Goal: Transaction & Acquisition: Purchase product/service

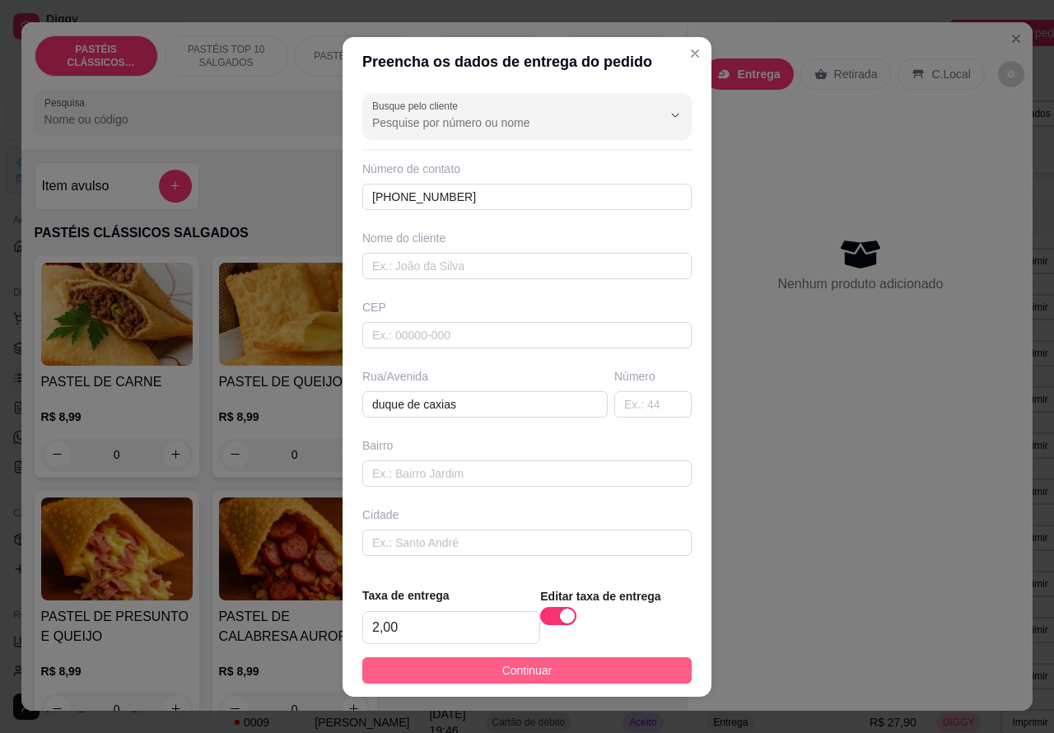
click at [638, 678] on button "Continuar" at bounding box center [527, 670] width 330 height 26
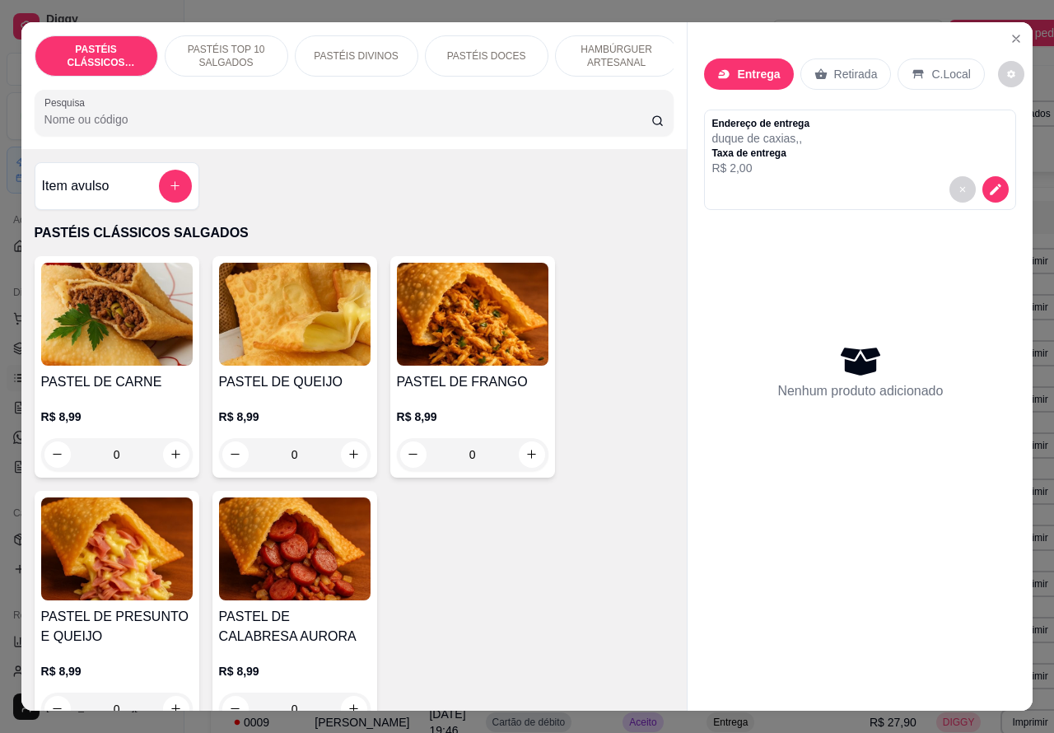
click at [630, 48] on p "HAMBÚRGUER ARTESANAL" at bounding box center [617, 56] width 96 height 26
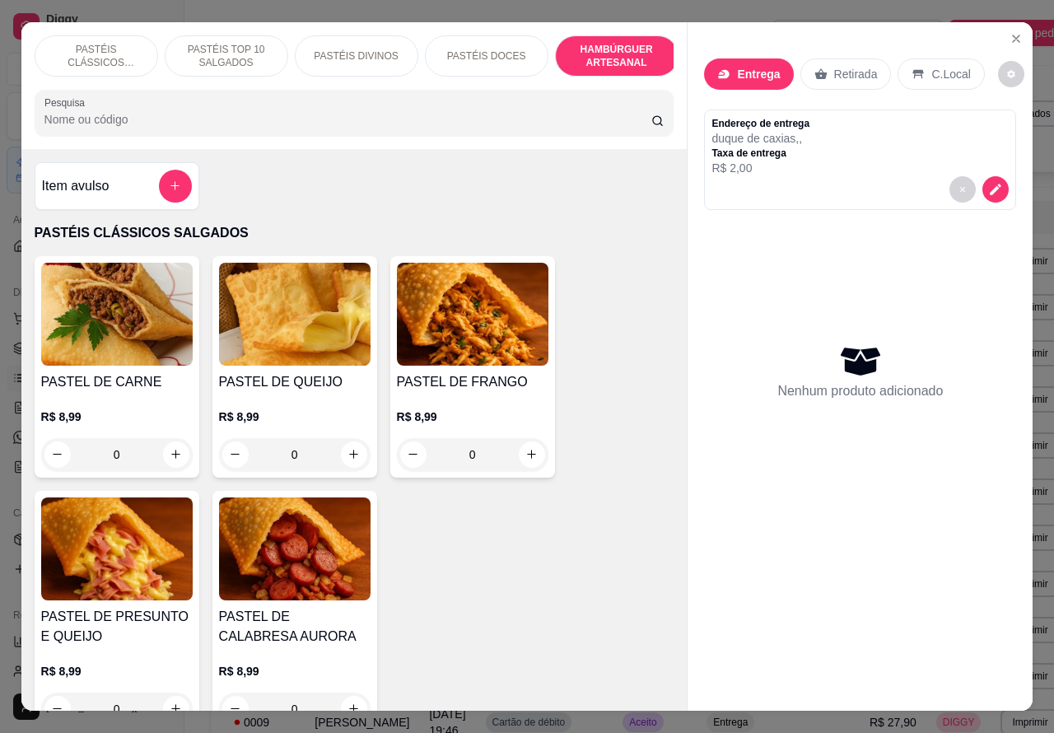
scroll to position [38, 0]
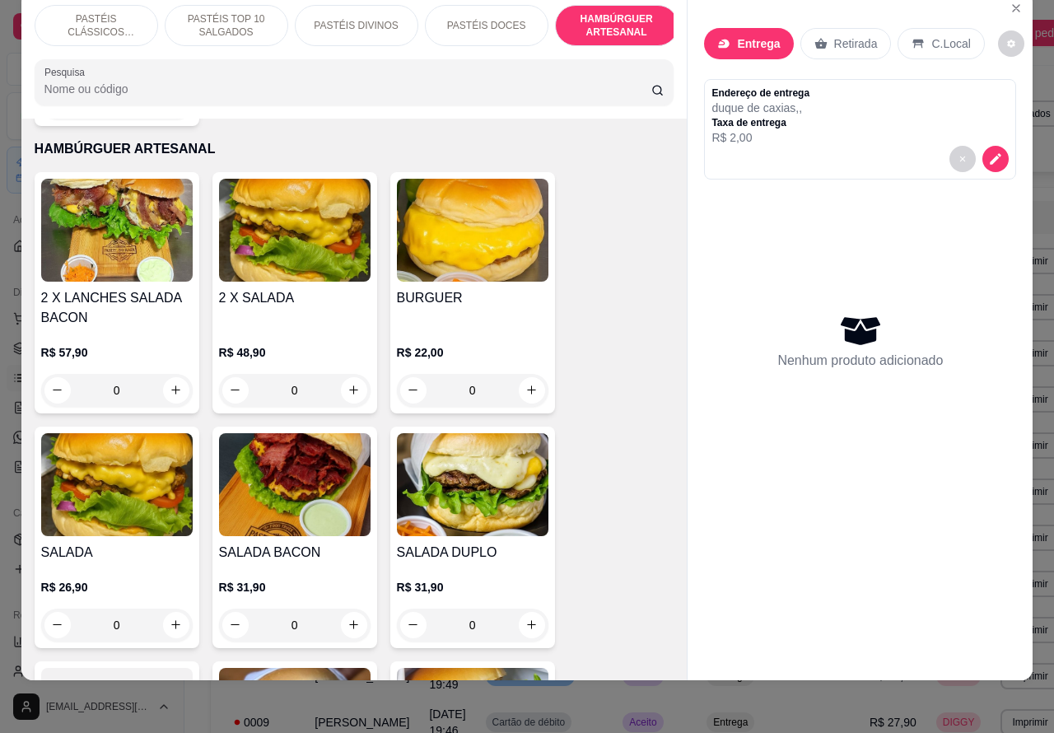
click at [167, 374] on div "0" at bounding box center [117, 390] width 152 height 33
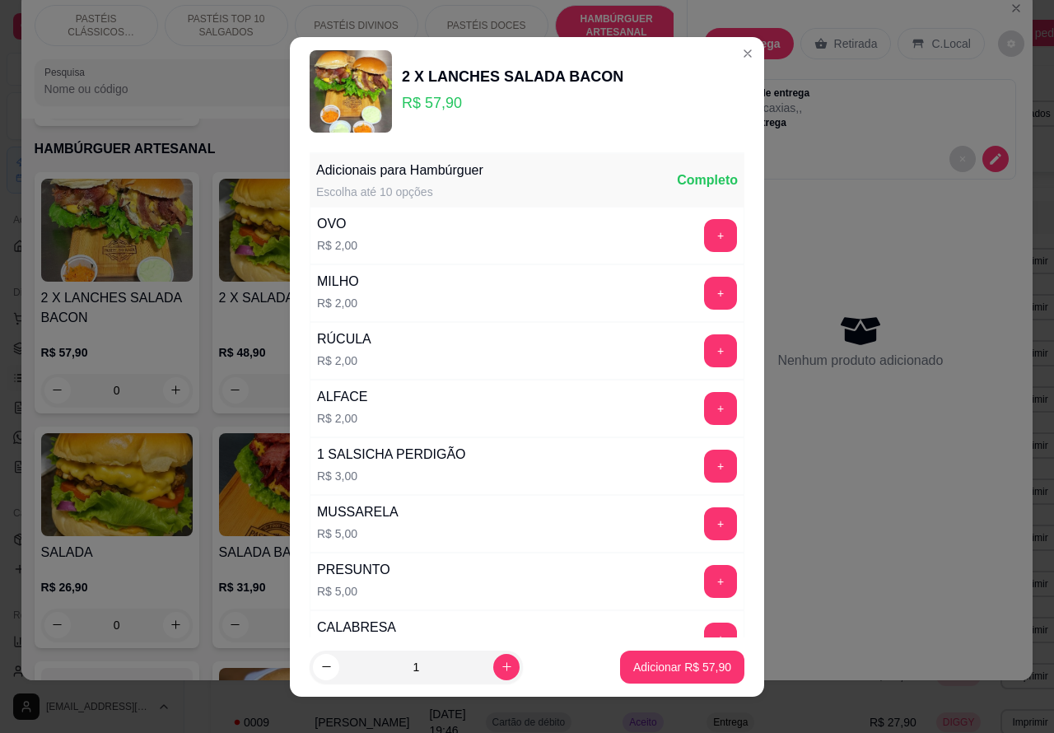
click at [649, 669] on p "Adicionar R$ 57,90" at bounding box center [682, 667] width 98 height 16
type input "1"
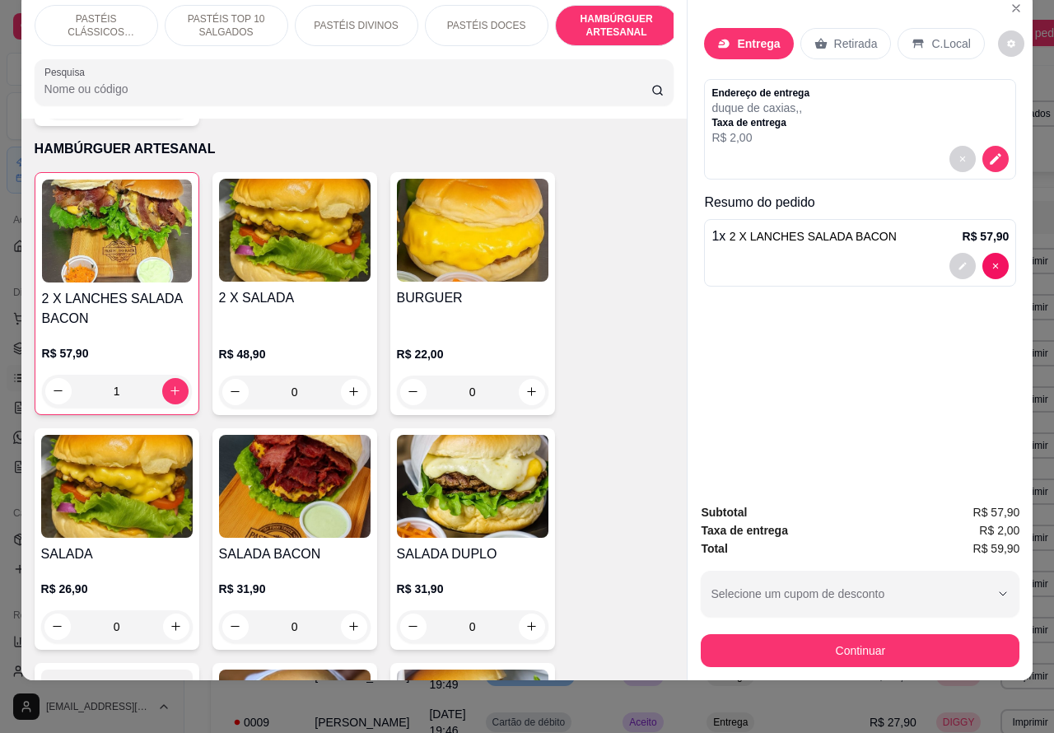
click at [535, 376] on div "0" at bounding box center [473, 392] width 152 height 33
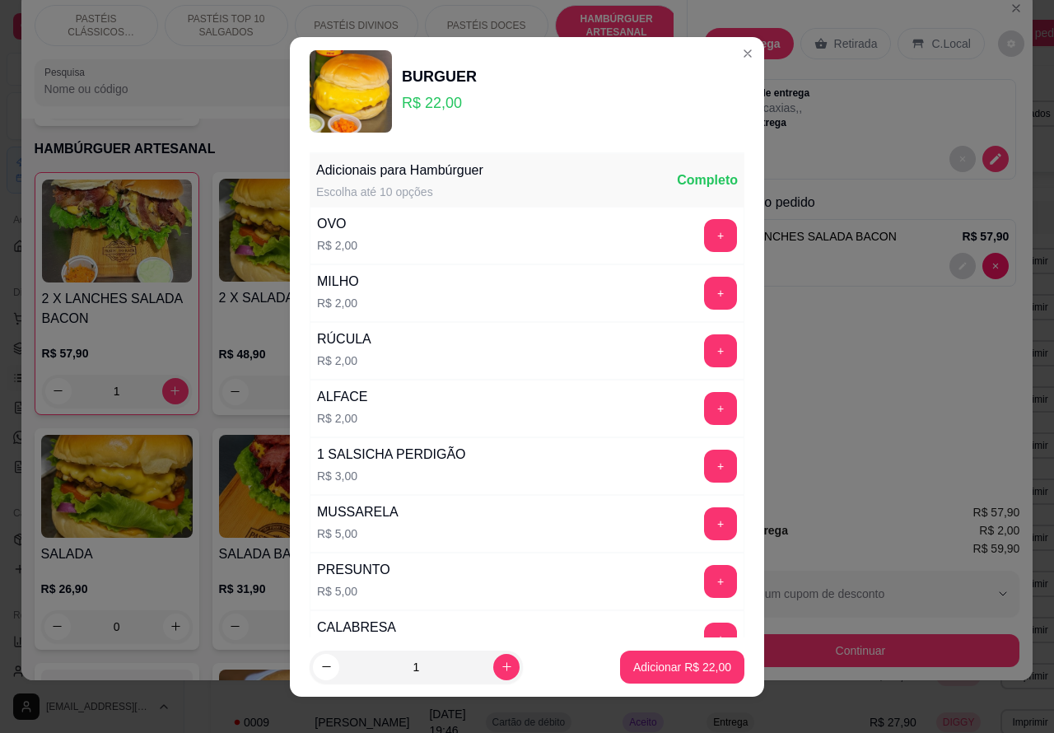
click at [501, 666] on icon "increase-product-quantity" at bounding box center [507, 667] width 12 height 12
type input "2"
click at [655, 665] on p "Adicionar R$ 44,00" at bounding box center [682, 667] width 98 height 16
type input "2"
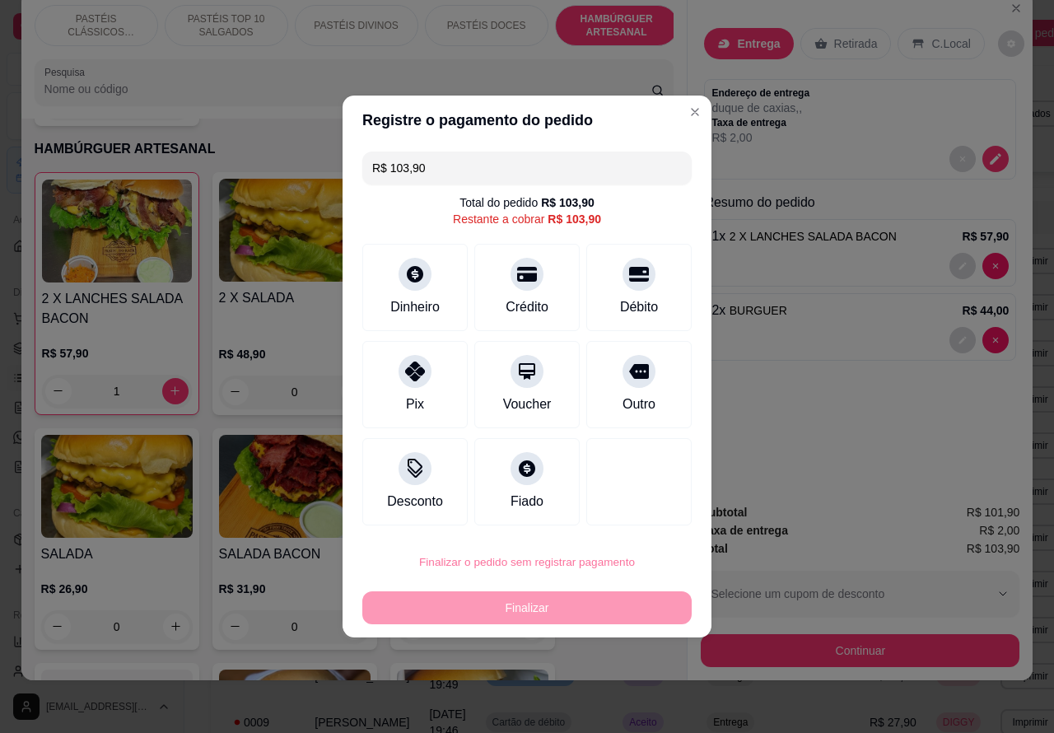
click at [641, 512] on button "Confirmar" at bounding box center [629, 515] width 61 height 26
type input "0"
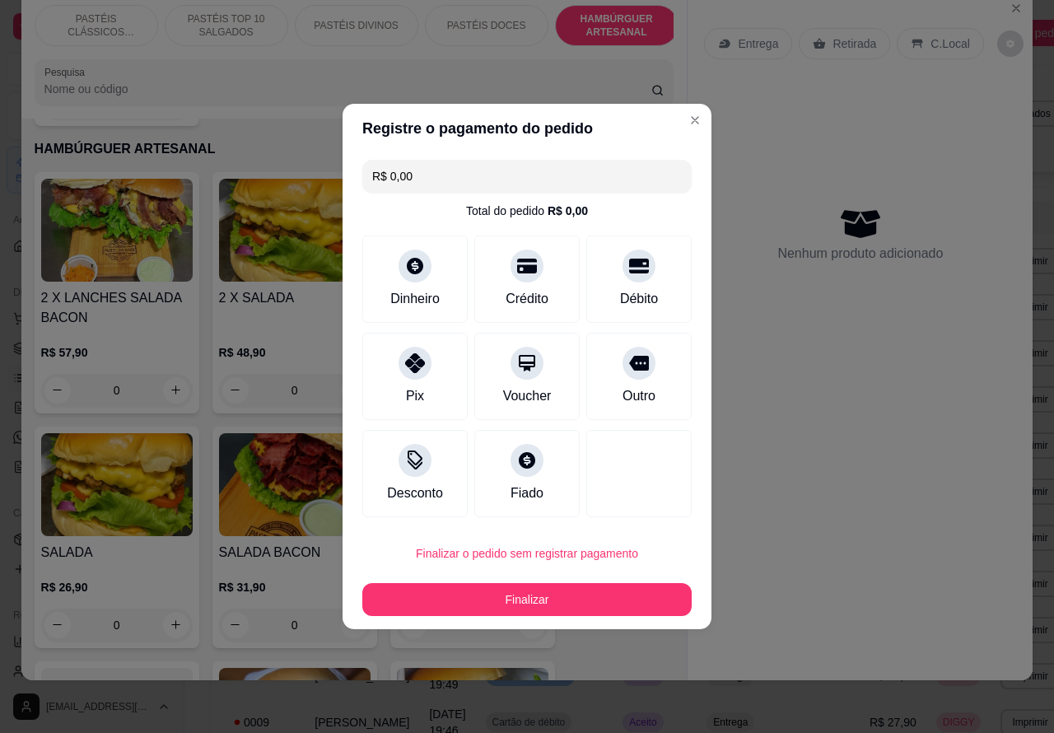
type input "R$ 0,00"
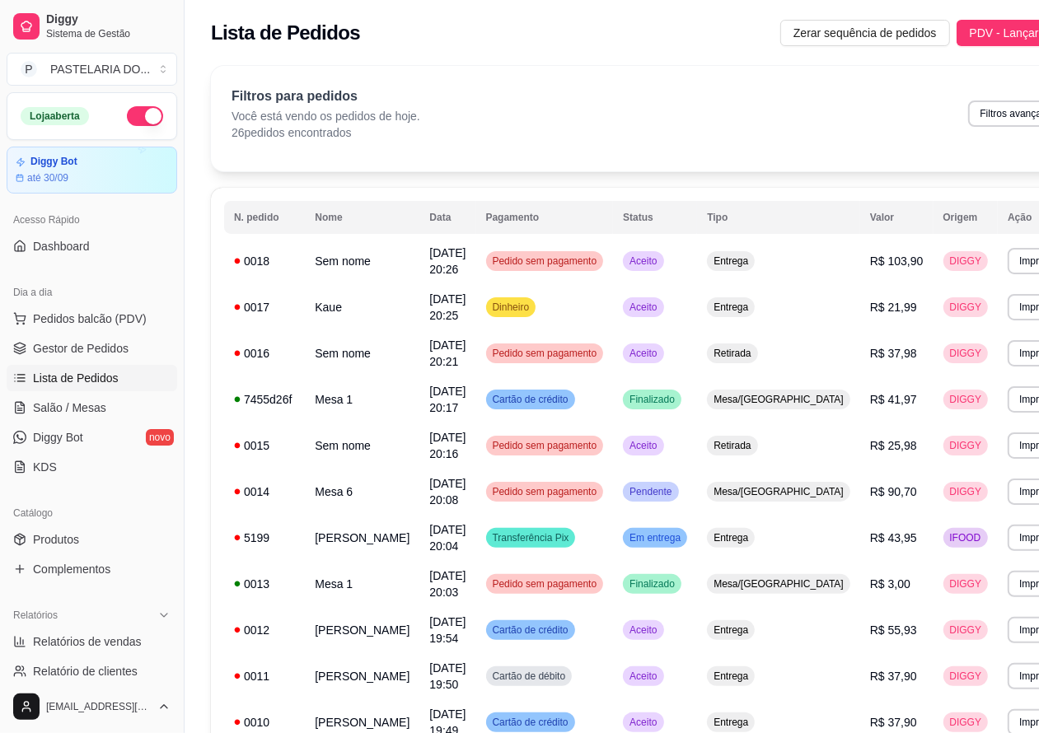
click at [93, 371] on span "Lista de Pedidos" at bounding box center [76, 378] width 86 height 16
click at [96, 380] on span "Lista de Pedidos" at bounding box center [76, 378] width 86 height 16
click at [93, 409] on span "Salão / Mesas" at bounding box center [69, 408] width 73 height 16
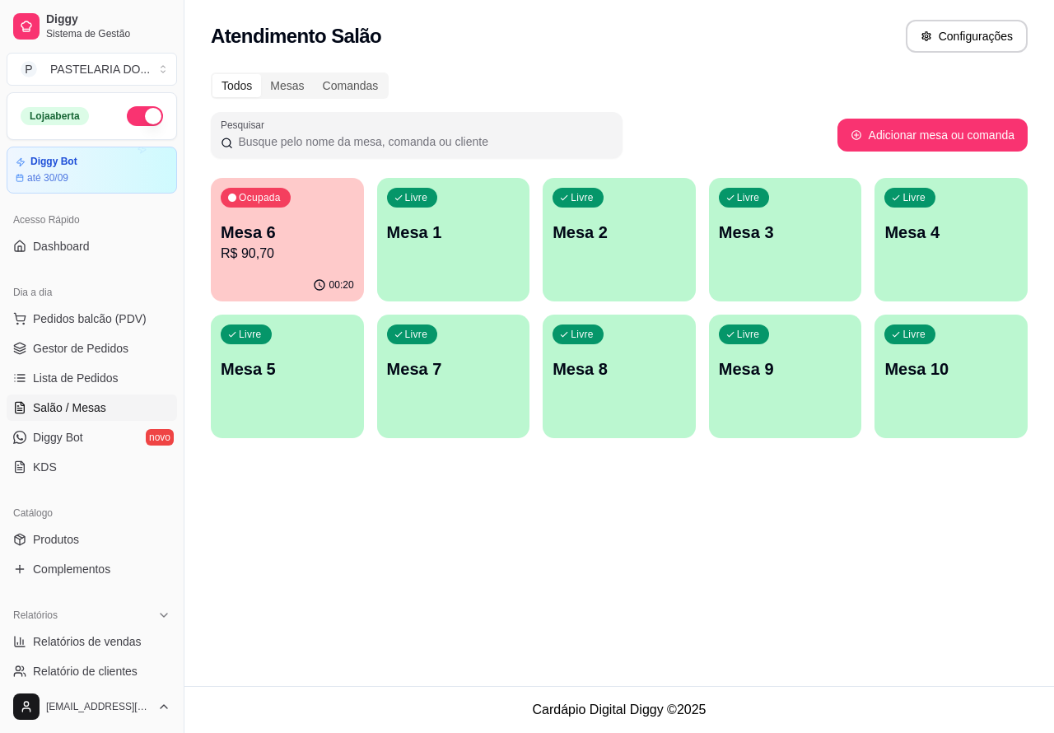
click at [322, 253] on p "R$ 90,70" at bounding box center [287, 254] width 133 height 20
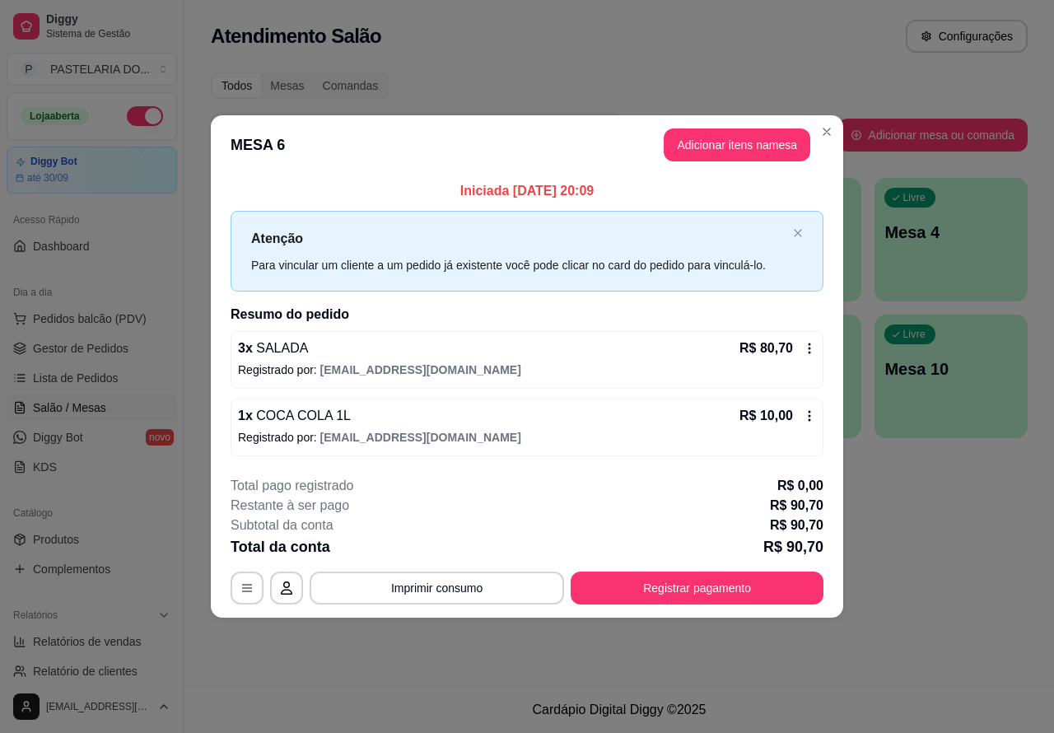
click at [933, 540] on div "Atendimento Salão Configurações Todos Mesas Comandas Pesquisar Adicionar mesa o…" at bounding box center [620, 343] width 870 height 686
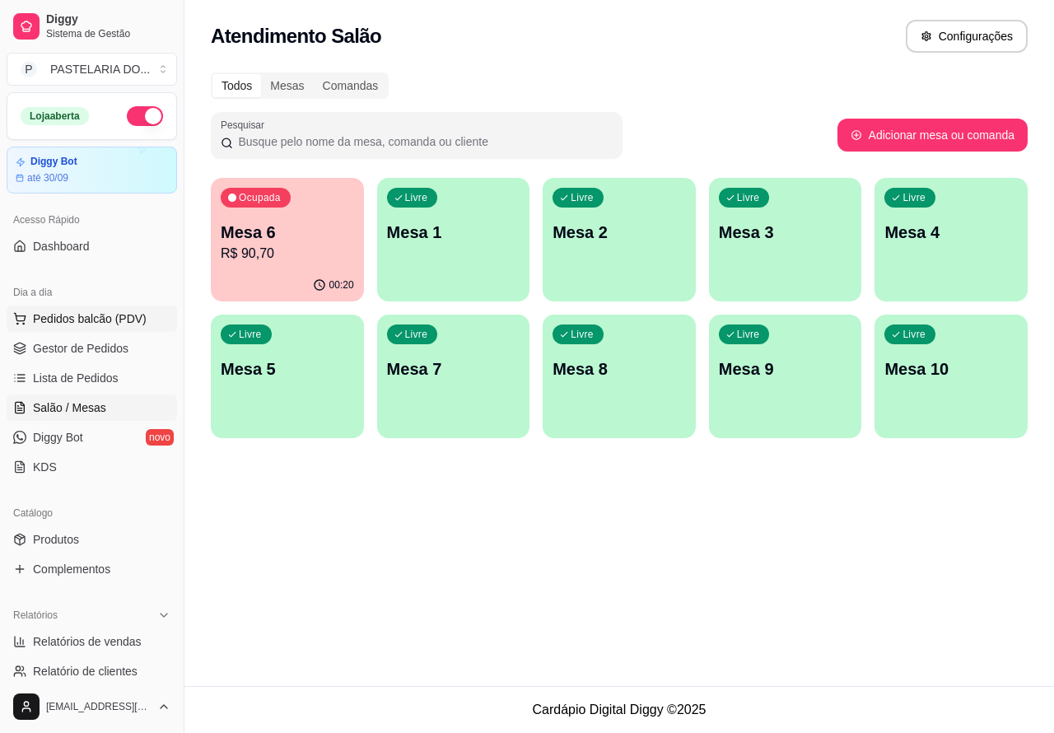
click at [125, 321] on span "Pedidos balcão (PDV)" at bounding box center [90, 319] width 114 height 16
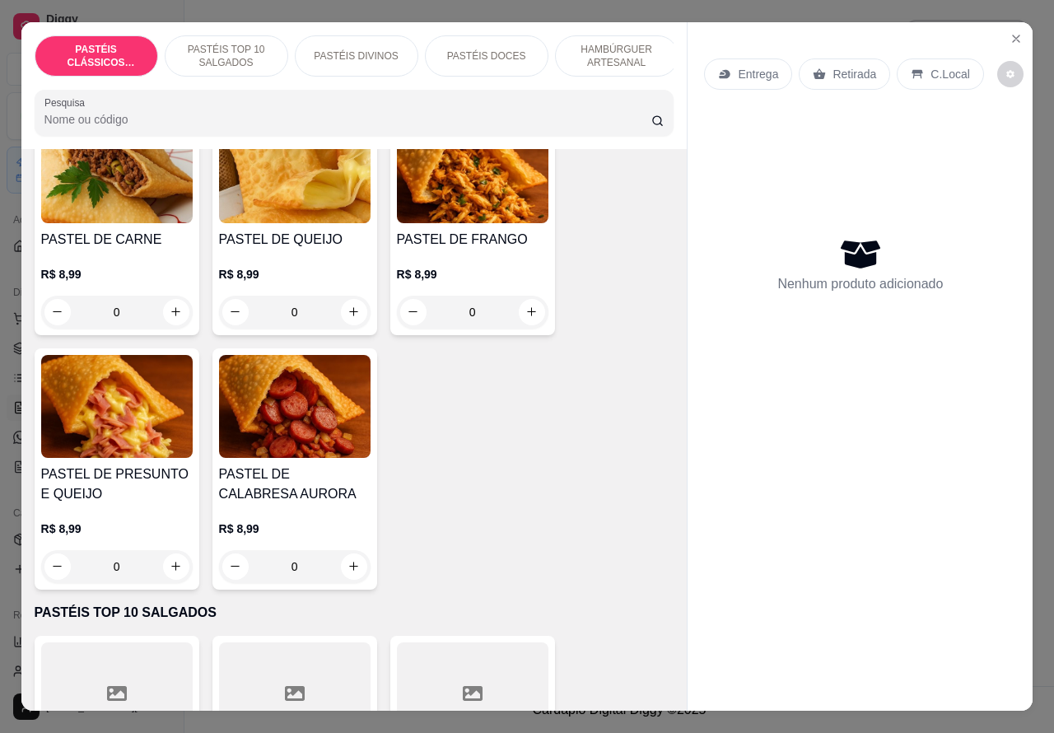
click at [235, 46] on p "PASTÉIS TOP 10 SALGADOS" at bounding box center [227, 56] width 96 height 26
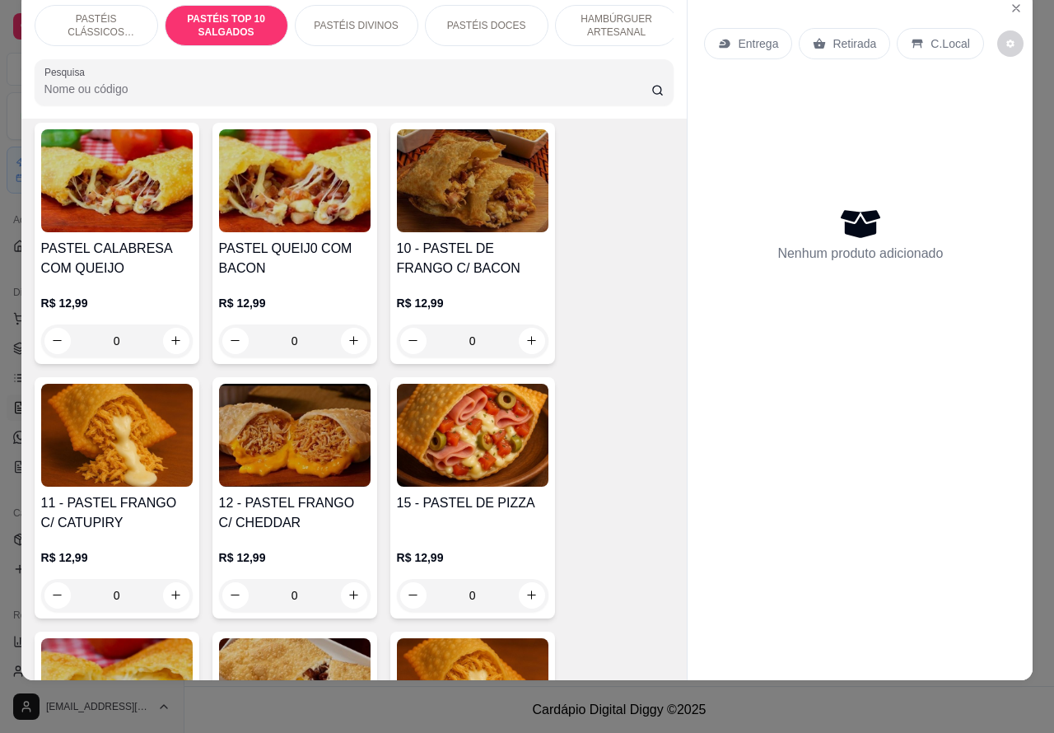
scroll to position [1419, 0]
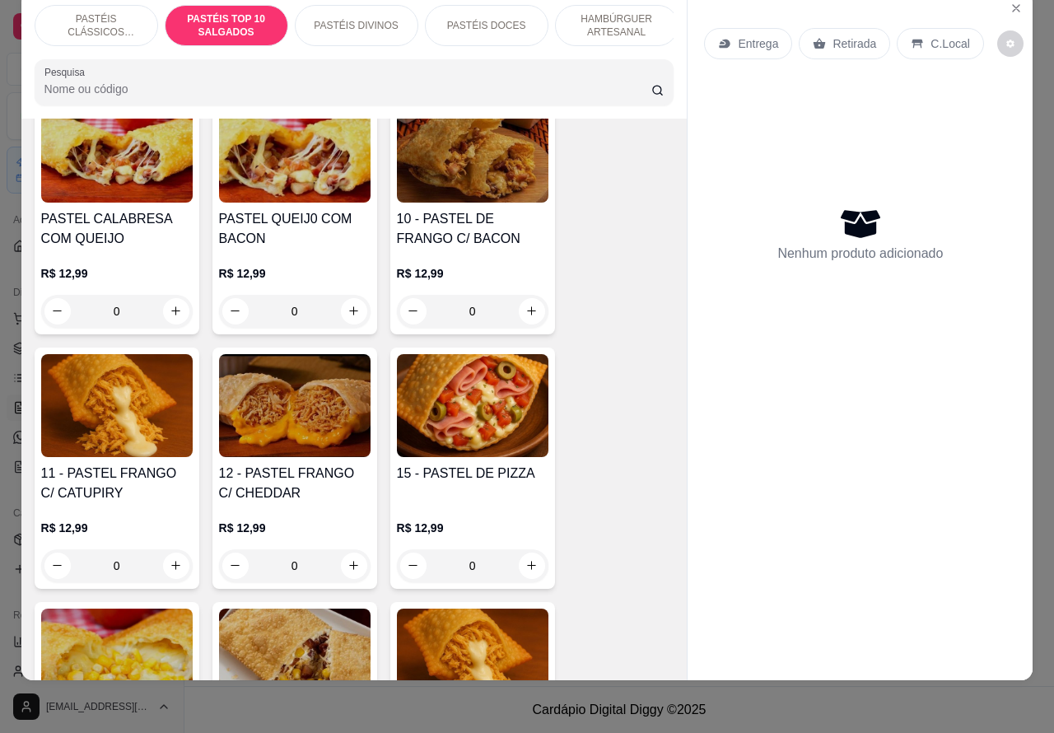
click at [347, 573] on div "0" at bounding box center [295, 565] width 152 height 33
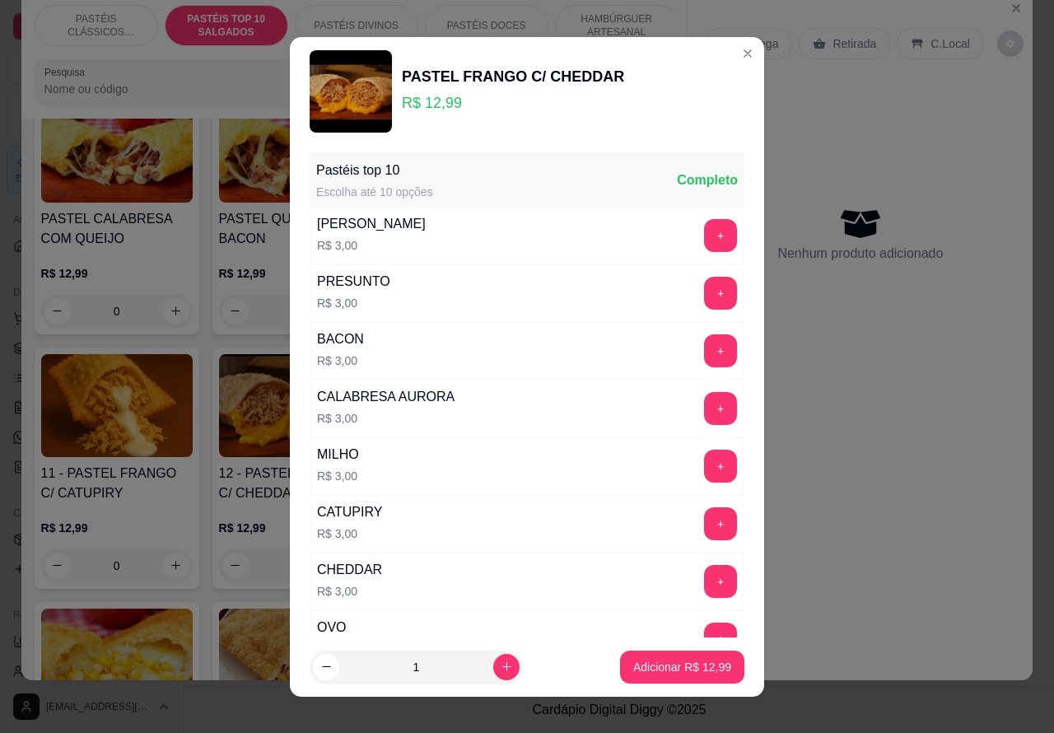
click at [725, 52] on div "Entrega Retirada C.Local" at bounding box center [860, 44] width 312 height 58
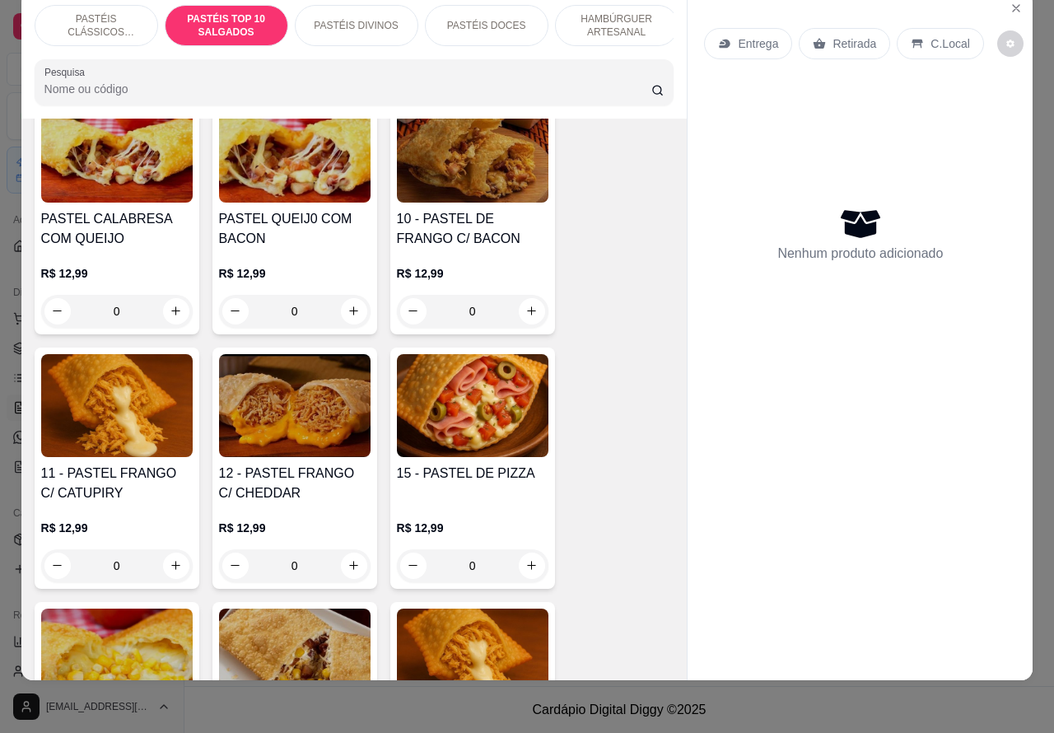
click at [532, 311] on div "0" at bounding box center [473, 311] width 152 height 33
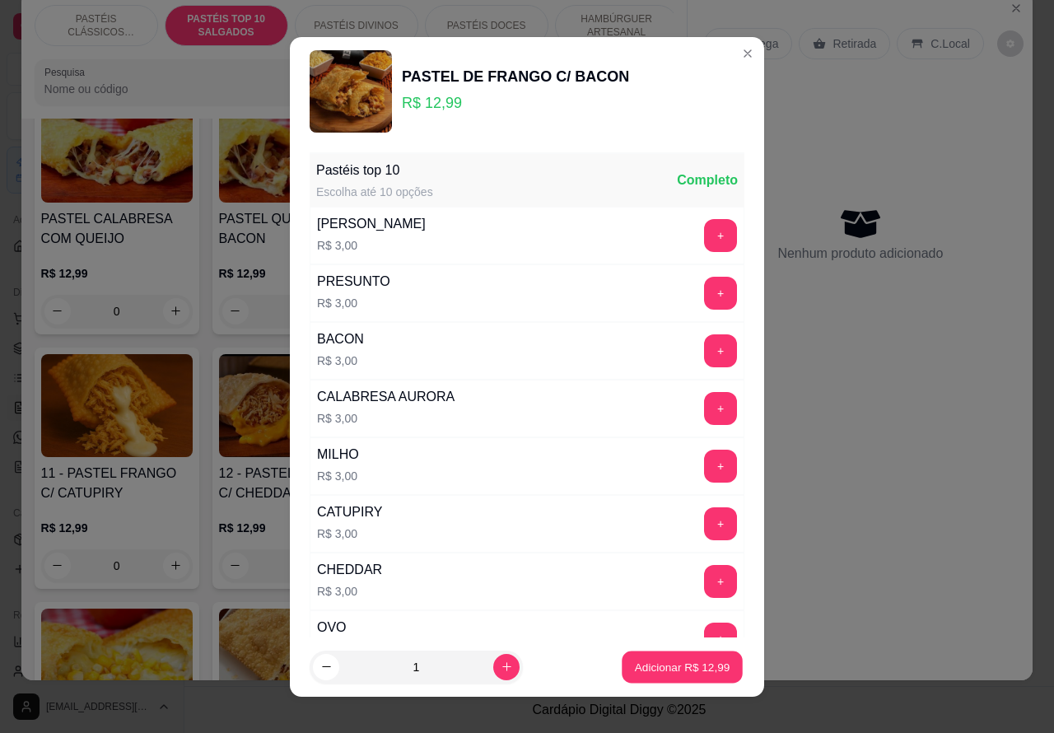
click at [661, 669] on p "Adicionar R$ 12,99" at bounding box center [683, 667] width 96 height 16
type input "1"
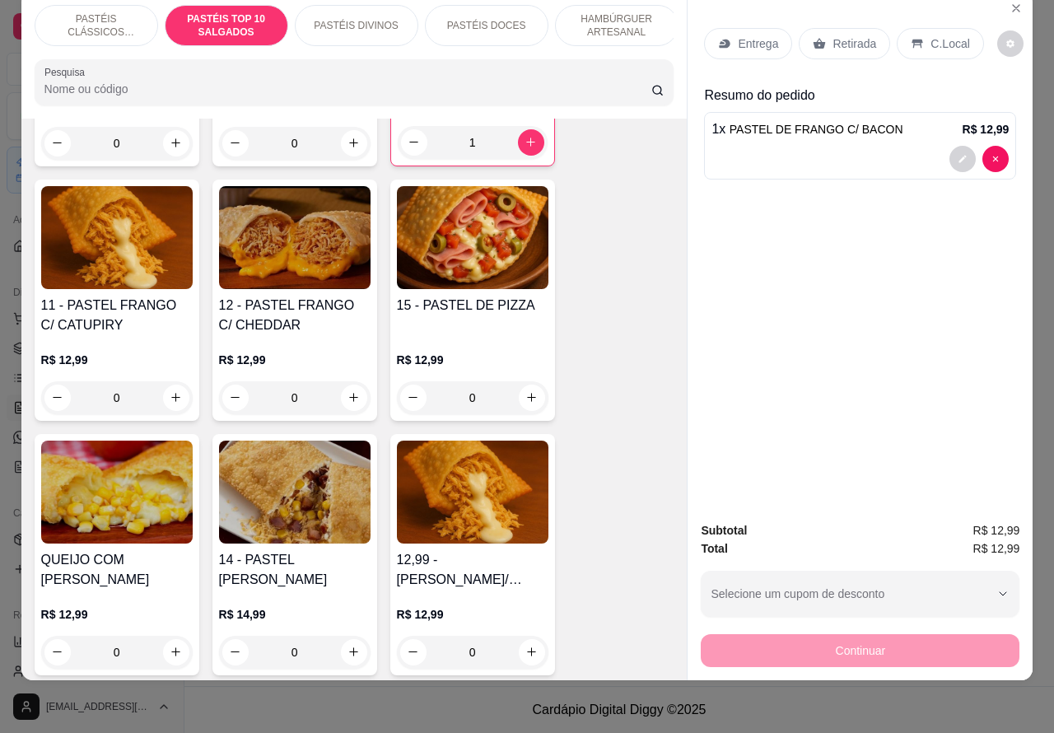
scroll to position [1631, 0]
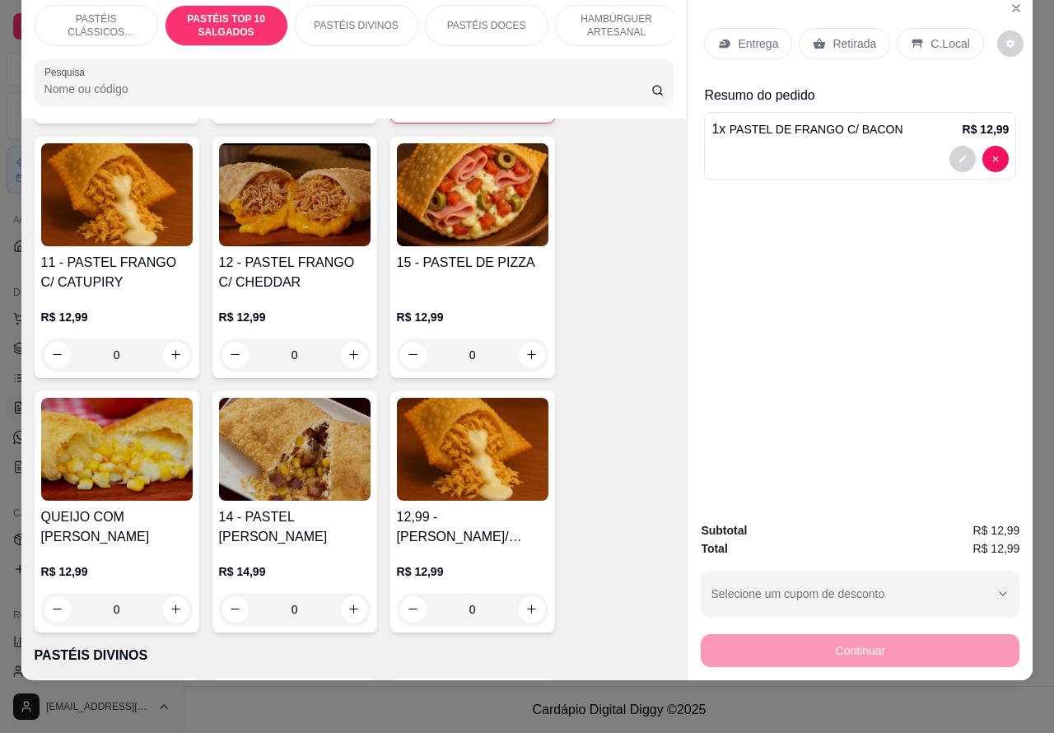
click at [175, 356] on div "0" at bounding box center [117, 355] width 152 height 33
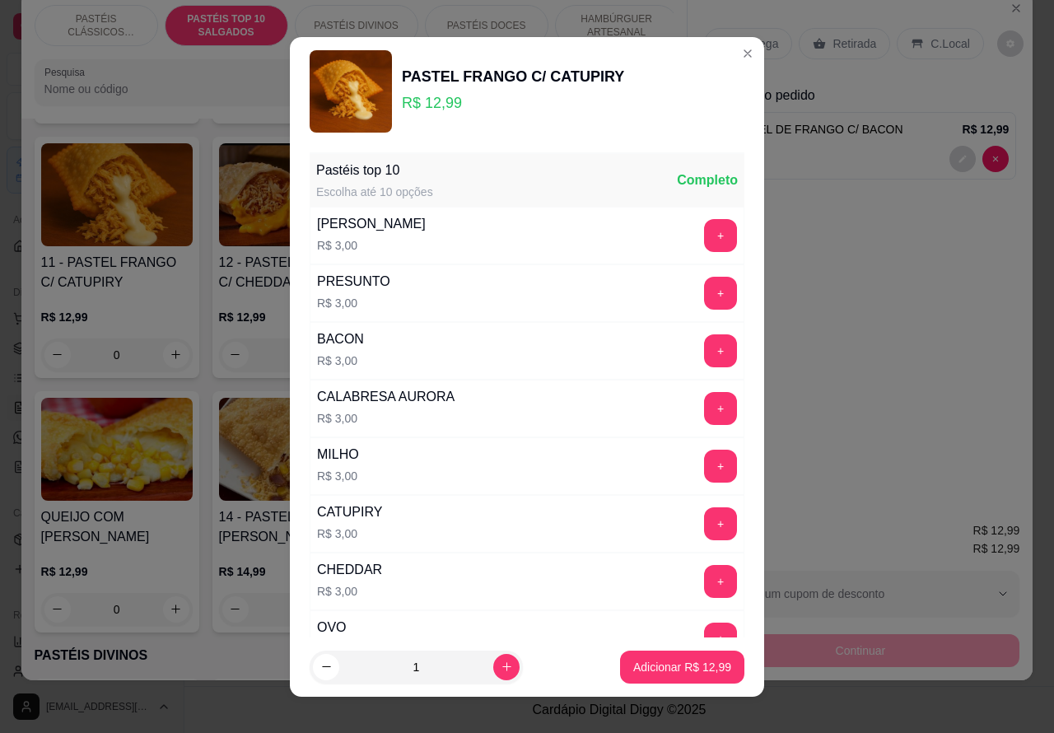
click at [643, 672] on p "Adicionar R$ 12,99" at bounding box center [682, 667] width 98 height 16
type input "1"
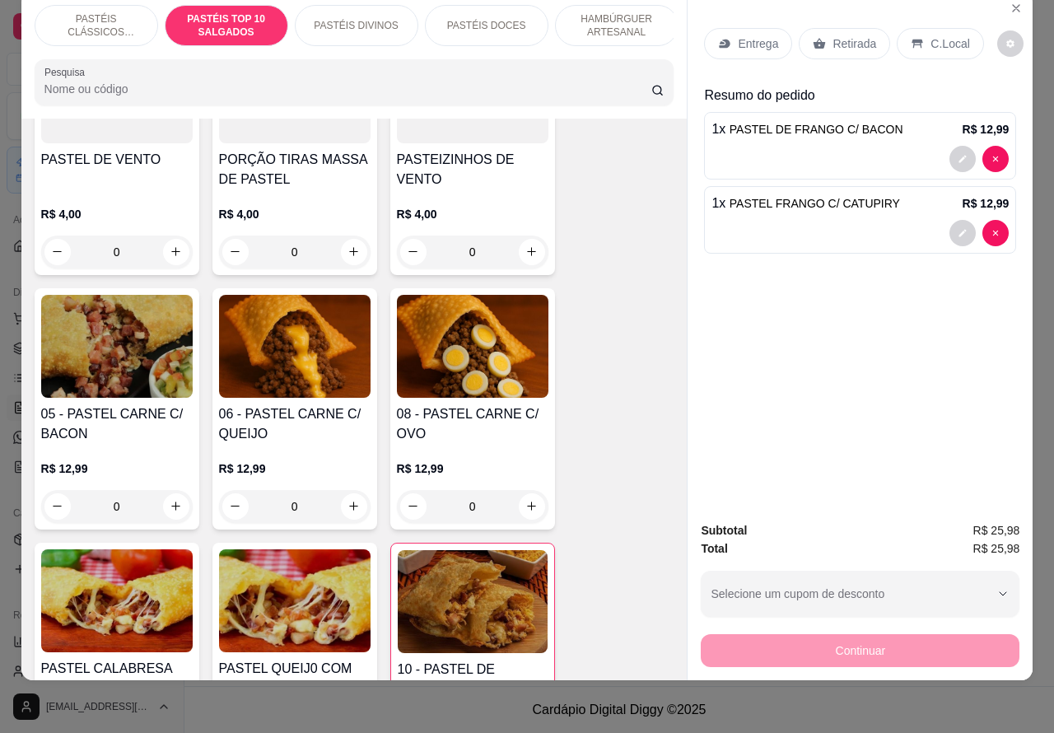
scroll to position [937, 0]
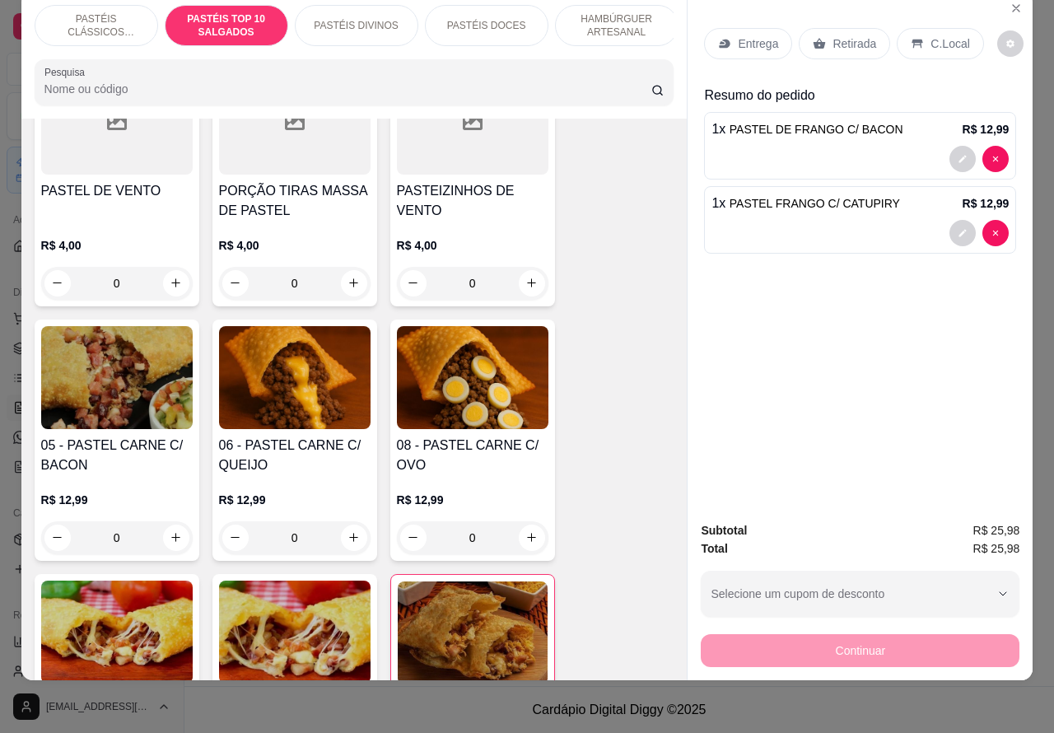
click at [530, 540] on div "0" at bounding box center [473, 537] width 152 height 33
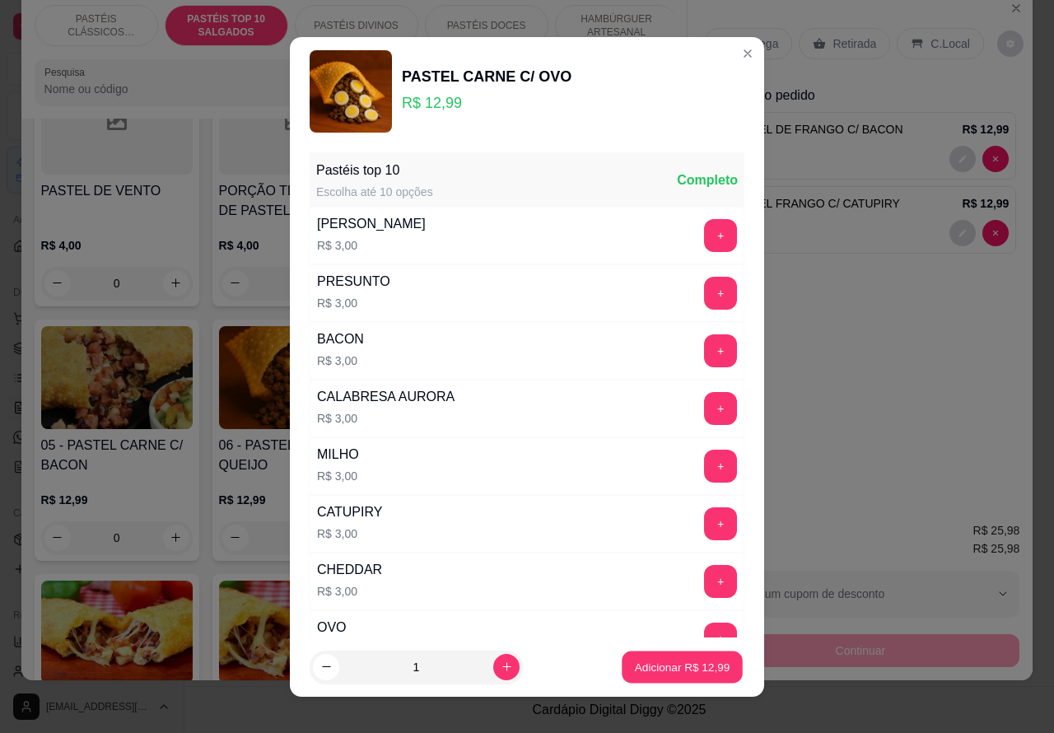
click at [647, 667] on p "Adicionar R$ 12,99" at bounding box center [683, 667] width 96 height 16
type input "1"
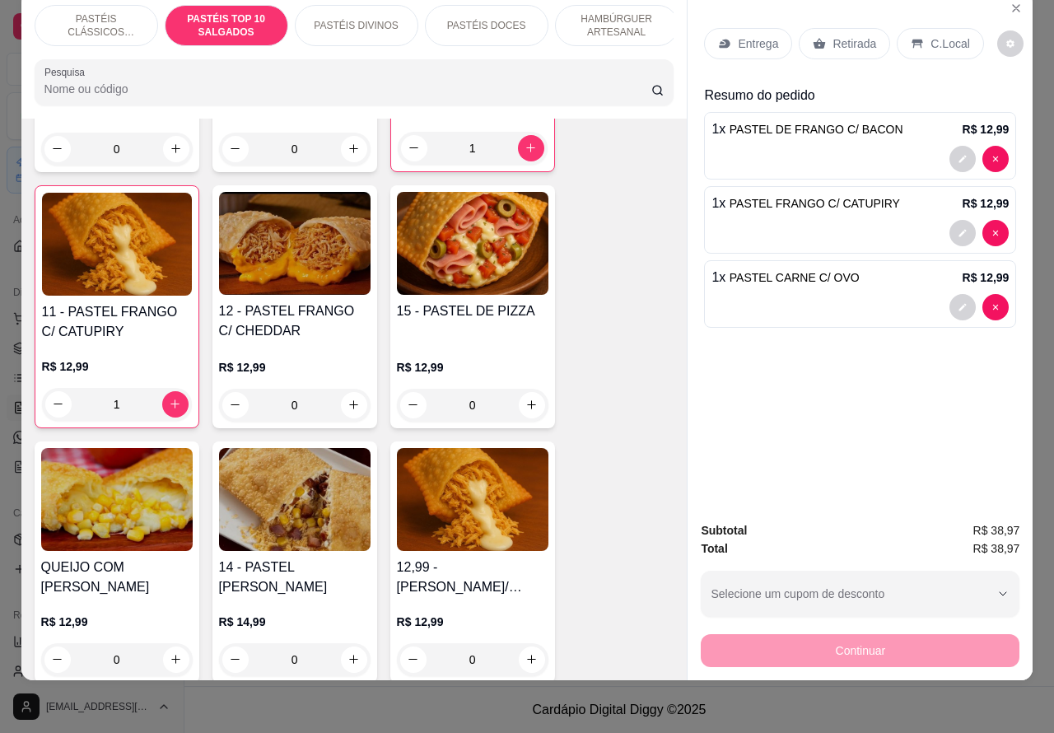
scroll to position [1609, 0]
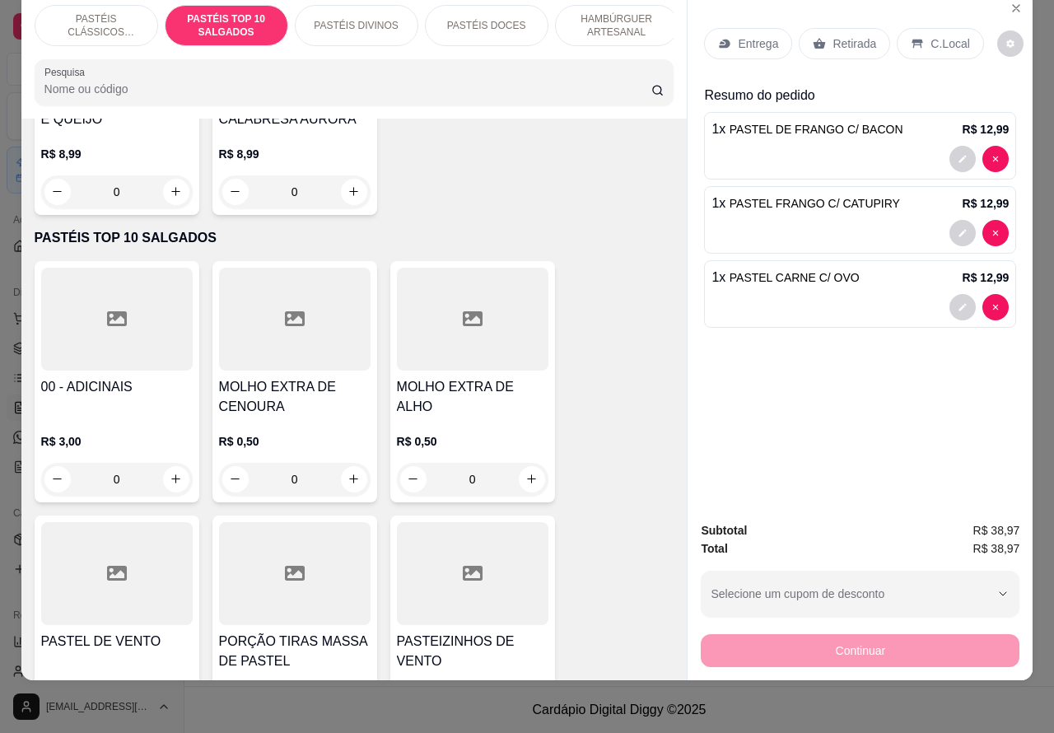
click at [113, 12] on p "PASTÉIS CLÁSSICOS SALGADOS" at bounding box center [97, 25] width 96 height 26
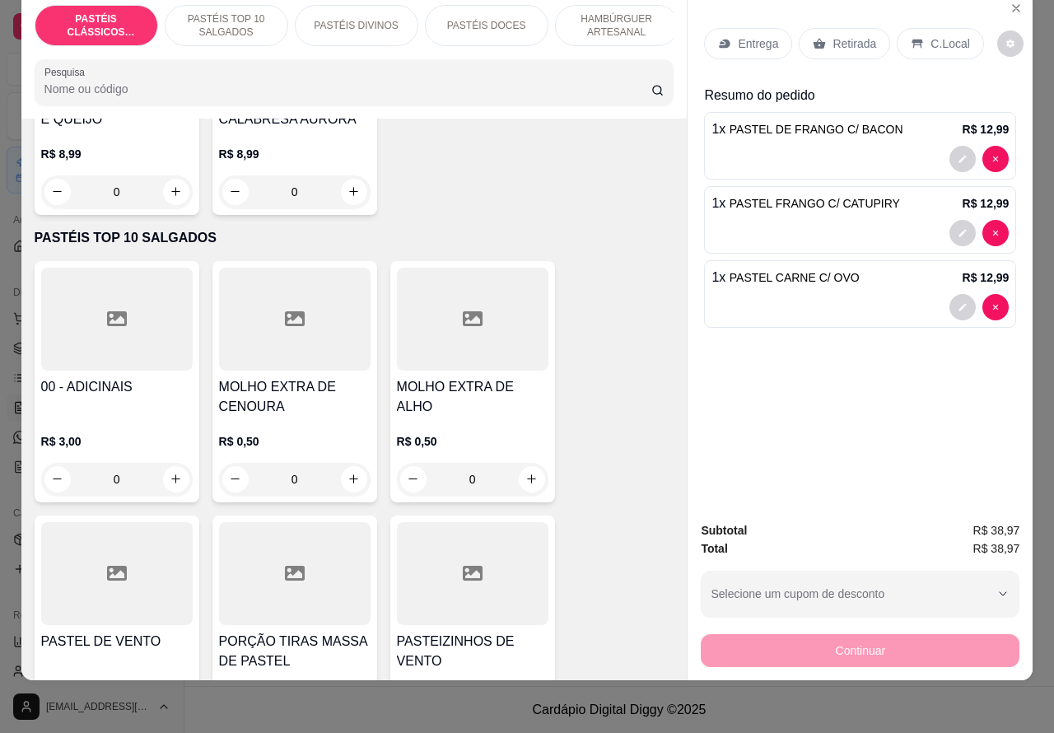
scroll to position [74, 0]
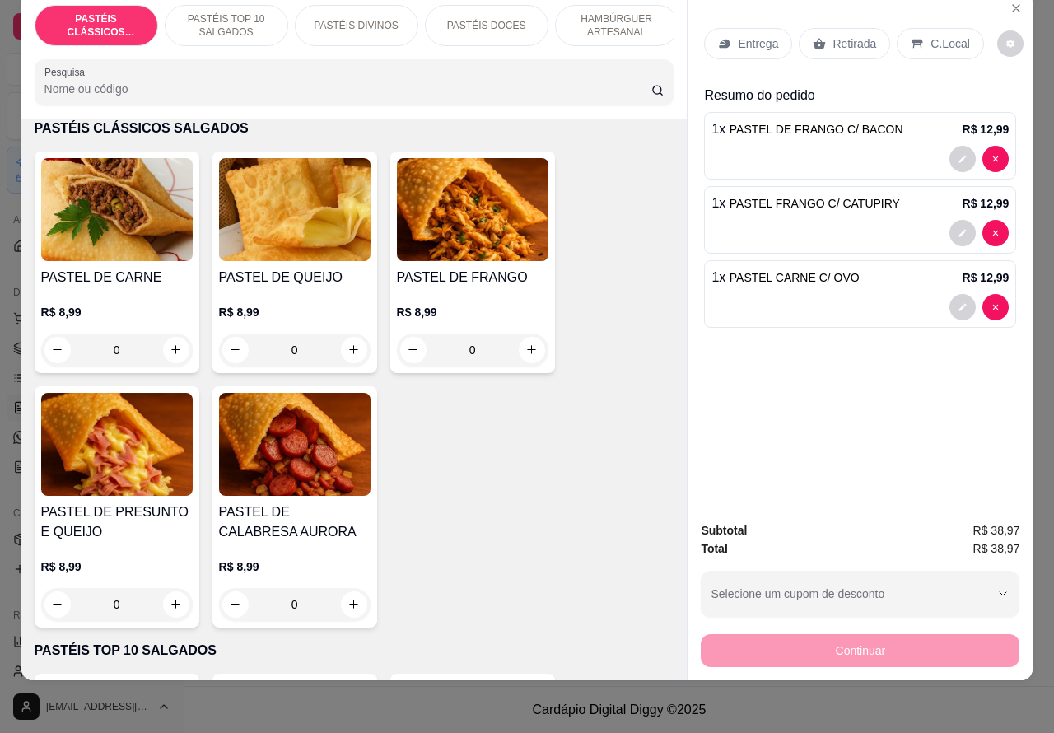
click at [174, 606] on button "increase-product-quantity" at bounding box center [176, 604] width 26 height 26
type input "1"
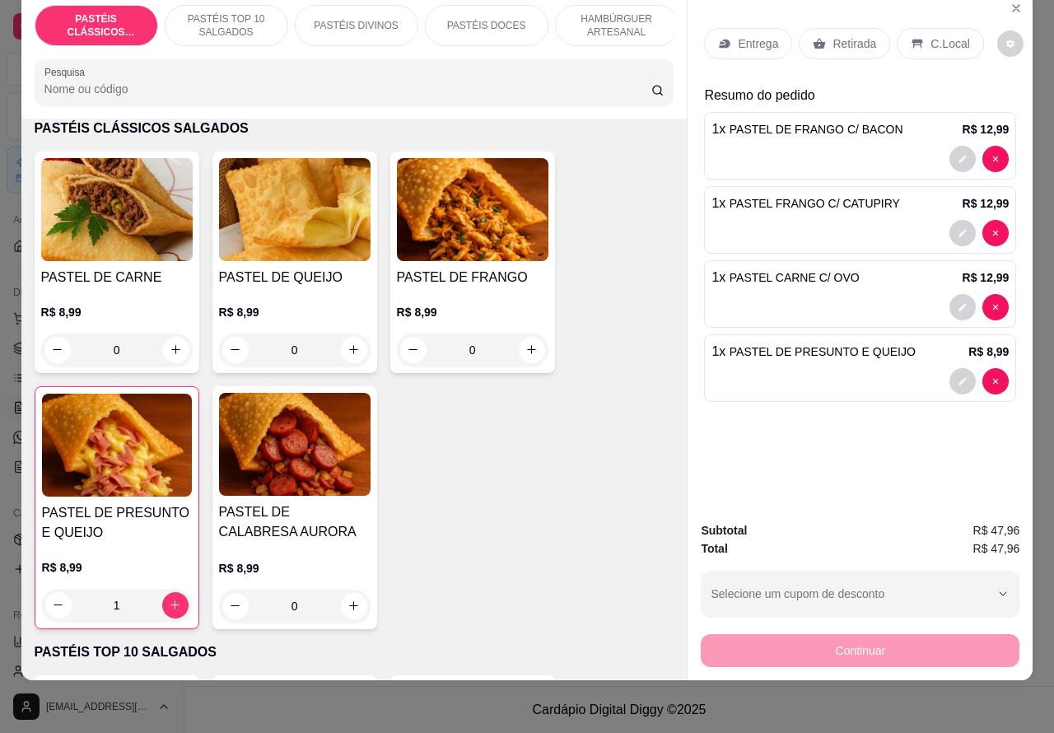
click at [760, 35] on p "Entrega" at bounding box center [758, 43] width 40 height 16
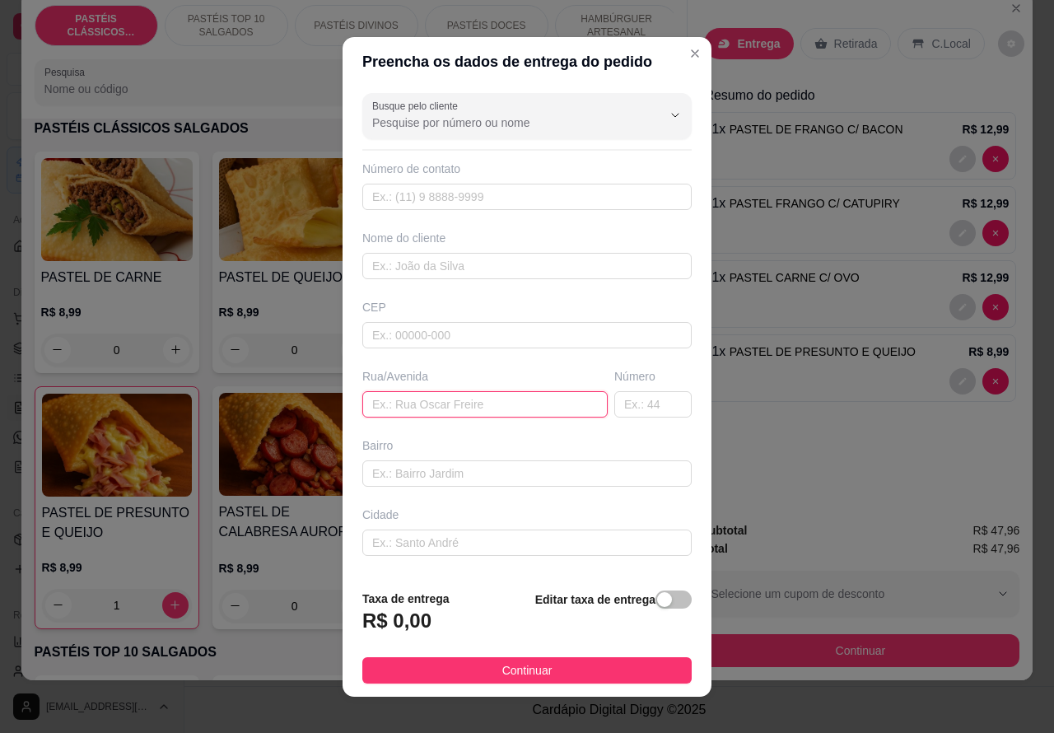
click at [437, 413] on input "text" at bounding box center [484, 404] width 245 height 26
type input "[PERSON_NAME]"
click at [615, 401] on input "text" at bounding box center [653, 404] width 77 height 26
type input "27"
click at [657, 601] on div "button" at bounding box center [664, 599] width 15 height 15
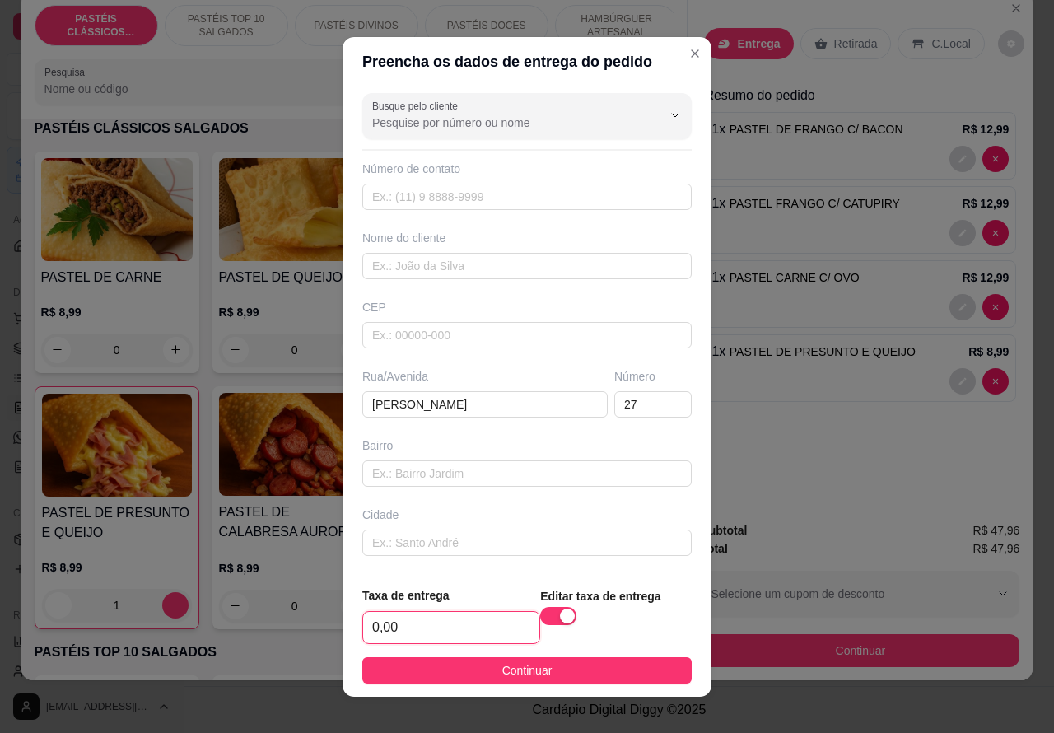
click at [368, 622] on input "0,00" at bounding box center [451, 627] width 176 height 31
type input "1,00"
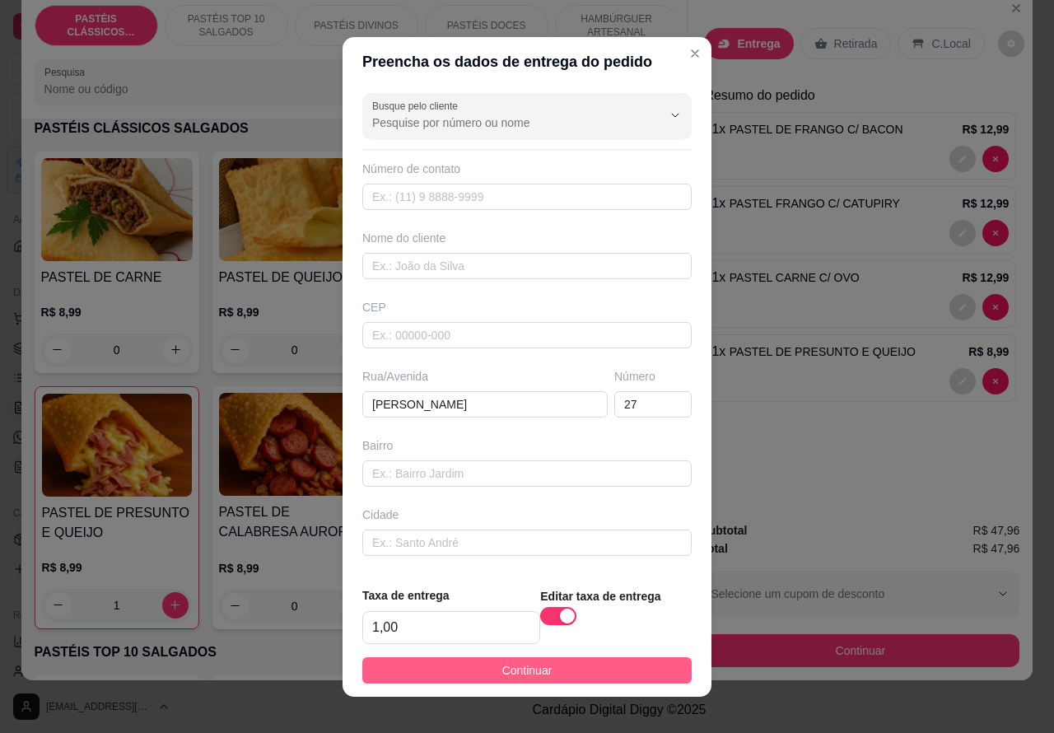
click at [615, 665] on button "Continuar" at bounding box center [527, 670] width 330 height 26
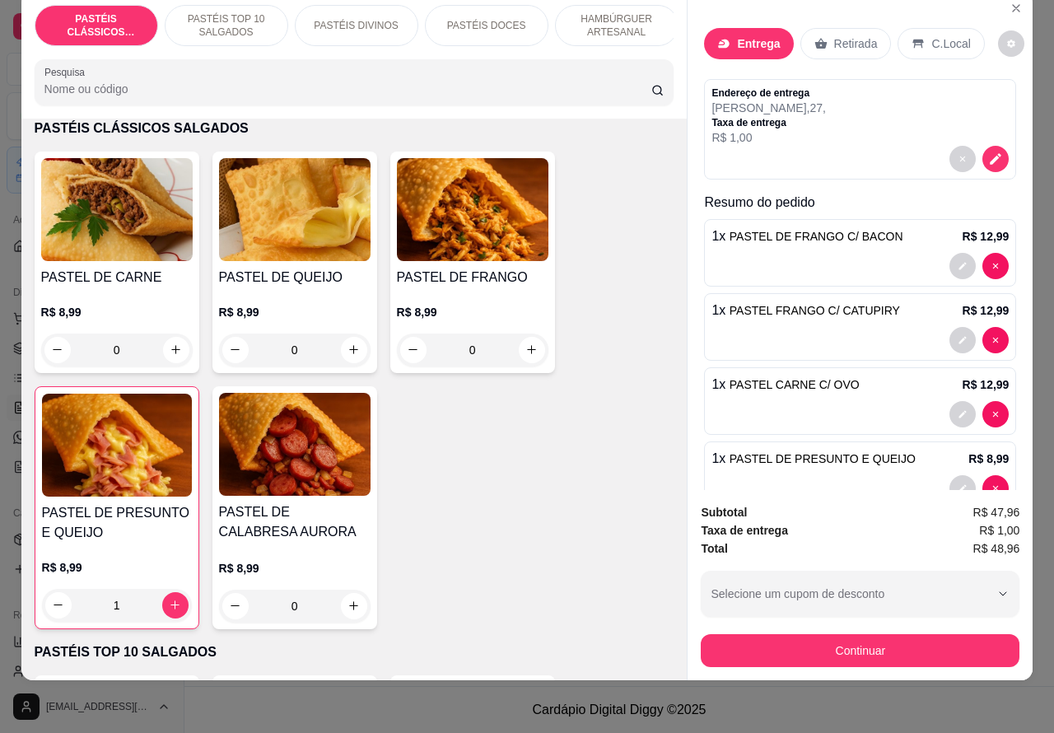
scroll to position [43, 0]
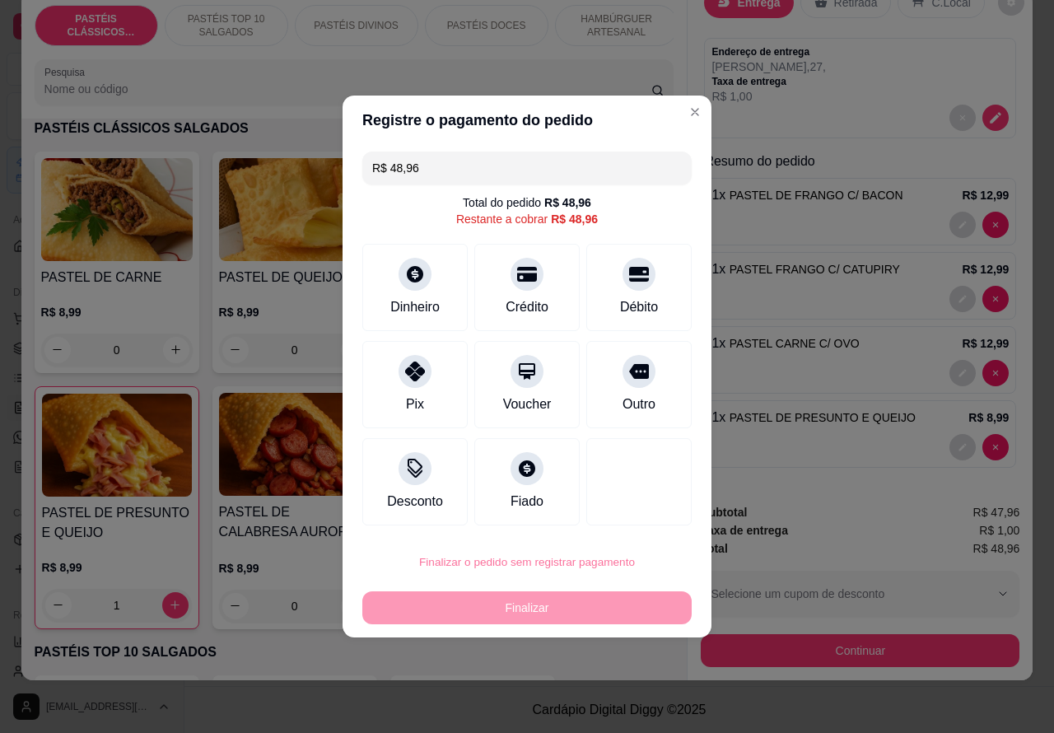
click at [640, 517] on button "Confirmar" at bounding box center [625, 515] width 58 height 25
type input "0"
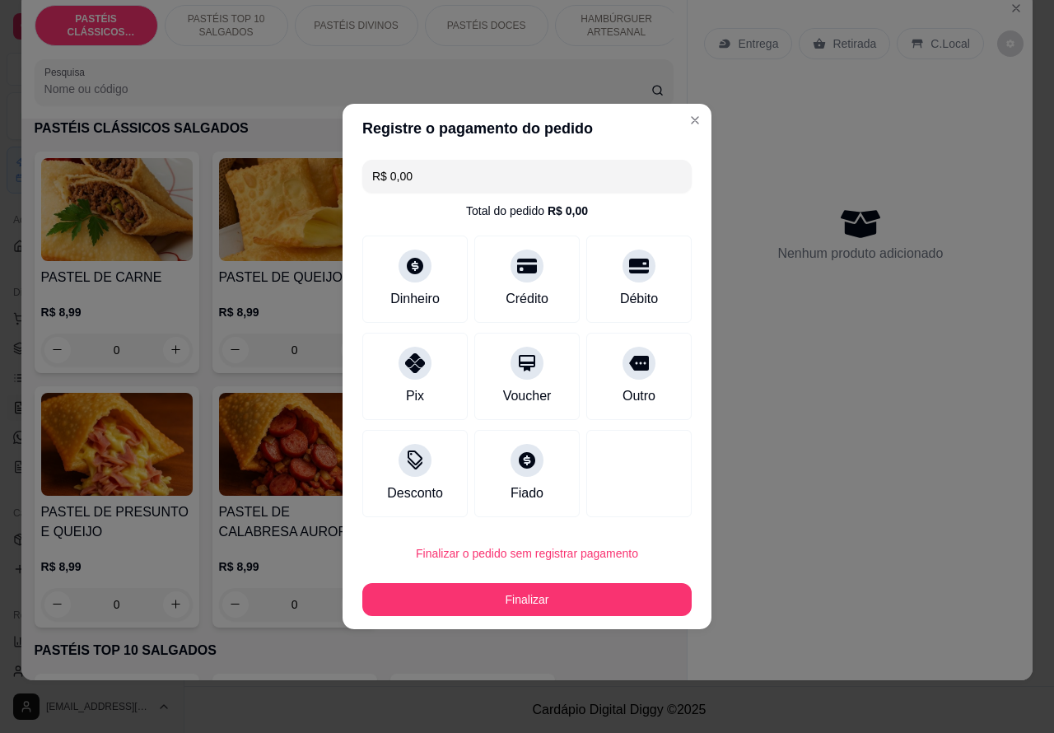
type input "R$ 0,00"
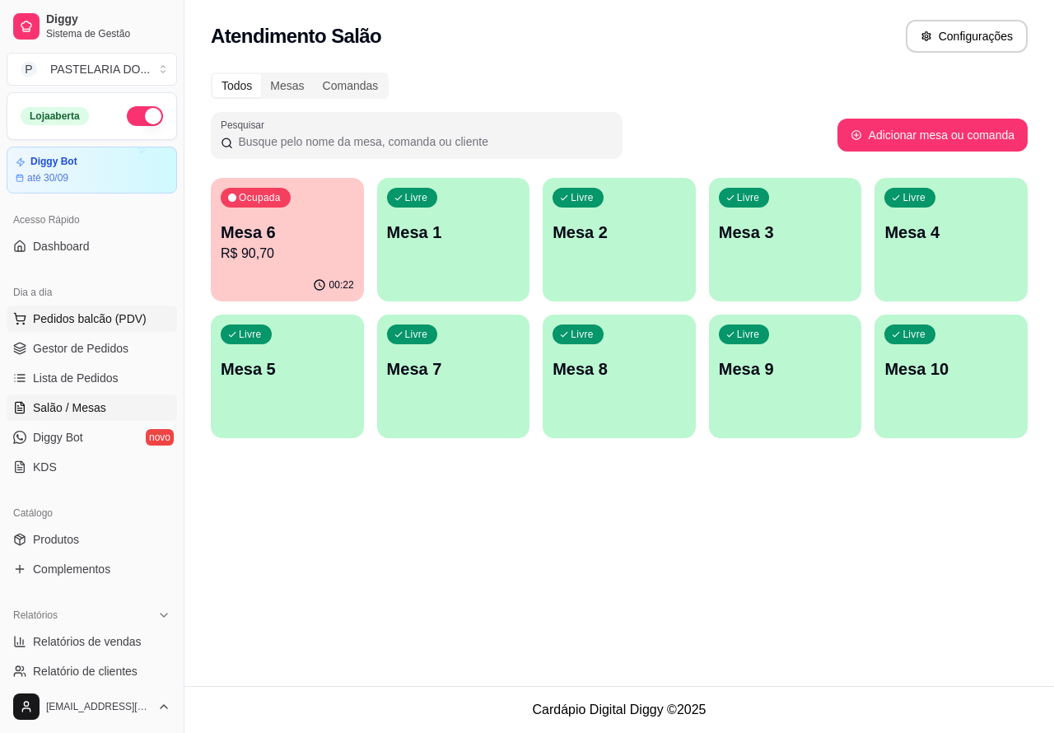
click at [125, 315] on span "Pedidos balcão (PDV)" at bounding box center [90, 319] width 114 height 16
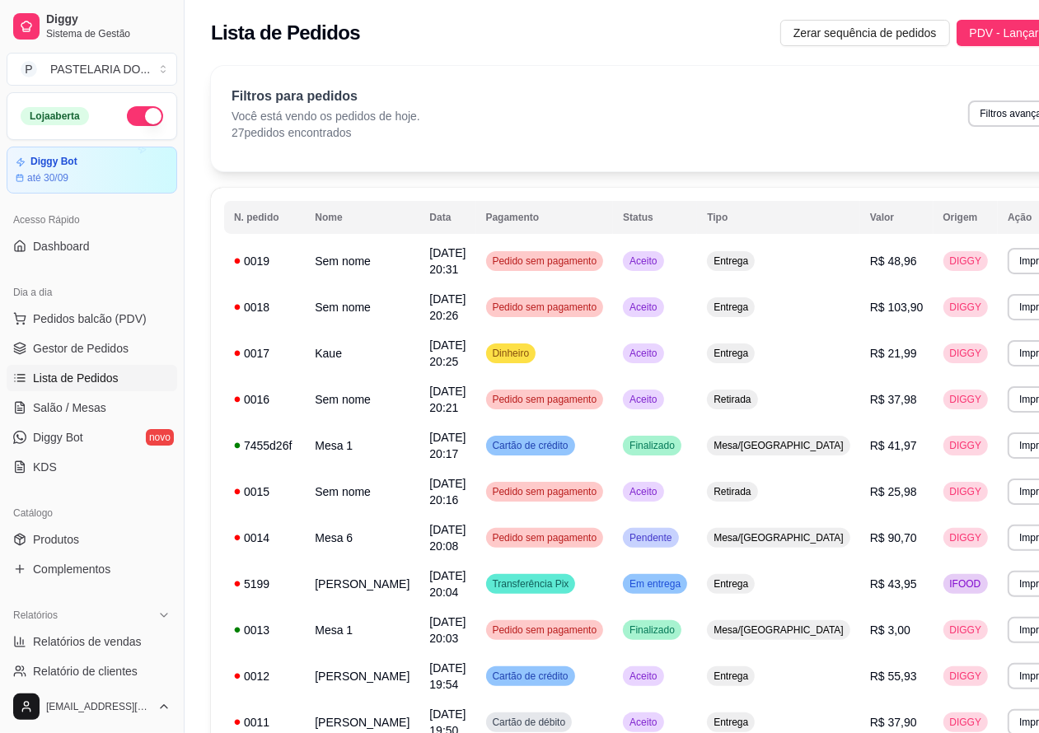
click at [96, 380] on span "Lista de Pedidos" at bounding box center [76, 378] width 86 height 16
click at [86, 409] on span "Salão / Mesas" at bounding box center [69, 408] width 73 height 16
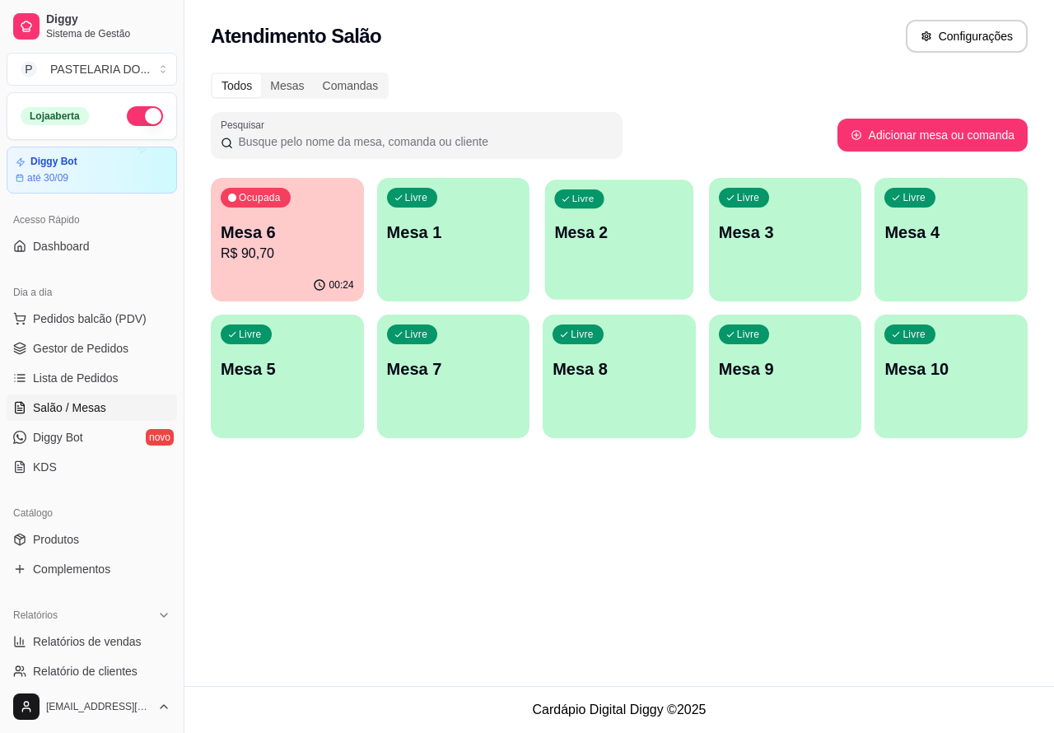
click at [610, 252] on div "Livre Mesa 2" at bounding box center [619, 230] width 148 height 100
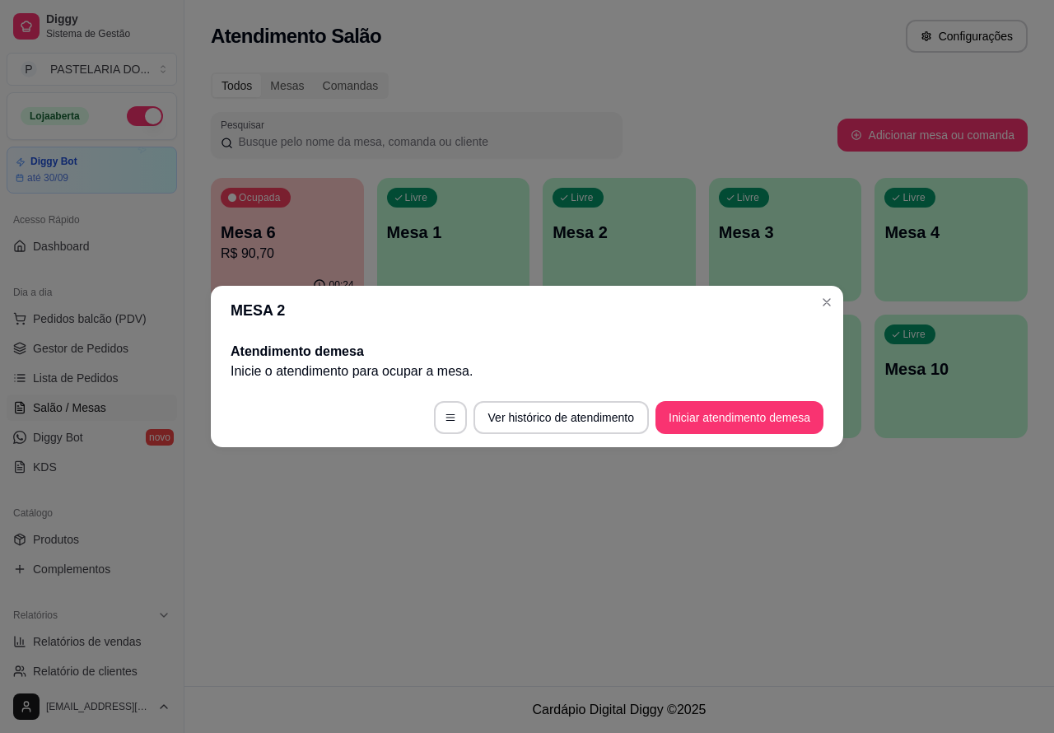
click at [826, 301] on div "Ocupada Mesa 6 R$ 90,70 00:24 Livre Mesa 1 Livre Mesa 2 Livre Mesa 3 Livre Mesa…" at bounding box center [619, 308] width 817 height 260
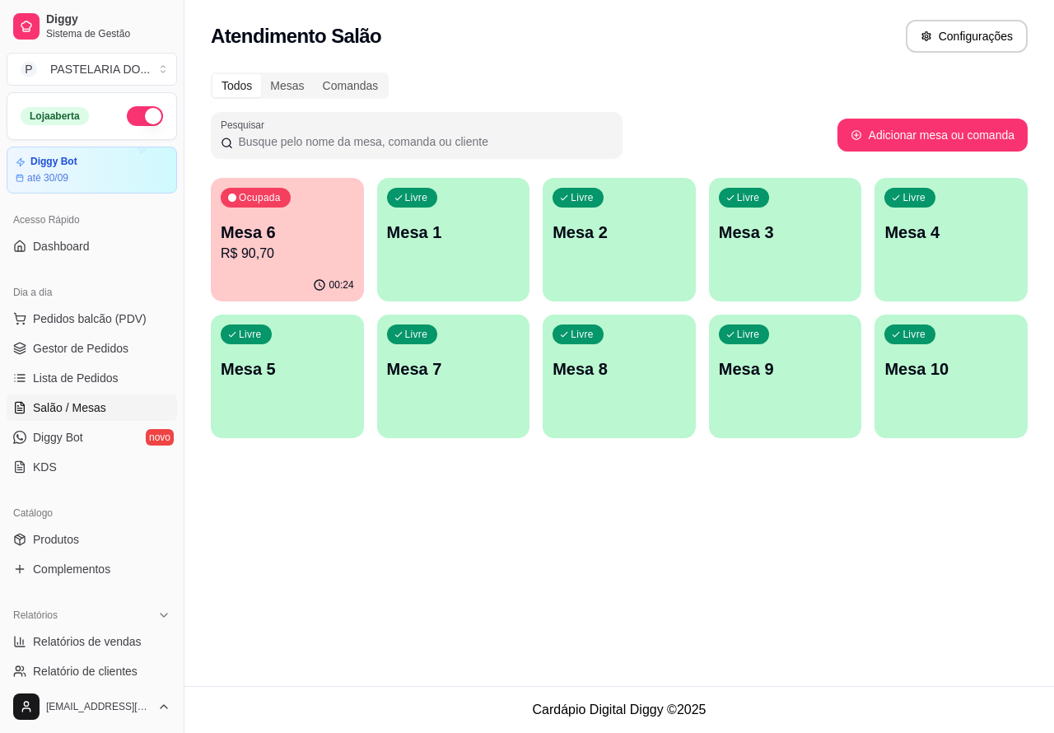
click at [758, 244] on div "Livre Mesa 3" at bounding box center [785, 230] width 153 height 104
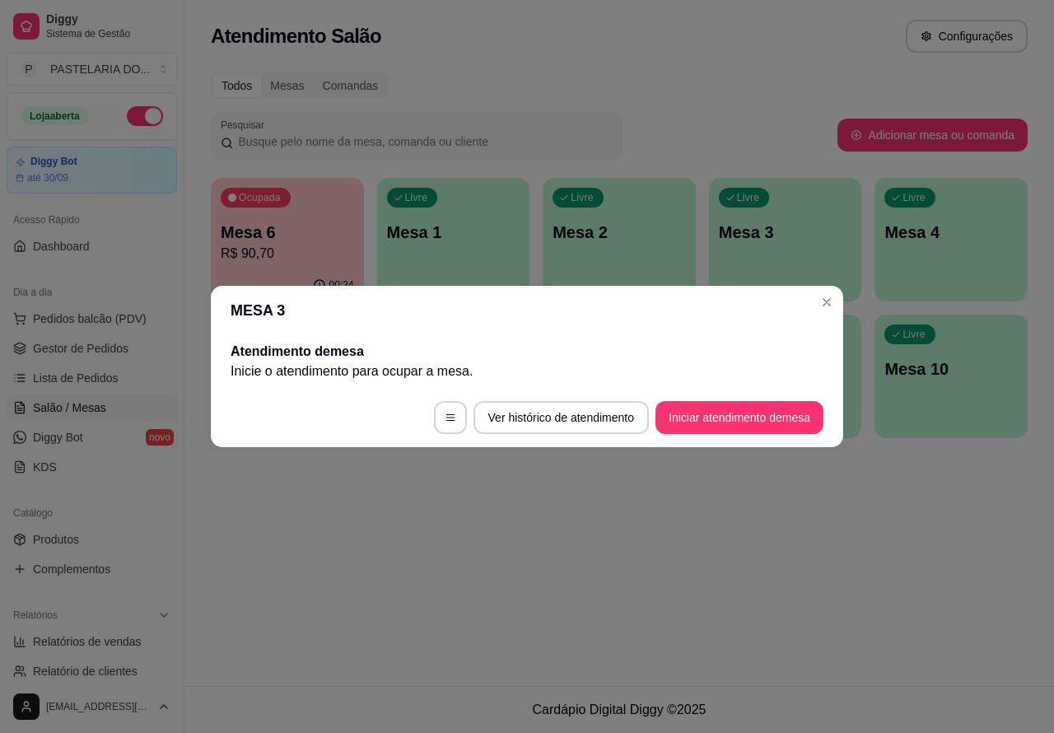
click at [722, 424] on button "Iniciar atendimento de mesa" at bounding box center [740, 417] width 168 height 33
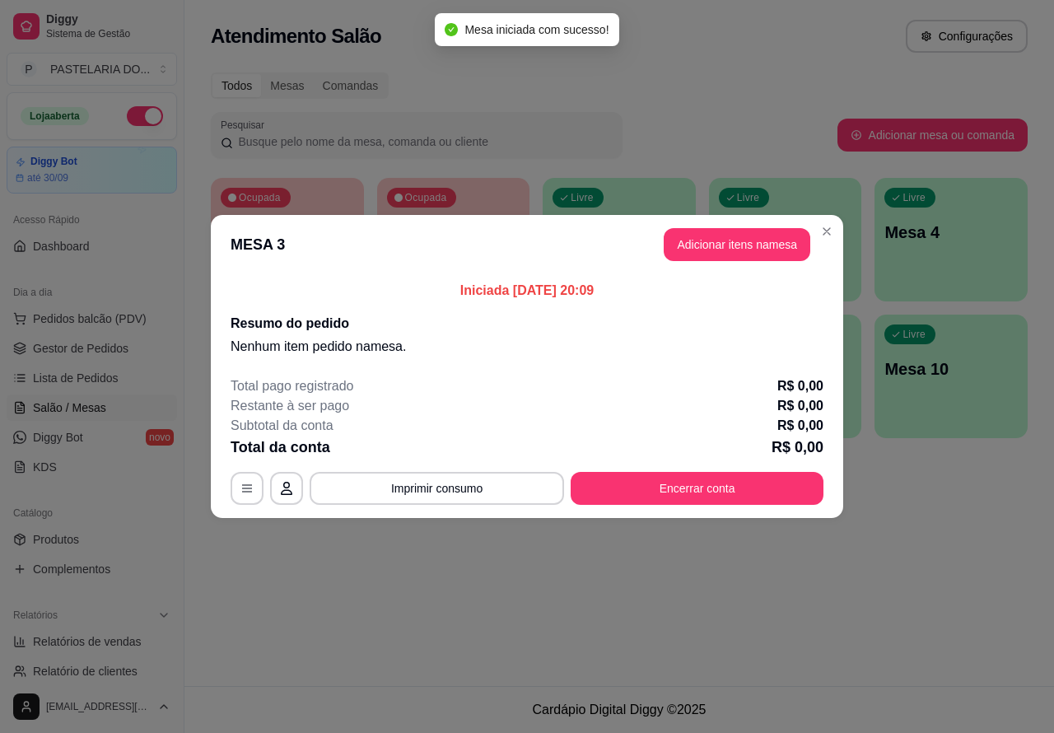
click at [763, 243] on div "Nenhum produto adicionado" at bounding box center [870, 235] width 321 height 333
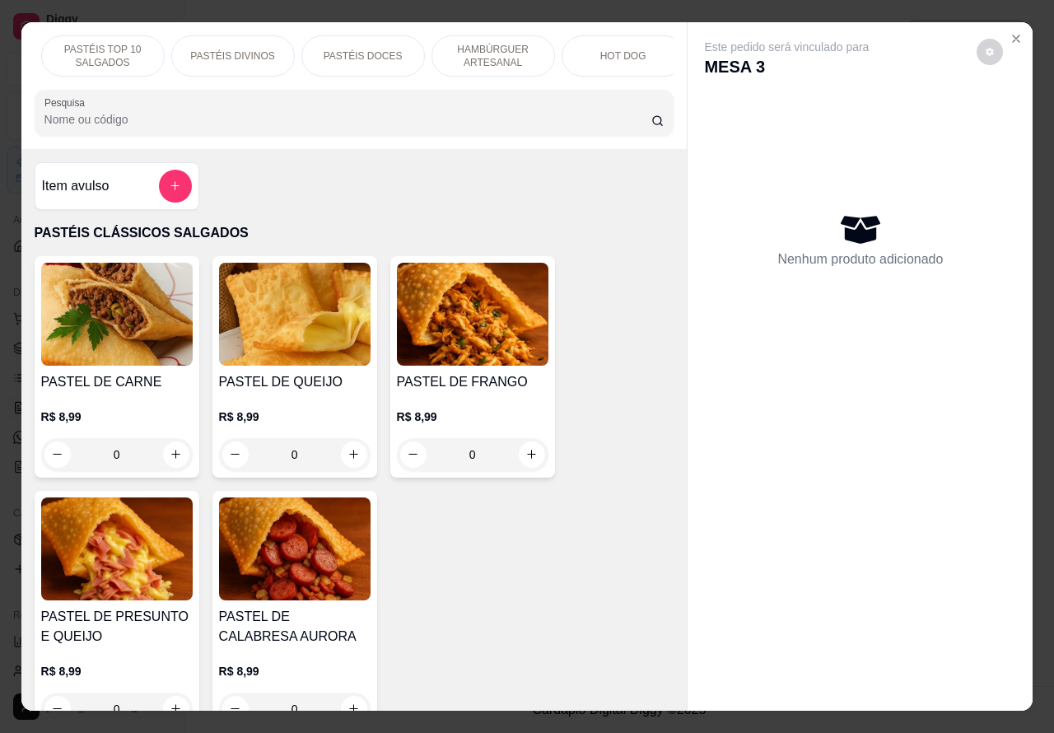
scroll to position [0, 232]
click at [634, 49] on p "BEBIDAS" at bounding box center [645, 55] width 43 height 13
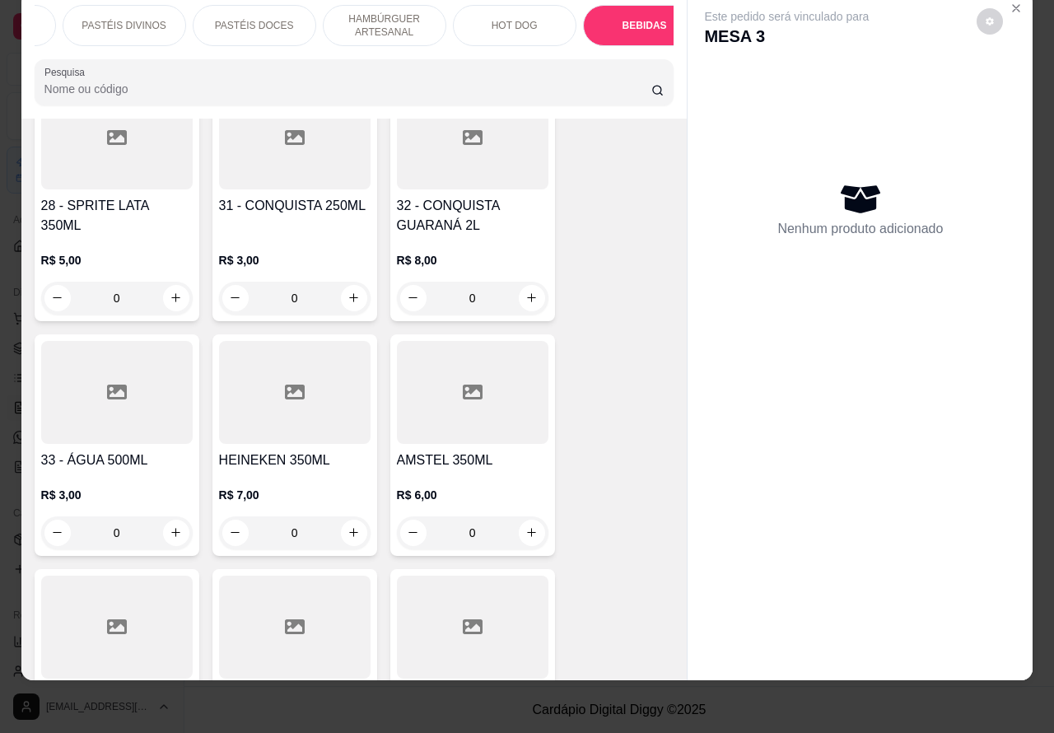
scroll to position [5571, 0]
click at [171, 527] on icon "increase-product-quantity" at bounding box center [175, 531] width 9 height 9
type input "1"
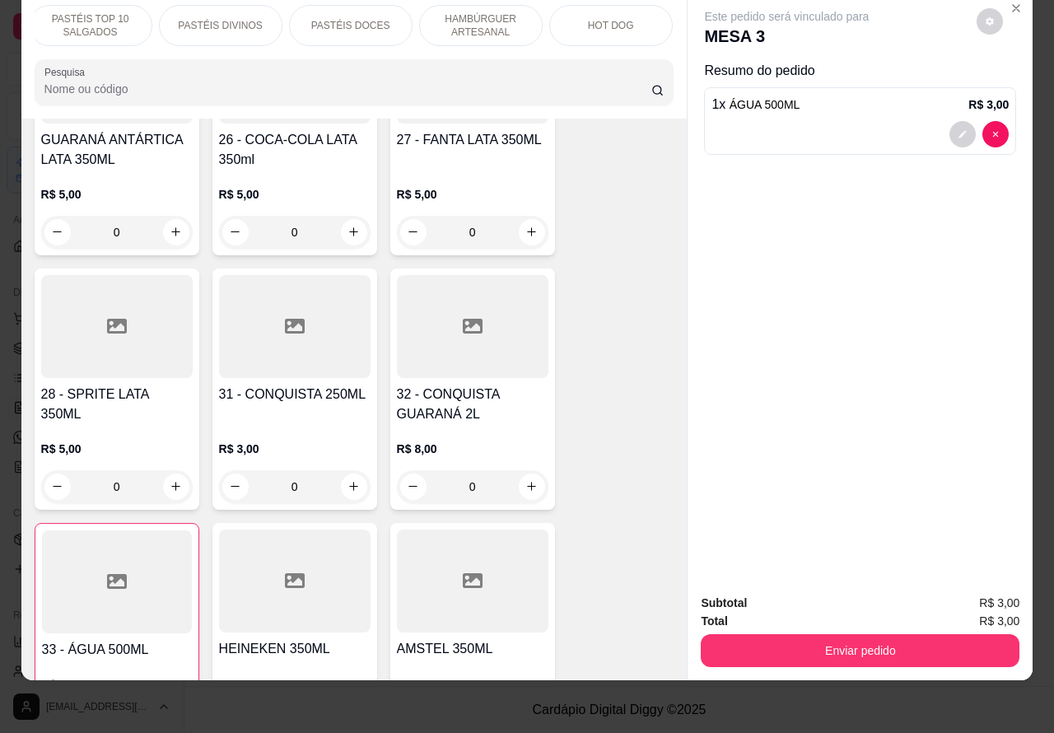
scroll to position [0, 0]
click at [121, 12] on p "PASTÉIS CLÁSSICOS SALGADOS" at bounding box center [97, 25] width 96 height 26
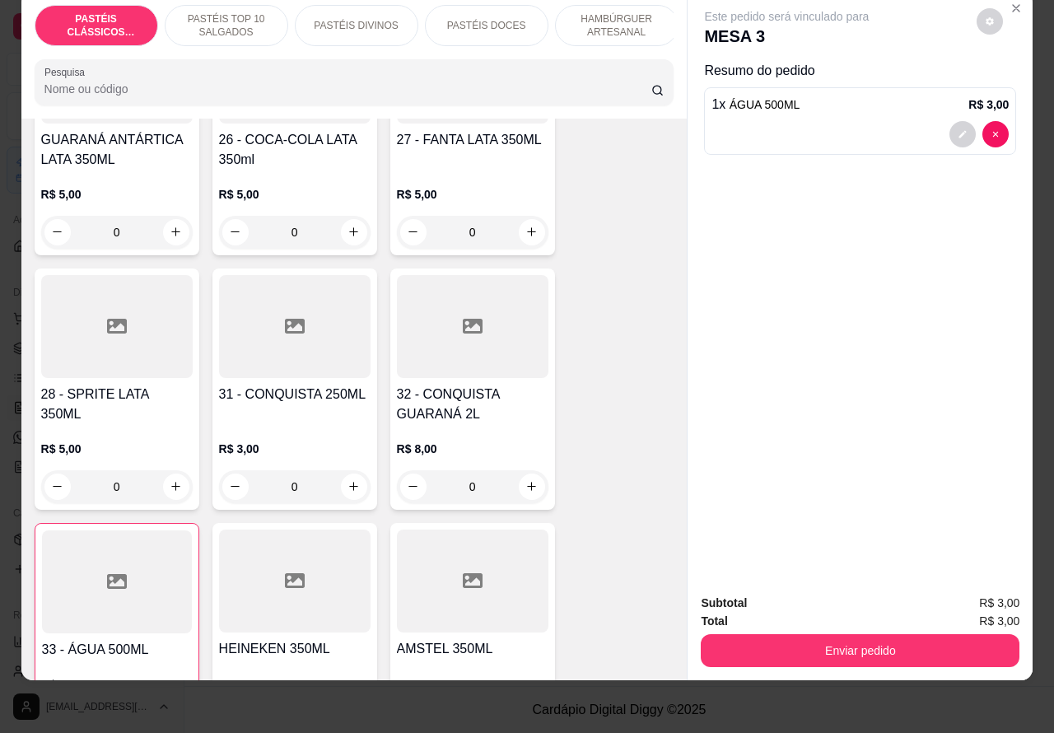
scroll to position [74, 0]
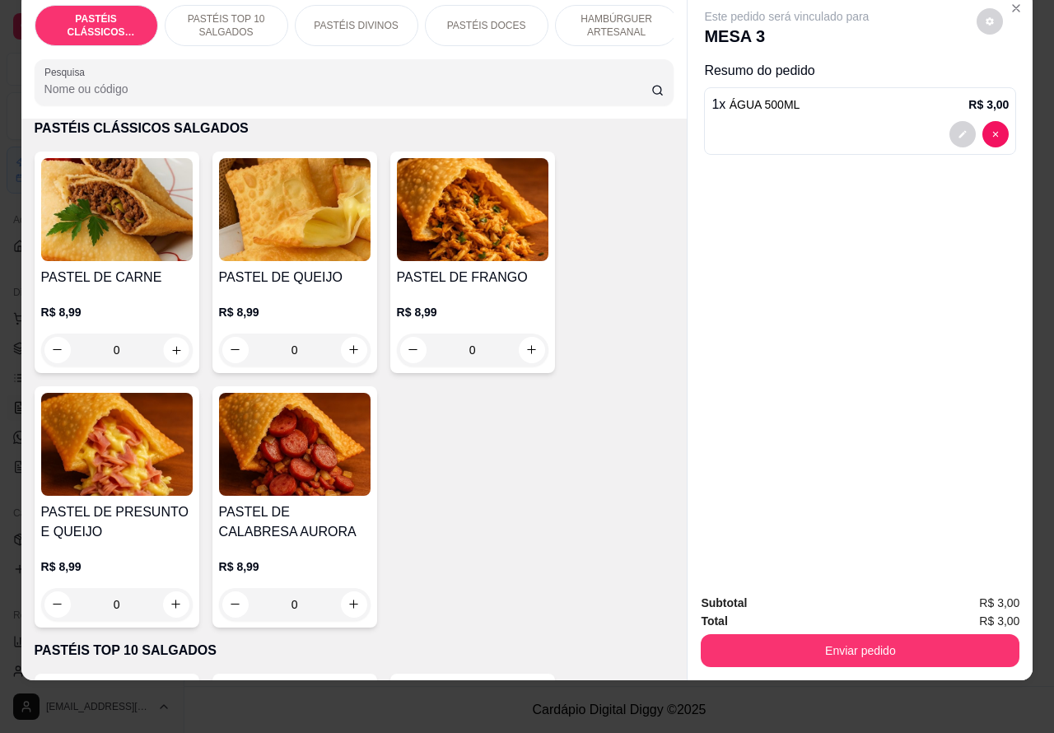
click at [174, 350] on icon "increase-product-quantity" at bounding box center [176, 350] width 12 height 12
click at [173, 344] on icon "increase-product-quantity" at bounding box center [176, 350] width 12 height 12
type input "1"
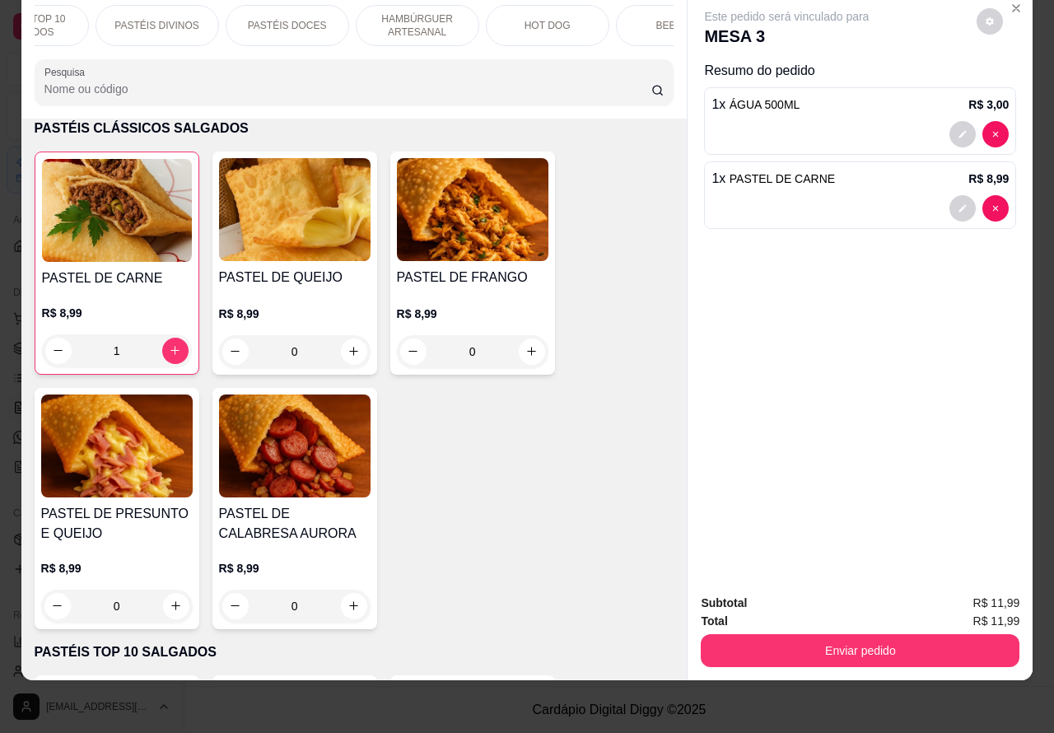
scroll to position [0, 219]
click at [532, 18] on div "HOT DOG" at bounding box center [528, 25] width 124 height 41
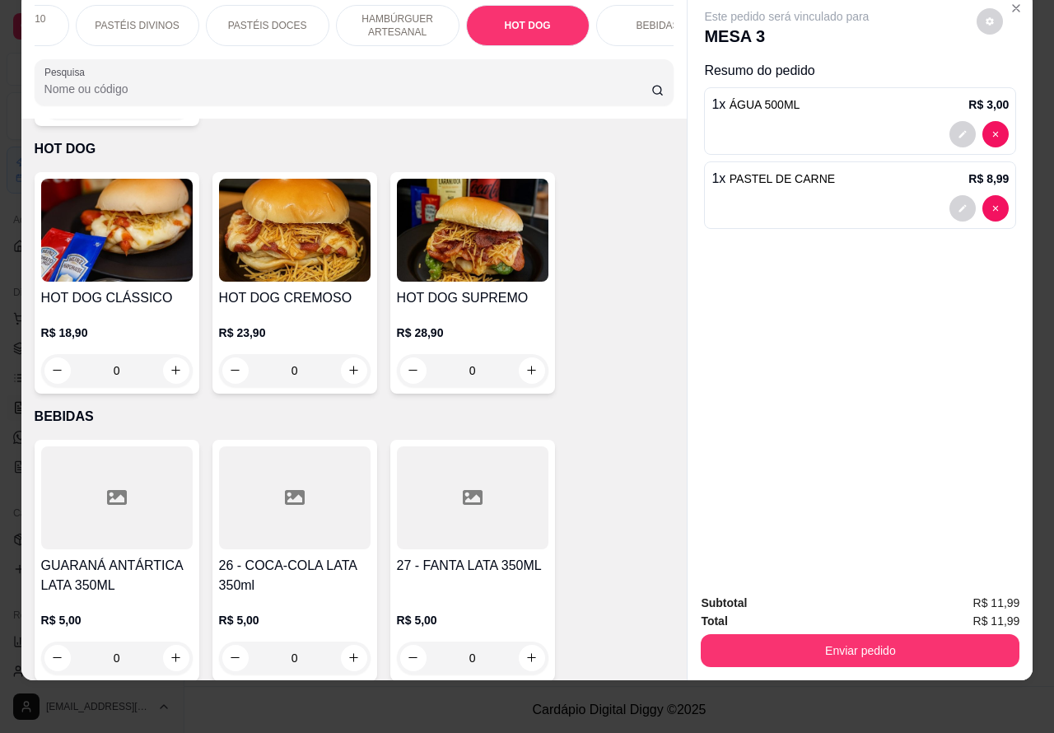
click at [347, 354] on div "0" at bounding box center [295, 370] width 152 height 33
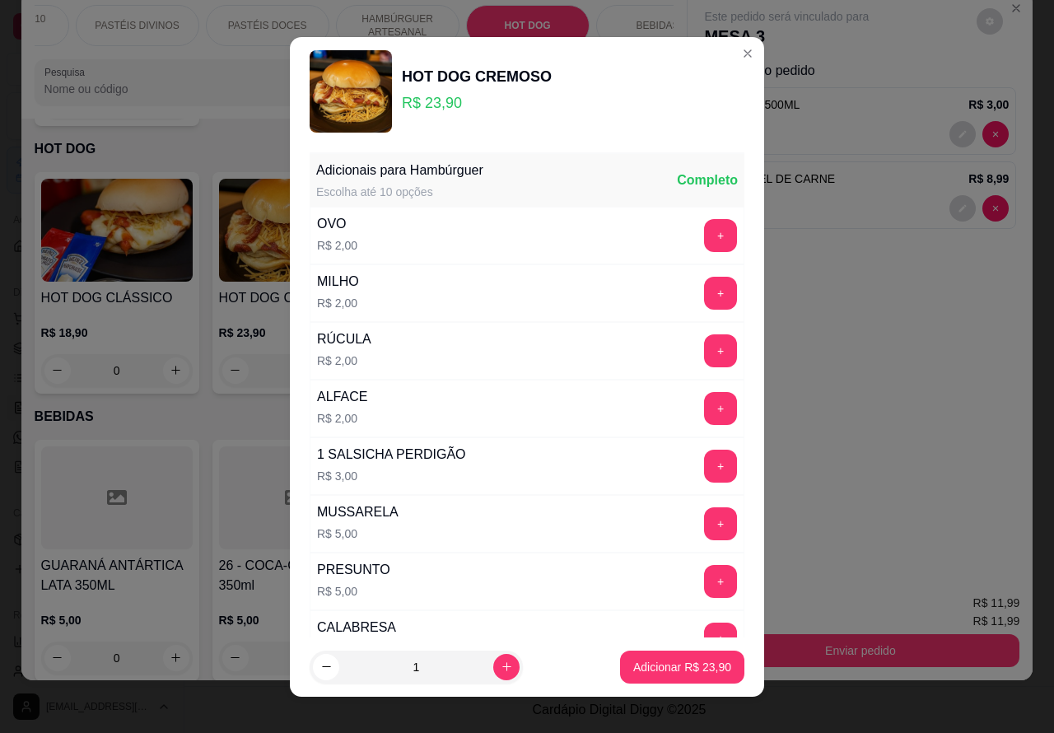
click at [633, 667] on p "Adicionar R$ 23,90" at bounding box center [682, 667] width 98 height 16
type input "1"
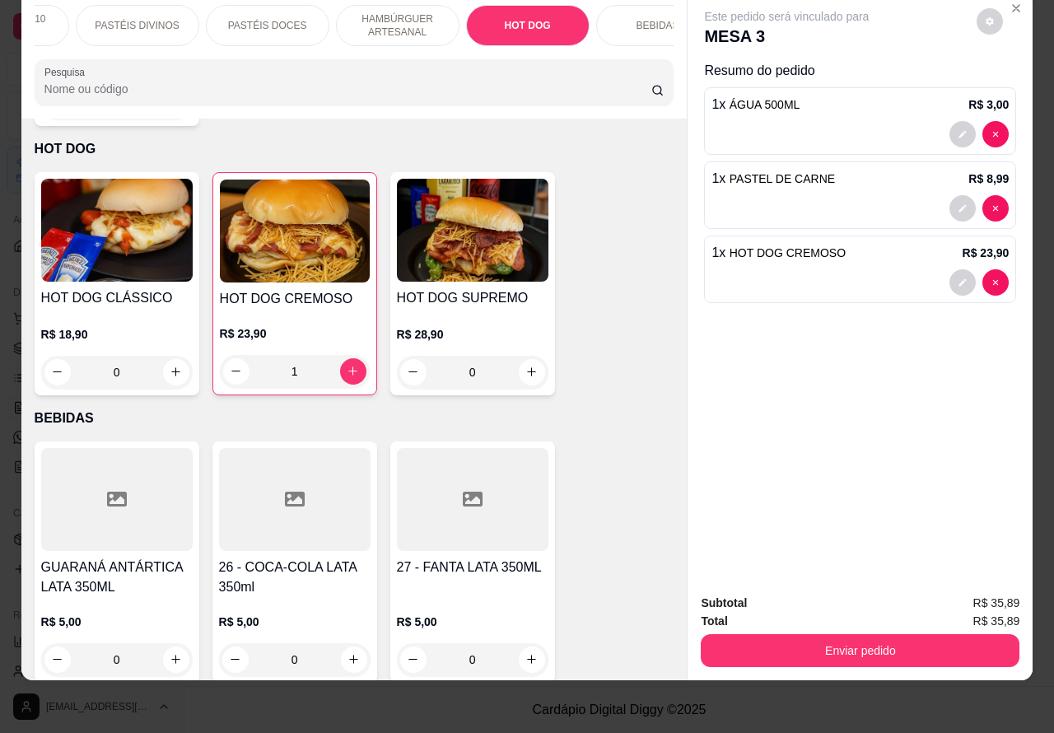
scroll to position [0, 0]
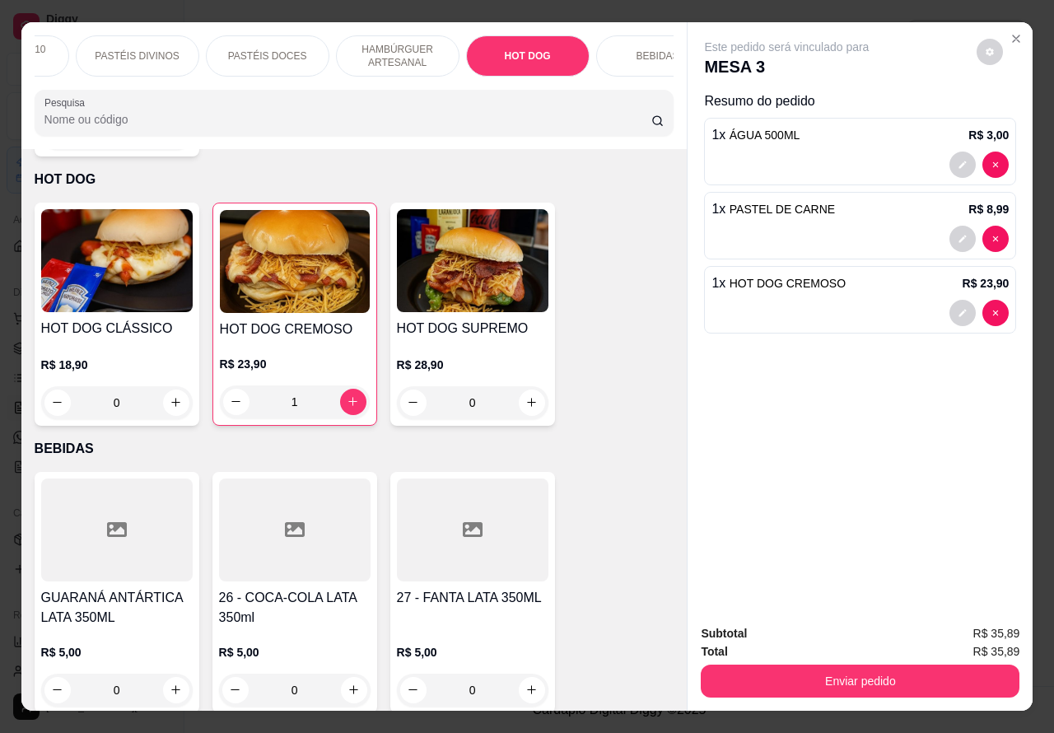
click at [826, 677] on button "Enviar pedido" at bounding box center [860, 681] width 319 height 33
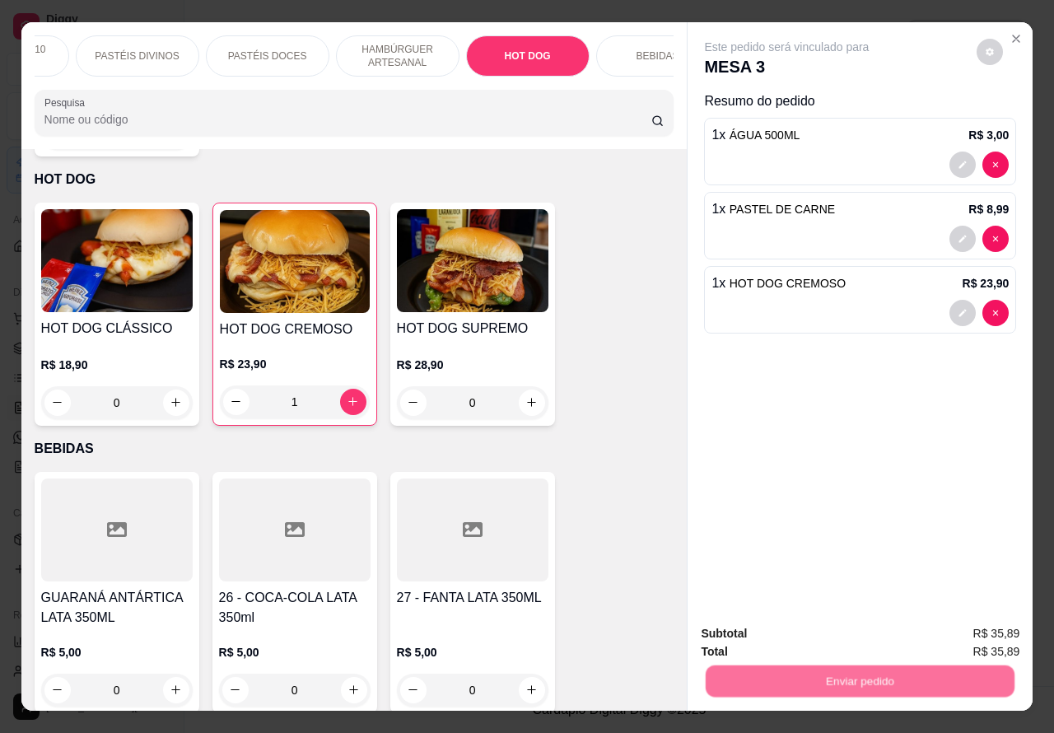
click at [778, 647] on button "Não registrar e enviar pedido" at bounding box center [804, 633] width 171 height 31
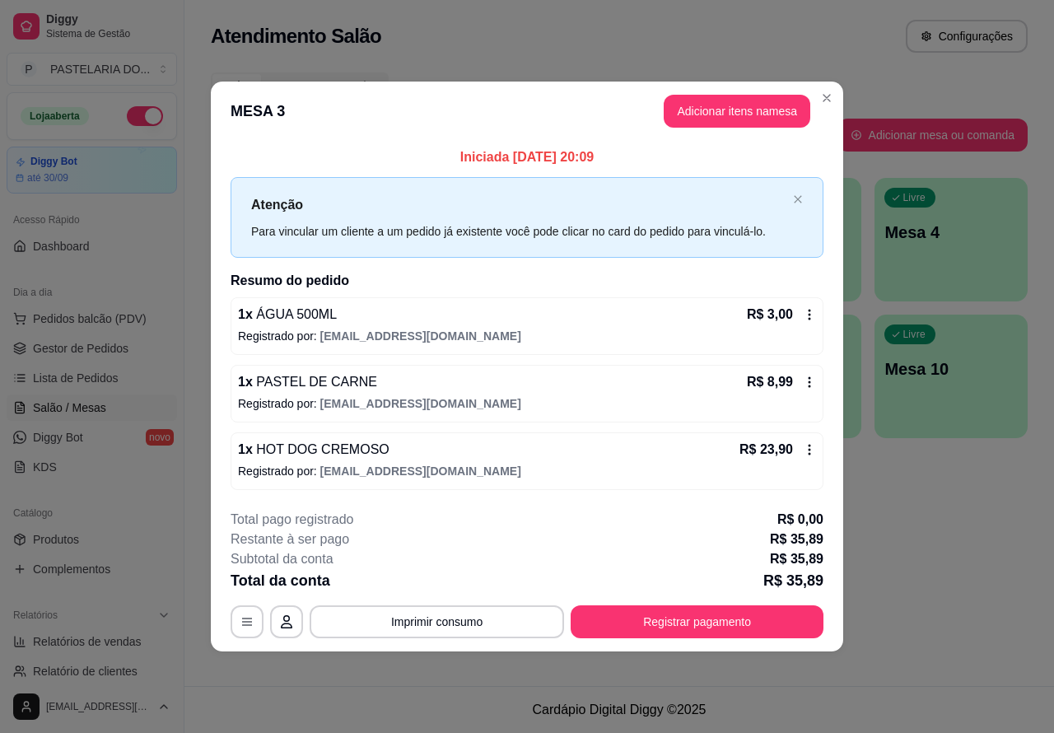
click at [526, 620] on button "Imprimir consumo" at bounding box center [437, 621] width 255 height 33
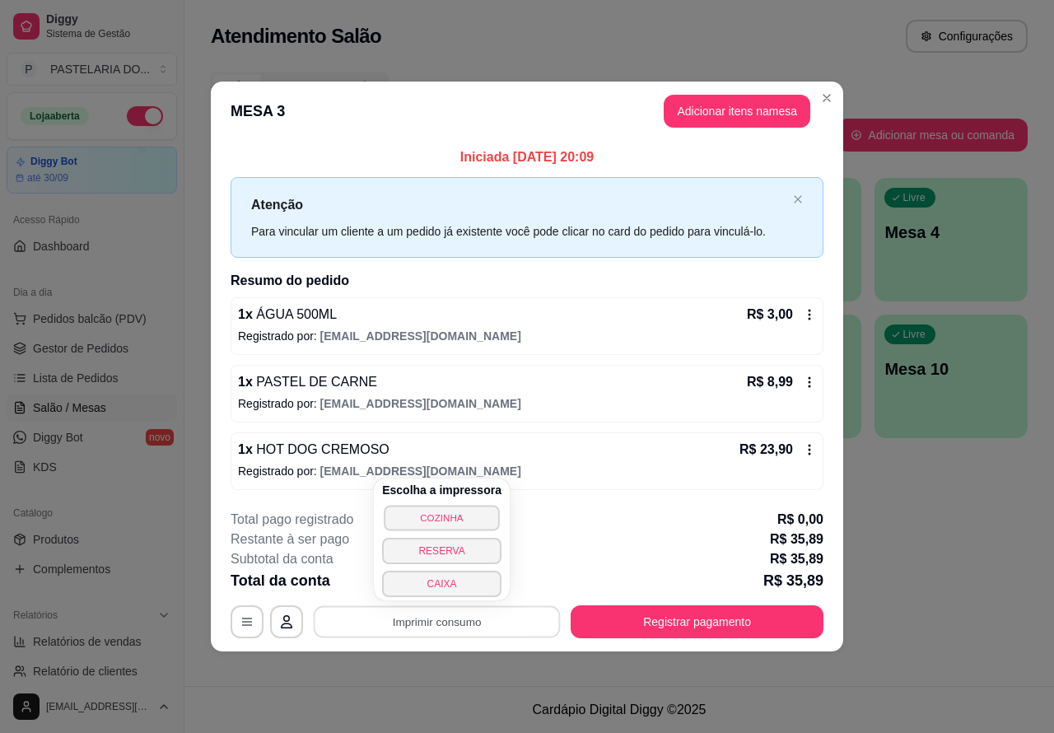
click at [471, 509] on button "COZINHA" at bounding box center [441, 518] width 115 height 26
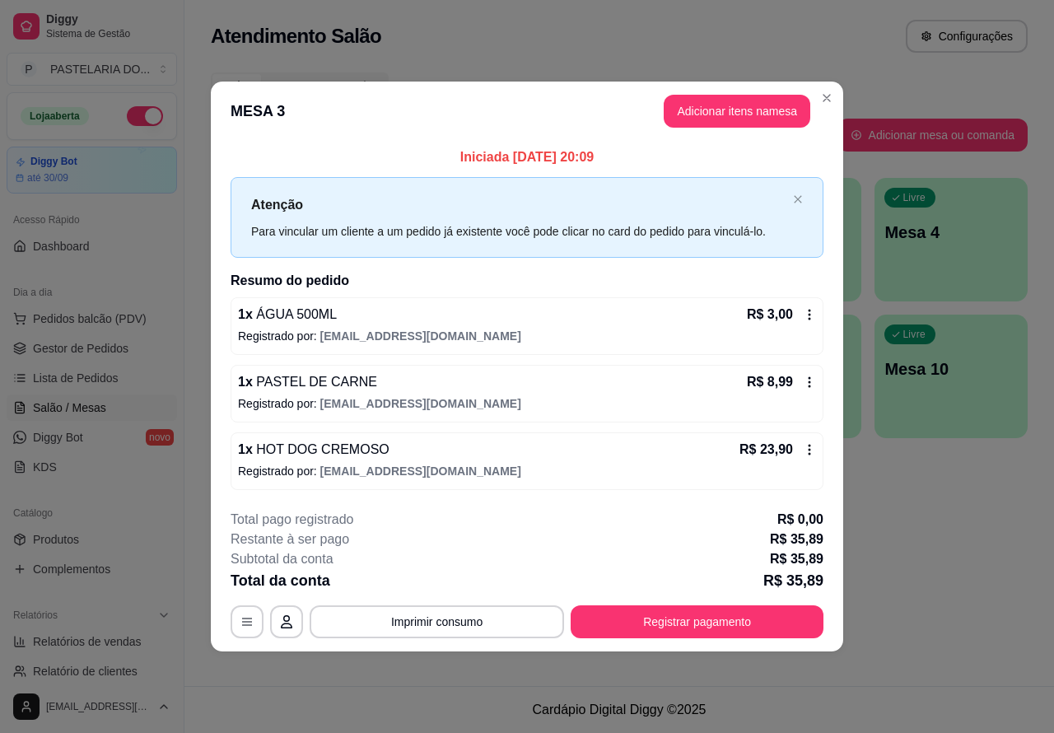
click at [120, 381] on link "Lista de Pedidos" at bounding box center [92, 378] width 171 height 26
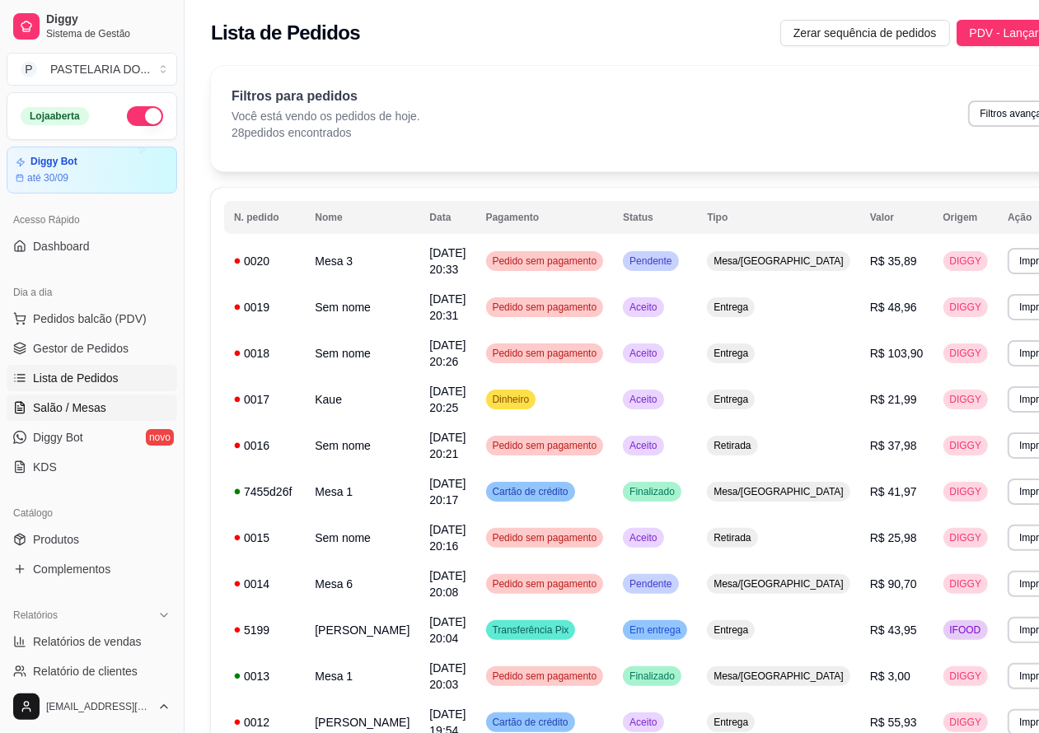
click at [92, 404] on span "Salão / Mesas" at bounding box center [69, 408] width 73 height 16
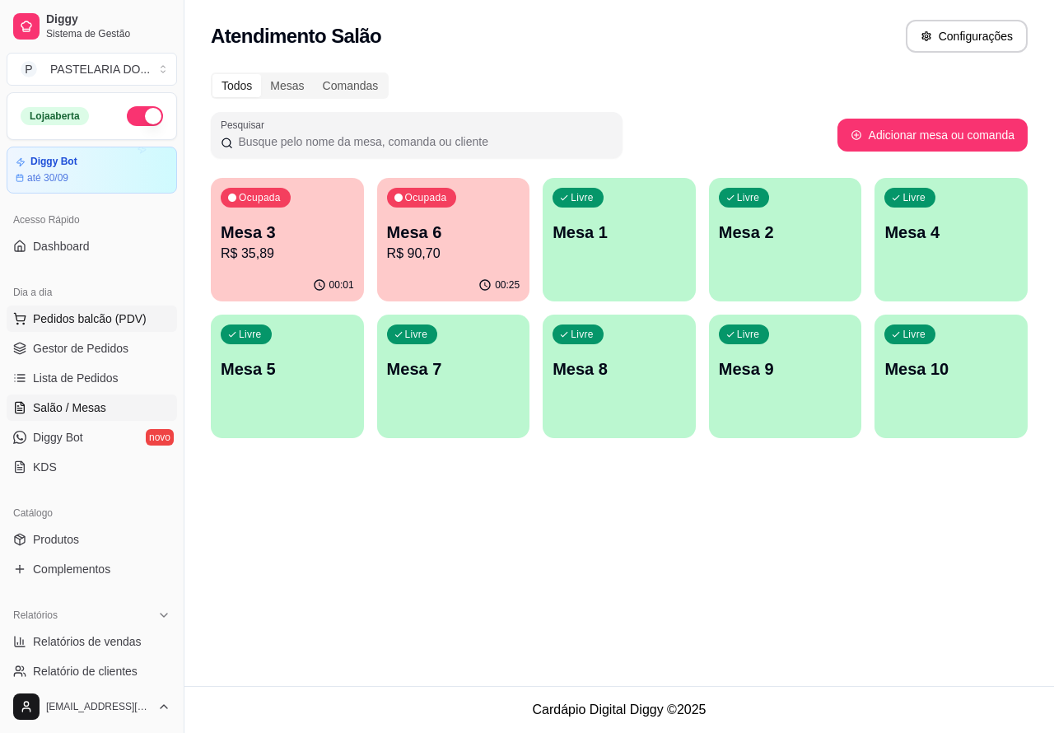
click at [115, 323] on span "Pedidos balcão (PDV)" at bounding box center [90, 319] width 114 height 16
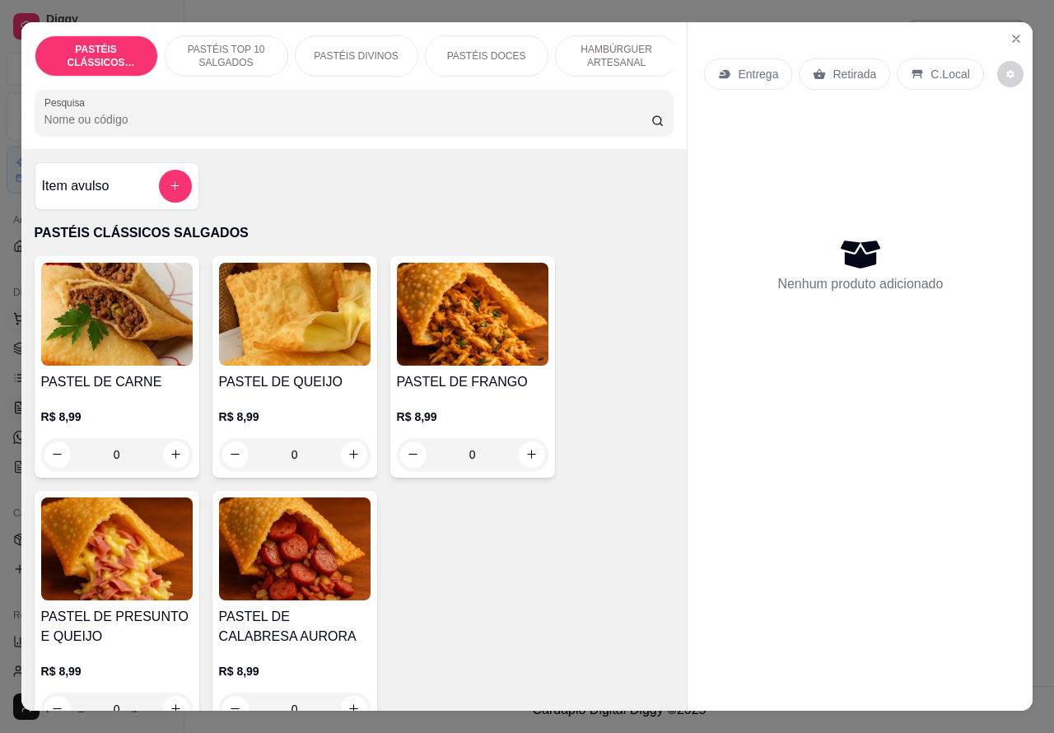
scroll to position [138, 0]
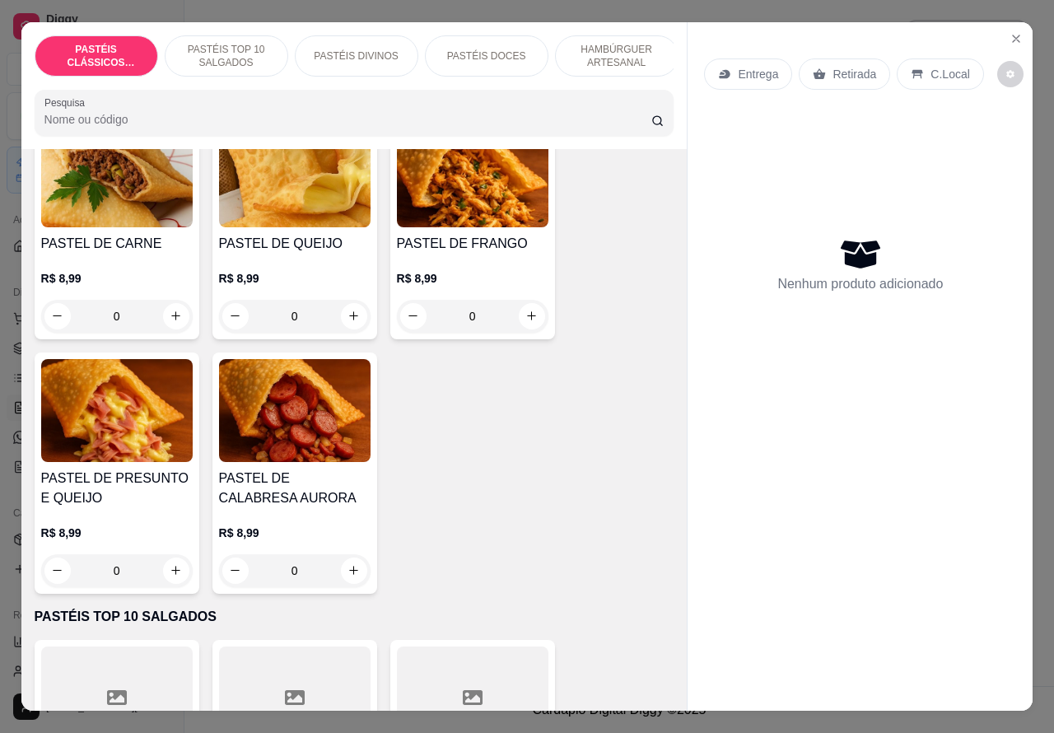
click at [620, 43] on p "HAMBÚRGUER ARTESANAL" at bounding box center [617, 56] width 96 height 26
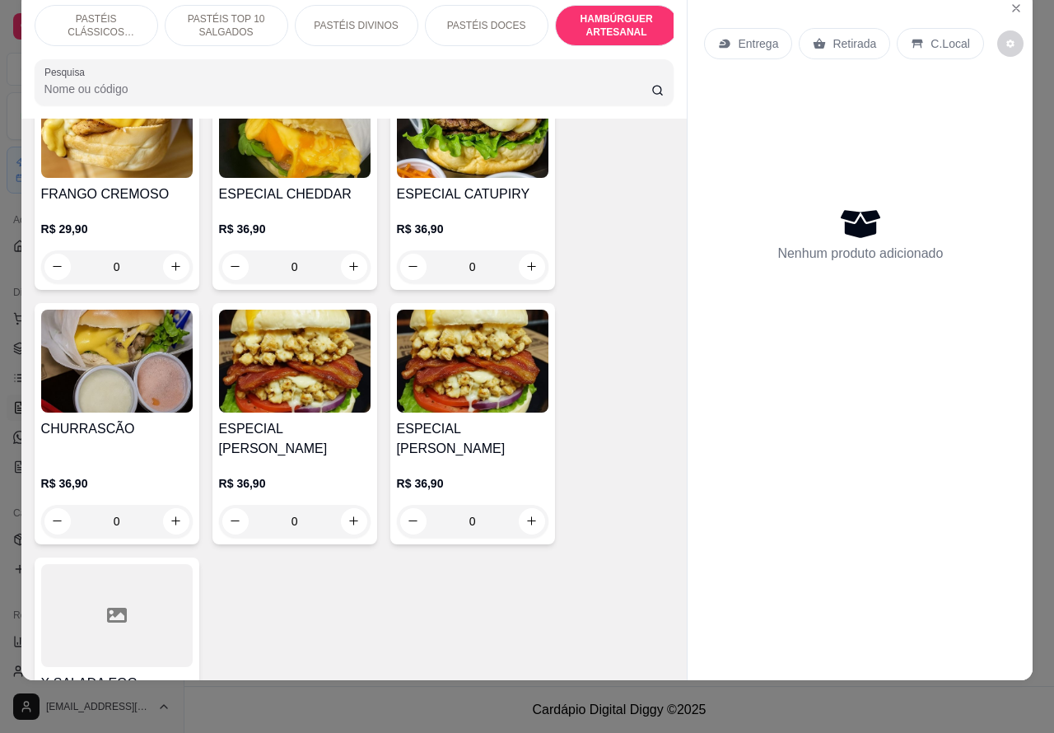
scroll to position [4298, 0]
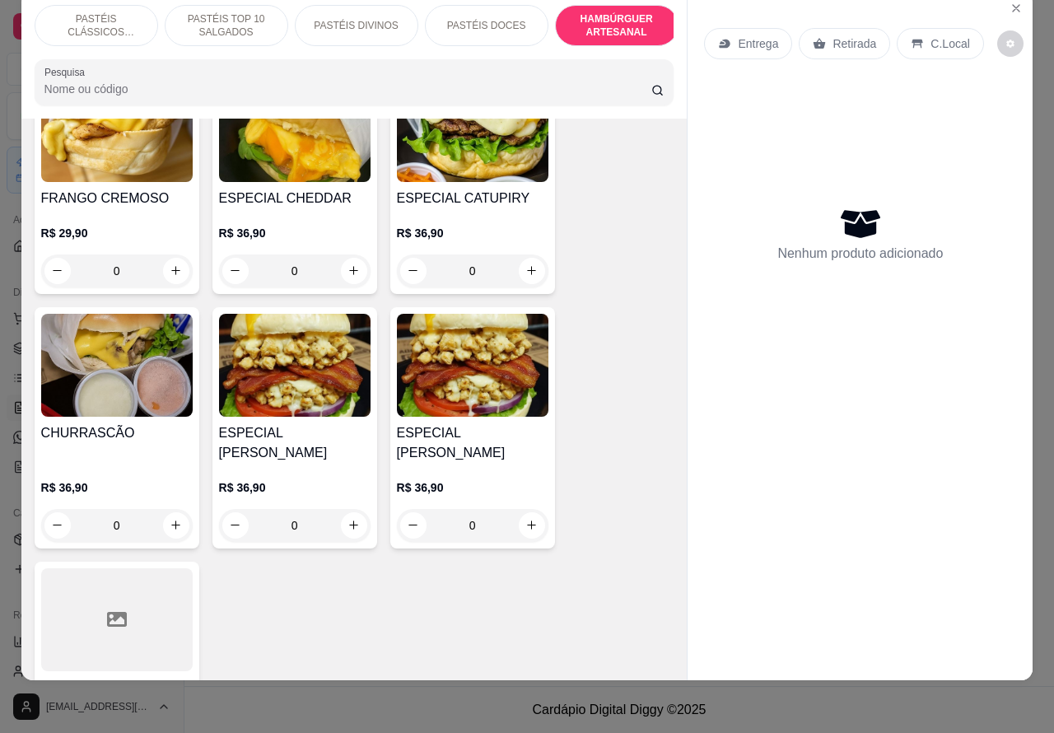
click at [175, 509] on div "0" at bounding box center [117, 525] width 152 height 33
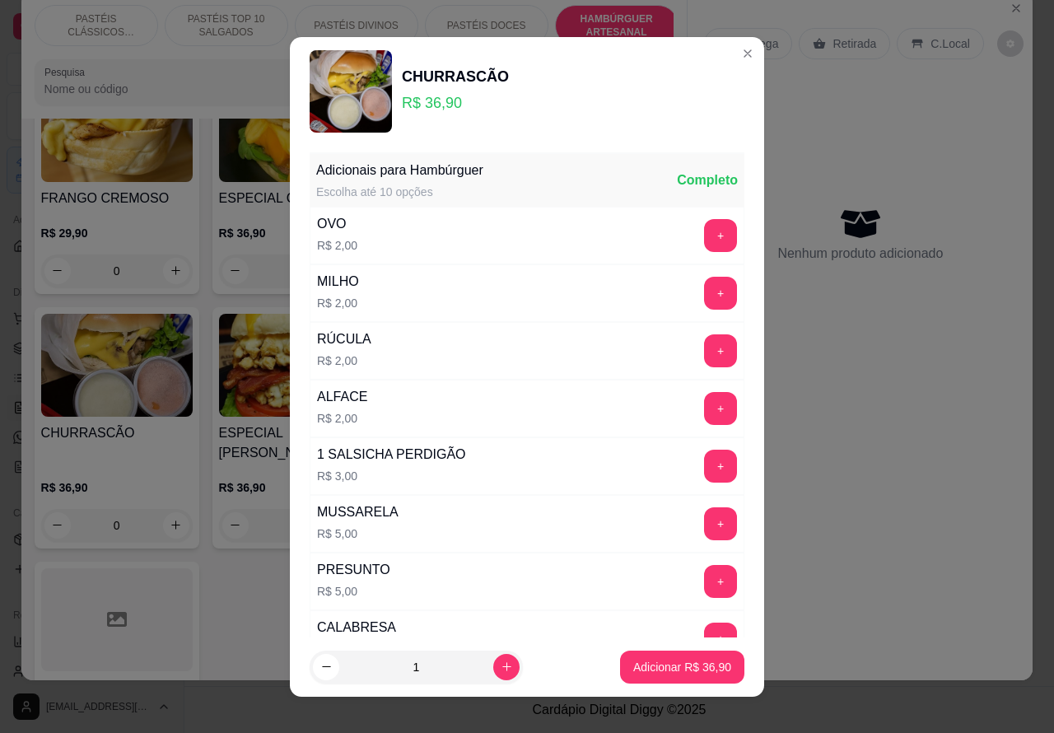
click at [652, 661] on p "Adicionar R$ 36,90" at bounding box center [682, 667] width 98 height 16
type input "1"
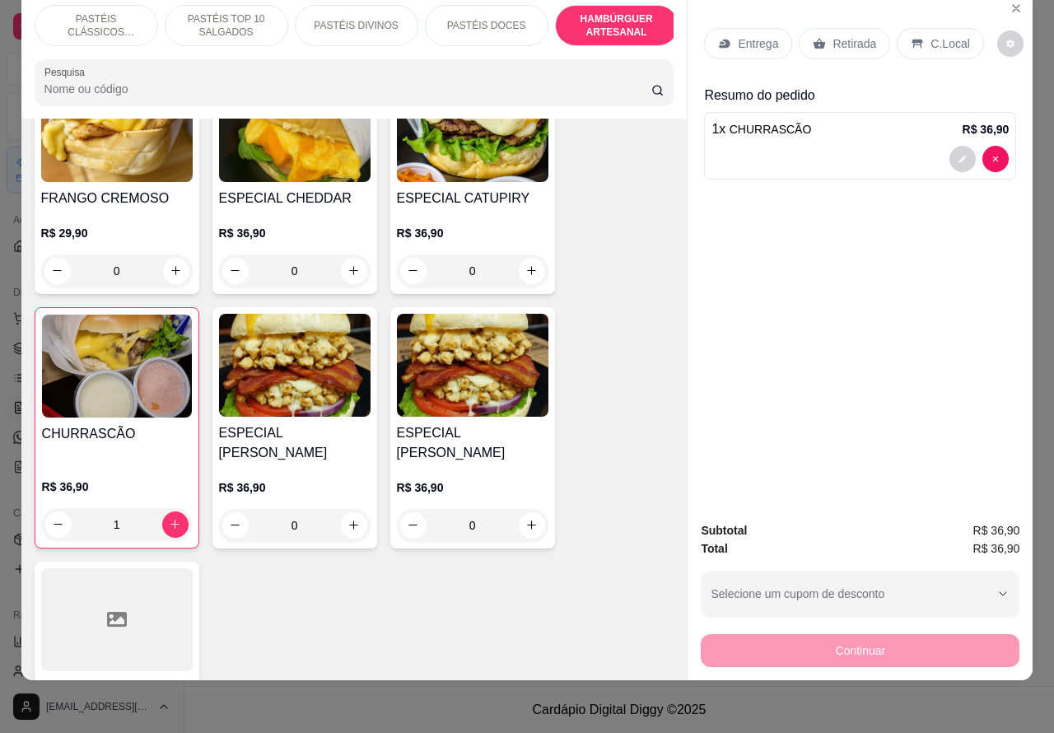
scroll to position [0, 0]
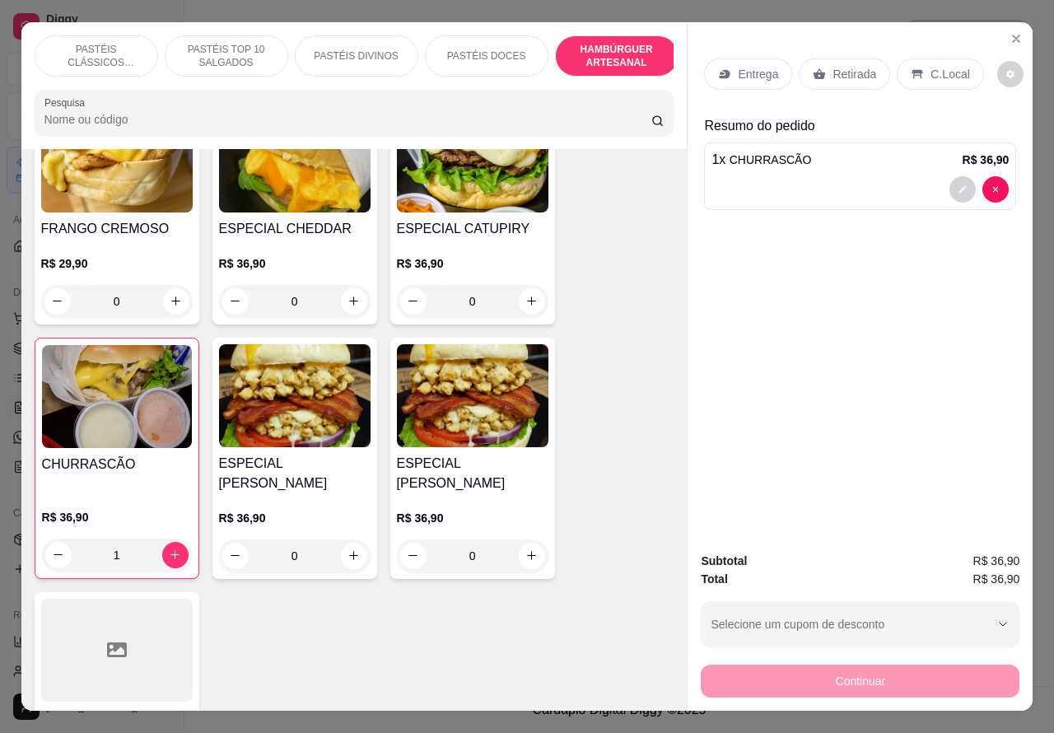
click at [862, 177] on div at bounding box center [860, 189] width 297 height 26
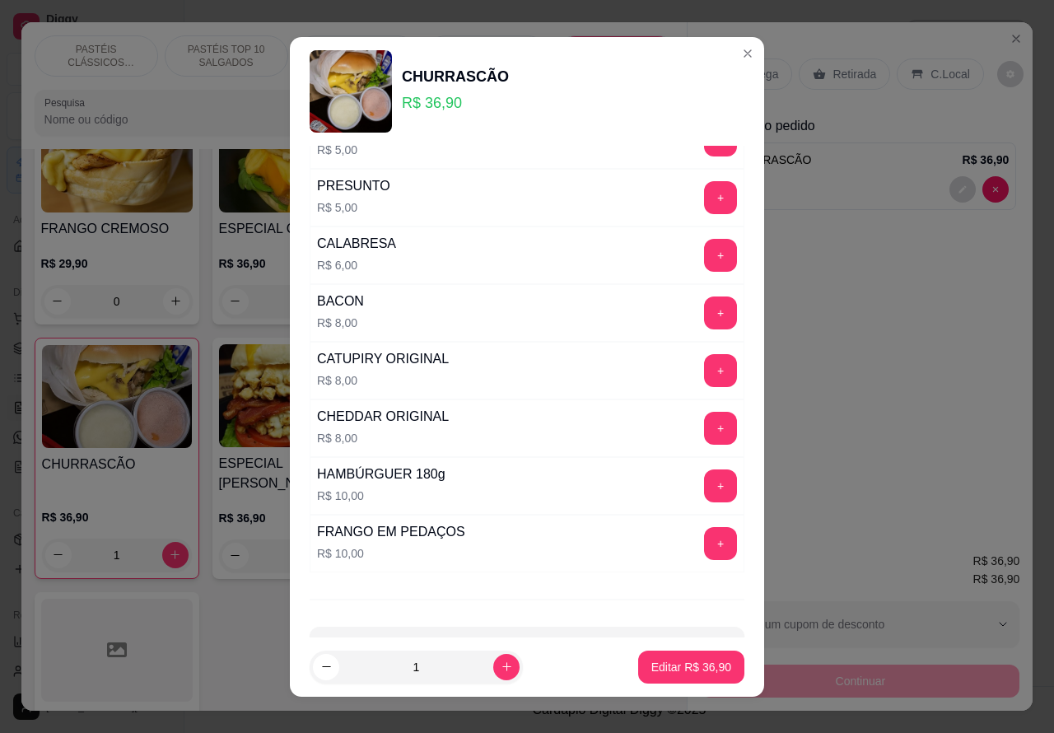
scroll to position [446, 0]
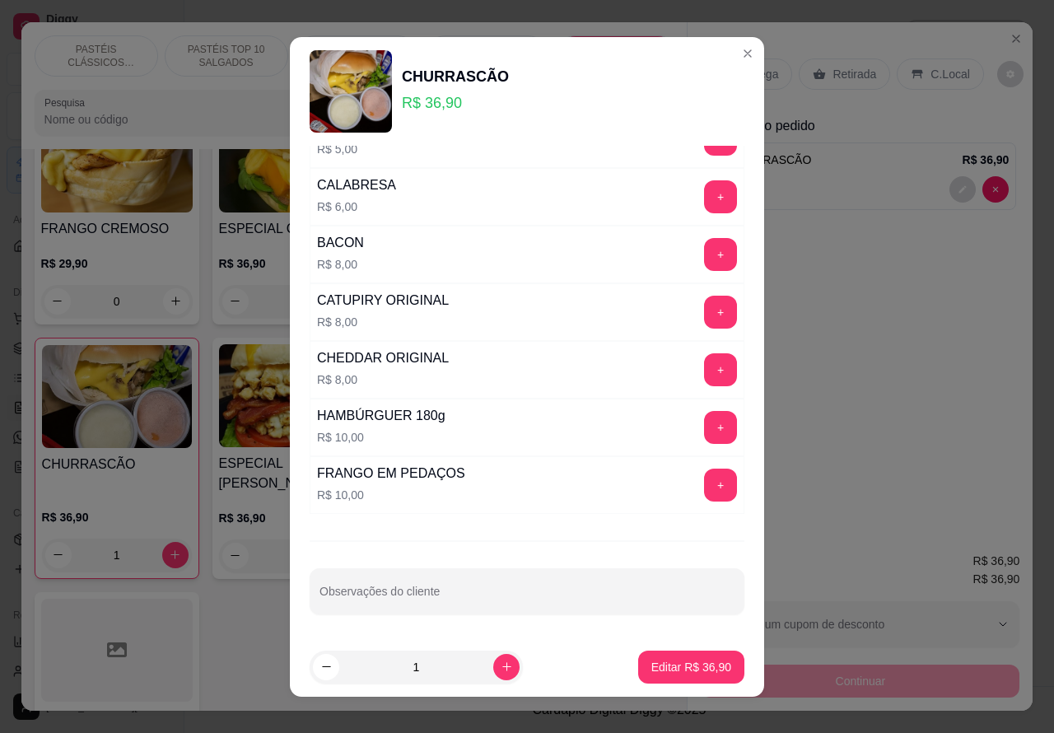
click at [446, 590] on input "Observações do cliente" at bounding box center [527, 598] width 415 height 16
type input "R"
type input "ARAS"
click at [652, 668] on p "Editar R$ 36,90" at bounding box center [690, 667] width 77 height 16
type input "0"
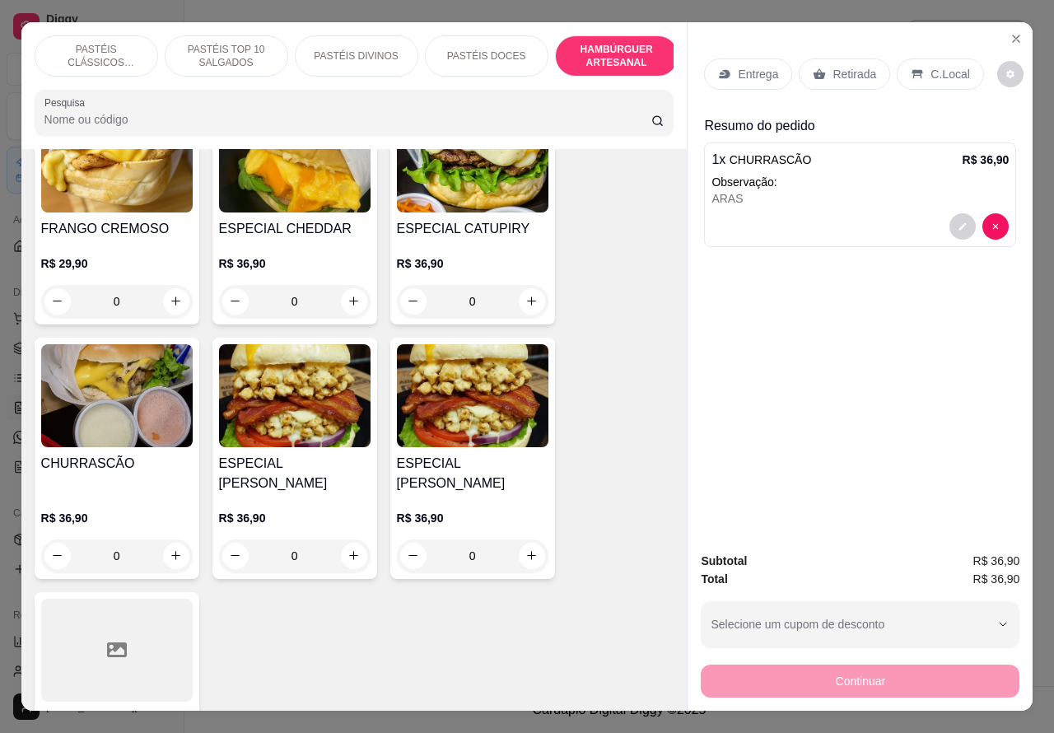
click at [834, 66] on p "Retirada" at bounding box center [855, 74] width 44 height 16
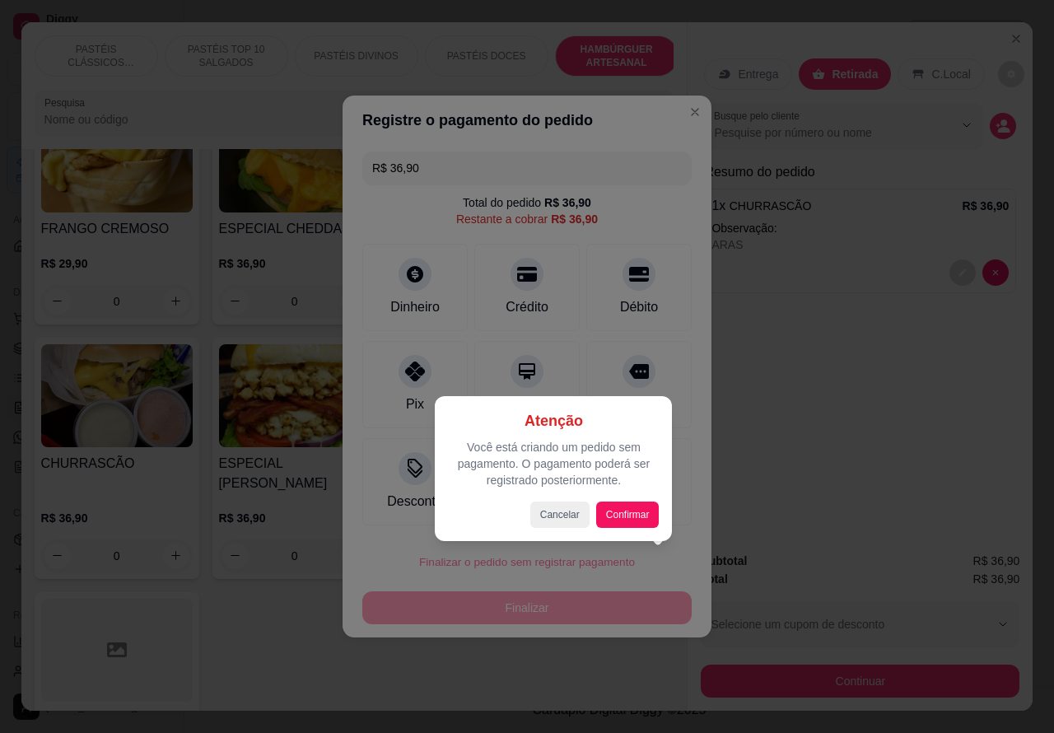
click at [807, 467] on div at bounding box center [527, 366] width 1054 height 733
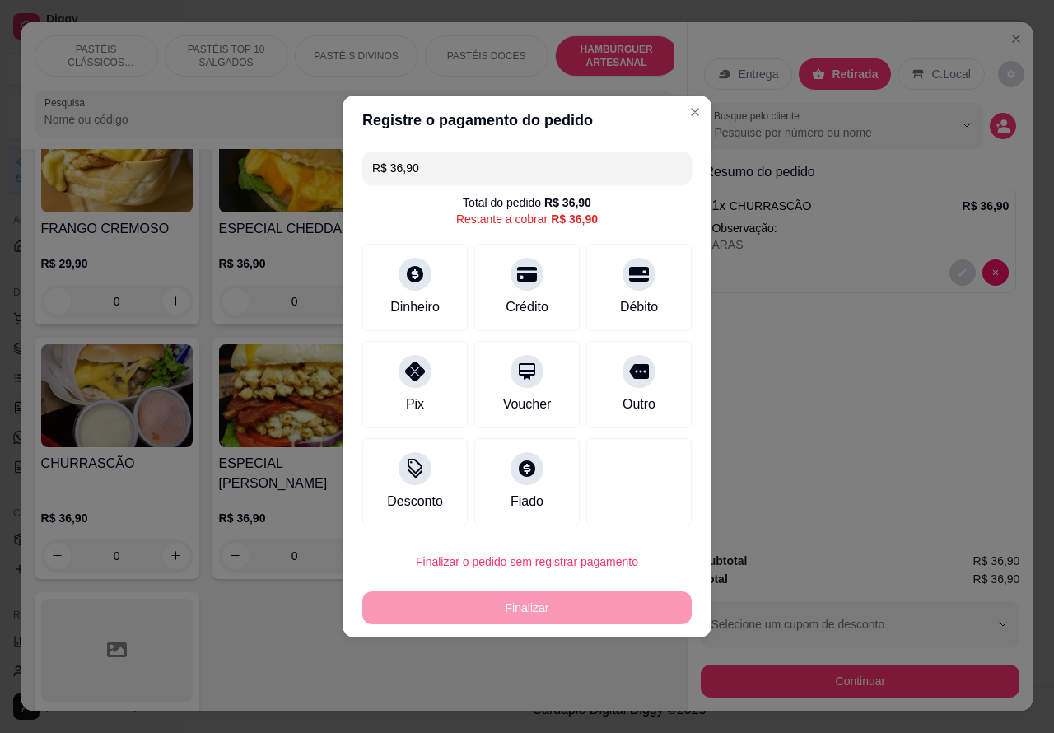
click at [687, 111] on div "Entrega Retirada C.Local Busque pelo cliente Resumo do pedido 1 x CHURRASCÃO R$…" at bounding box center [860, 366] width 346 height 689
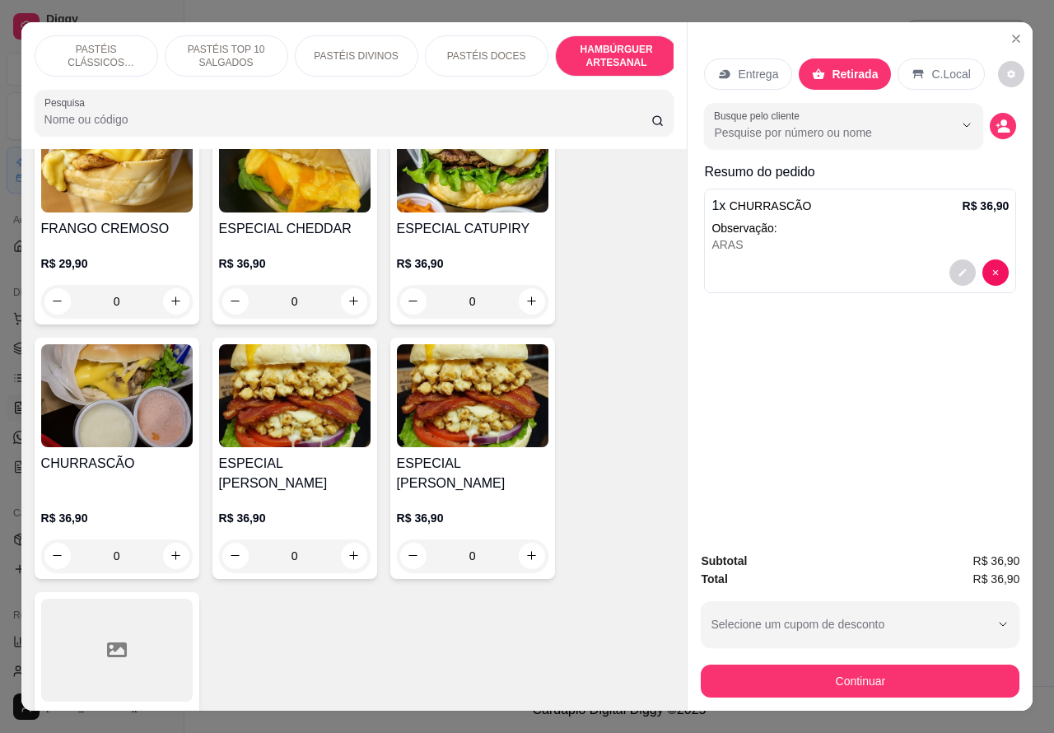
click at [828, 259] on div at bounding box center [860, 272] width 297 height 26
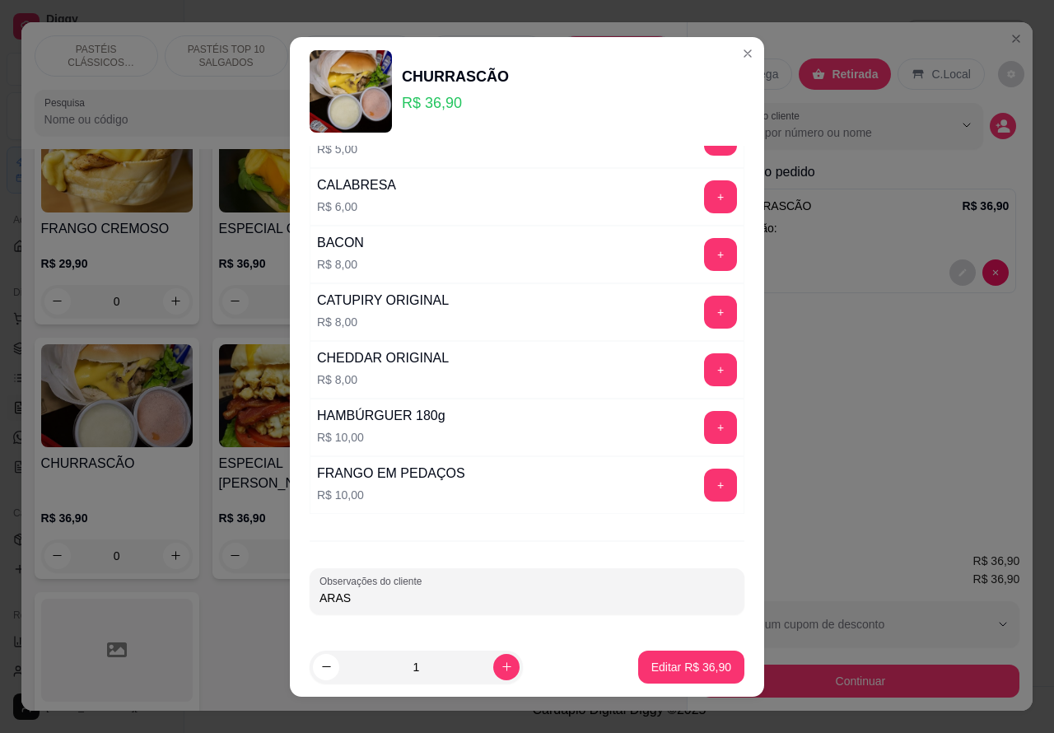
click at [424, 596] on input "ARAS" at bounding box center [527, 598] width 415 height 16
type input "ARAS.. ESTA AGUARDANDO"
click at [655, 661] on p "Editar R$ 36,90" at bounding box center [692, 667] width 80 height 16
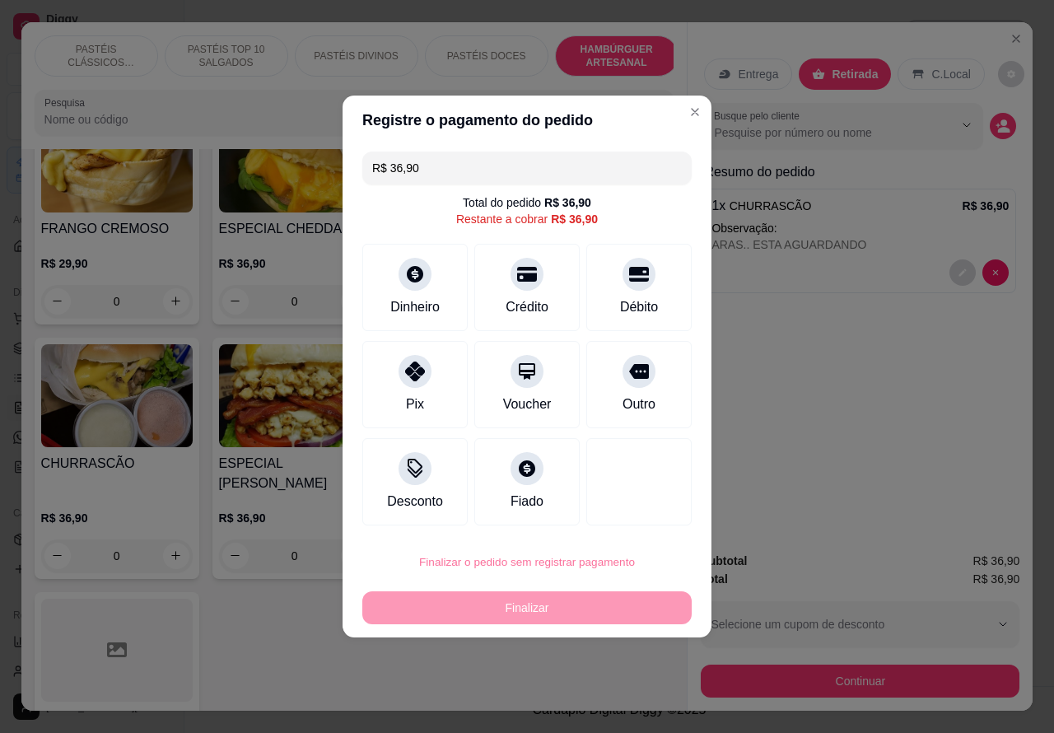
click at [643, 515] on button "Confirmar" at bounding box center [625, 516] width 61 height 26
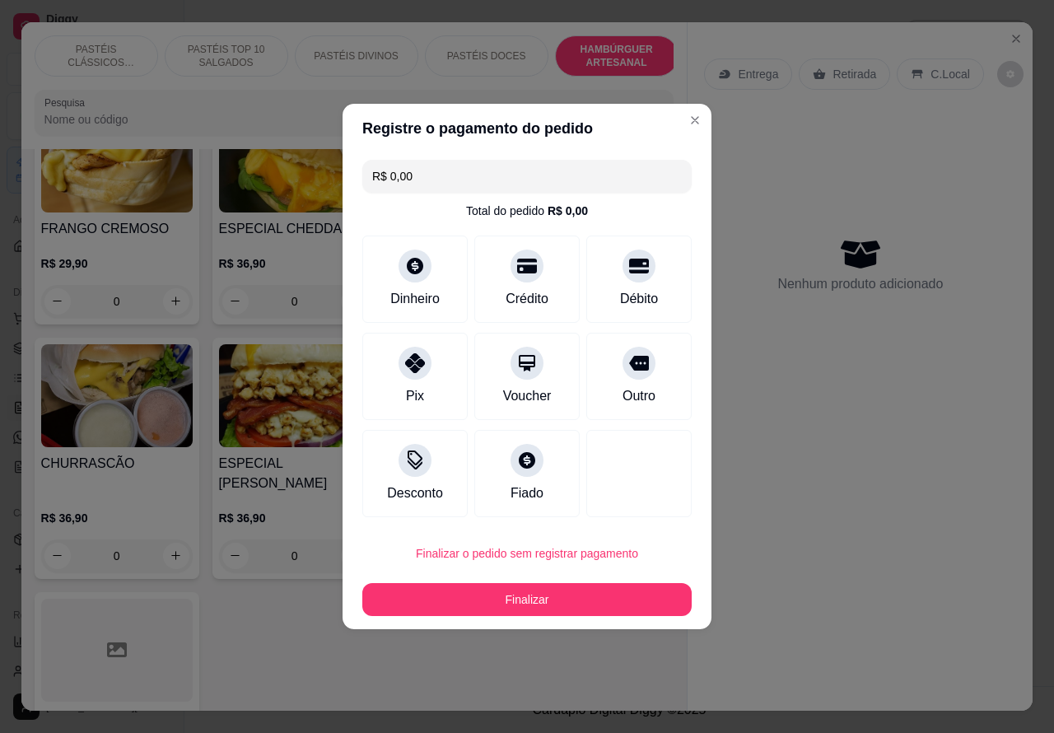
type input "R$ 0,00"
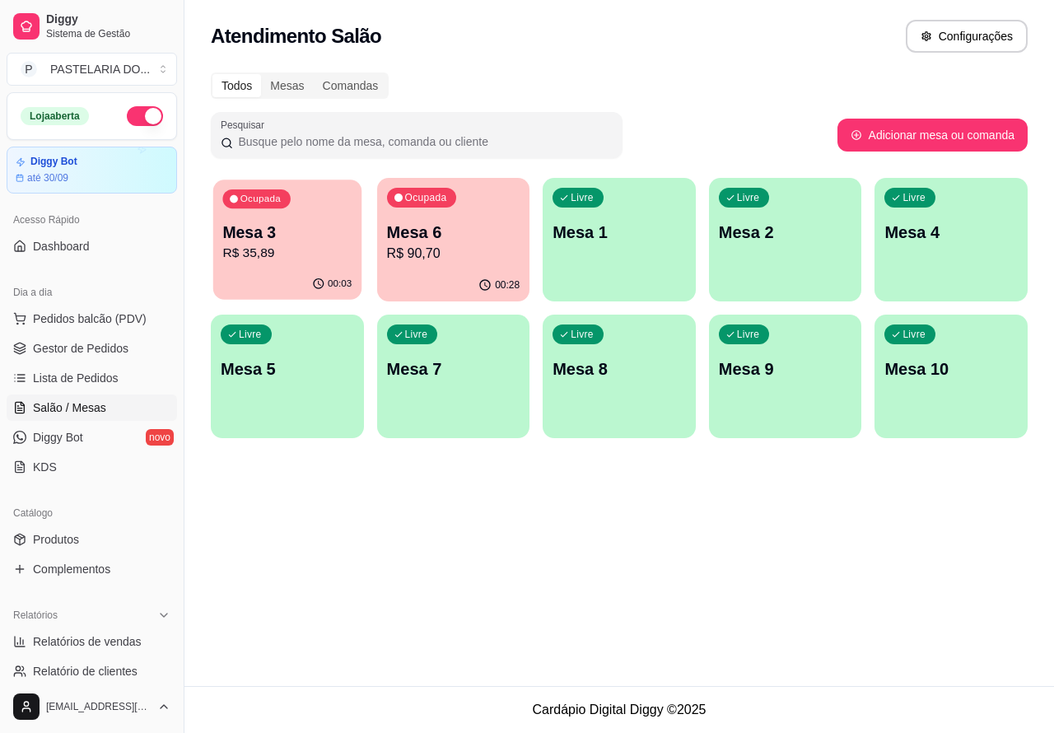
click at [332, 235] on p "Mesa 3" at bounding box center [286, 233] width 129 height 22
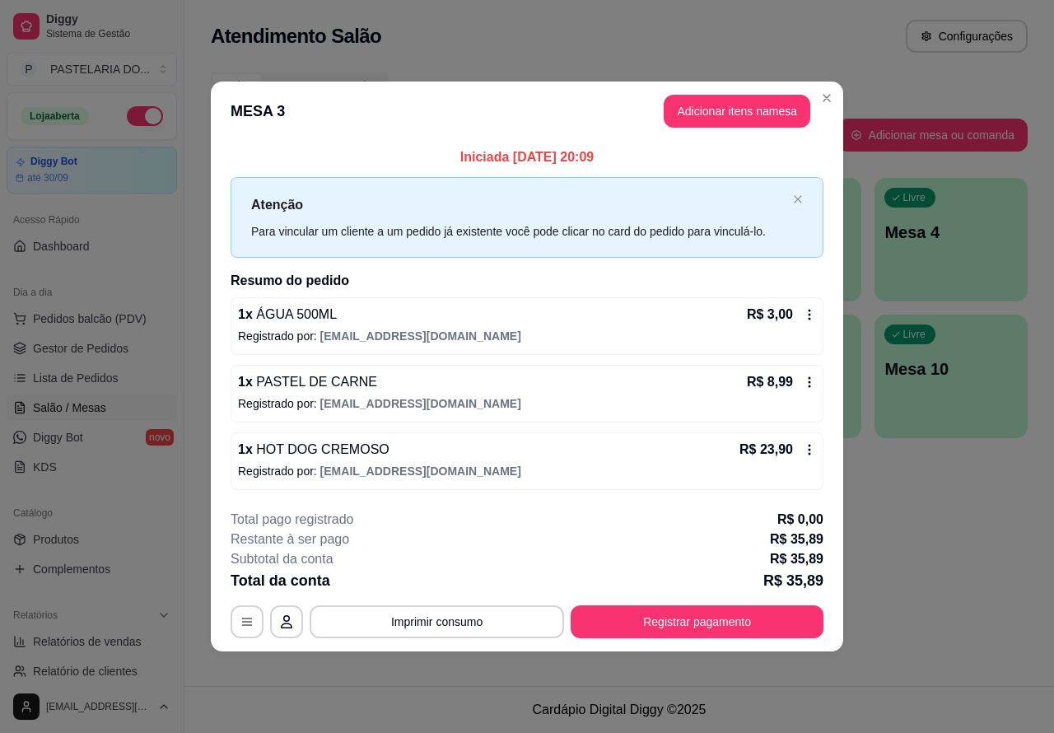
click at [896, 512] on div "Atendimento Salão Configurações Todos Mesas Comandas Pesquisar Adicionar mesa o…" at bounding box center [620, 343] width 870 height 686
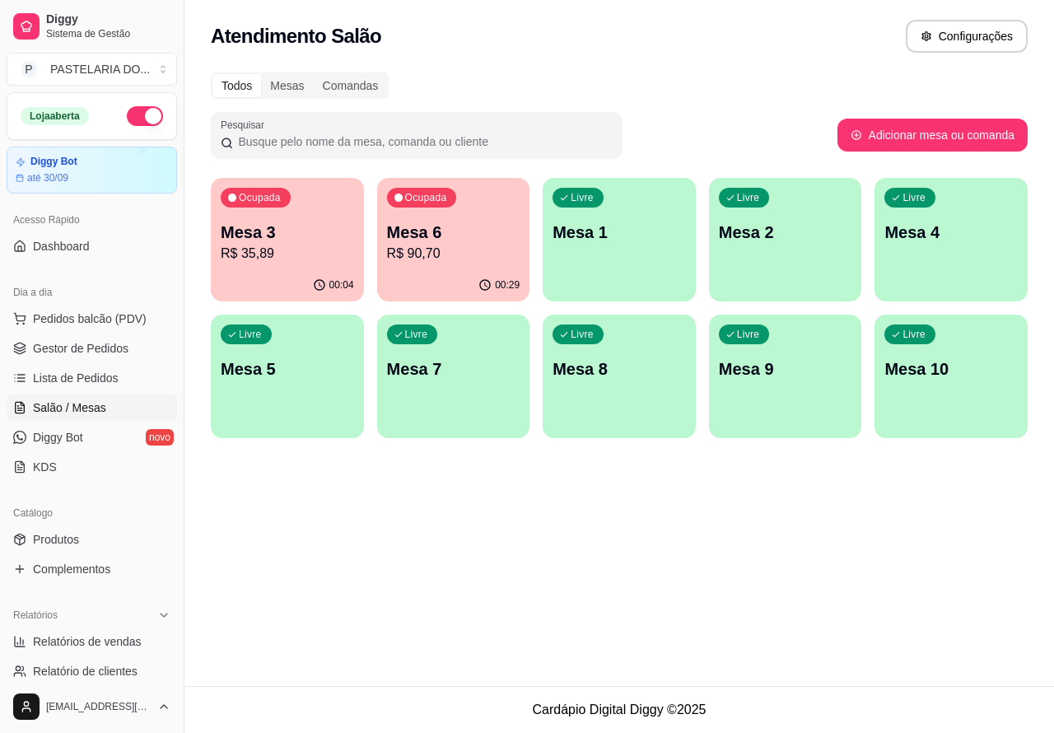
click at [470, 250] on p "R$ 90,70" at bounding box center [453, 254] width 133 height 20
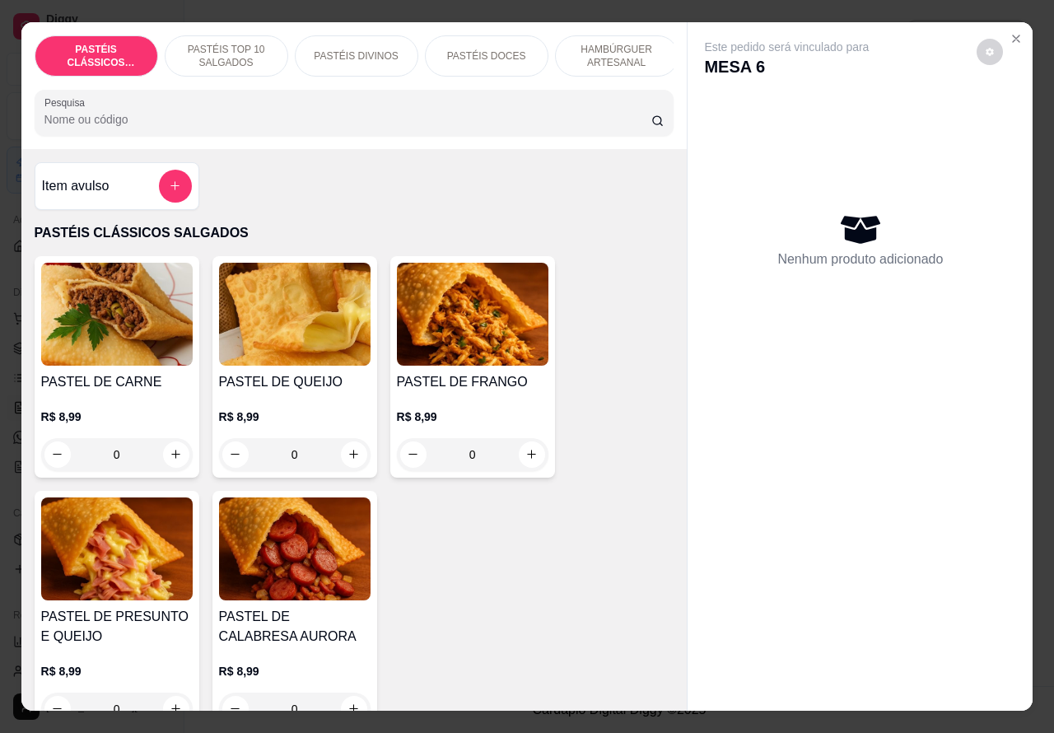
click at [606, 46] on p "HAMBÚRGUER ARTESANAL" at bounding box center [617, 56] width 96 height 26
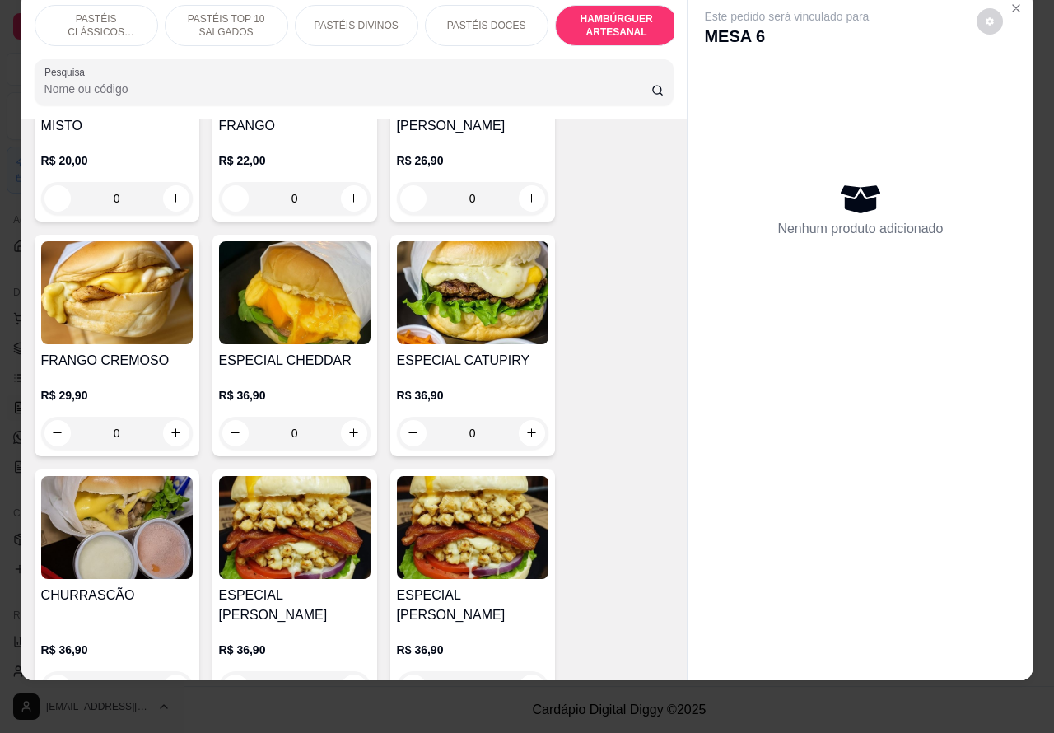
scroll to position [4190, 0]
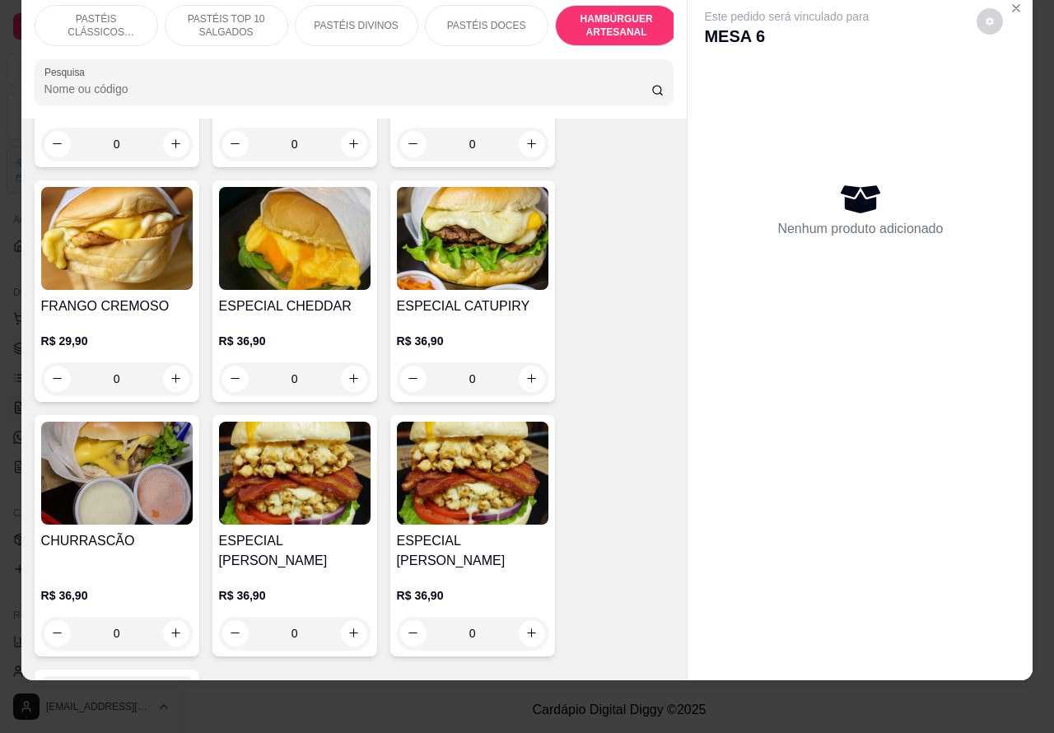
click at [328, 231] on img at bounding box center [295, 238] width 152 height 103
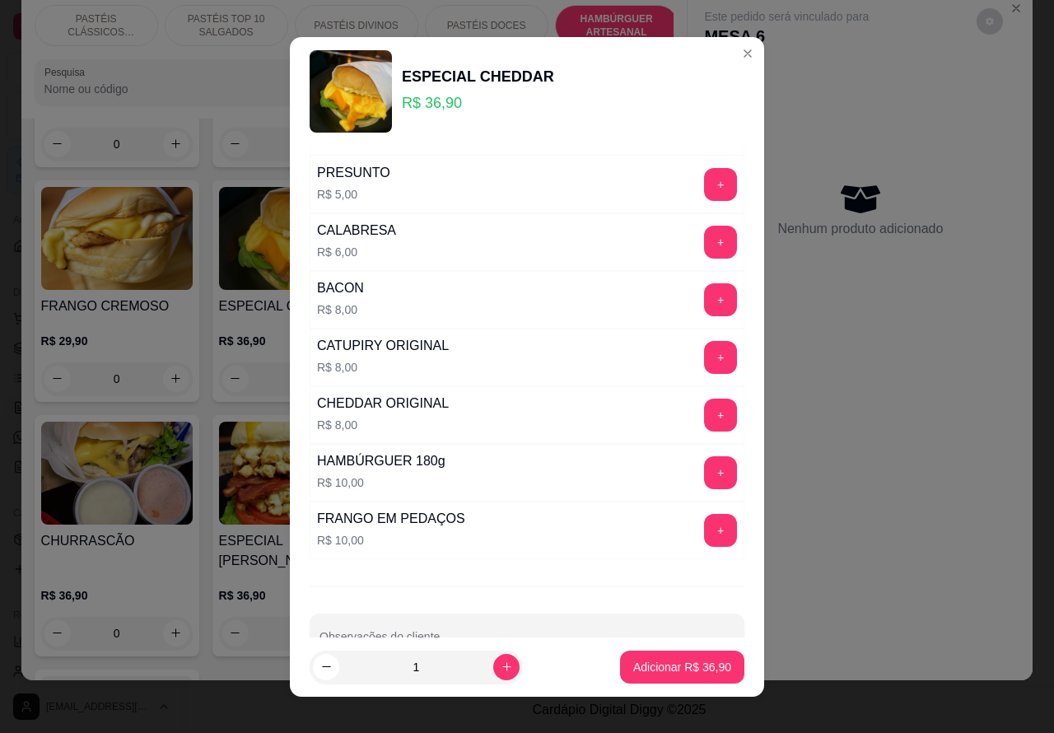
scroll to position [446, 0]
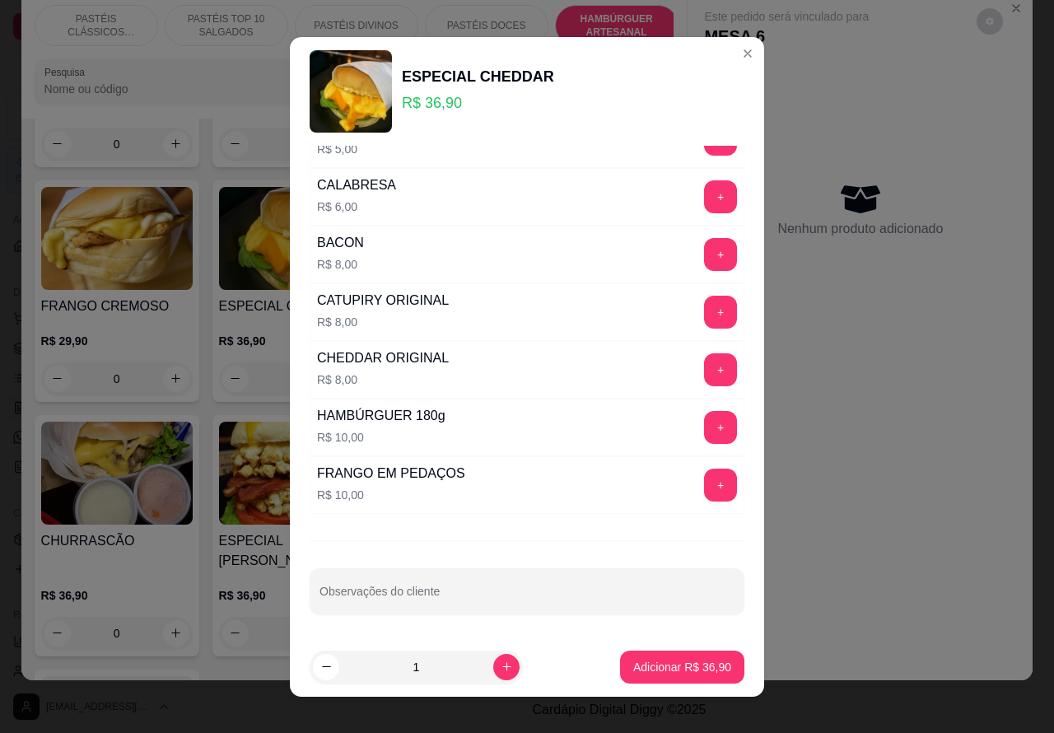
click at [520, 598] on input "Observações do cliente" at bounding box center [527, 598] width 415 height 16
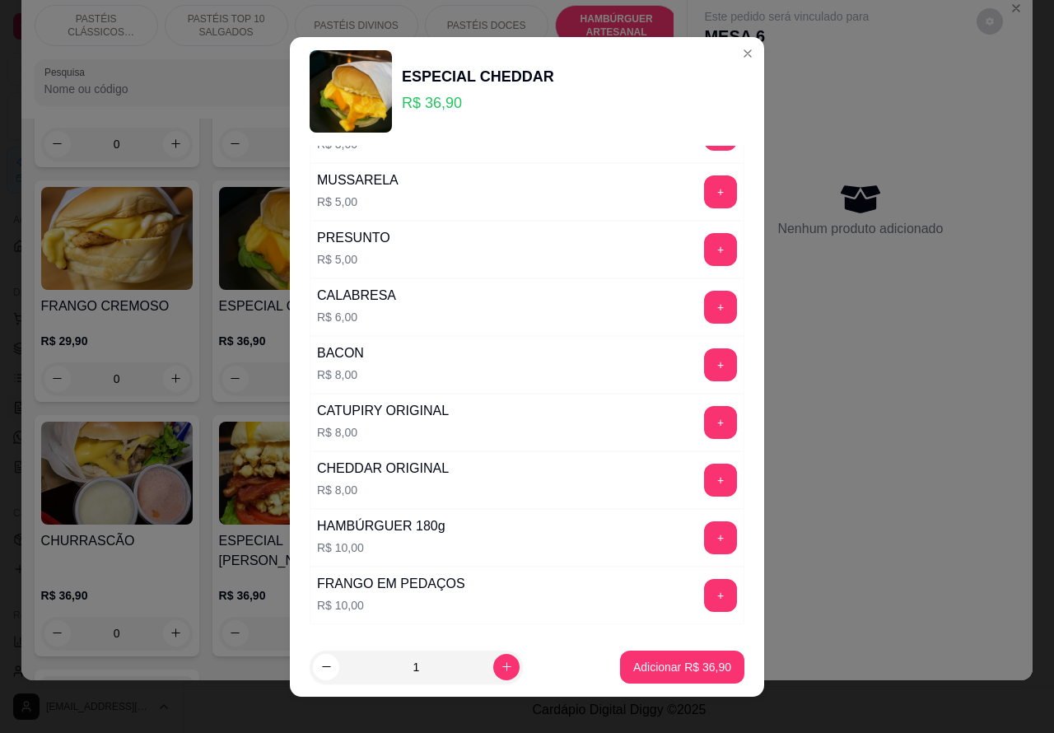
scroll to position [319, 0]
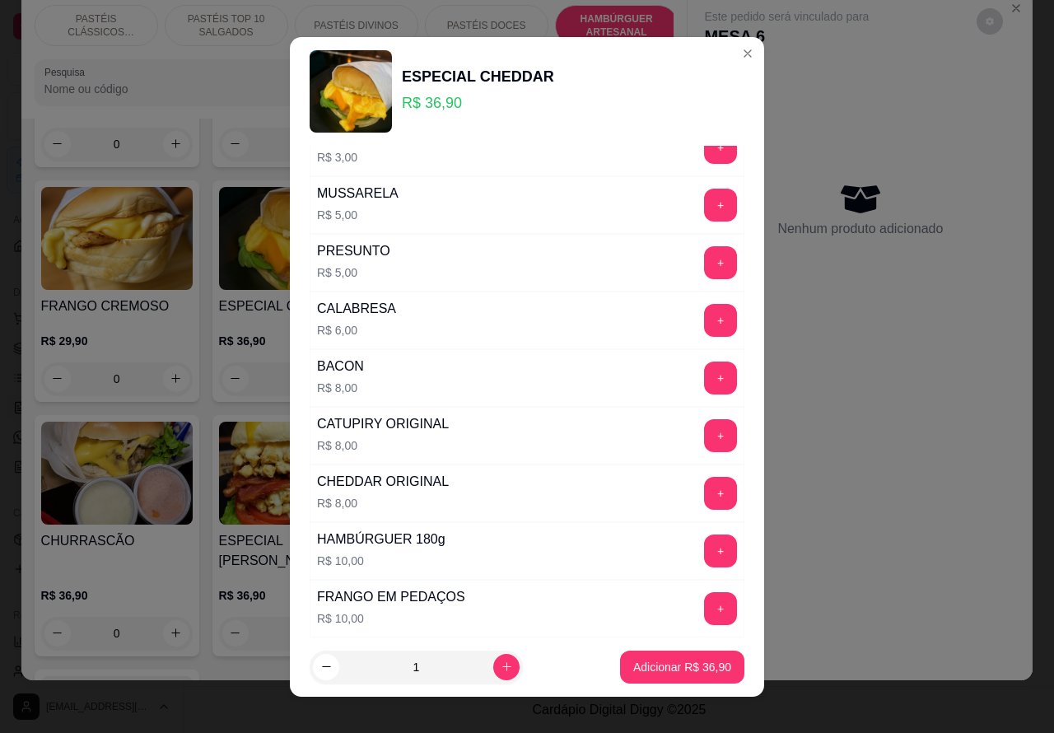
type input """""SEM ALFACE..SEM TOMATE, EM CEBOLAAAAAA""""""""
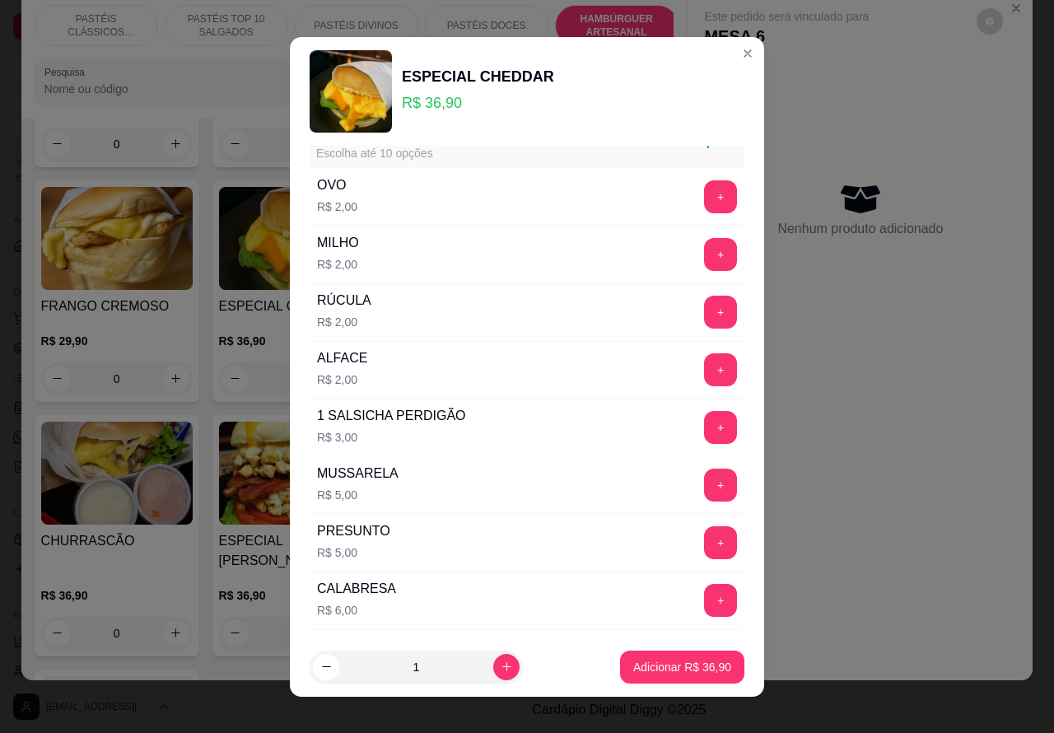
scroll to position [0, 0]
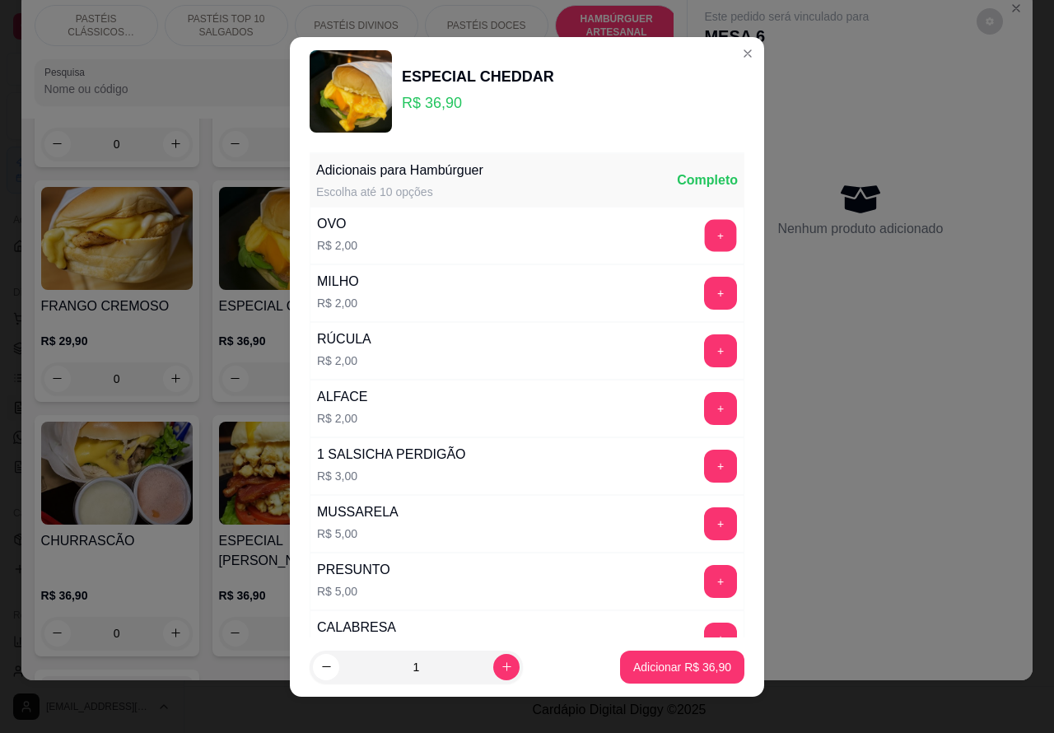
click at [705, 231] on button "+" at bounding box center [721, 235] width 32 height 32
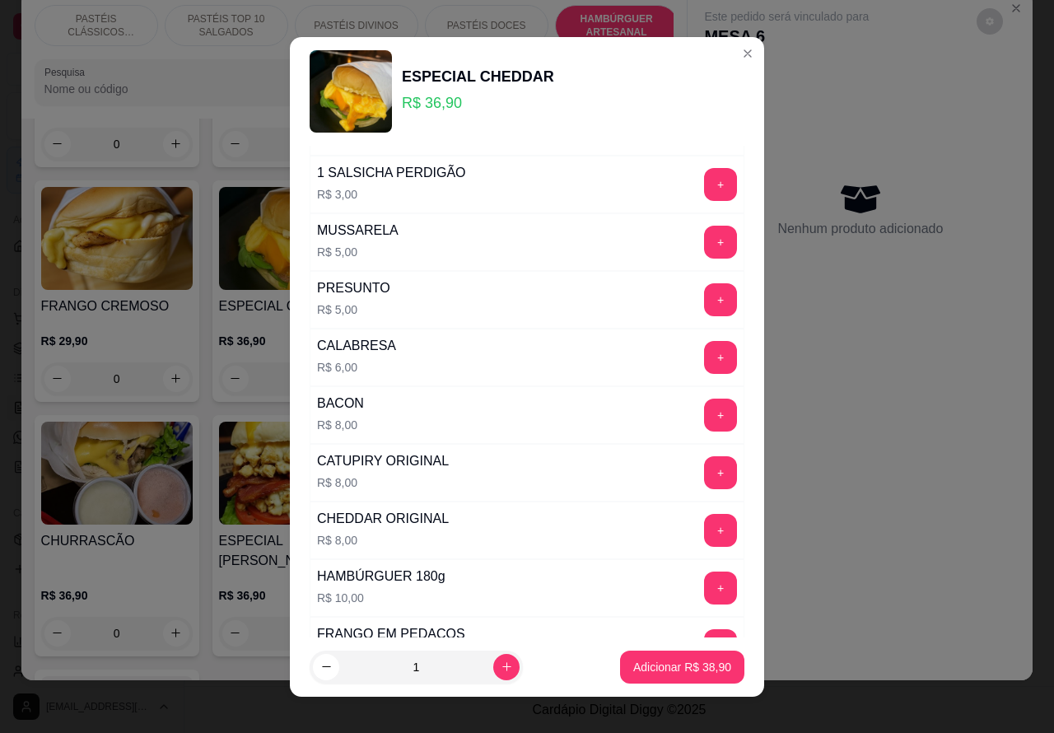
scroll to position [311, 0]
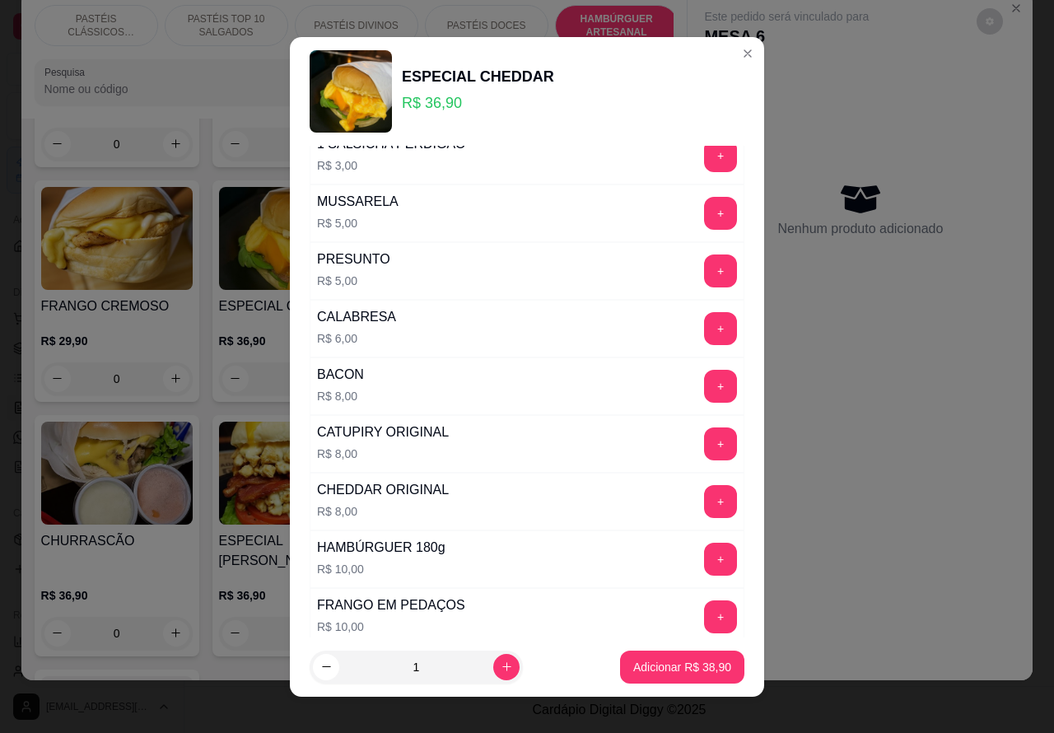
click at [867, 261] on div "Nenhum produto adicionado" at bounding box center [860, 209] width 312 height 323
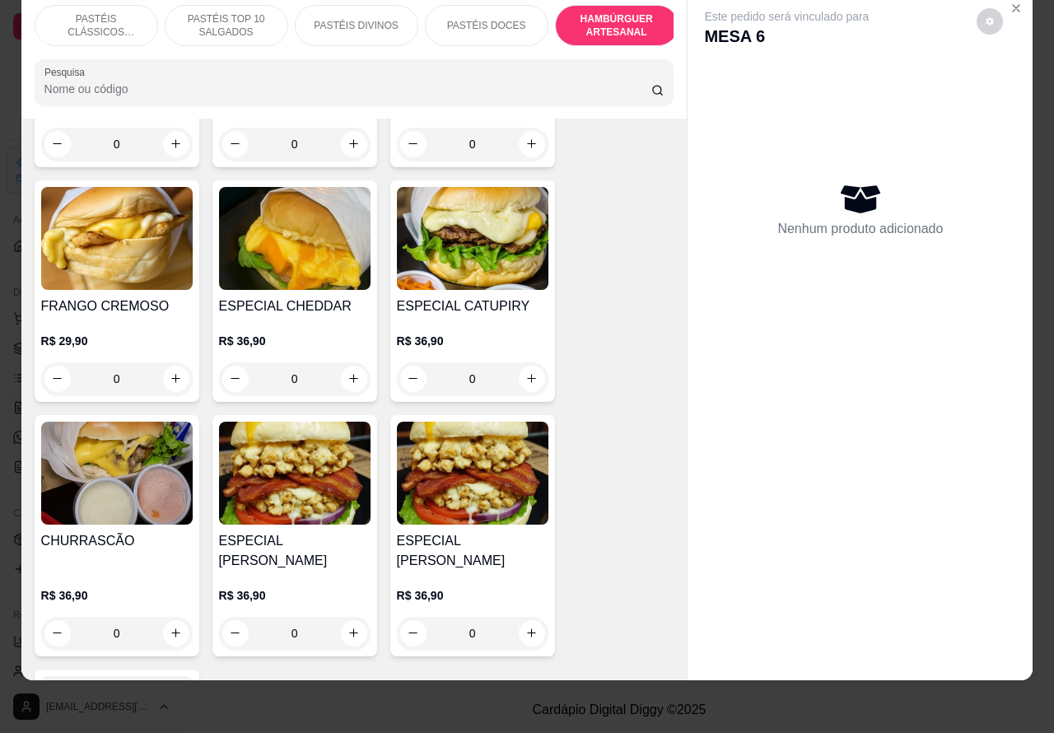
click at [322, 253] on img at bounding box center [295, 238] width 152 height 103
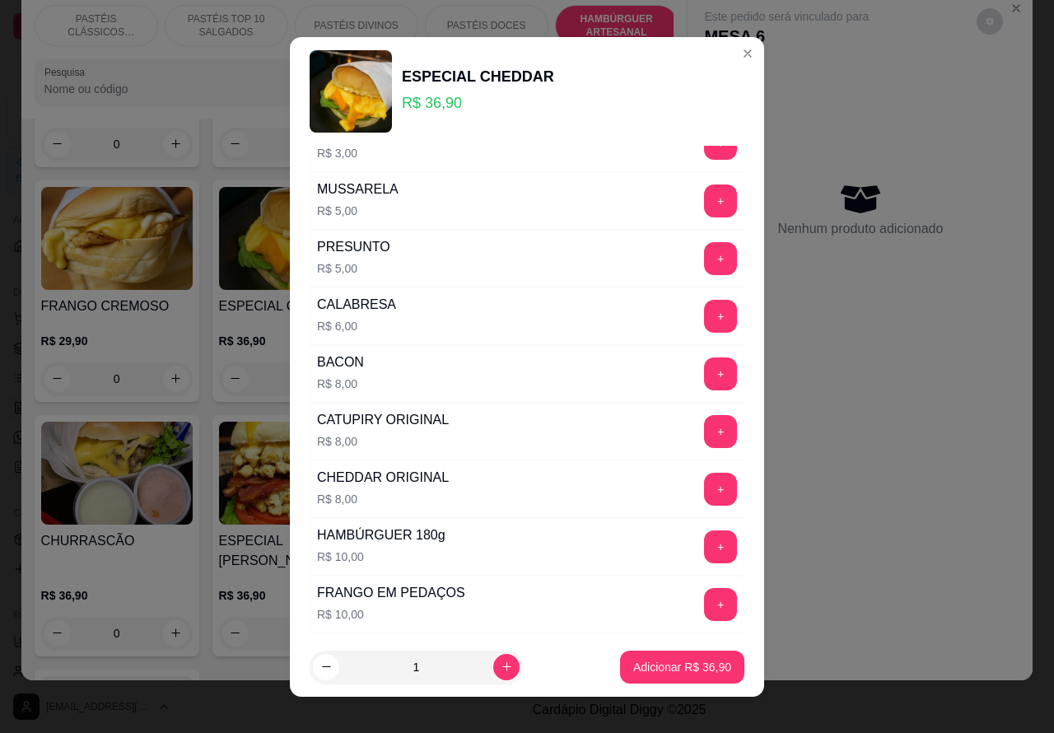
scroll to position [446, 0]
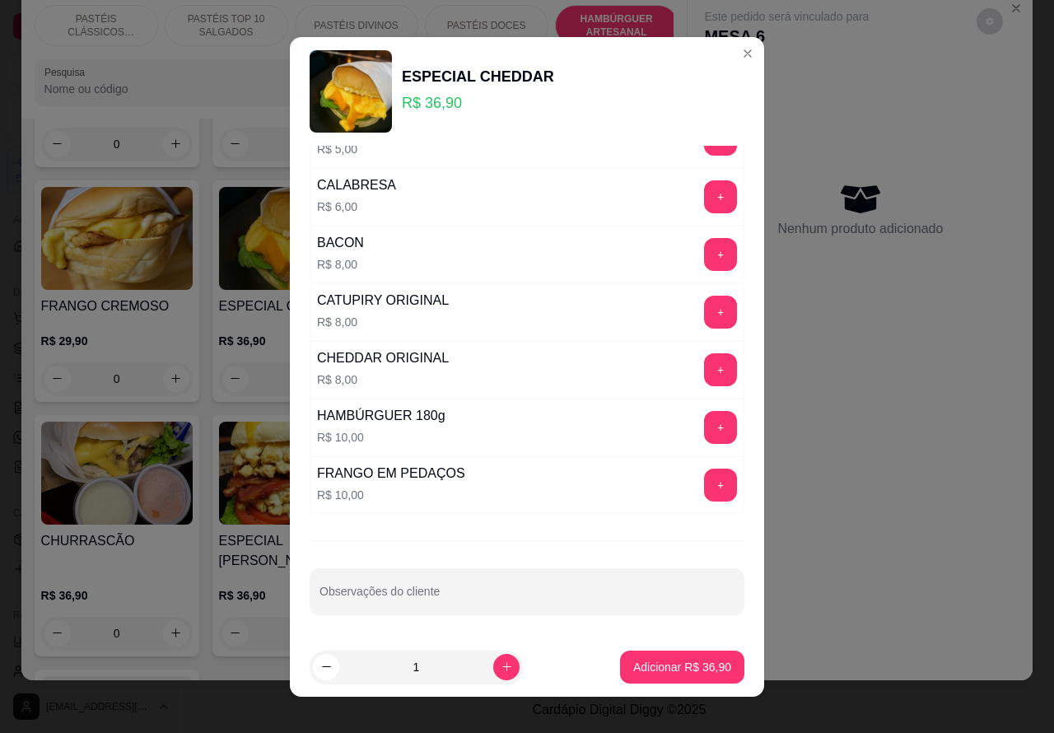
click at [475, 595] on input "Observações do cliente" at bounding box center [527, 598] width 415 height 16
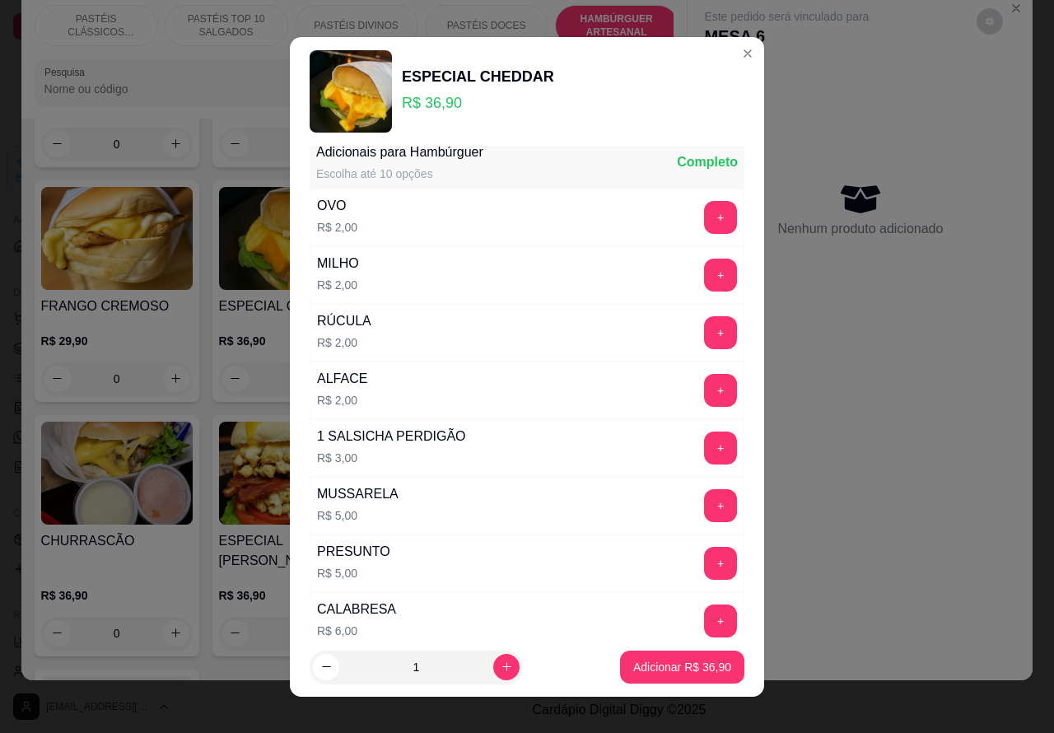
scroll to position [16, 0]
type input """""SEM ALFACE.... SEM TOMATE... SEM CEBOLAAA......."
click at [704, 224] on button "+" at bounding box center [720, 219] width 33 height 33
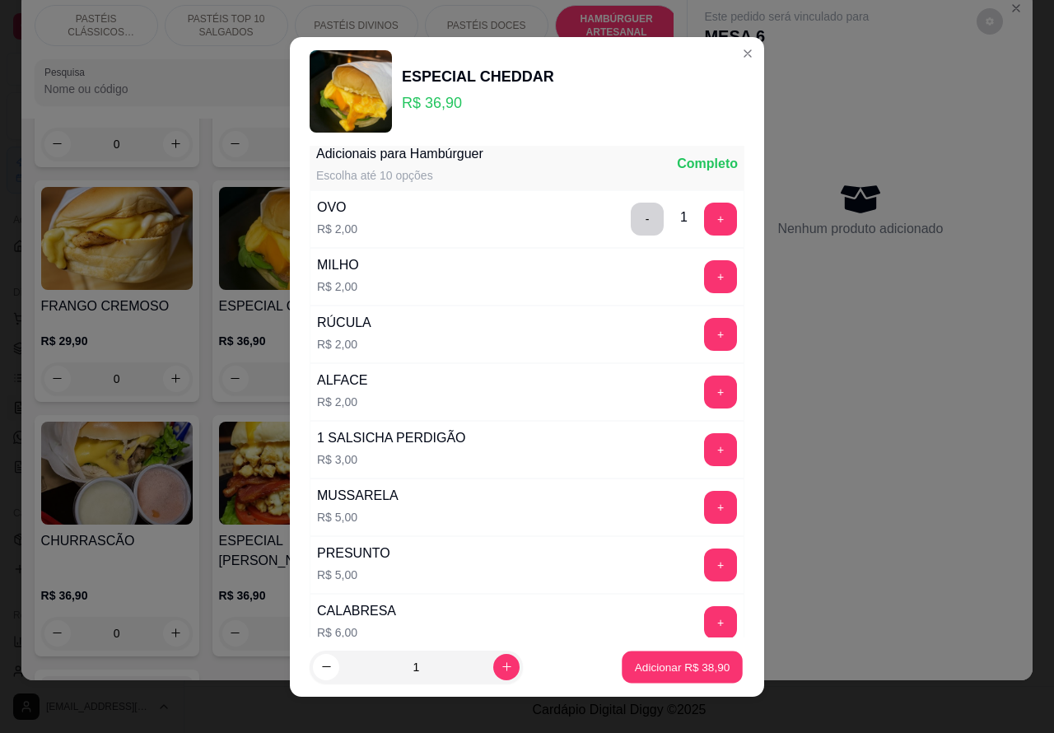
click at [635, 673] on p "Adicionar R$ 38,90" at bounding box center [683, 667] width 96 height 16
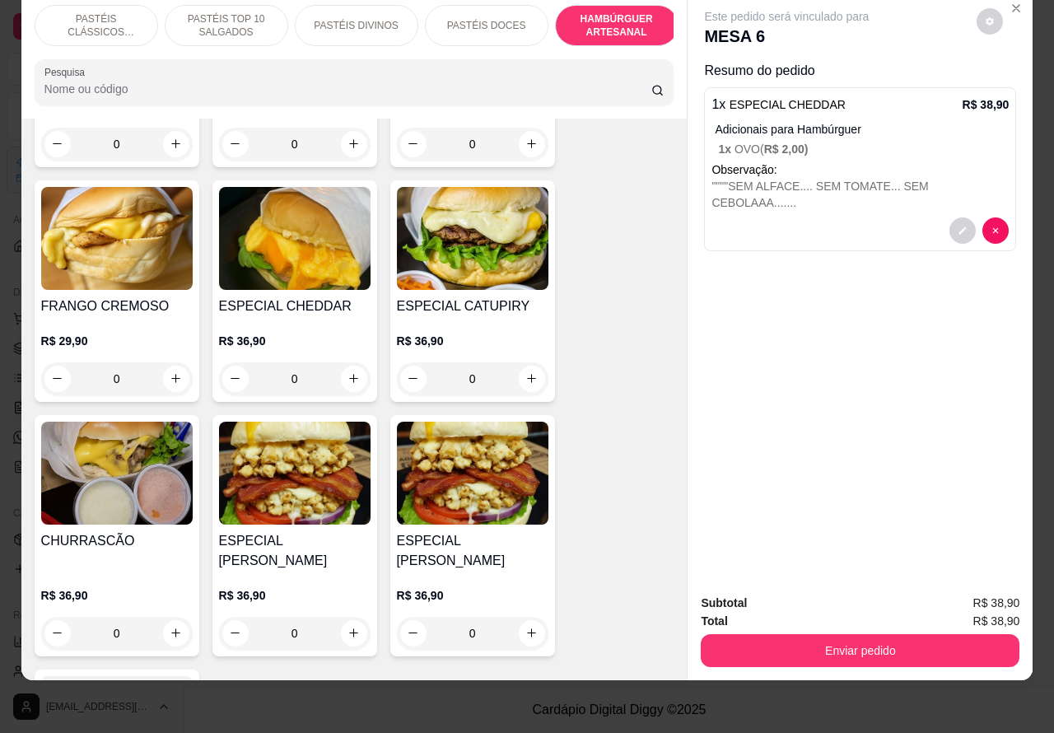
click at [899, 636] on button "Enviar pedido" at bounding box center [860, 650] width 319 height 33
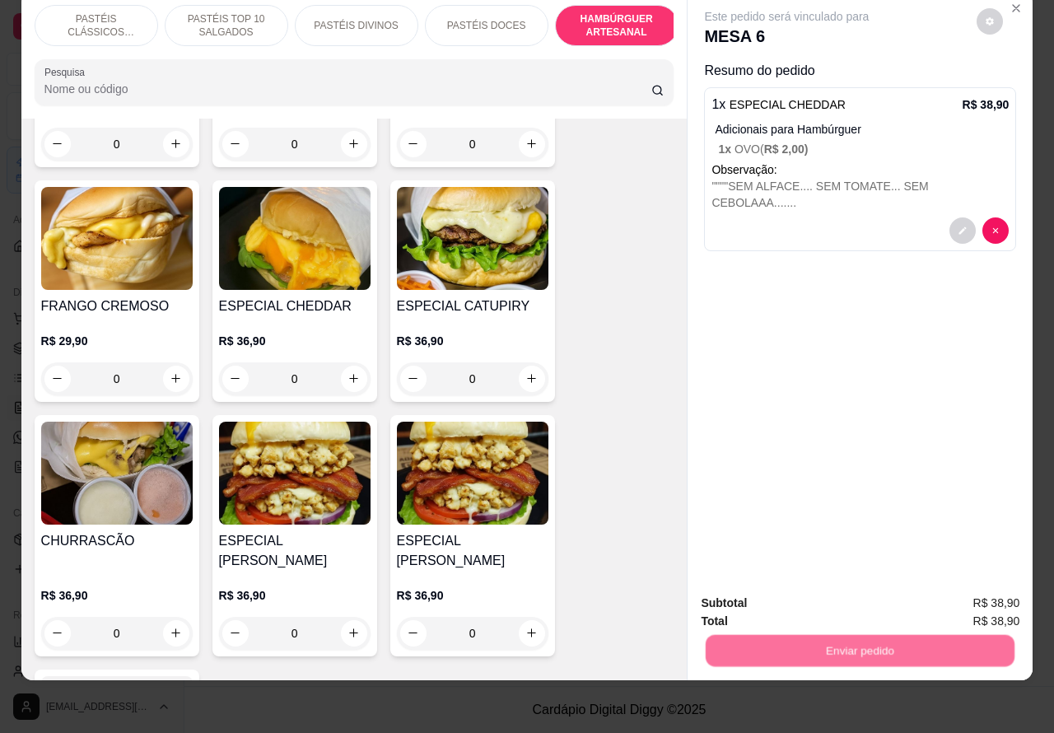
click at [793, 594] on button "Não registrar e enviar pedido" at bounding box center [804, 595] width 171 height 31
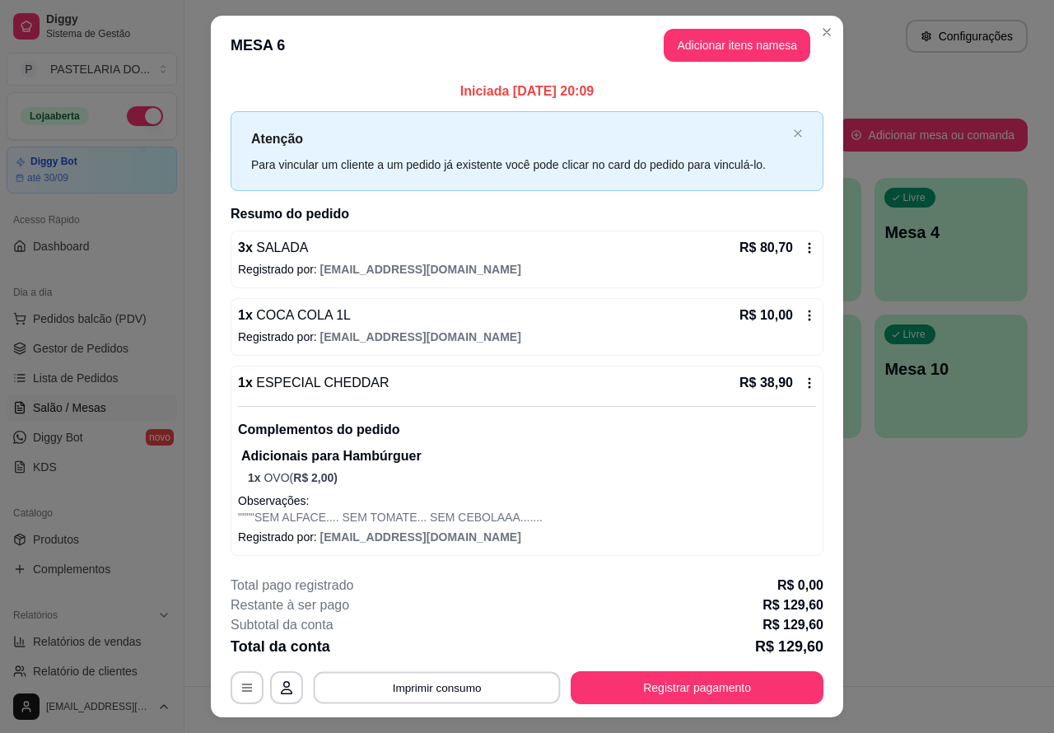
click at [472, 686] on button "Imprimir consumo" at bounding box center [437, 688] width 247 height 32
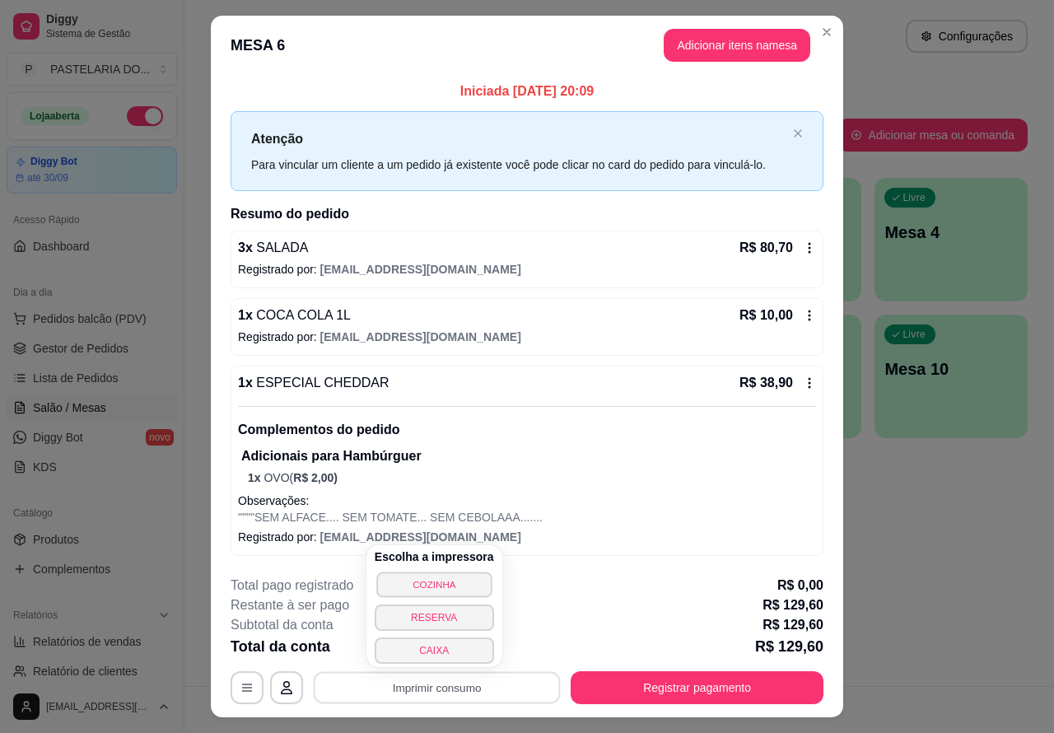
click at [467, 582] on button "COZINHA" at bounding box center [433, 585] width 115 height 26
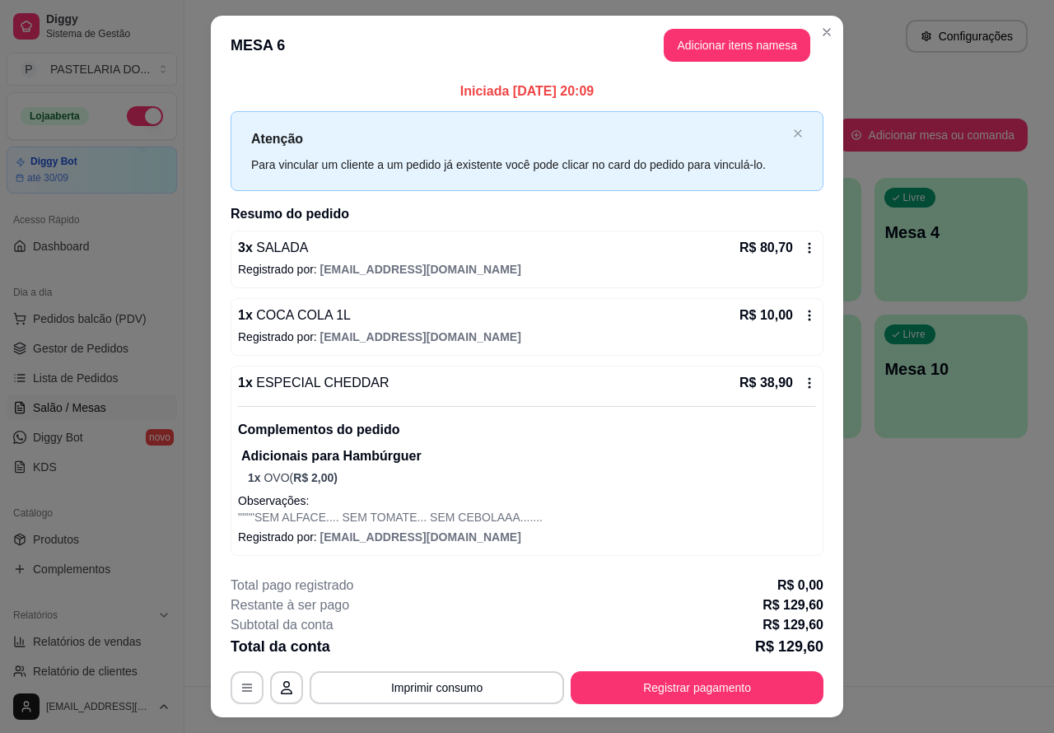
click at [472, 684] on button "Imprimir consumo" at bounding box center [437, 687] width 255 height 33
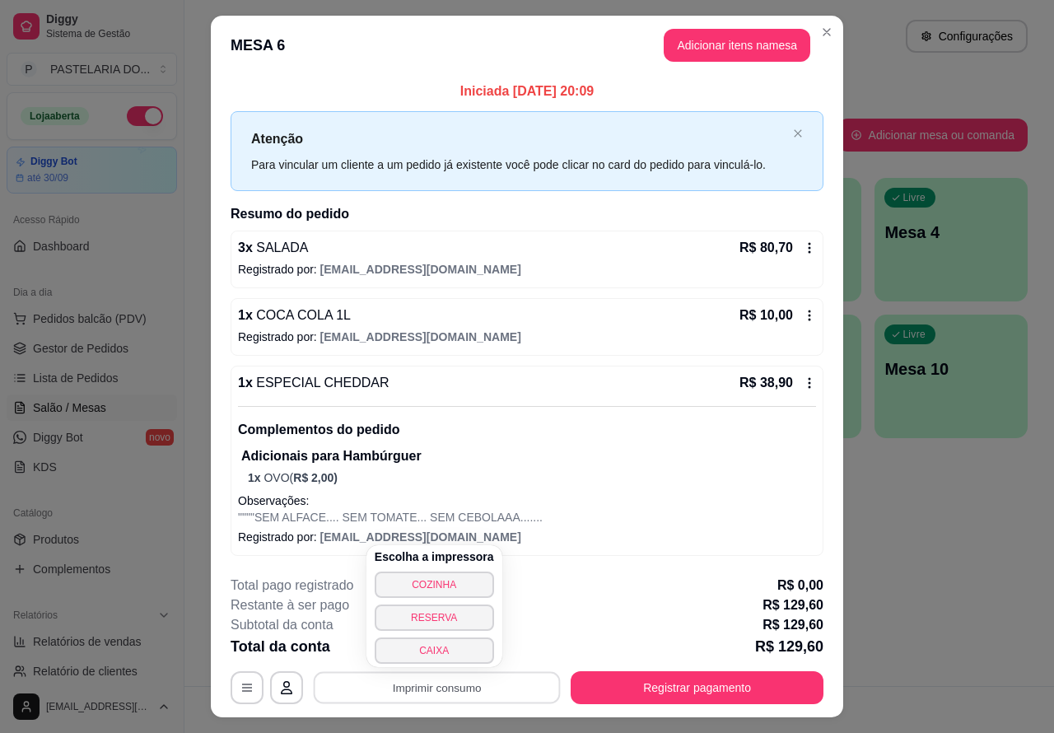
click at [464, 577] on button "COZINHA" at bounding box center [434, 585] width 119 height 26
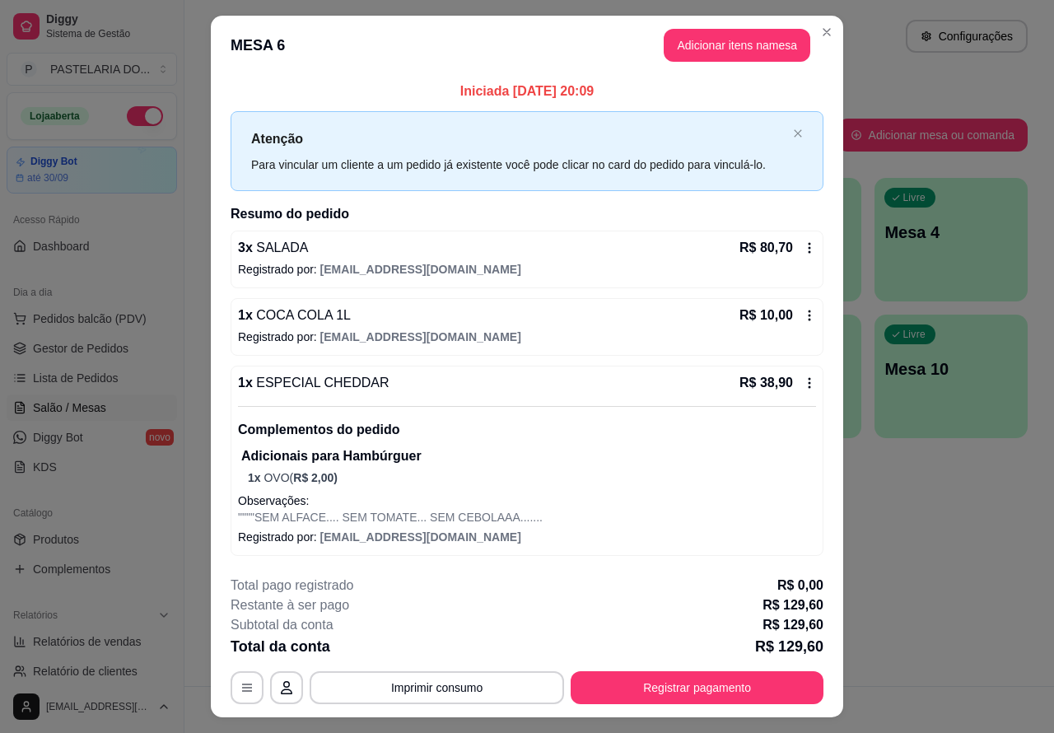
click at [465, 682] on button "Imprimir consumo" at bounding box center [437, 687] width 255 height 33
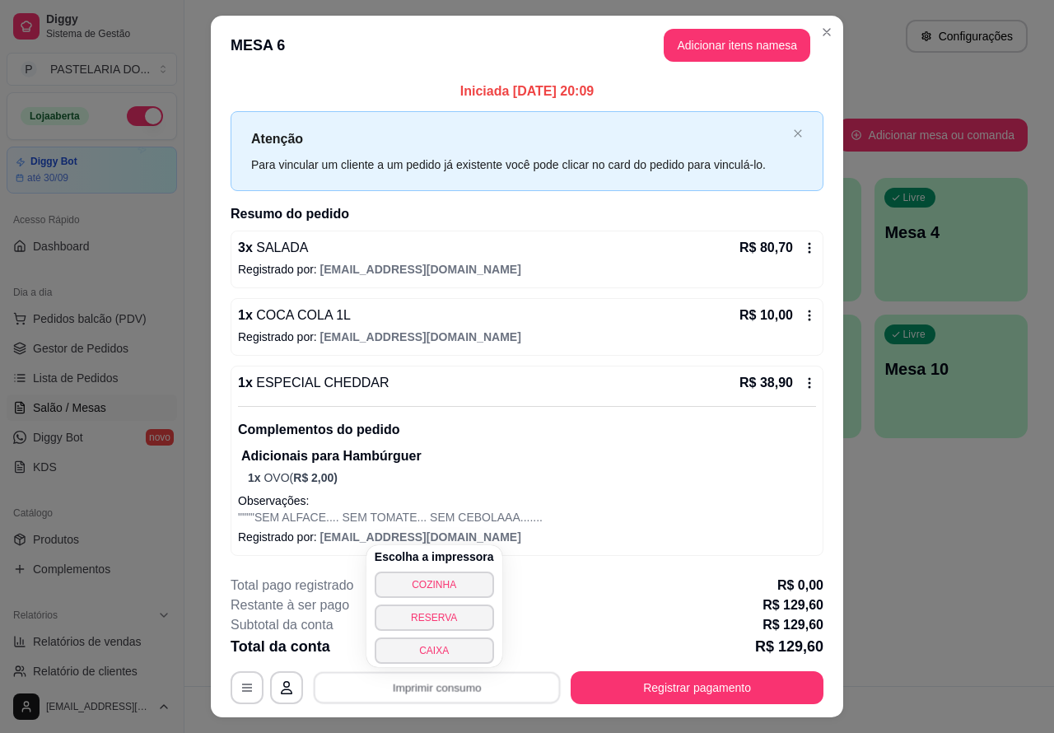
click at [450, 647] on button "CAIXA" at bounding box center [434, 651] width 119 height 26
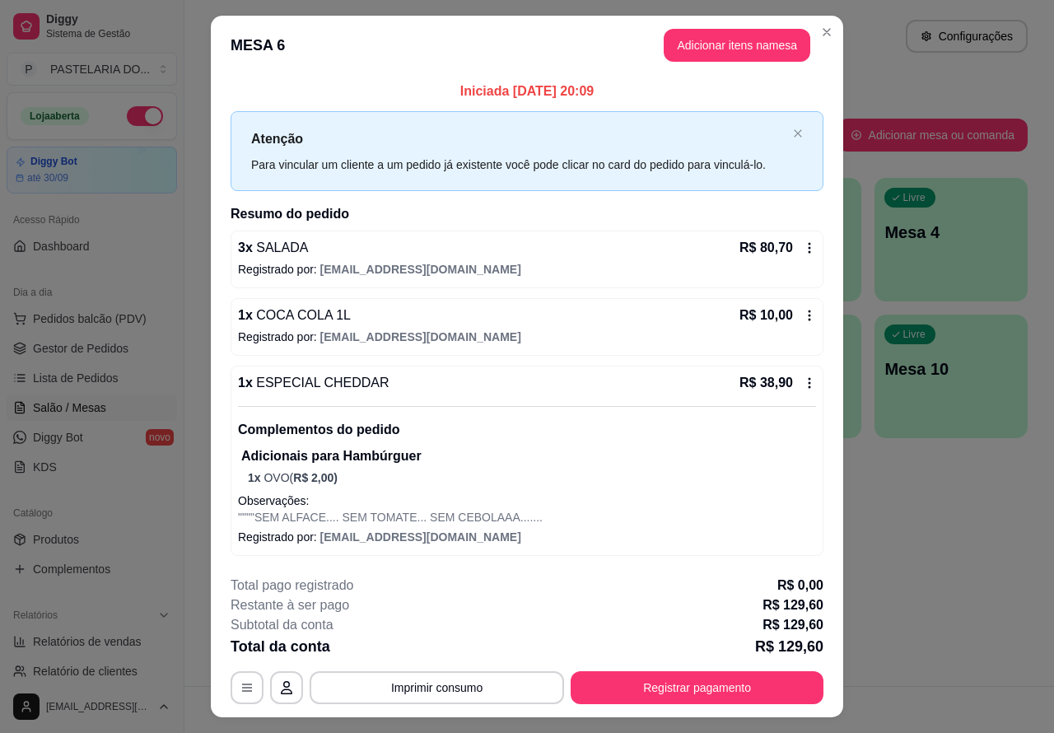
click at [803, 383] on icon at bounding box center [809, 382] width 13 height 13
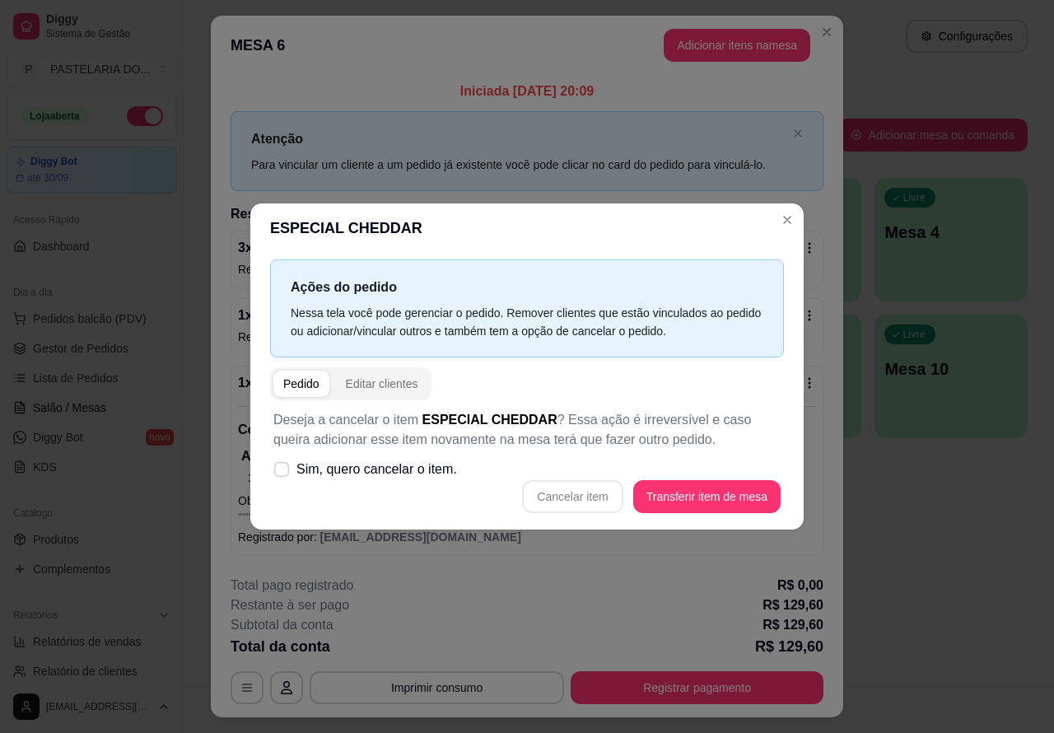
click at [291, 470] on label "Sim, quero cancelar o item." at bounding box center [365, 469] width 197 height 33
click at [283, 473] on input "Sim, quero cancelar o item." at bounding box center [278, 478] width 11 height 11
checkbox input "true"
click at [583, 499] on button "Cancelar item" at bounding box center [573, 497] width 98 height 32
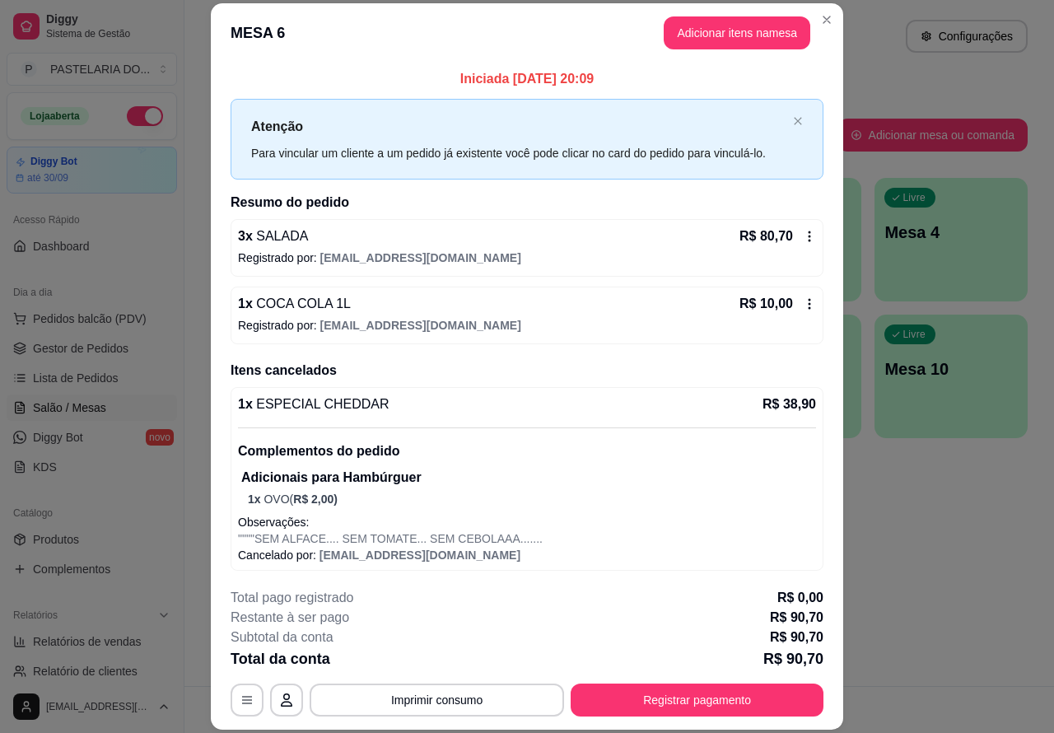
click at [895, 604] on div "Atendimento Salão Configurações Todos Mesas Comandas Pesquisar Adicionar mesa o…" at bounding box center [620, 343] width 870 height 686
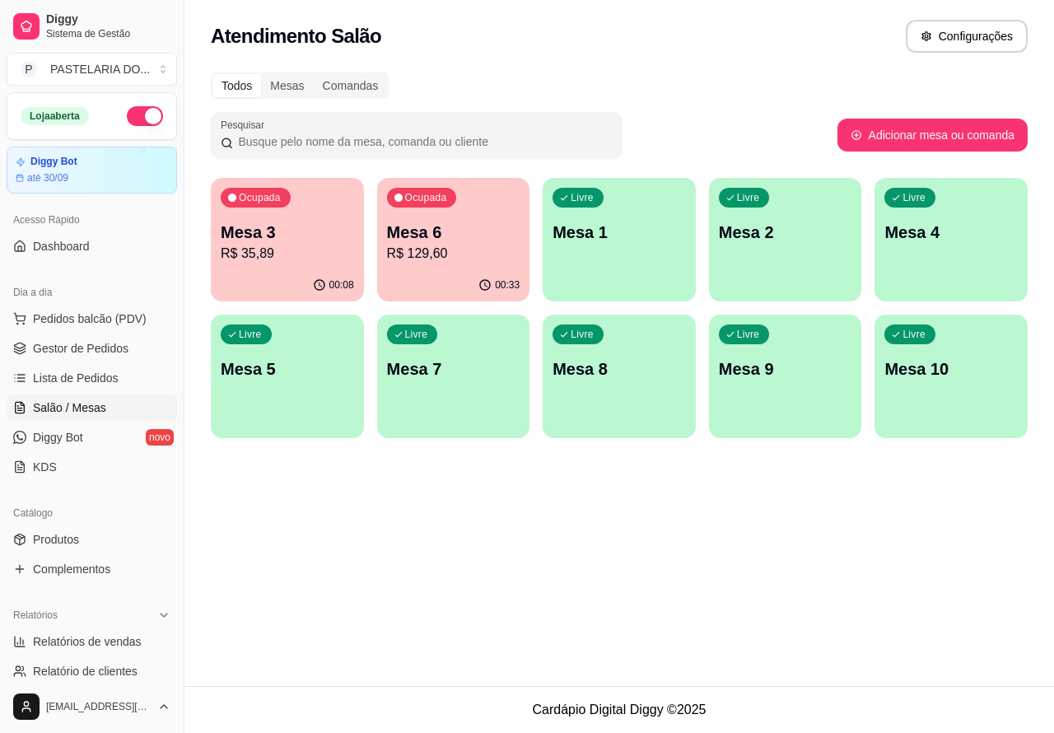
click at [305, 241] on p "Mesa 3" at bounding box center [287, 232] width 133 height 23
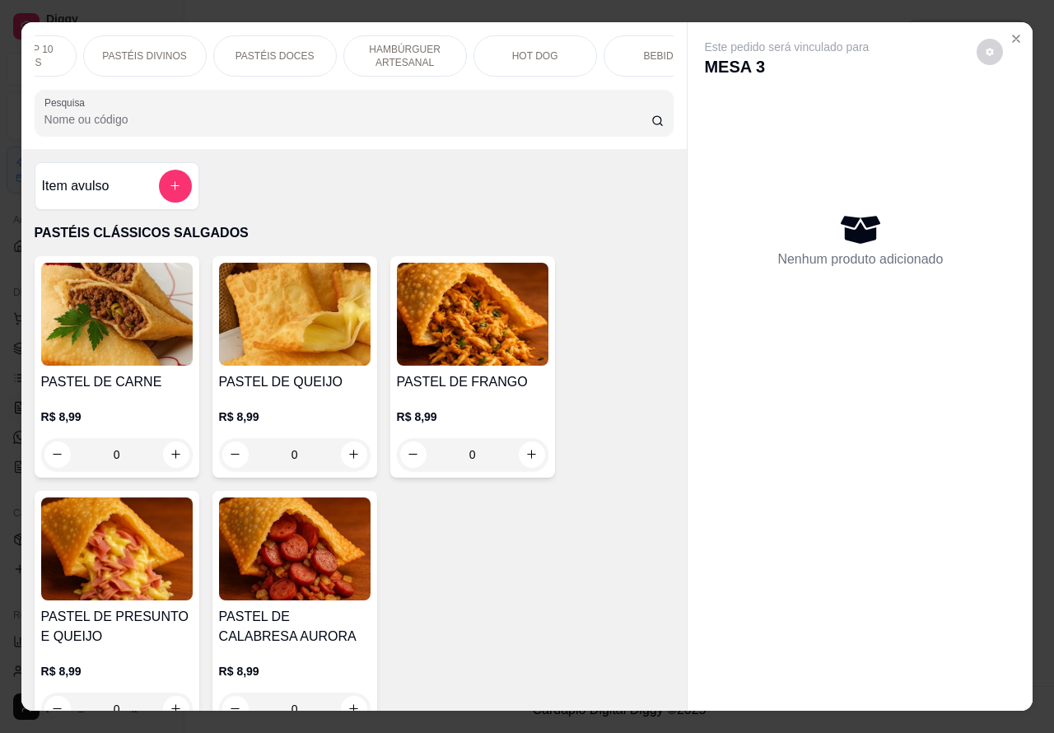
scroll to position [0, 301]
click at [330, 43] on p "HAMBÚRGUER ARTESANAL" at bounding box center [316, 56] width 96 height 26
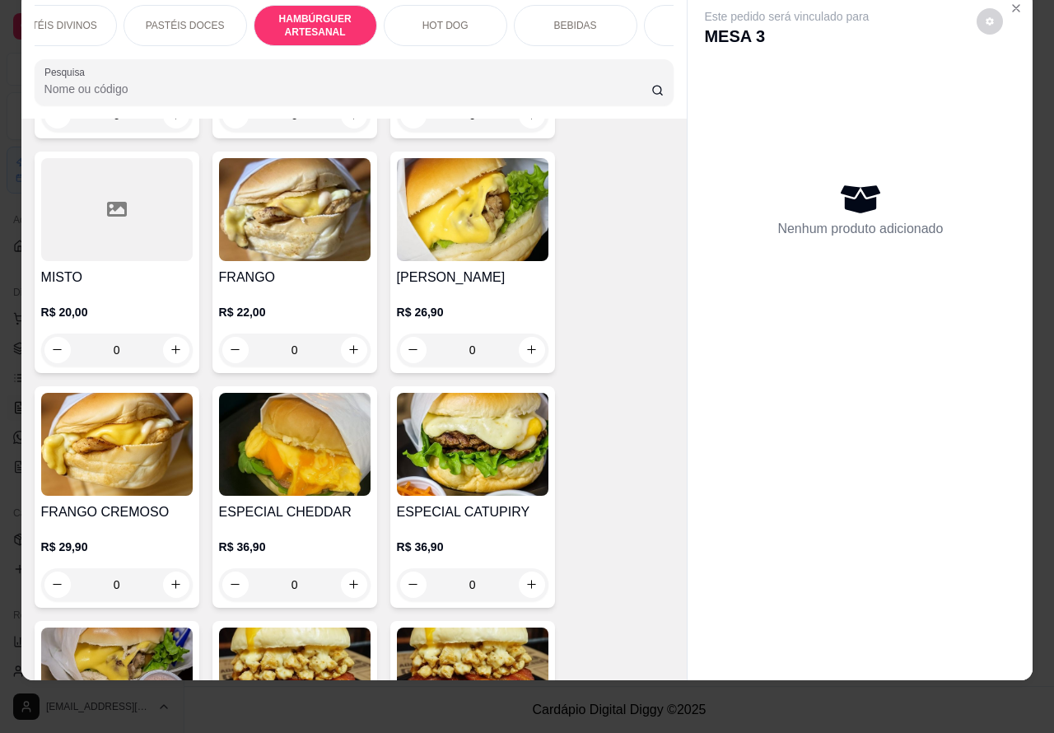
scroll to position [4057, 0]
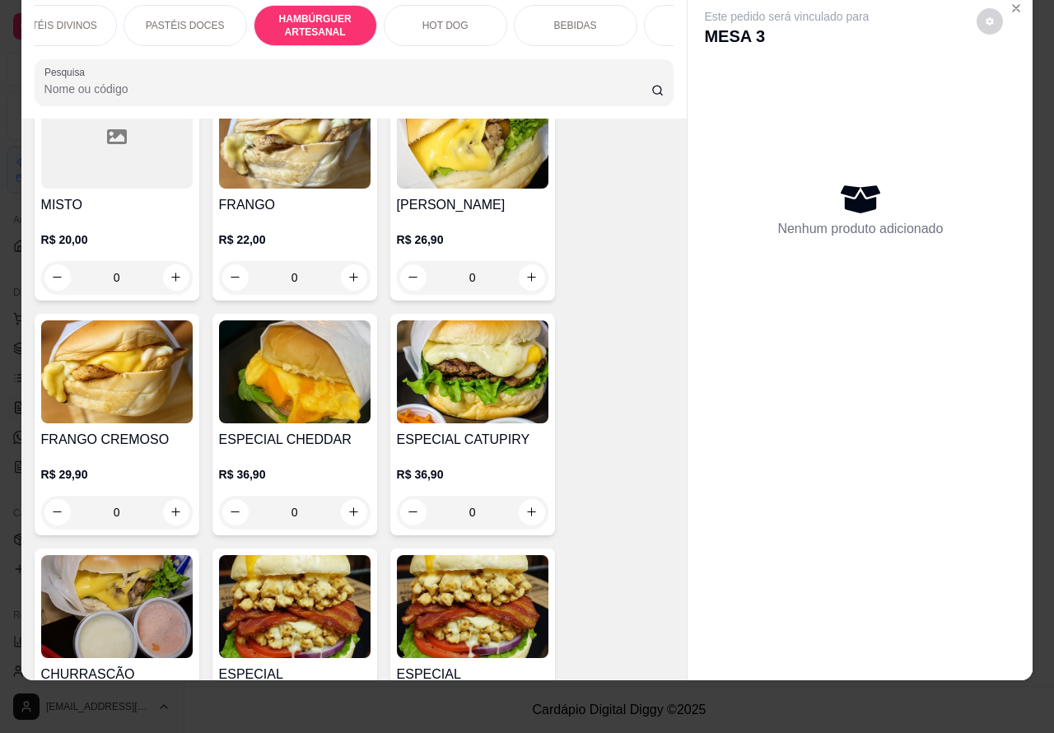
click at [310, 367] on img at bounding box center [295, 371] width 152 height 103
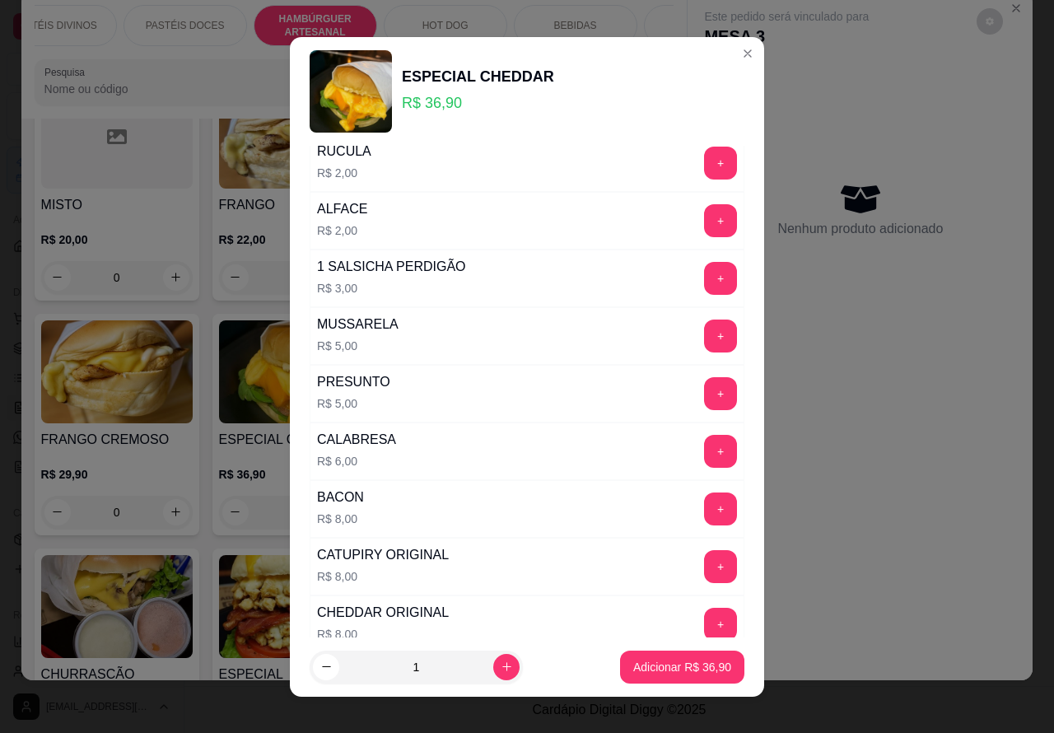
scroll to position [446, 0]
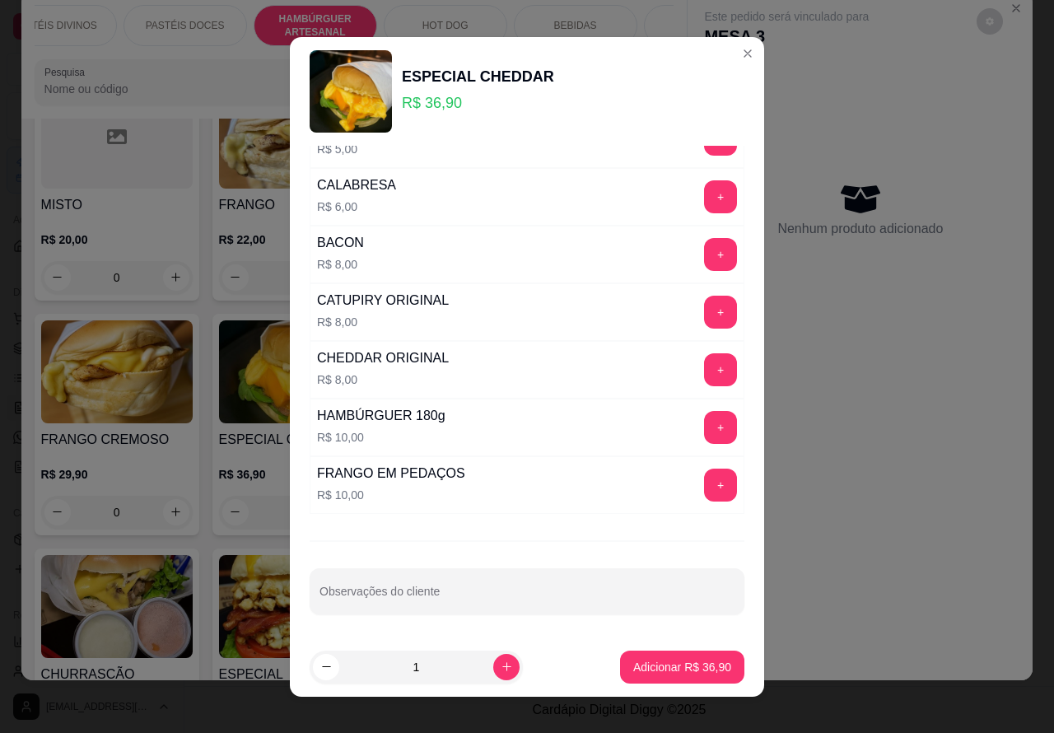
click at [503, 591] on input "Observações do cliente" at bounding box center [527, 598] width 415 height 16
type input """"SEM .ALFACE... SEM TOMATE... SEM CEBOLAA........."
click at [657, 675] on button "Adicionar R$ 36,90" at bounding box center [682, 667] width 124 height 33
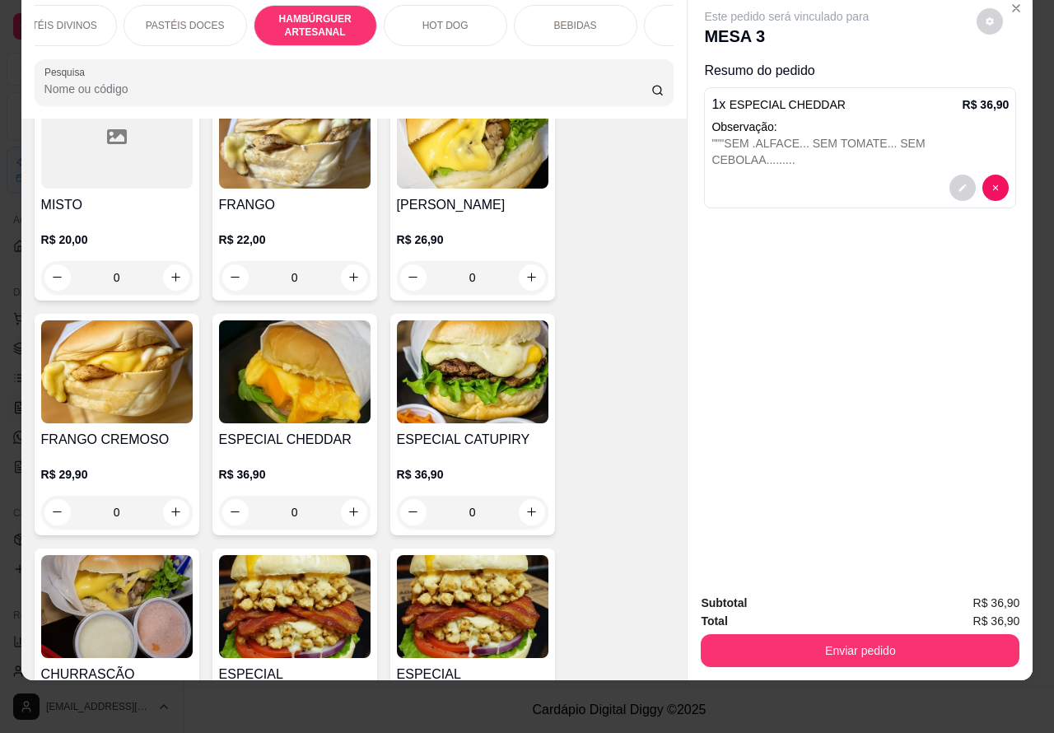
click at [970, 119] on p "Observação:" at bounding box center [860, 127] width 297 height 16
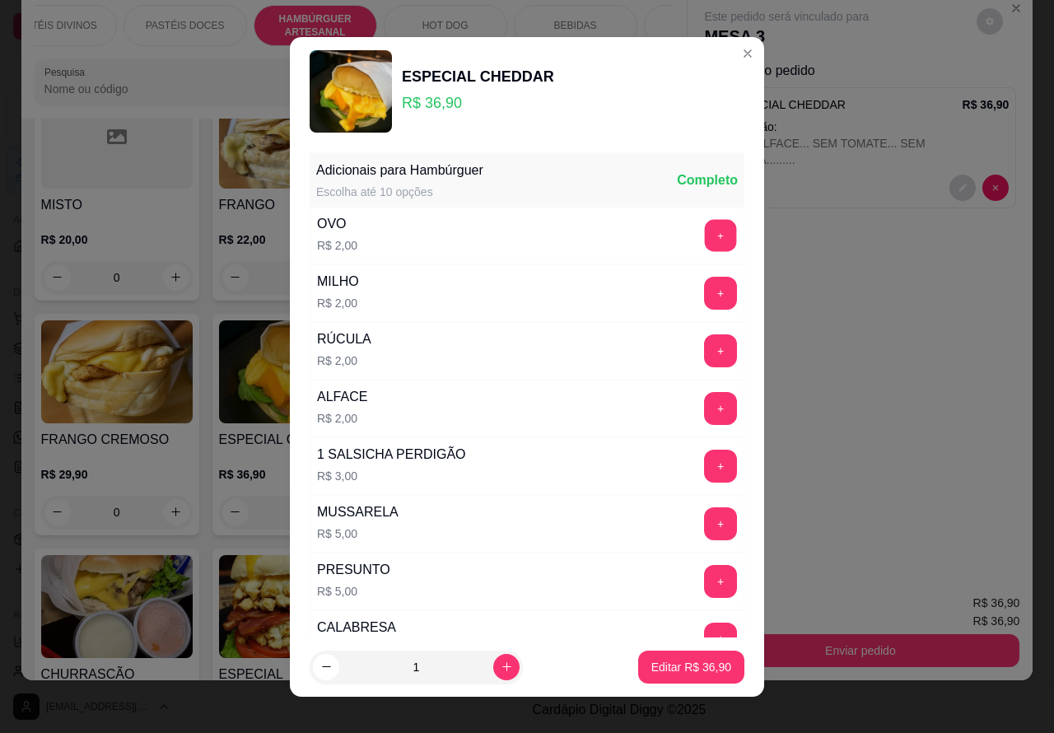
click at [705, 236] on button "+" at bounding box center [721, 235] width 32 height 32
click at [652, 668] on p "Editar R$ 38,90" at bounding box center [692, 667] width 80 height 16
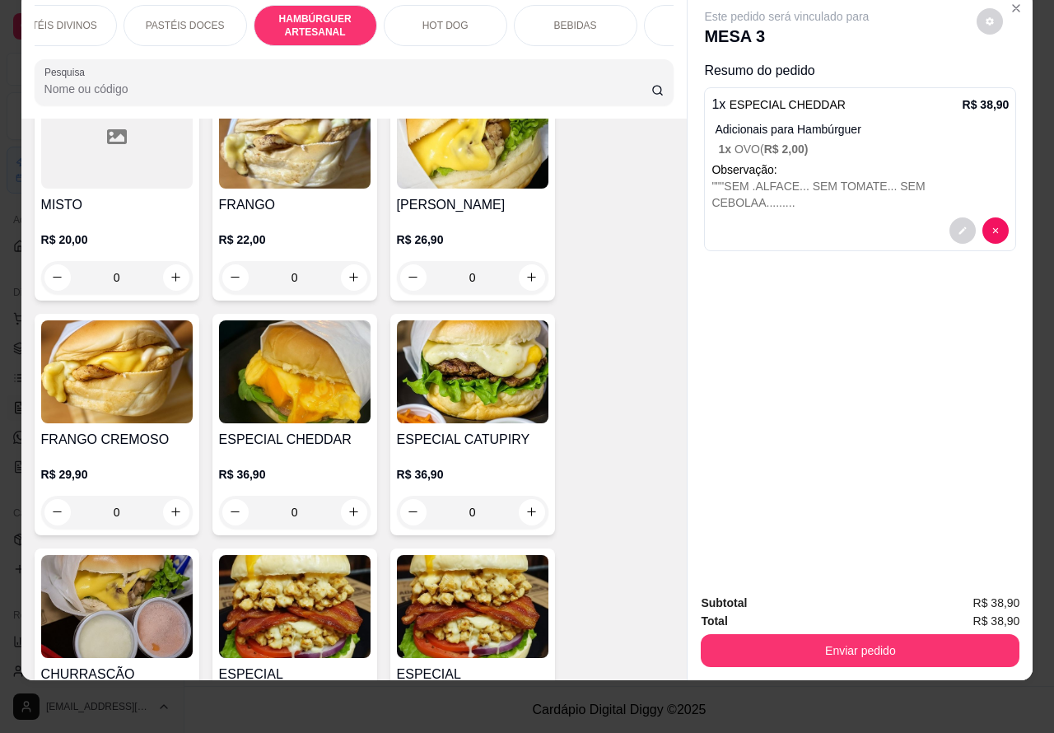
click at [840, 640] on button "Enviar pedido" at bounding box center [860, 650] width 319 height 33
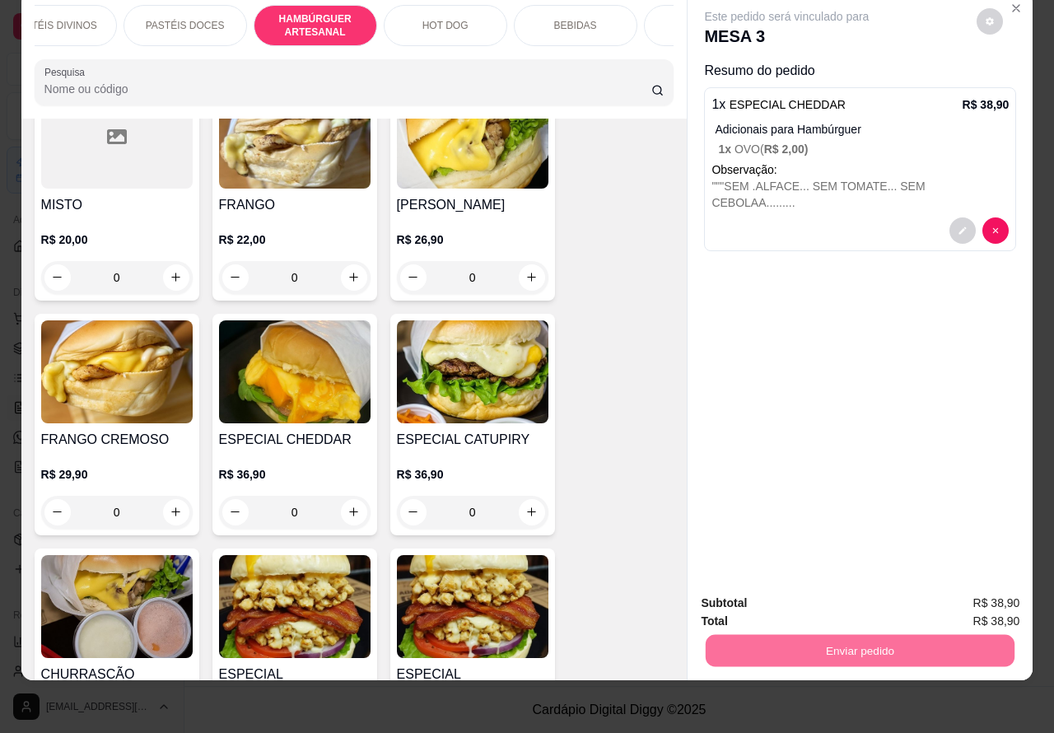
click at [760, 594] on button "Não registrar e enviar pedido" at bounding box center [805, 595] width 166 height 30
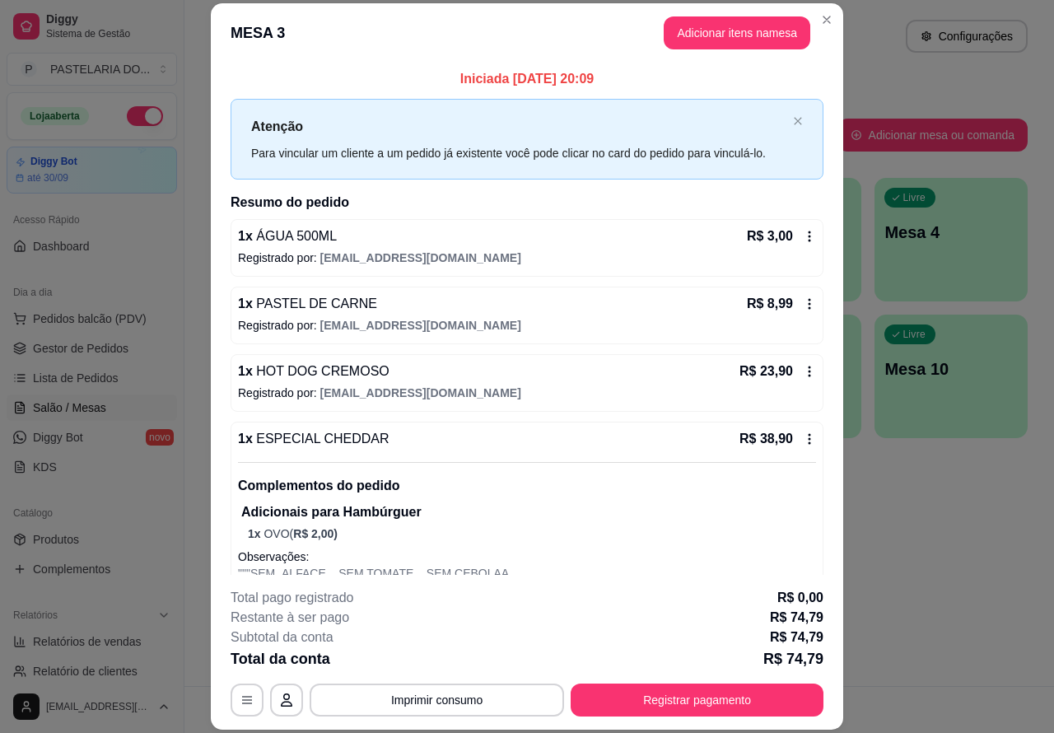
click at [933, 521] on div "Atendimento Salão Configurações Todos Mesas Comandas Pesquisar Adicionar mesa o…" at bounding box center [620, 343] width 870 height 686
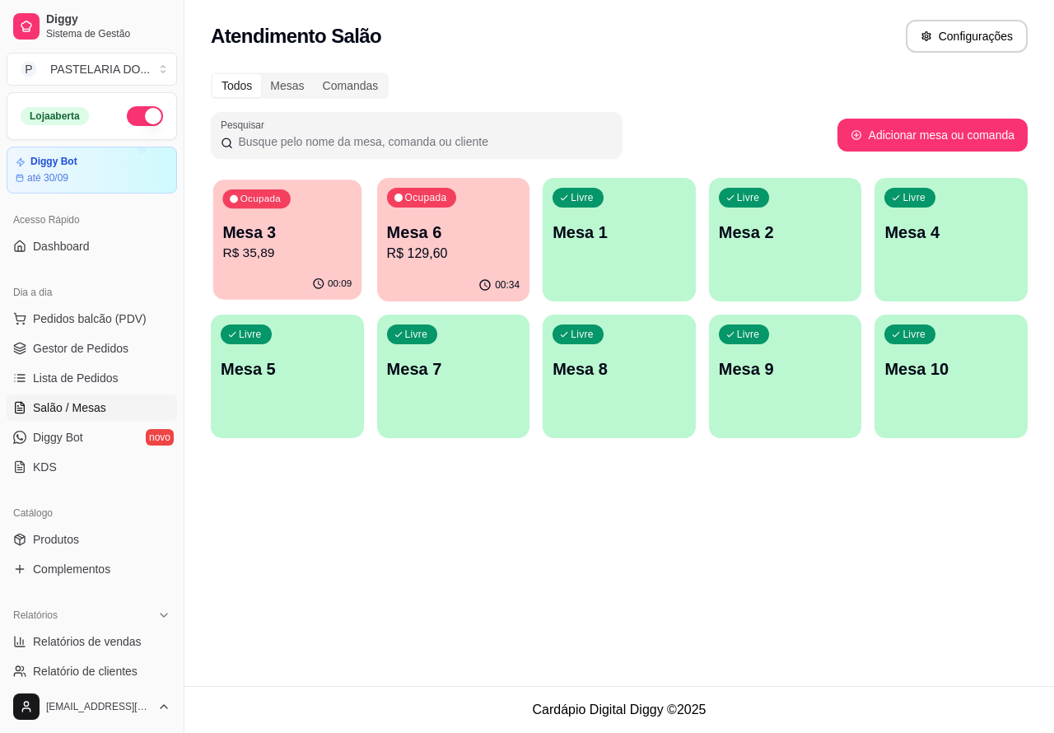
click at [315, 241] on p "Mesa 3" at bounding box center [286, 233] width 129 height 22
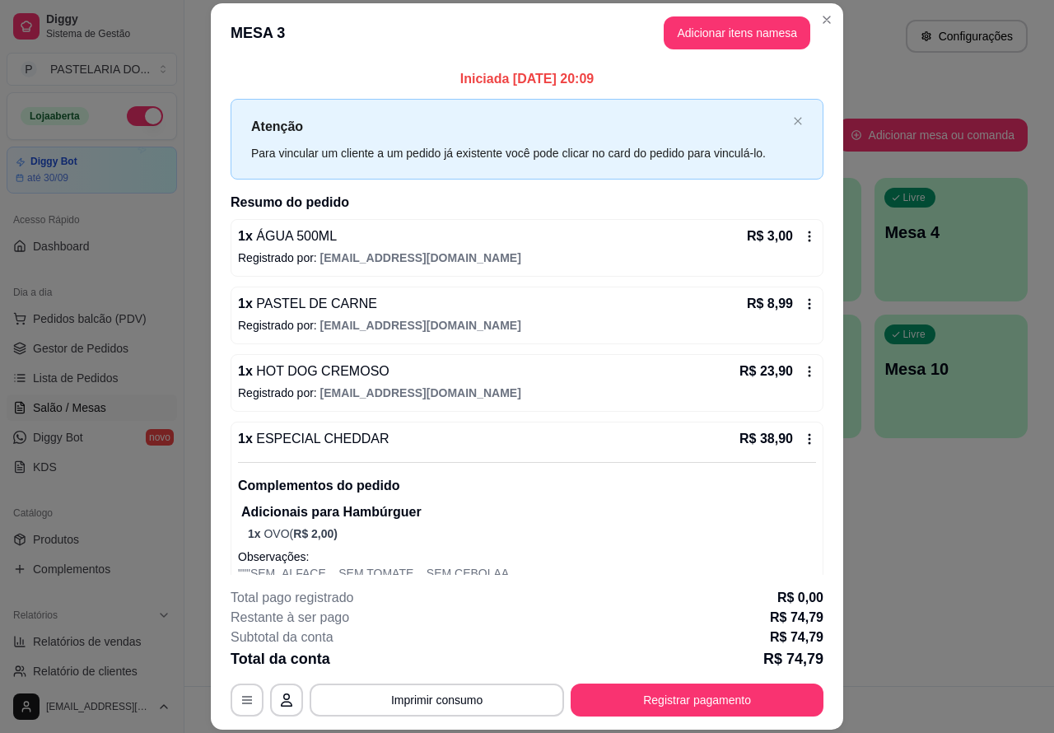
click at [900, 545] on div "Atendimento Salão Configurações Todos Mesas Comandas Pesquisar Adicionar mesa o…" at bounding box center [620, 343] width 870 height 686
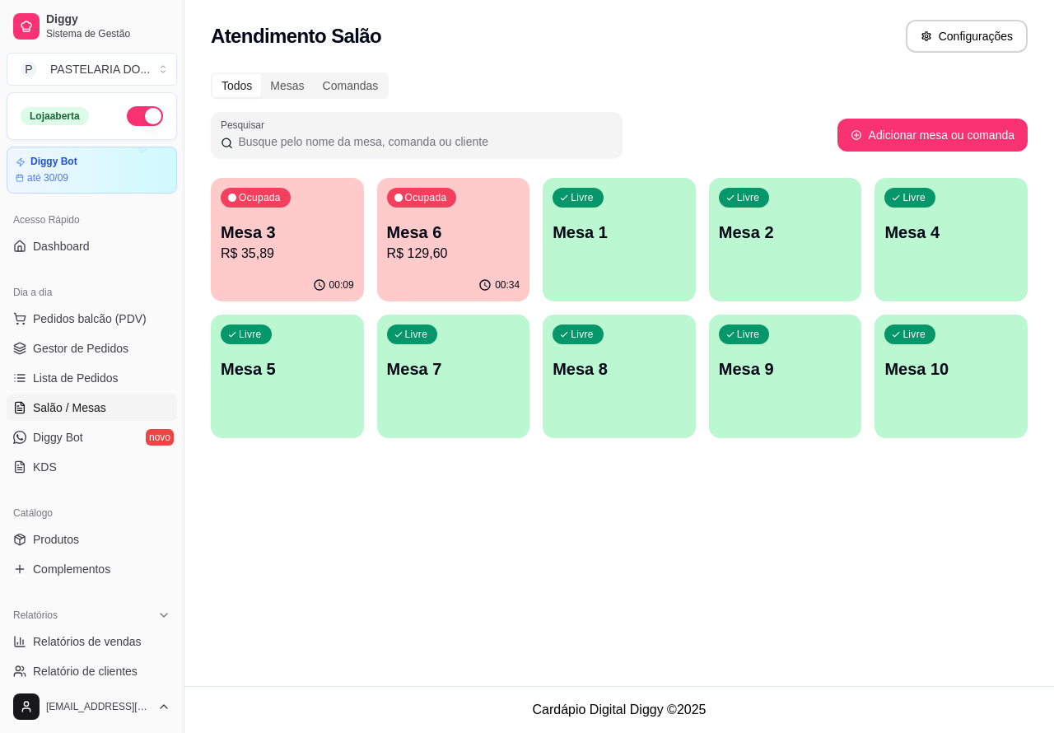
click at [475, 222] on p "Mesa 6" at bounding box center [453, 232] width 133 height 23
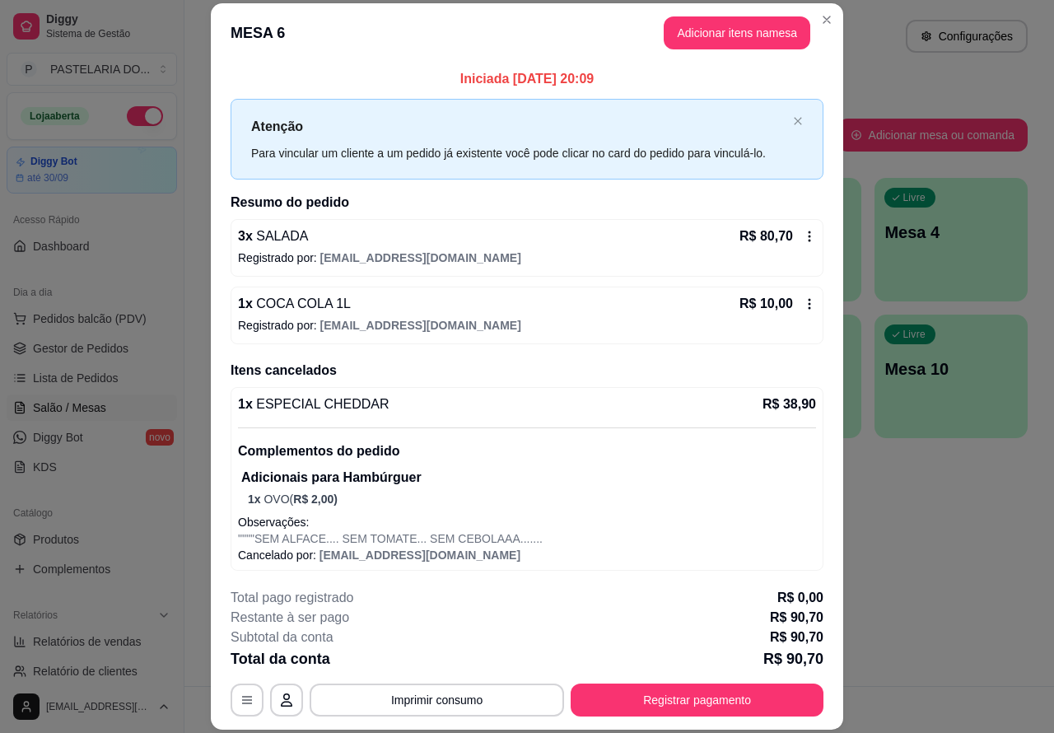
click at [497, 702] on button "Imprimir consumo" at bounding box center [437, 700] width 255 height 33
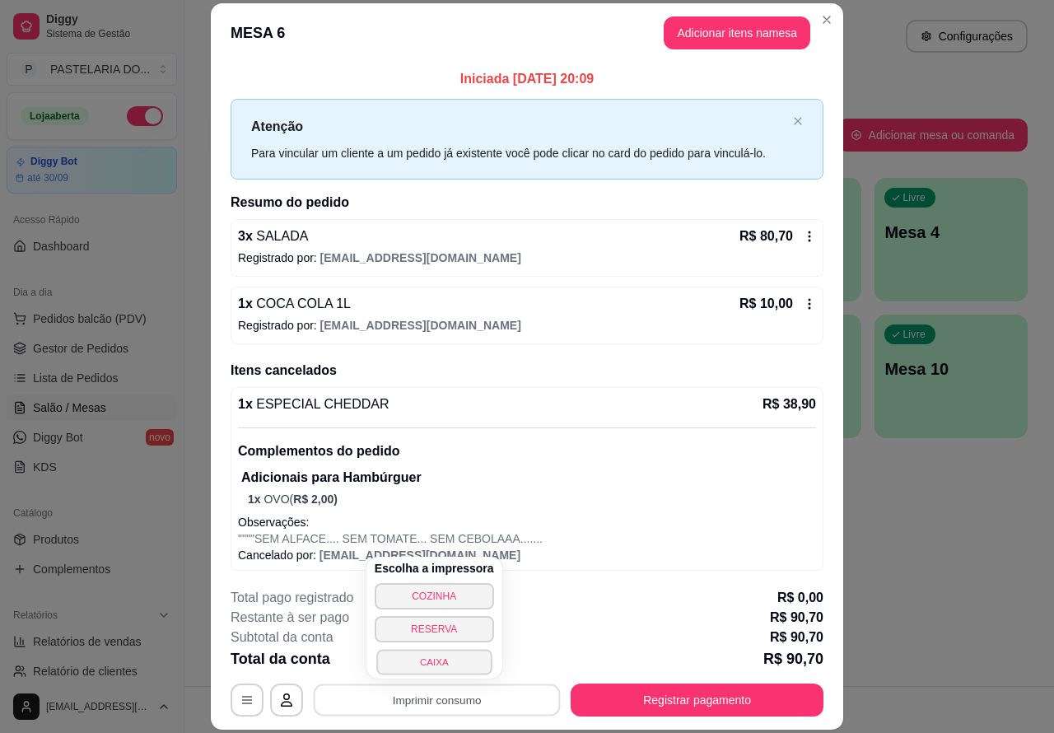
click at [466, 664] on button "CAIXA" at bounding box center [433, 662] width 115 height 26
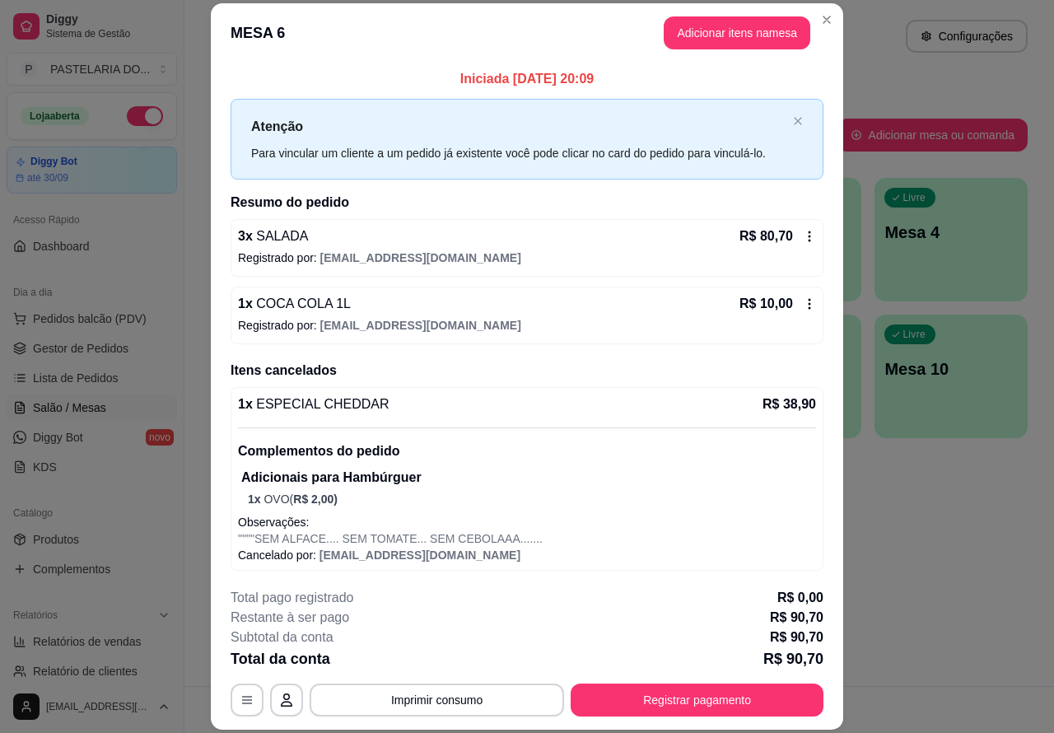
click at [932, 565] on div "Atendimento Salão Configurações Todos Mesas Comandas Pesquisar Adicionar mesa o…" at bounding box center [620, 343] width 870 height 686
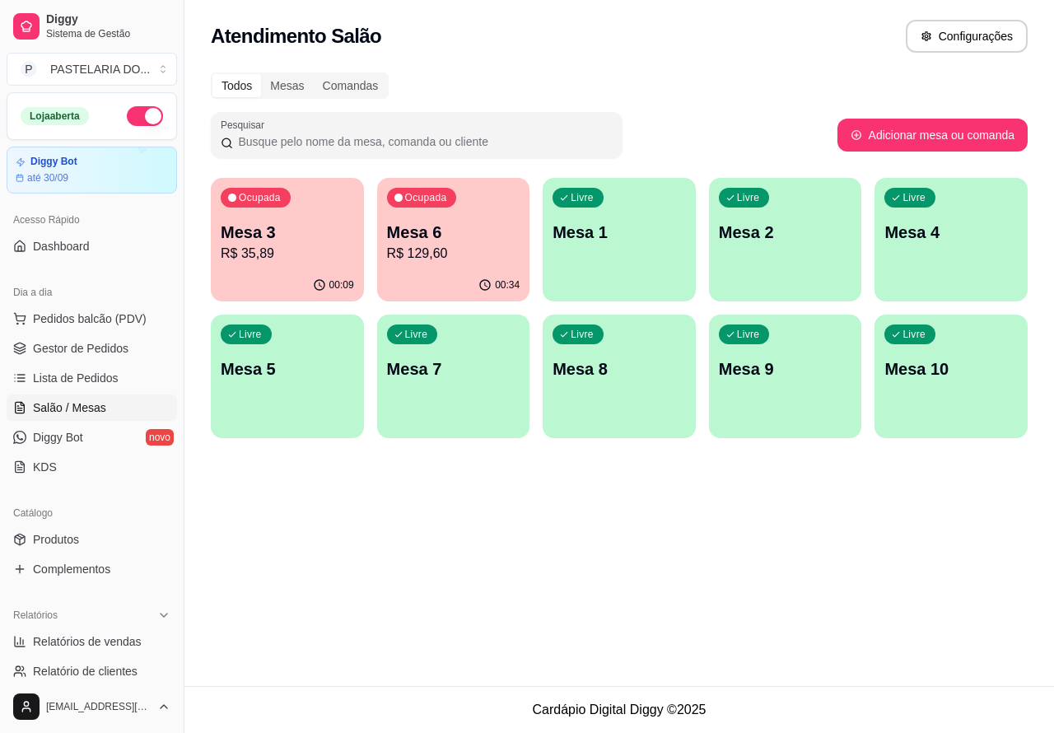
click at [273, 241] on p "Mesa 3" at bounding box center [287, 232] width 133 height 23
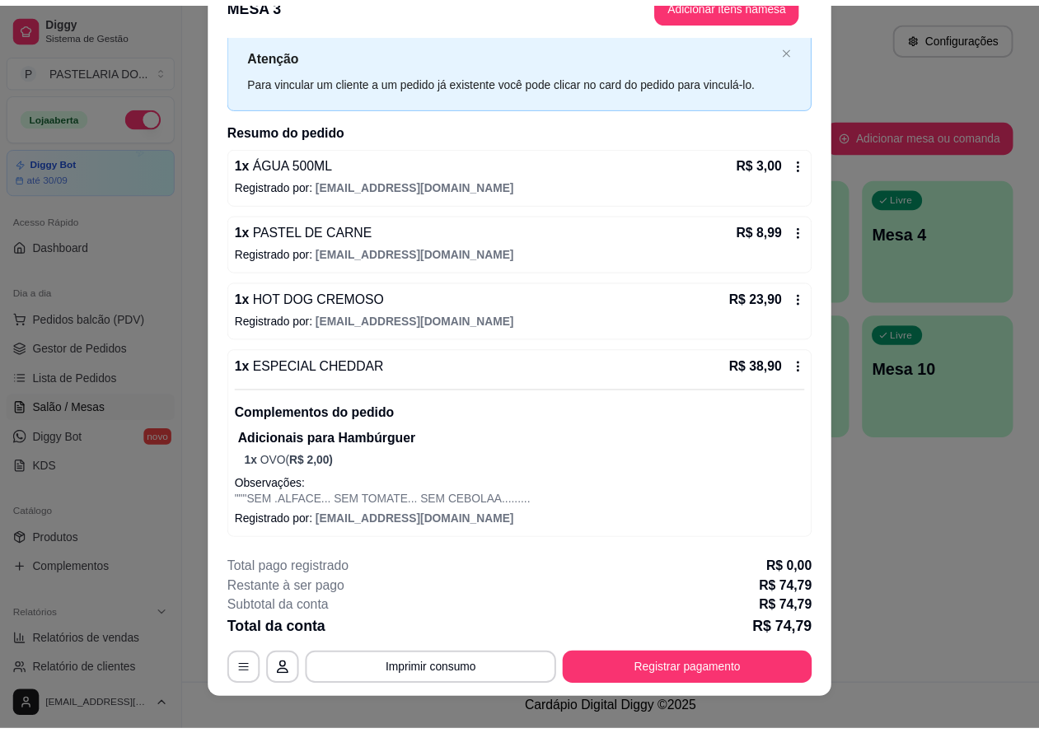
scroll to position [40, 0]
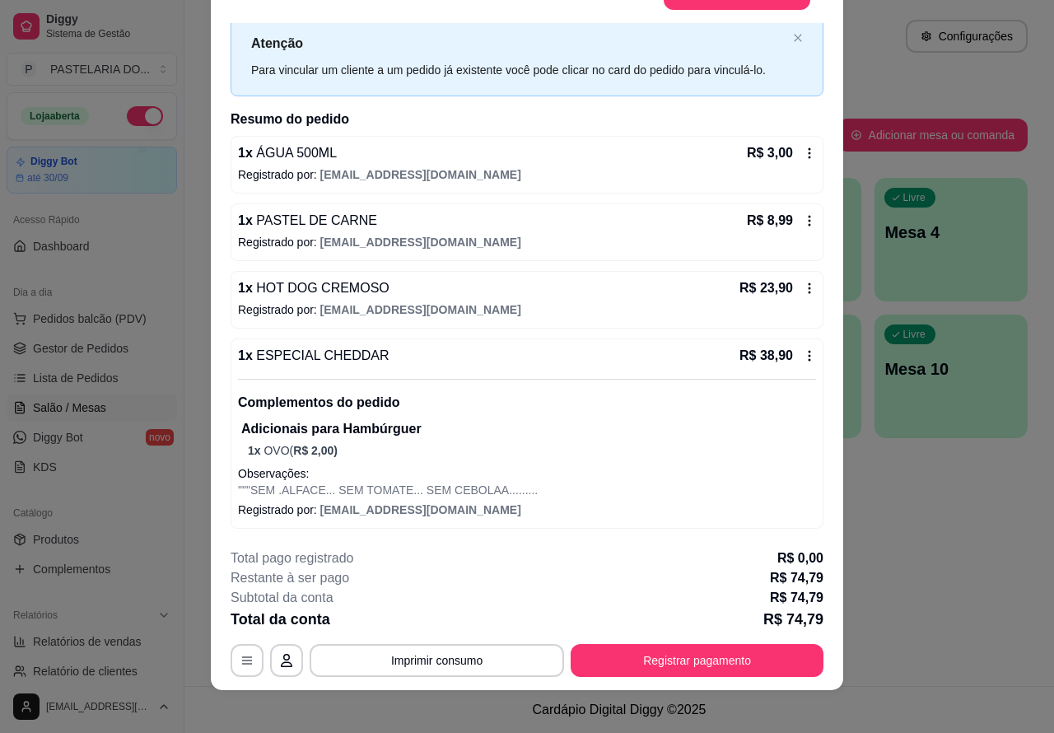
click at [877, 536] on div "Atendimento Salão Configurações Todos Mesas Comandas Pesquisar Adicionar mesa o…" at bounding box center [620, 343] width 870 height 686
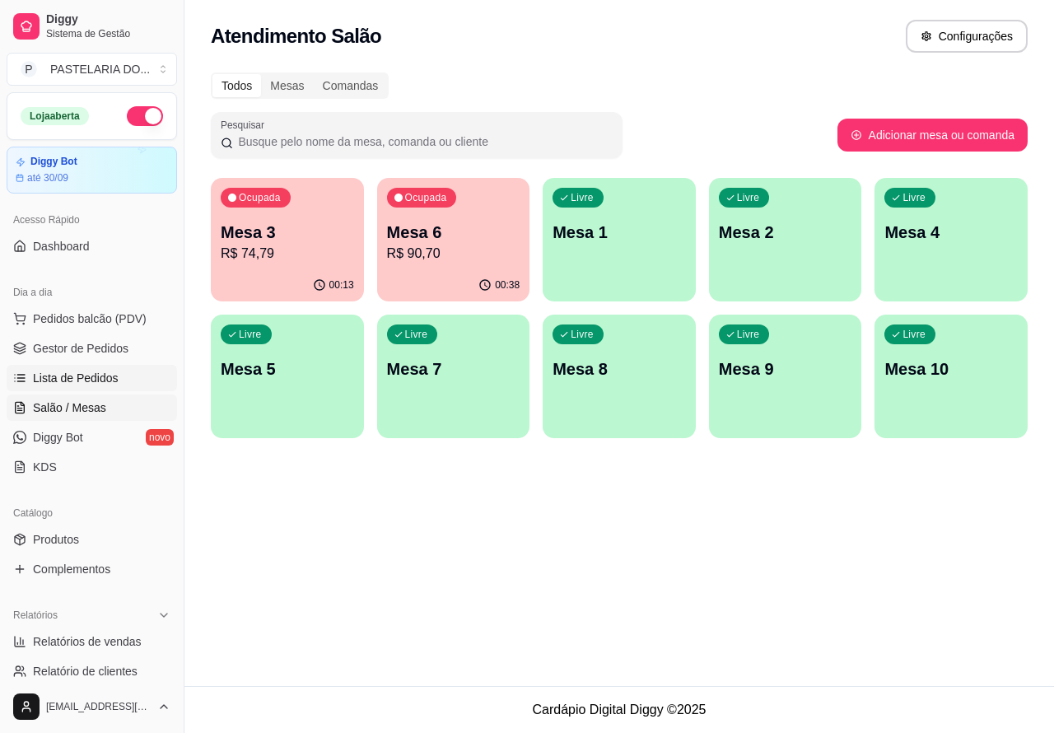
click at [100, 376] on span "Lista de Pedidos" at bounding box center [76, 378] width 86 height 16
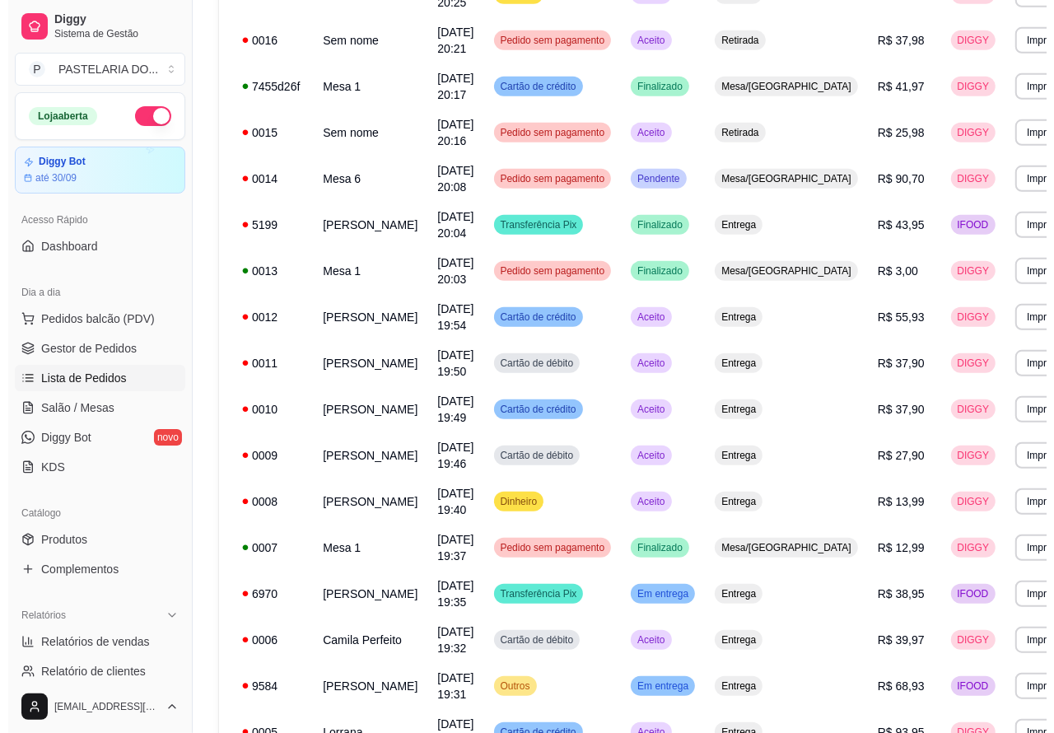
scroll to position [545, 0]
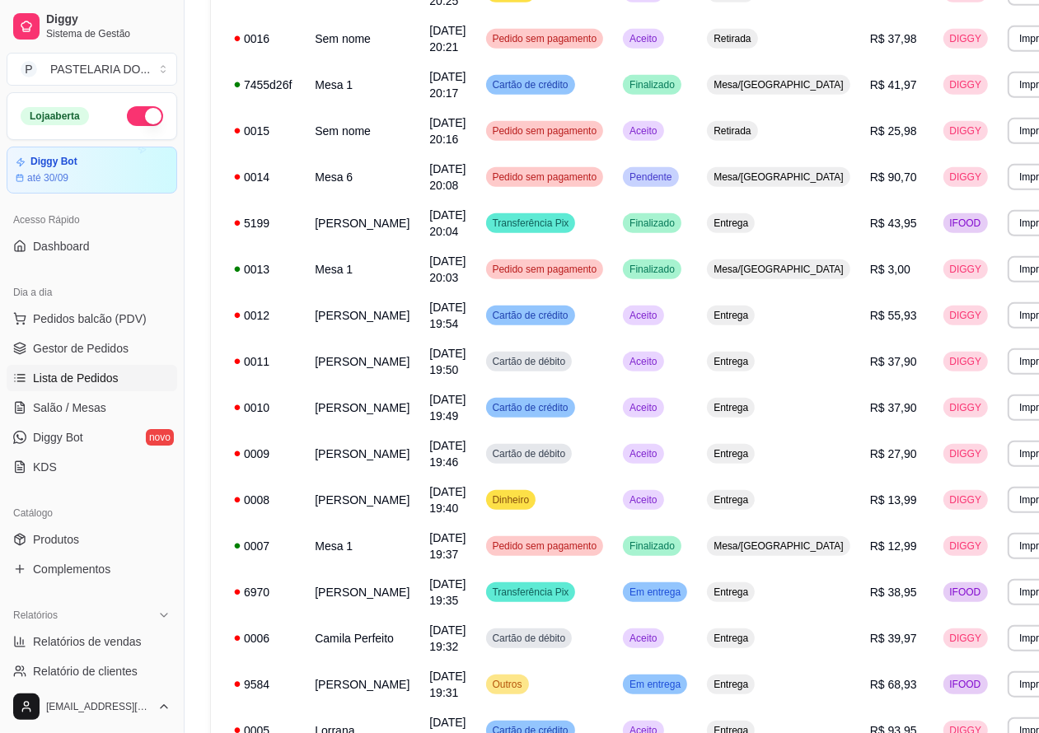
click at [1007, 511] on button "Imprimir" at bounding box center [1036, 500] width 58 height 26
click at [1028, 554] on div "**********" at bounding box center [651, 330] width 932 height 1638
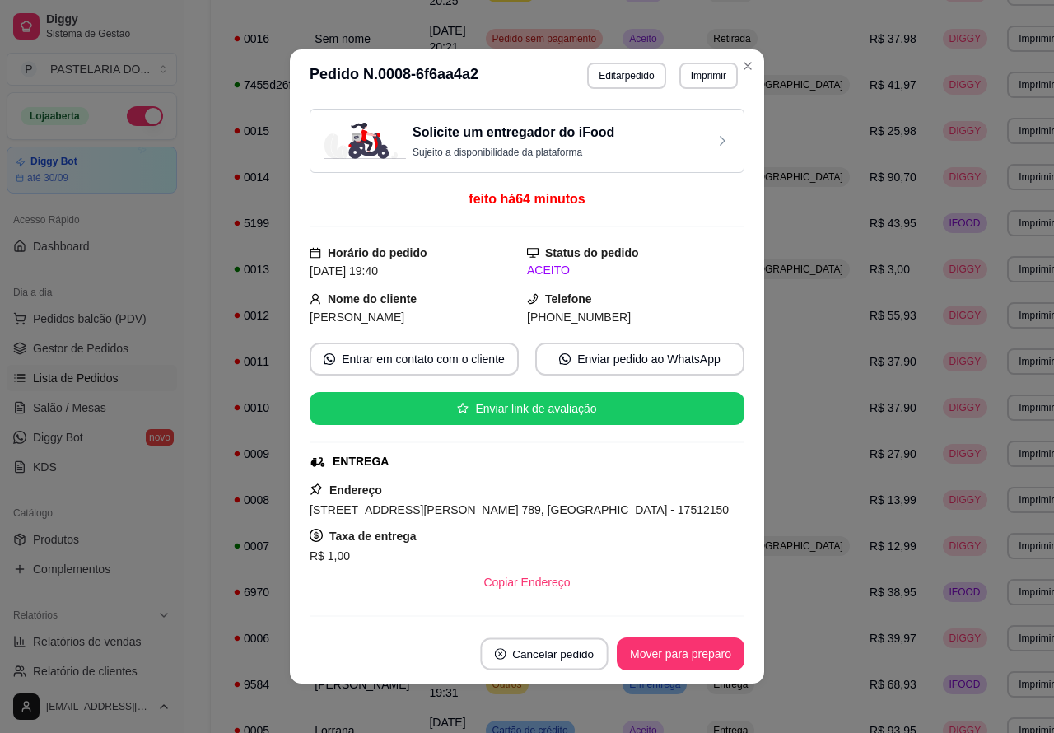
click at [581, 653] on button "Cancelar pedido" at bounding box center [544, 654] width 128 height 32
click at [577, 612] on button "Sim" at bounding box center [583, 613] width 66 height 33
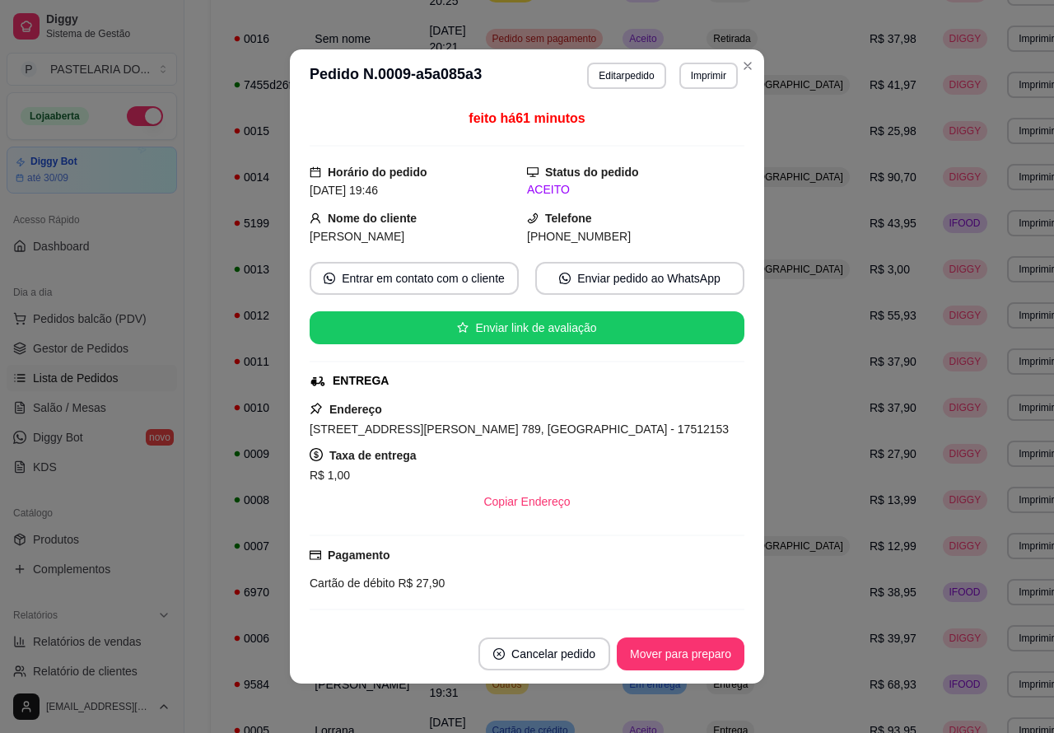
click at [121, 322] on span "Pedidos balcão (PDV)" at bounding box center [90, 319] width 114 height 16
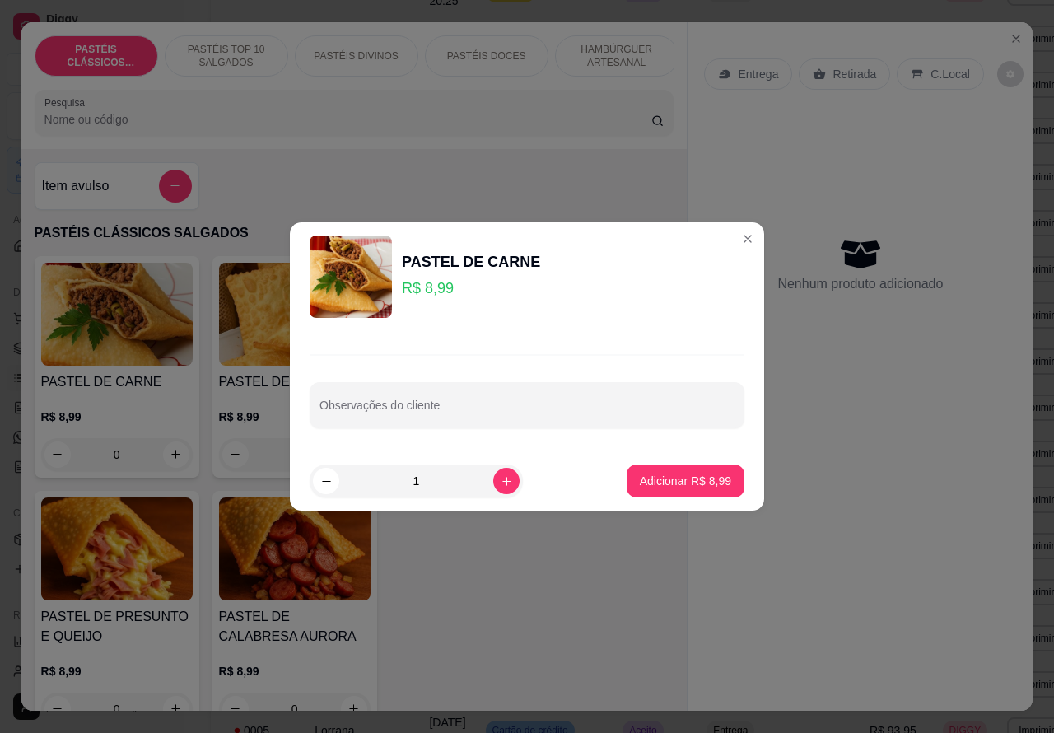
click at [615, 63] on div "HAMBÚRGUER ARTESANAL" at bounding box center [617, 55] width 124 height 41
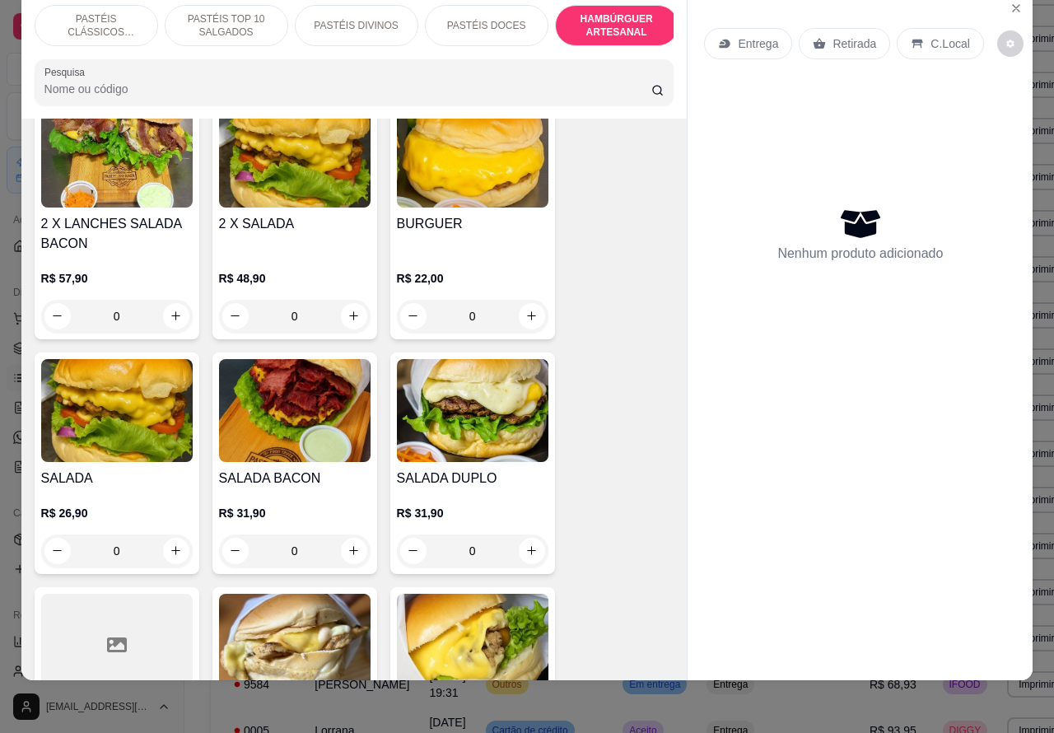
scroll to position [3513, 0]
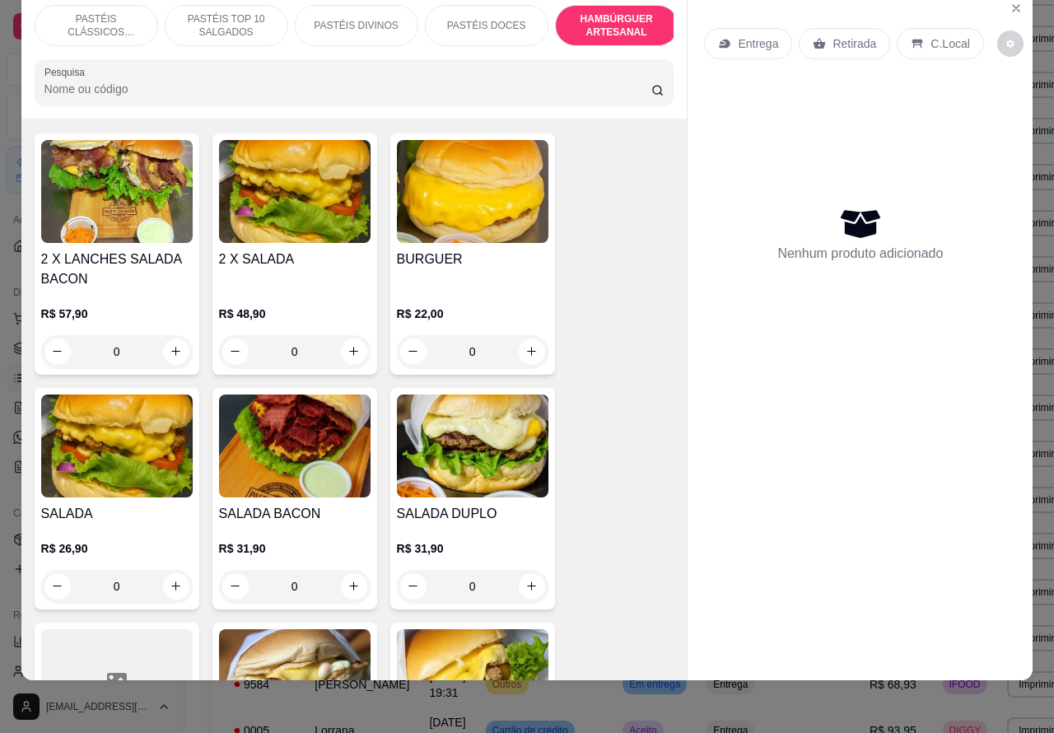
click at [535, 339] on div "0" at bounding box center [473, 351] width 152 height 33
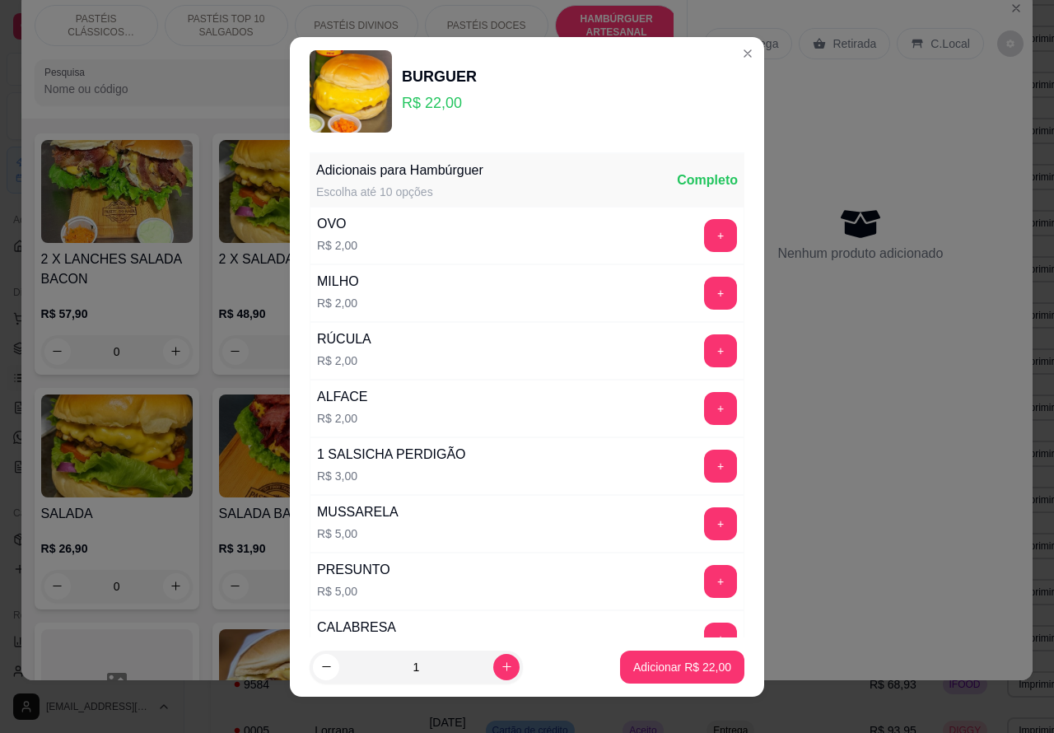
click at [501, 666] on icon "increase-product-quantity" at bounding box center [507, 667] width 12 height 12
click at [502, 670] on icon "increase-product-quantity" at bounding box center [506, 666] width 9 height 9
type input "3"
click at [651, 668] on p "Adicionar R$ 66,00" at bounding box center [682, 667] width 98 height 16
type input "3"
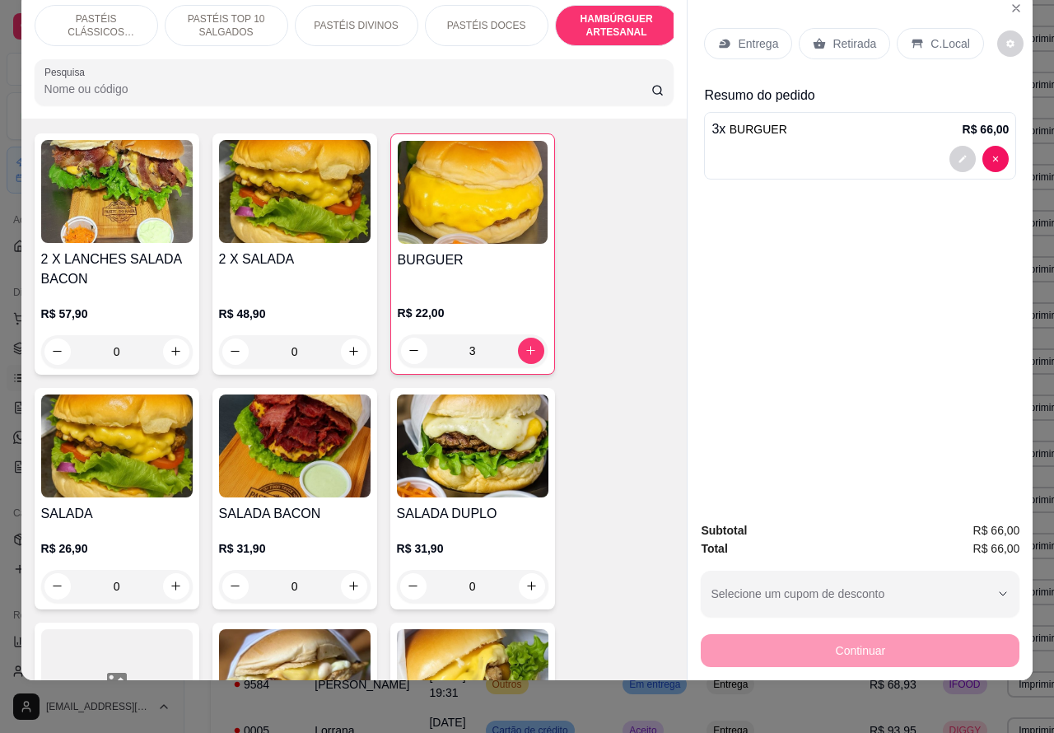
click at [355, 573] on div "0" at bounding box center [295, 586] width 152 height 33
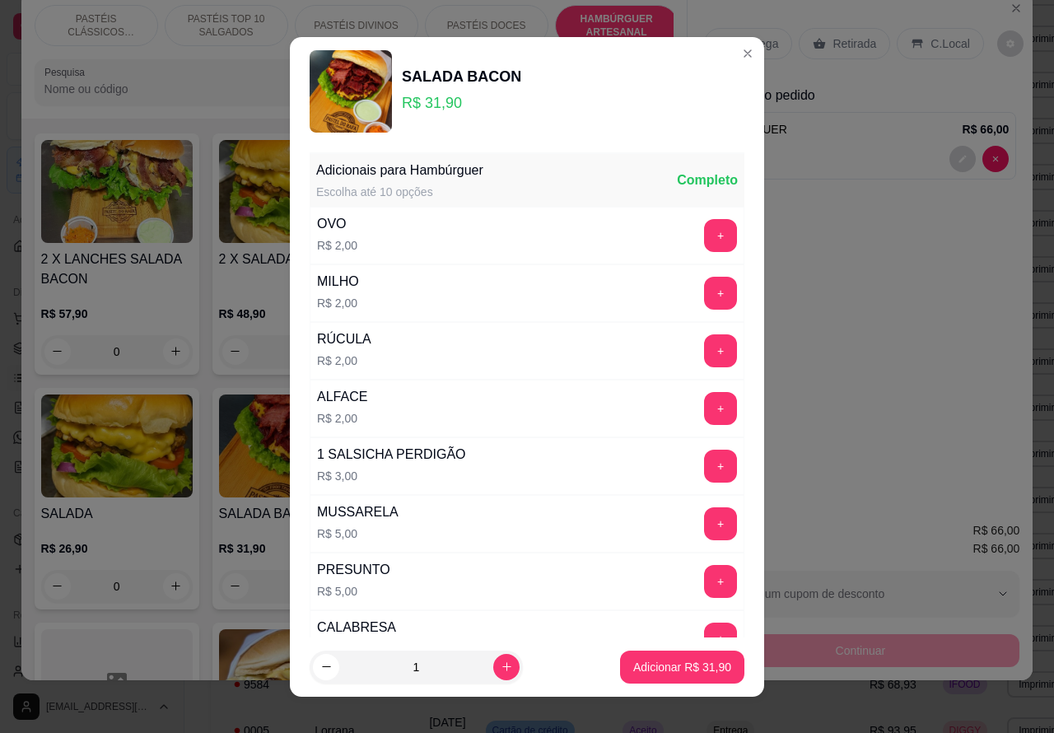
click at [643, 667] on p "Adicionar R$ 31,90" at bounding box center [682, 667] width 98 height 16
type input "1"
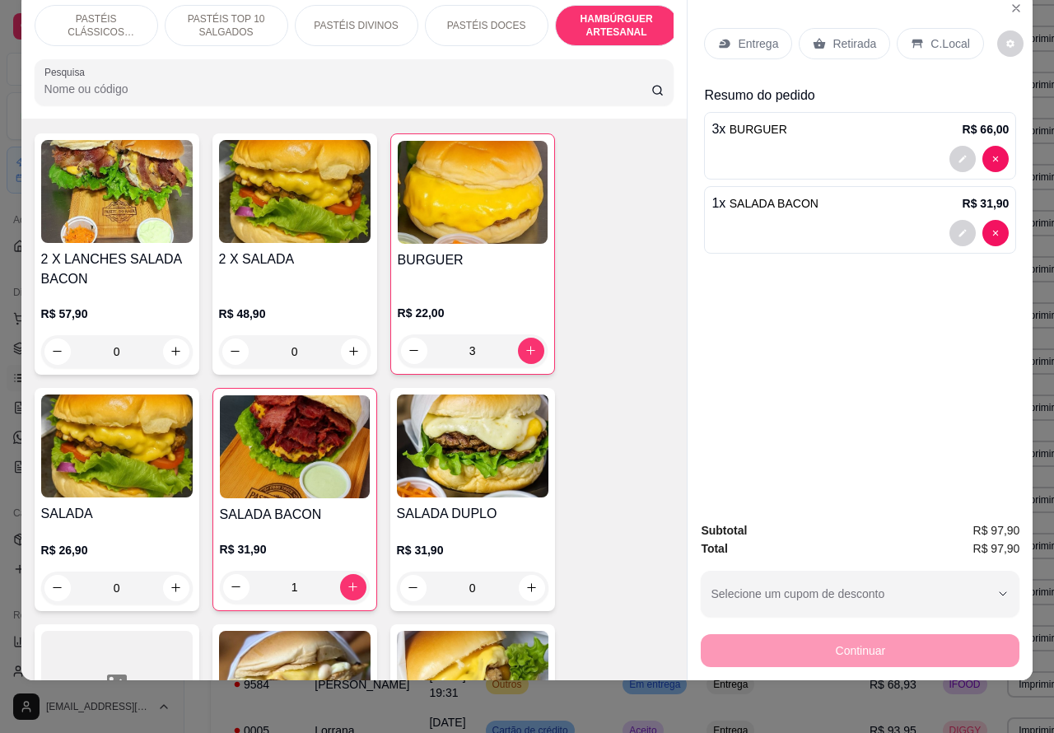
click at [867, 220] on div at bounding box center [860, 233] width 297 height 26
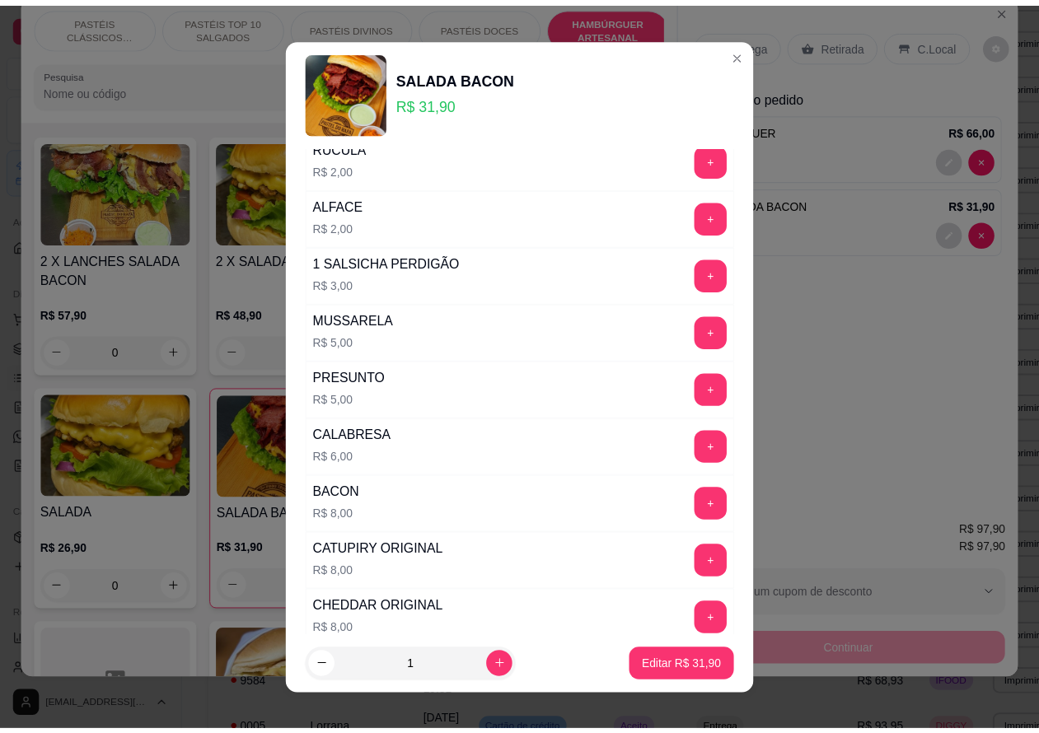
scroll to position [446, 0]
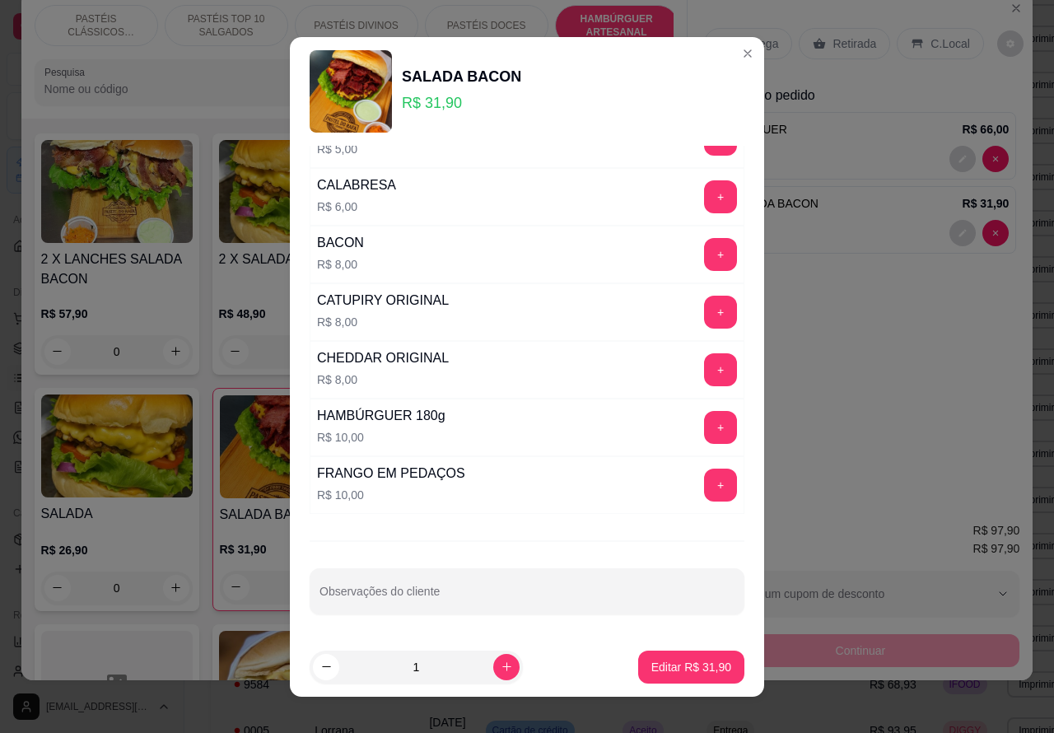
click at [442, 599] on input "Observações do cliente" at bounding box center [527, 598] width 415 height 16
type input "CLIENTEE ESTA AGUARDANDOO"
click at [677, 672] on p "Editar R$ 31,90" at bounding box center [690, 667] width 77 height 16
type input "0"
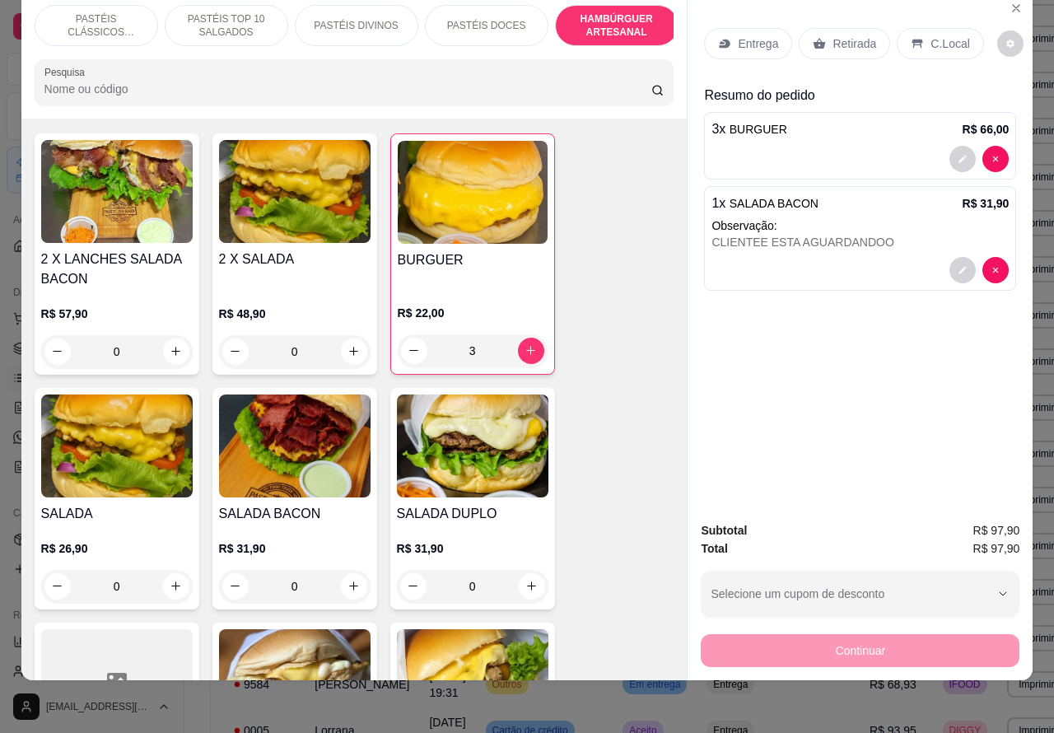
click at [843, 35] on p "Retirada" at bounding box center [855, 43] width 44 height 16
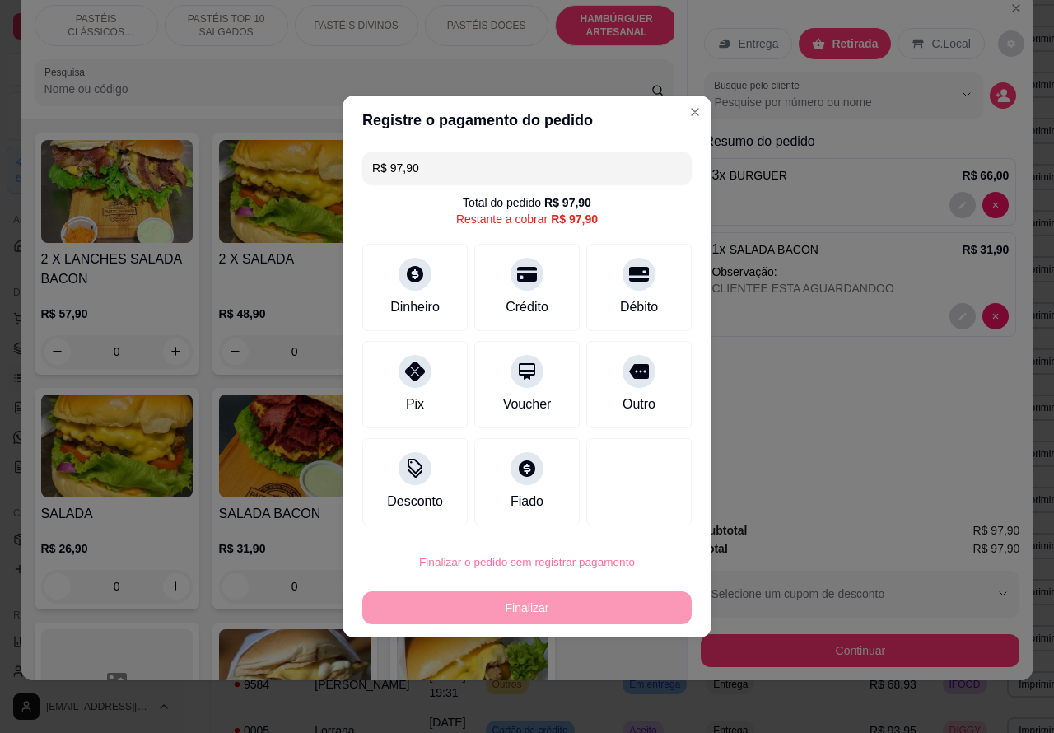
click at [643, 516] on button "Confirmar" at bounding box center [625, 515] width 58 height 25
type input "0"
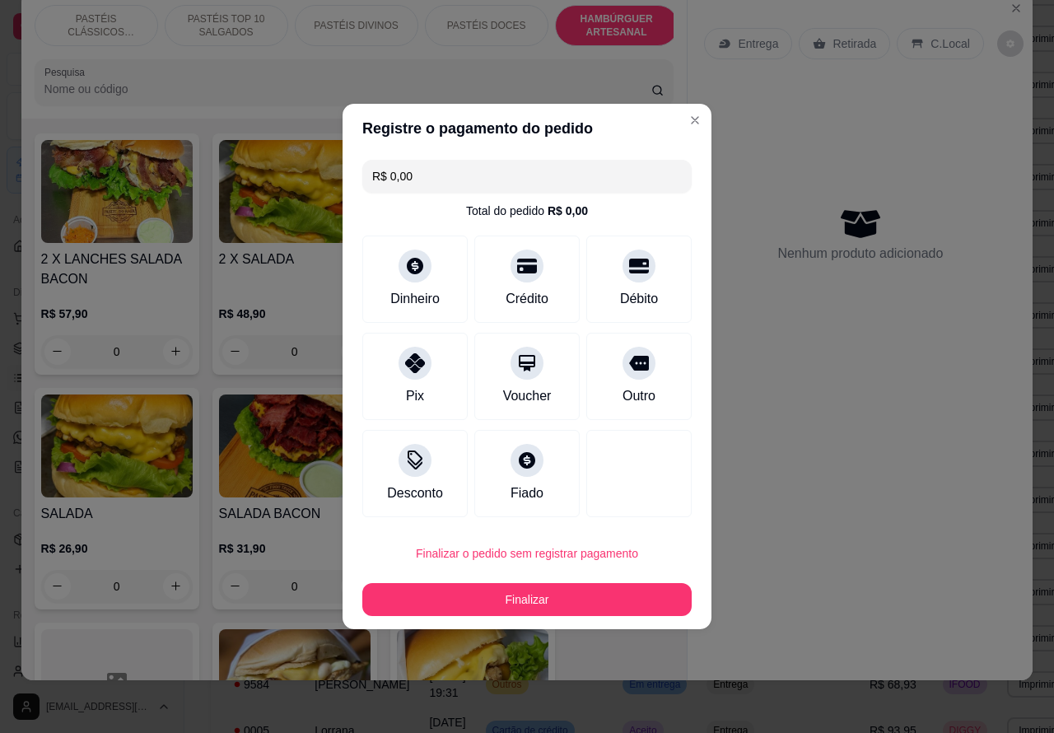
type input "R$ 0,00"
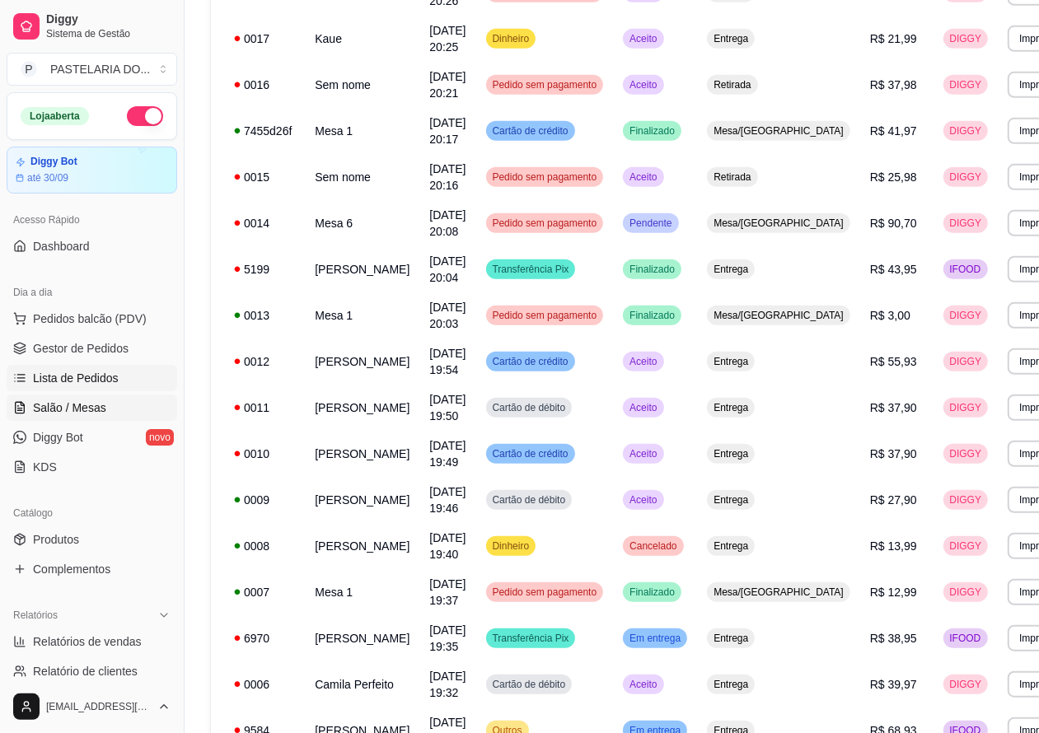
click at [87, 409] on span "Salão / Mesas" at bounding box center [69, 408] width 73 height 16
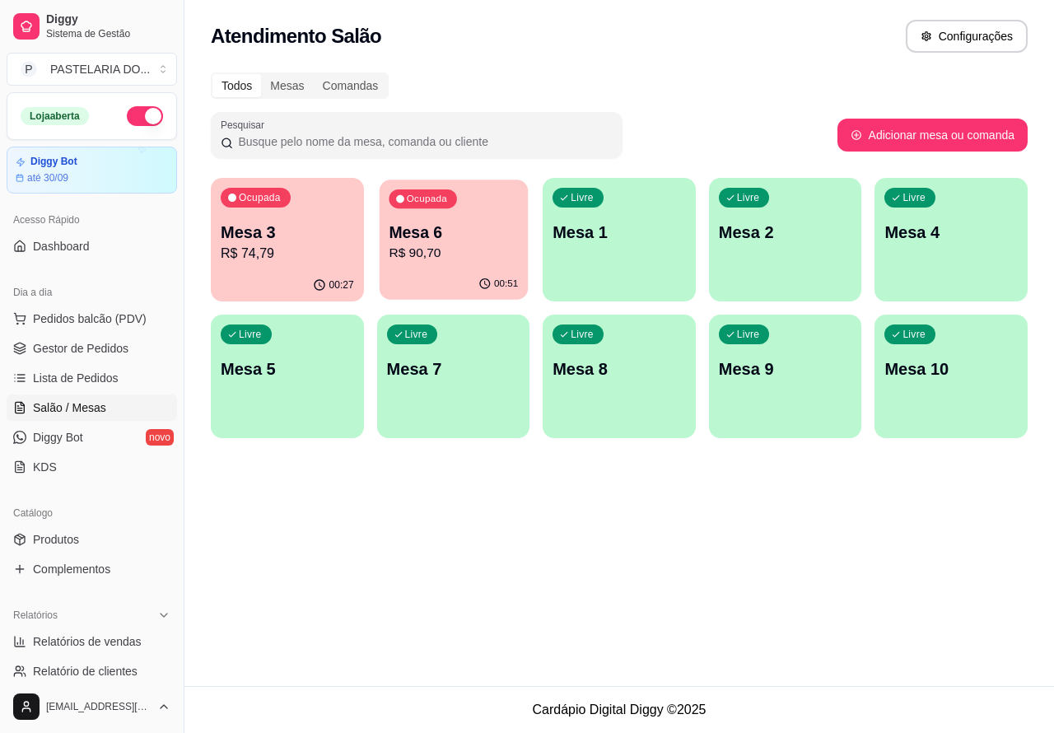
click at [476, 254] on p "R$ 90,70" at bounding box center [453, 253] width 129 height 19
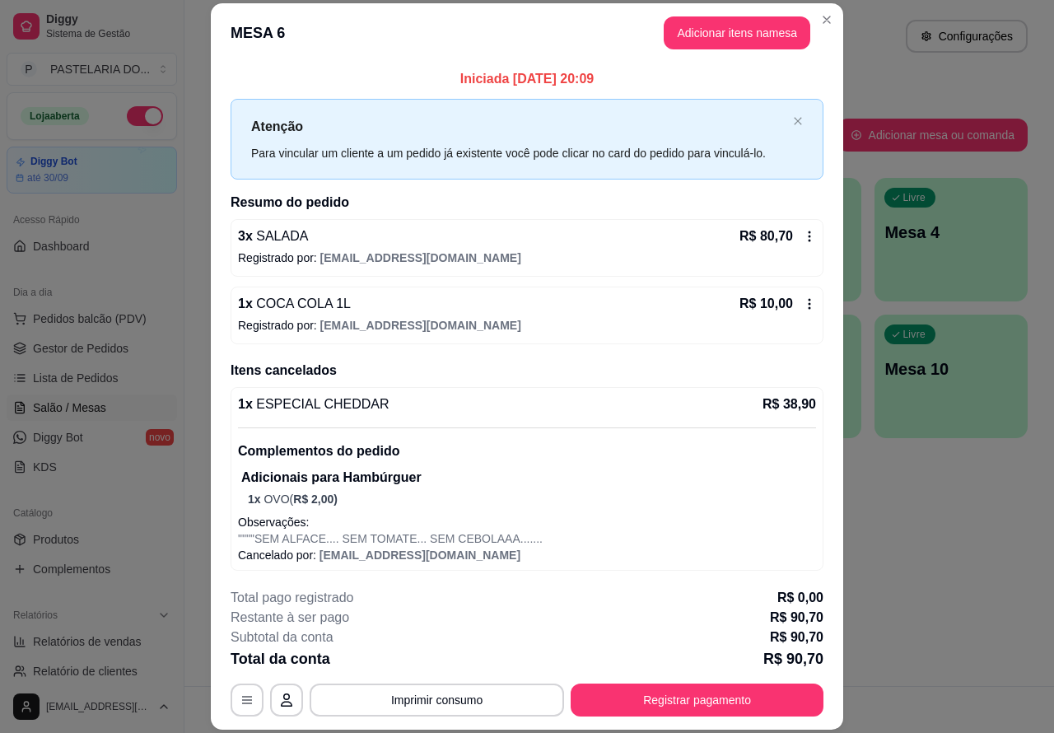
scroll to position [4, 0]
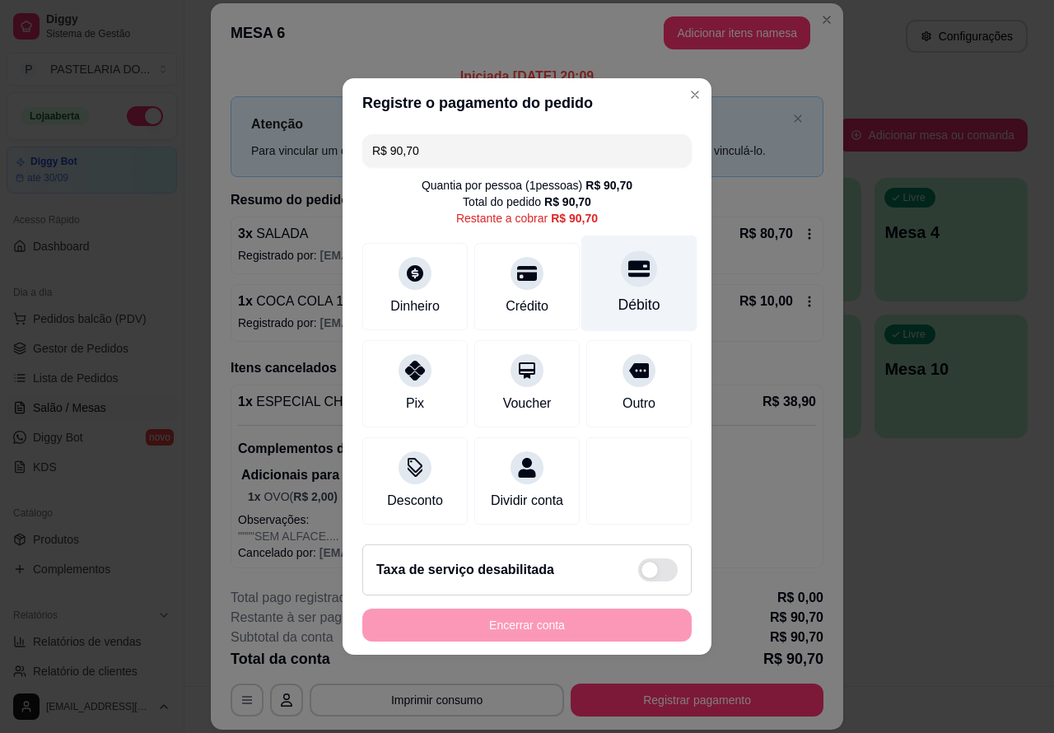
click at [626, 282] on div "Débito" at bounding box center [640, 284] width 116 height 96
type input "R$ 0,00"
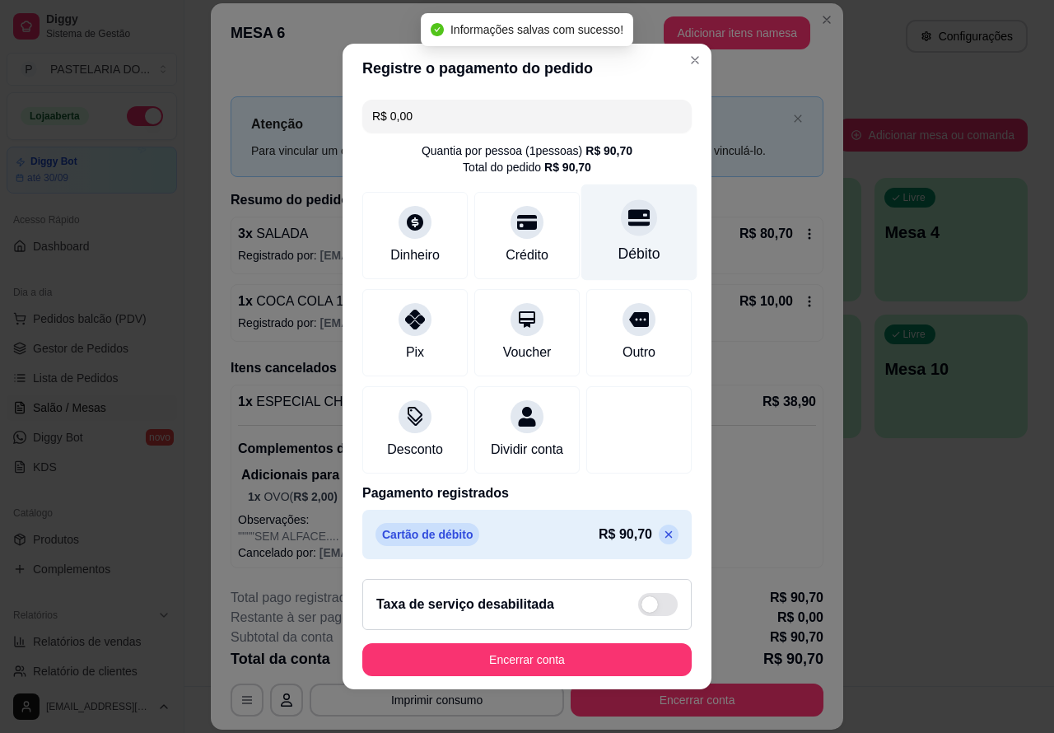
click at [533, 667] on button "Encerrar conta" at bounding box center [527, 659] width 330 height 33
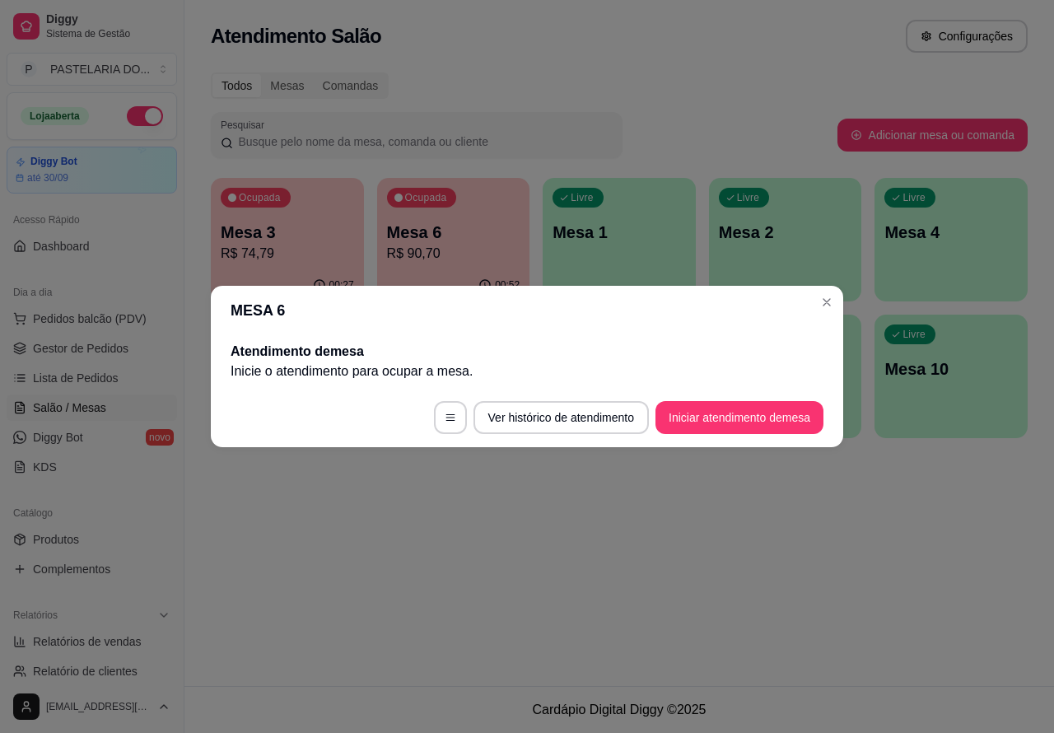
scroll to position [0, 0]
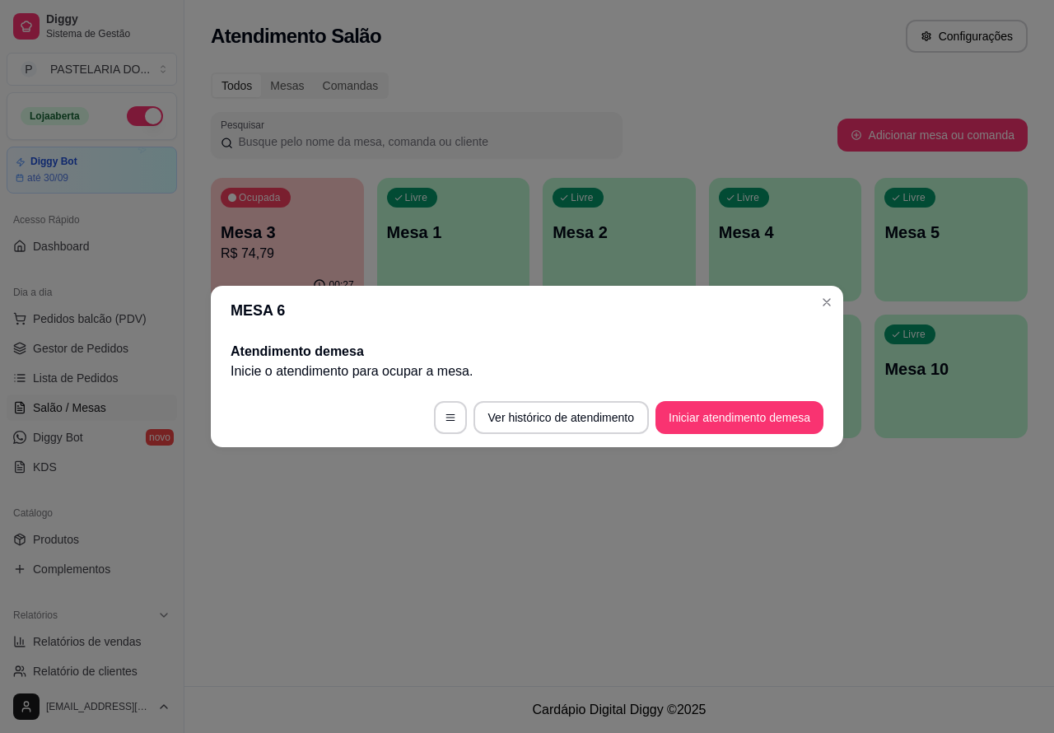
click at [717, 530] on div "Atendimento Salão Configurações Todos Mesas Comandas Pesquisar Adicionar mesa o…" at bounding box center [620, 343] width 870 height 686
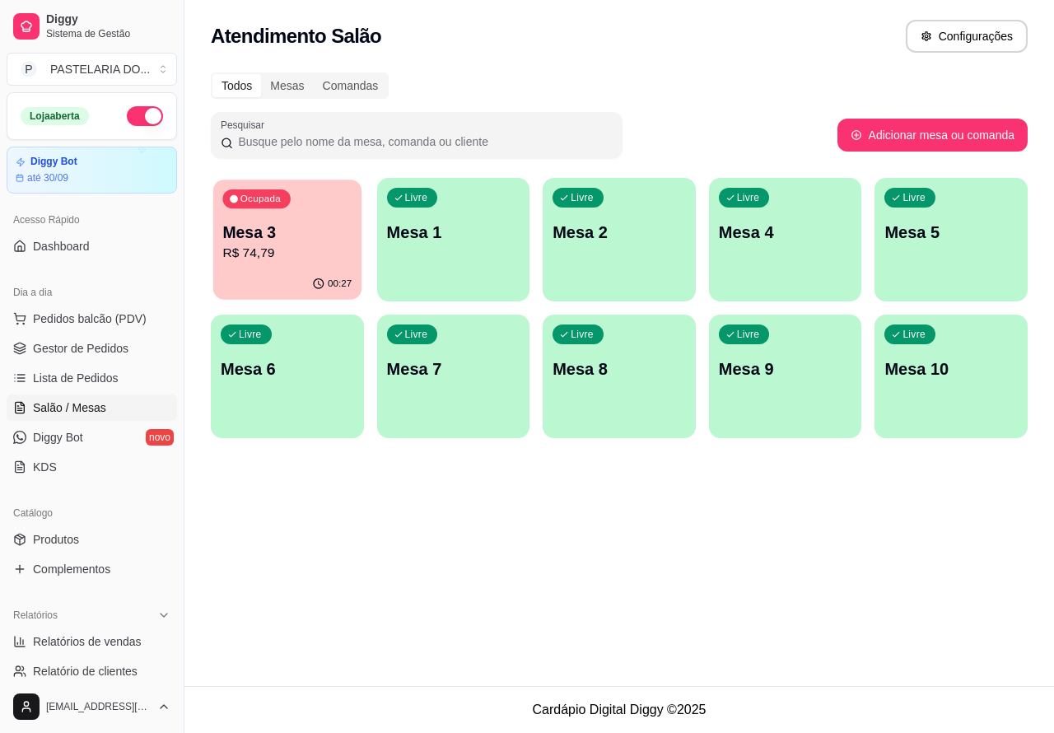
click at [285, 222] on p "Mesa 3" at bounding box center [286, 233] width 129 height 22
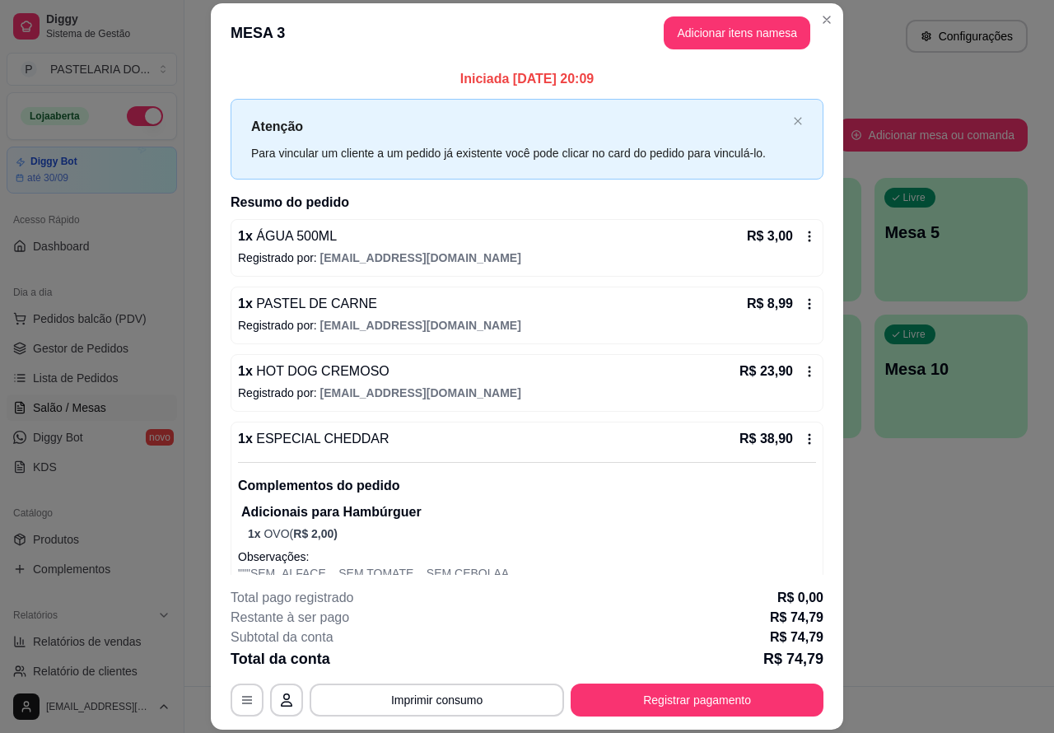
click at [933, 546] on div "Atendimento Salão Configurações Todos Mesas Comandas Pesquisar Adicionar mesa o…" at bounding box center [620, 343] width 870 height 686
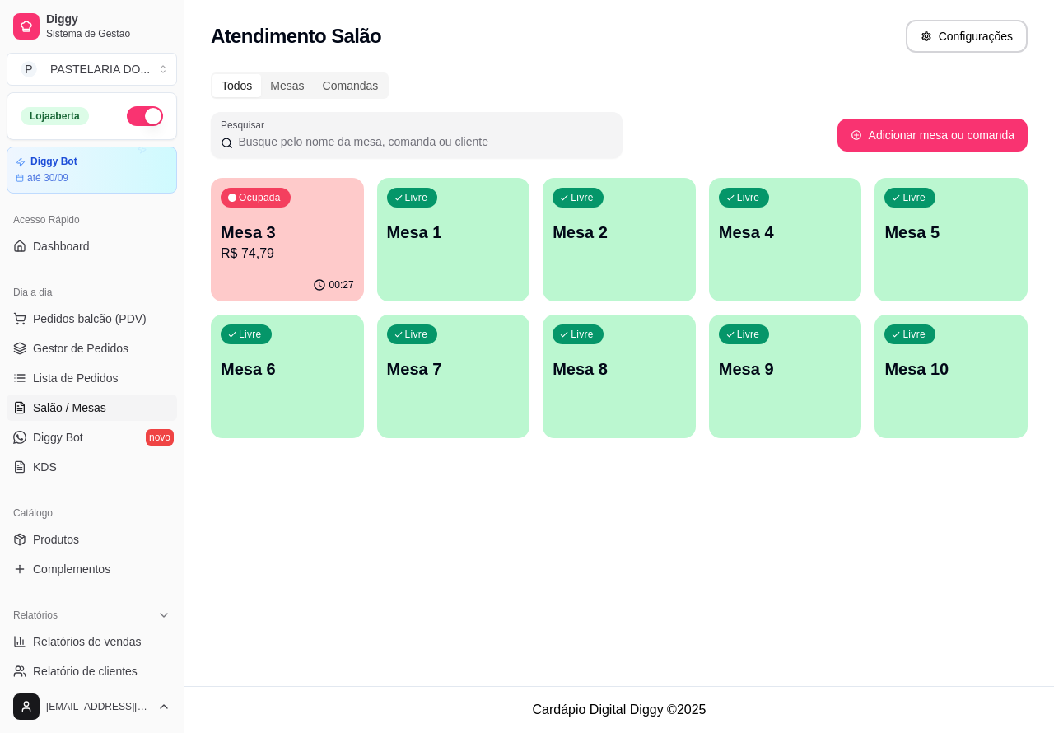
click at [301, 241] on p "Mesa 3" at bounding box center [287, 232] width 133 height 23
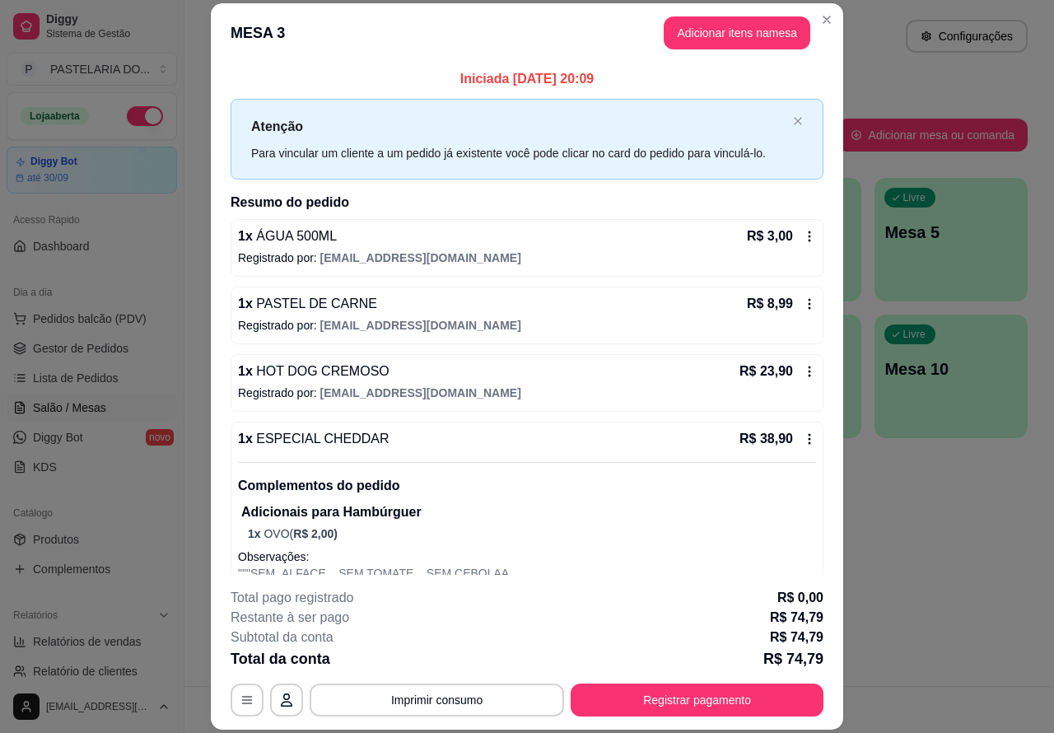
click at [475, 700] on button "Imprimir consumo" at bounding box center [437, 700] width 255 height 33
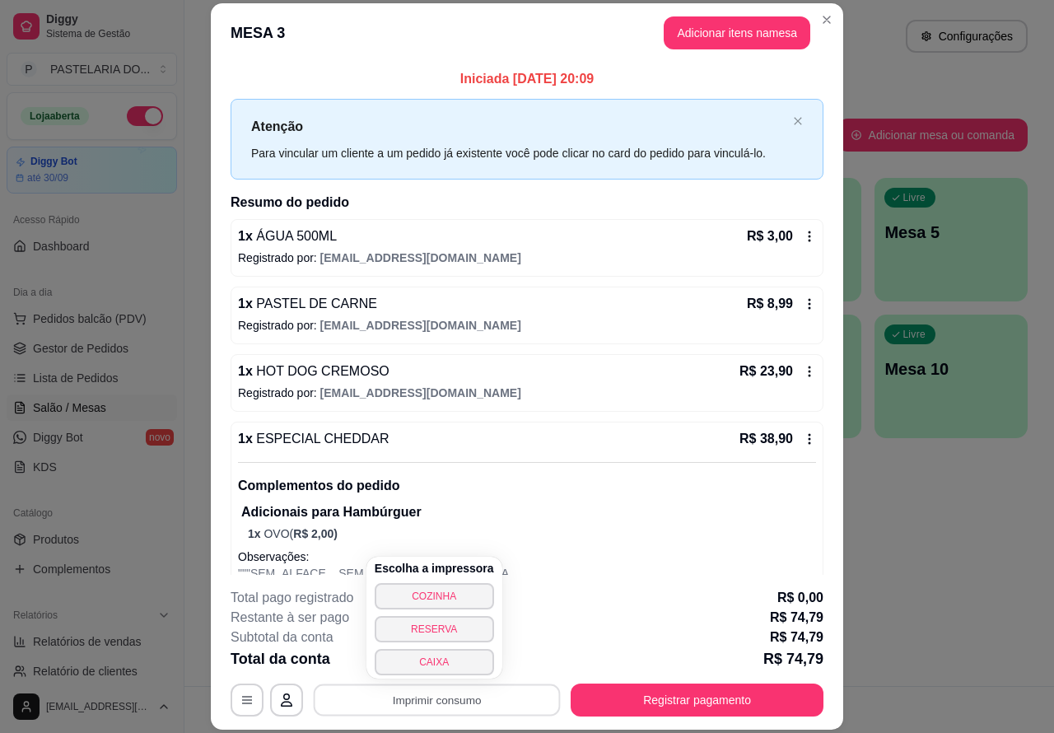
click at [462, 670] on button "CAIXA" at bounding box center [434, 662] width 119 height 26
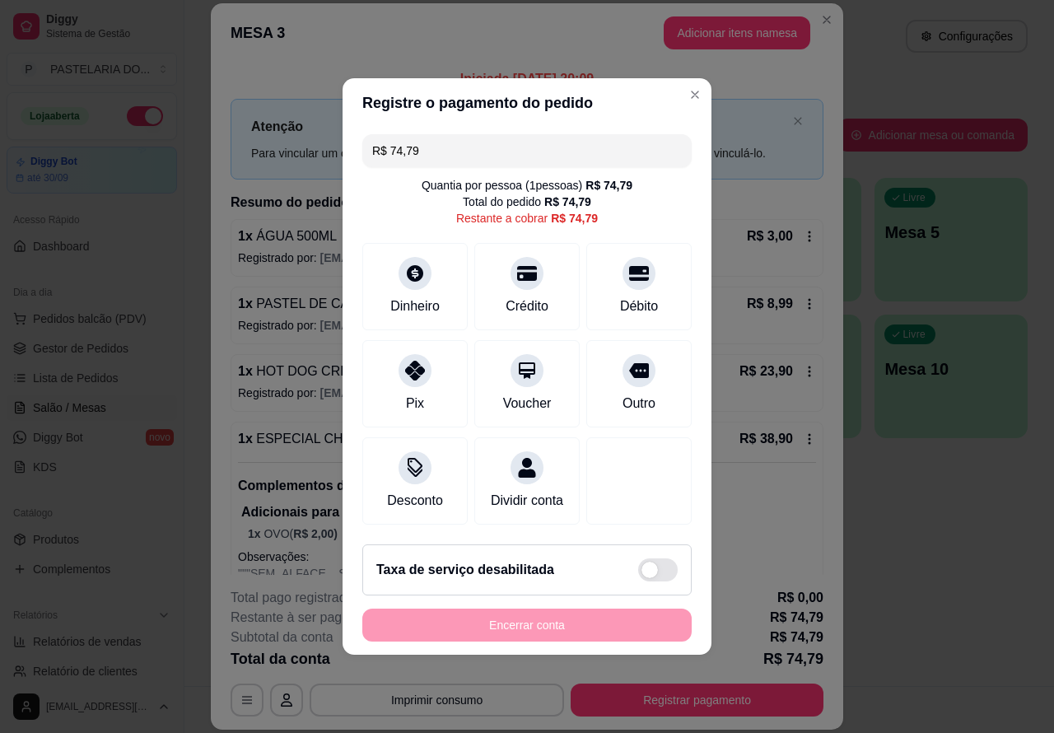
click at [908, 569] on div "**********" at bounding box center [527, 366] width 1054 height 733
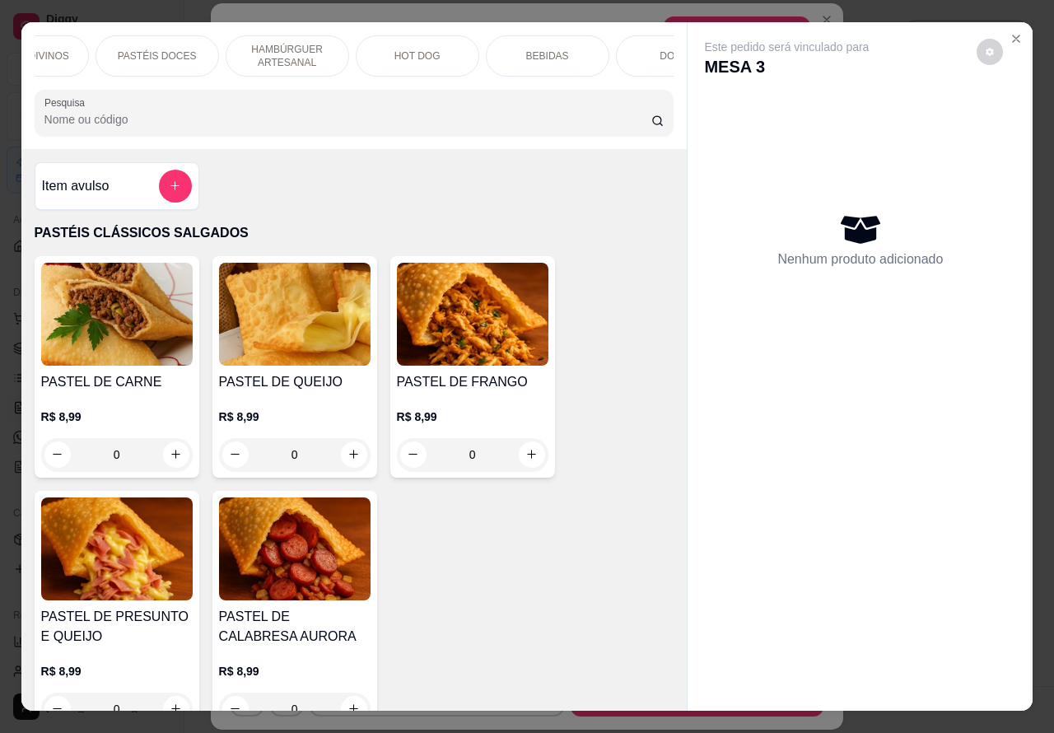
scroll to position [0, 367]
click at [515, 52] on p "BEBIDAS" at bounding box center [509, 55] width 43 height 13
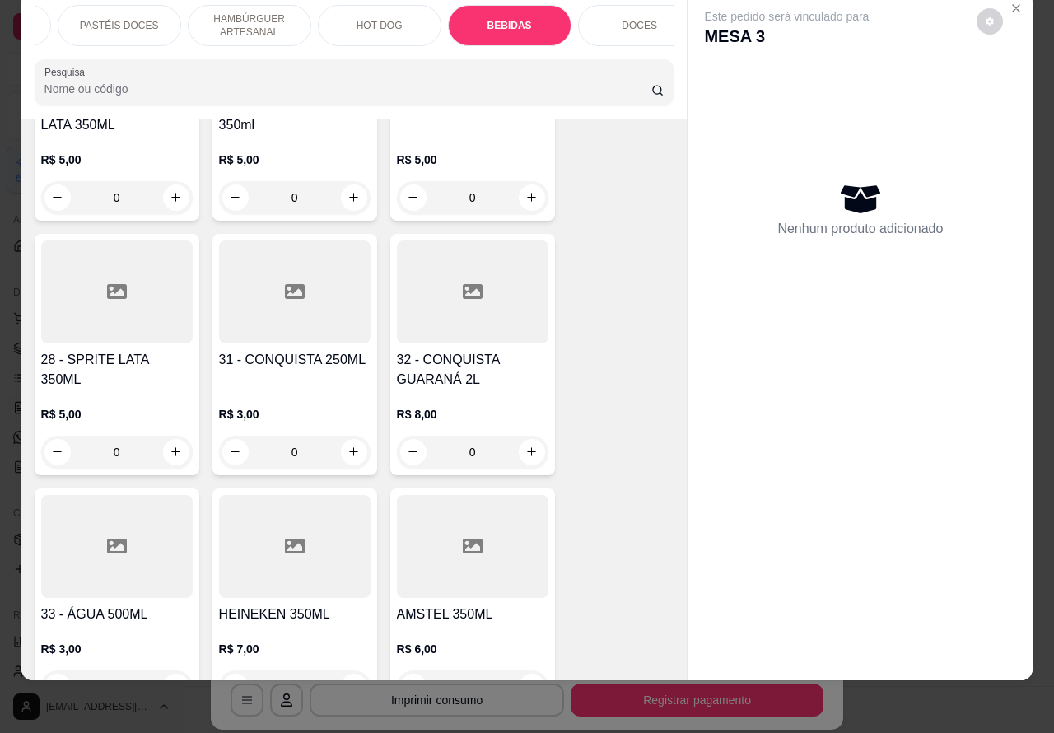
scroll to position [5405, 0]
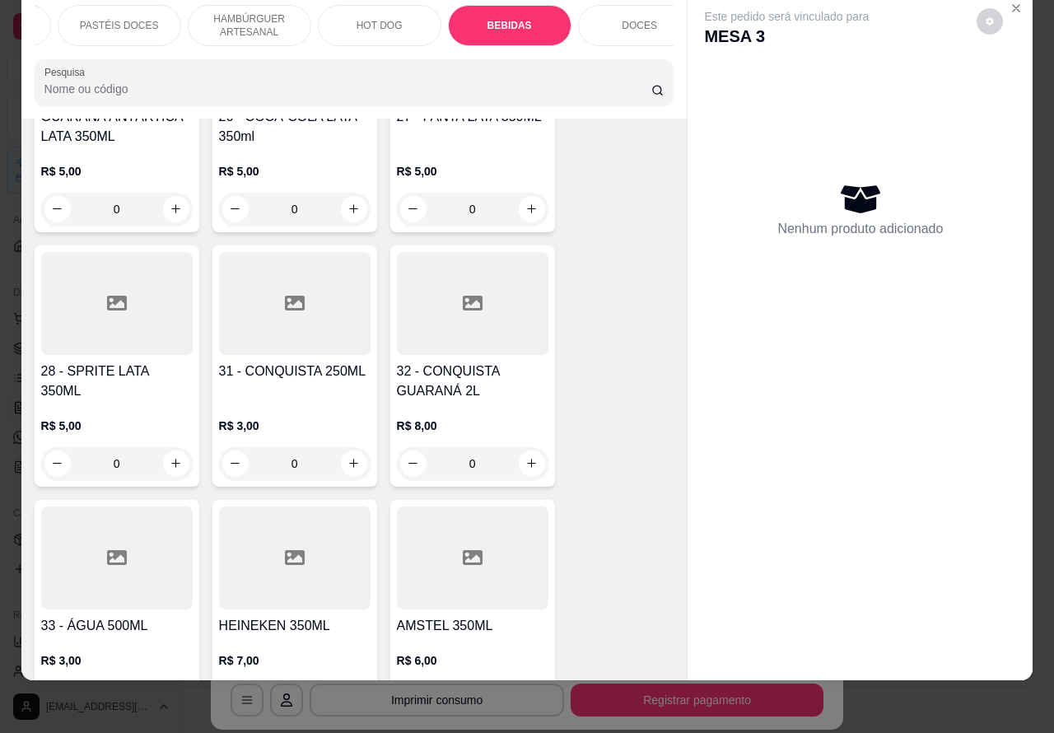
click at [526, 457] on icon "increase-product-quantity" at bounding box center [532, 463] width 12 height 12
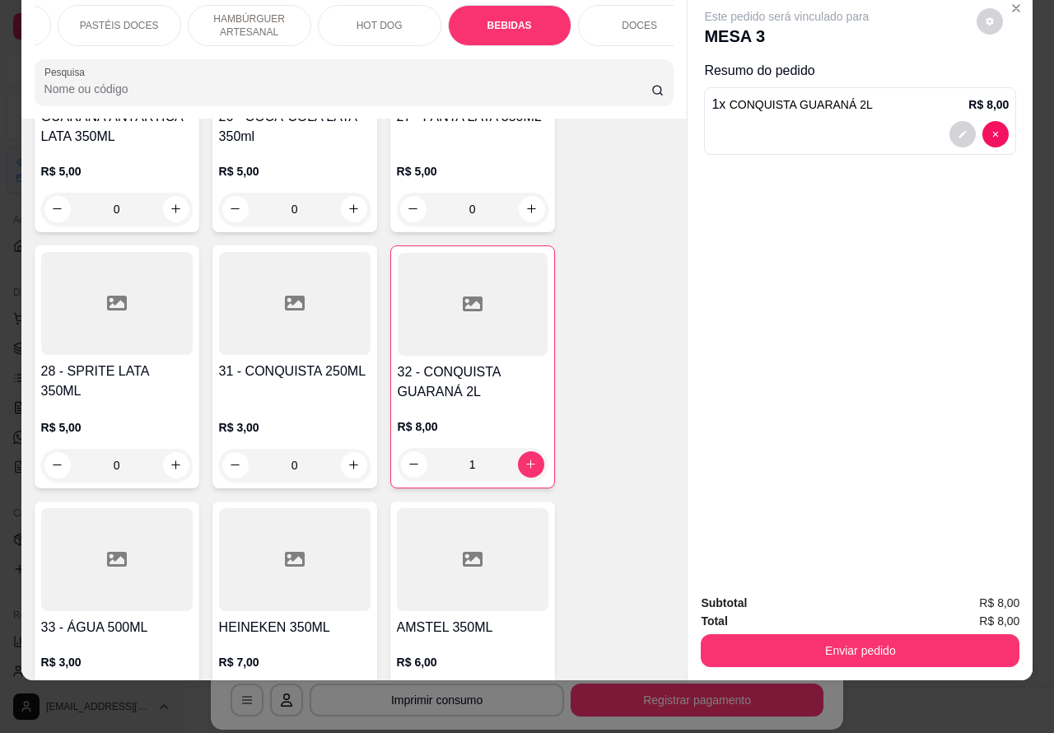
type input "1"
click at [1019, 356] on div "Este pedido será vinculado para MESA 3 Resumo do pedido 1 x CONQUISTA GUARANÁ 2…" at bounding box center [860, 287] width 345 height 590
click at [816, 635] on button "Enviar pedido" at bounding box center [860, 651] width 309 height 32
click at [813, 641] on button "Enviar pedido" at bounding box center [860, 651] width 309 height 32
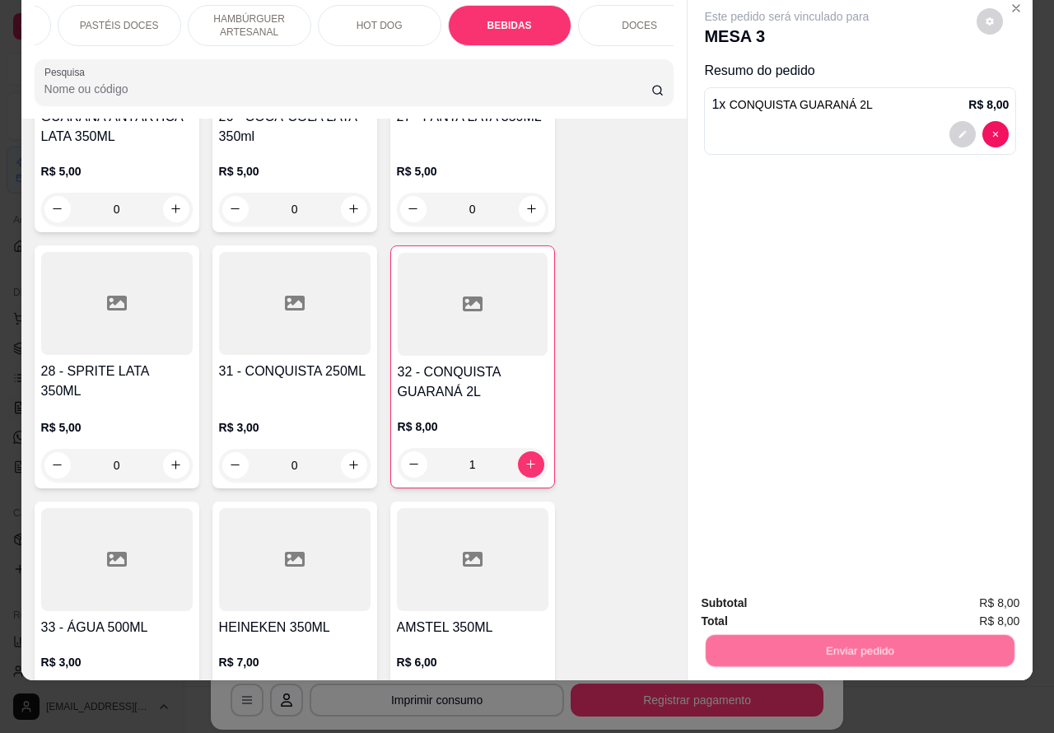
click at [787, 589] on button "Não registrar e enviar pedido" at bounding box center [805, 595] width 166 height 30
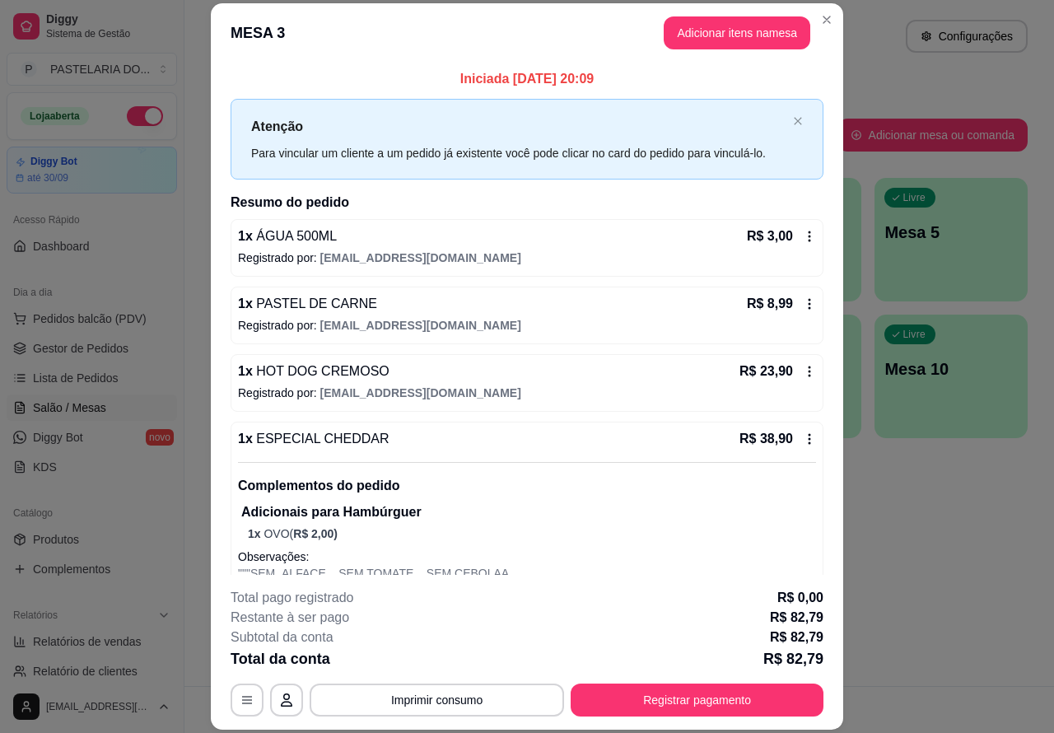
click at [940, 529] on div "Atendimento Salão Configurações Todos Mesas Comandas Pesquisar Adicionar mesa o…" at bounding box center [620, 343] width 870 height 686
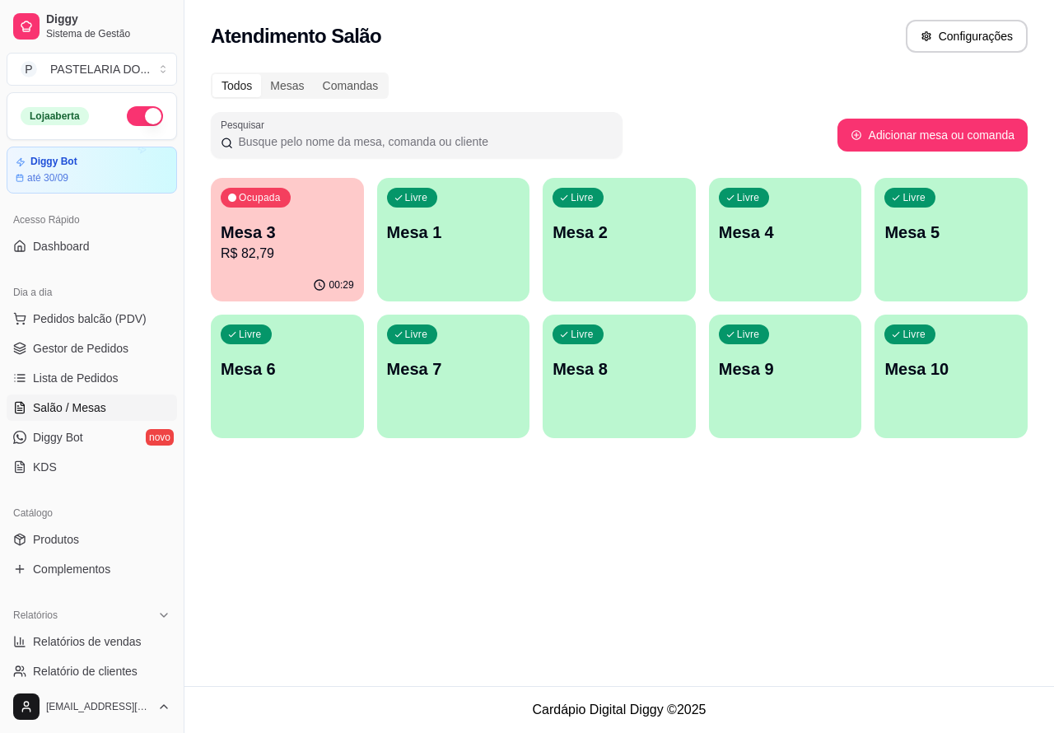
click at [318, 237] on p "Mesa 3" at bounding box center [287, 232] width 133 height 23
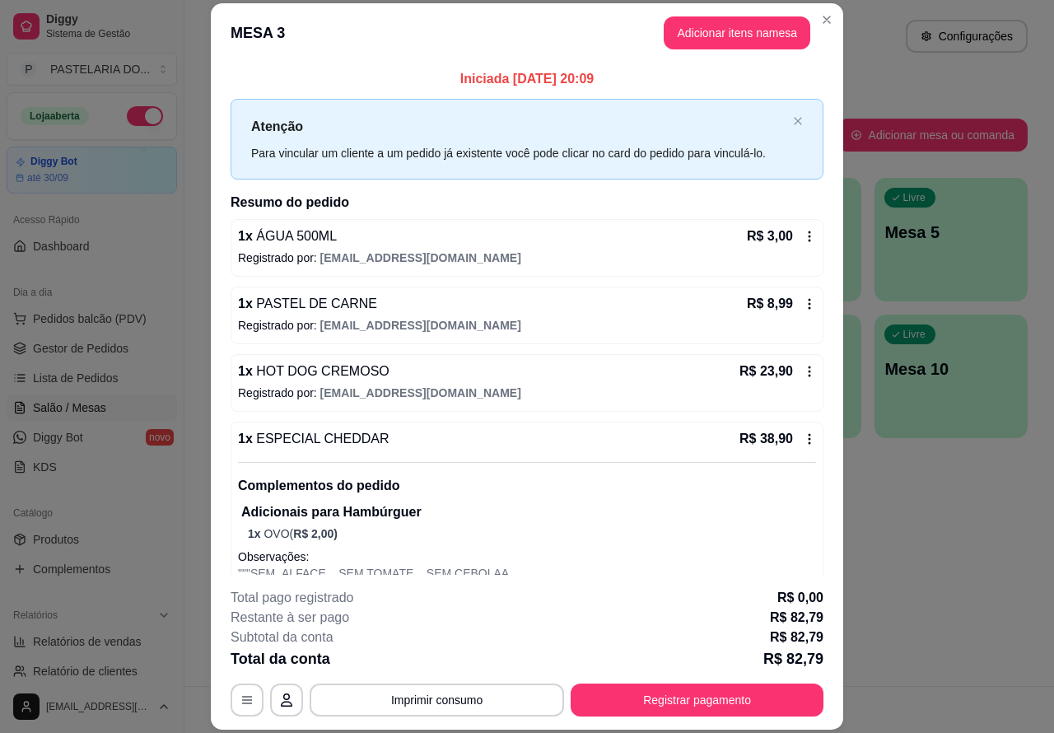
click at [499, 702] on button "Imprimir consumo" at bounding box center [437, 700] width 255 height 33
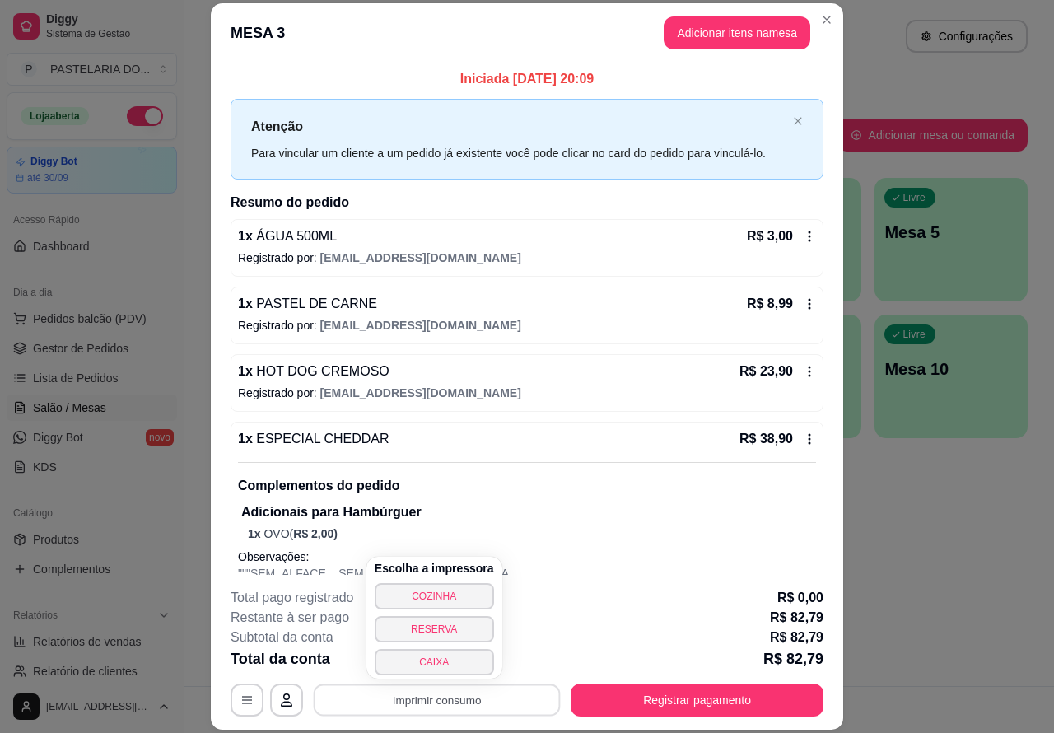
click at [472, 670] on button "CAIXA" at bounding box center [434, 662] width 119 height 26
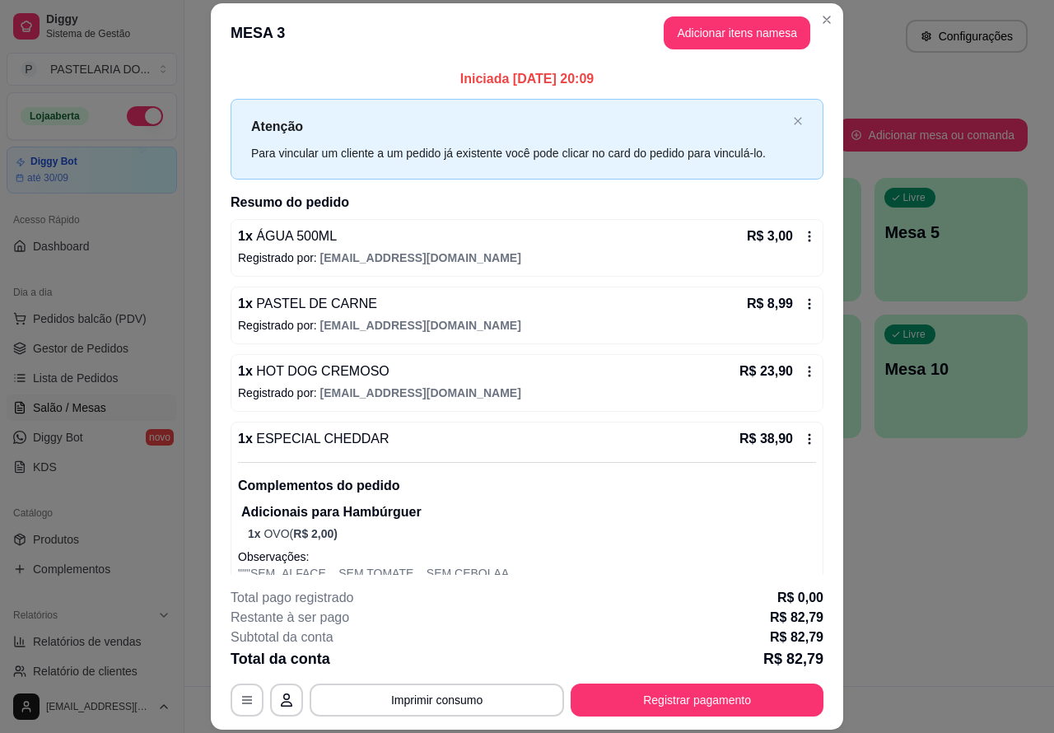
click at [122, 321] on span "Pedidos balcão (PDV)" at bounding box center [90, 319] width 114 height 16
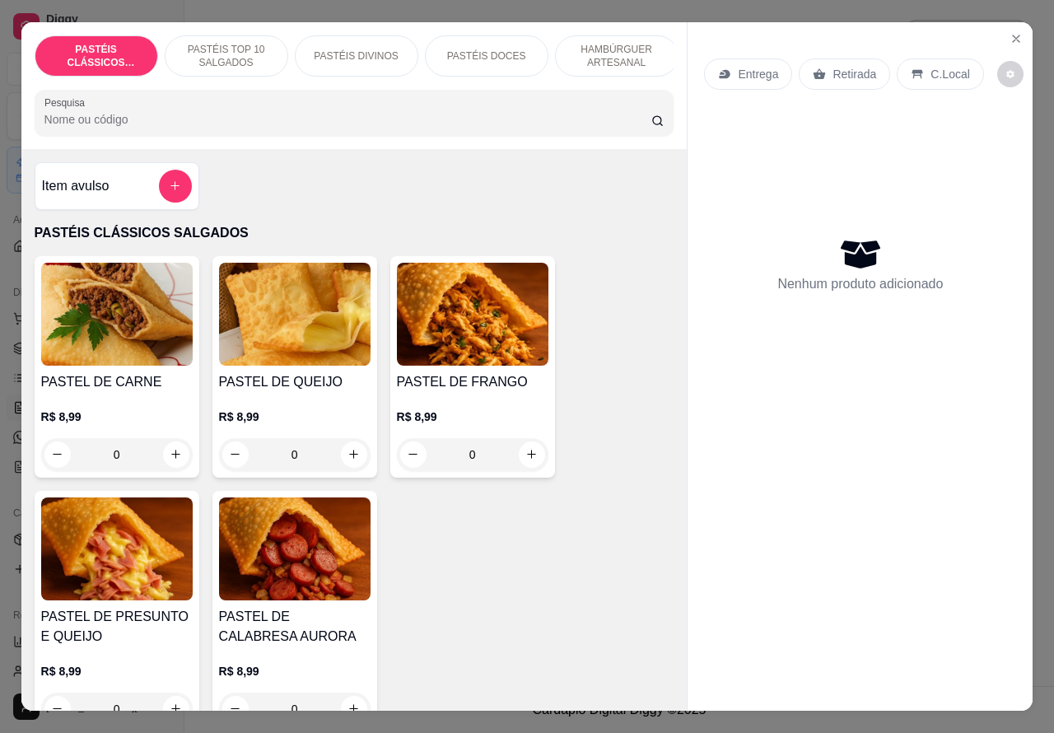
click at [836, 68] on p "Retirada" at bounding box center [855, 74] width 44 height 16
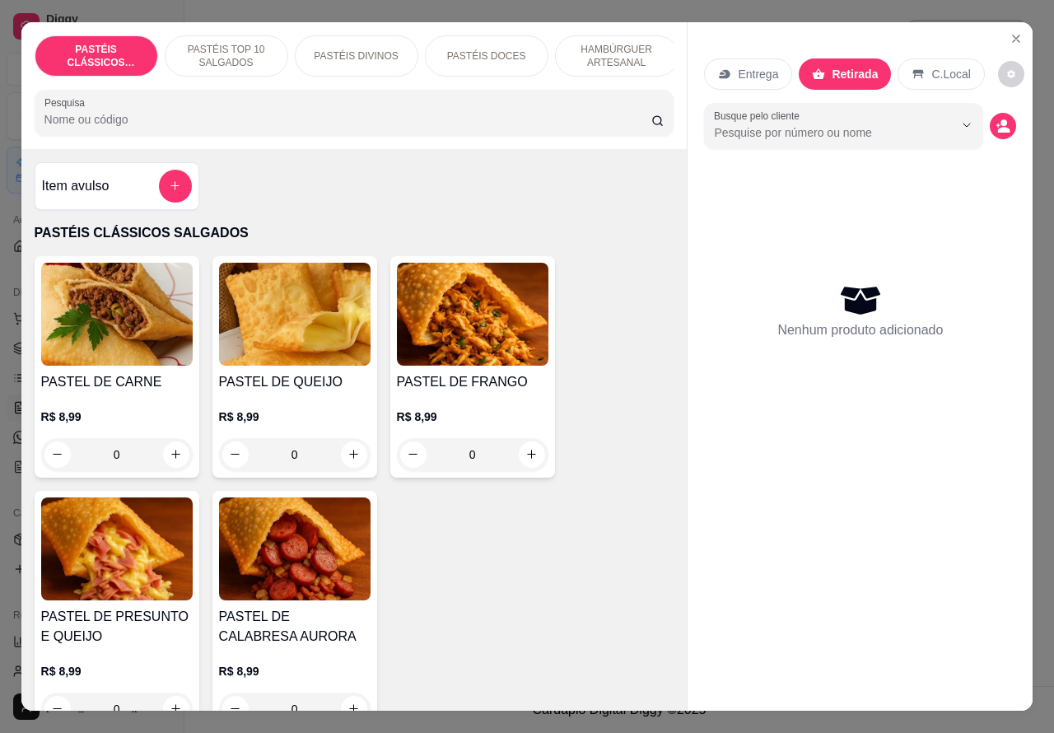
click at [840, 67] on p "Retirada" at bounding box center [855, 74] width 46 height 16
click at [622, 51] on p "HAMBÚRGUER ARTESANAL" at bounding box center [617, 56] width 96 height 26
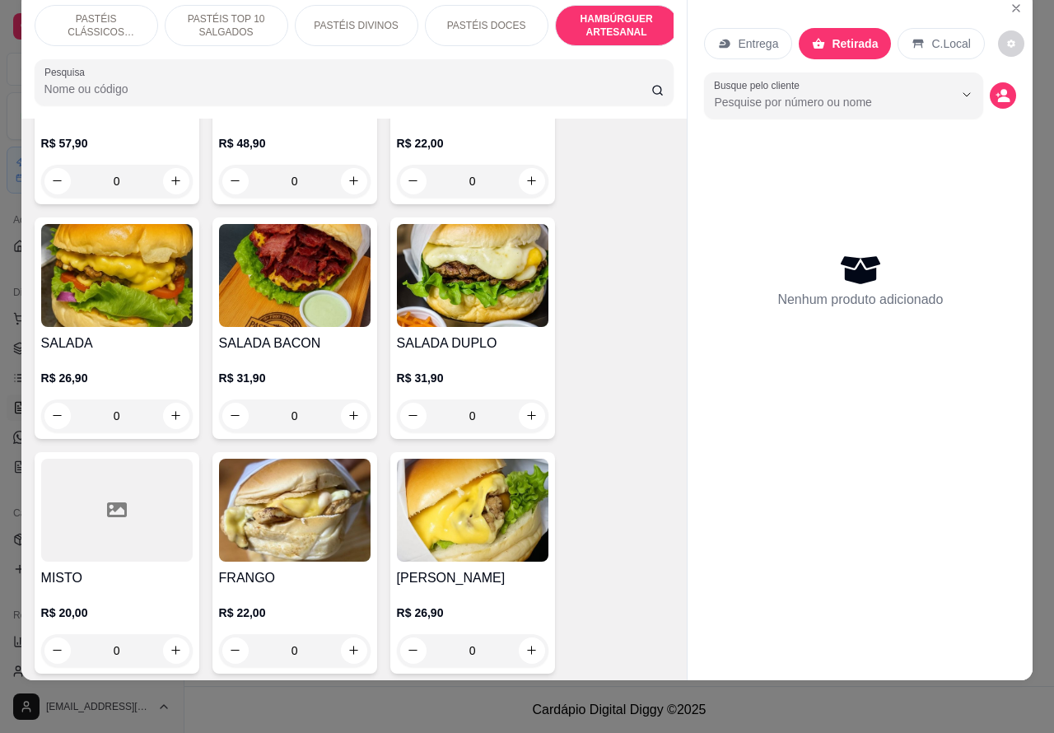
scroll to position [3765, 0]
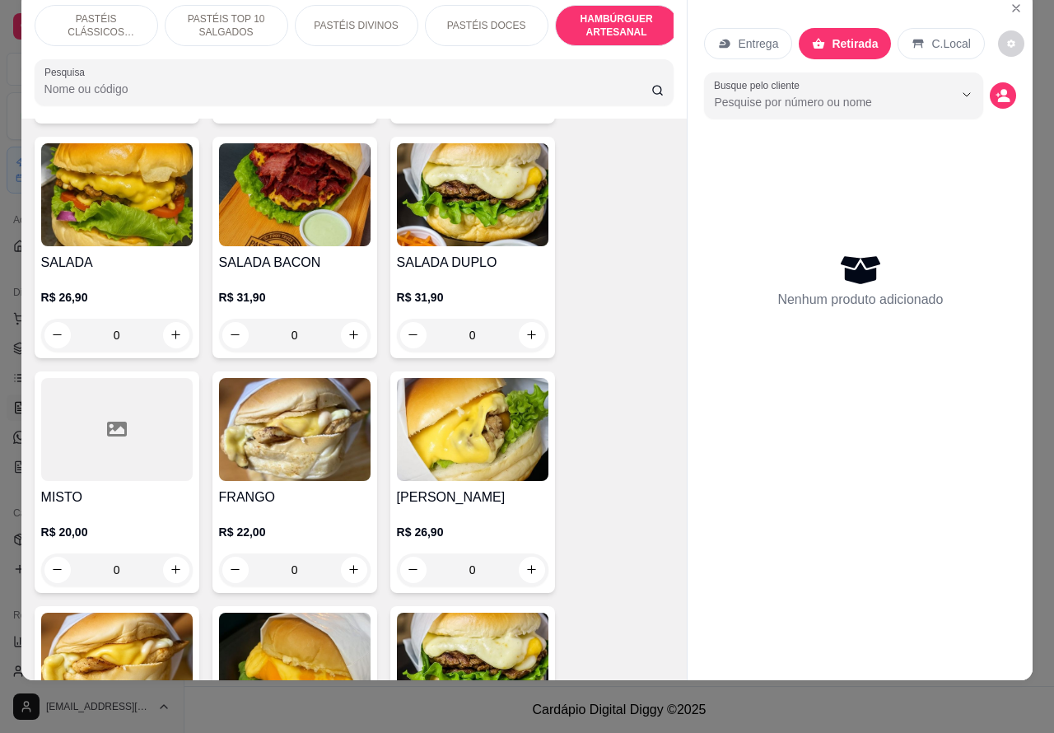
click at [311, 217] on img at bounding box center [295, 194] width 152 height 103
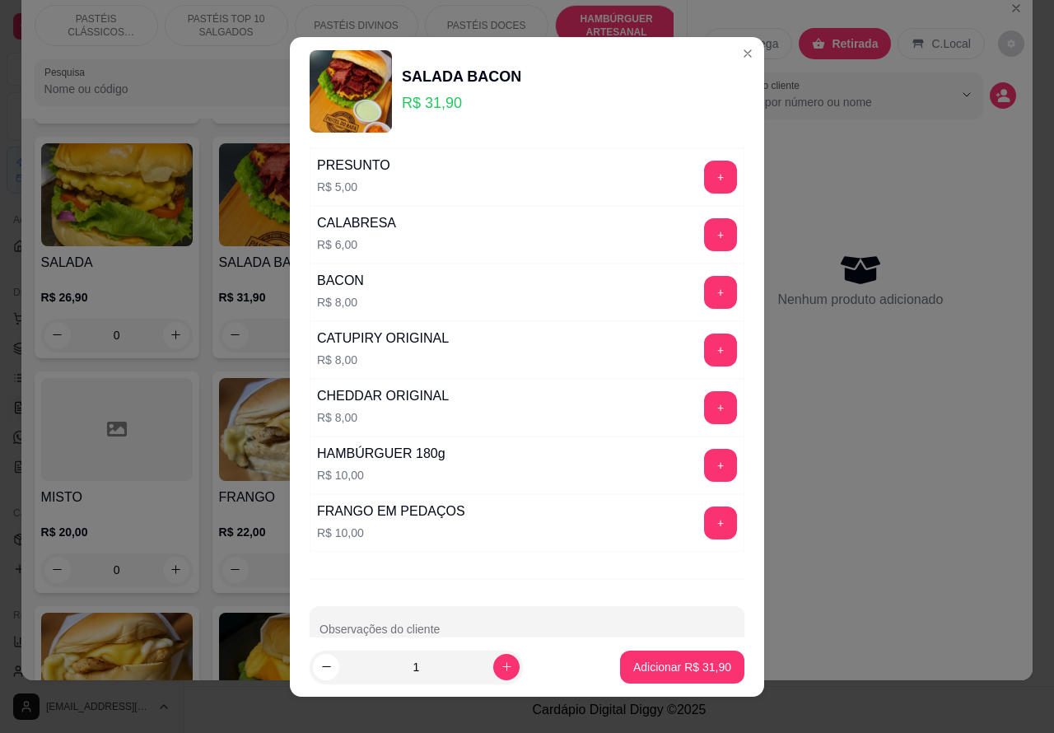
scroll to position [446, 0]
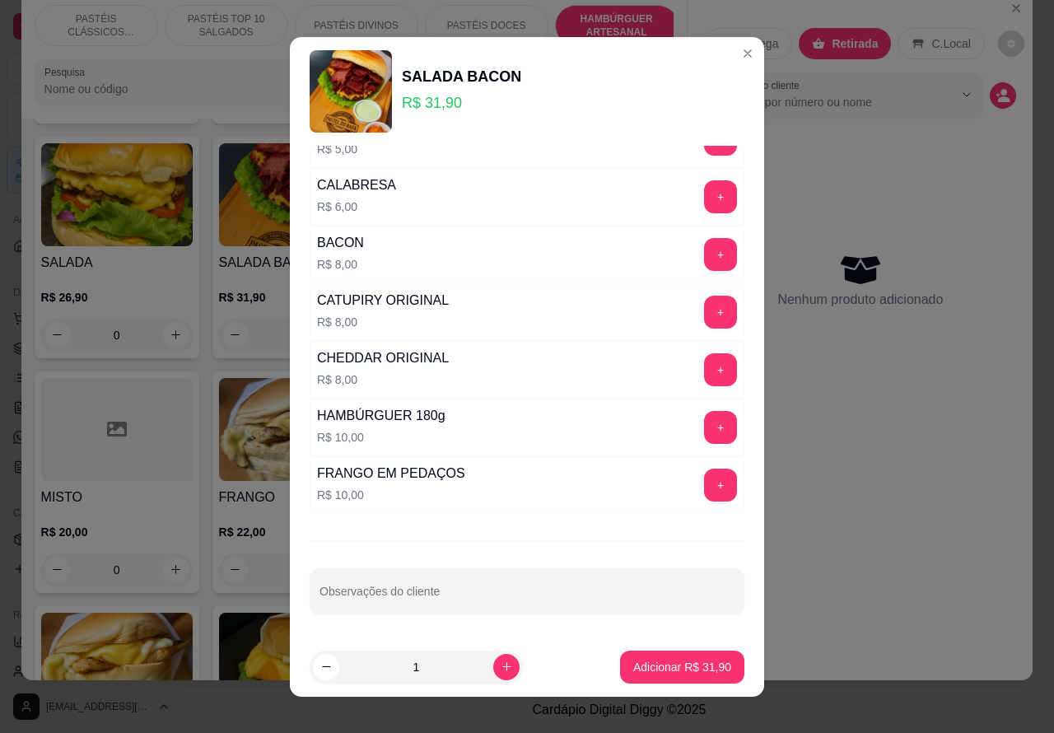
click at [445, 604] on input "Observações do cliente" at bounding box center [527, 598] width 415 height 16
type input "t"
click at [320, 598] on input "TROCAR O BACON POR CALABRESA"""""""" at bounding box center [527, 598] width 415 height 16
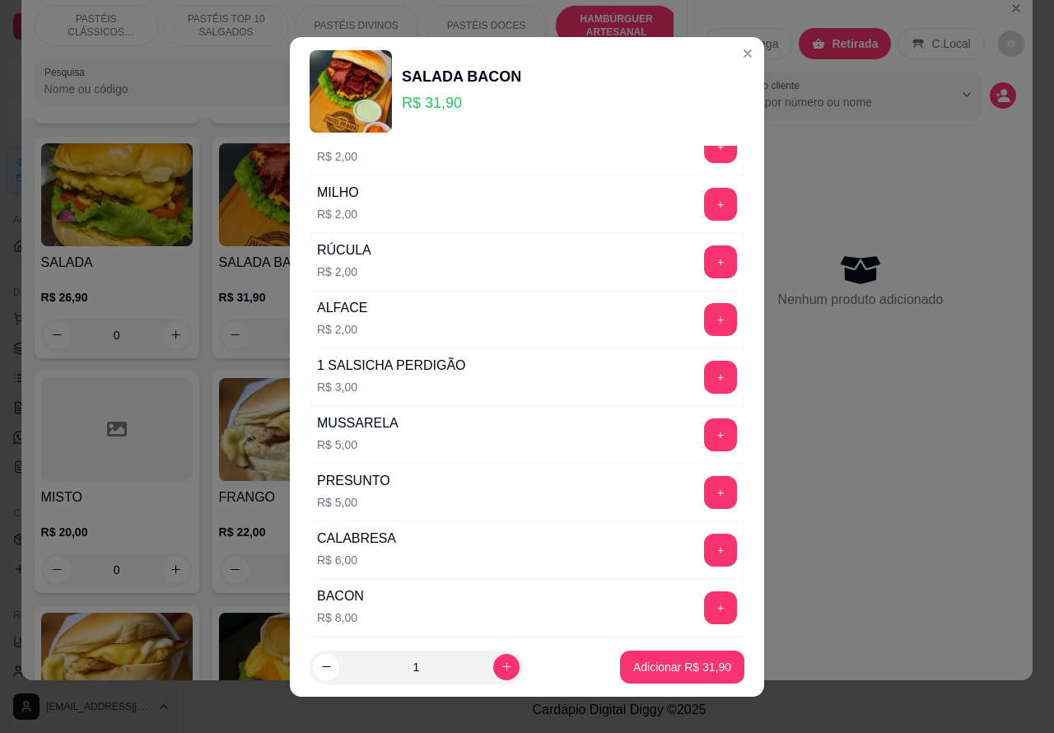
scroll to position [21, 0]
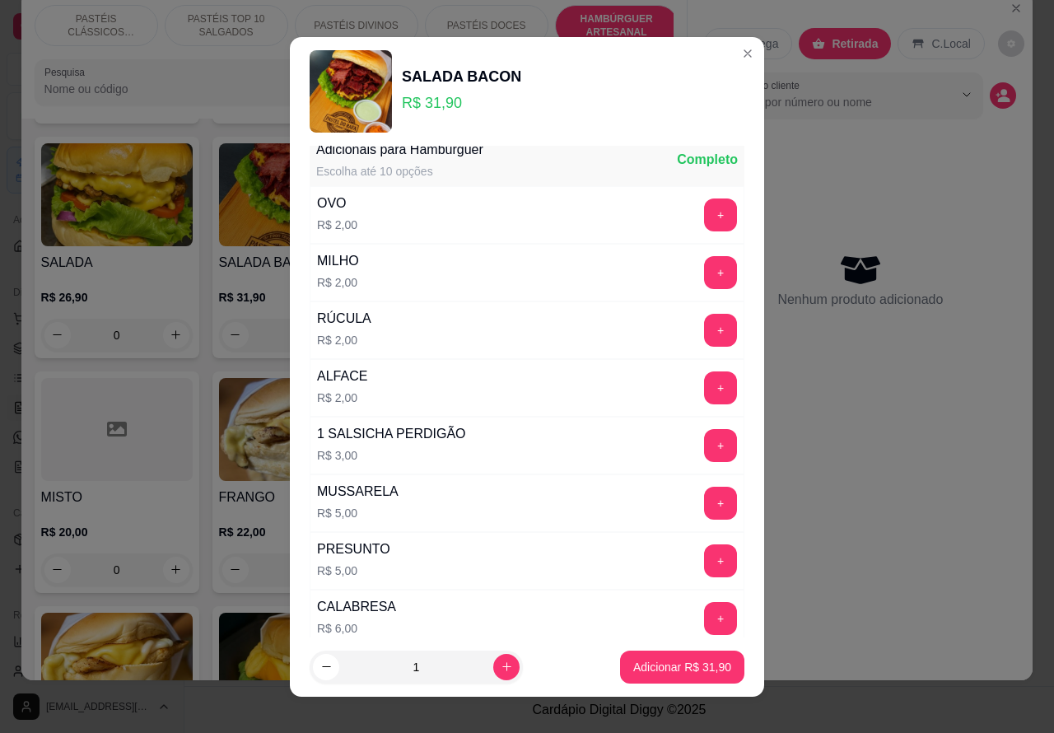
type input """""""""TROCAR O BACON POR CALABRESA""""""""
click at [705, 215] on button "+" at bounding box center [721, 215] width 32 height 32
click at [649, 670] on p "Adicionar R$ 33,90" at bounding box center [682, 667] width 98 height 16
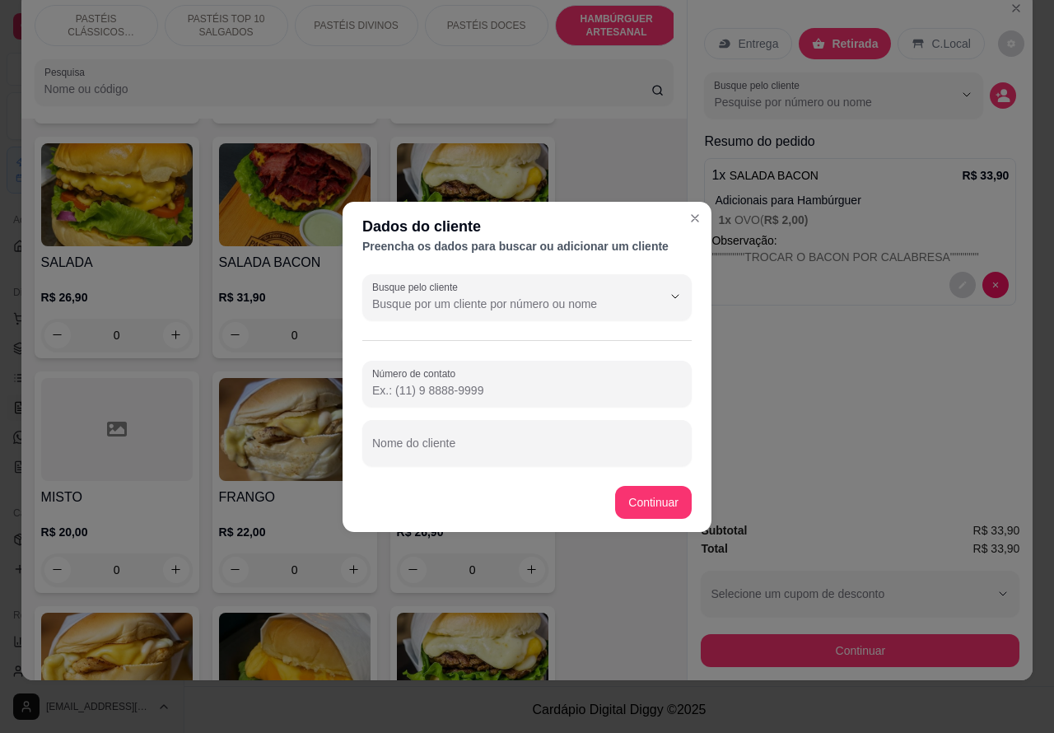
paste input "99650-4853"
type input "99650-4853"
click at [443, 451] on input "Nome do cliente" at bounding box center [527, 450] width 310 height 16
type input "[PERSON_NAME]"
click at [651, 500] on div "2 X LANCHES SALADA BACON R$ 57,90 0 2 X SALADA R$ 48,90 0 BURGUER R$ 22,00 0 SA…" at bounding box center [355, 599] width 640 height 1435
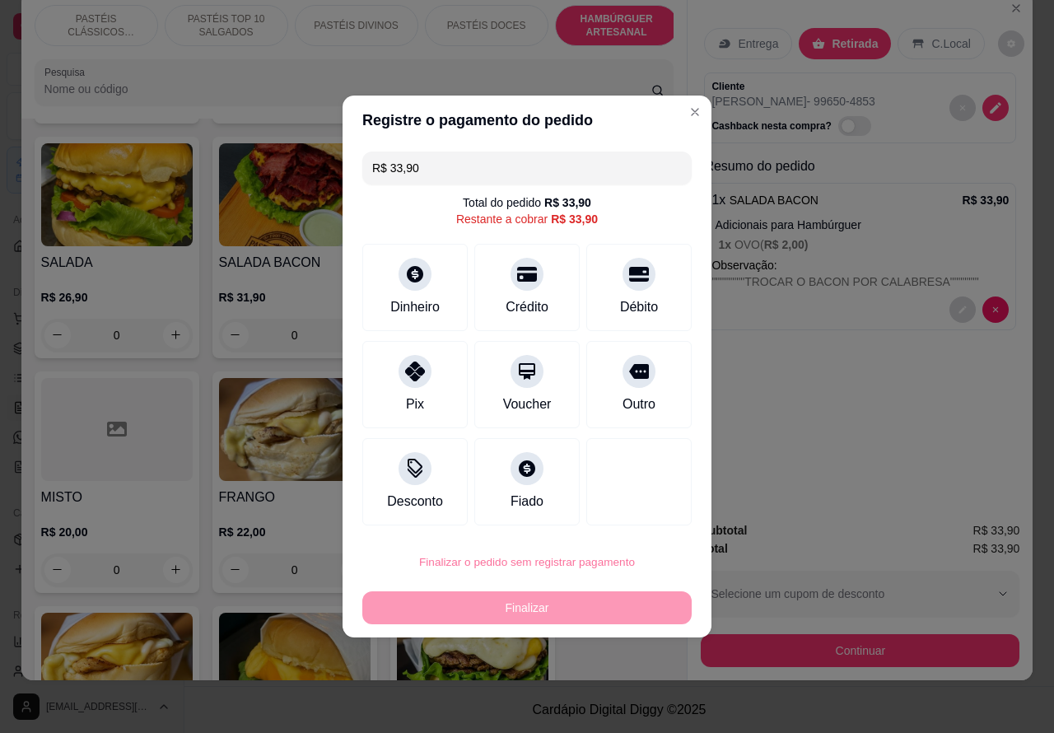
click at [630, 513] on button "Confirmar" at bounding box center [625, 515] width 58 height 25
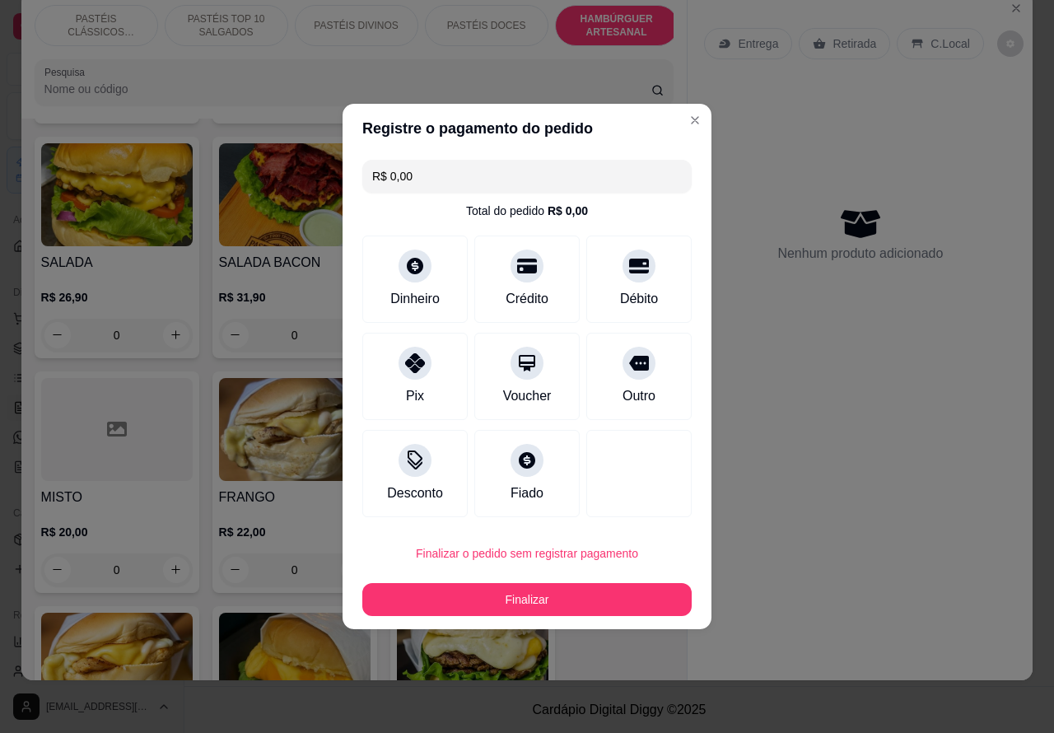
type input "R$ 0,00"
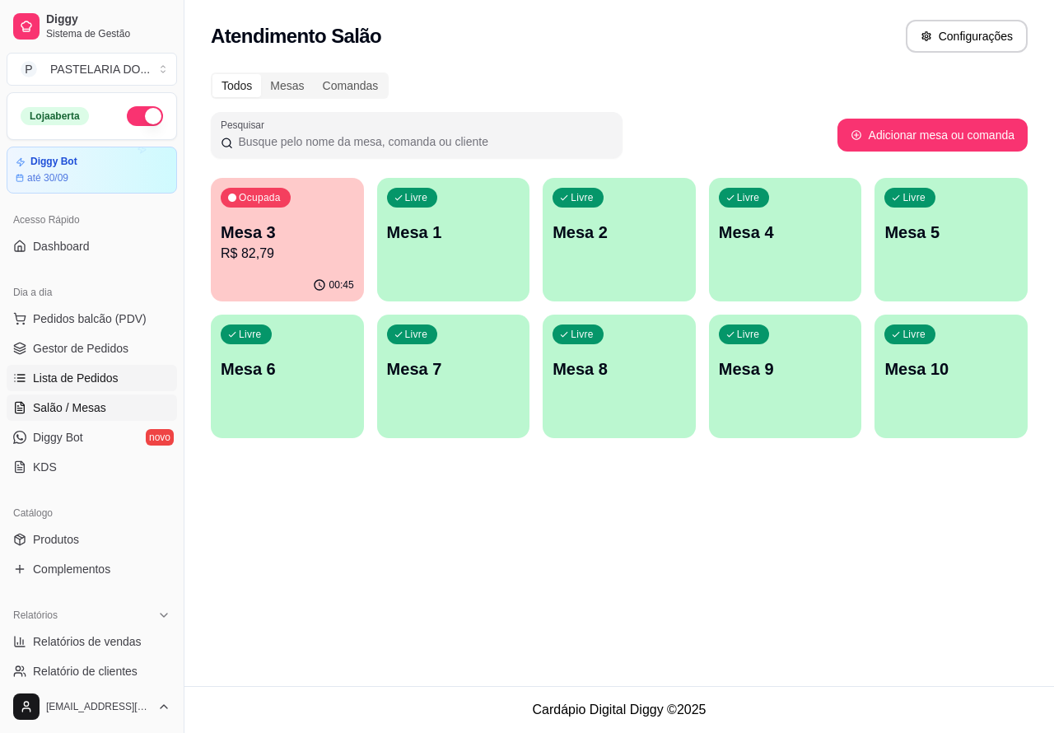
click at [113, 384] on span "Lista de Pedidos" at bounding box center [76, 378] width 86 height 16
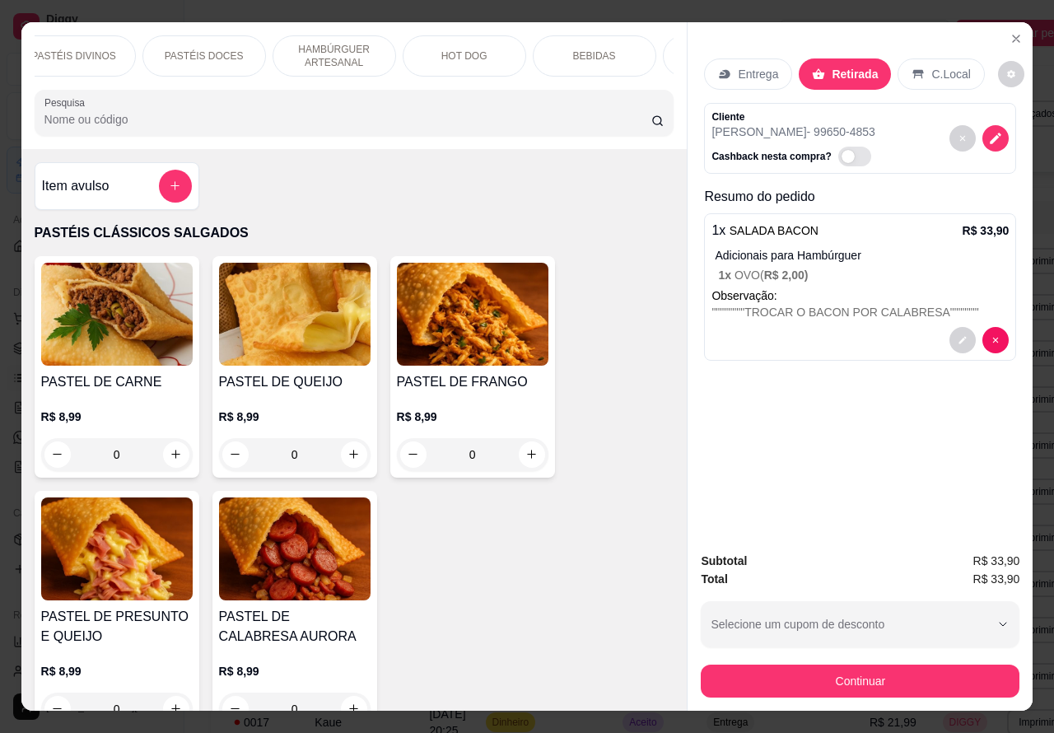
scroll to position [0, 311]
click at [546, 51] on p "BEBIDAS" at bounding box center [566, 55] width 43 height 13
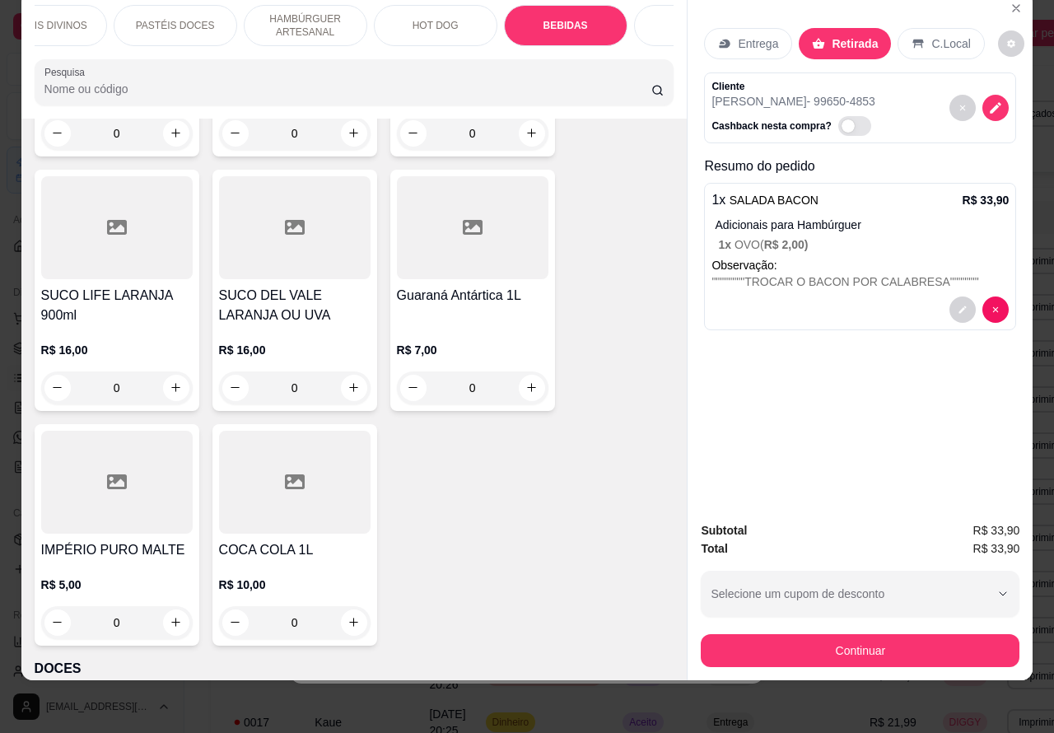
scroll to position [5915, 0]
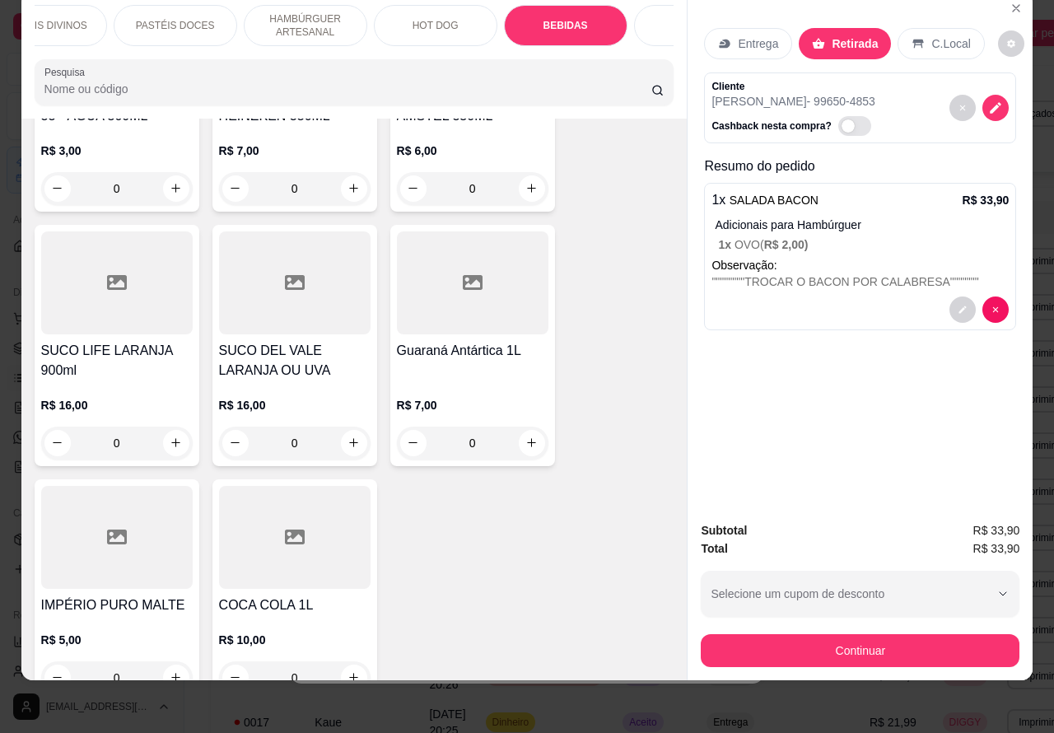
click at [527, 438] on icon "increase-product-quantity" at bounding box center [531, 442] width 9 height 9
type input "1"
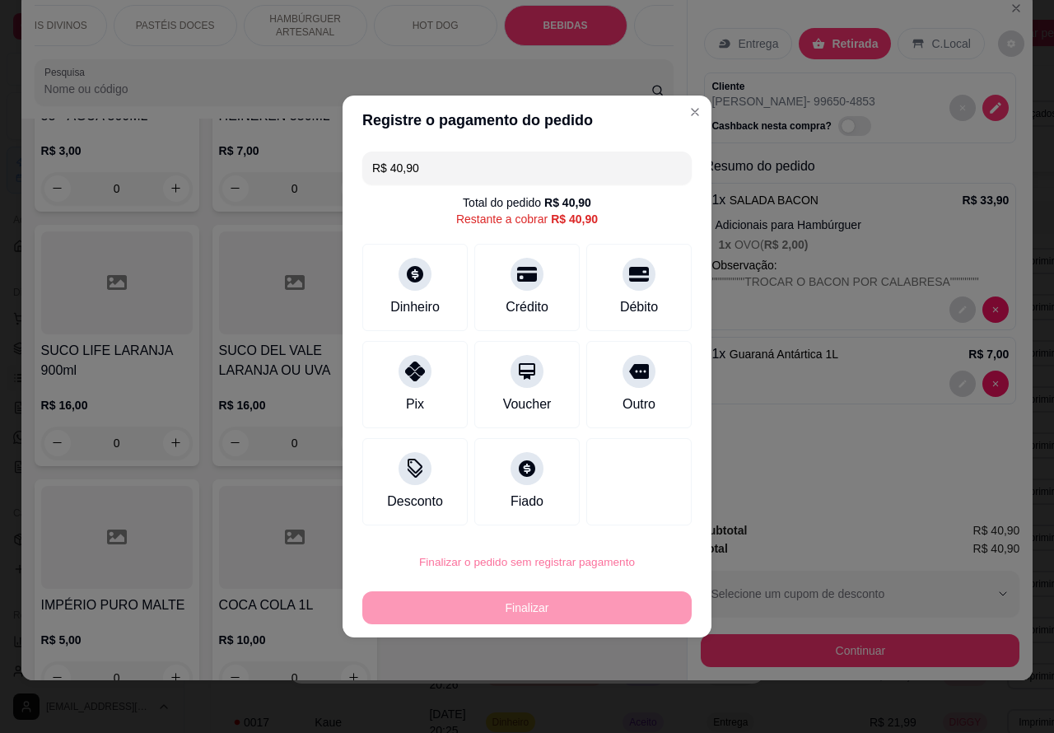
click at [628, 515] on button "Confirmar" at bounding box center [625, 515] width 58 height 25
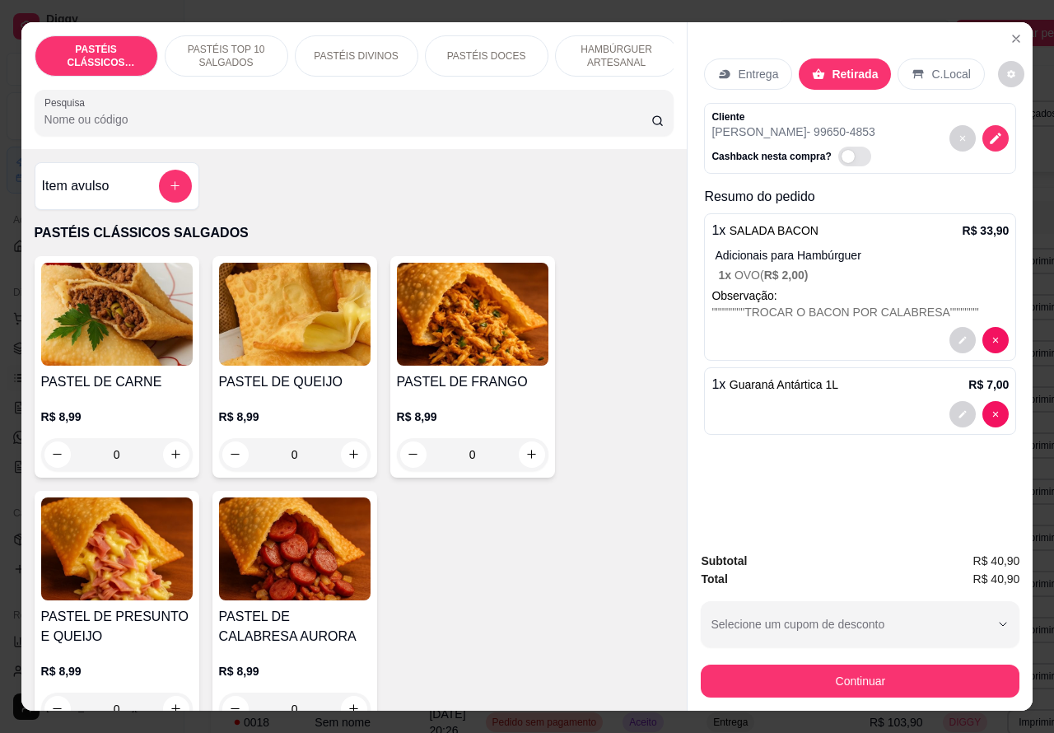
scroll to position [38, 0]
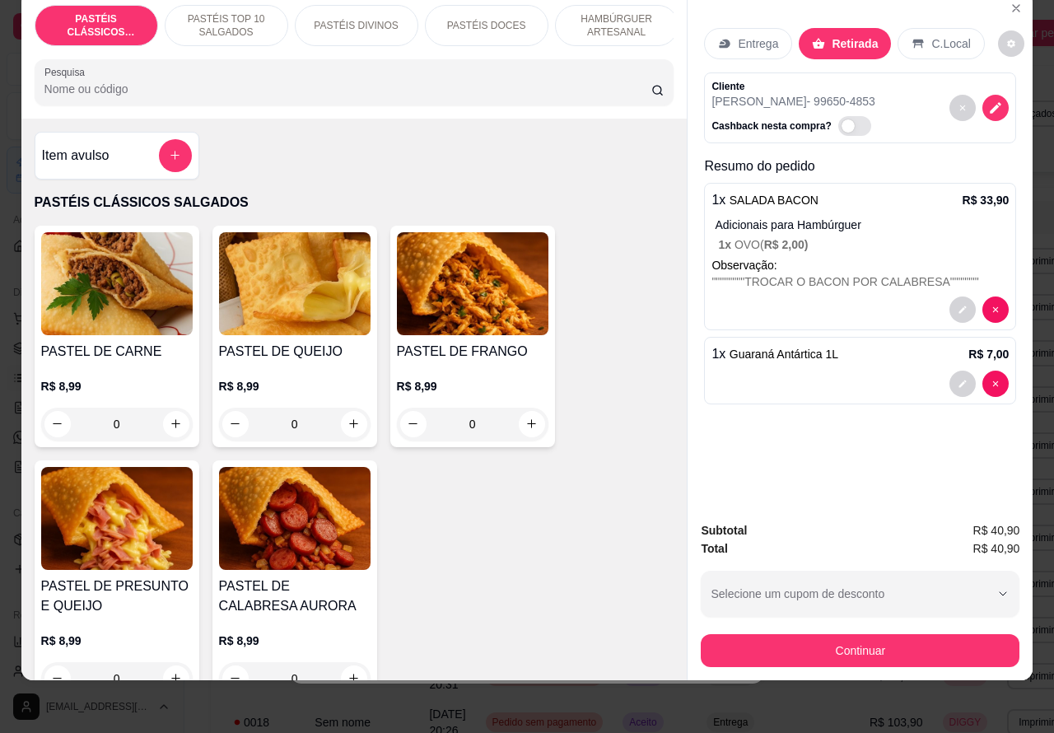
click at [792, 93] on p "AGNALDO - 99650-4853" at bounding box center [795, 101] width 166 height 16
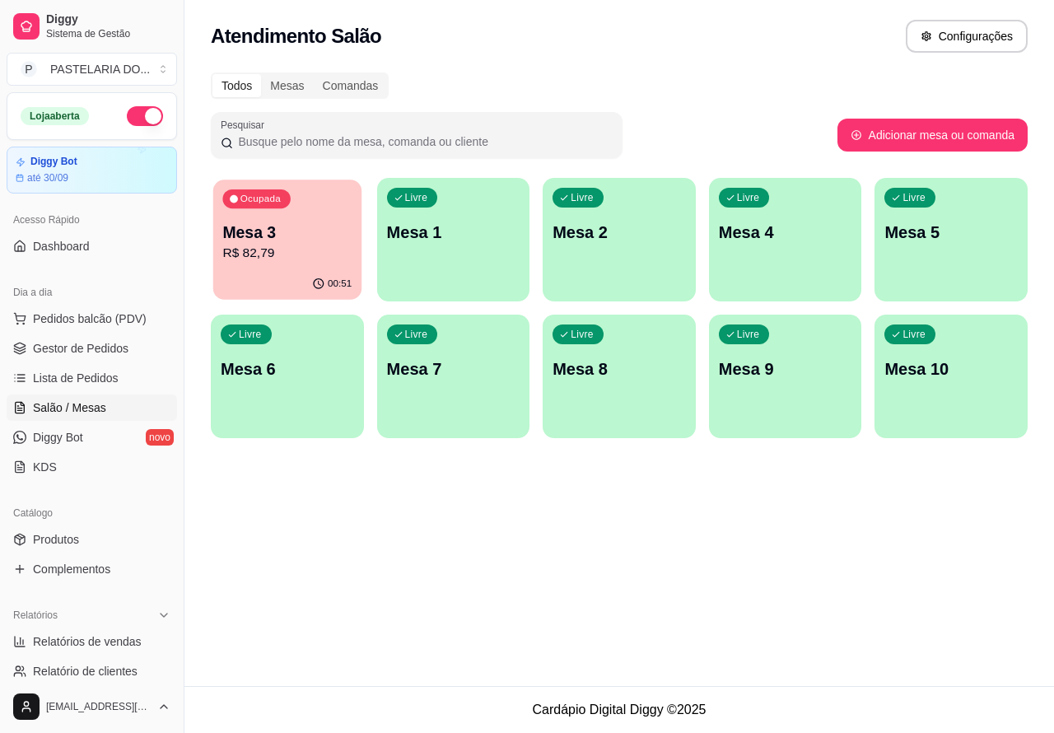
click at [297, 253] on p "R$ 82,79" at bounding box center [286, 253] width 129 height 19
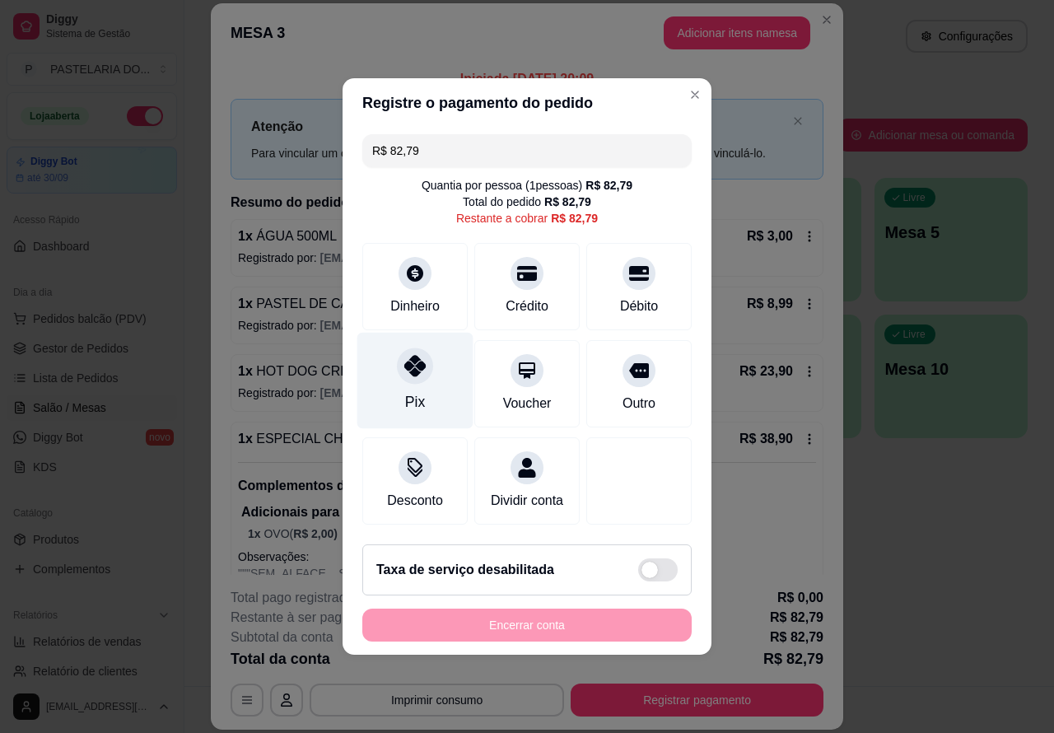
click at [405, 362] on icon at bounding box center [414, 365] width 21 height 21
type input "R$ 0,00"
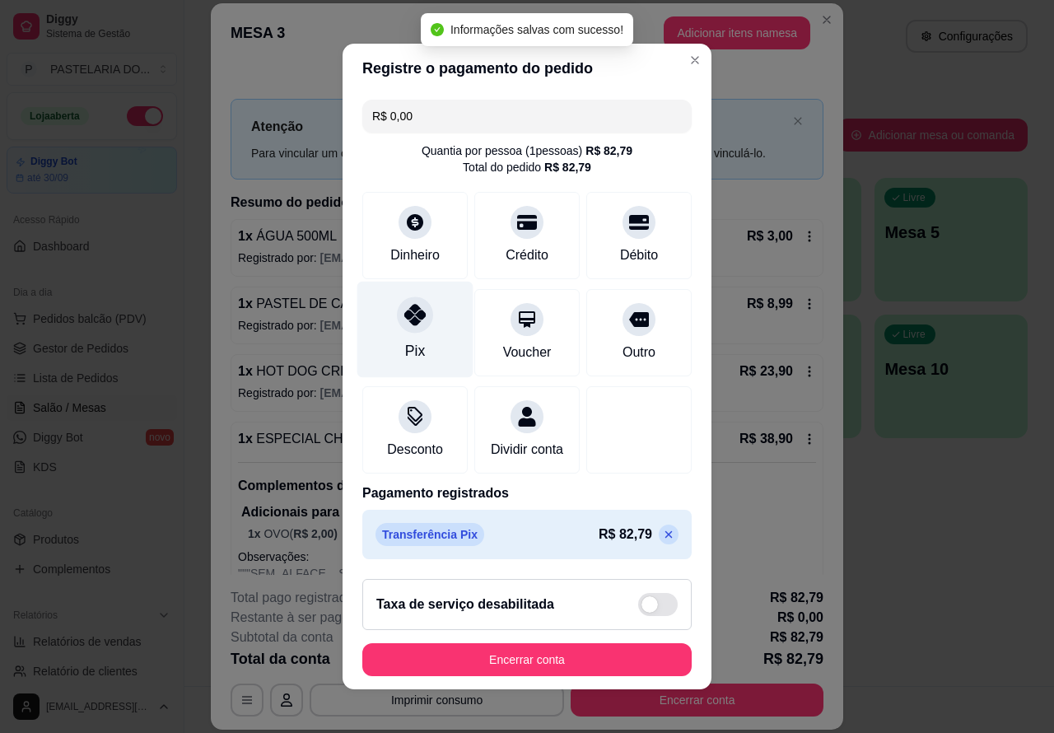
click at [578, 667] on button "Encerrar conta" at bounding box center [527, 659] width 330 height 33
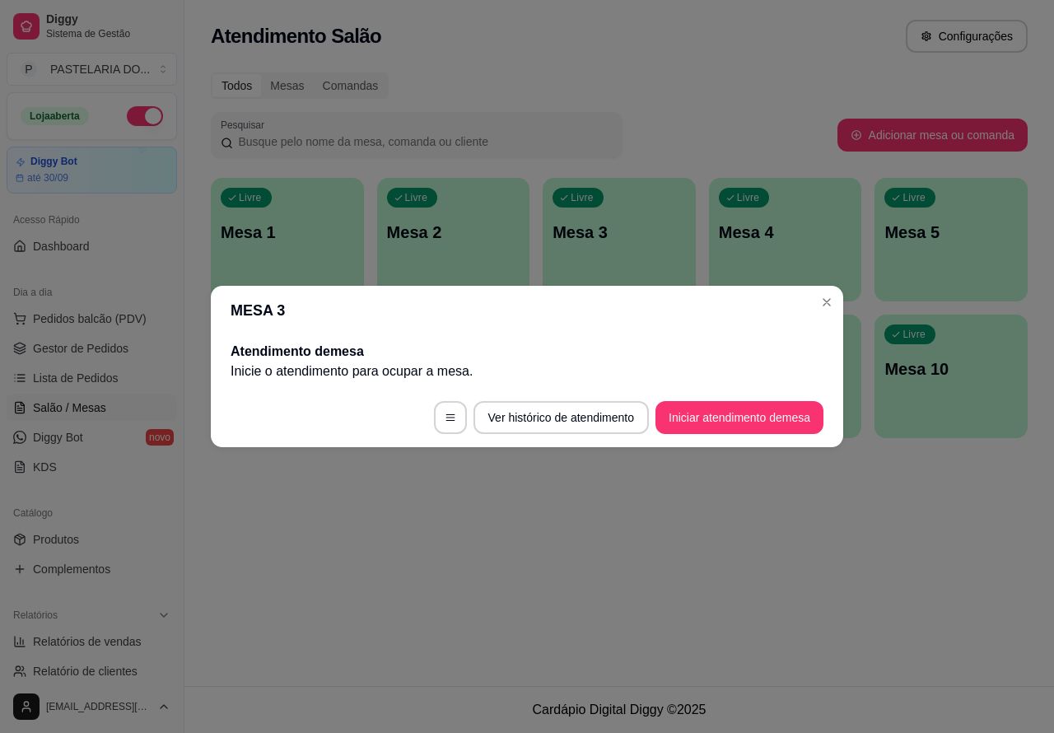
click at [764, 582] on div "Atendimento Salão Configurações Todos Mesas Comandas Pesquisar Adicionar mesa o…" at bounding box center [620, 343] width 870 height 686
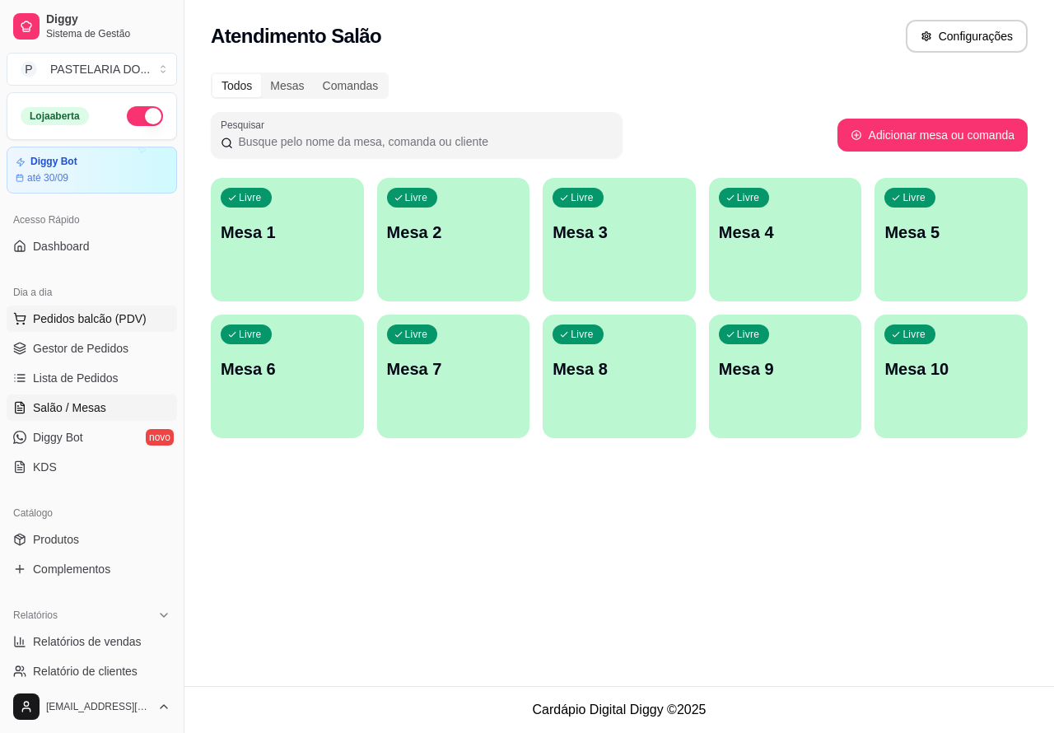
click at [122, 319] on span "Pedidos balcão (PDV)" at bounding box center [90, 319] width 114 height 16
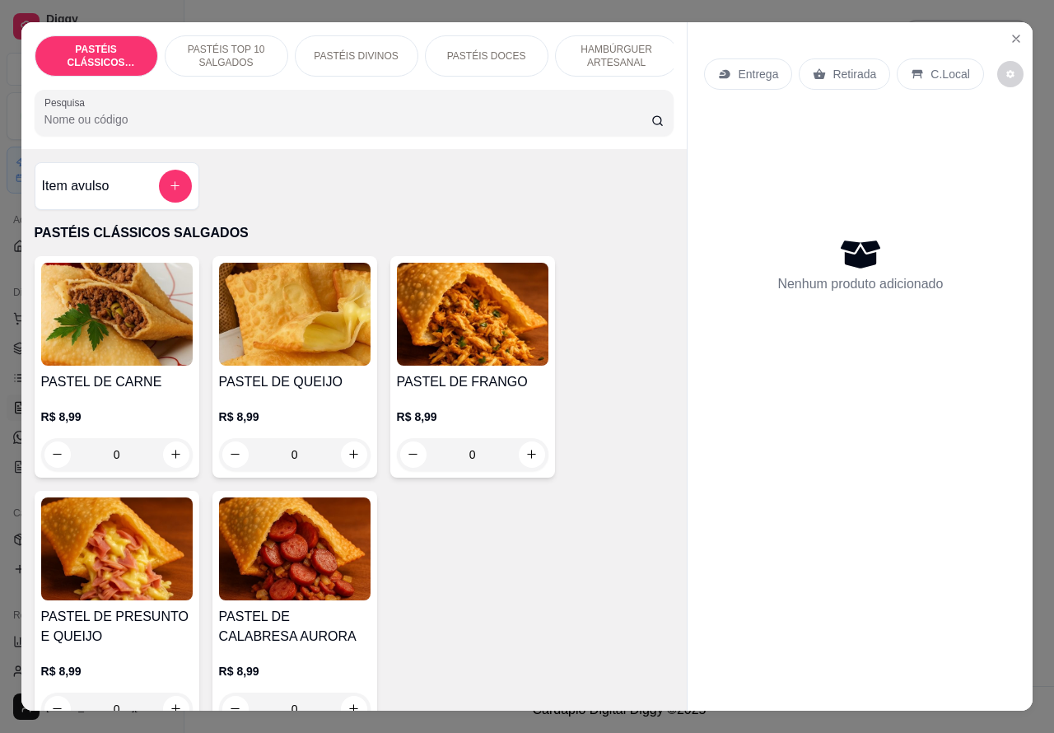
click at [619, 51] on p "HAMBÚRGUER ARTESANAL" at bounding box center [617, 56] width 96 height 26
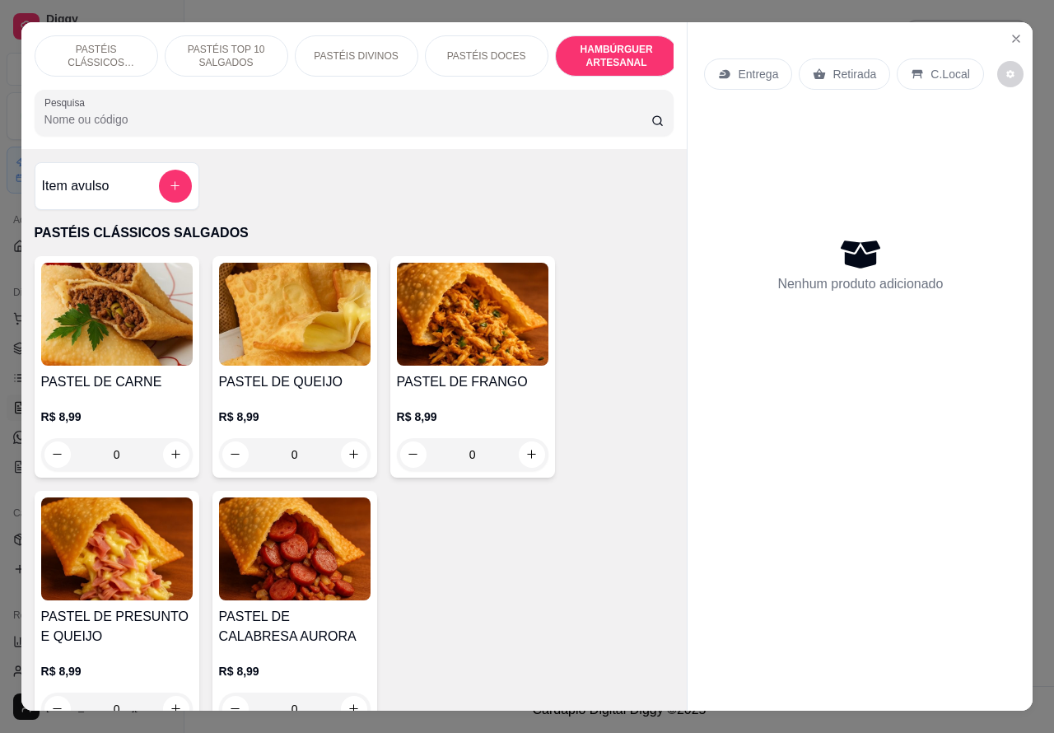
scroll to position [38, 0]
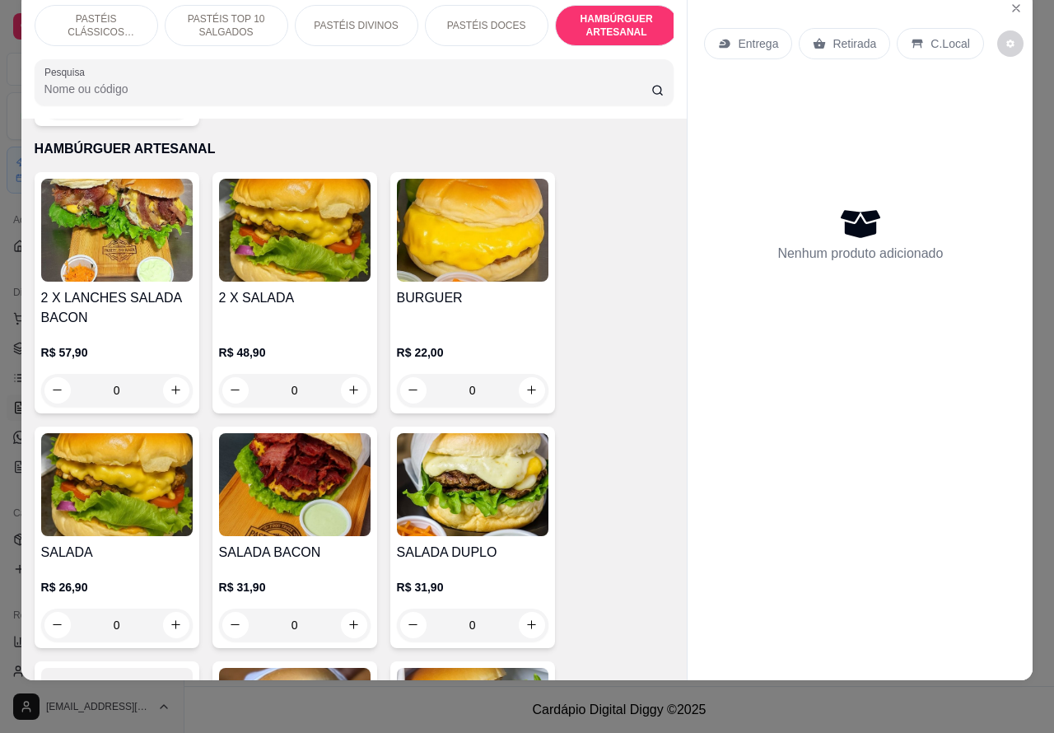
click at [346, 374] on div "0" at bounding box center [295, 390] width 152 height 33
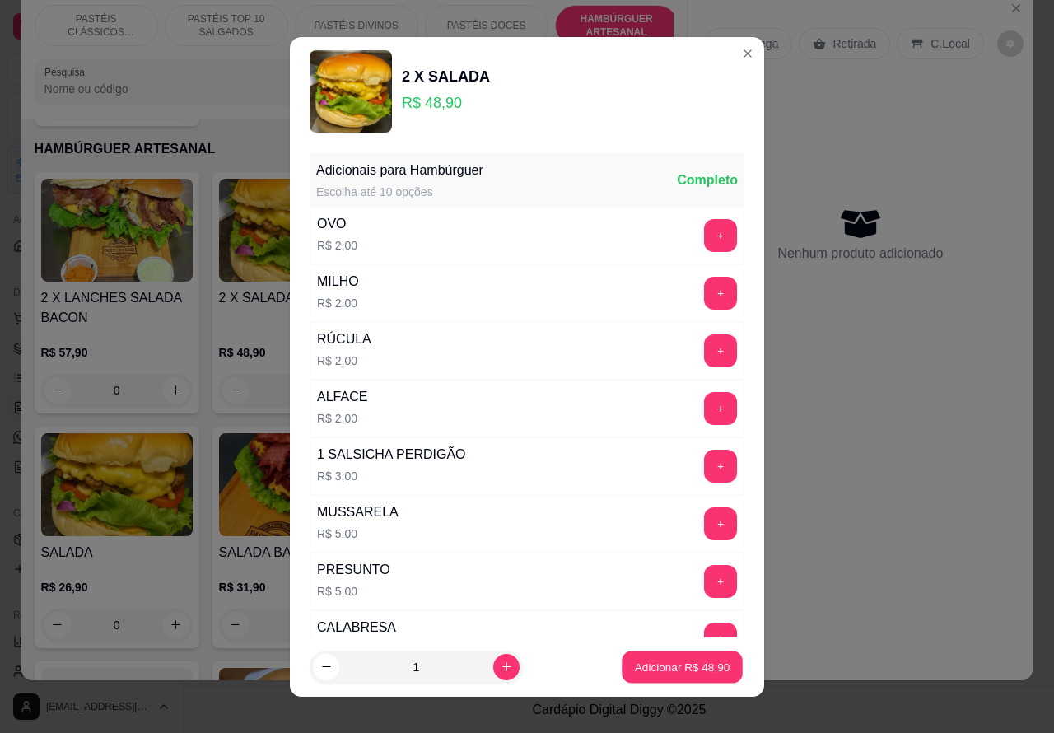
click at [640, 666] on p "Adicionar R$ 48,90" at bounding box center [683, 667] width 96 height 16
type input "1"
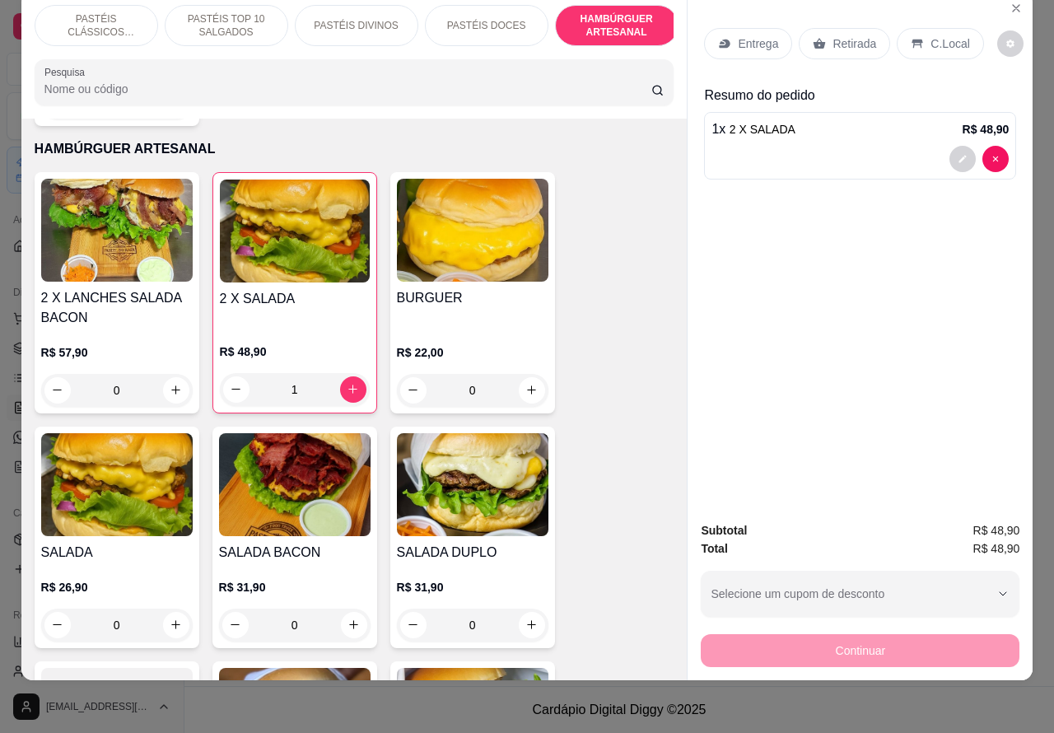
click at [516, 374] on div "0" at bounding box center [473, 390] width 152 height 33
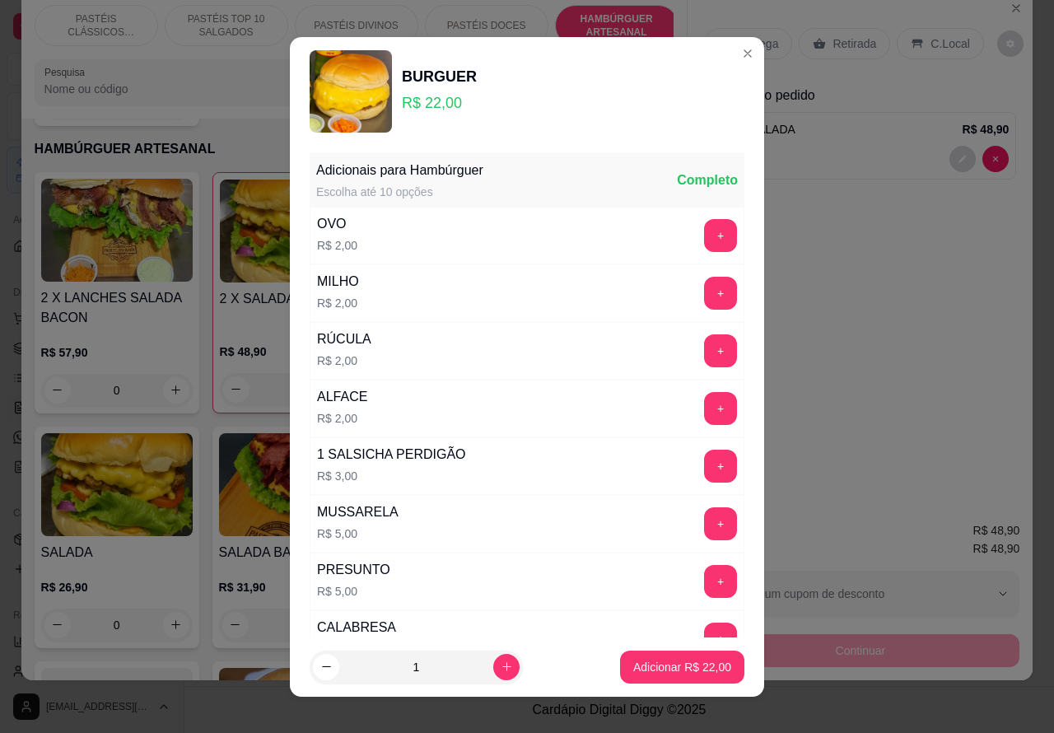
click at [648, 671] on p "Adicionar R$ 22,00" at bounding box center [682, 667] width 98 height 16
type input "1"
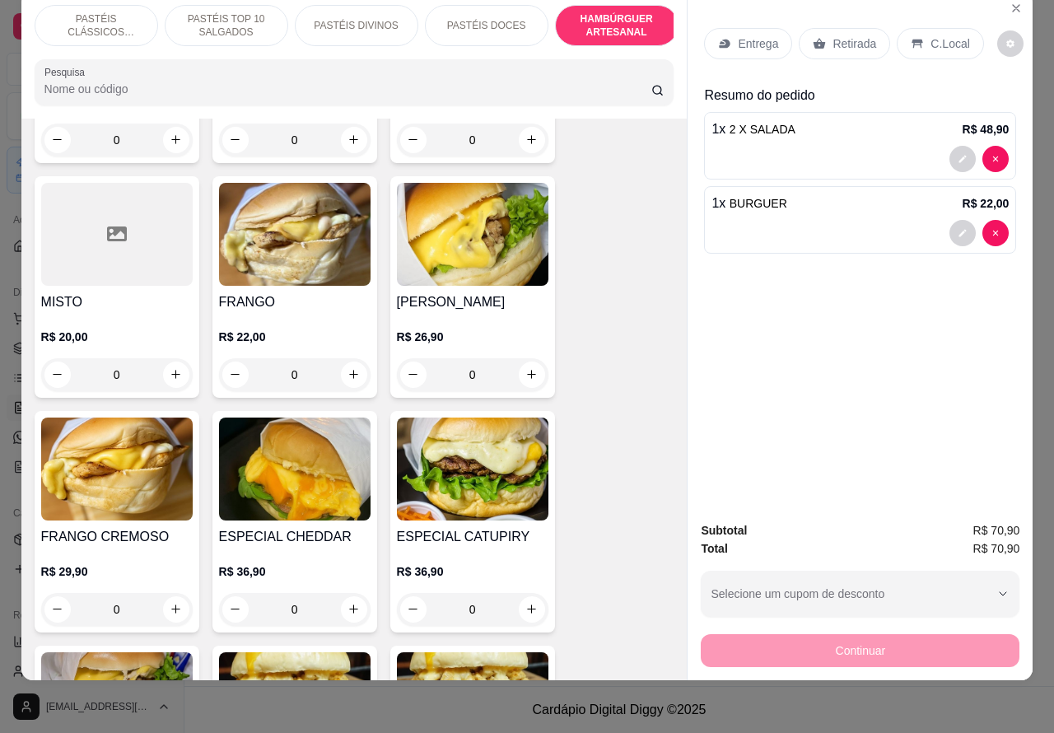
scroll to position [3958, 0]
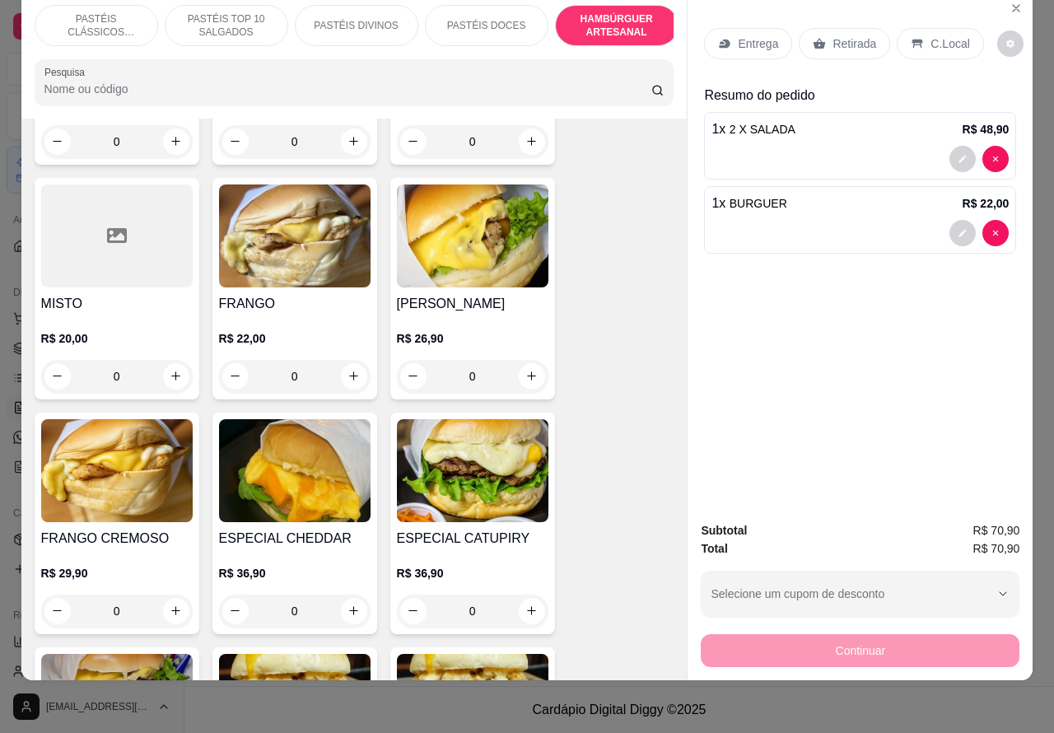
click at [348, 360] on div "0" at bounding box center [295, 376] width 152 height 33
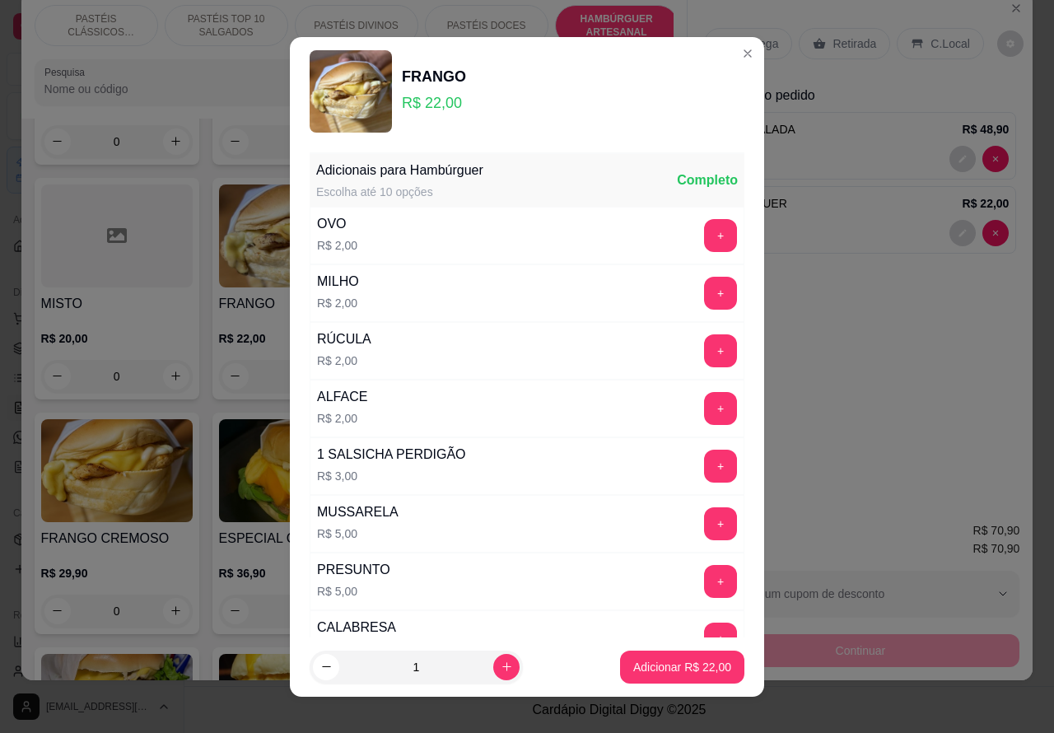
click at [643, 668] on p "Adicionar R$ 22,00" at bounding box center [682, 667] width 98 height 16
type input "1"
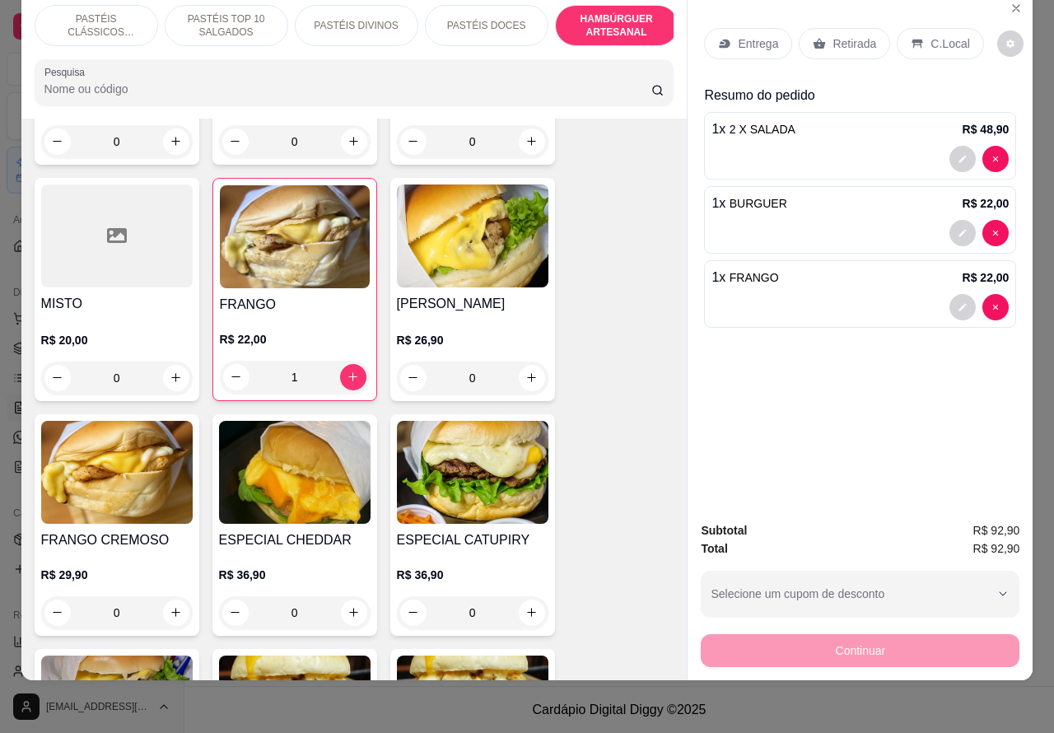
click at [821, 294] on div at bounding box center [860, 307] width 297 height 26
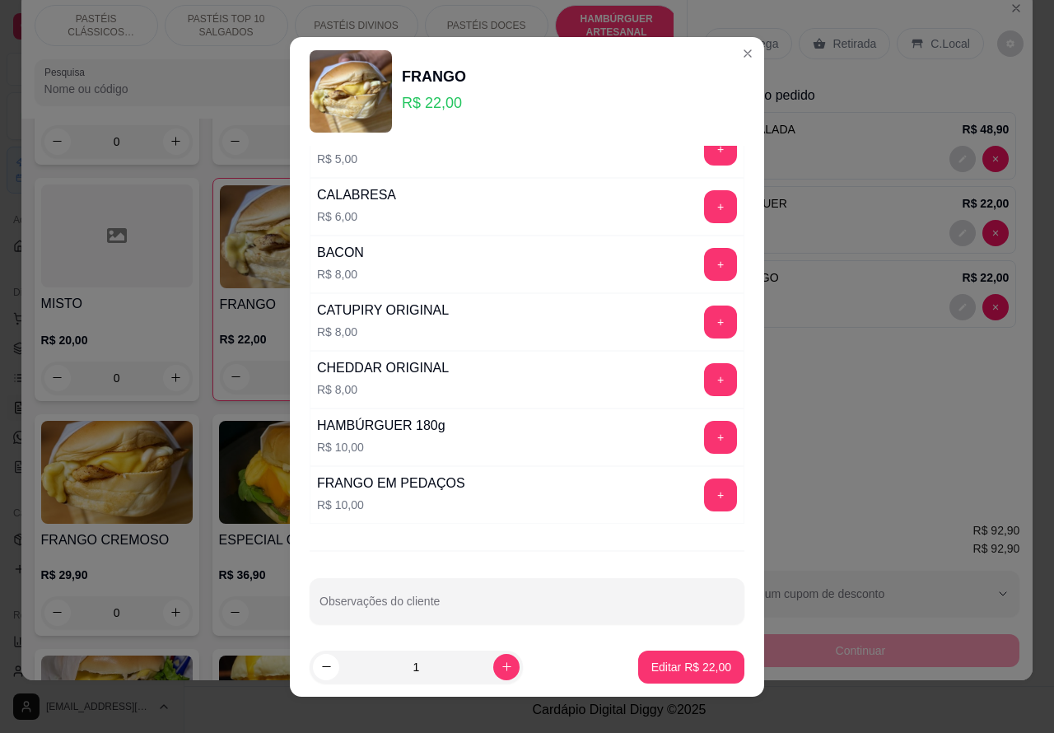
scroll to position [446, 0]
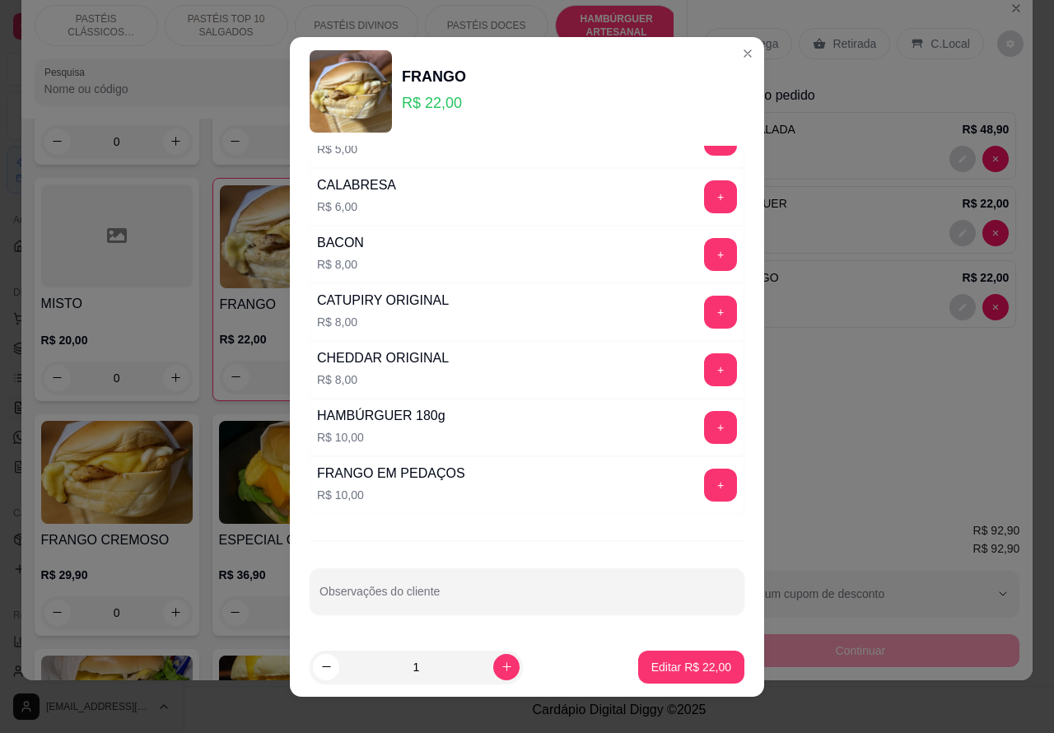
click at [484, 581] on div at bounding box center [527, 591] width 415 height 33
type input "c"
type input "CLIENTE ESTA AGUARDANDO"
click at [674, 669] on p "Editar R$ 22,00" at bounding box center [692, 667] width 80 height 16
type input "0"
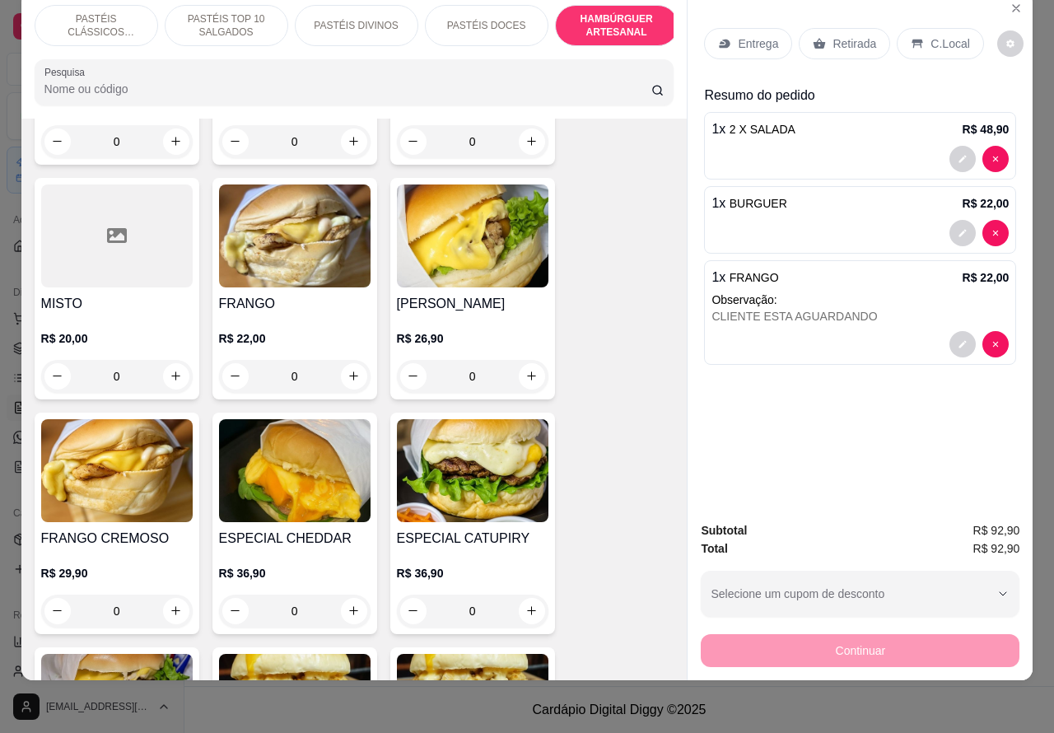
click at [848, 35] on p "Retirada" at bounding box center [855, 43] width 44 height 16
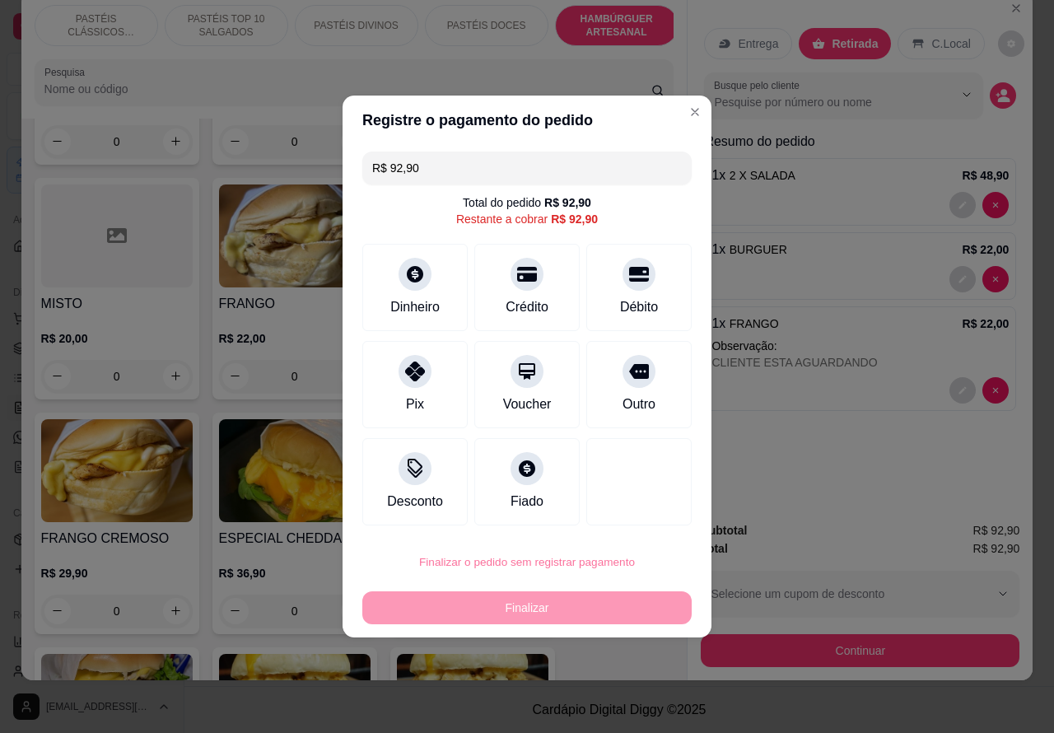
click at [629, 519] on button "Confirmar" at bounding box center [625, 516] width 61 height 26
type input "0"
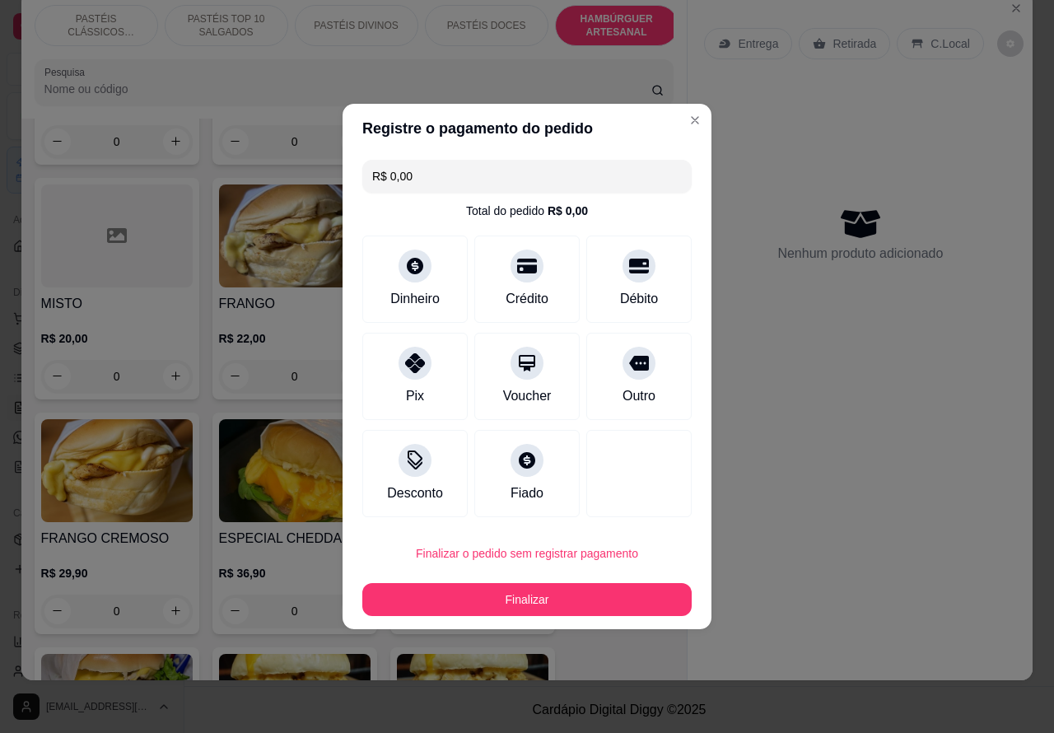
type input "R$ 0,00"
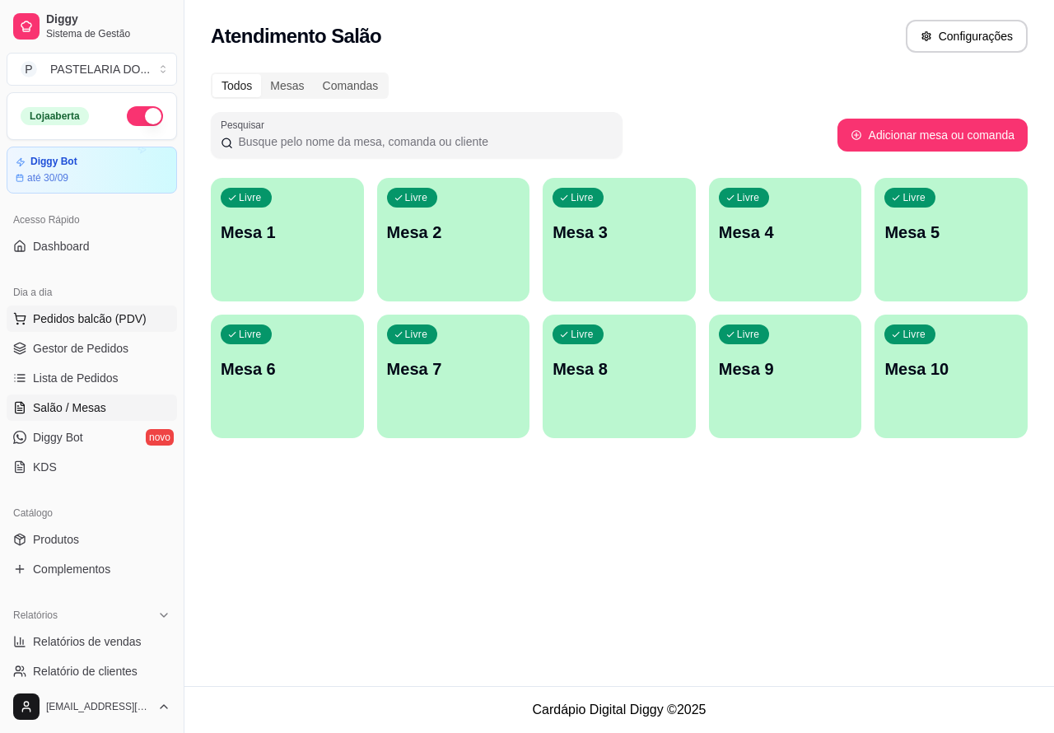
click at [125, 318] on span "Pedidos balcão (PDV)" at bounding box center [90, 319] width 114 height 16
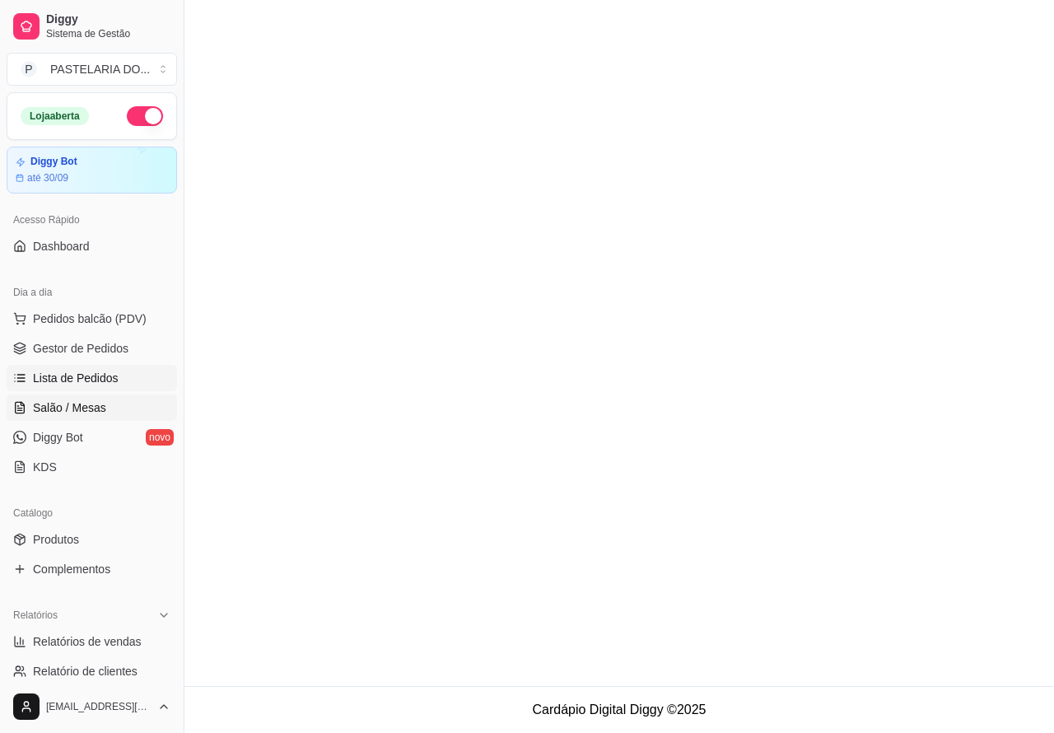
click at [89, 410] on span "Salão / Mesas" at bounding box center [69, 408] width 73 height 16
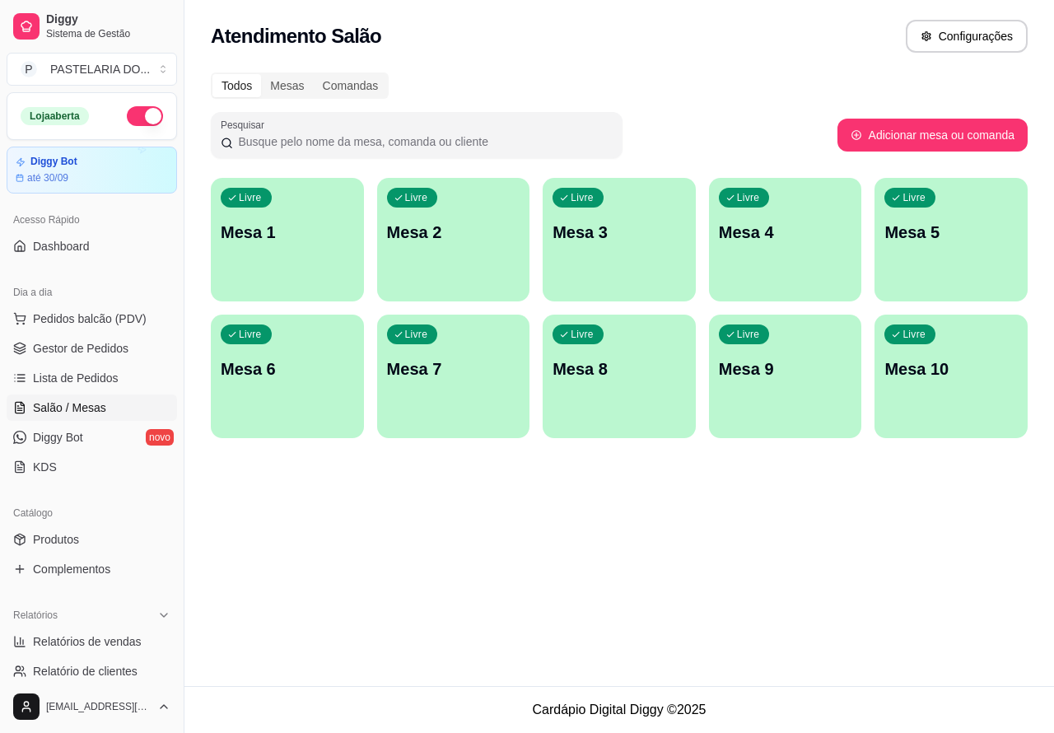
click at [937, 255] on div "Livre Mesa 5" at bounding box center [951, 230] width 153 height 104
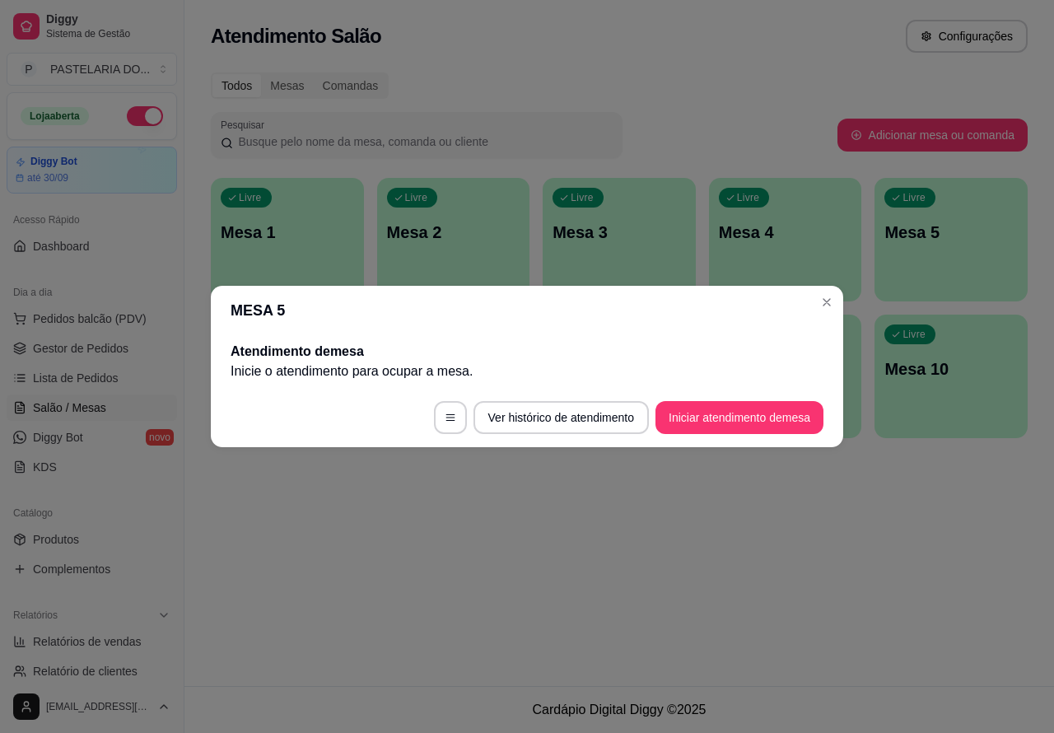
click at [717, 423] on button "Iniciar atendimento de mesa" at bounding box center [740, 417] width 168 height 33
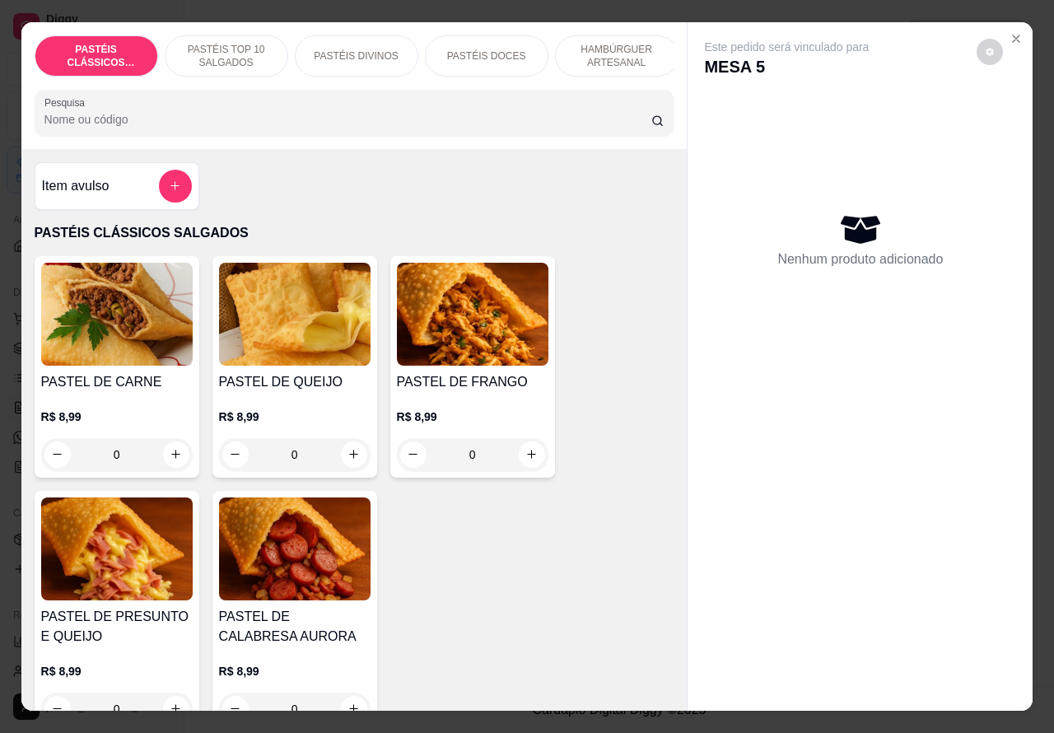
click at [605, 55] on p "HAMBÚRGUER ARTESANAL" at bounding box center [617, 56] width 96 height 26
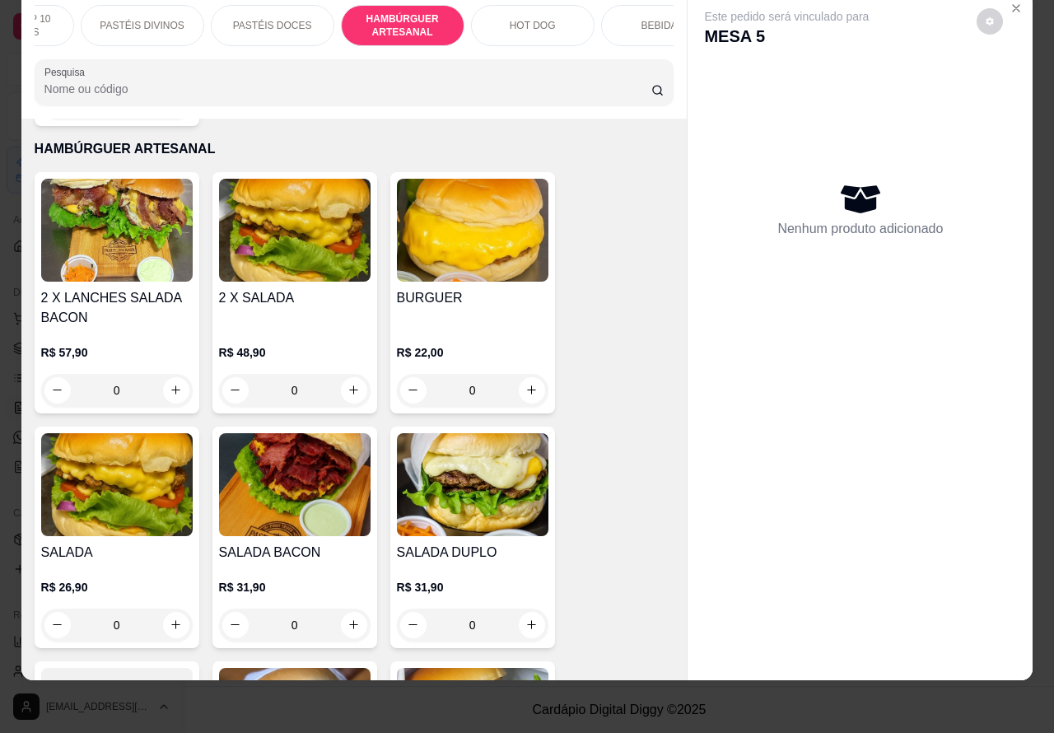
scroll to position [0, 216]
click at [540, 19] on p "HOT DOG" at bounding box center [531, 25] width 46 height 13
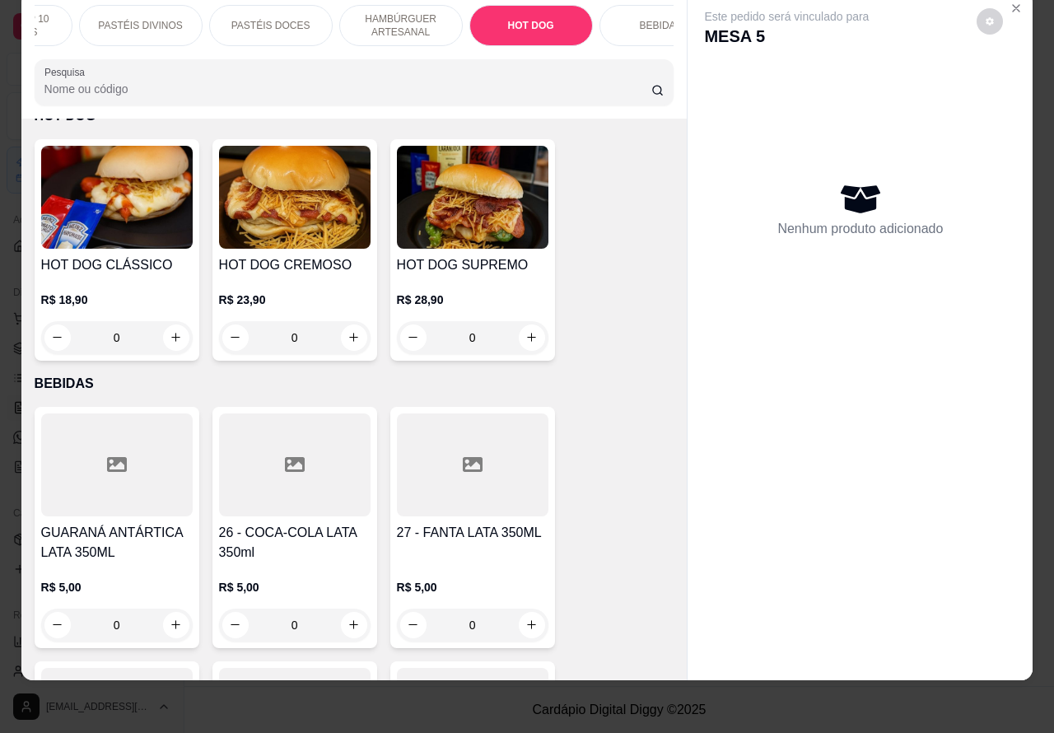
scroll to position [4994, 0]
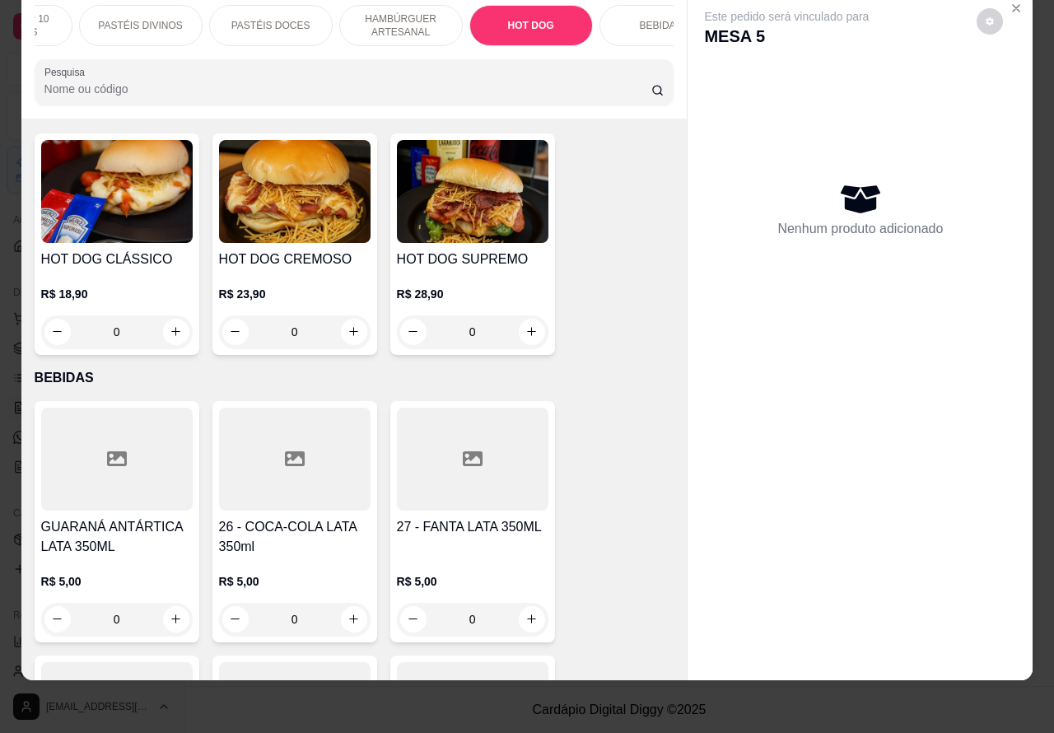
click at [533, 316] on div "0" at bounding box center [473, 332] width 152 height 33
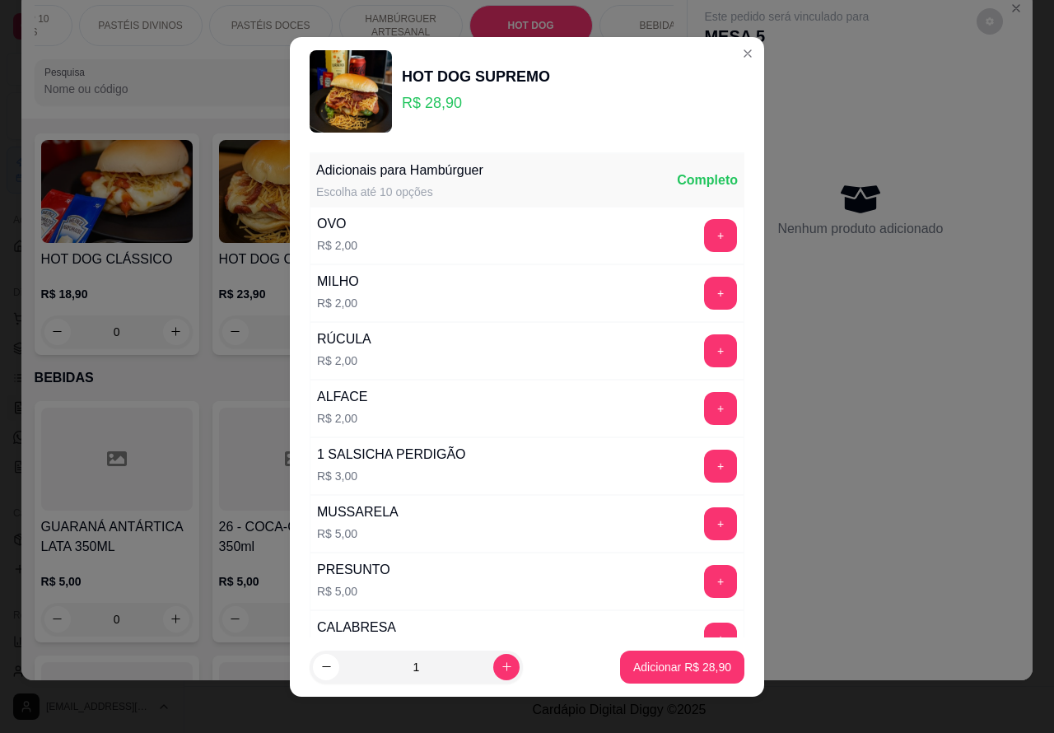
click at [638, 668] on p "Adicionar R$ 28,90" at bounding box center [682, 667] width 98 height 16
type input "1"
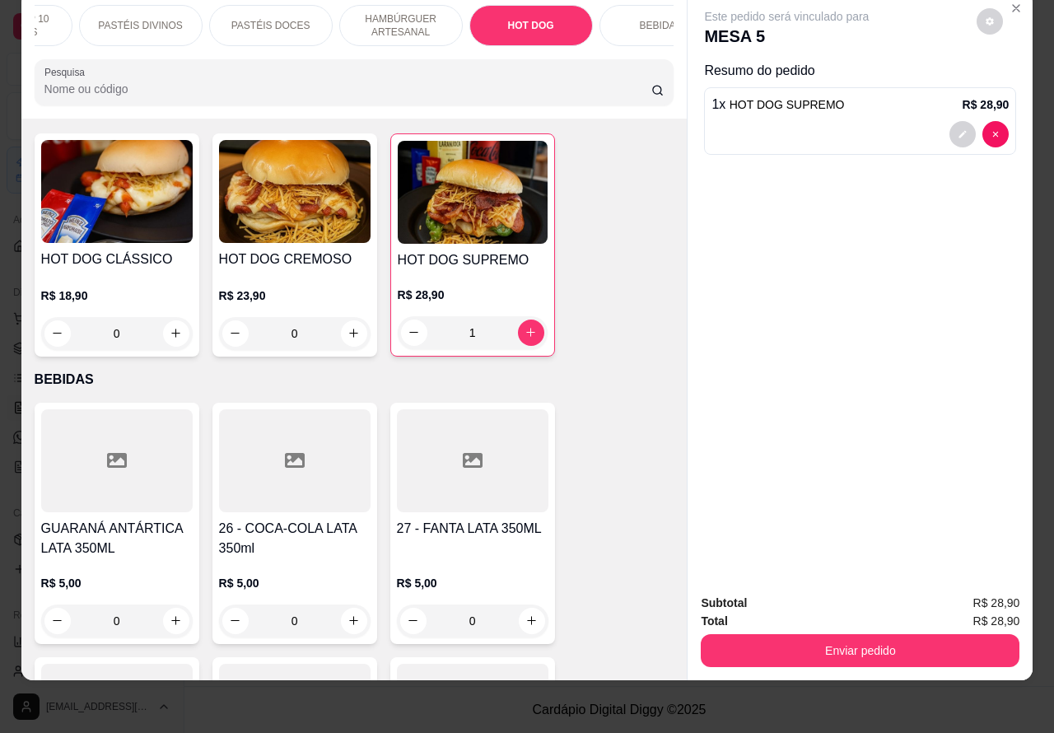
click at [402, 14] on p "HAMBÚRGUER ARTESANAL" at bounding box center [401, 25] width 96 height 26
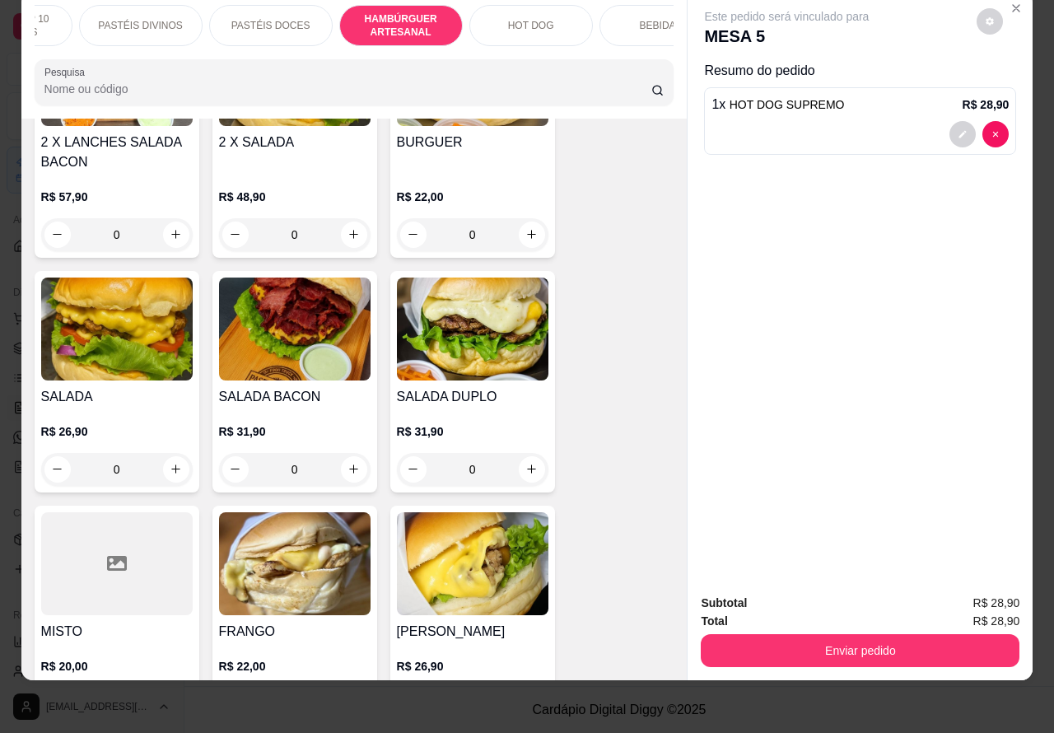
scroll to position [3633, 0]
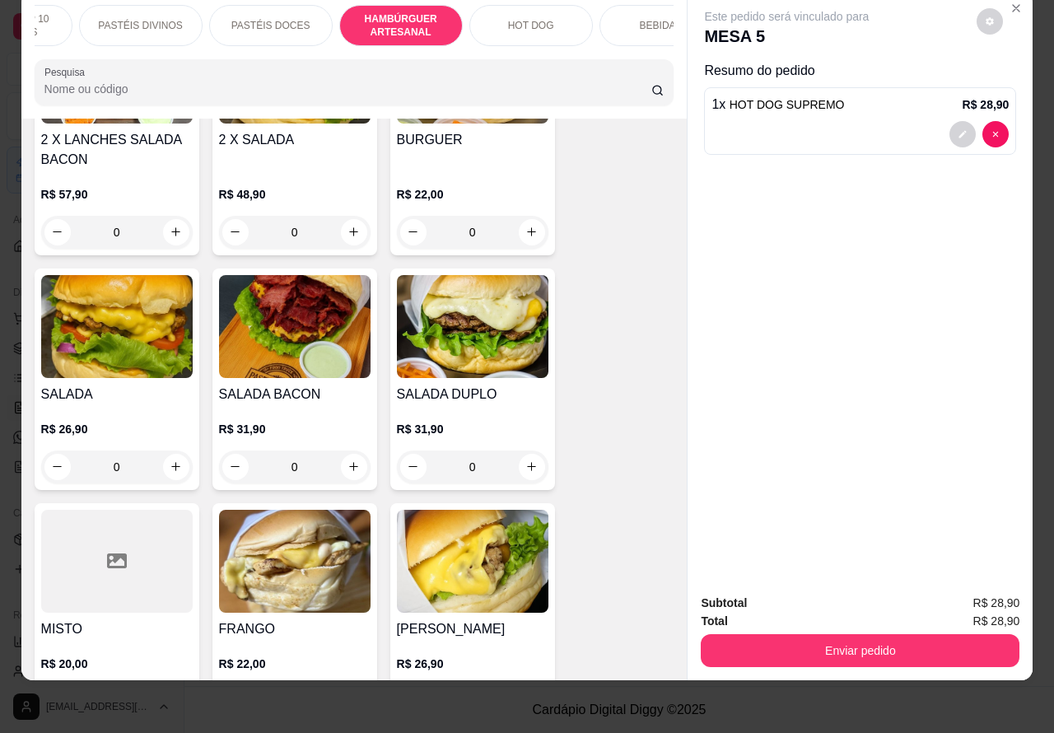
click at [513, 451] on div "0" at bounding box center [473, 467] width 152 height 33
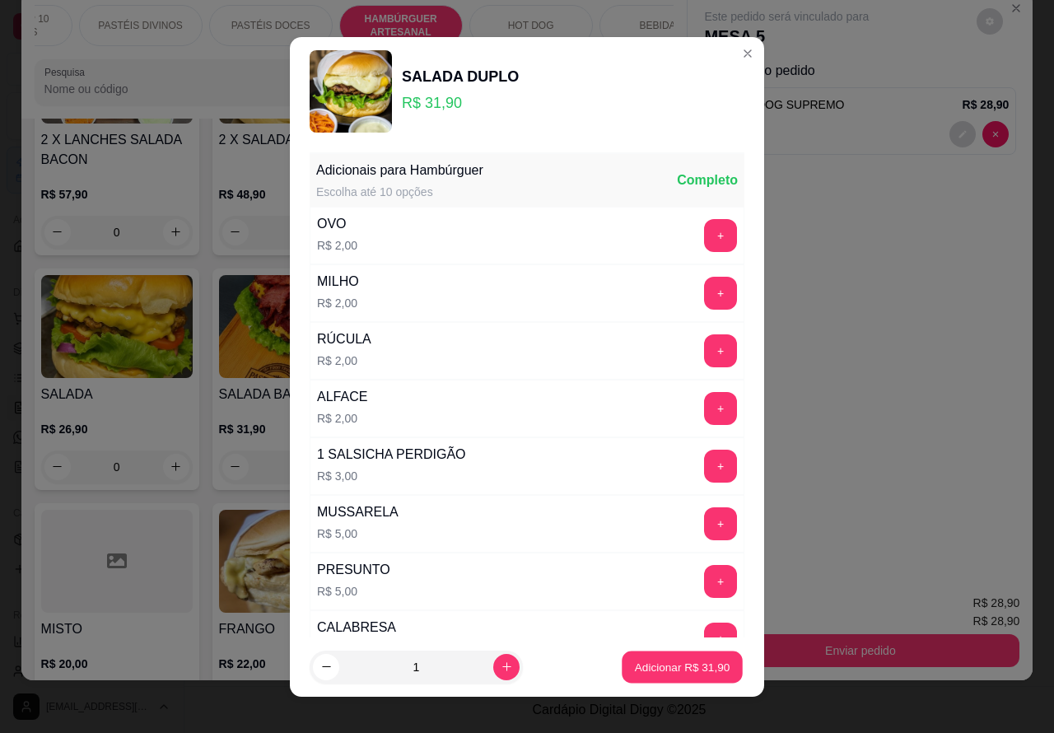
click at [643, 668] on p "Adicionar R$ 31,90" at bounding box center [683, 667] width 96 height 16
type input "1"
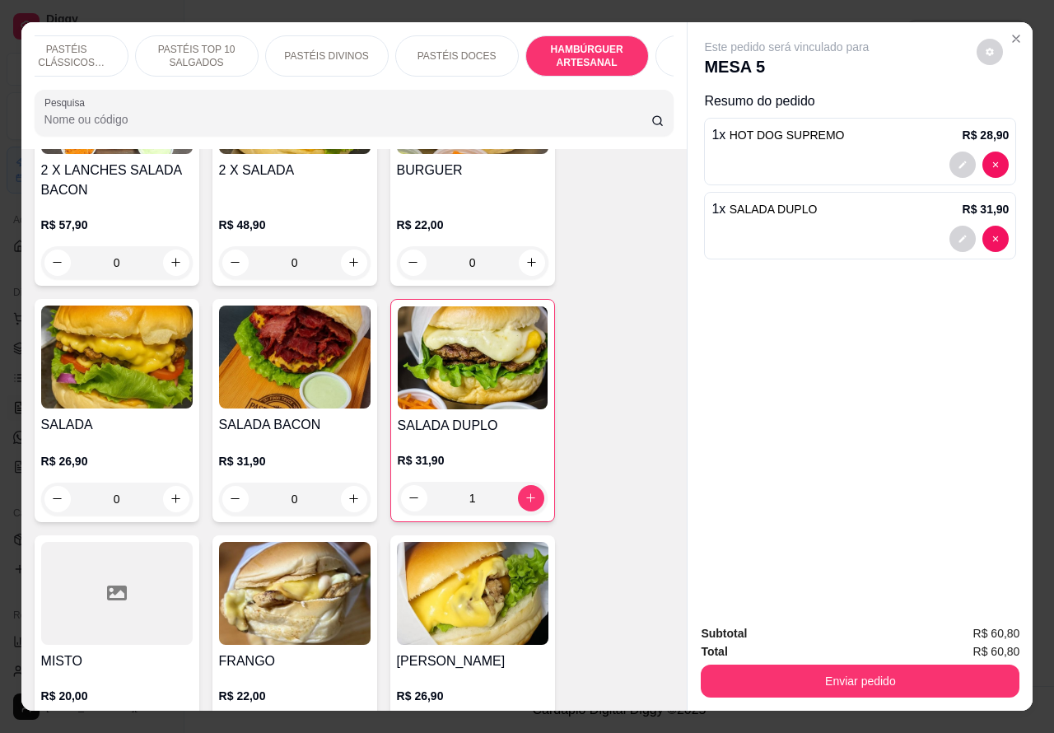
scroll to position [0, 0]
click at [498, 49] on p "PASTÉIS DOCES" at bounding box center [486, 55] width 79 height 13
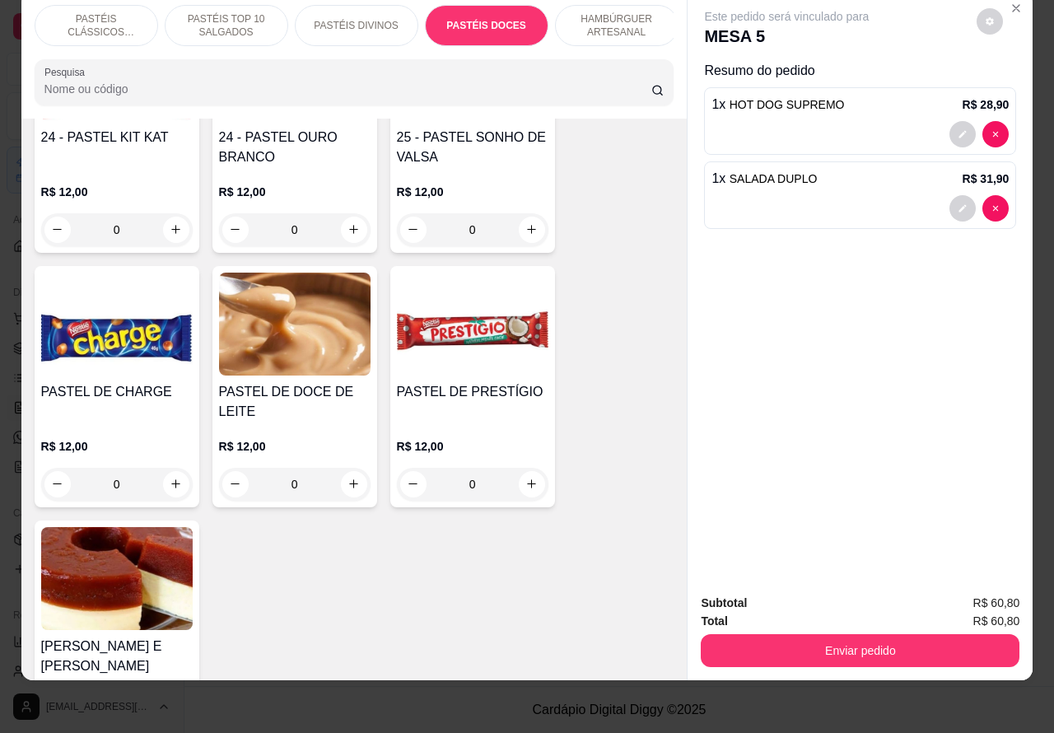
scroll to position [2642, 0]
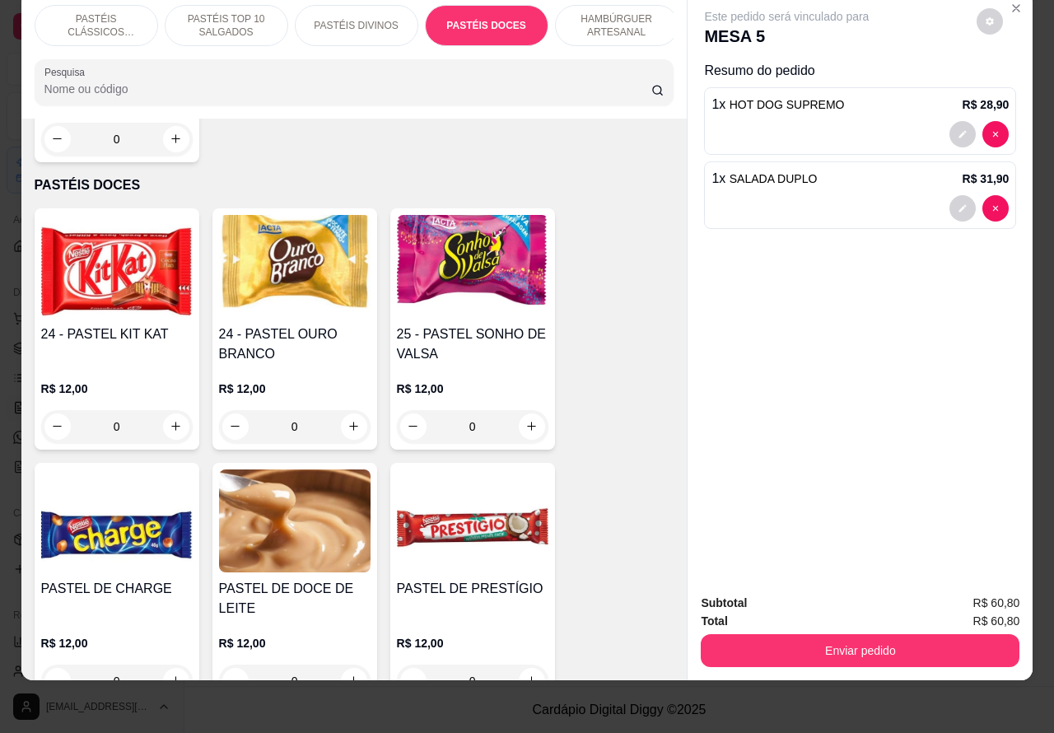
click at [478, 261] on img at bounding box center [473, 266] width 152 height 103
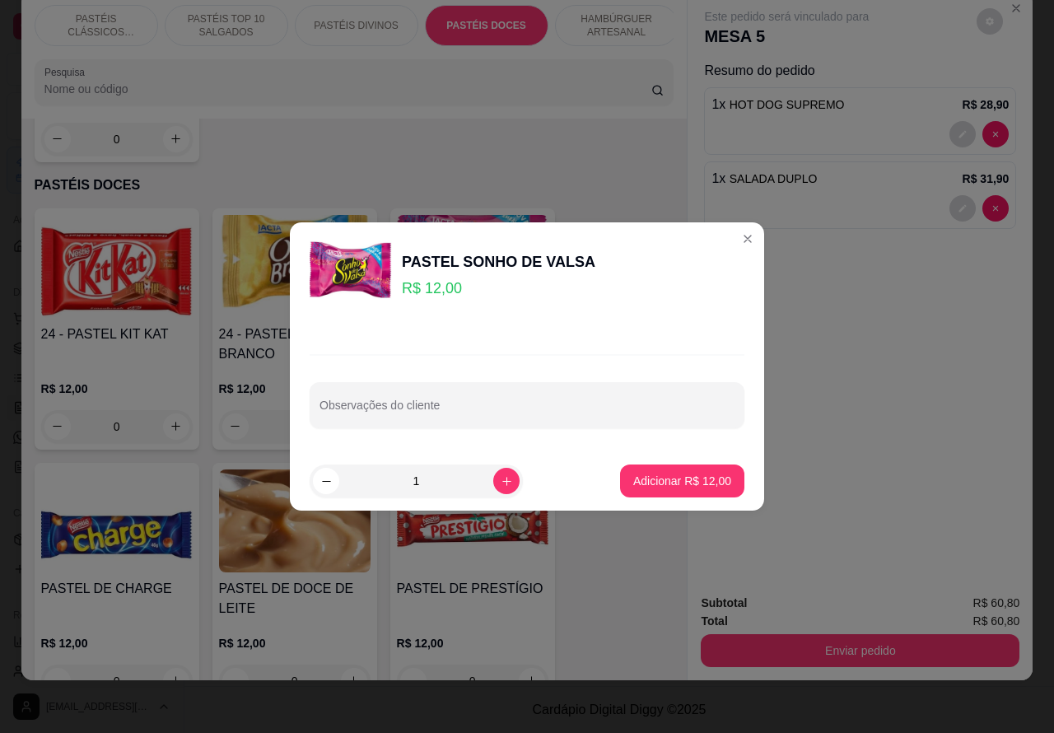
click at [464, 409] on input "Observações do cliente" at bounding box center [527, 412] width 415 height 16
type input """""""""SÓ CREME DE AVELA E PEQUENO""""""
click at [655, 479] on p "Adicionar R$ 12,00" at bounding box center [683, 481] width 96 height 16
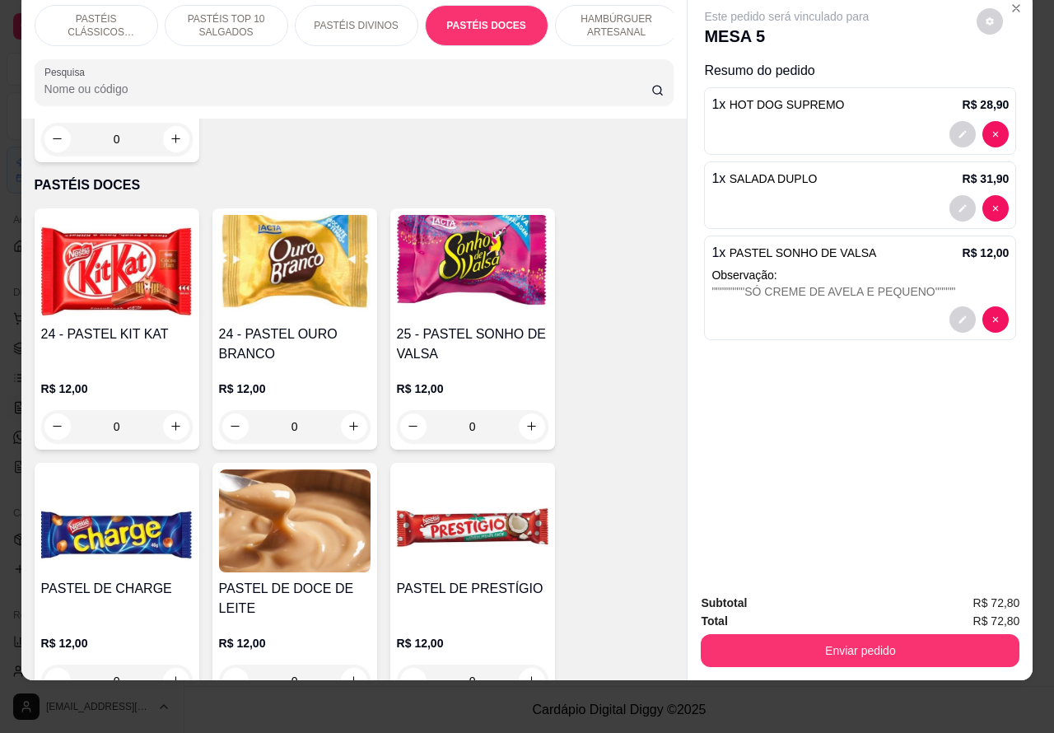
click at [867, 457] on div "Este pedido será vinculado para MESA 5 Resumo do pedido 1 x HOT DOG SUPREMO R$ …" at bounding box center [860, 287] width 345 height 590
click at [903, 396] on div "Este pedido será vinculado para MESA 5 Resumo do pedido 1 x HOT DOG SUPREMO R$ …" at bounding box center [860, 287] width 345 height 590
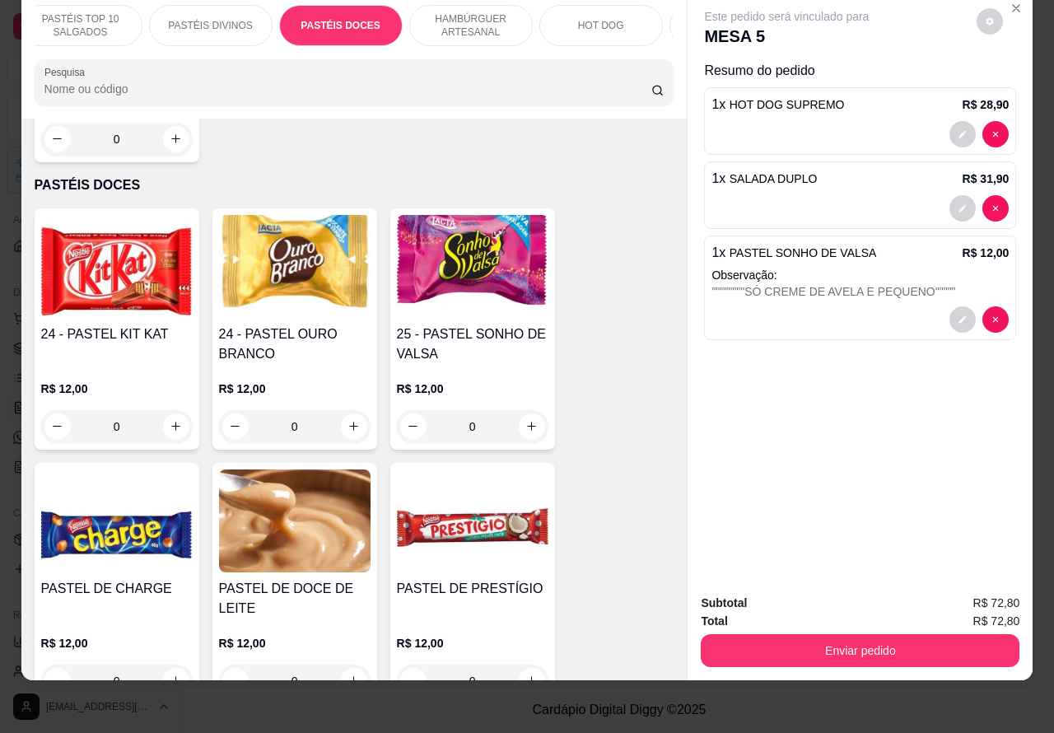
scroll to position [0, 206]
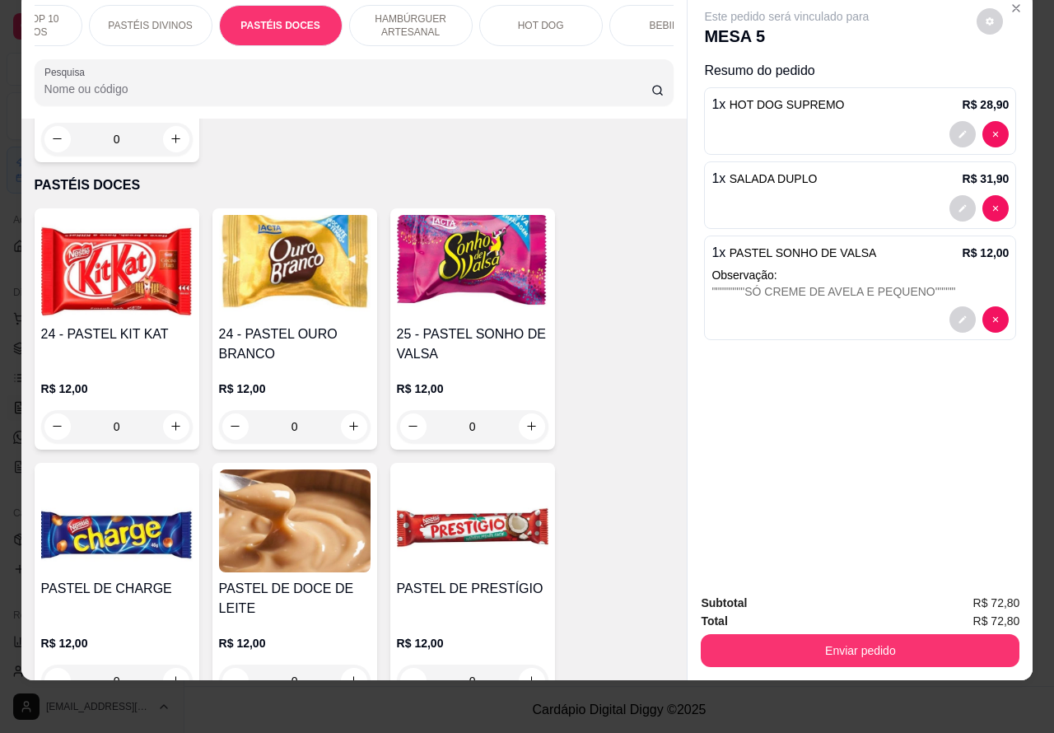
click at [650, 19] on p "BEBIDAS" at bounding box center [671, 25] width 43 height 13
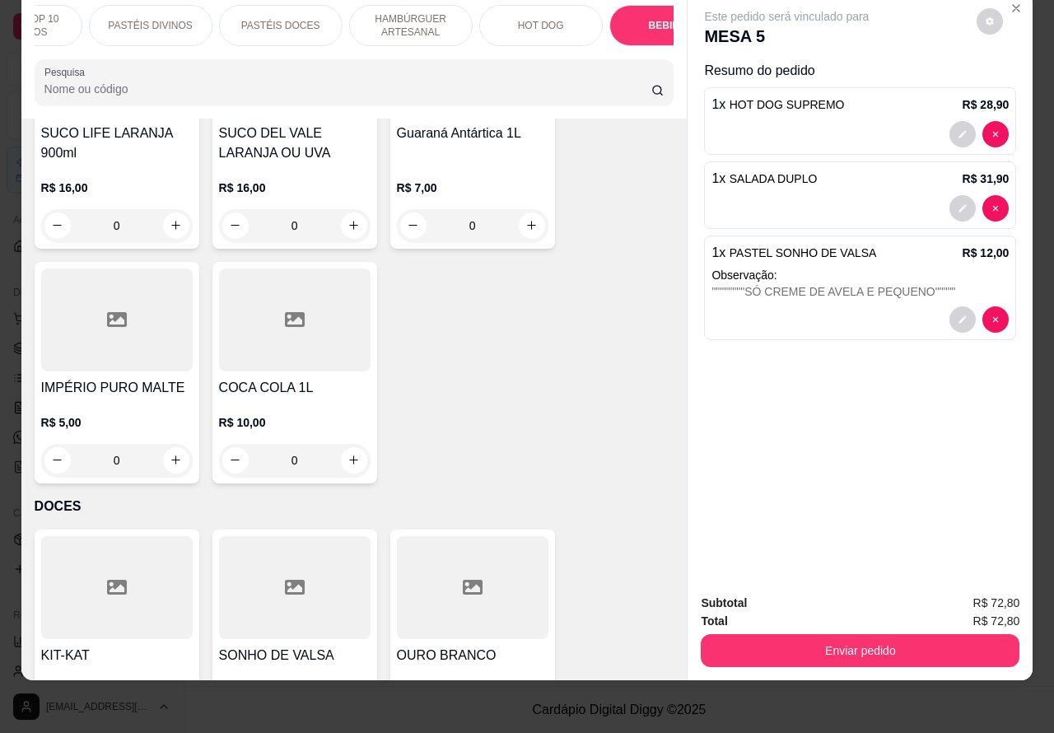
scroll to position [6177, 0]
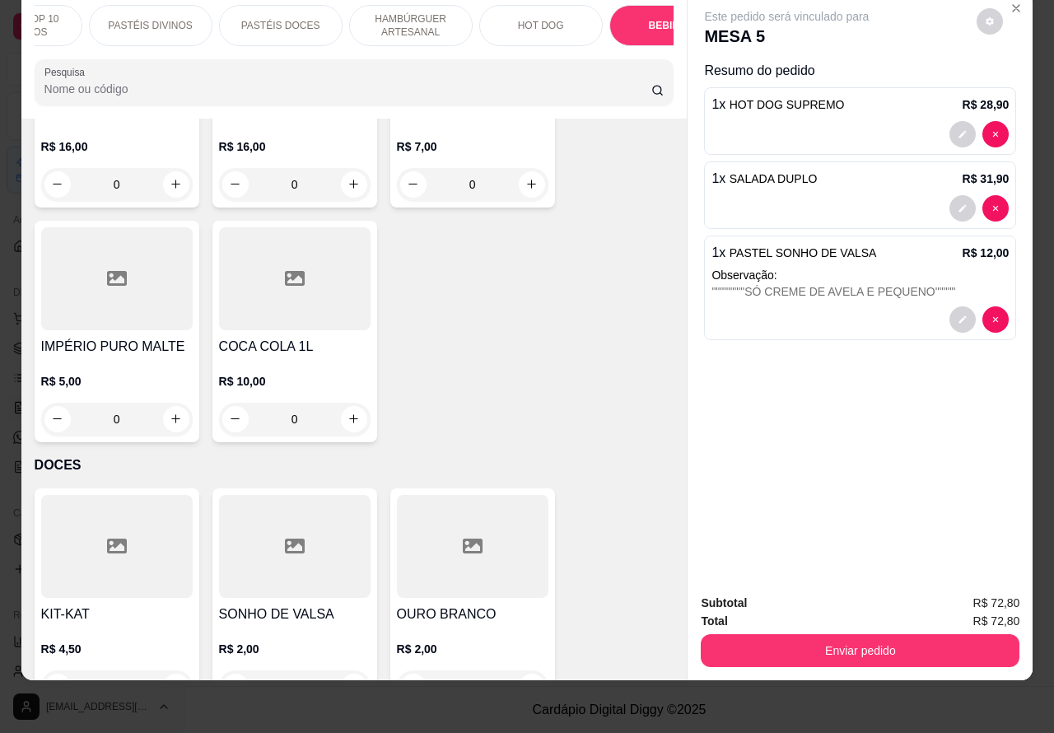
click at [170, 413] on icon "increase-product-quantity" at bounding box center [176, 419] width 12 height 12
type input "1"
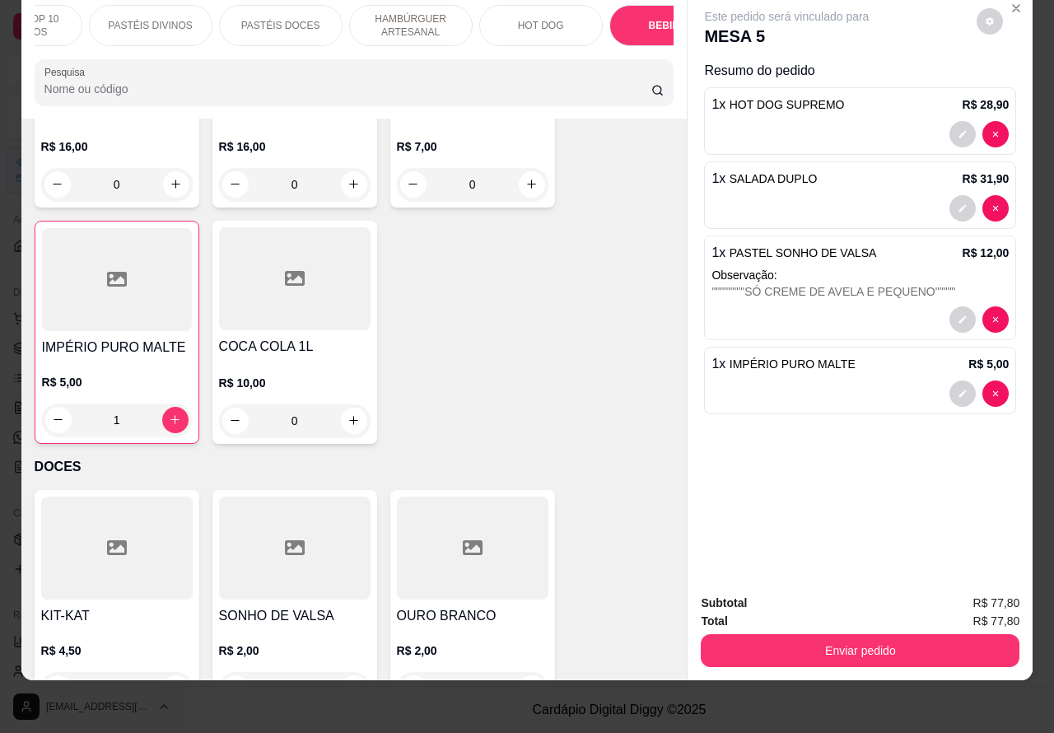
click at [862, 634] on button "Enviar pedido" at bounding box center [860, 650] width 319 height 33
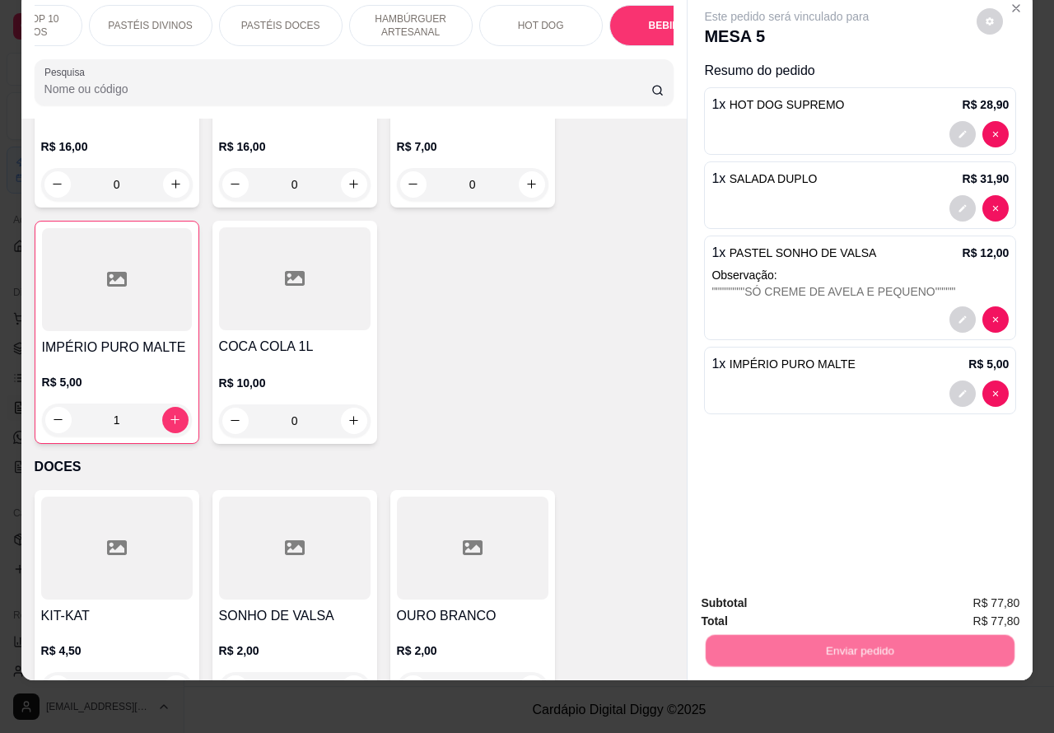
click at [748, 590] on button "Não registrar e enviar pedido" at bounding box center [798, 595] width 171 height 31
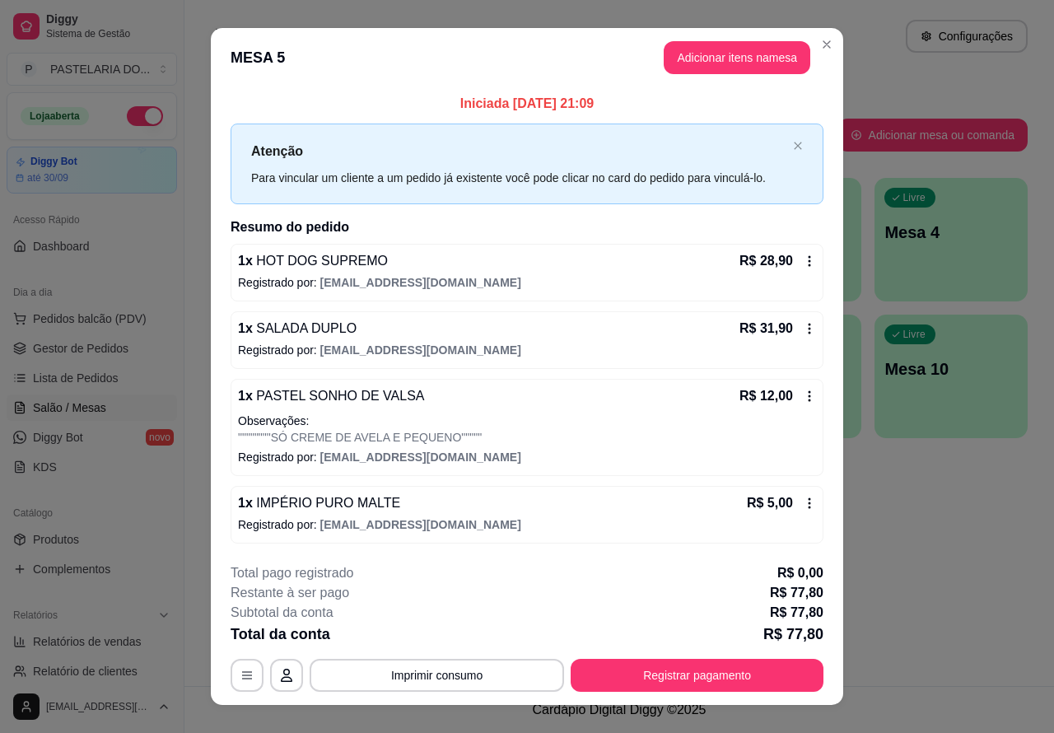
click at [507, 673] on button "Imprimir consumo" at bounding box center [437, 675] width 255 height 33
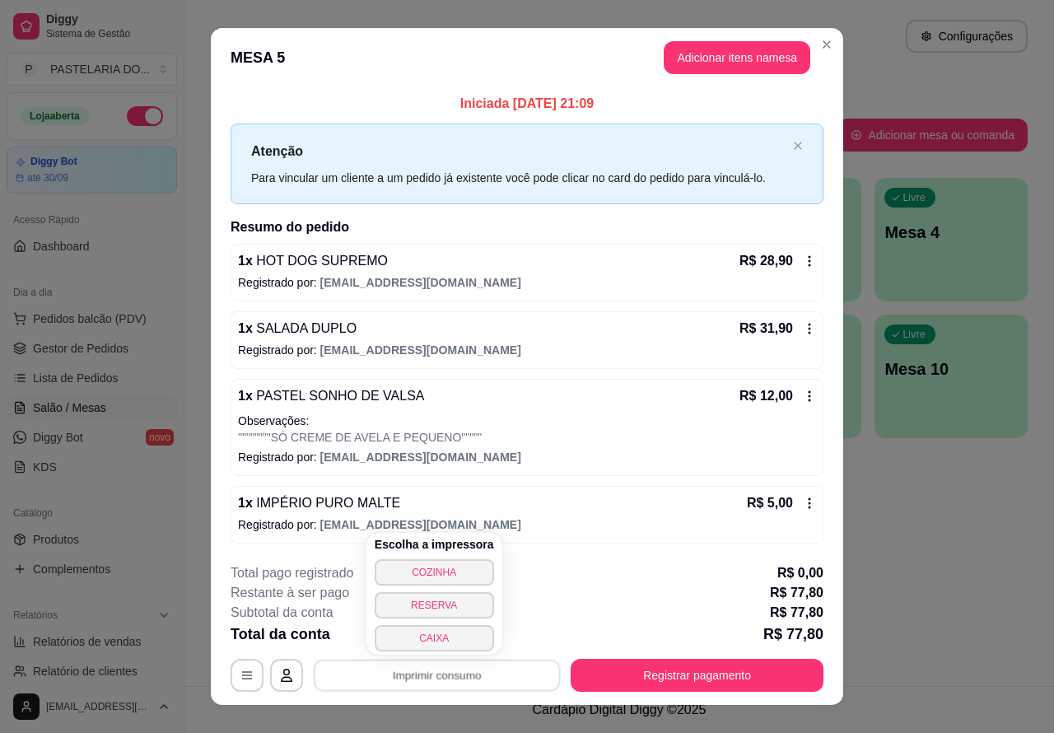
click at [470, 638] on button "CAIXA" at bounding box center [434, 638] width 119 height 26
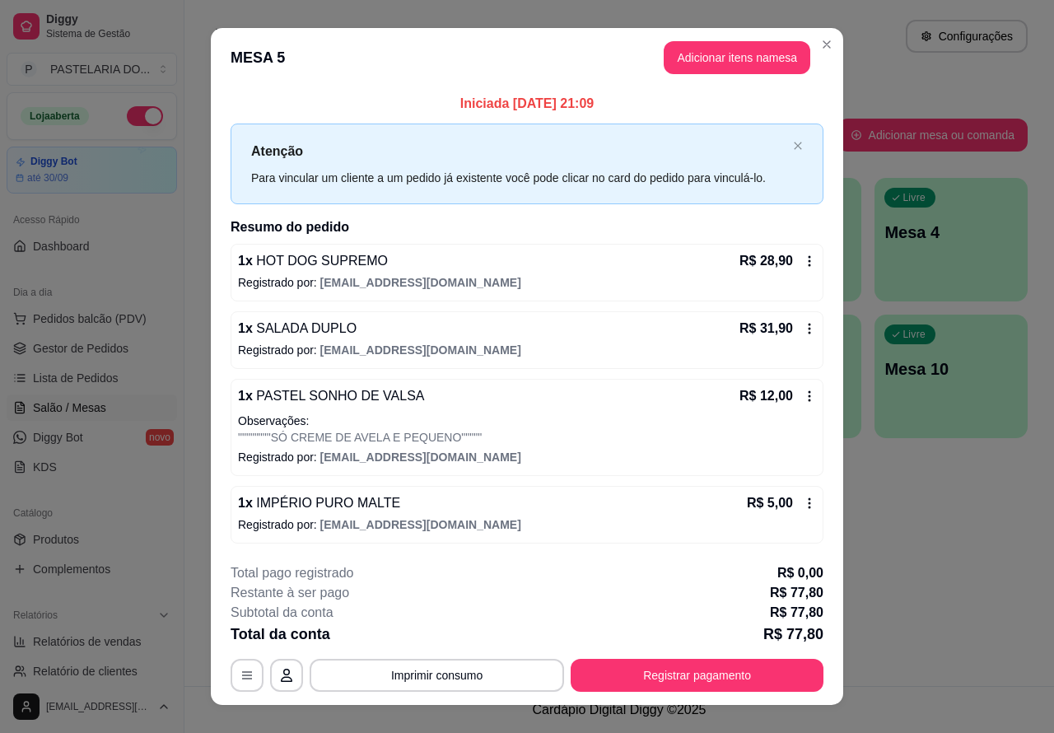
click at [894, 537] on div "Atendimento Salão Configurações Todos Mesas Comandas Pesquisar Adicionar mesa o…" at bounding box center [620, 343] width 870 height 686
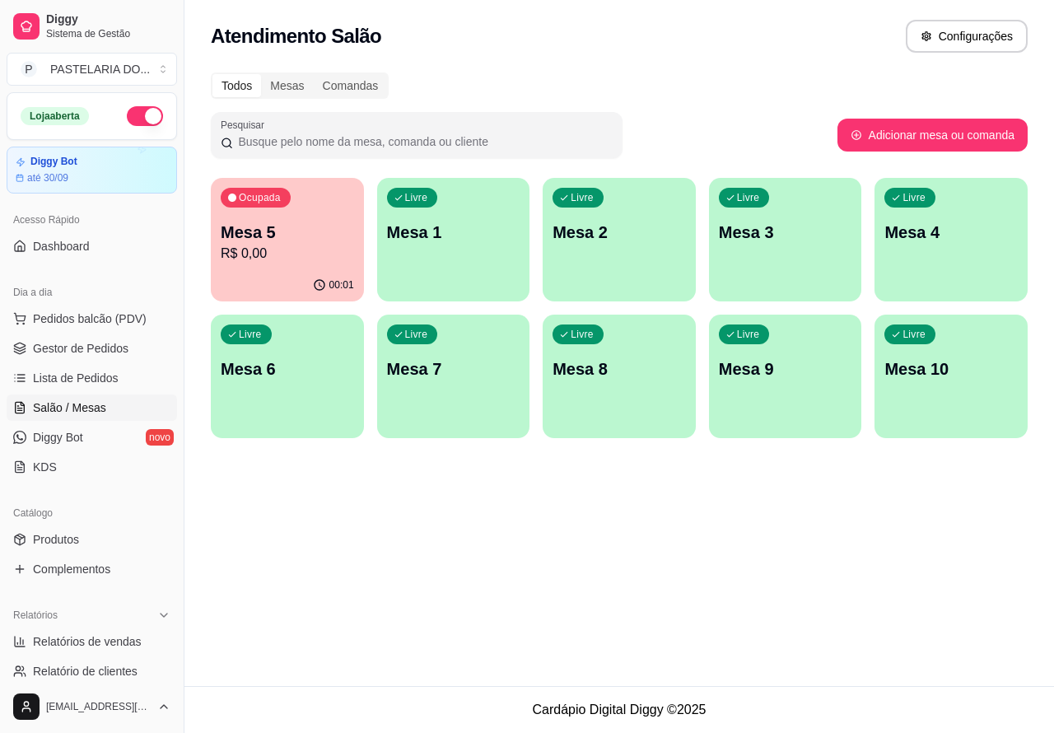
click at [323, 251] on p "R$ 0,00" at bounding box center [287, 254] width 133 height 20
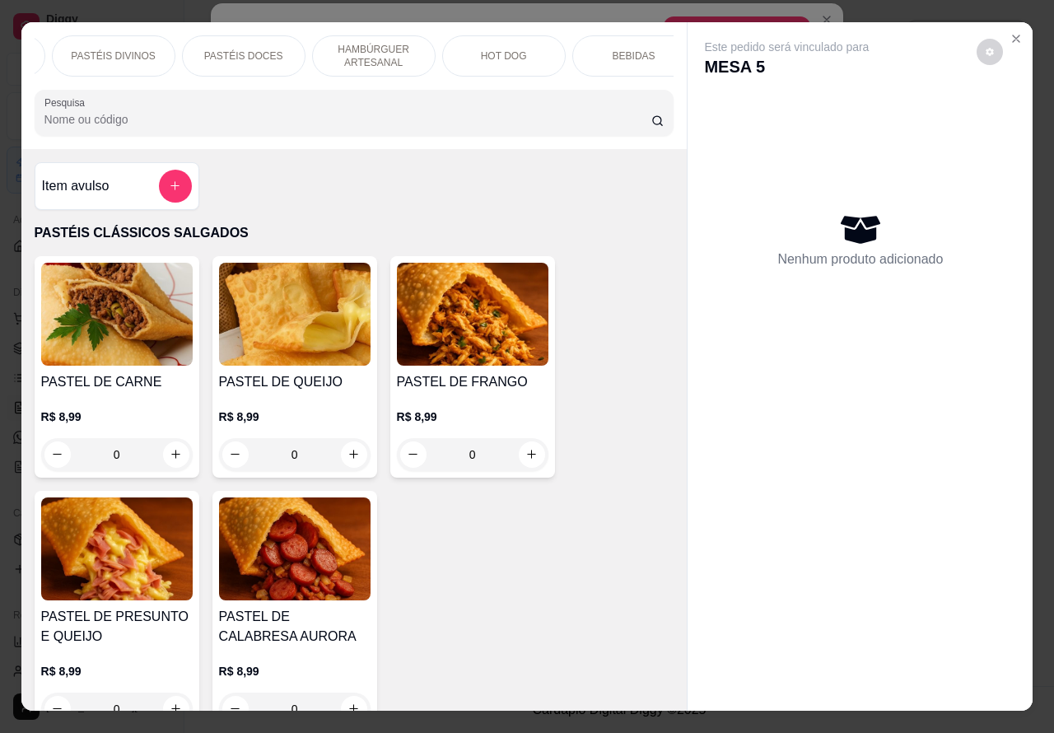
scroll to position [0, 262]
click at [372, 58] on p "HAMBÚRGUER ARTESANAL" at bounding box center [355, 56] width 96 height 26
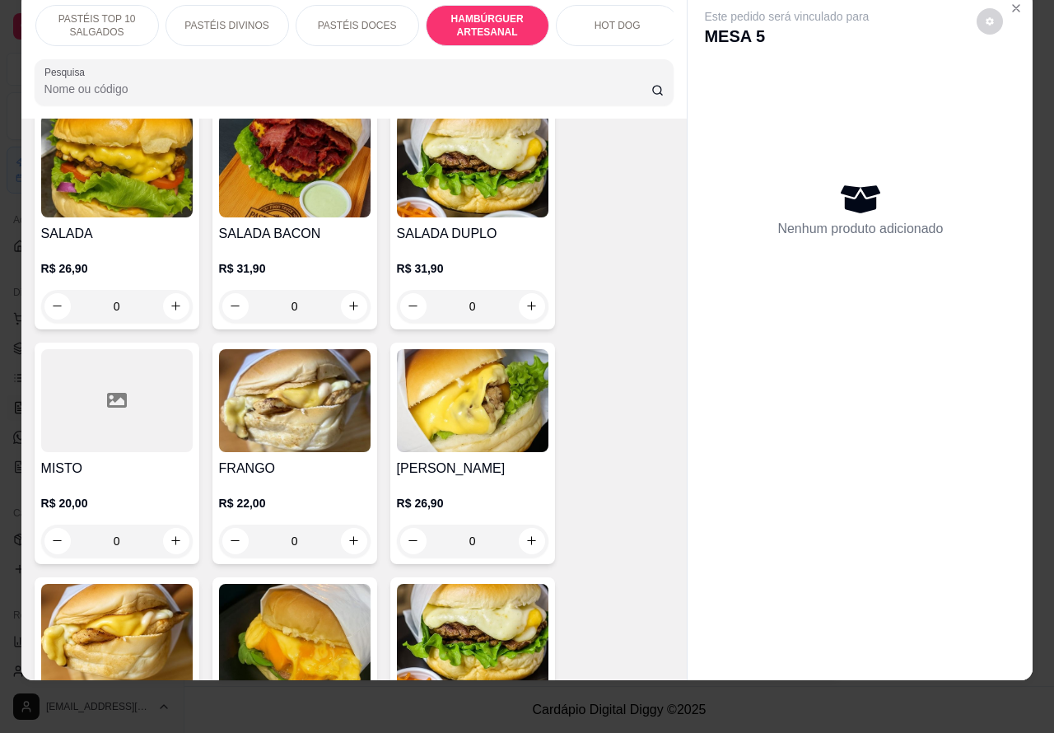
scroll to position [0, 0]
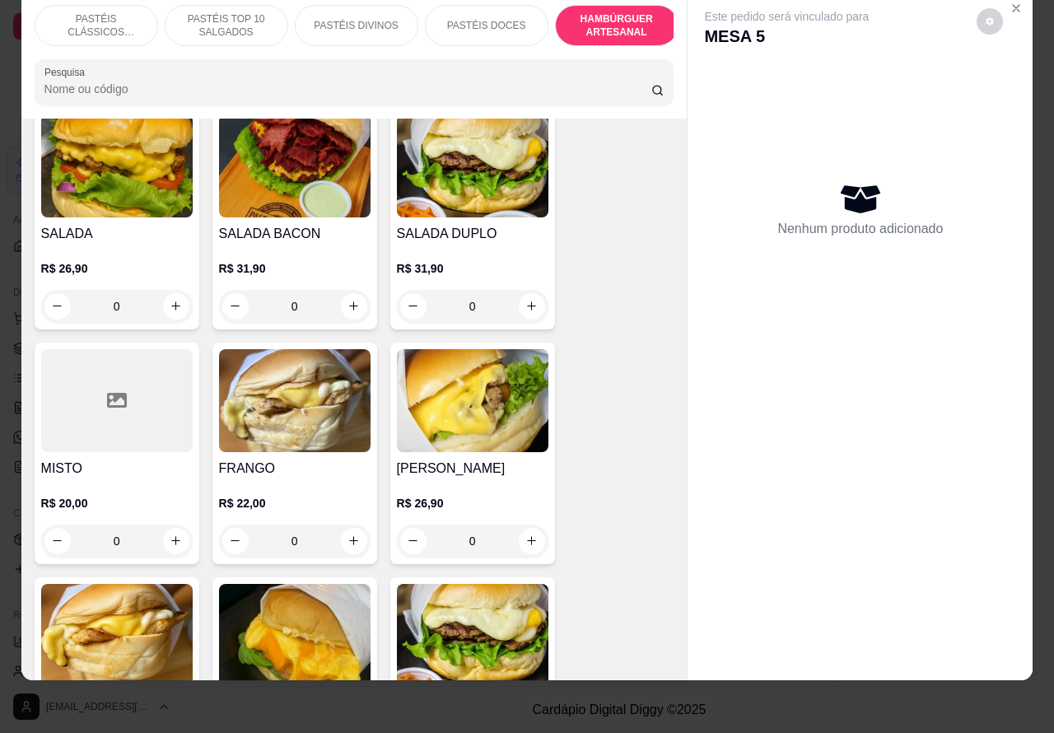
click at [116, 12] on p "PASTÉIS CLÁSSICOS SALGADOS" at bounding box center [97, 25] width 96 height 26
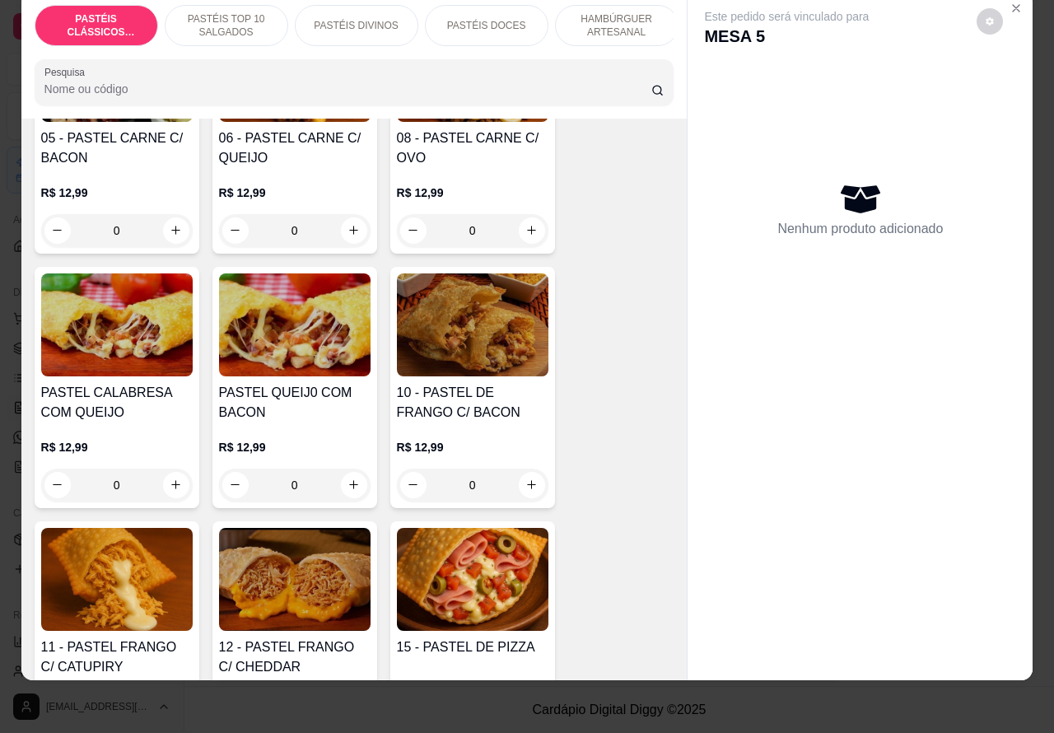
scroll to position [1349, 0]
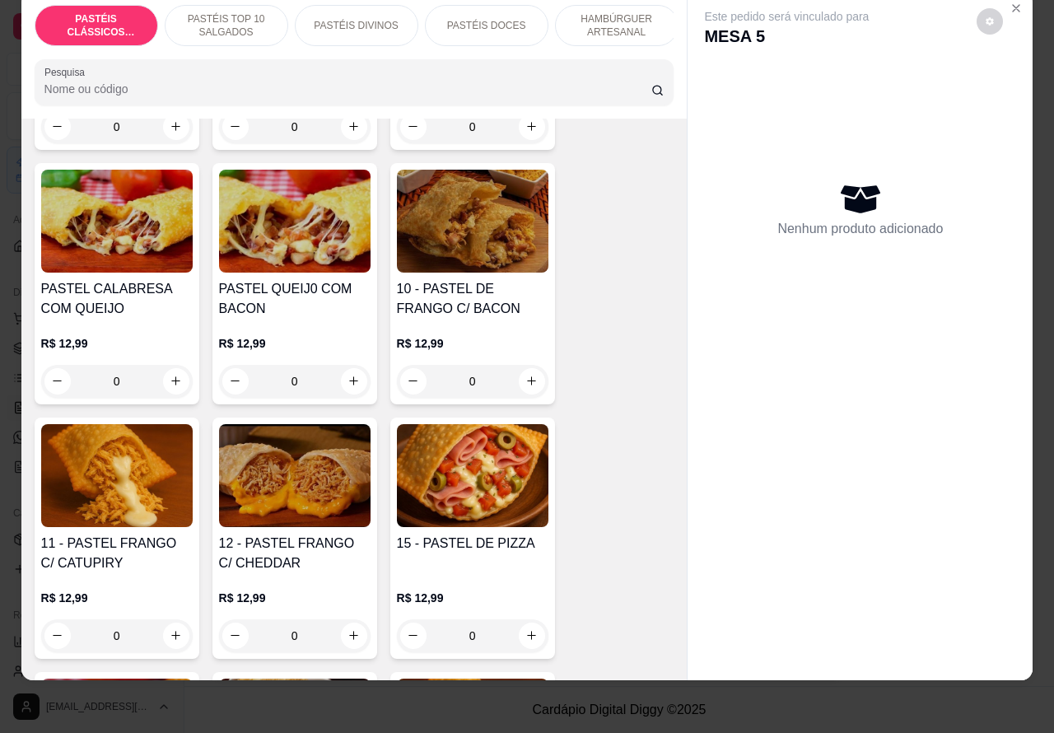
click at [163, 634] on div "0" at bounding box center [117, 635] width 152 height 33
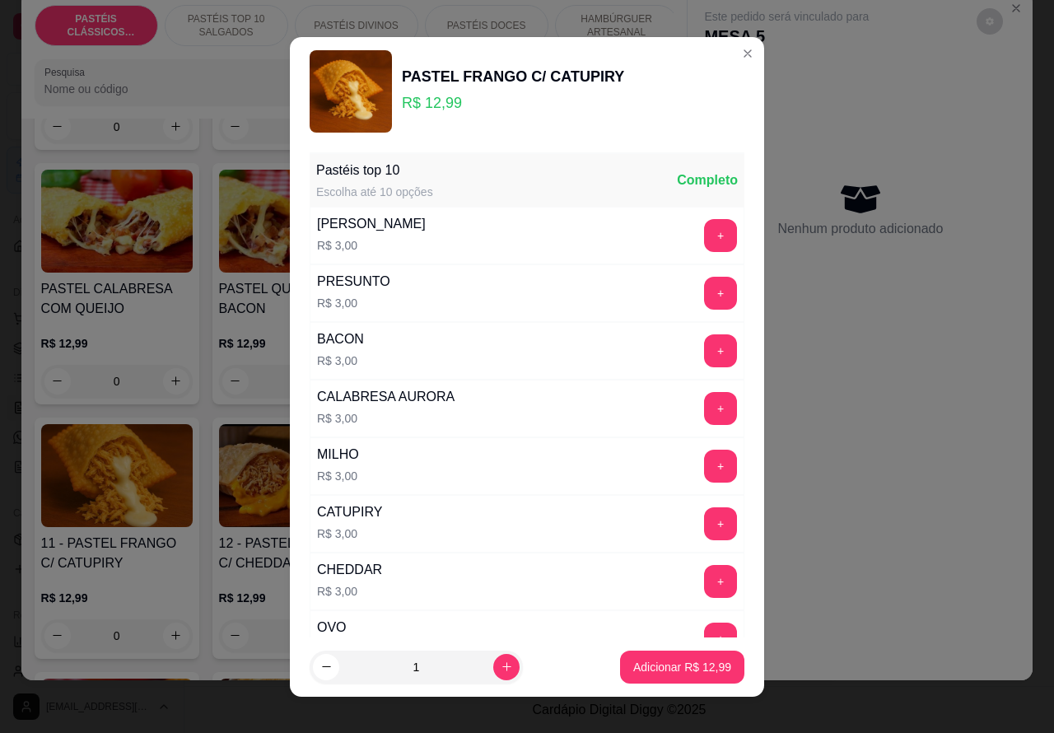
click at [647, 668] on p "Adicionar R$ 12,99" at bounding box center [682, 667] width 98 height 16
type input "1"
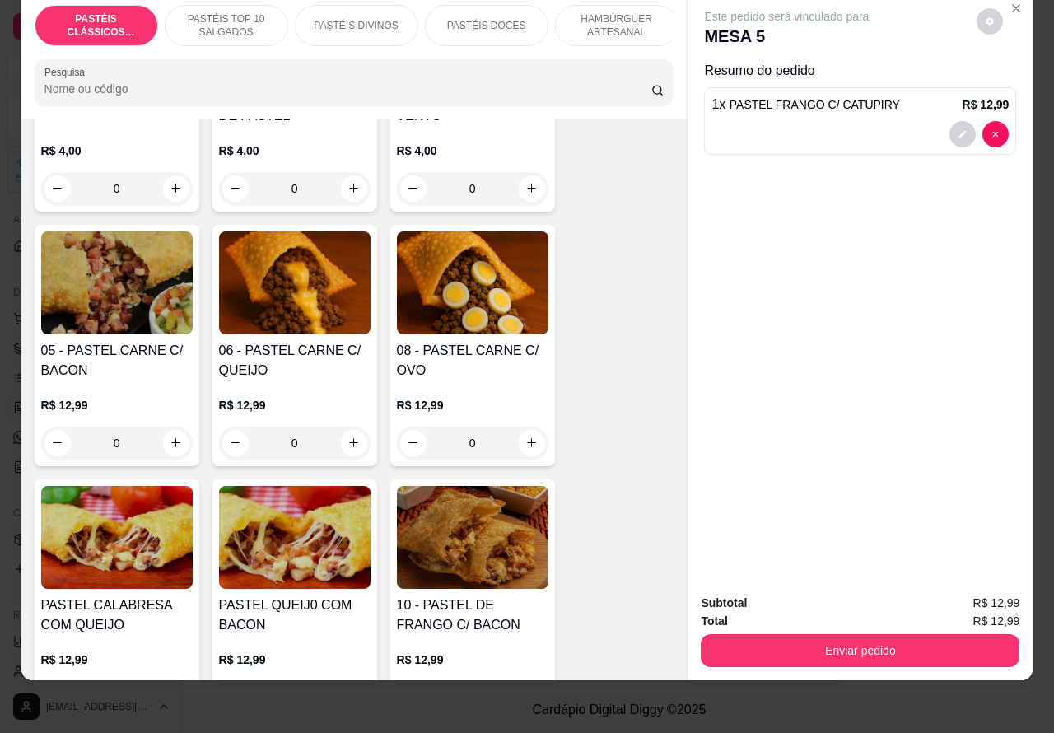
scroll to position [1007, 0]
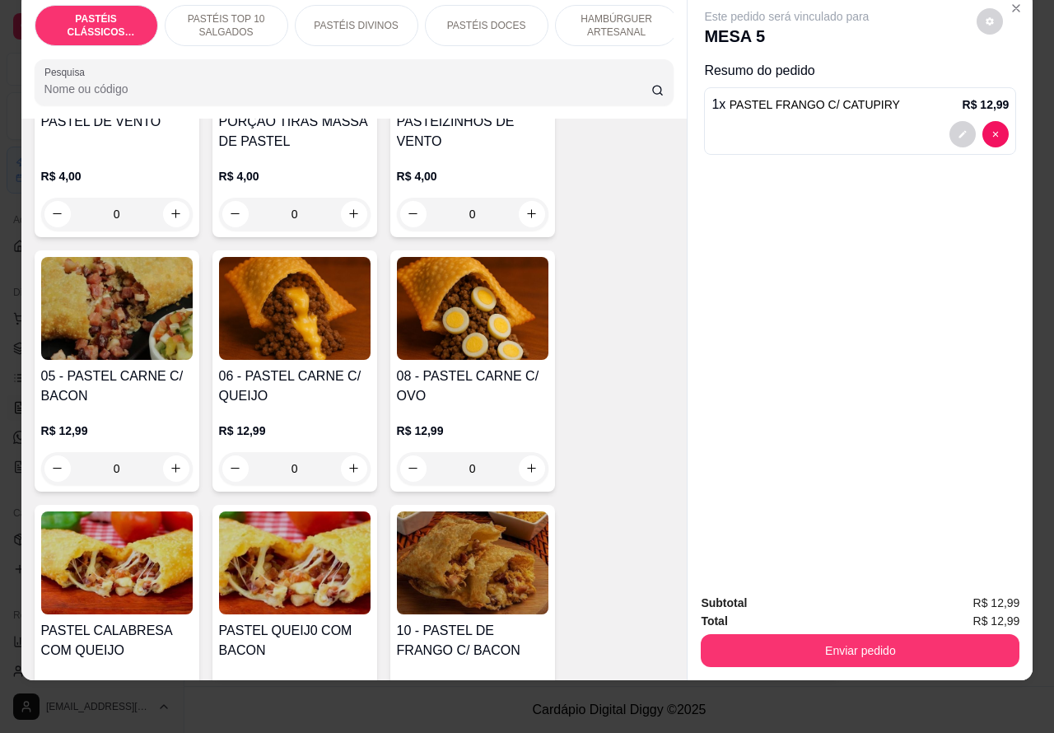
click at [474, 319] on img at bounding box center [473, 308] width 152 height 103
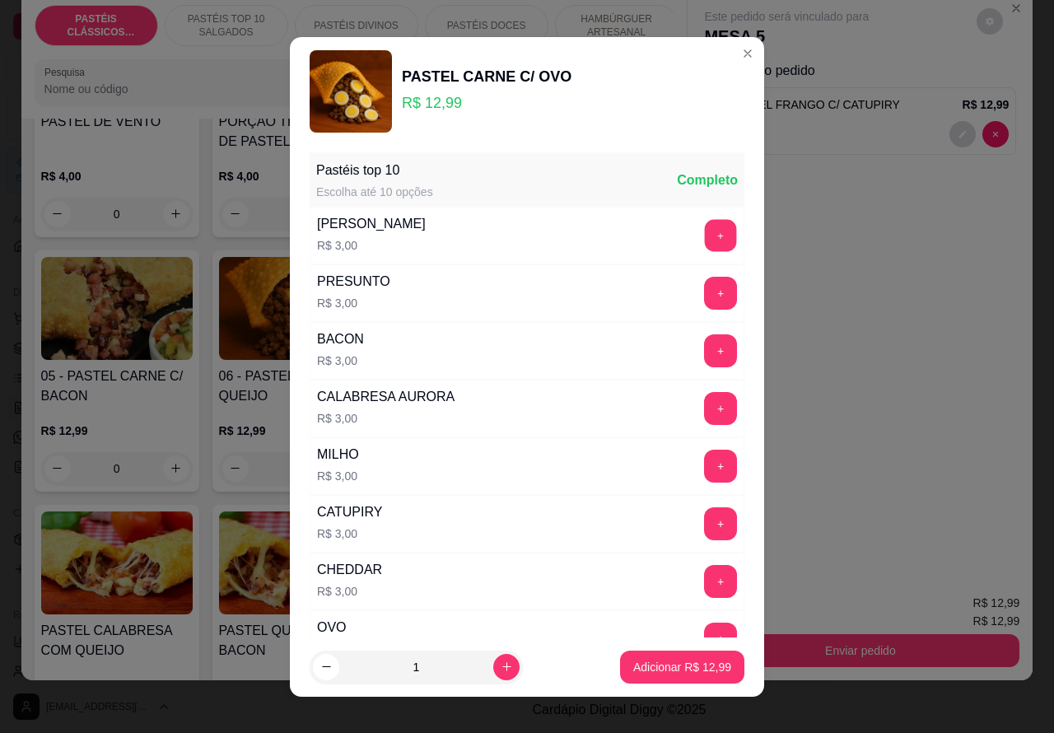
click at [705, 233] on button "+" at bounding box center [721, 235] width 32 height 32
click at [645, 667] on p "Adicionar R$ 15,99" at bounding box center [682, 667] width 98 height 16
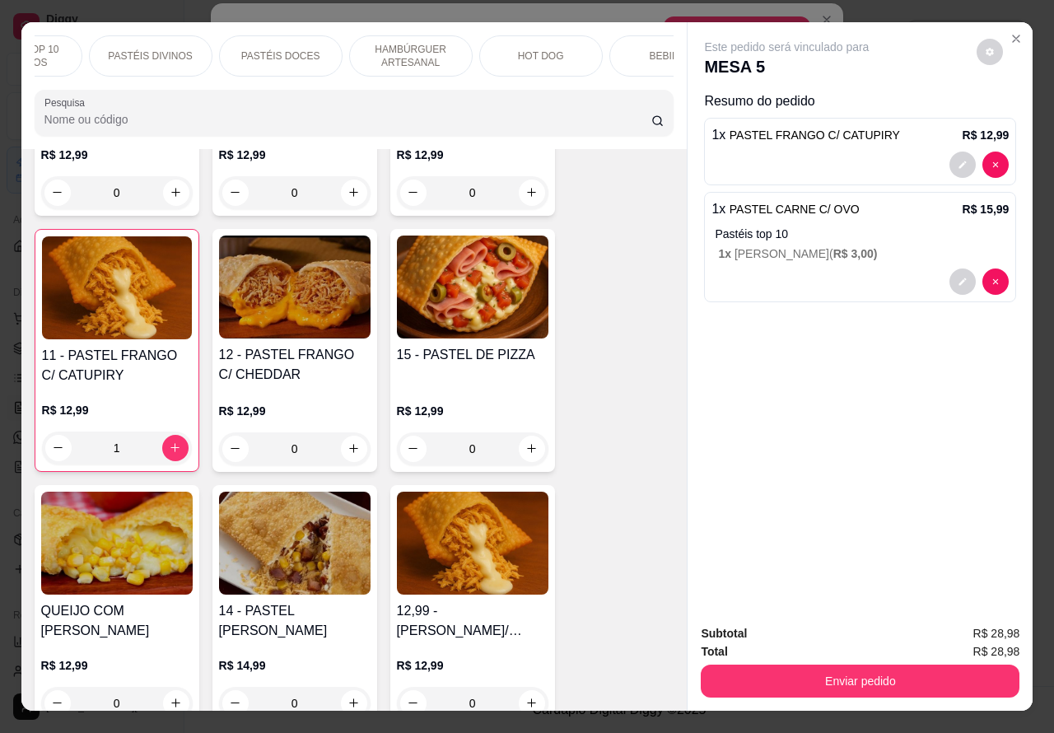
scroll to position [1582, 0]
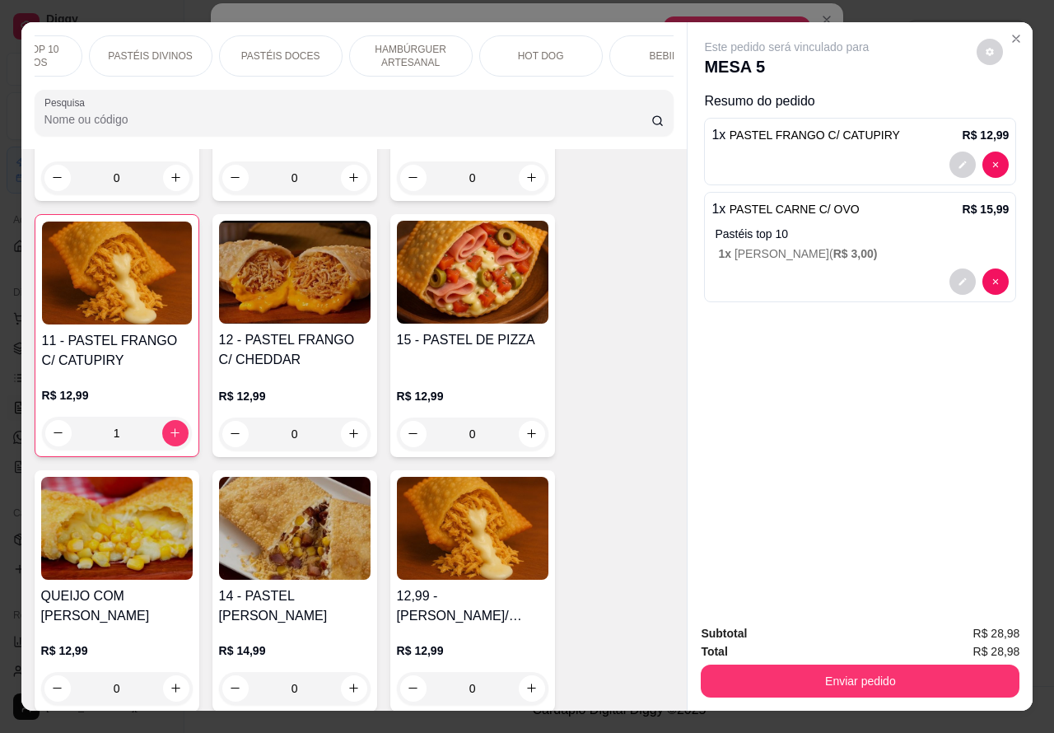
click at [175, 49] on p "PASTÉIS DIVINOS" at bounding box center [150, 55] width 84 height 13
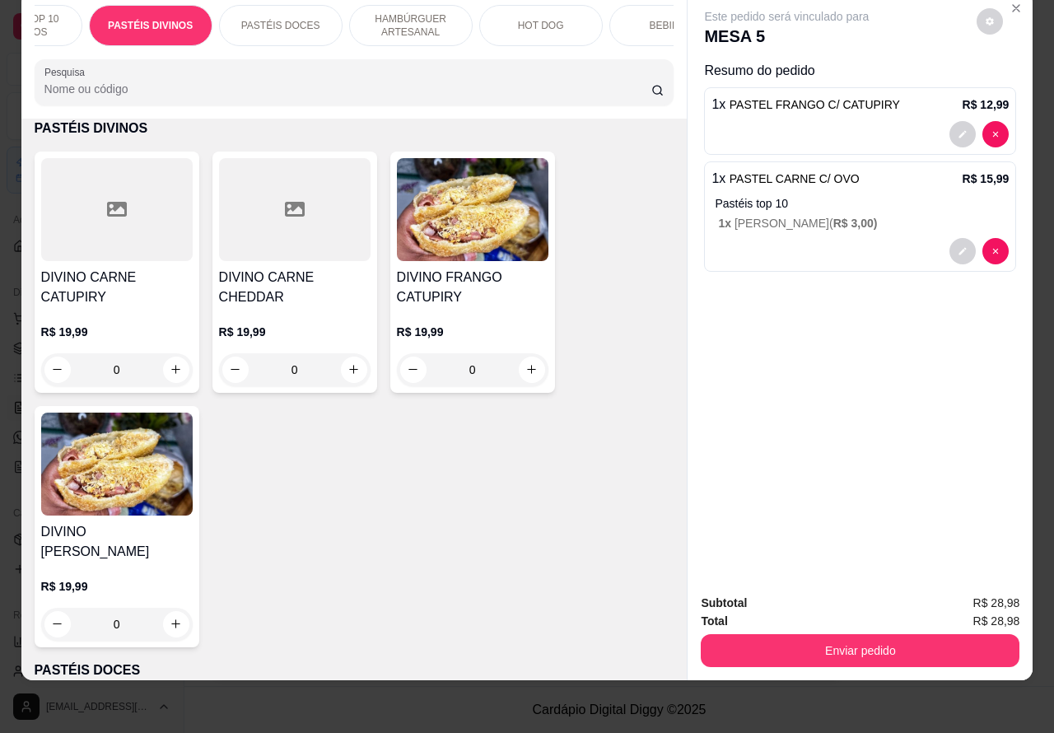
click at [534, 367] on div "0" at bounding box center [473, 369] width 152 height 33
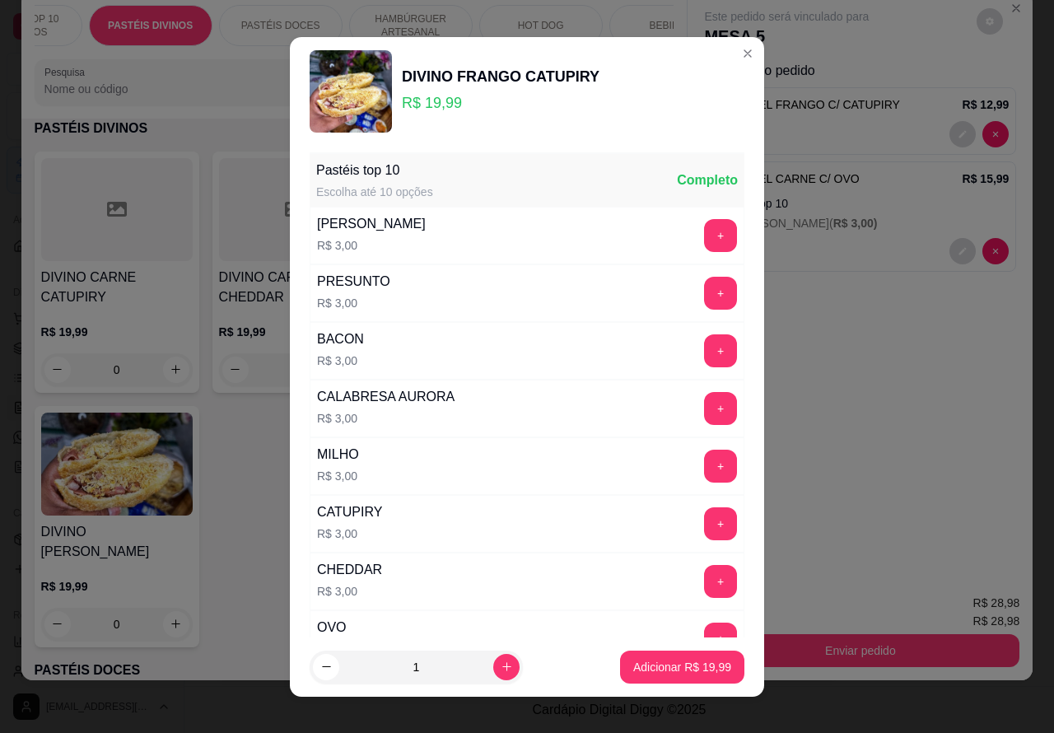
click at [647, 673] on p "Adicionar R$ 19,99" at bounding box center [682, 667] width 98 height 16
type input "1"
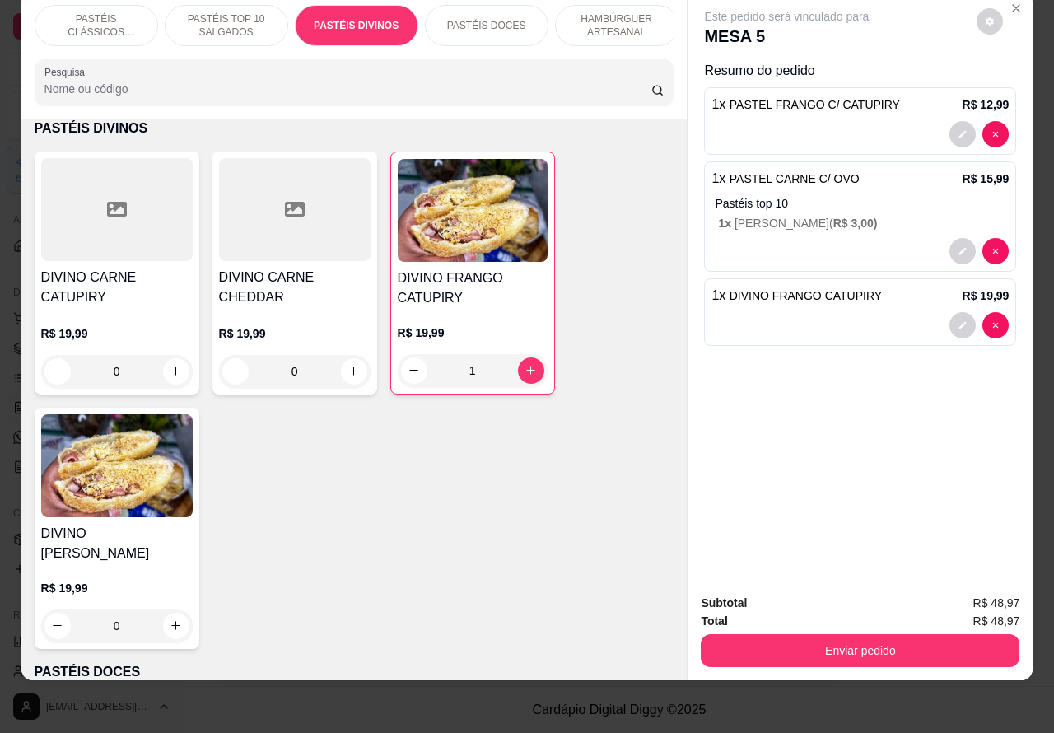
scroll to position [0, 0]
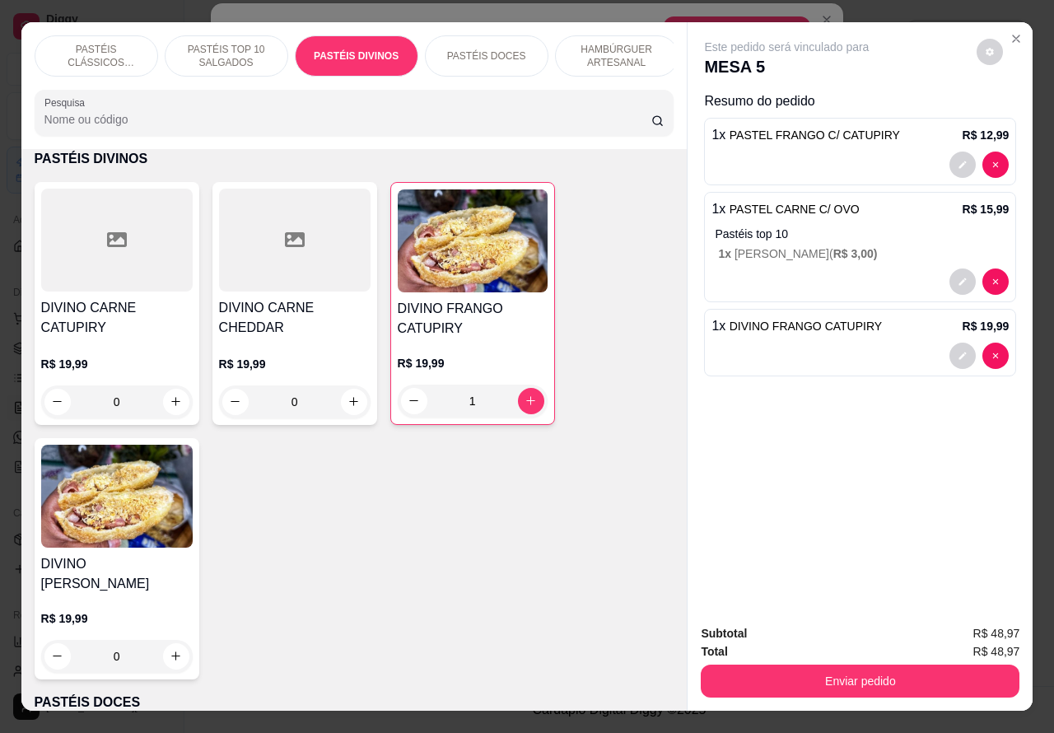
click at [228, 43] on p "PASTÉIS TOP 10 SALGADOS" at bounding box center [227, 56] width 96 height 26
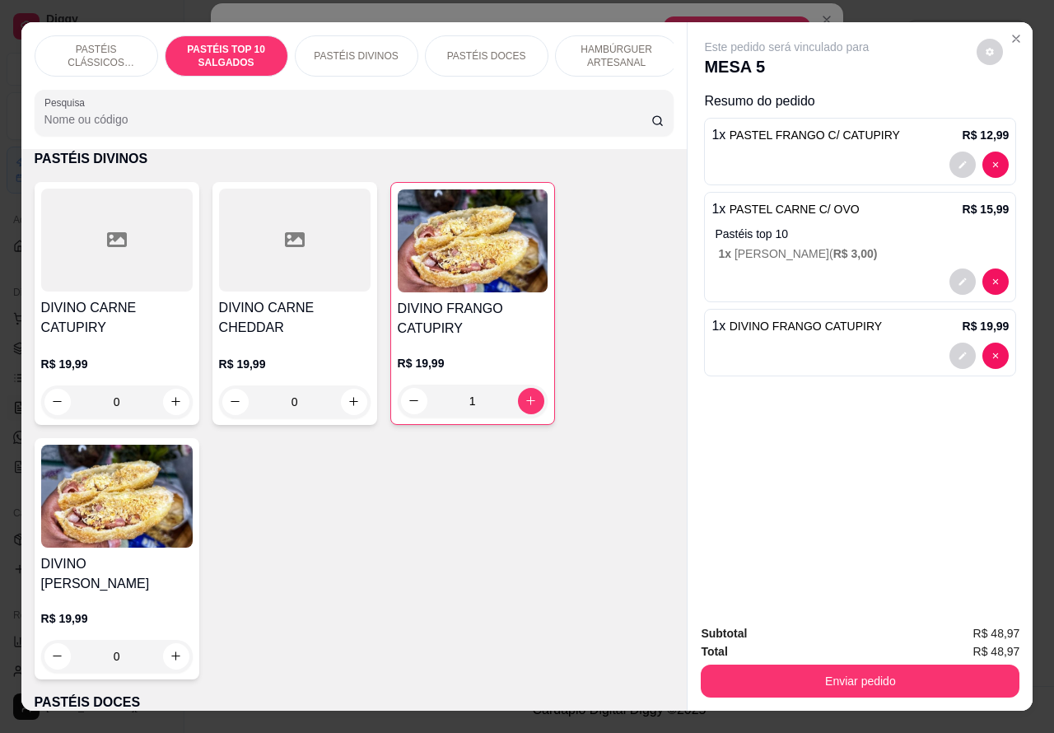
scroll to position [38, 0]
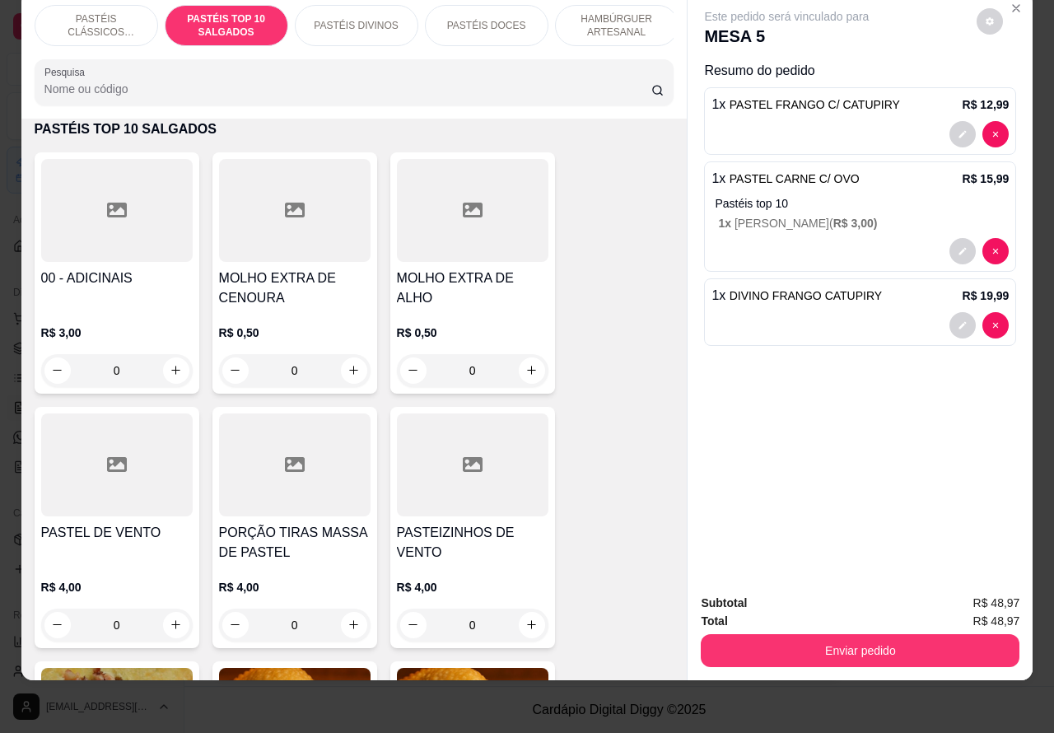
click at [119, 12] on p "PASTÉIS CLÁSSICOS SALGADOS" at bounding box center [97, 25] width 96 height 26
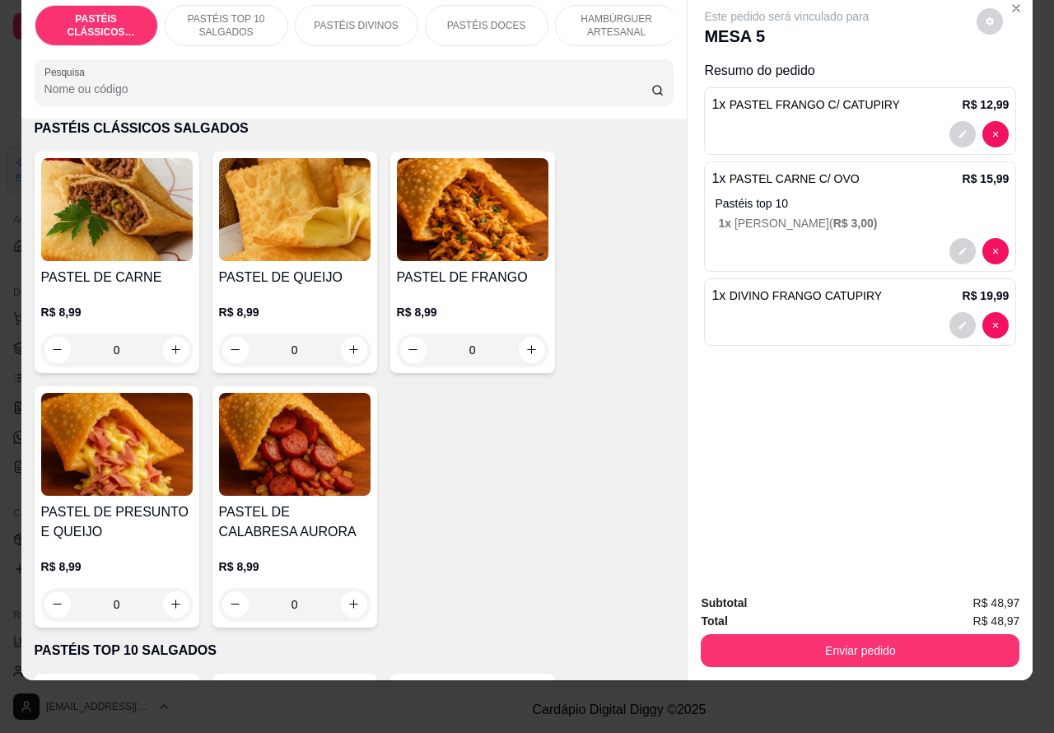
click at [170, 601] on icon "increase-product-quantity" at bounding box center [176, 604] width 12 height 12
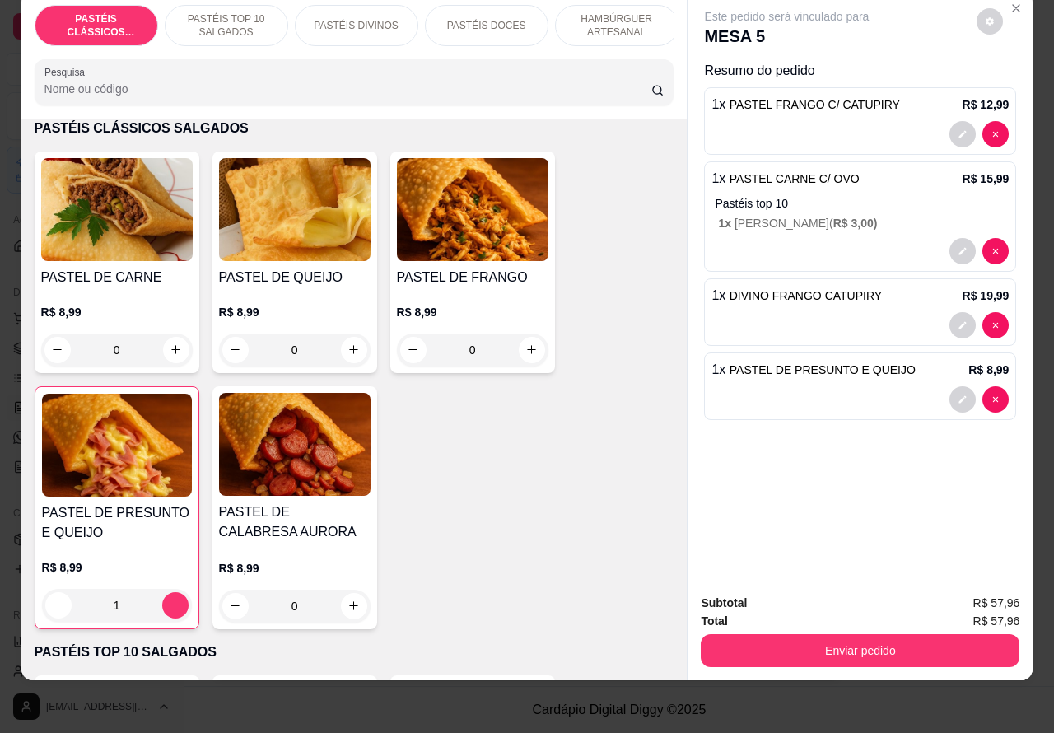
type input "1"
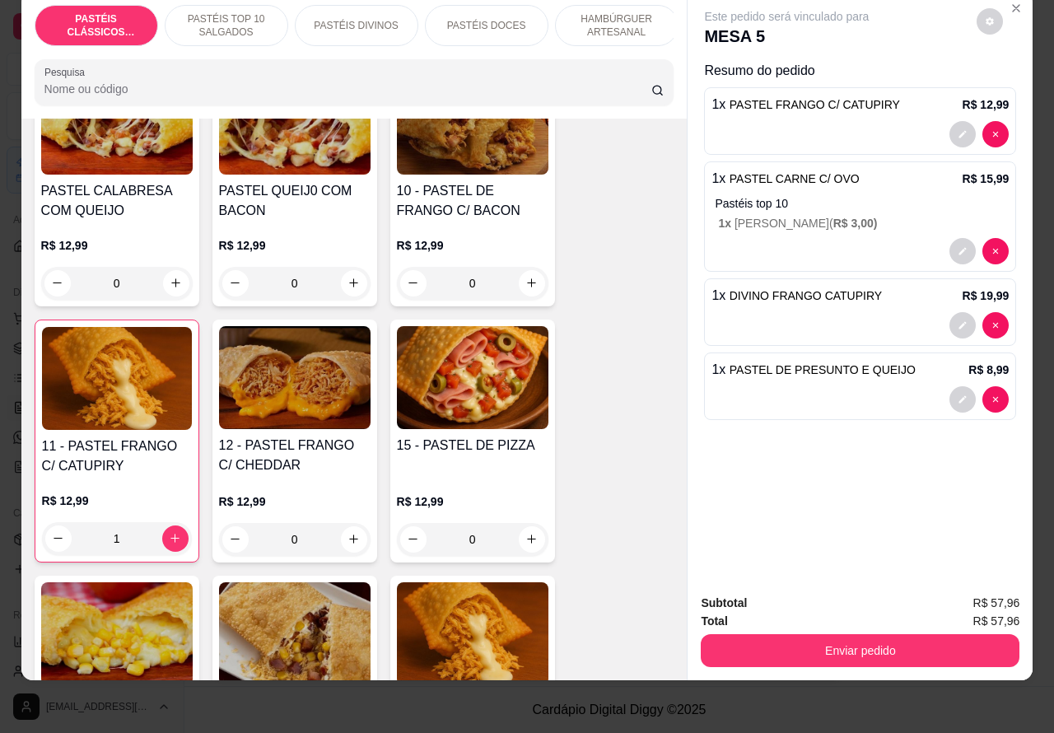
scroll to position [1493, 0]
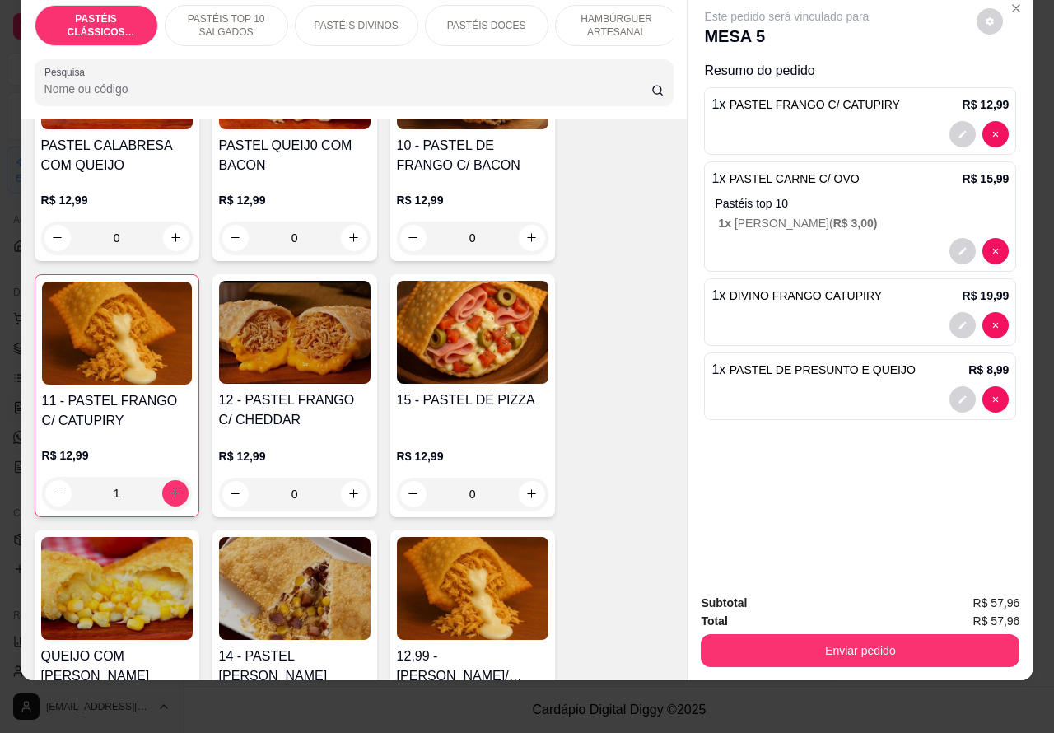
click at [167, 486] on div "1" at bounding box center [117, 493] width 150 height 33
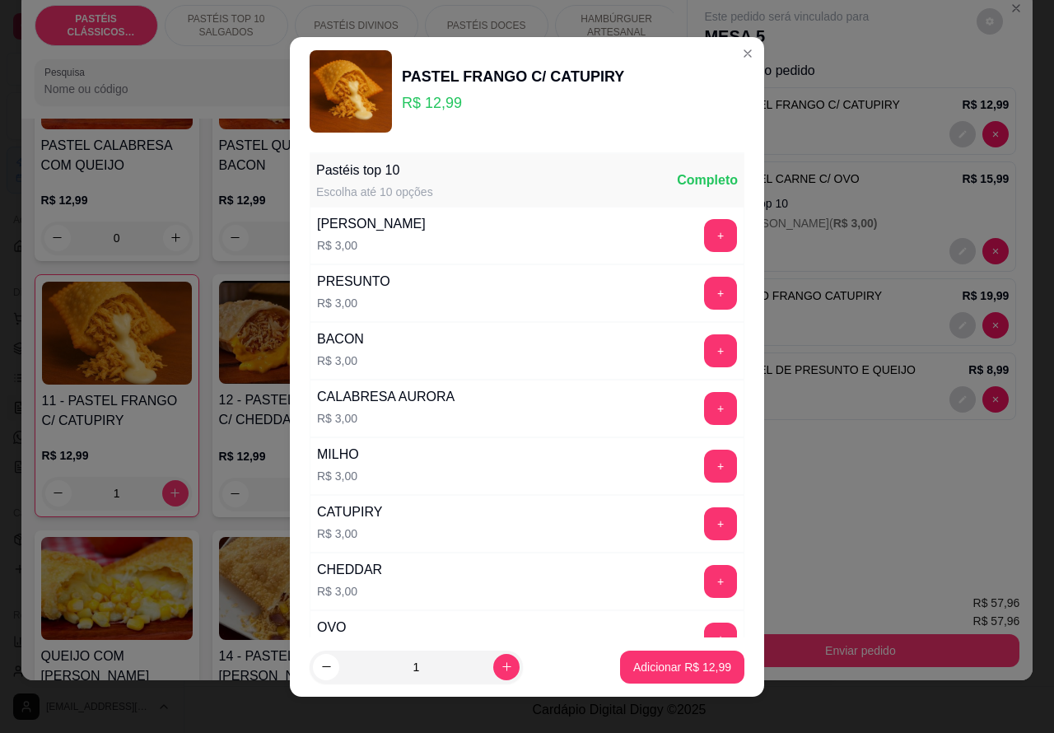
click at [633, 665] on p "Adicionar R$ 12,99" at bounding box center [682, 667] width 98 height 16
type input "2"
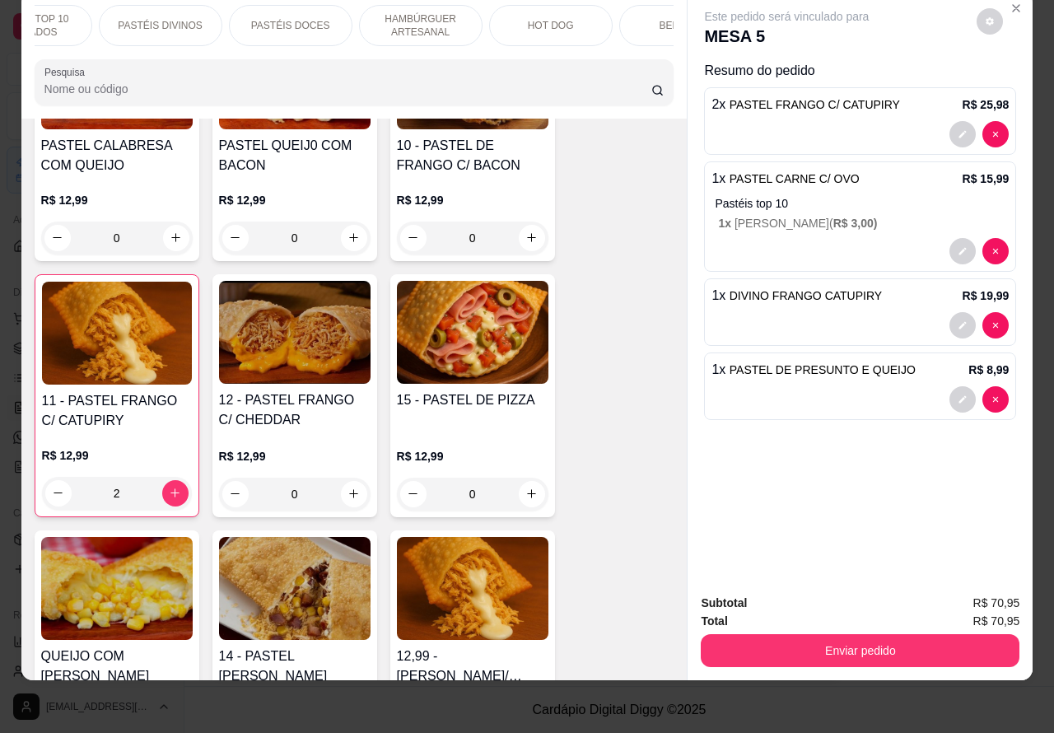
scroll to position [0, 198]
click at [550, 17] on div "HOT DOG" at bounding box center [550, 25] width 124 height 41
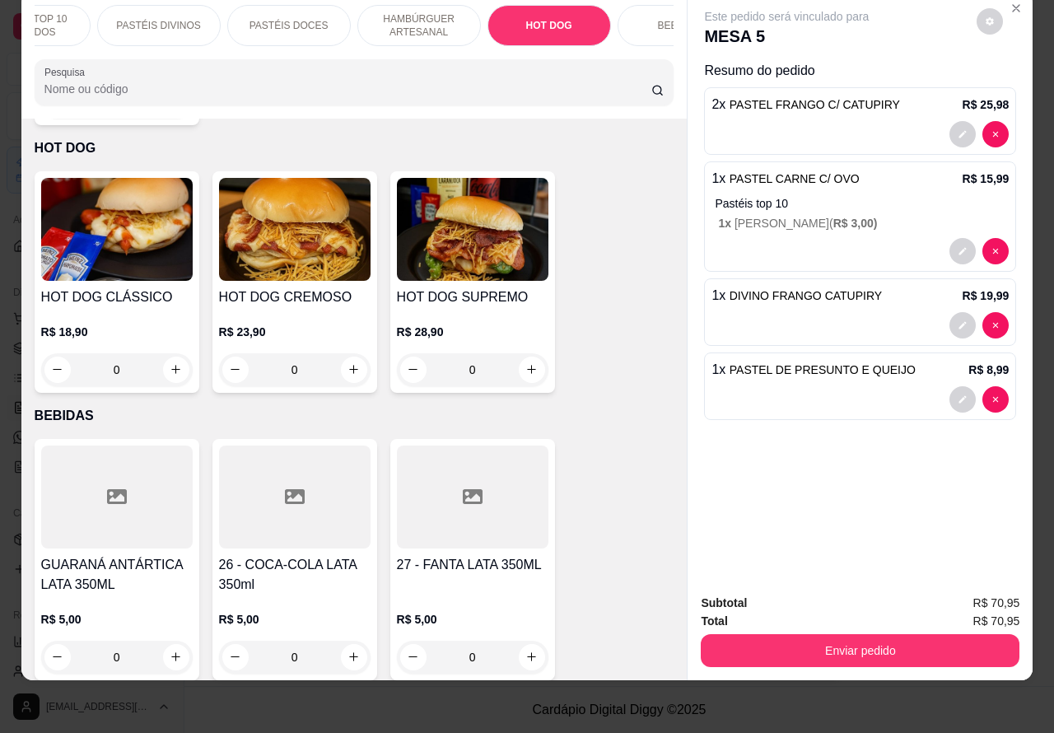
click at [355, 353] on div "0" at bounding box center [295, 369] width 152 height 33
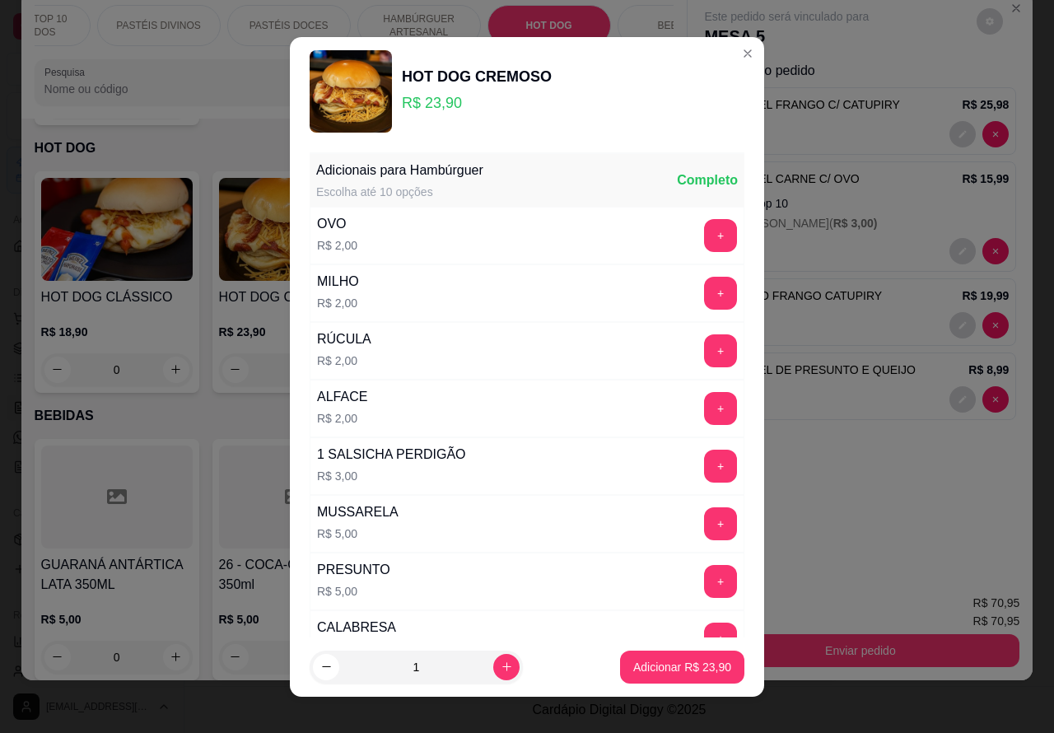
click at [633, 673] on p "Adicionar R$ 23,90" at bounding box center [682, 667] width 98 height 16
type input "1"
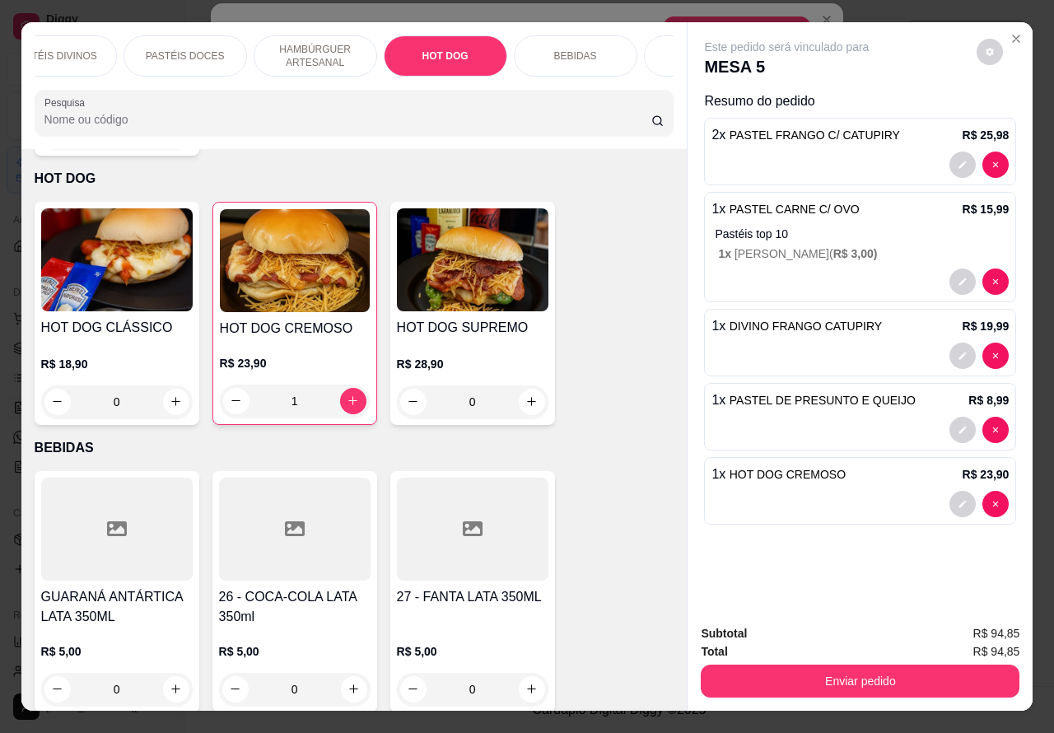
scroll to position [0, 395]
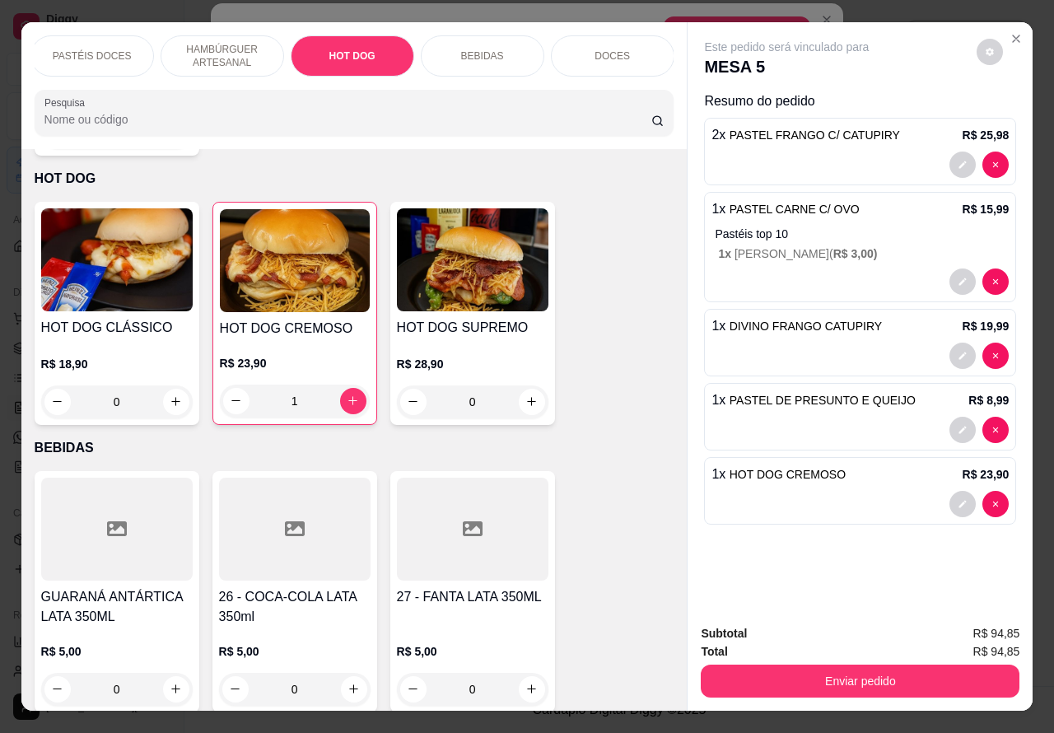
click at [482, 50] on p "BEBIDAS" at bounding box center [482, 55] width 43 height 13
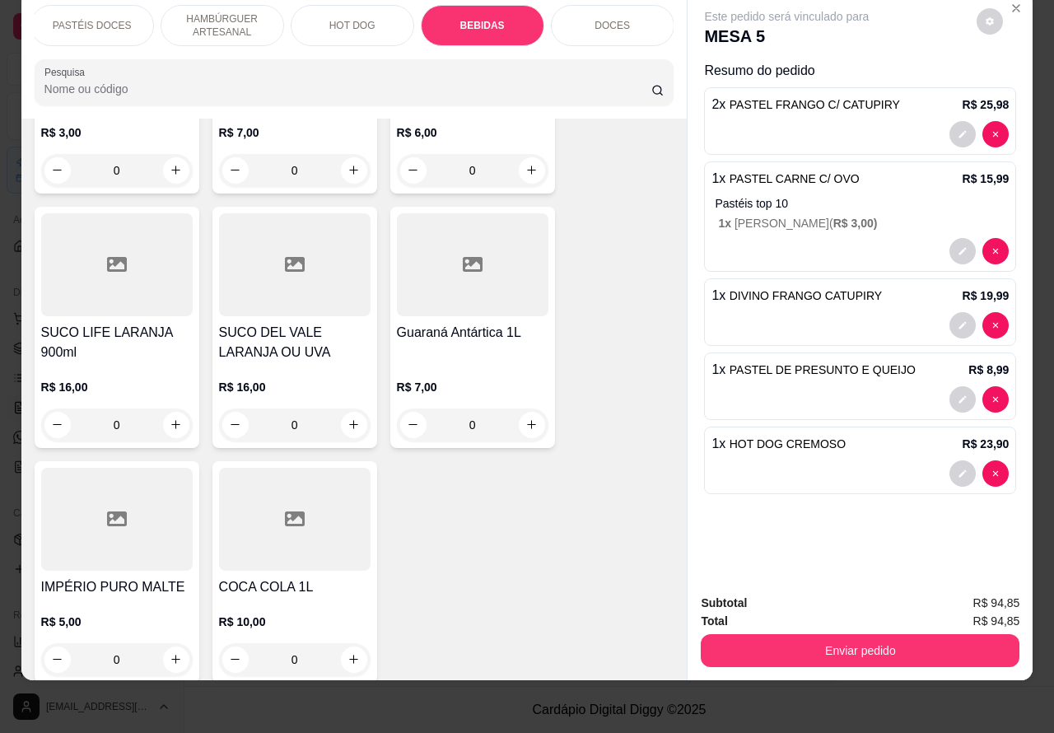
scroll to position [5944, 0]
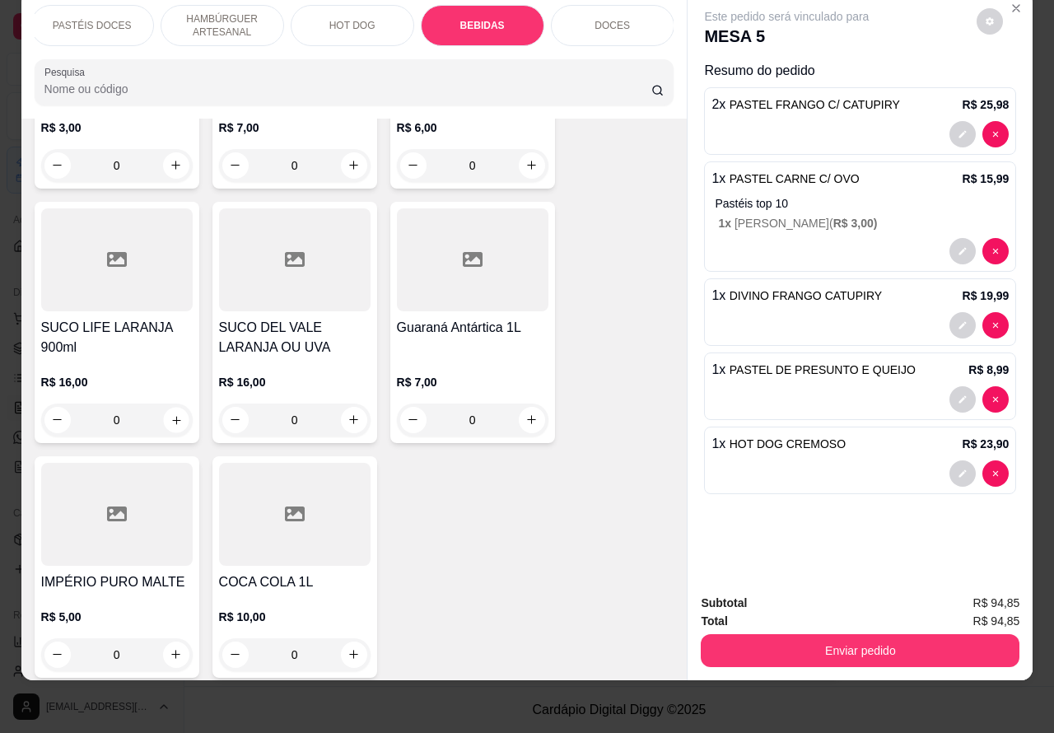
click at [170, 414] on icon "increase-product-quantity" at bounding box center [176, 420] width 12 height 12
type input "1"
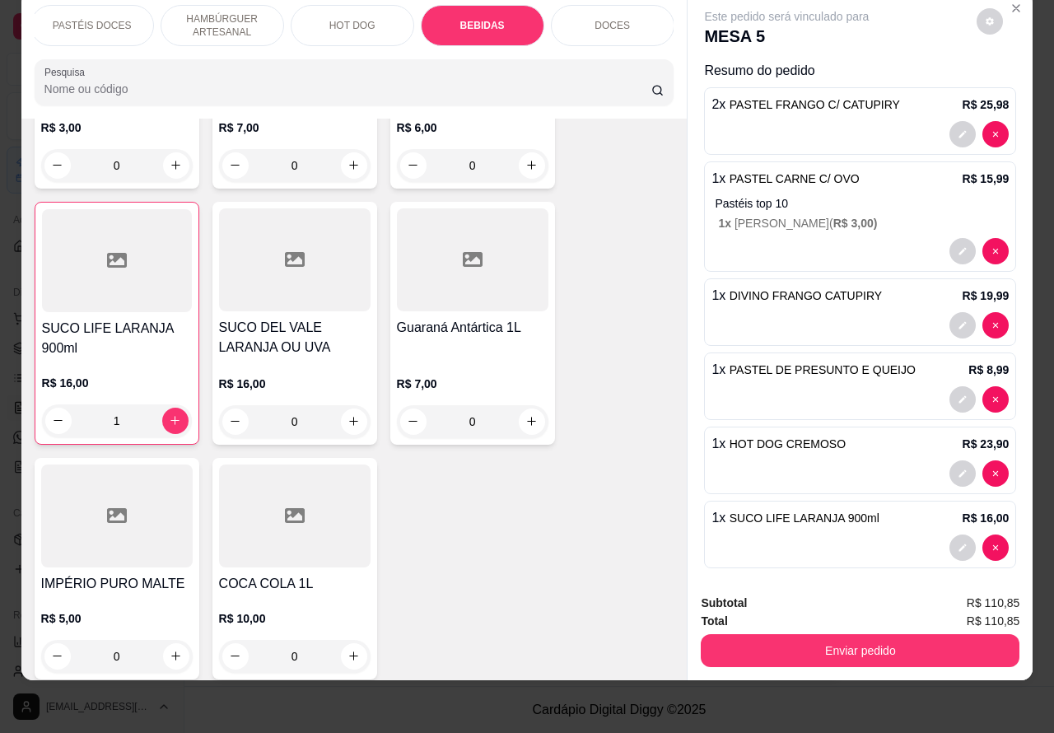
click at [836, 634] on button "Enviar pedido" at bounding box center [860, 650] width 319 height 33
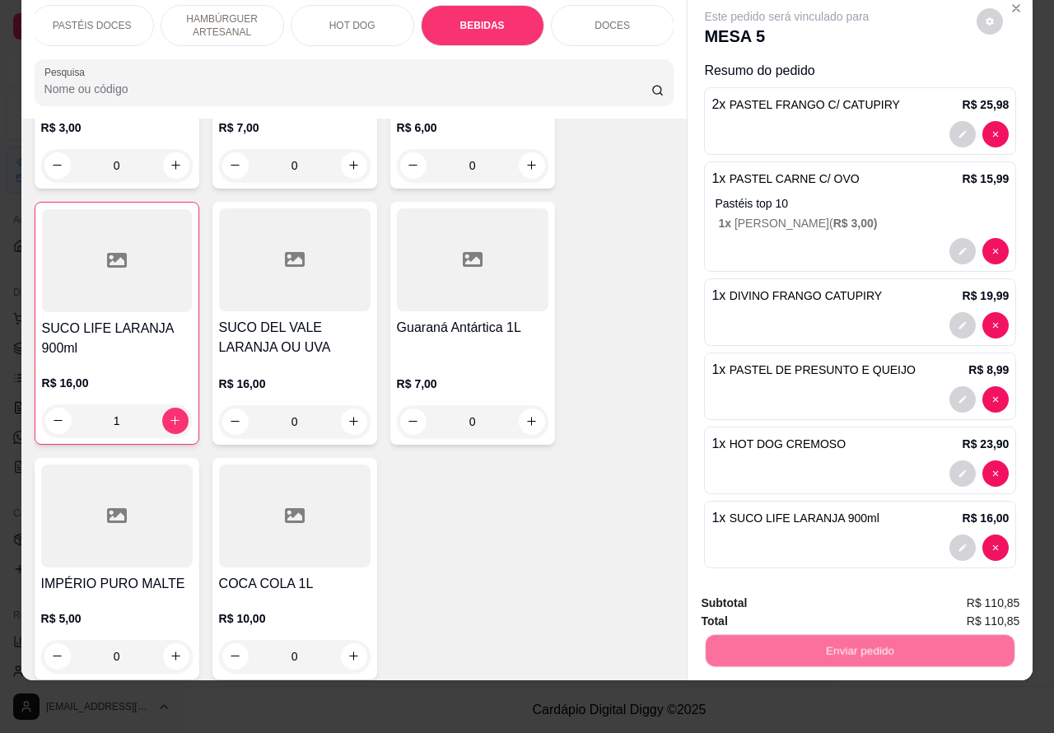
click at [792, 597] on button "Não registrar e enviar pedido" at bounding box center [805, 595] width 166 height 30
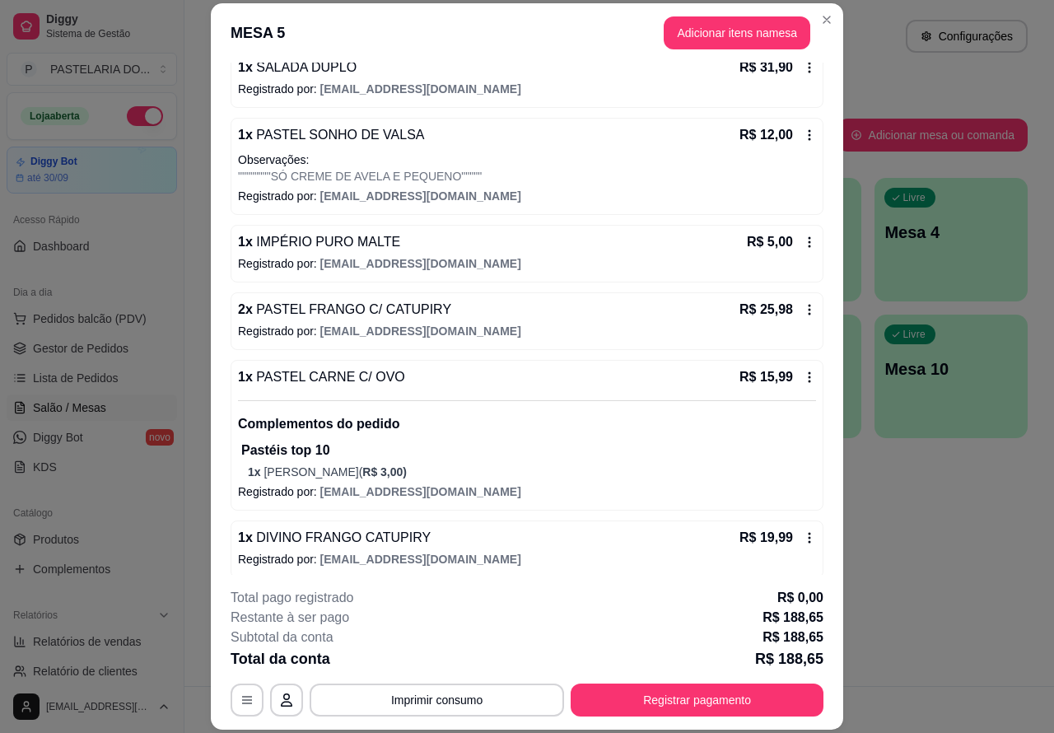
scroll to position [239, 0]
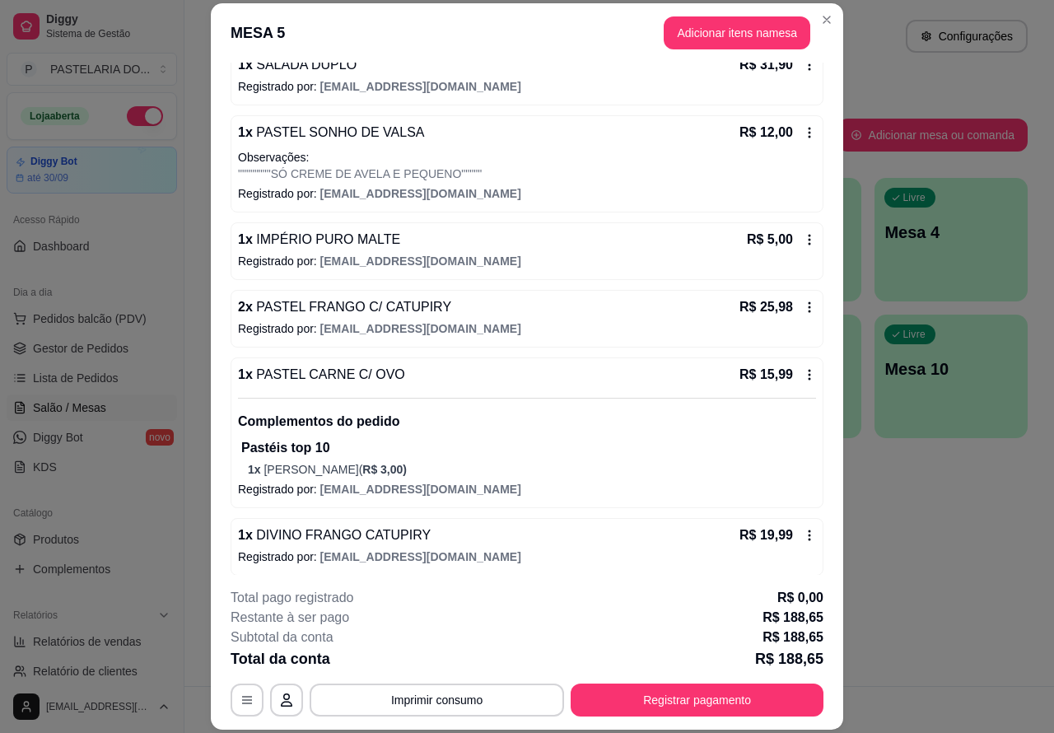
click at [483, 703] on button "Imprimir consumo" at bounding box center [437, 700] width 255 height 33
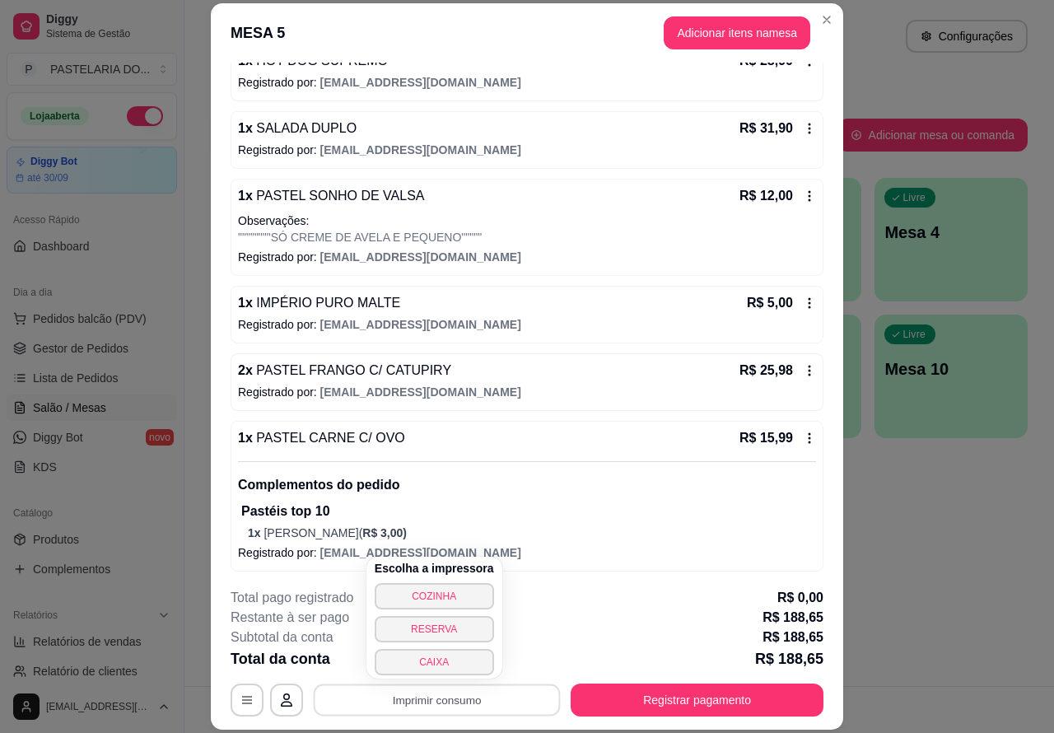
scroll to position [256, 0]
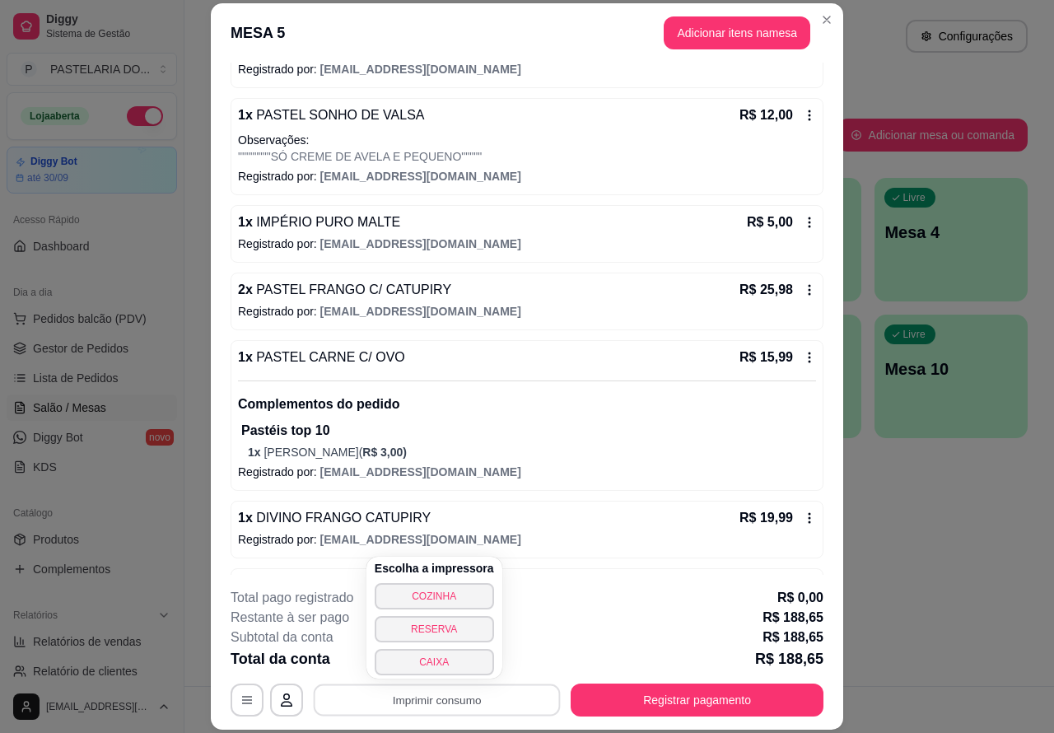
click at [441, 672] on button "CAIXA" at bounding box center [434, 662] width 119 height 26
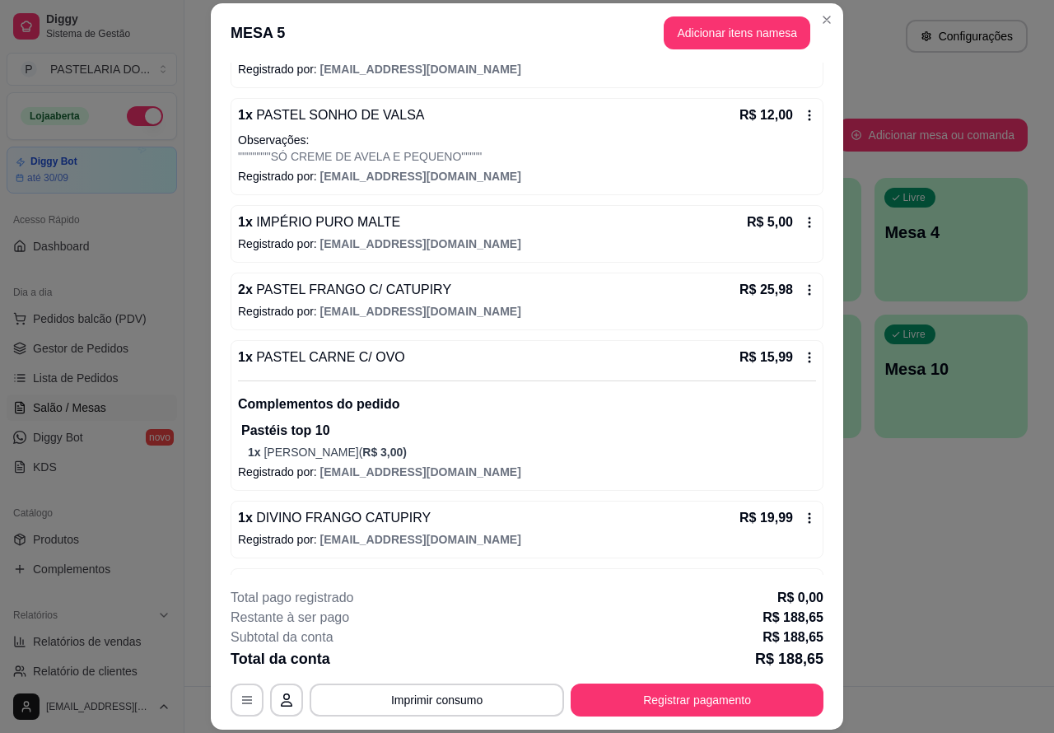
scroll to position [0, 0]
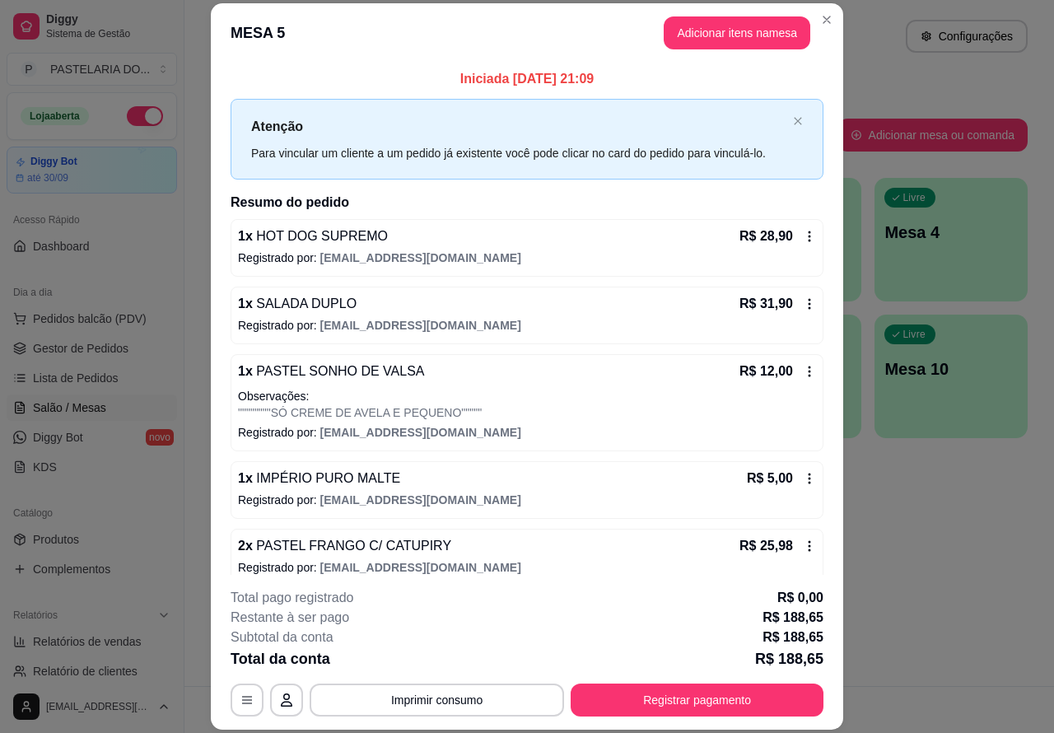
click at [900, 507] on div "Atendimento Salão Configurações Todos Mesas Comandas Pesquisar Adicionar mesa o…" at bounding box center [620, 343] width 870 height 686
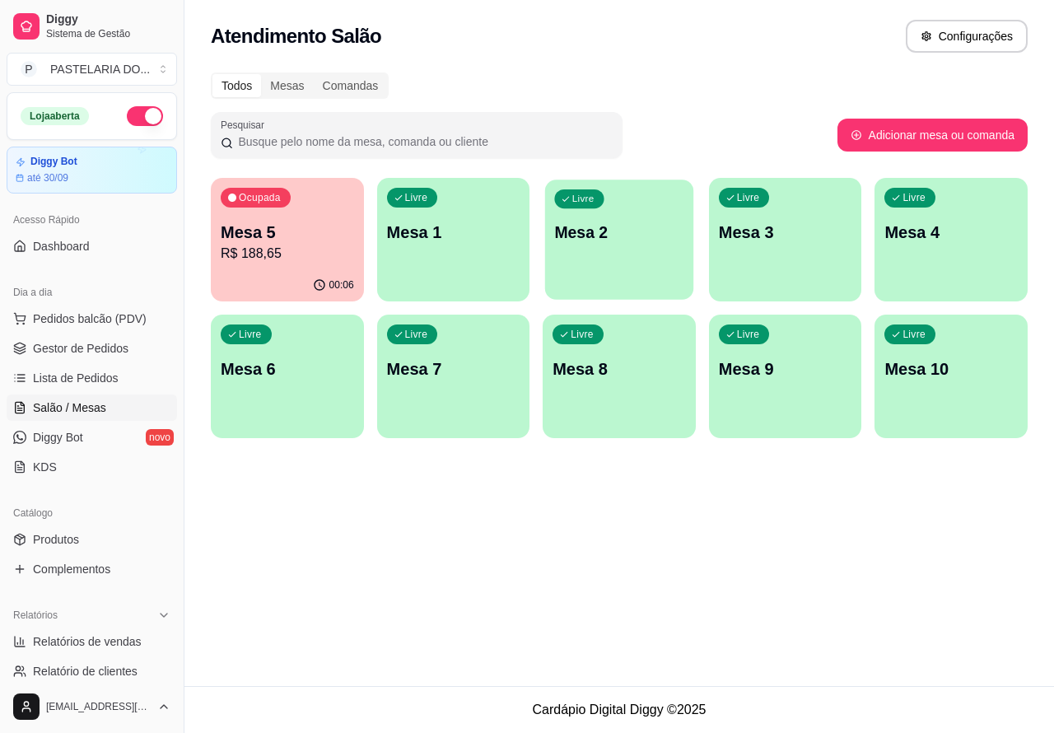
click at [618, 237] on p "Mesa 2" at bounding box center [619, 233] width 129 height 22
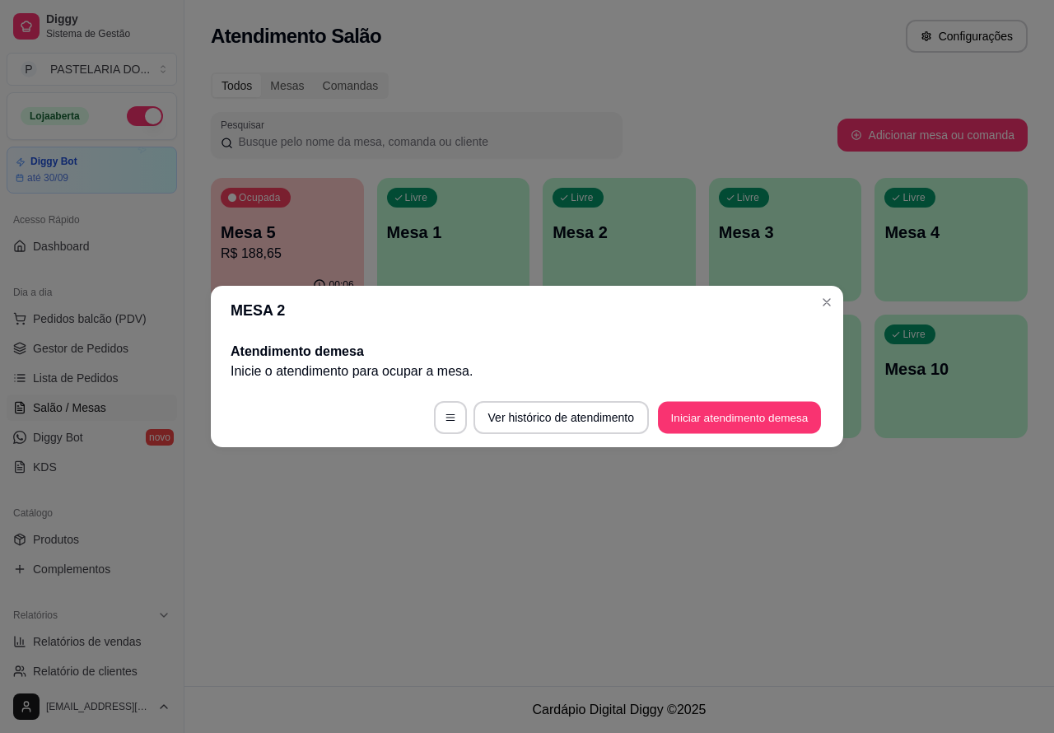
click at [725, 421] on button "Iniciar atendimento de mesa" at bounding box center [739, 418] width 163 height 32
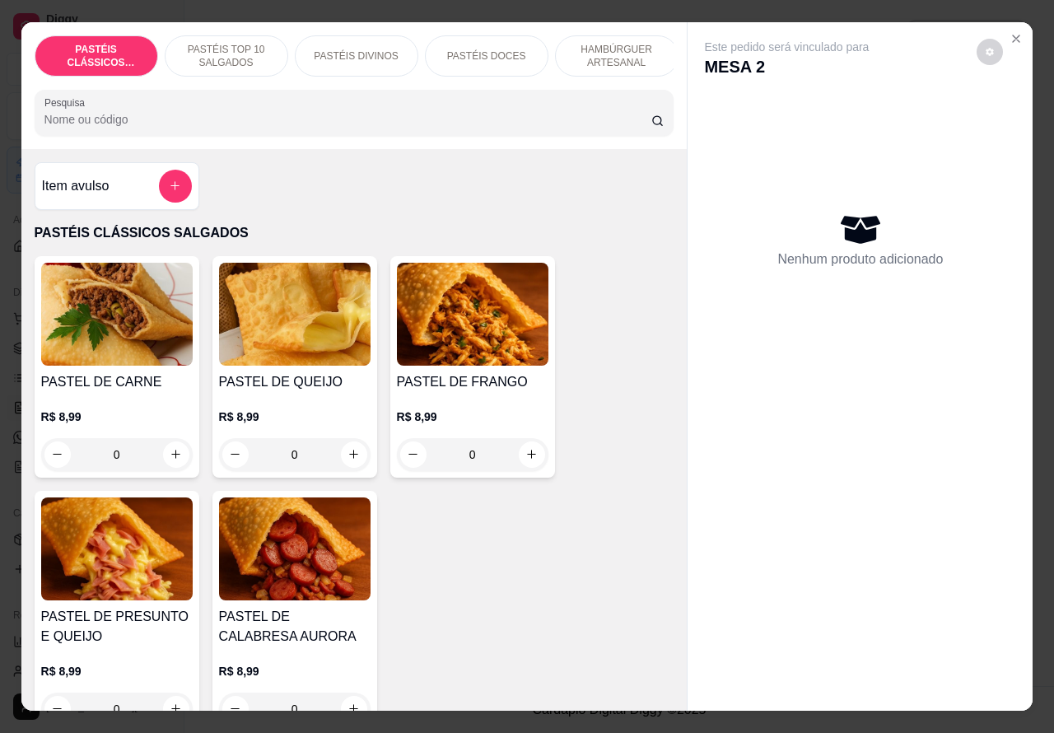
click at [236, 43] on p "PASTÉIS TOP 10 SALGADOS" at bounding box center [227, 56] width 96 height 26
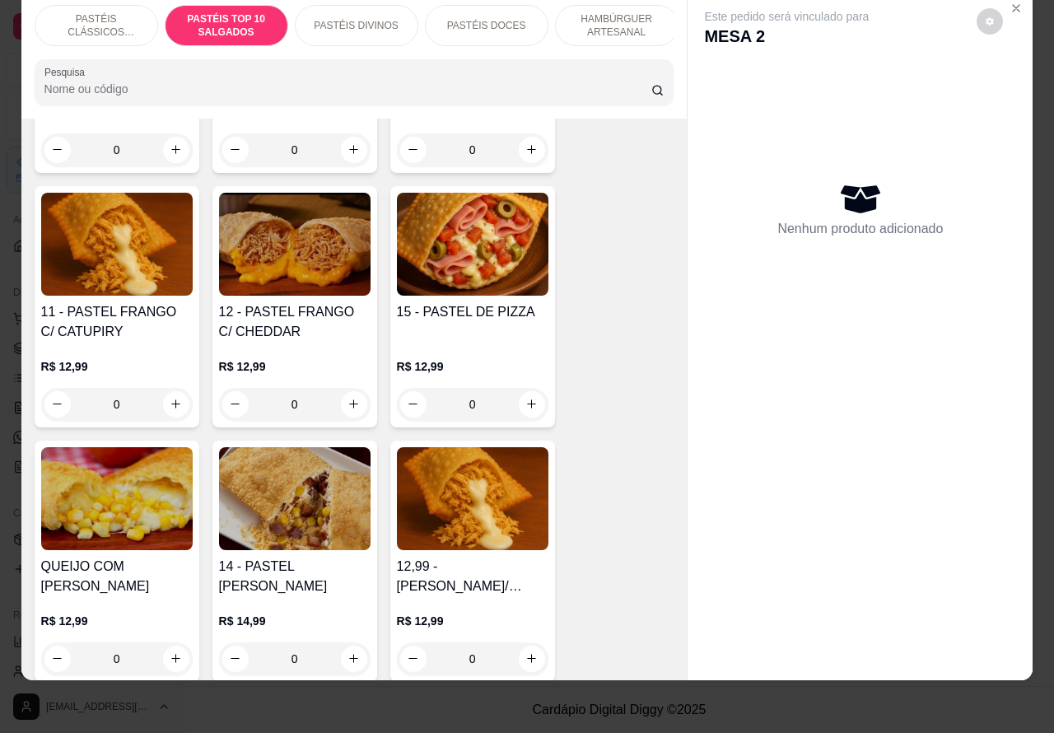
scroll to position [1608, 0]
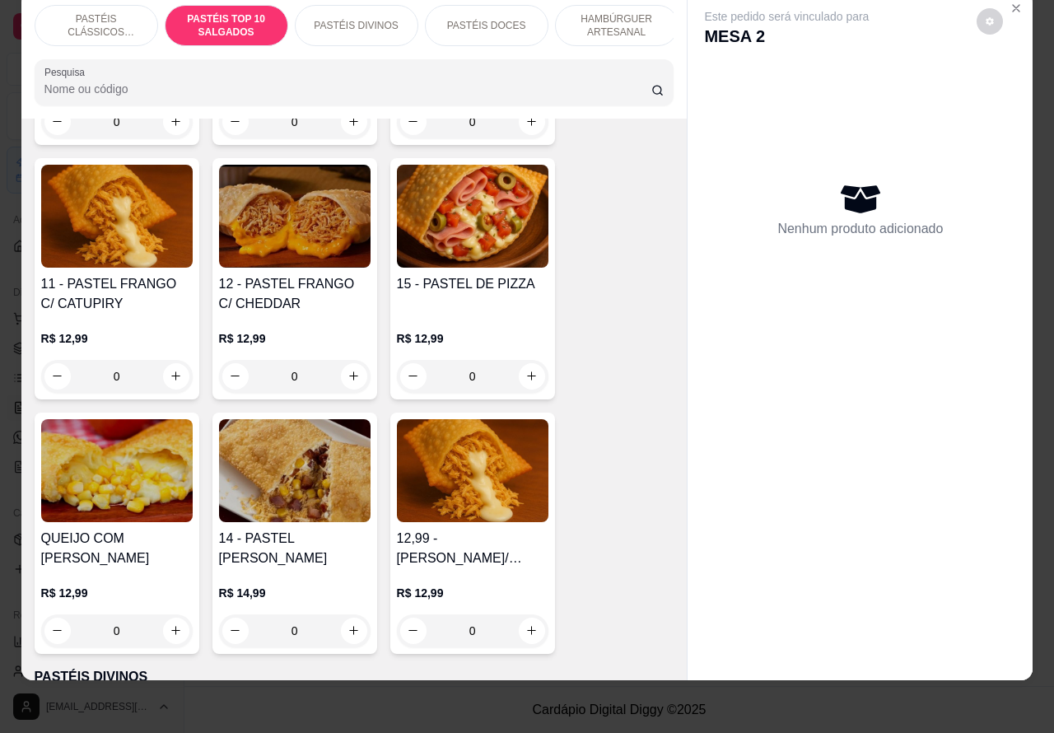
click at [512, 379] on div "0" at bounding box center [473, 376] width 152 height 33
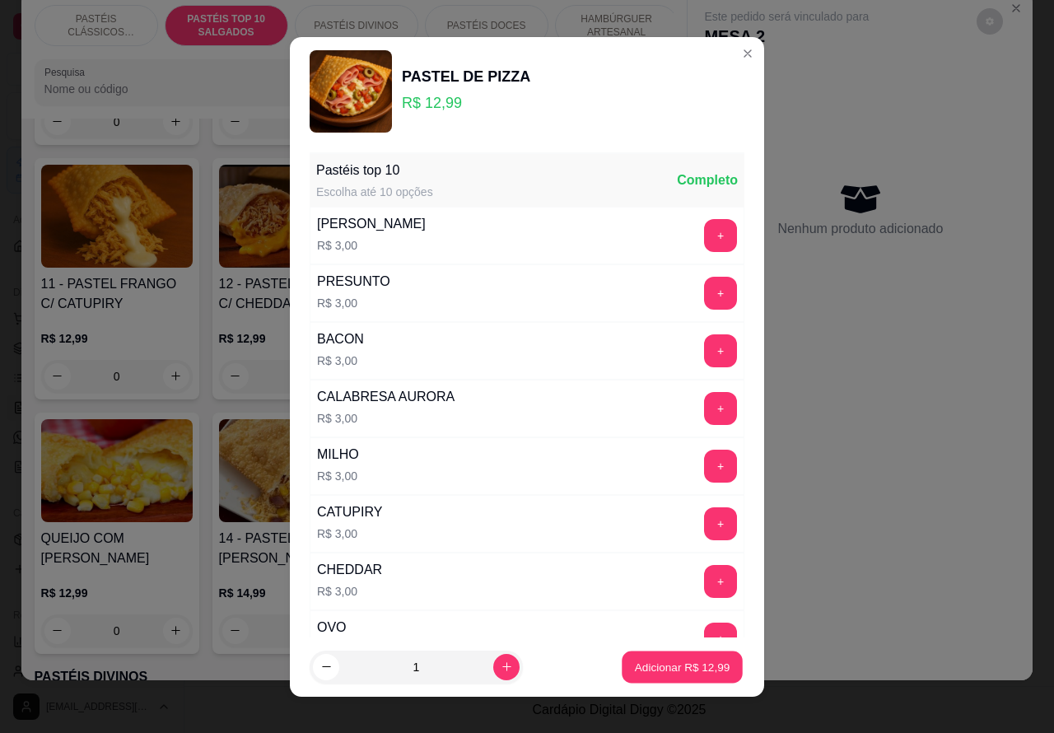
click at [659, 671] on p "Adicionar R$ 12,99" at bounding box center [683, 667] width 96 height 16
type input "1"
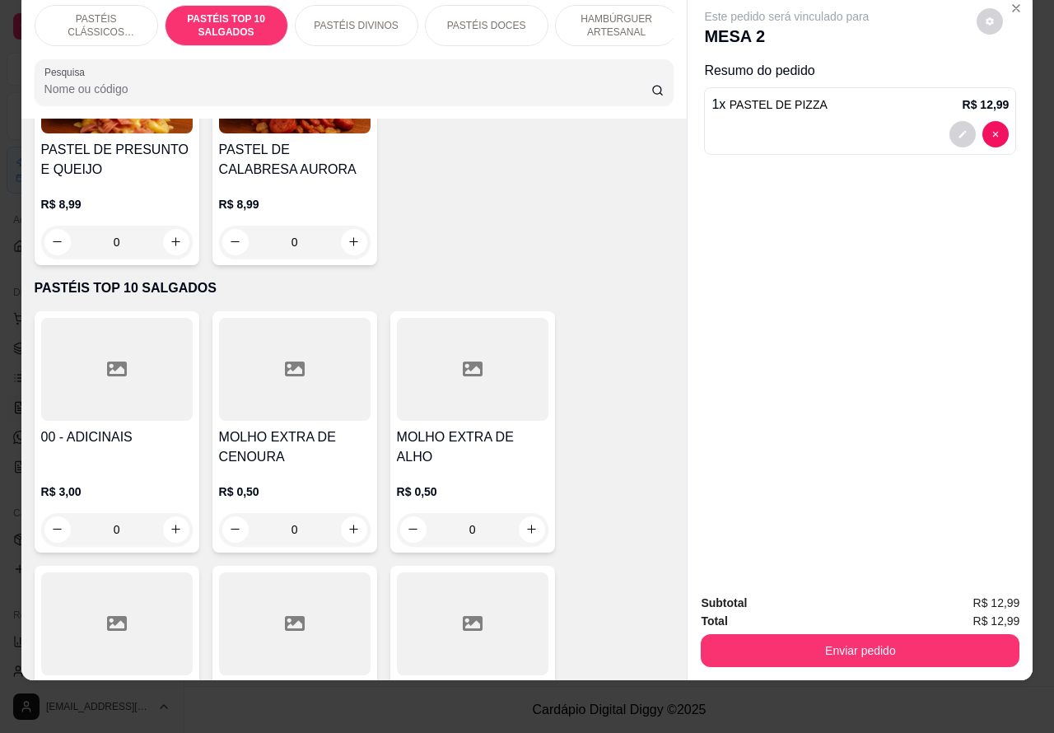
scroll to position [344, 0]
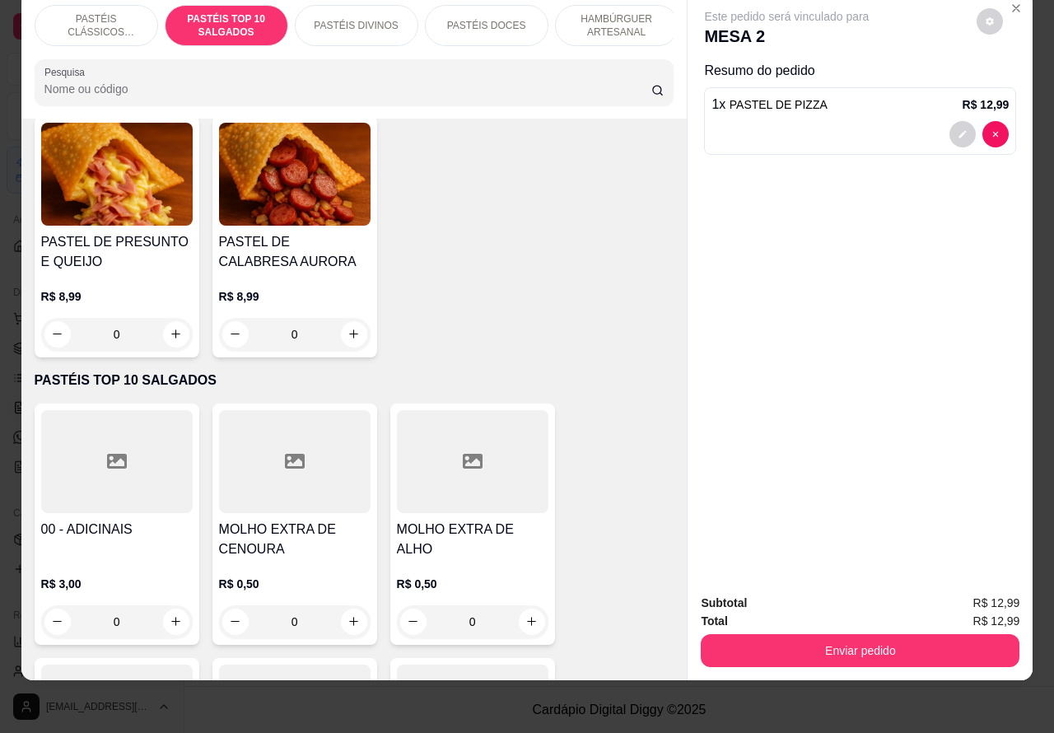
click at [111, 12] on p "PASTÉIS CLÁSSICOS SALGADOS" at bounding box center [97, 25] width 96 height 26
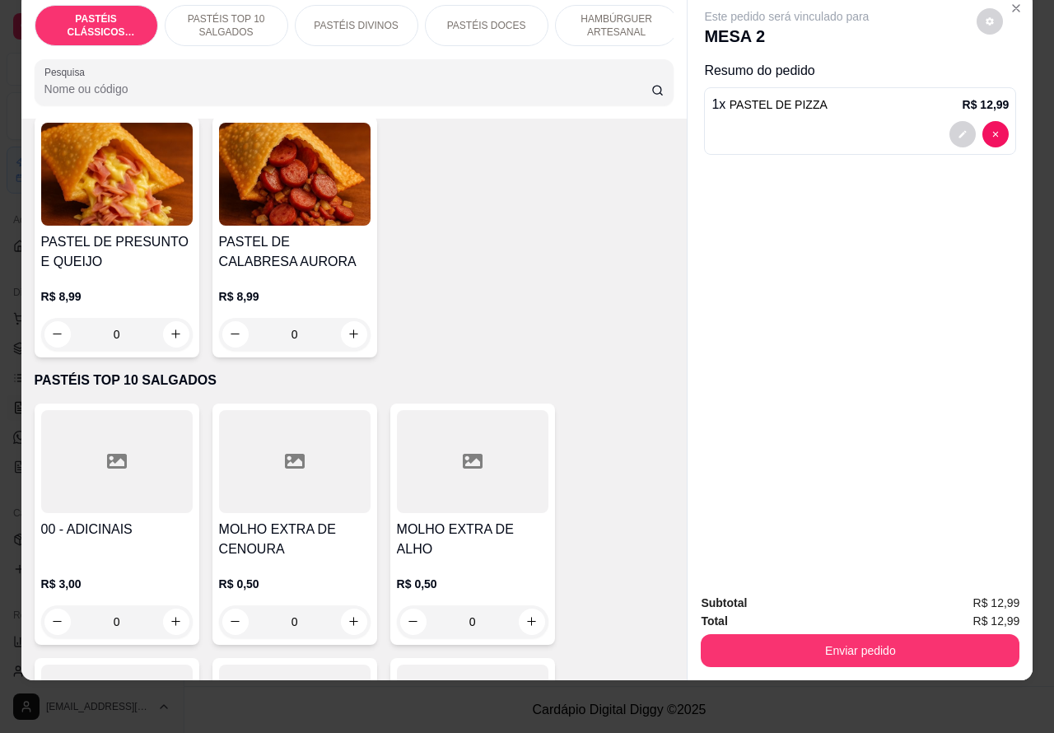
scroll to position [74, 0]
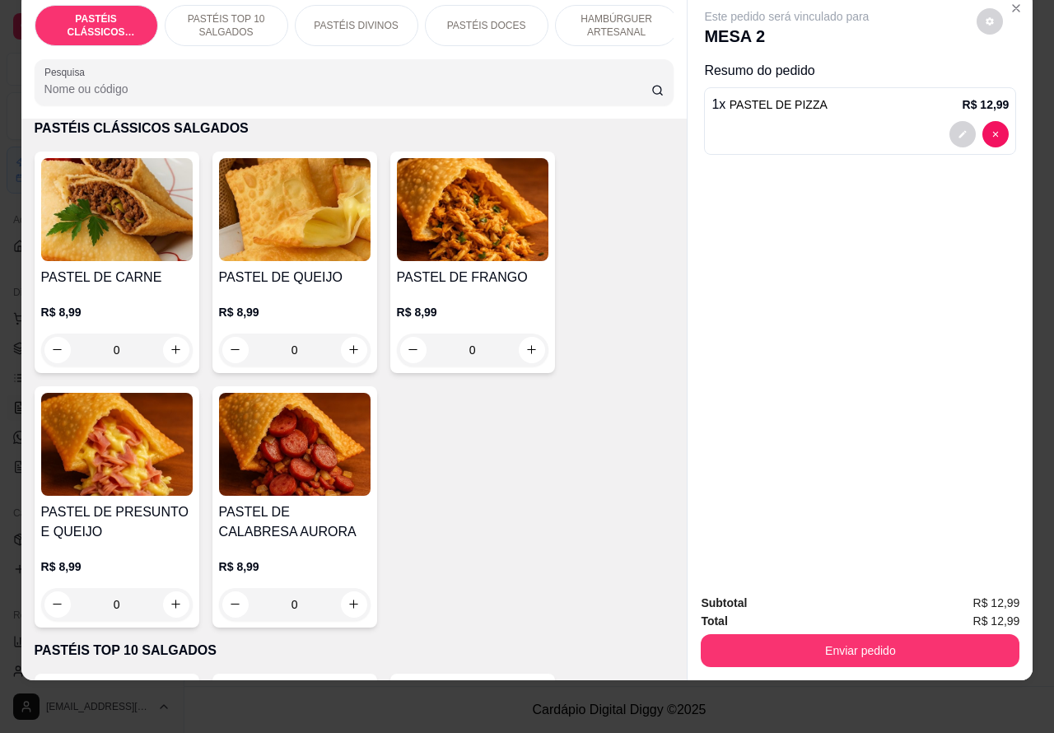
click at [170, 601] on icon "increase-product-quantity" at bounding box center [176, 604] width 12 height 12
type input "1"
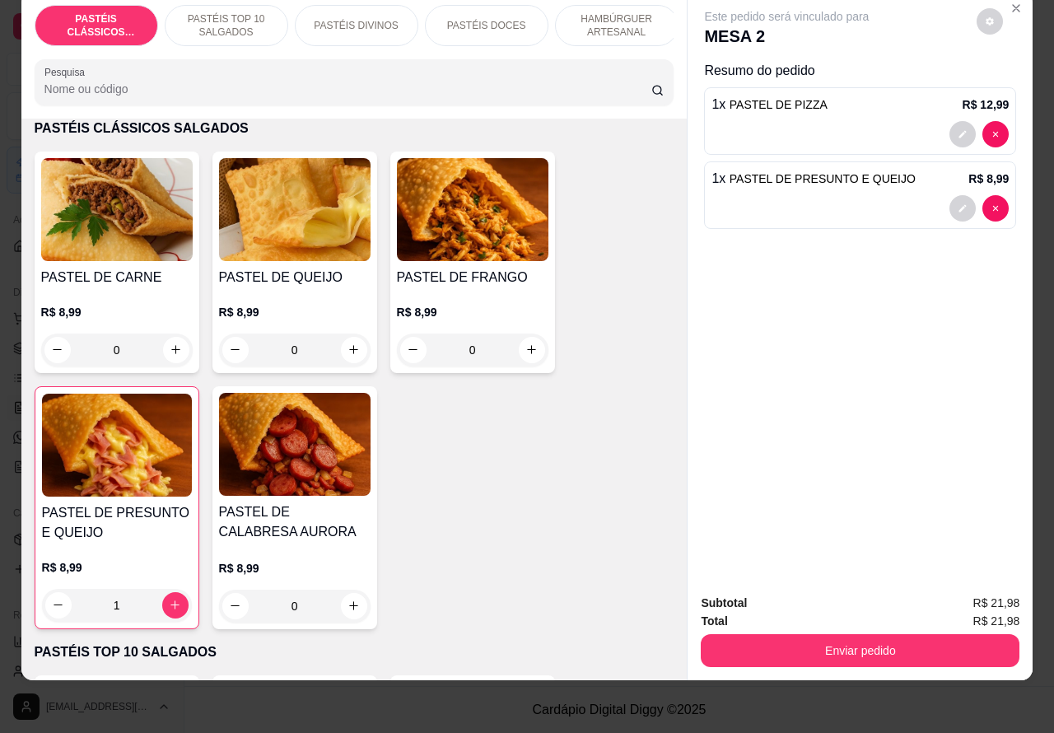
click at [383, 19] on p "PASTÉIS DIVINOS" at bounding box center [356, 25] width 84 height 13
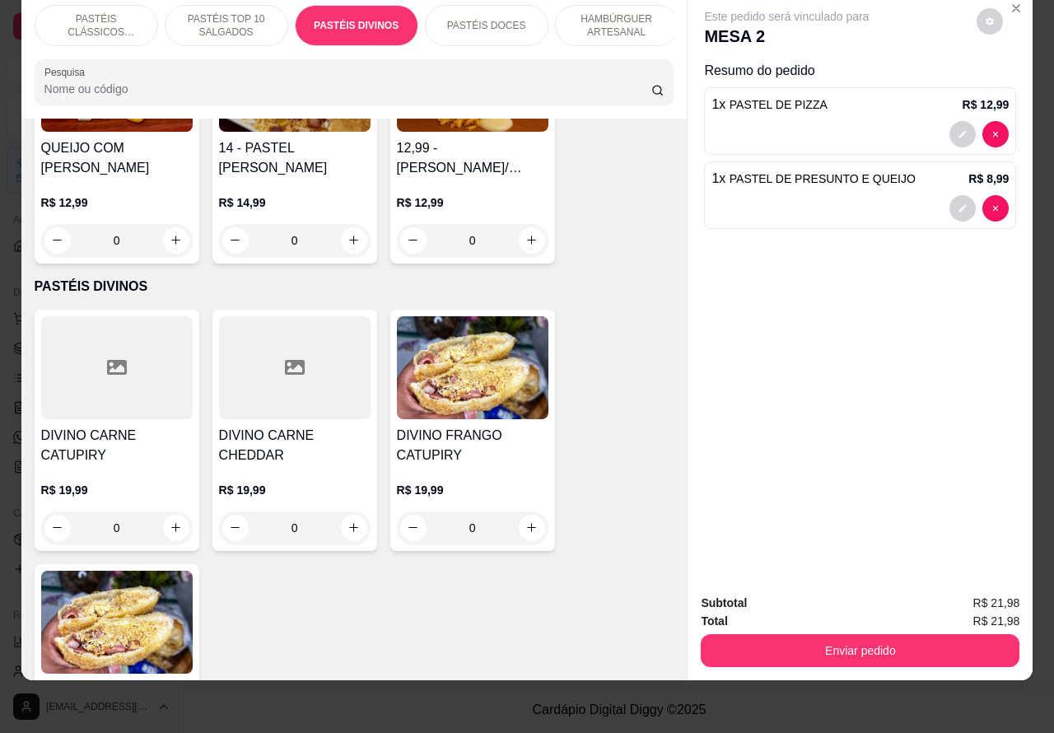
scroll to position [2031, 0]
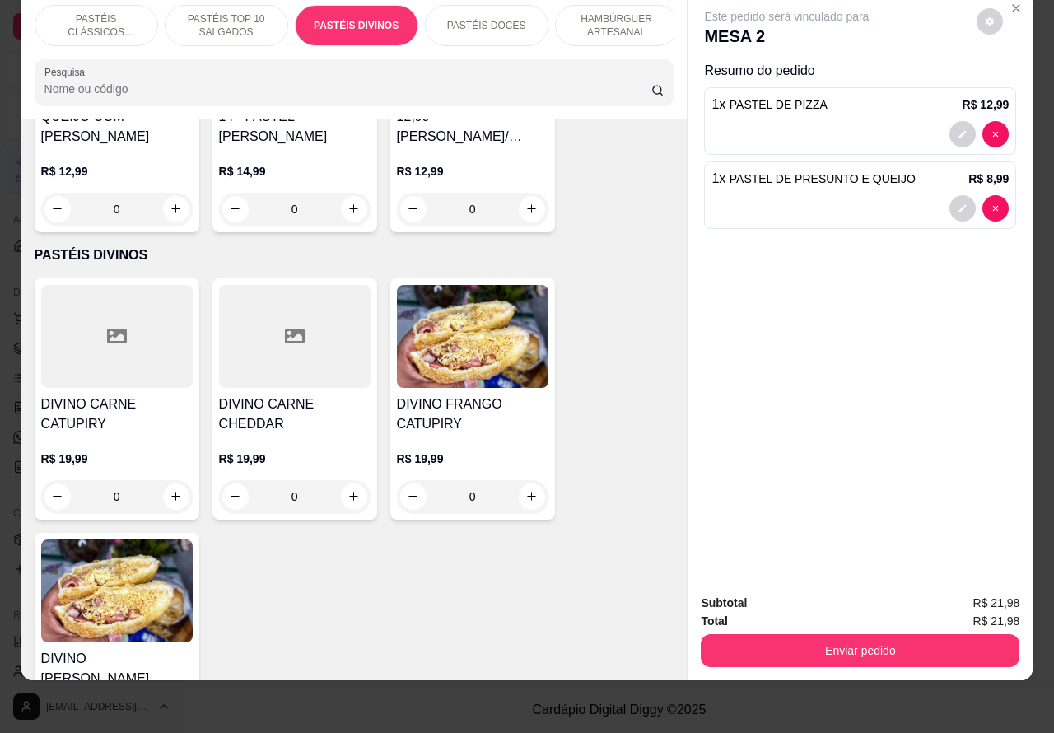
click at [338, 495] on div "0" at bounding box center [295, 496] width 152 height 33
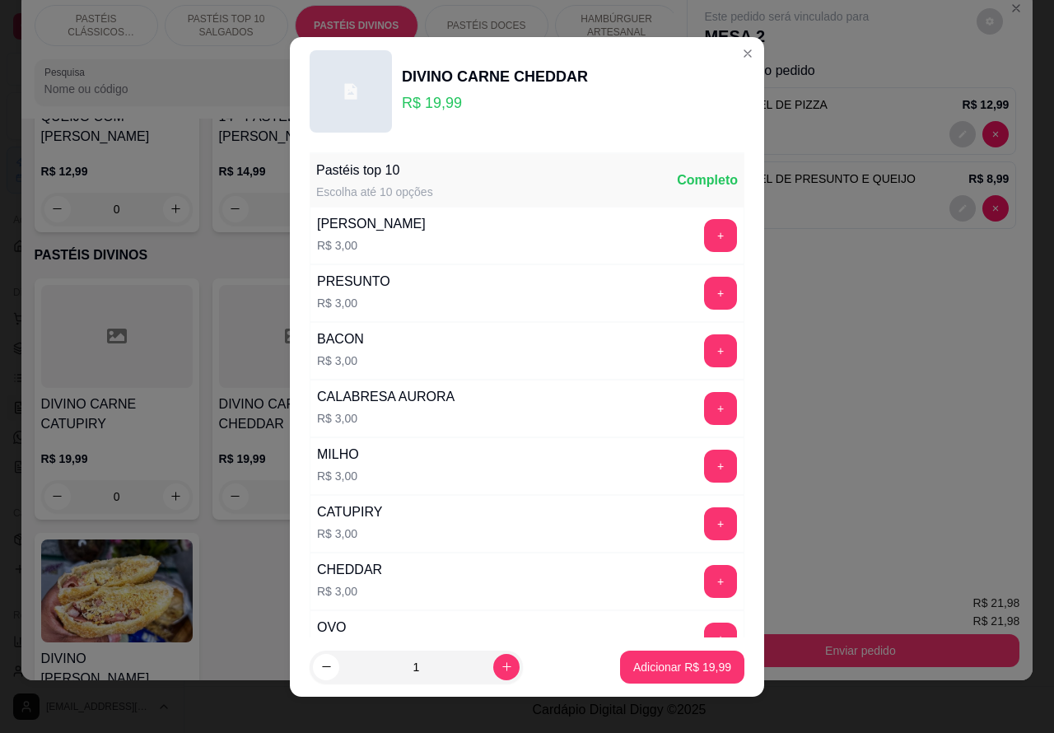
click at [647, 673] on p "Adicionar R$ 19,99" at bounding box center [682, 667] width 98 height 16
type input "1"
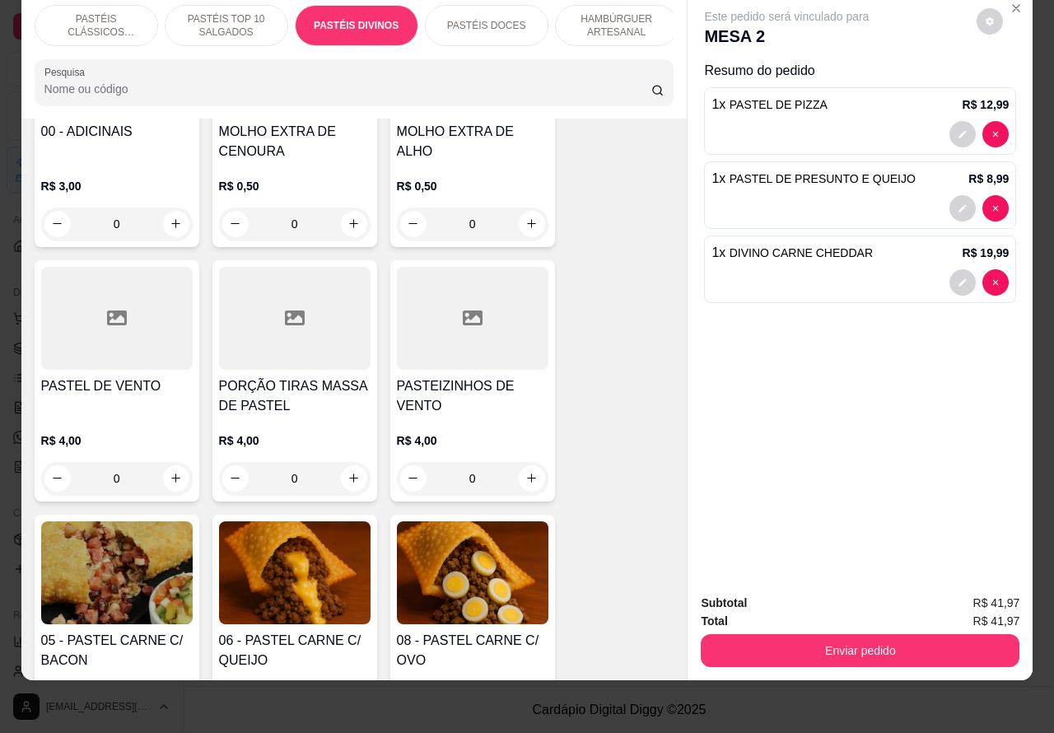
scroll to position [797, 0]
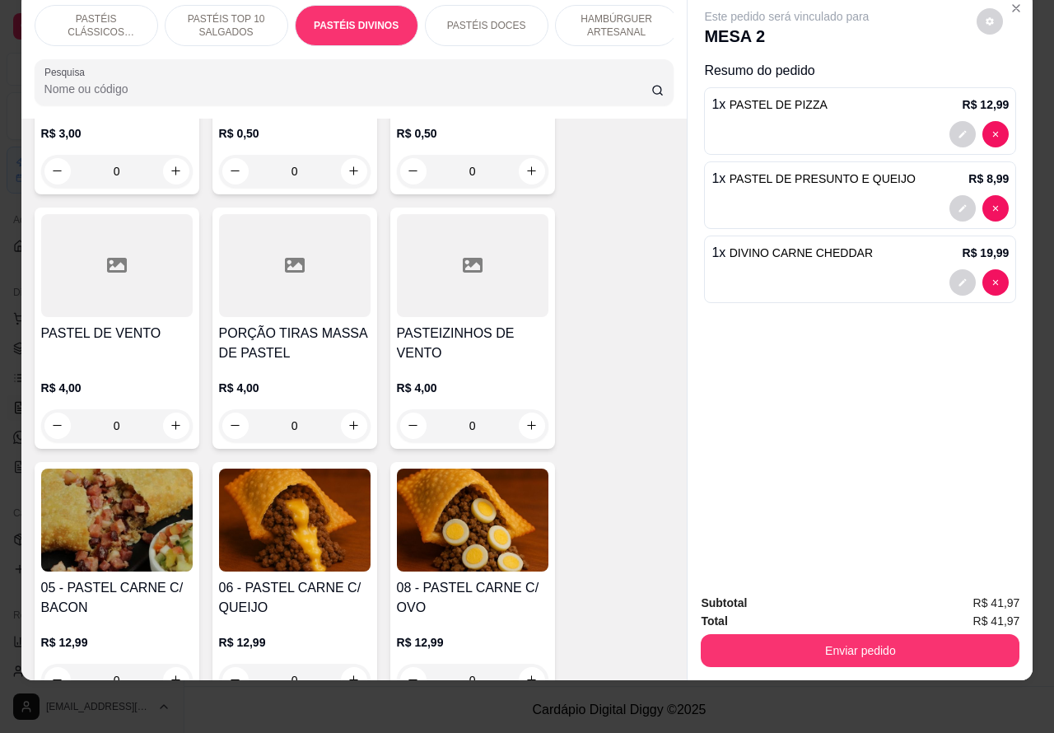
click at [348, 425] on icon "increase-product-quantity" at bounding box center [354, 425] width 12 height 12
type input "1"
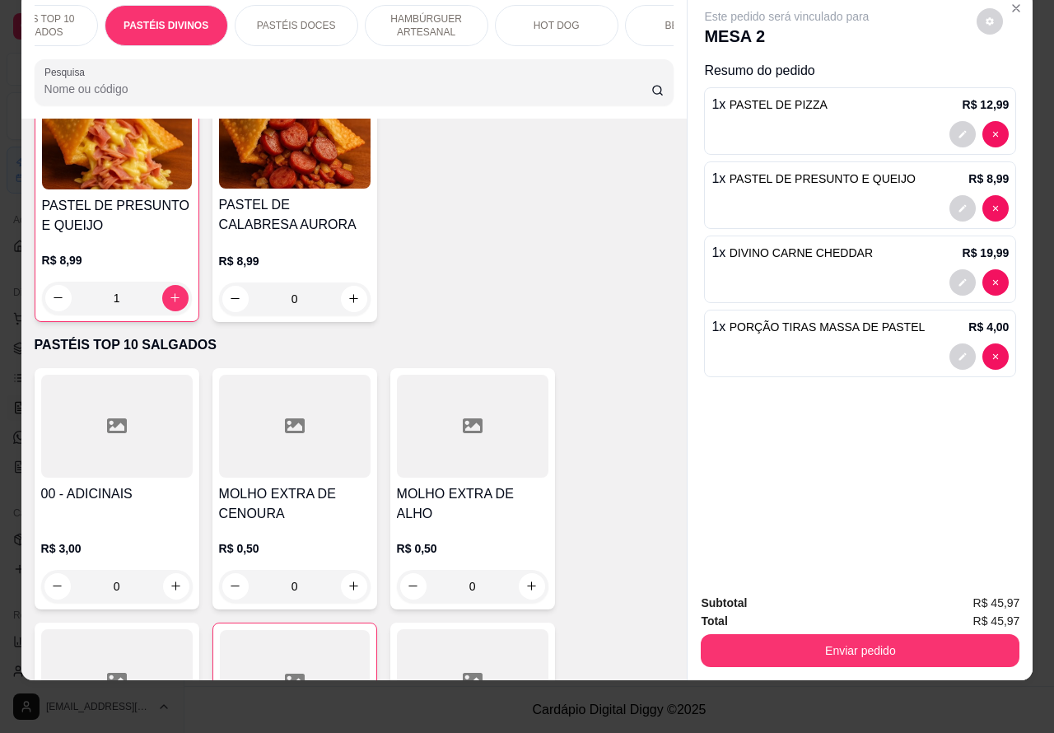
scroll to position [0, 218]
click at [651, 19] on p "BEBIDAS" at bounding box center [659, 25] width 43 height 13
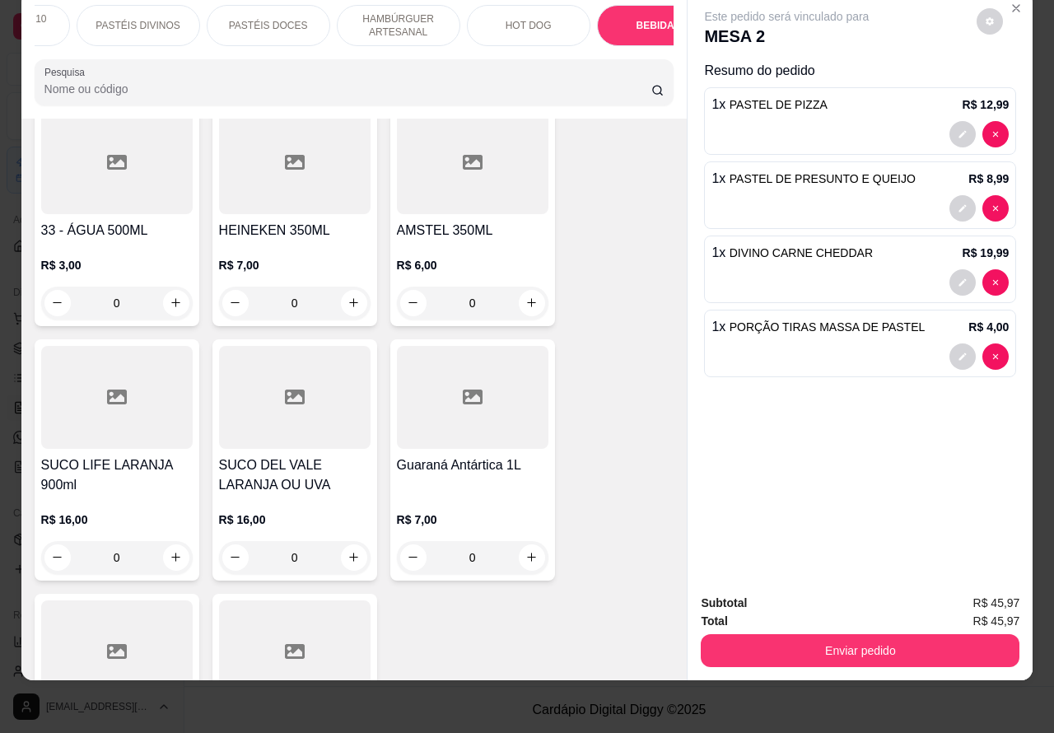
scroll to position [5857, 0]
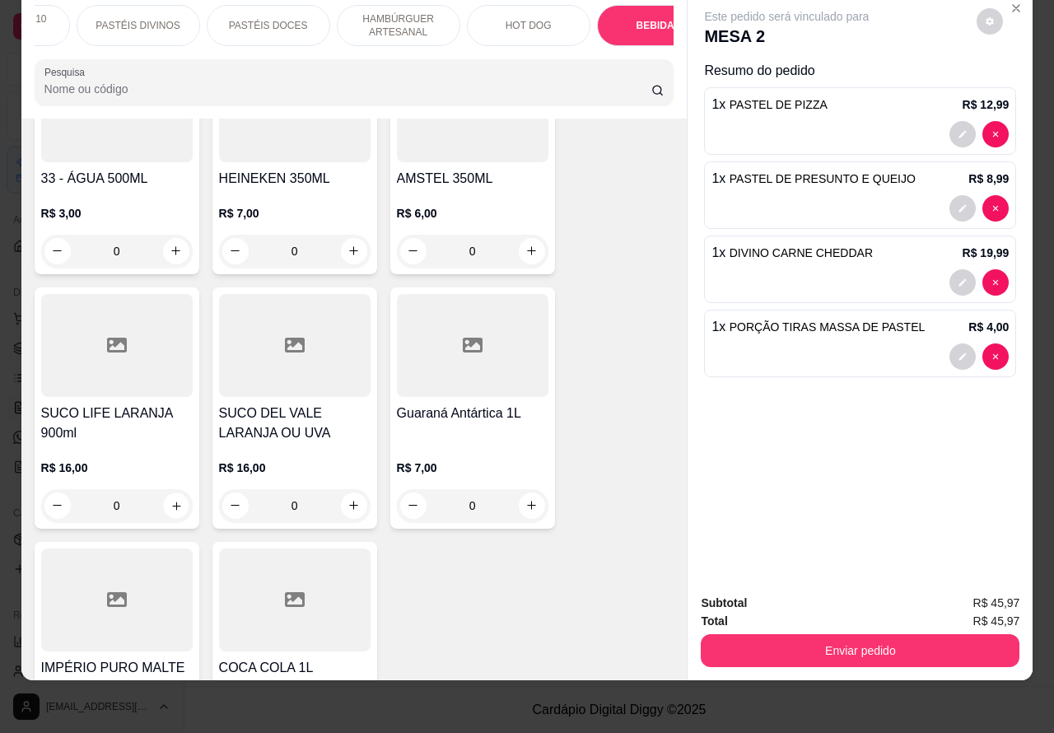
click at [174, 493] on button "increase-product-quantity" at bounding box center [176, 506] width 26 height 26
type input "1"
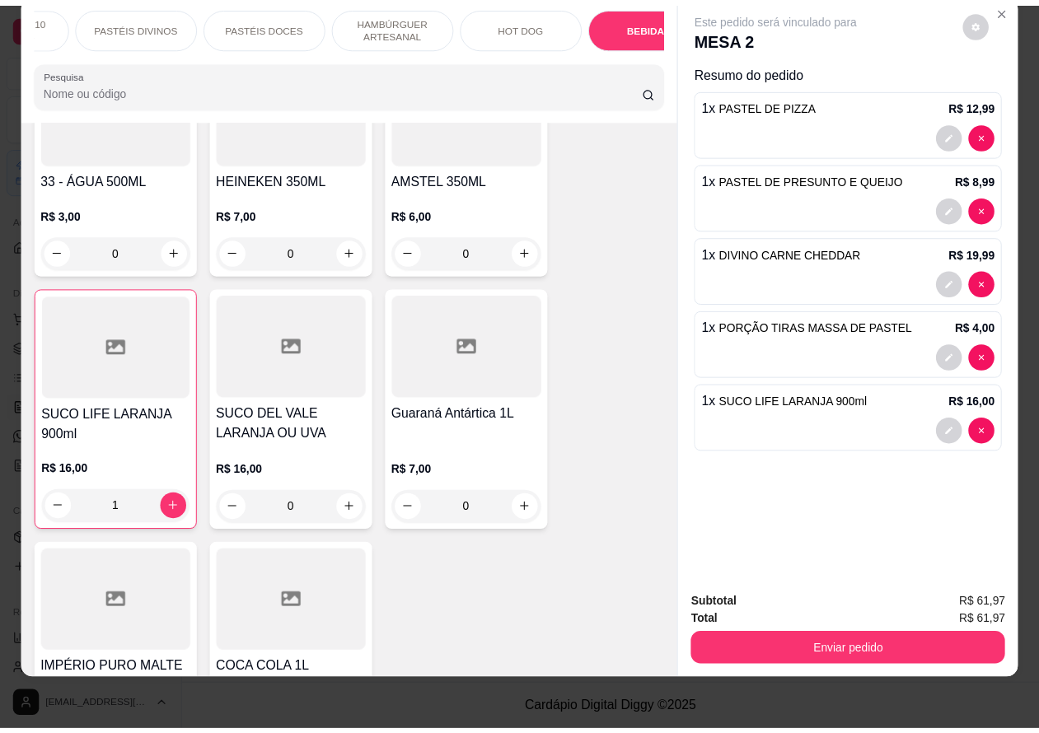
scroll to position [0, 0]
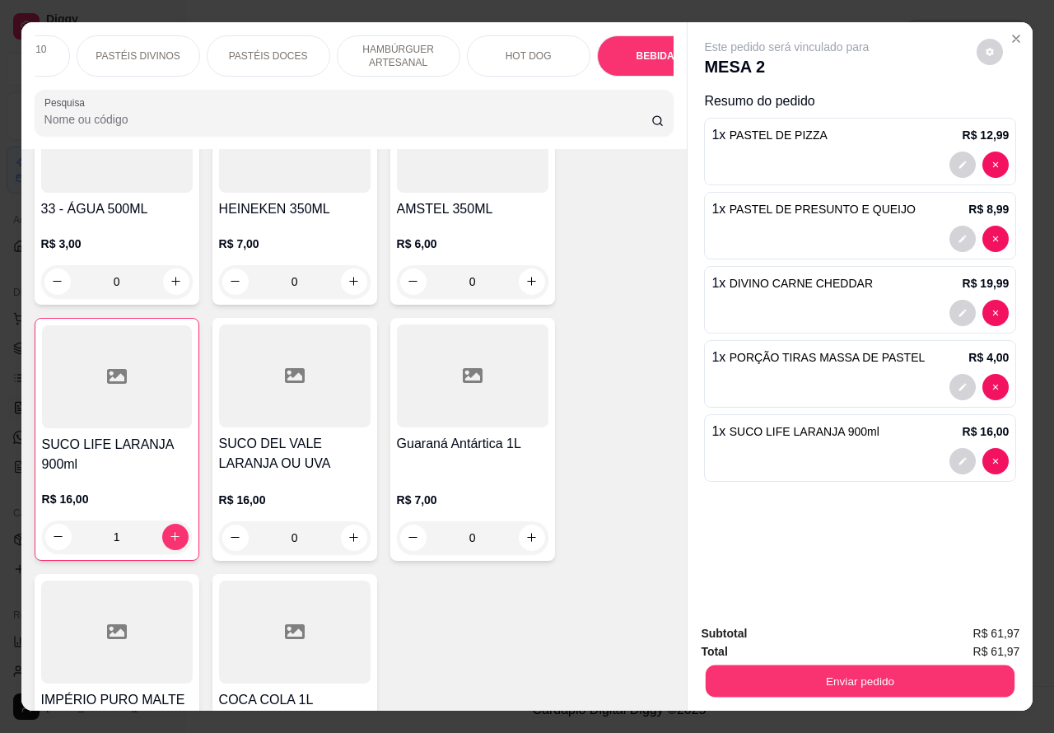
click at [817, 670] on button "Enviar pedido" at bounding box center [860, 682] width 309 height 32
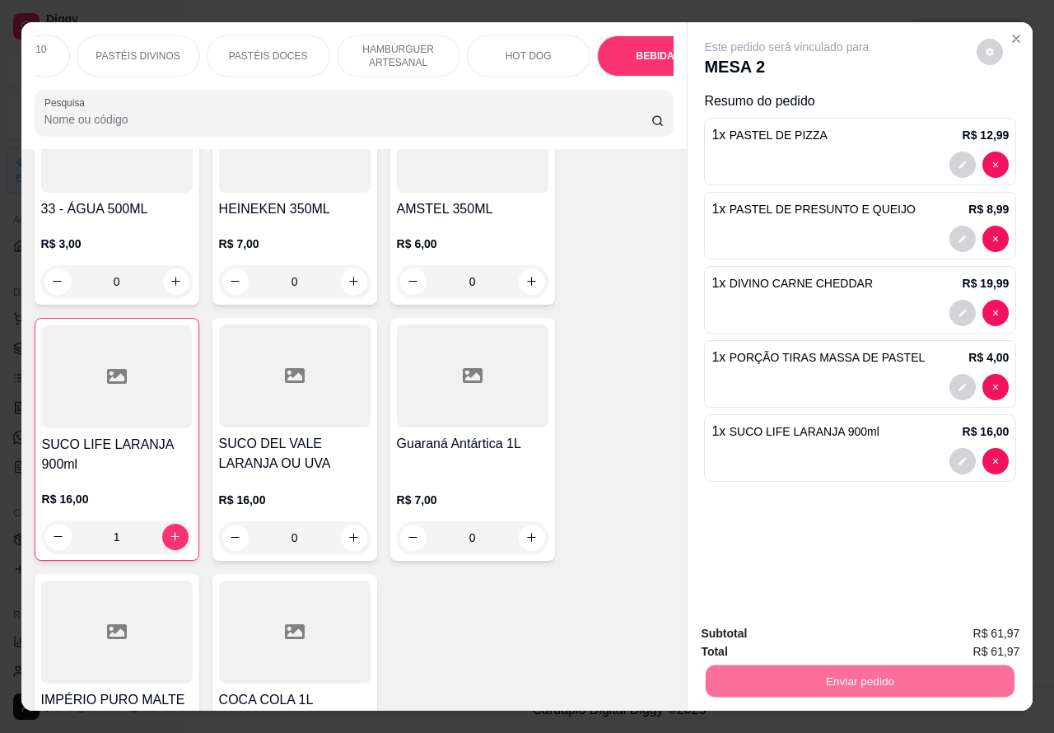
click at [759, 626] on button "Não registrar e enviar pedido" at bounding box center [804, 633] width 171 height 31
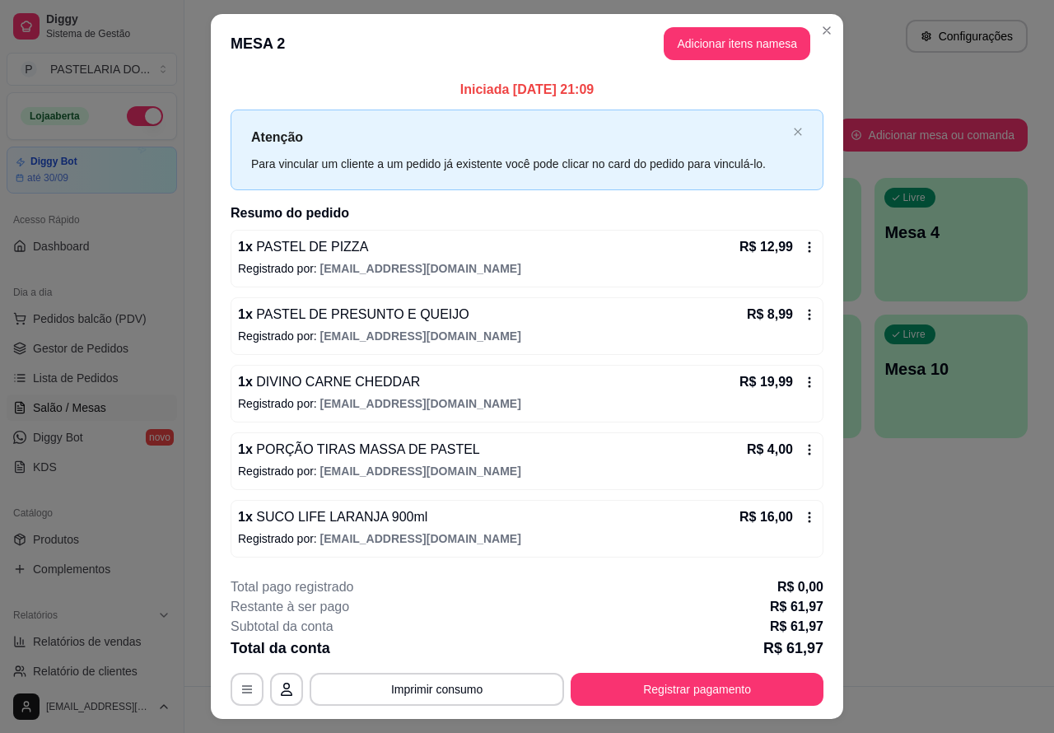
click at [902, 607] on div "Atendimento Salão Configurações Todos Mesas Comandas Pesquisar Adicionar mesa o…" at bounding box center [620, 343] width 870 height 686
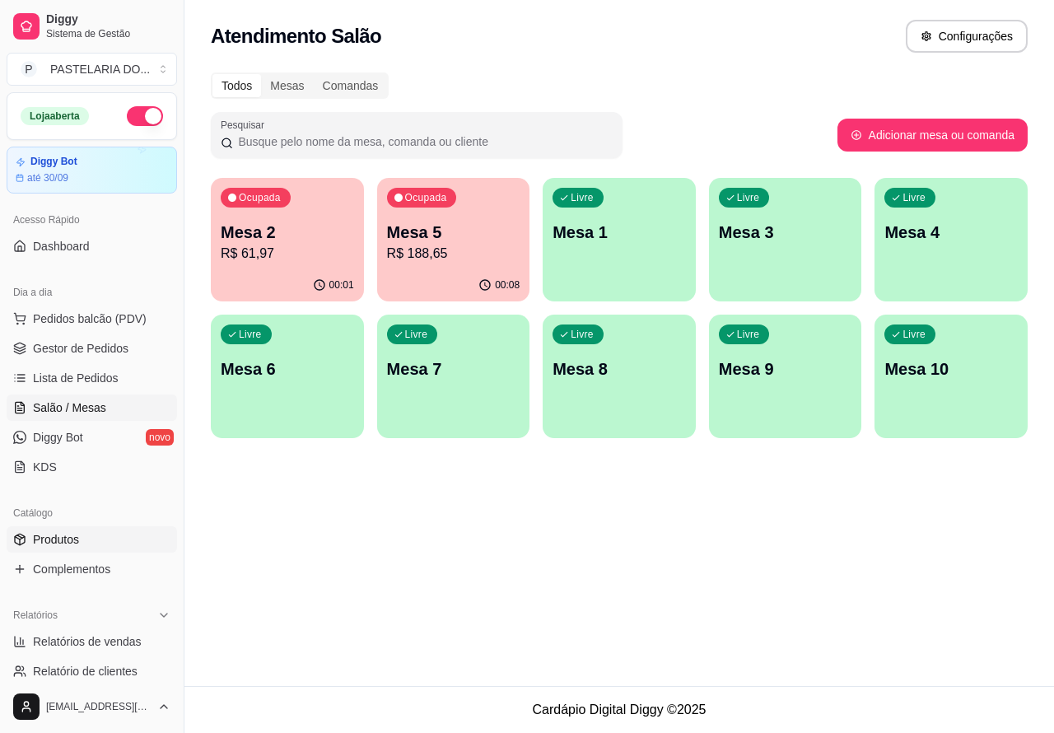
click at [84, 535] on link "Produtos" at bounding box center [92, 539] width 171 height 26
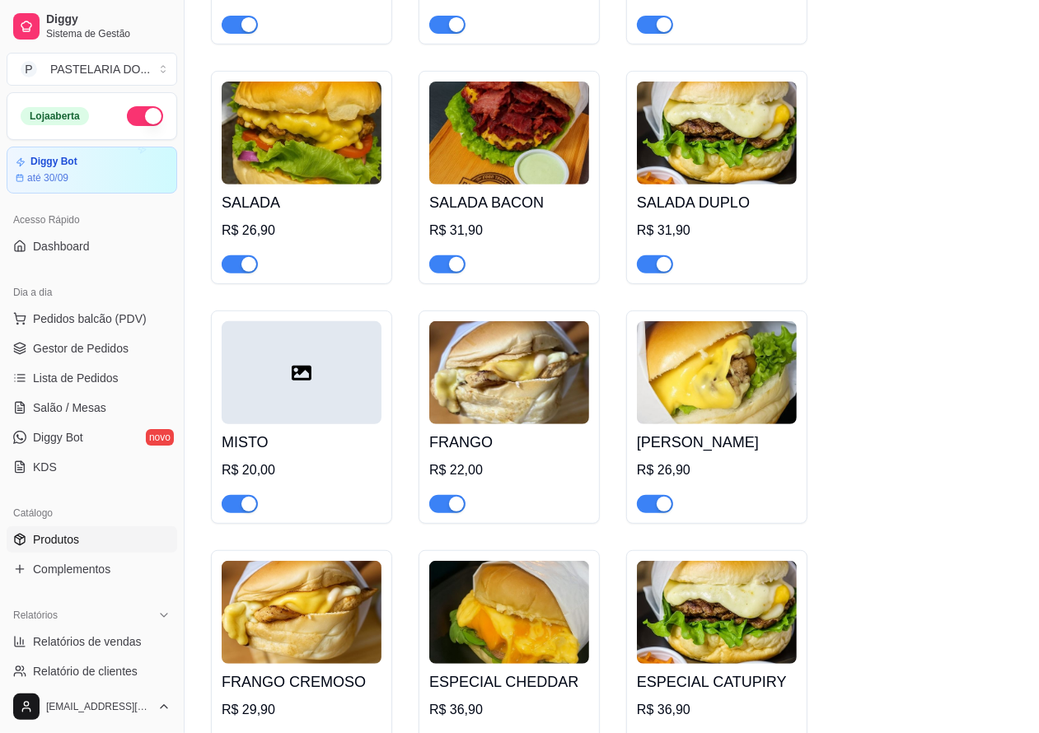
scroll to position [4580, 0]
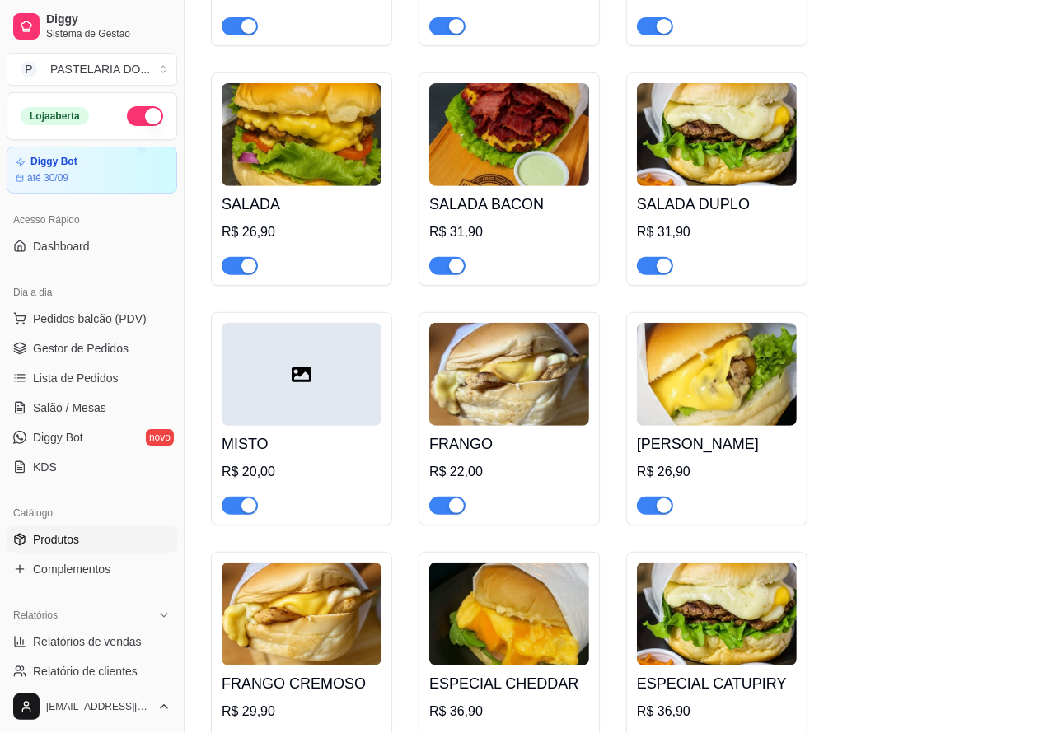
click at [446, 508] on span "button" at bounding box center [447, 506] width 36 height 18
click at [665, 513] on div "button" at bounding box center [664, 505] width 15 height 15
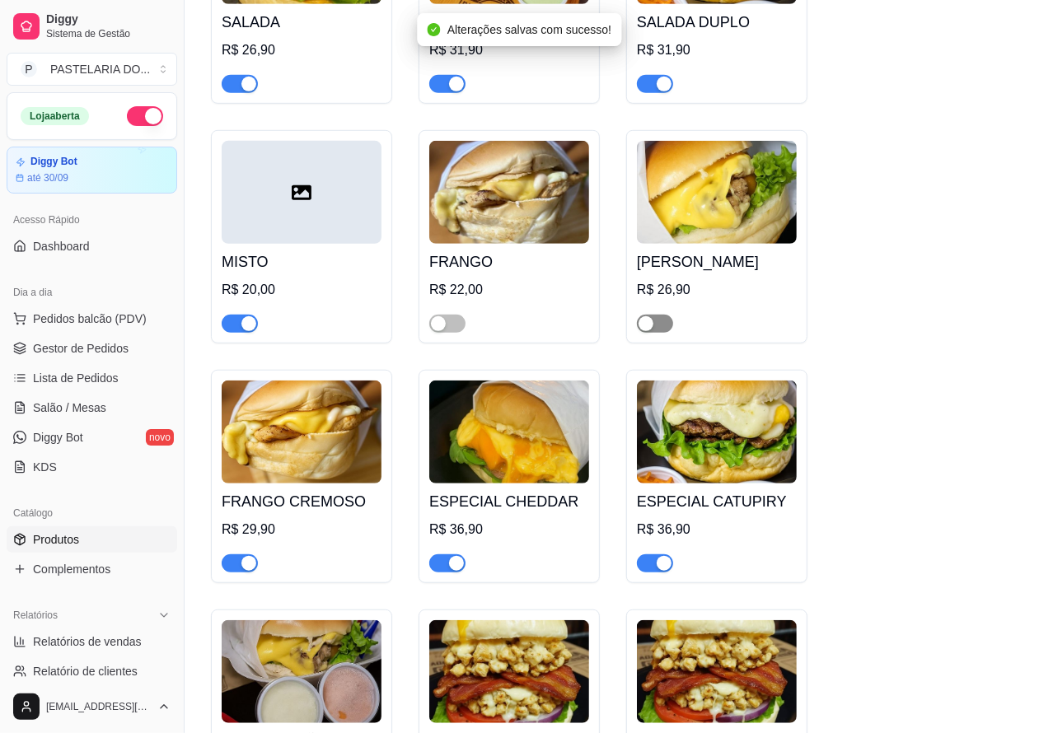
scroll to position [4765, 0]
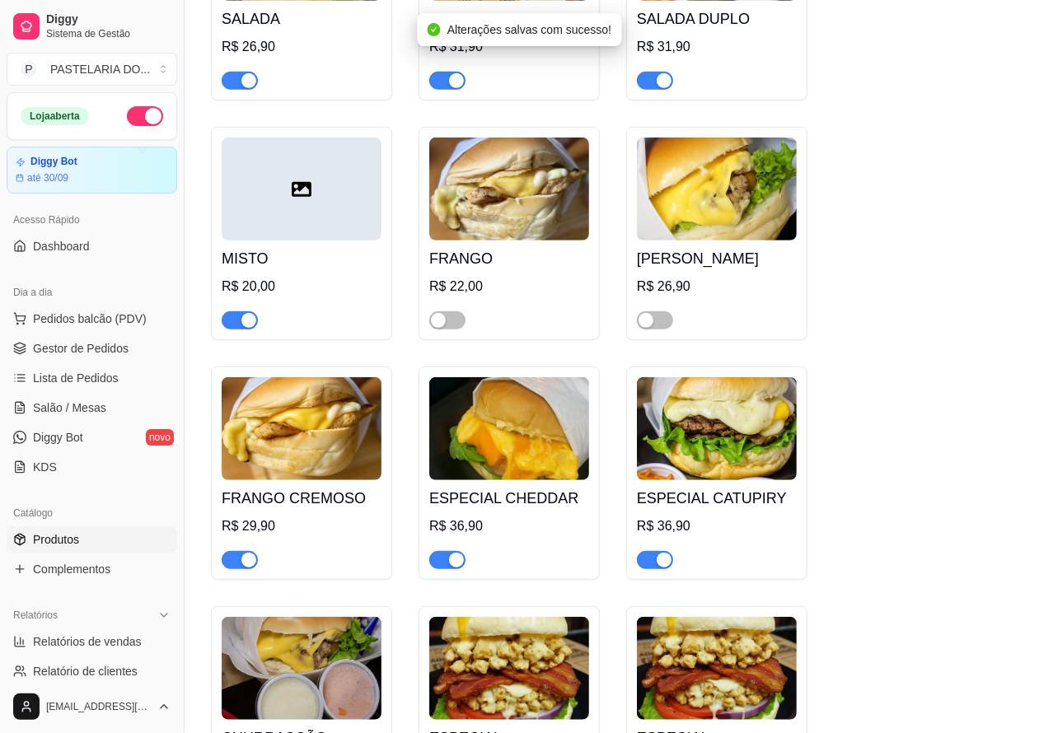
click at [229, 563] on span "button" at bounding box center [240, 560] width 36 height 18
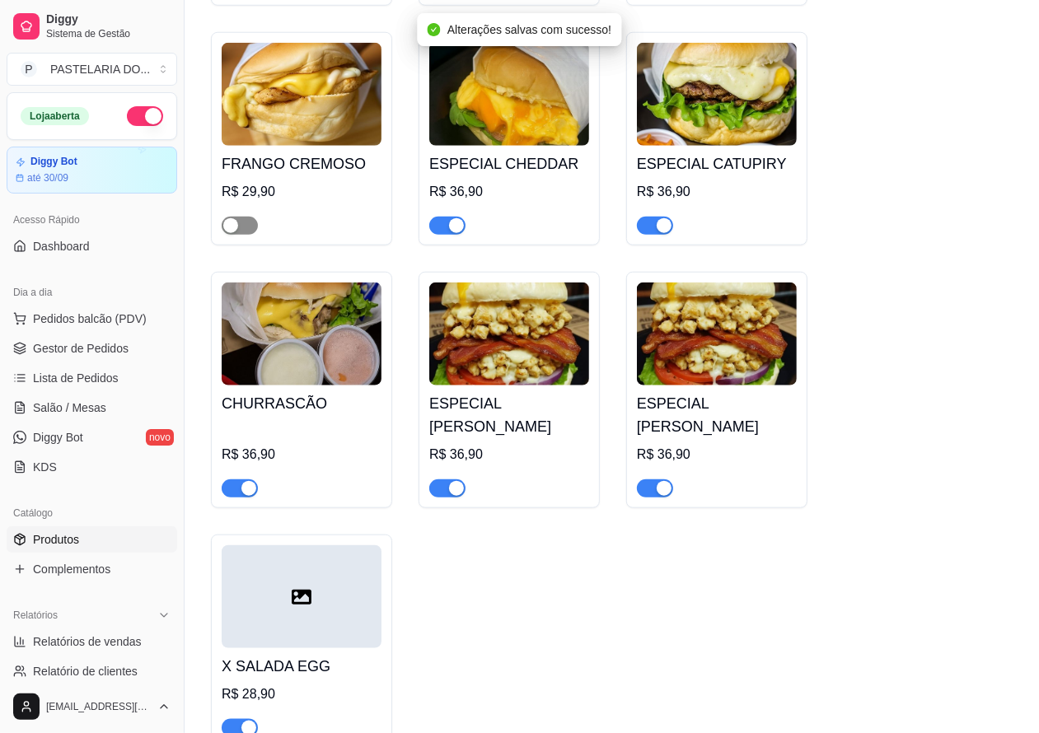
scroll to position [5102, 0]
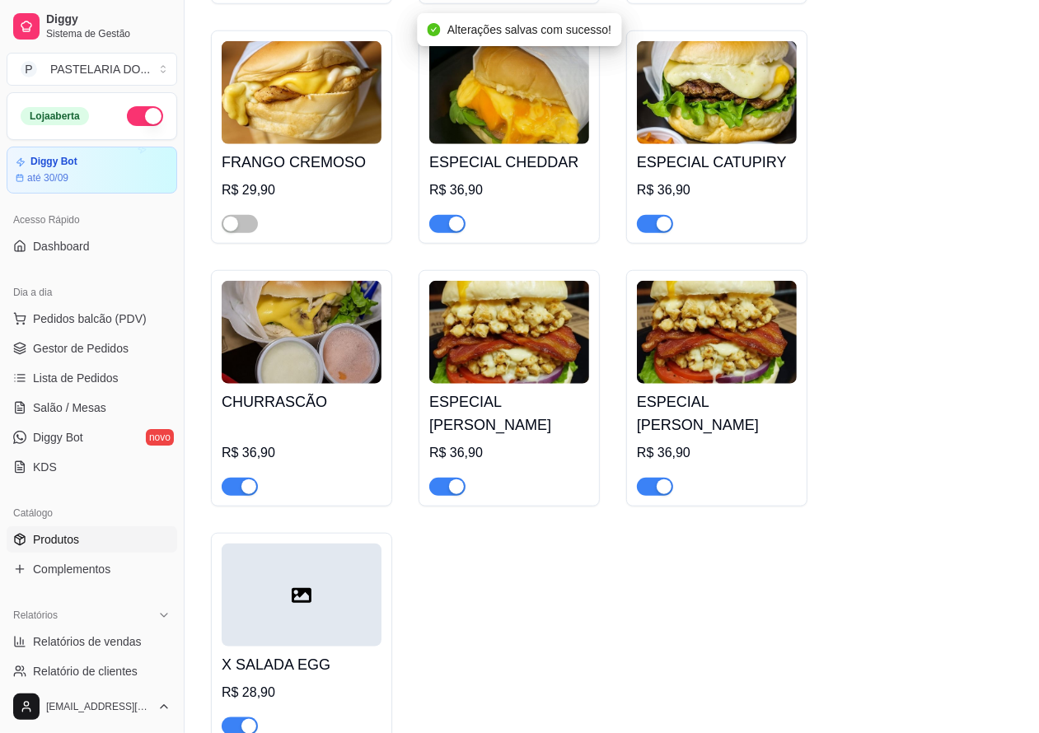
click at [446, 496] on span "button" at bounding box center [447, 487] width 36 height 18
click at [653, 496] on span "button" at bounding box center [655, 487] width 36 height 18
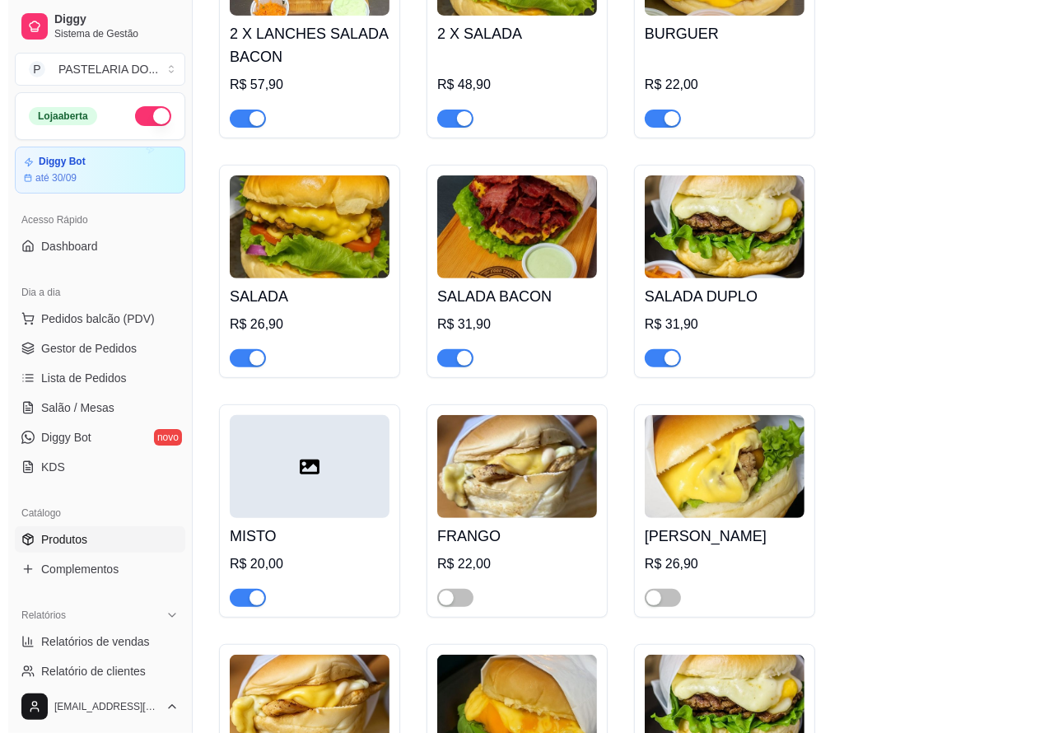
scroll to position [4481, 0]
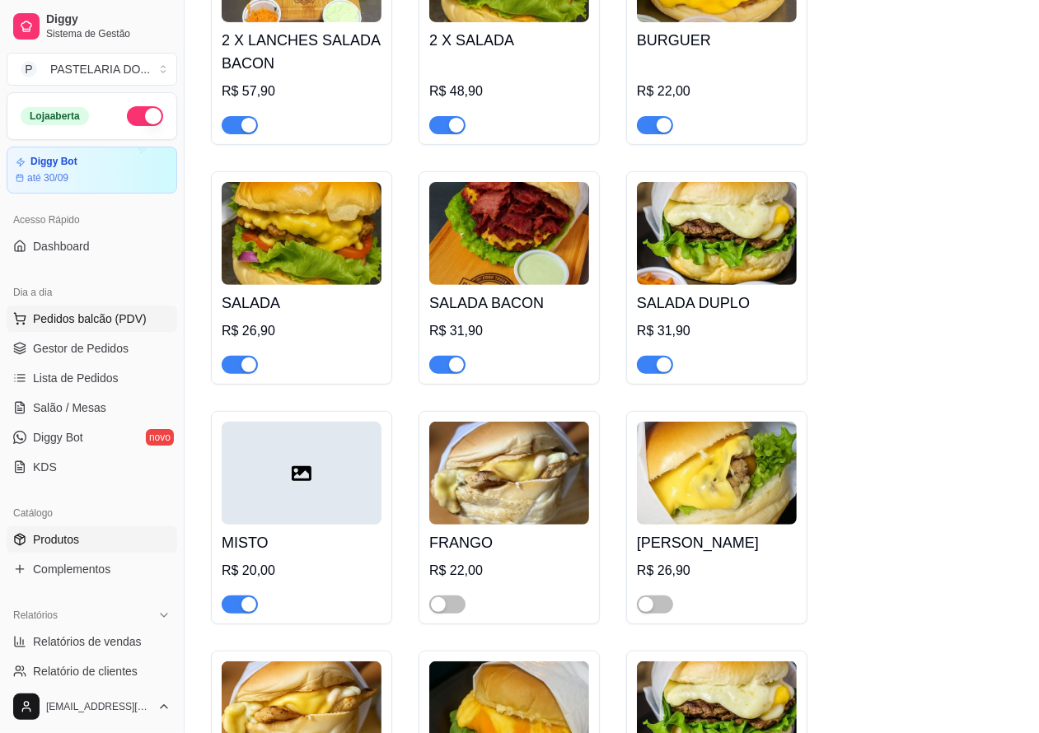
click at [134, 321] on span "Pedidos balcão (PDV)" at bounding box center [90, 319] width 114 height 16
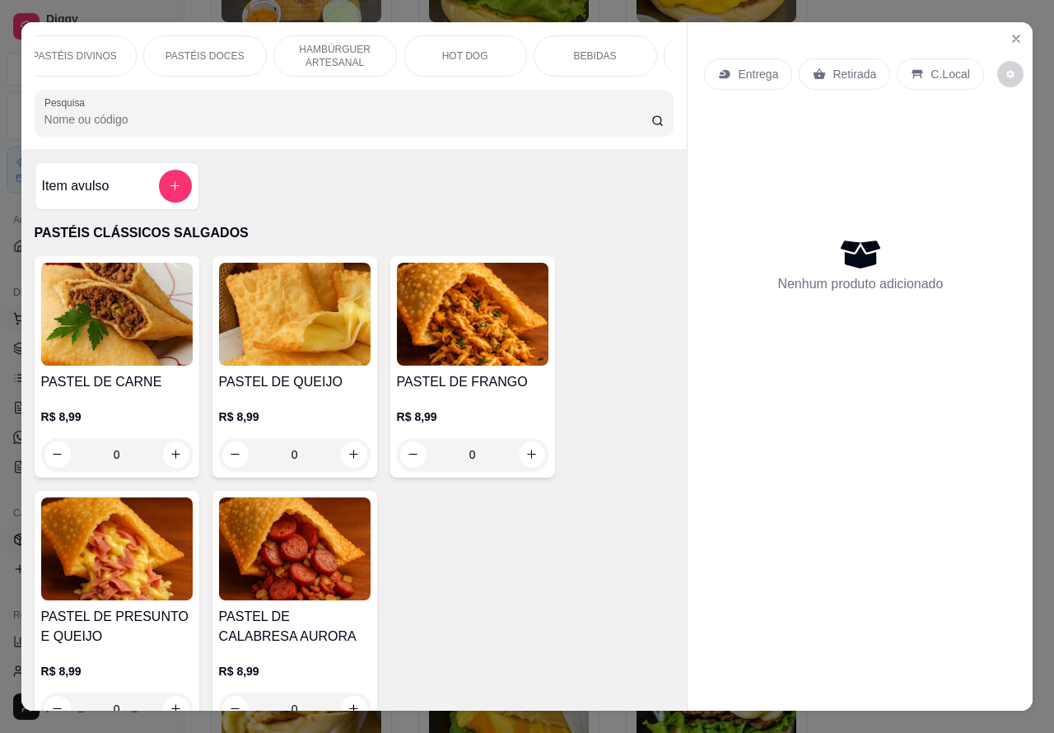
scroll to position [0, 395]
click at [615, 54] on p "DOCES" at bounding box center [612, 55] width 35 height 13
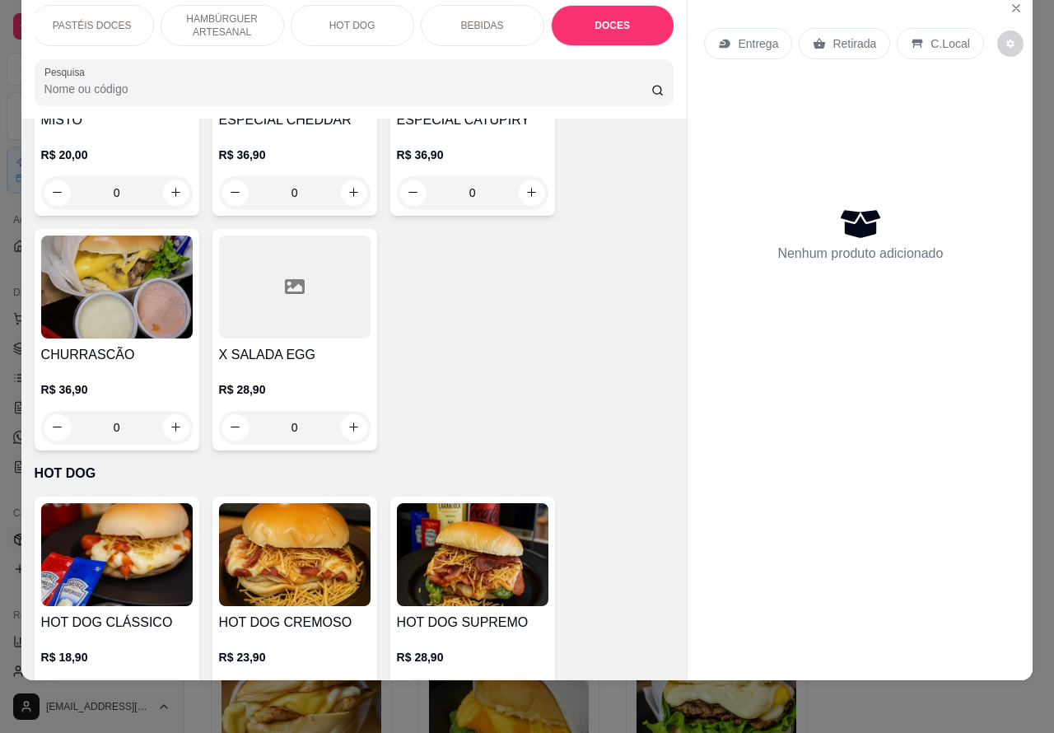
scroll to position [38, 6]
click at [89, 19] on p "PASTÉIS DOCES" at bounding box center [92, 25] width 79 height 13
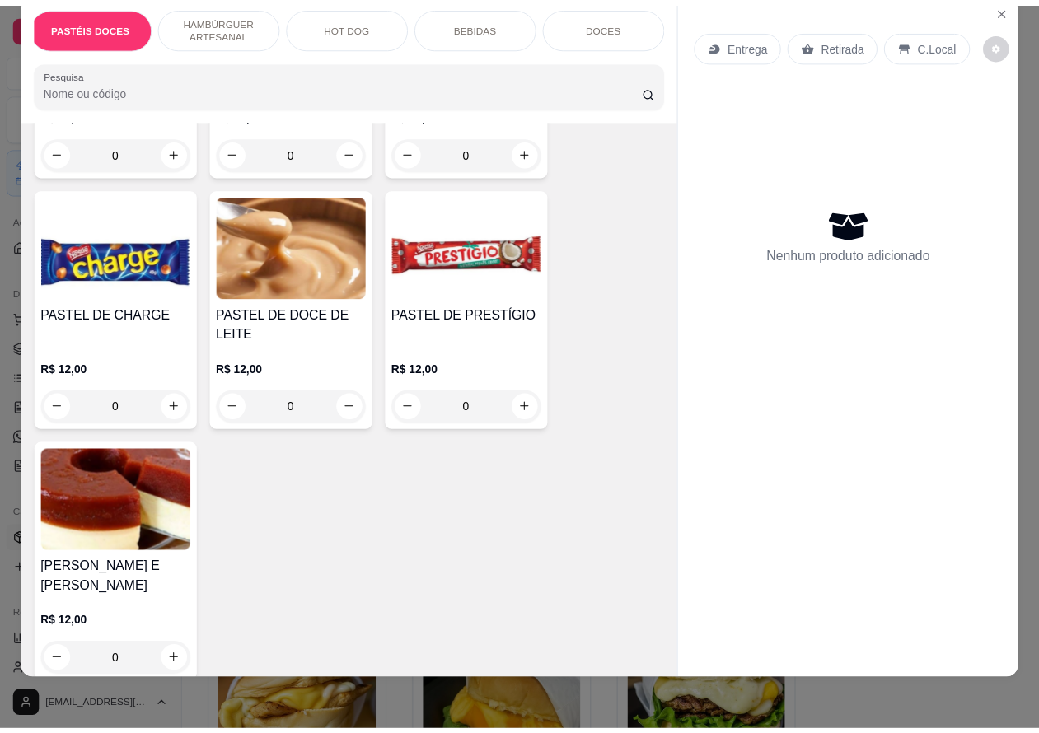
scroll to position [3023, 0]
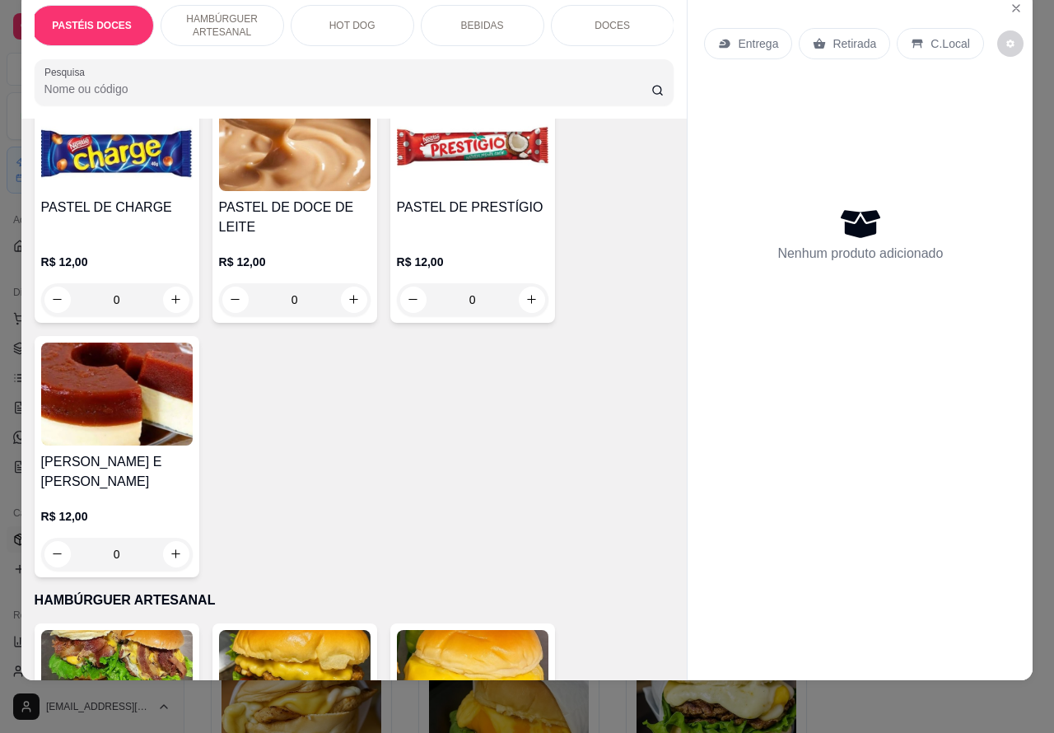
click at [171, 549] on icon "increase-product-quantity" at bounding box center [175, 553] width 9 height 9
type input "1"
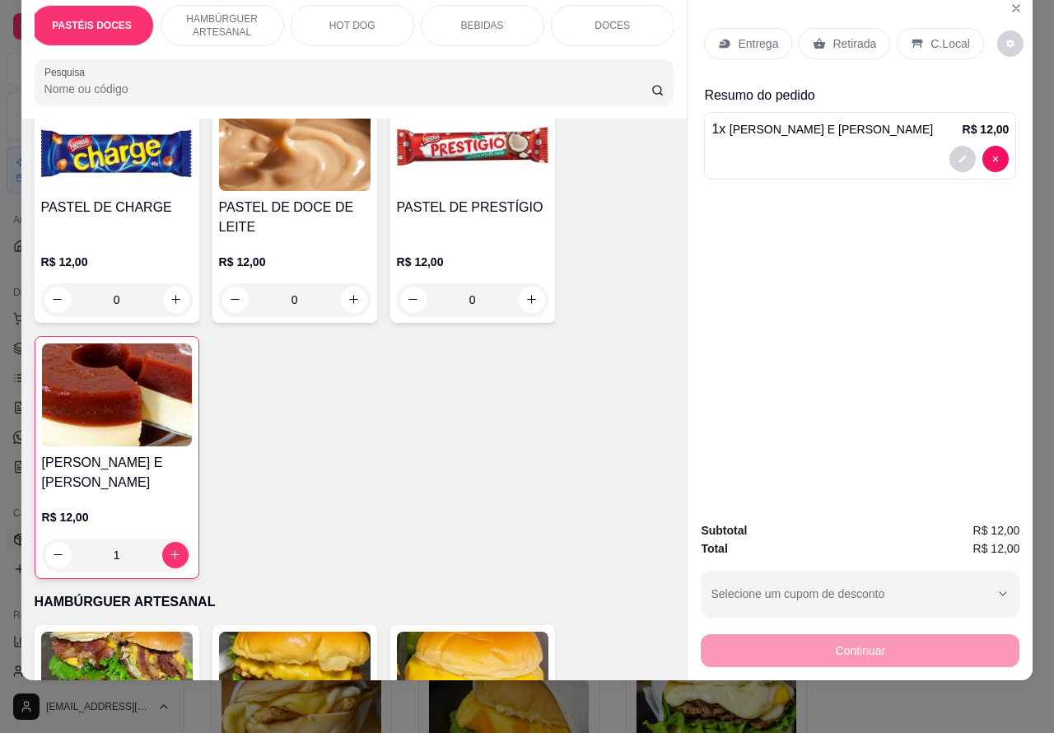
click at [839, 146] on div at bounding box center [860, 159] width 297 height 26
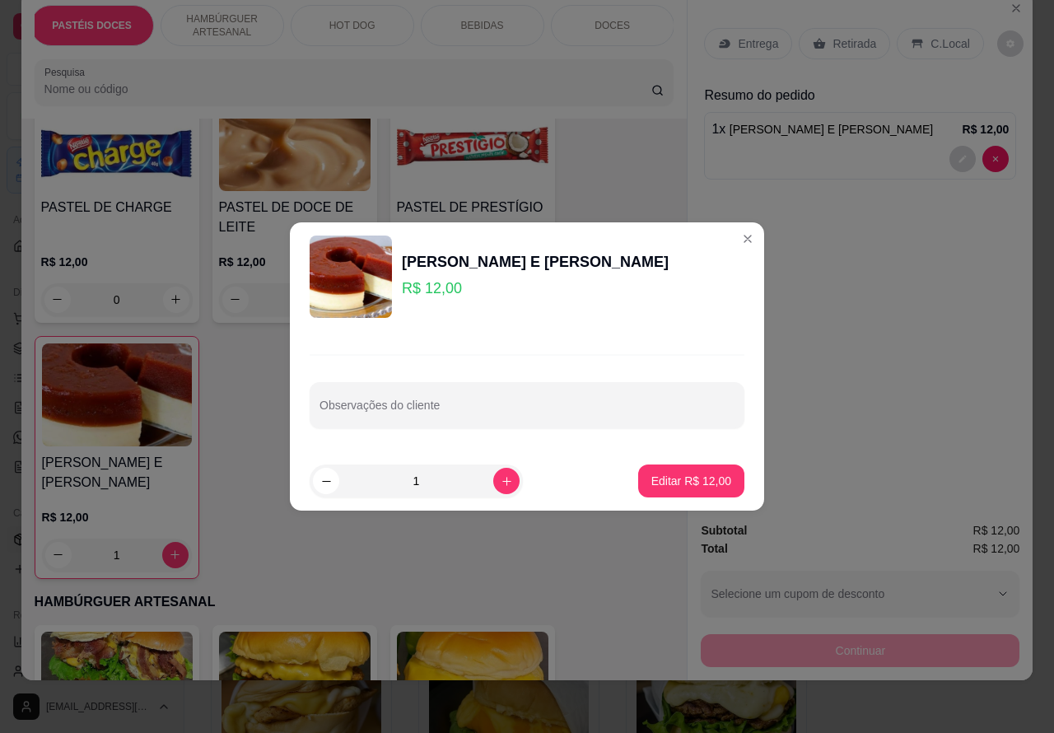
click at [516, 405] on input "Observações do cliente" at bounding box center [527, 412] width 415 height 16
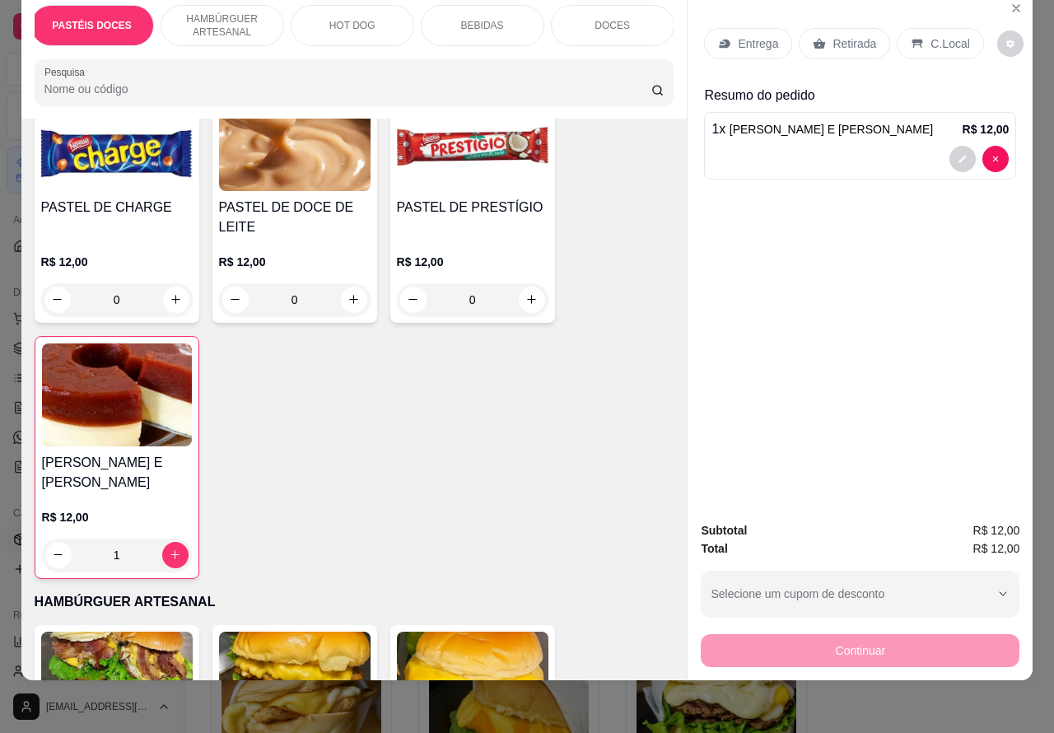
click at [760, 146] on div at bounding box center [860, 159] width 297 height 26
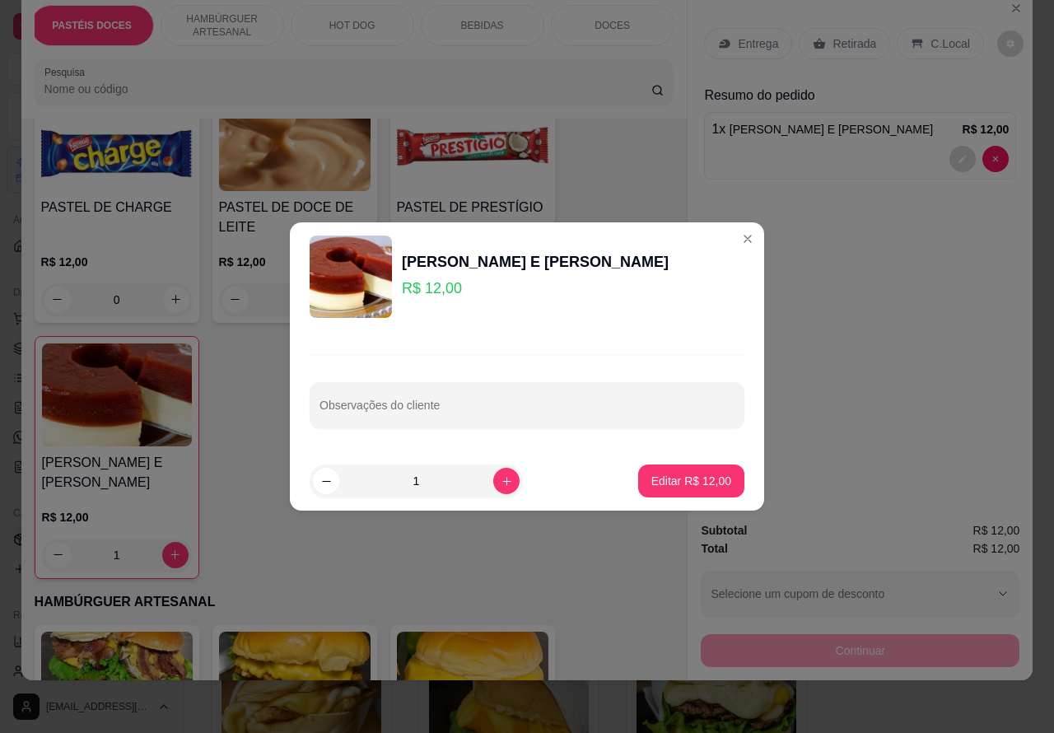
click at [434, 409] on div "Observações do cliente" at bounding box center [527, 405] width 435 height 46
type input "CLIENTE ESTA AGUARDANDO"
click at [678, 474] on p "Editar R$ 12,00" at bounding box center [692, 481] width 80 height 16
type input "0"
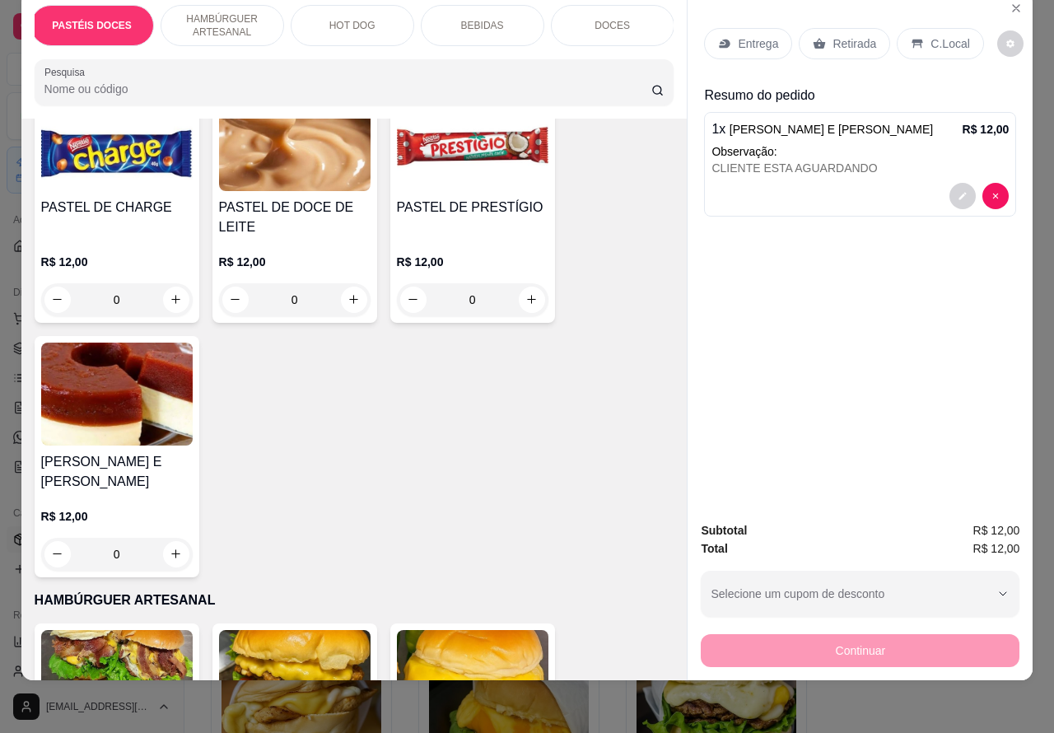
click at [839, 35] on p "Retirada" at bounding box center [855, 43] width 44 height 16
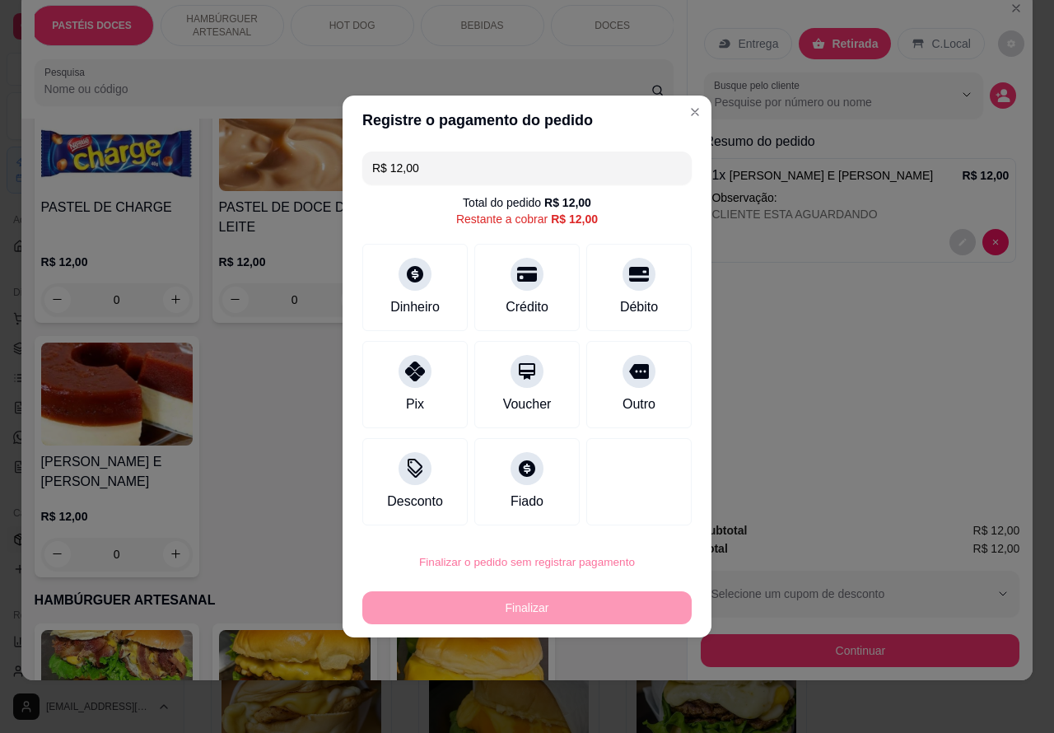
click at [620, 513] on button "Confirmar" at bounding box center [625, 516] width 61 height 26
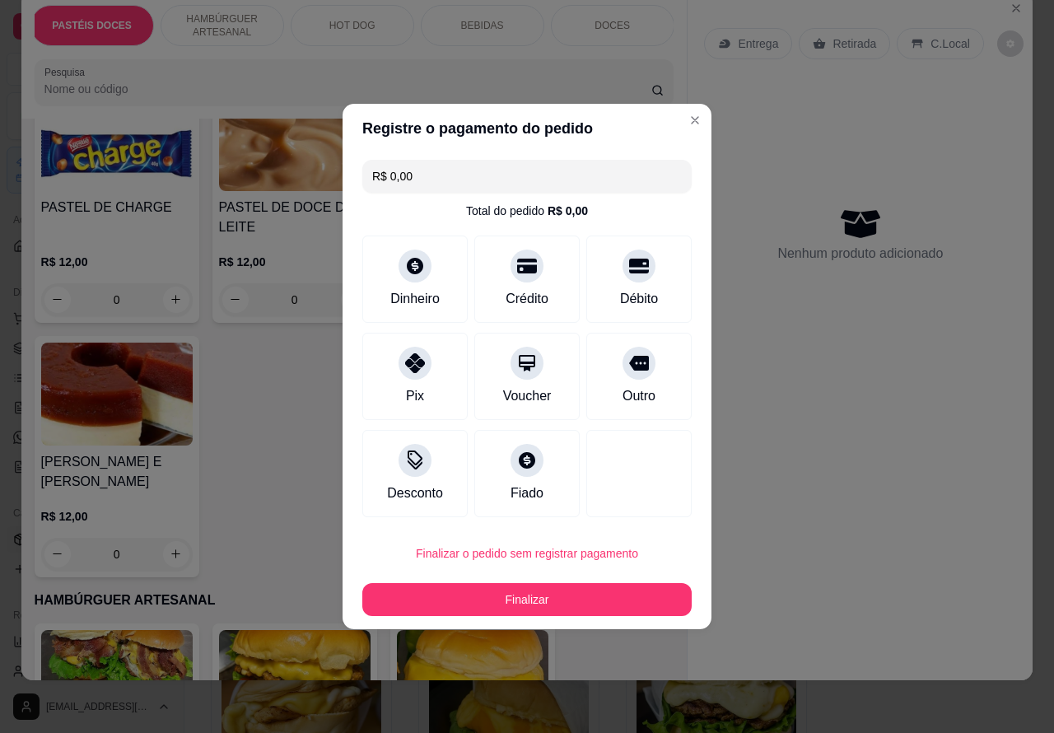
type input "R$ 0,00"
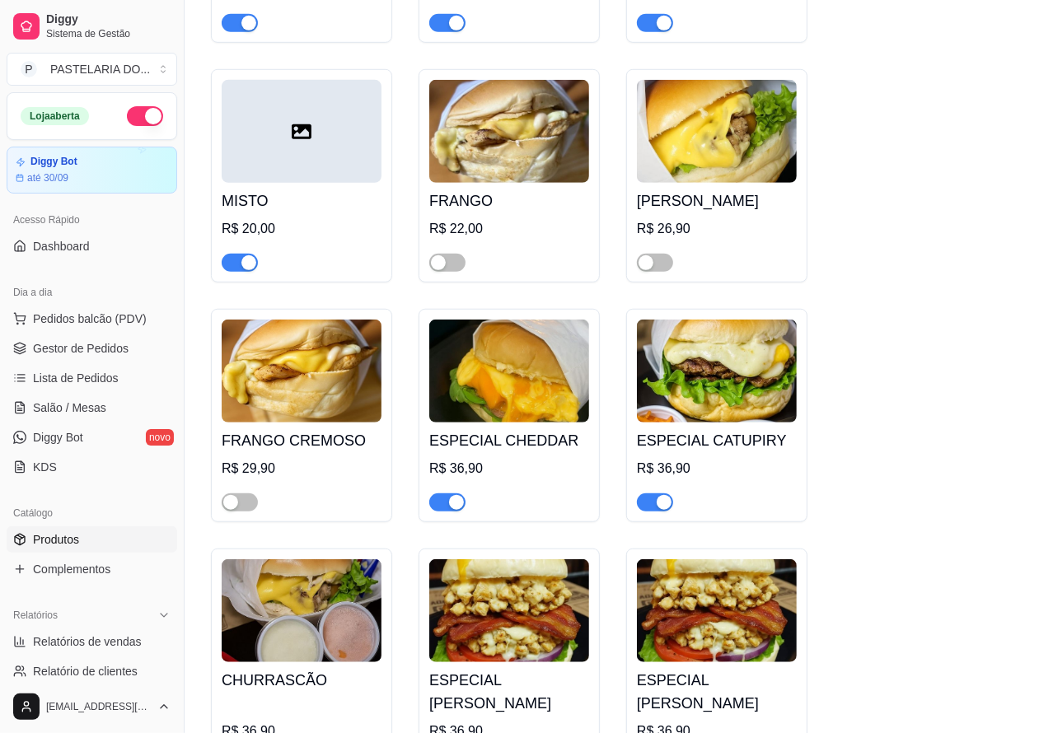
scroll to position [4853, 0]
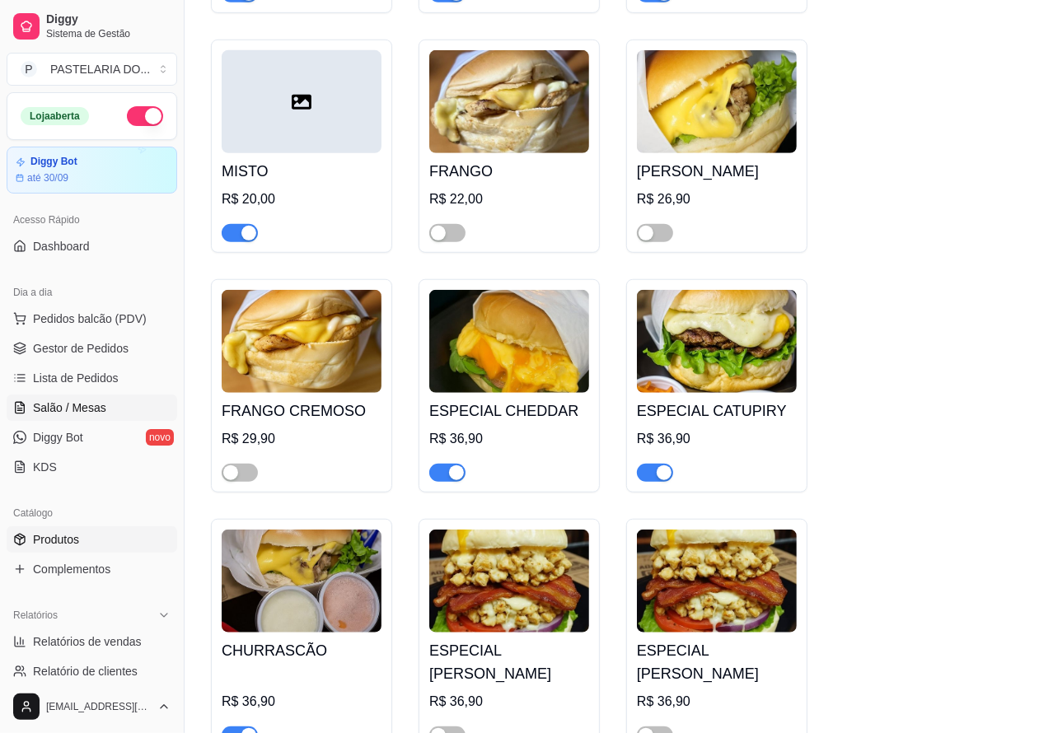
click at [85, 402] on span "Salão / Mesas" at bounding box center [69, 408] width 73 height 16
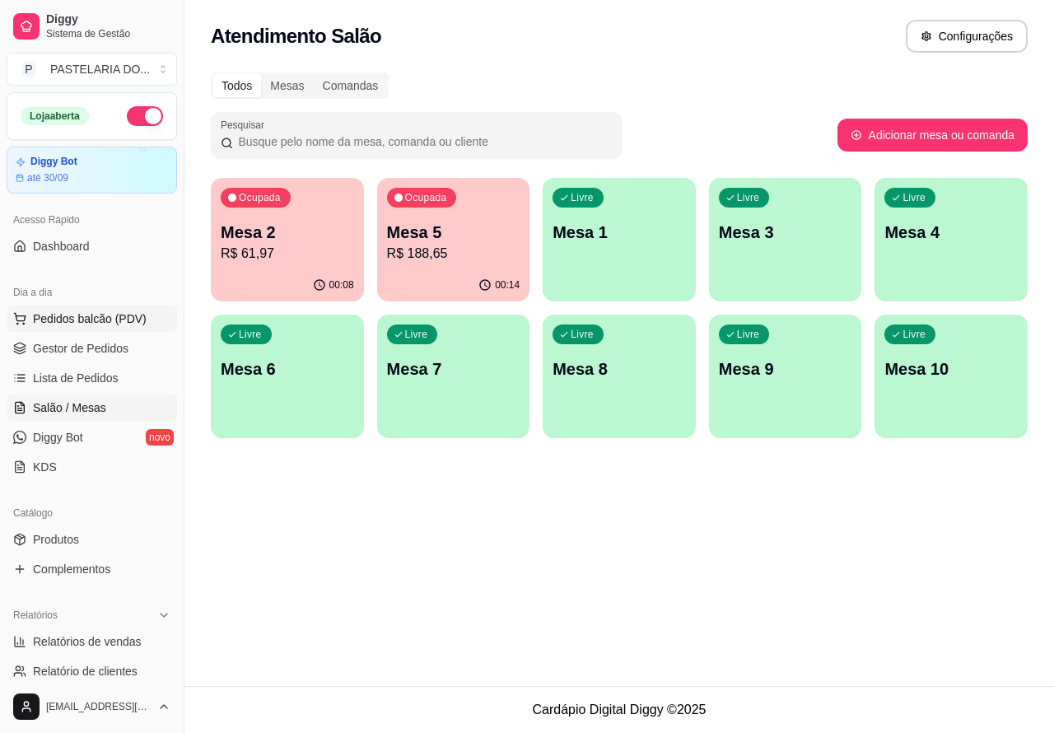
click at [128, 320] on span "Pedidos balcão (PDV)" at bounding box center [90, 319] width 114 height 16
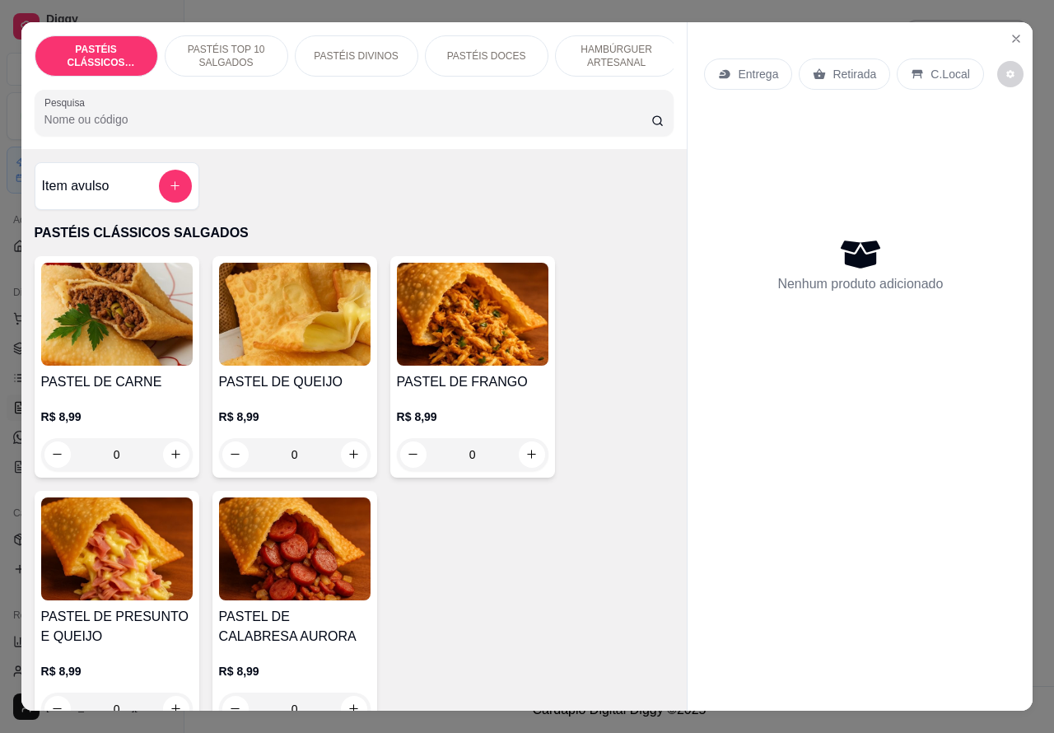
click at [759, 66] on p "Entrega" at bounding box center [758, 74] width 40 height 16
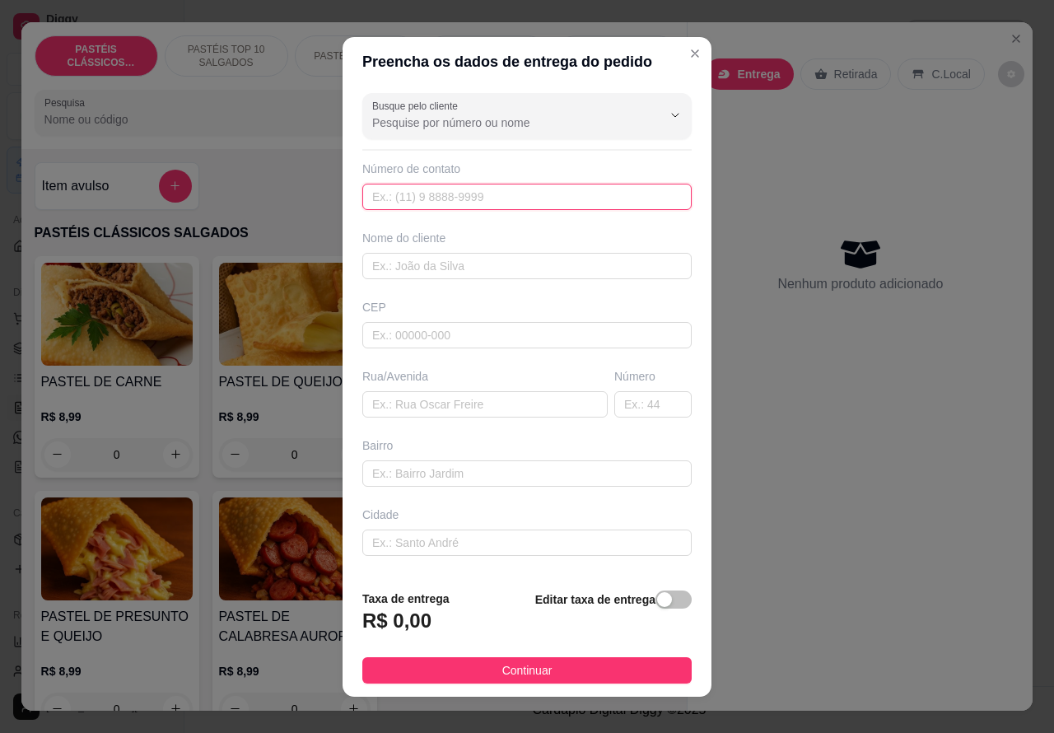
click at [405, 199] on input "text" at bounding box center [527, 197] width 330 height 26
paste input "1800"
type input "1"
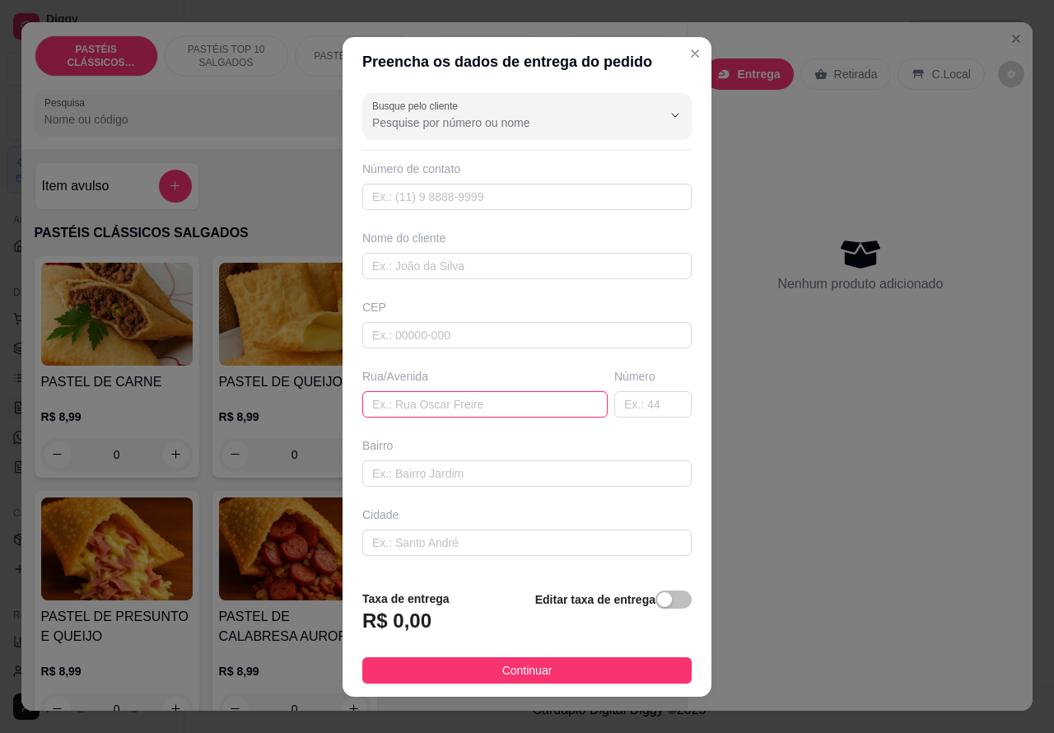
paste input "Eugênio Coneglian 1800"
click at [517, 404] on input "Eugênio Coneglian 1800" at bounding box center [484, 404] width 245 height 26
paste input "3550"
type input "Eugênio Coneglian 3550"
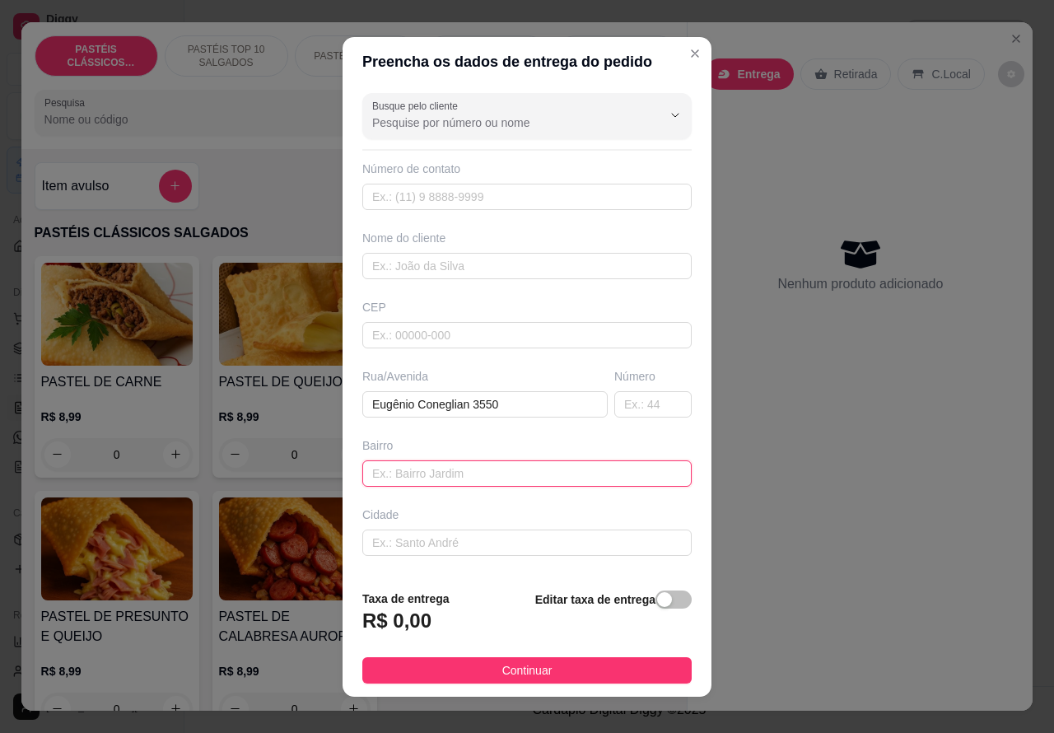
paste input "Aqui na portaria do mercado livre"
type input "Aqui na portaria do mercado livre"
click at [657, 604] on div "button" at bounding box center [664, 599] width 15 height 15
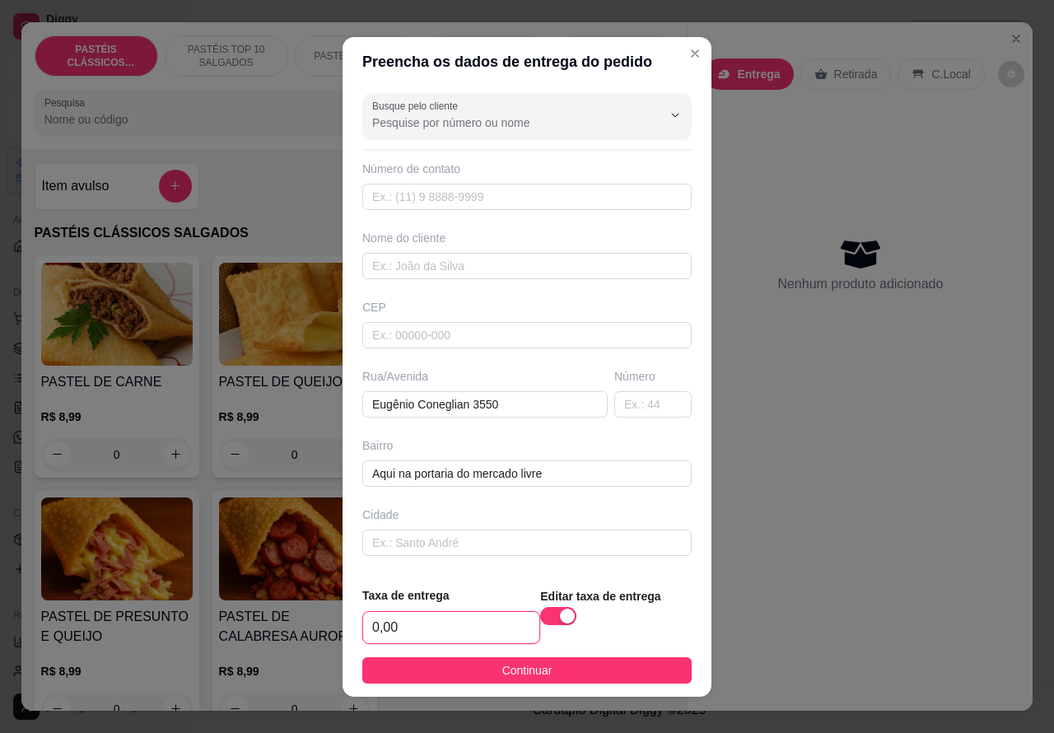
click at [372, 631] on input "0,00" at bounding box center [451, 627] width 176 height 31
type input "5,00"
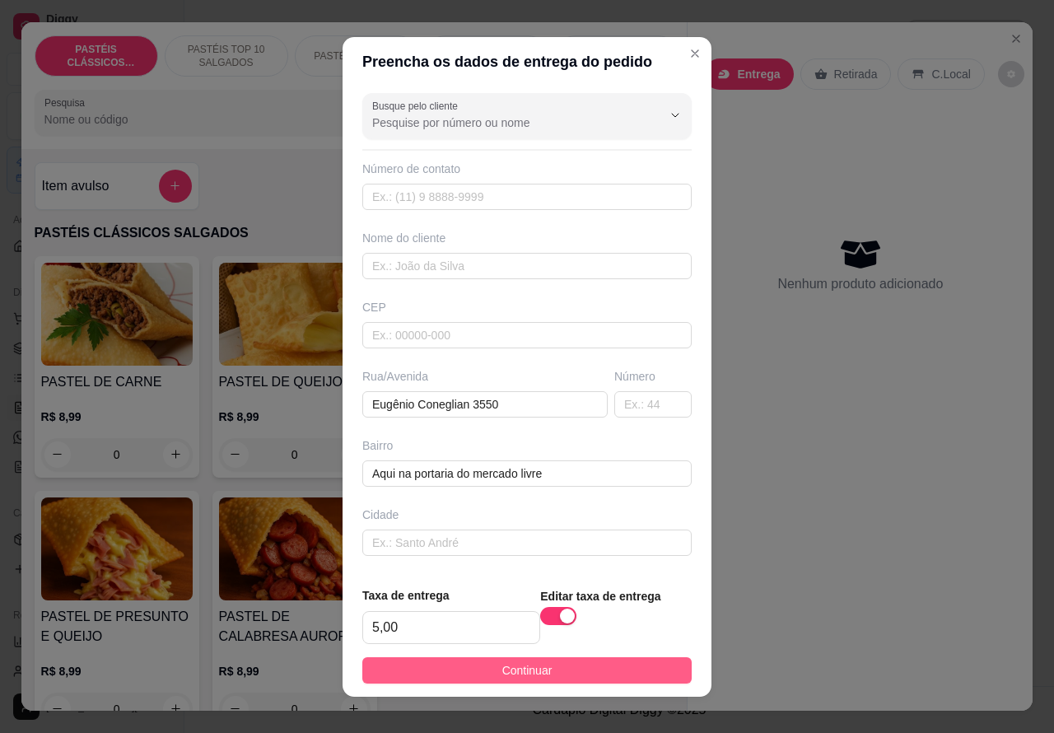
click at [610, 671] on button "Continuar" at bounding box center [527, 670] width 330 height 26
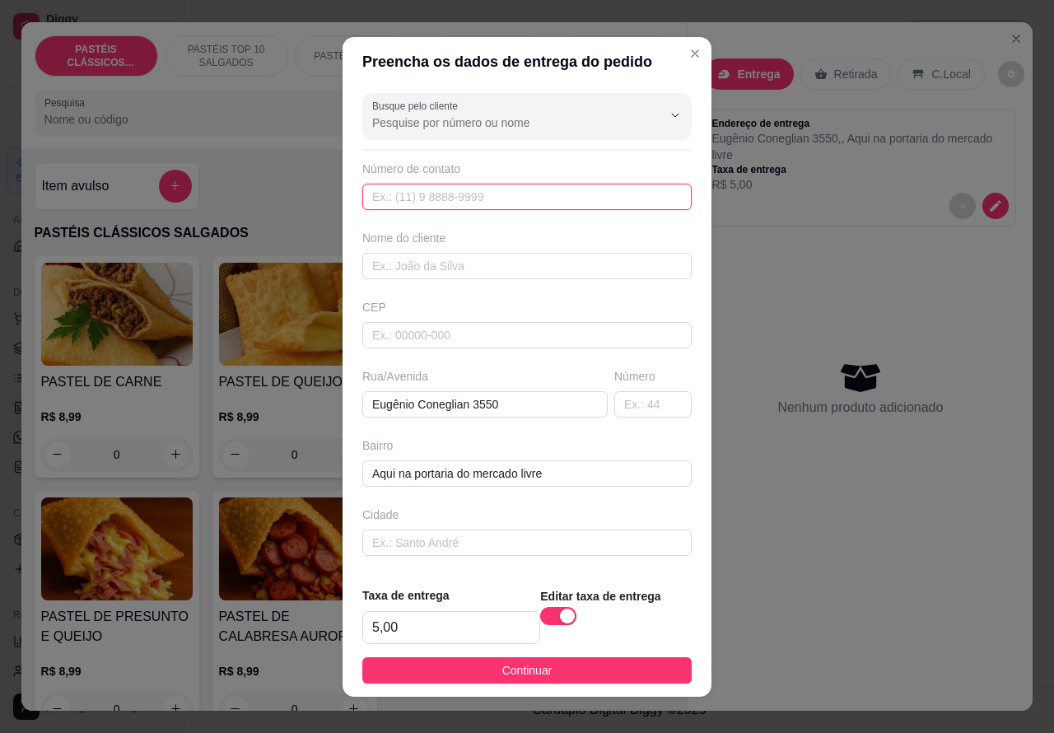
paste input "99745-3947"
type input "99745-3947"
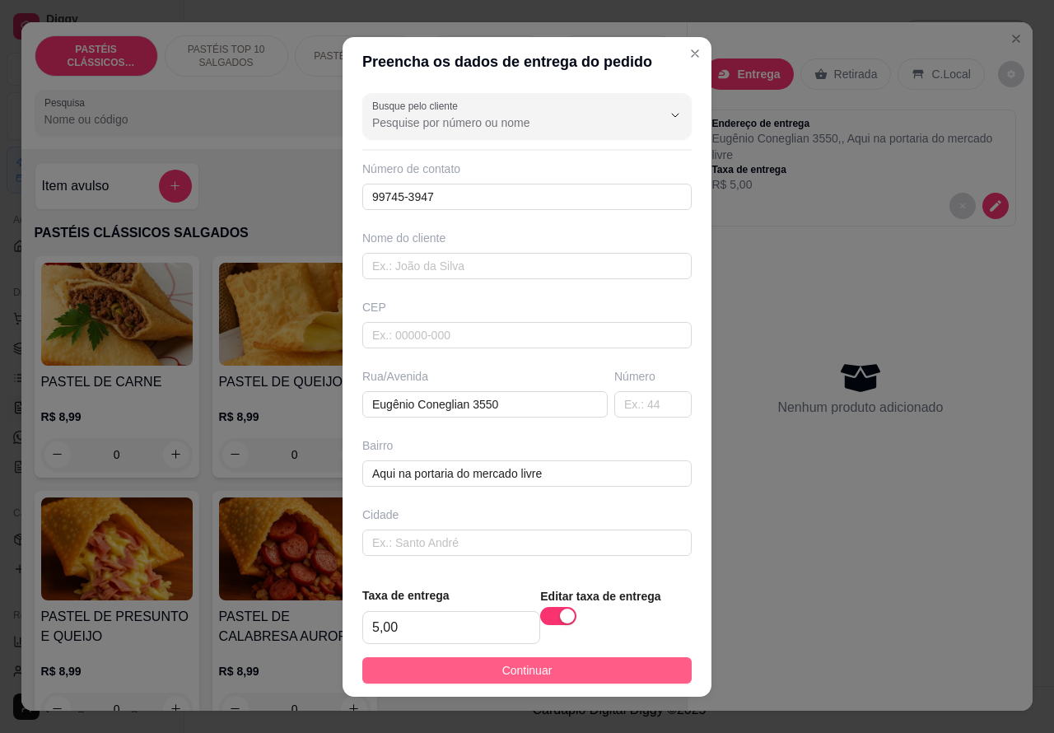
click at [583, 660] on button "Continuar" at bounding box center [527, 670] width 330 height 26
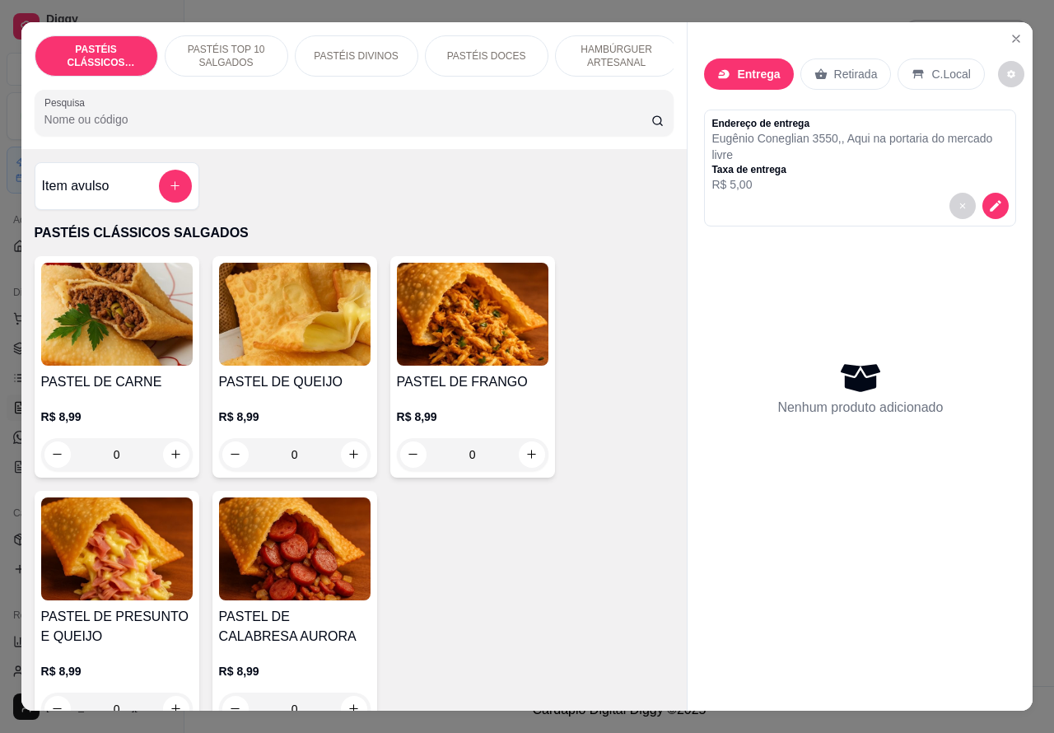
click at [171, 459] on icon "increase-product-quantity" at bounding box center [175, 454] width 9 height 9
type input "1"
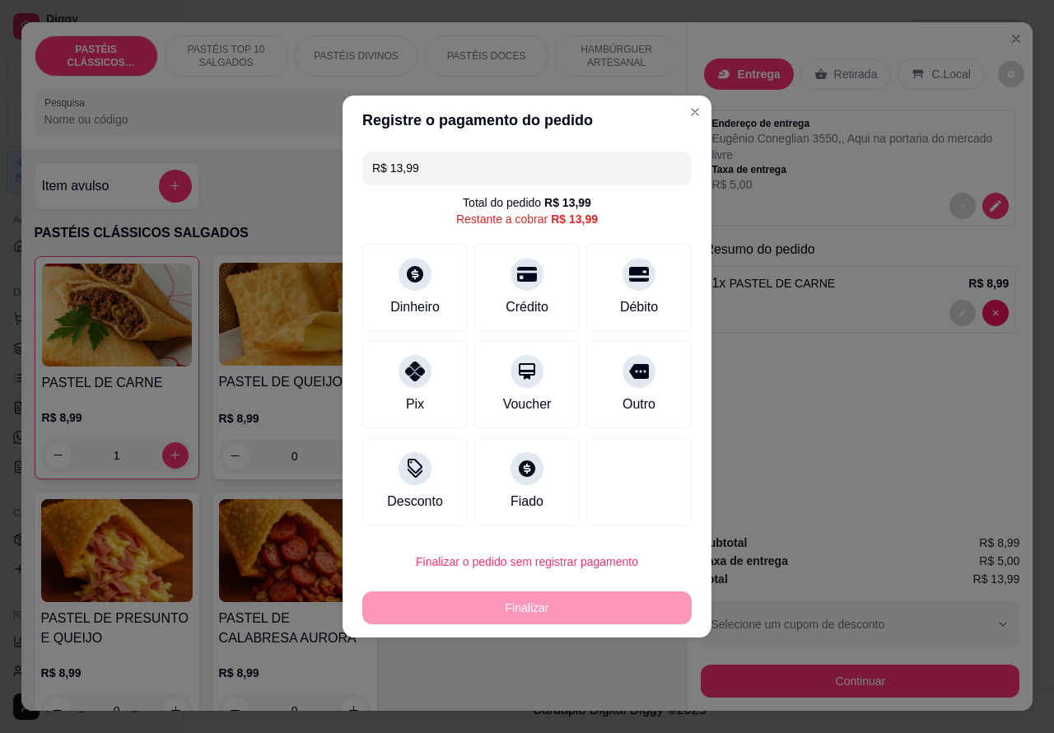
click at [780, 502] on div "Entrega Retirada C.Local Endereço de entrega Eugênio Coneglian 3550 , , Aqui na…" at bounding box center [860, 271] width 345 height 499
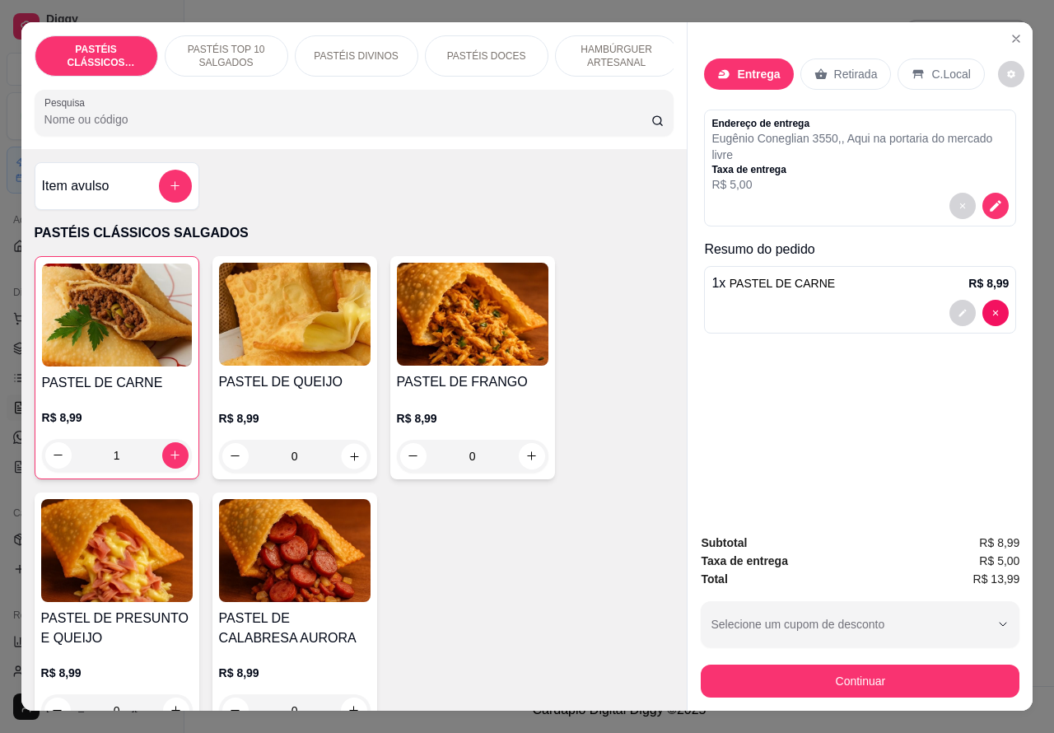
click at [350, 460] on icon "increase-product-quantity" at bounding box center [354, 456] width 8 height 8
type input "1"
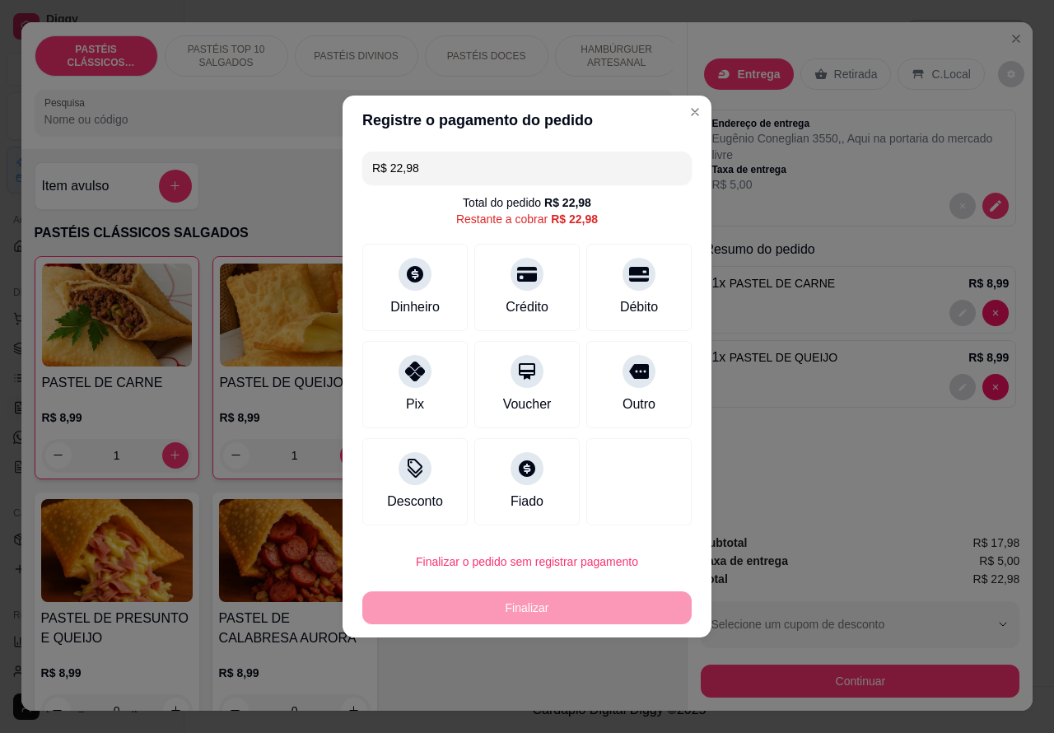
click at [620, 577] on button "Finalizar o pedido sem registrar pagamento" at bounding box center [527, 561] width 330 height 33
click at [645, 517] on button "Confirmar" at bounding box center [625, 515] width 58 height 25
type input "0"
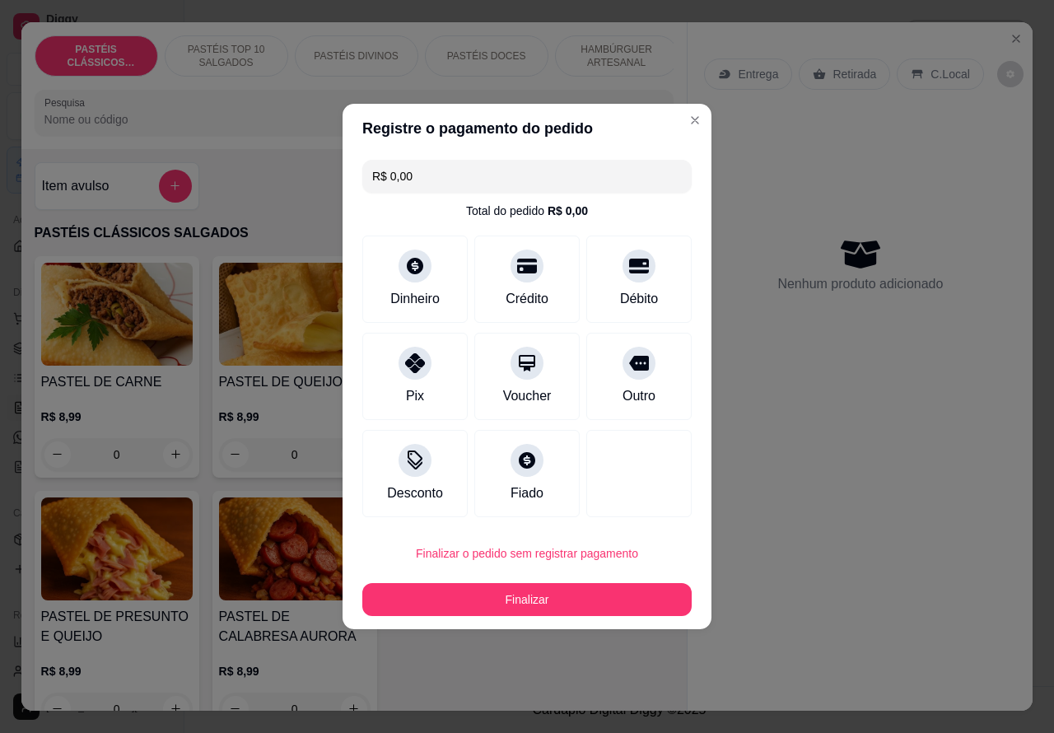
type input "R$ 0,00"
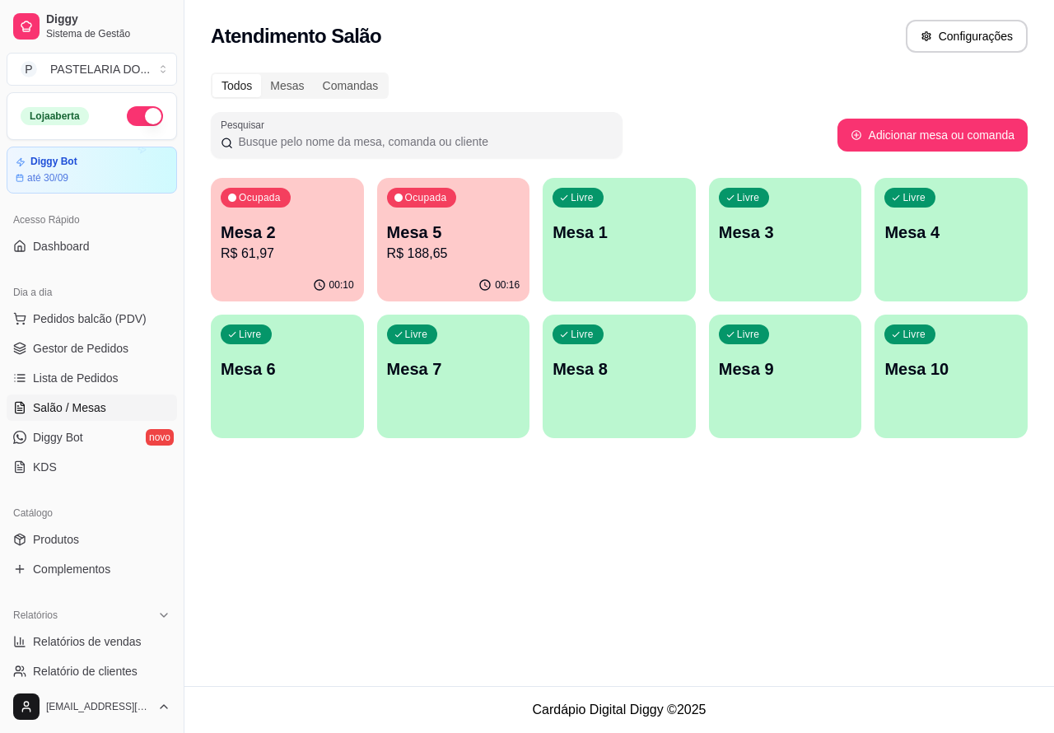
click at [305, 261] on p "R$ 61,97" at bounding box center [287, 254] width 133 height 20
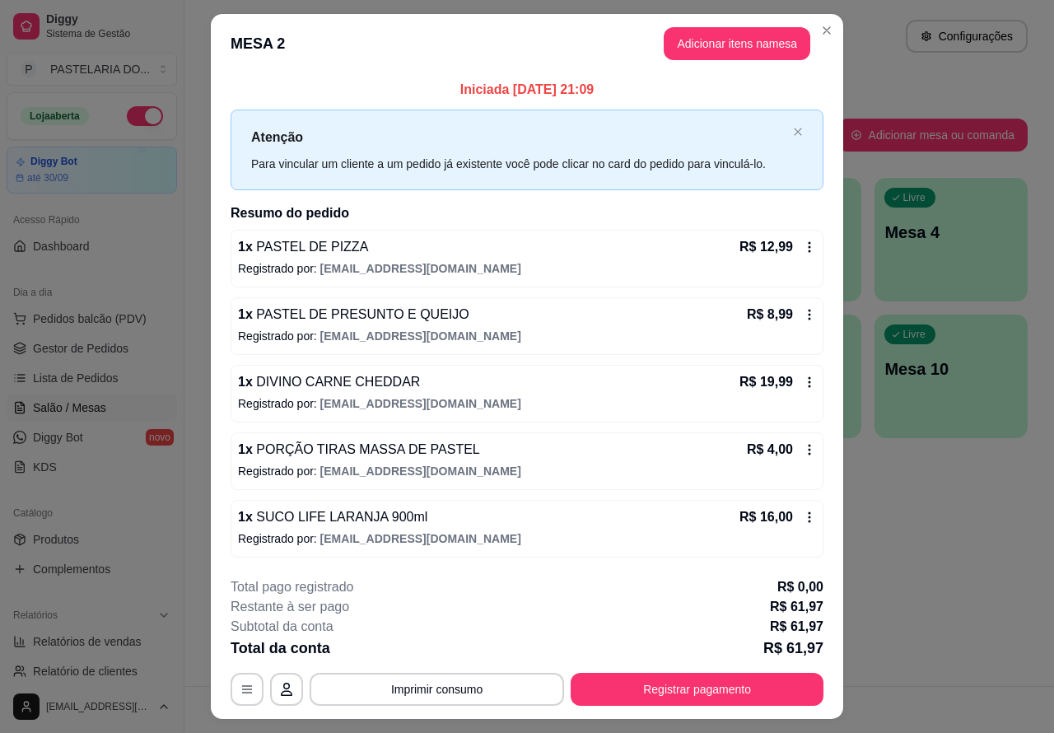
click at [932, 552] on div "Atendimento Salão Configurações Todos Mesas Comandas Pesquisar Adicionar mesa o…" at bounding box center [620, 343] width 870 height 686
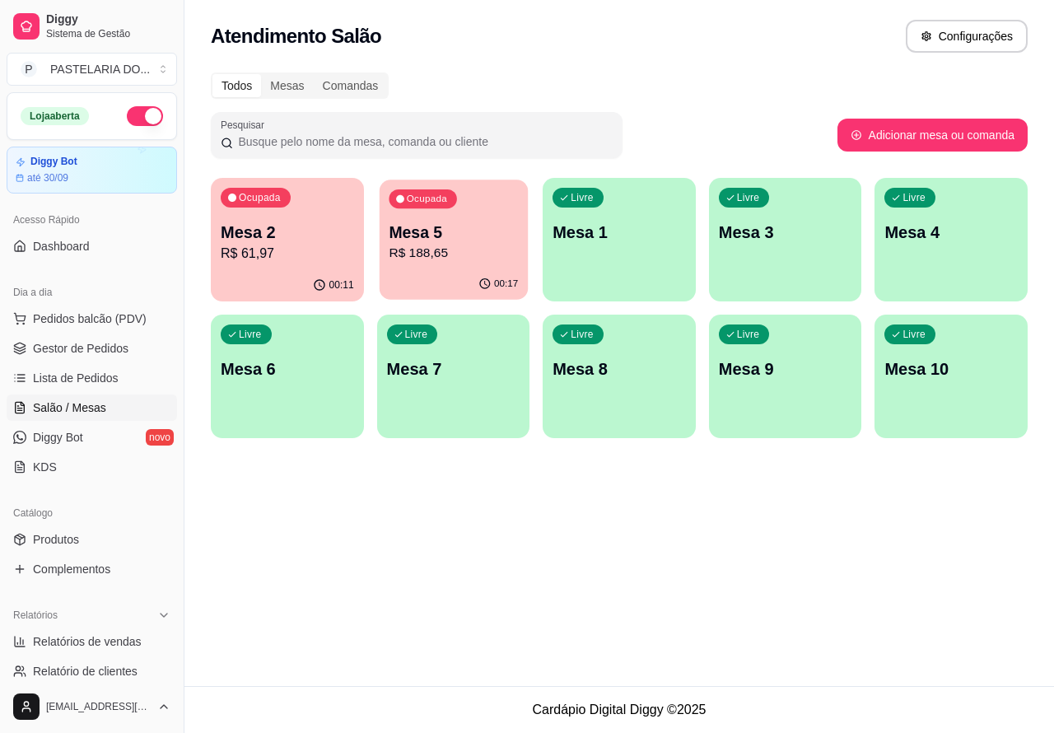
click at [478, 250] on p "R$ 188,65" at bounding box center [453, 253] width 129 height 19
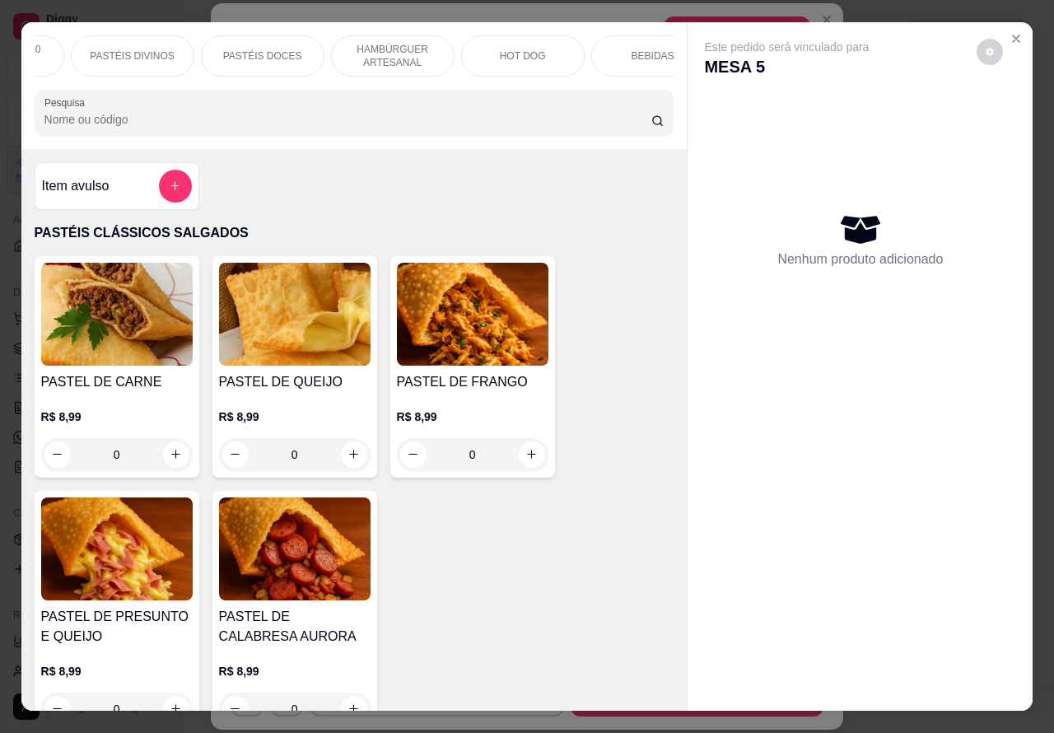
scroll to position [0, 262]
click at [615, 52] on p "BEBIDAS" at bounding box center [615, 55] width 43 height 13
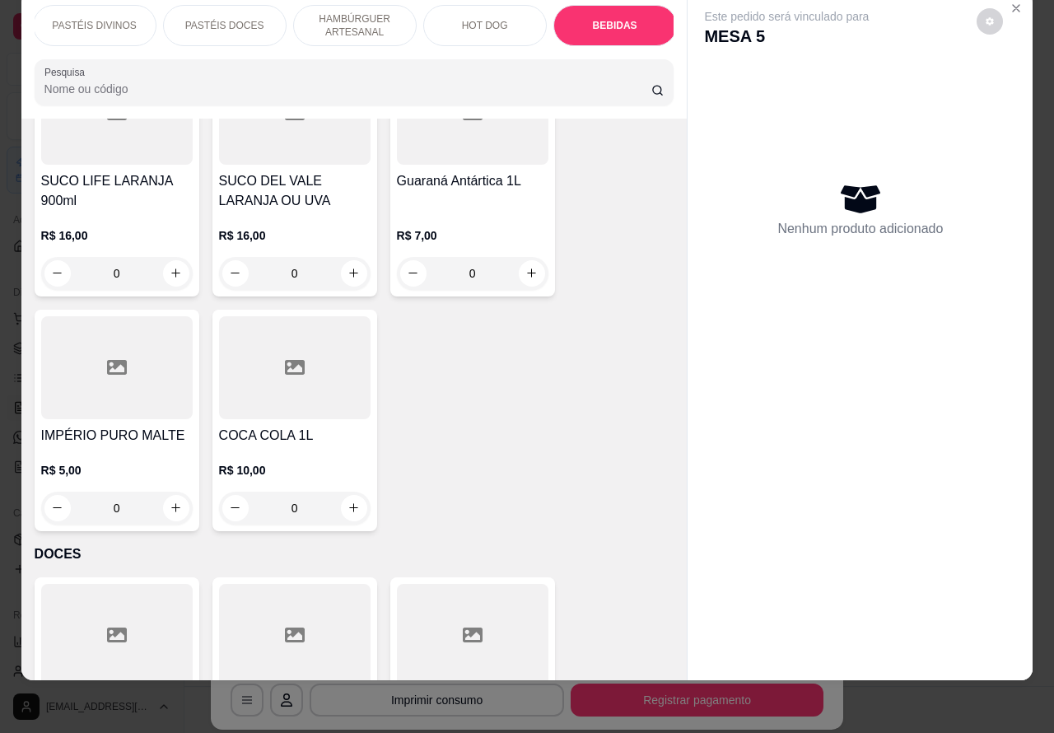
scroll to position [5661, 0]
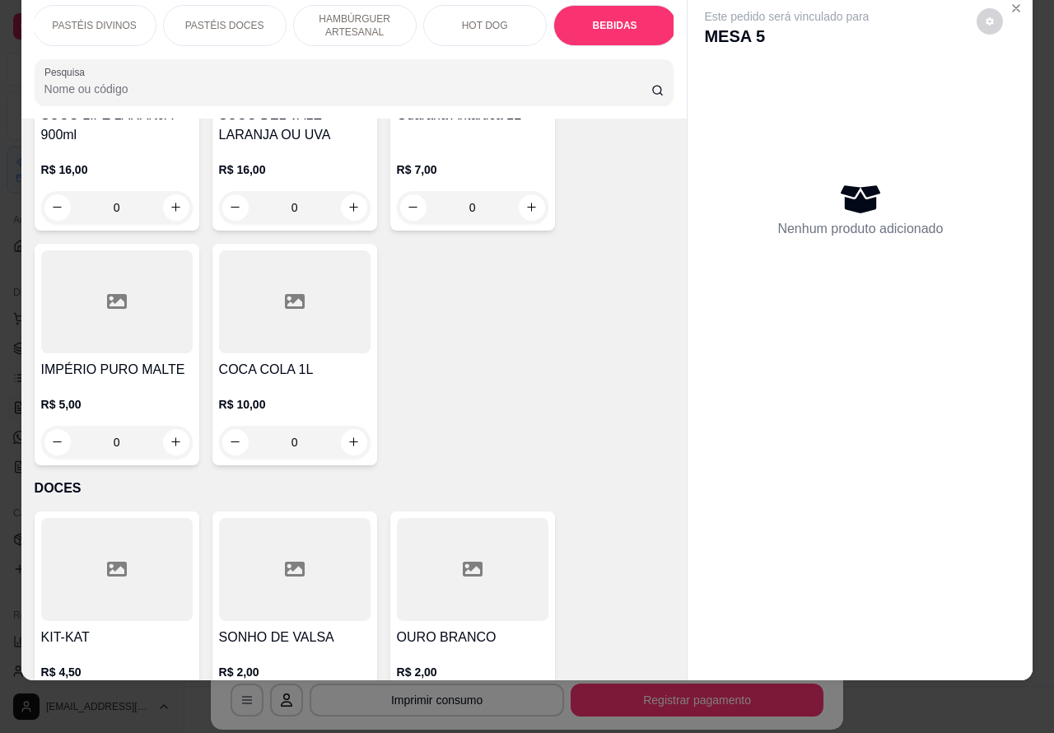
click at [171, 437] on icon "increase-product-quantity" at bounding box center [175, 441] width 9 height 9
type input "1"
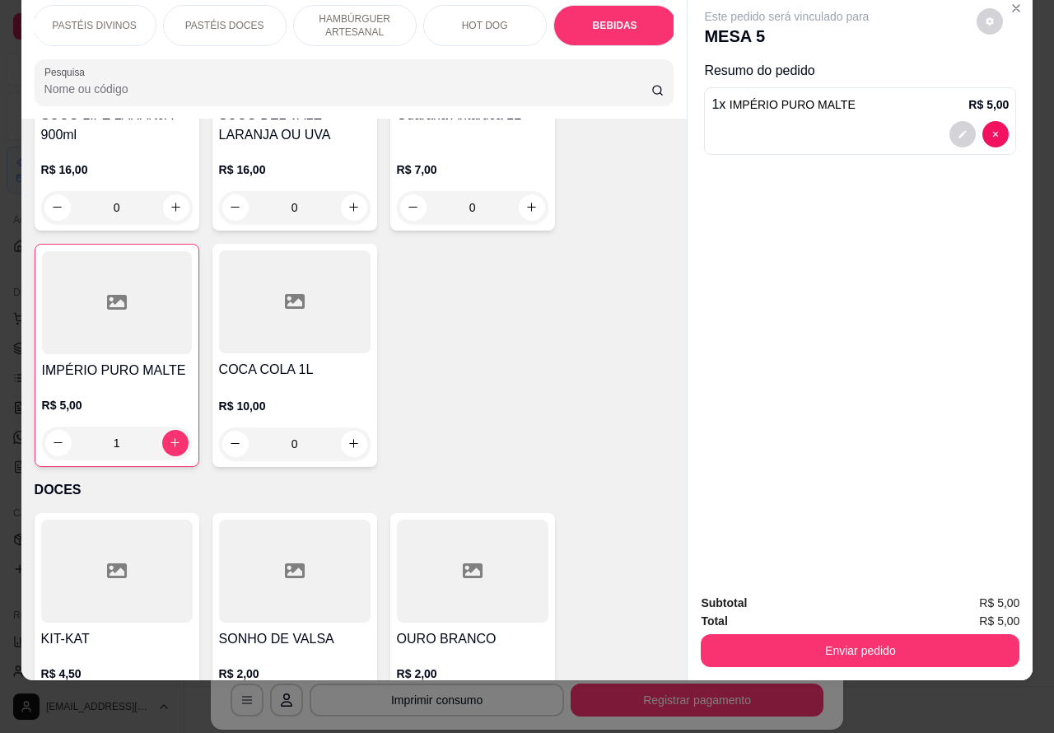
click at [799, 638] on button "Enviar pedido" at bounding box center [860, 650] width 319 height 33
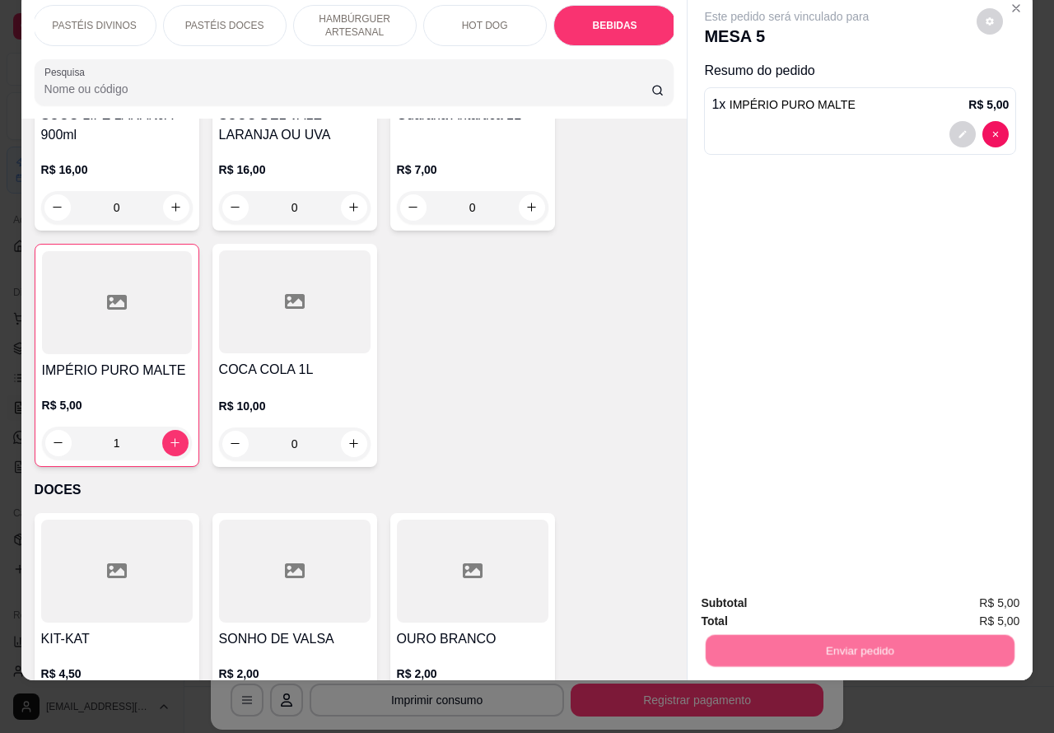
click at [752, 600] on button "Não registrar e enviar pedido" at bounding box center [804, 595] width 171 height 31
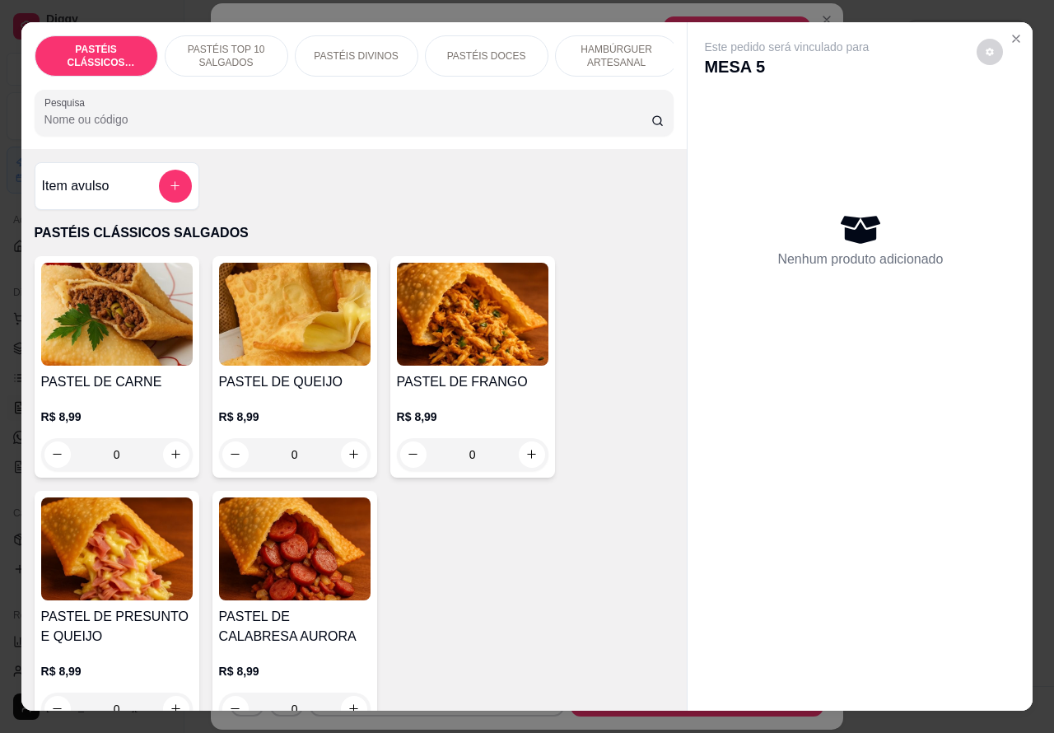
click at [937, 552] on div "Este pedido será vinculado para MESA 5 Nenhum produto adicionado" at bounding box center [860, 353] width 345 height 663
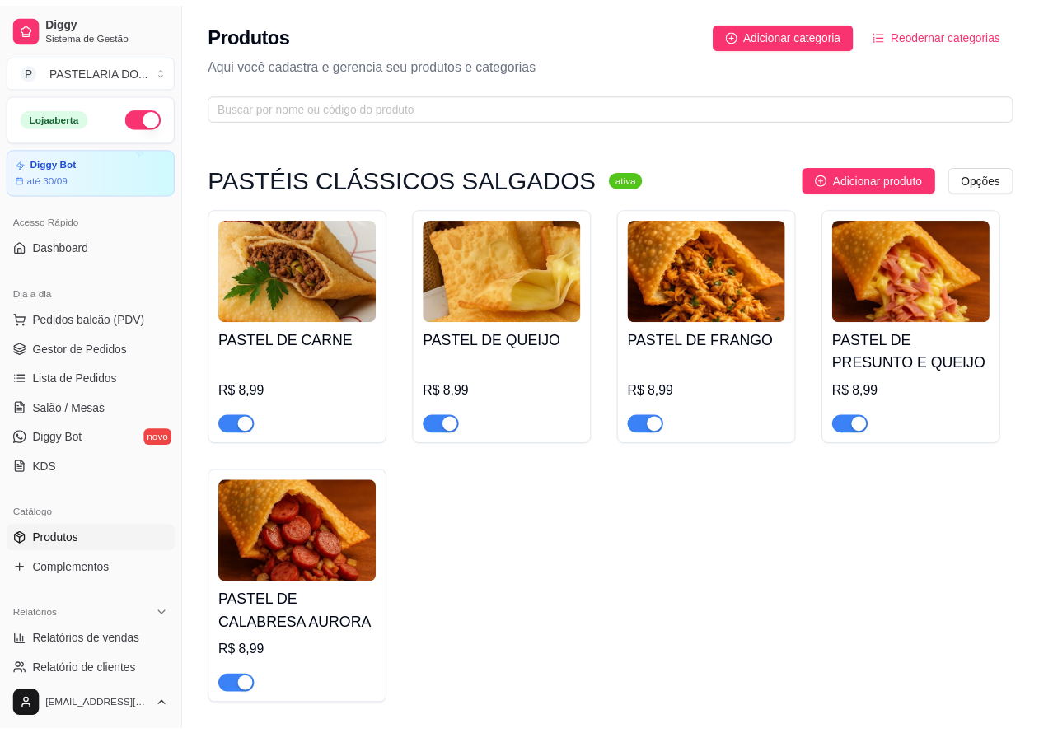
scroll to position [4853, 0]
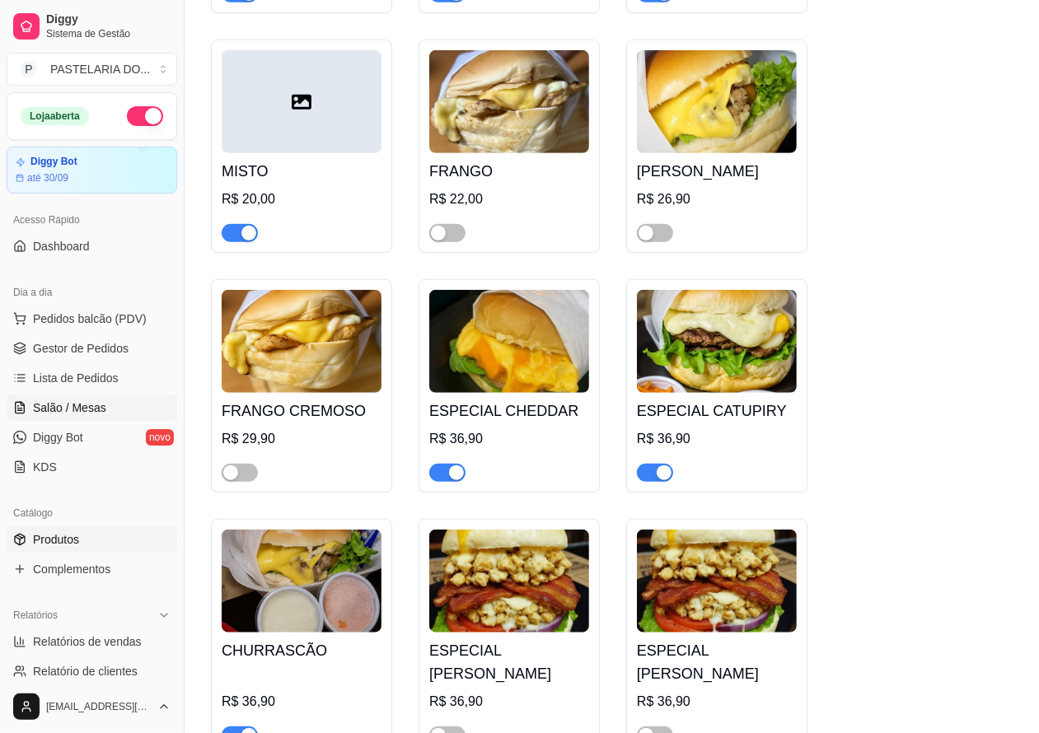
click at [81, 409] on span "Salão / Mesas" at bounding box center [69, 408] width 73 height 16
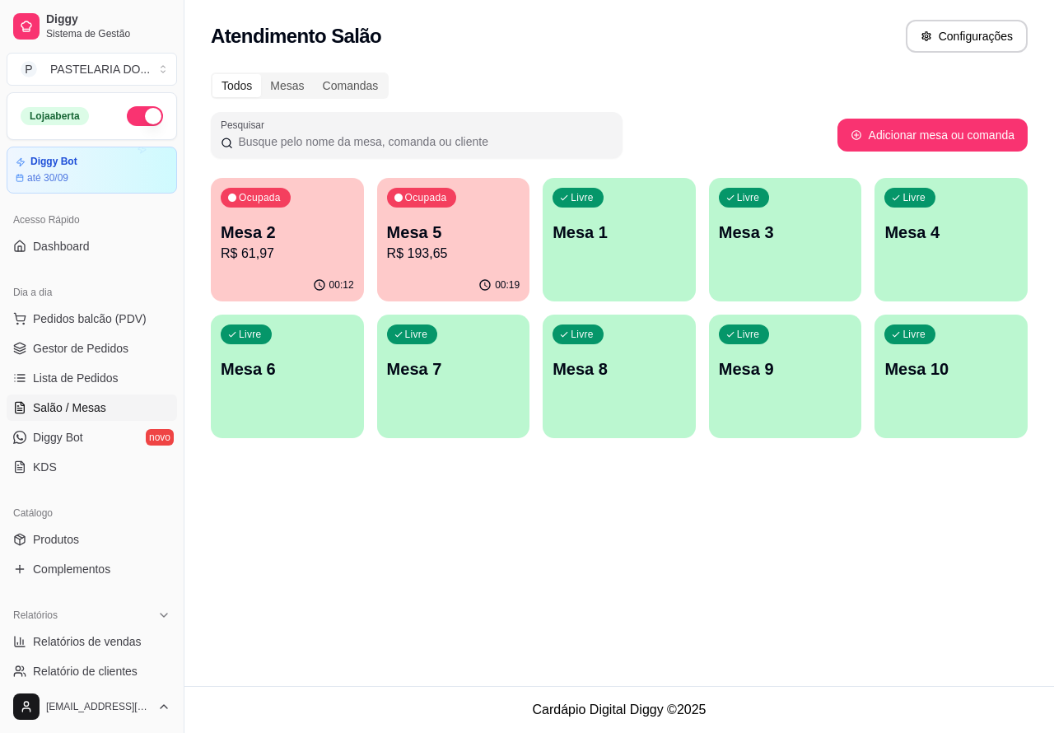
click at [450, 262] on p "R$ 193,65" at bounding box center [453, 254] width 133 height 20
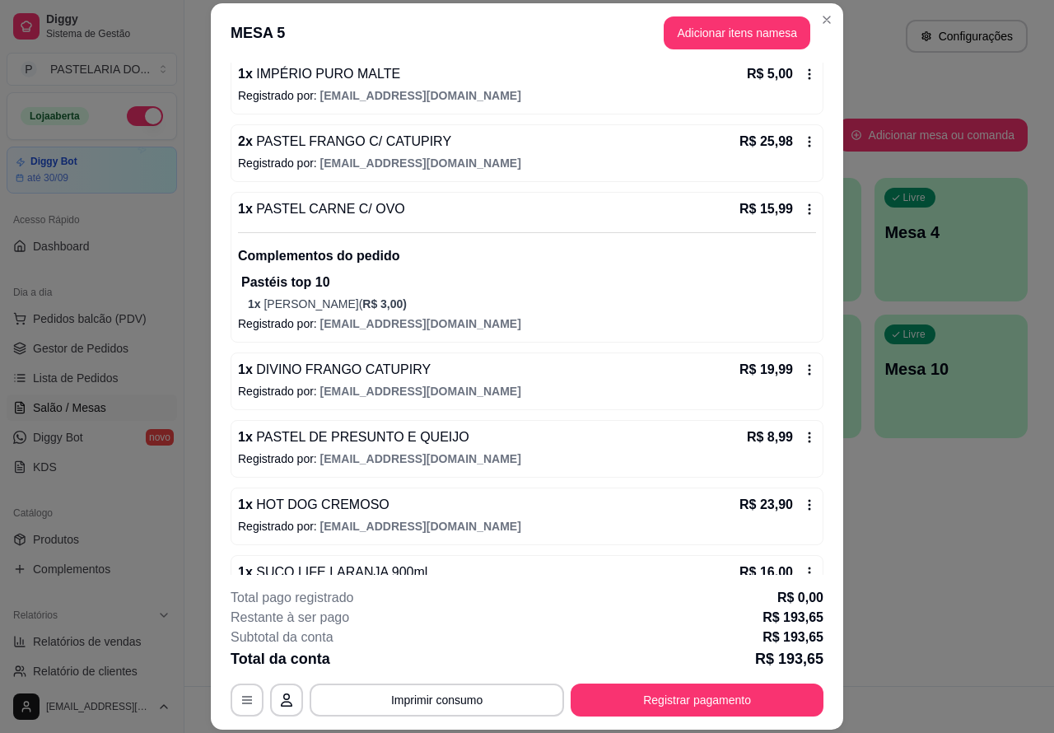
scroll to position [416, 0]
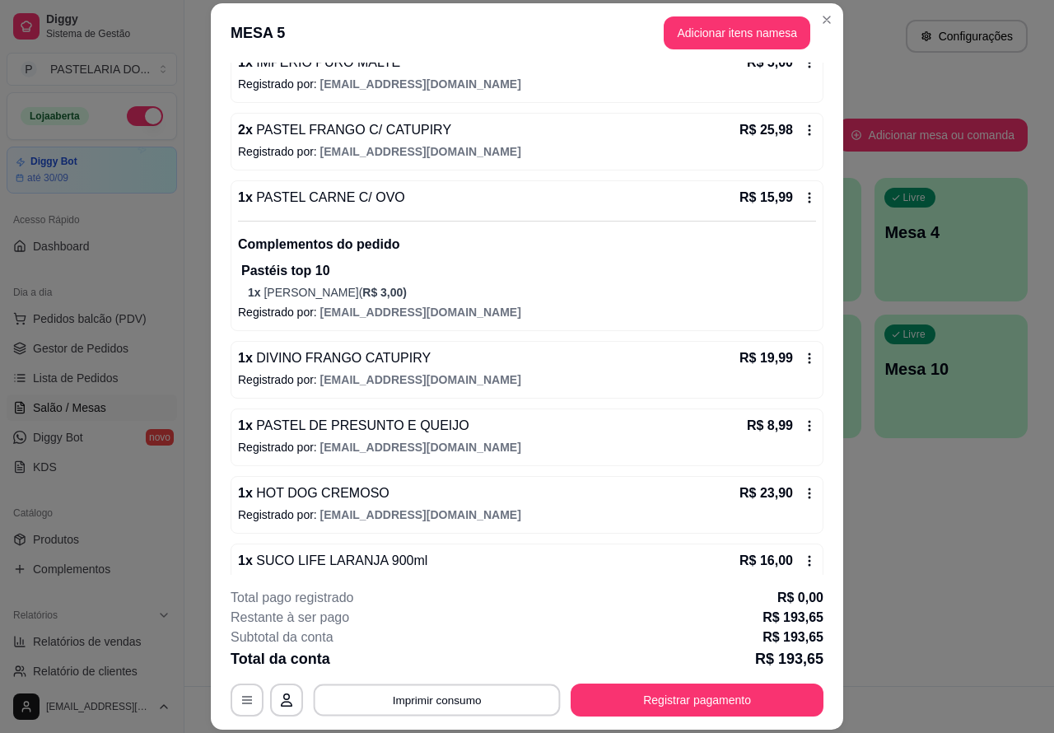
click at [466, 700] on button "Imprimir consumo" at bounding box center [437, 700] width 247 height 32
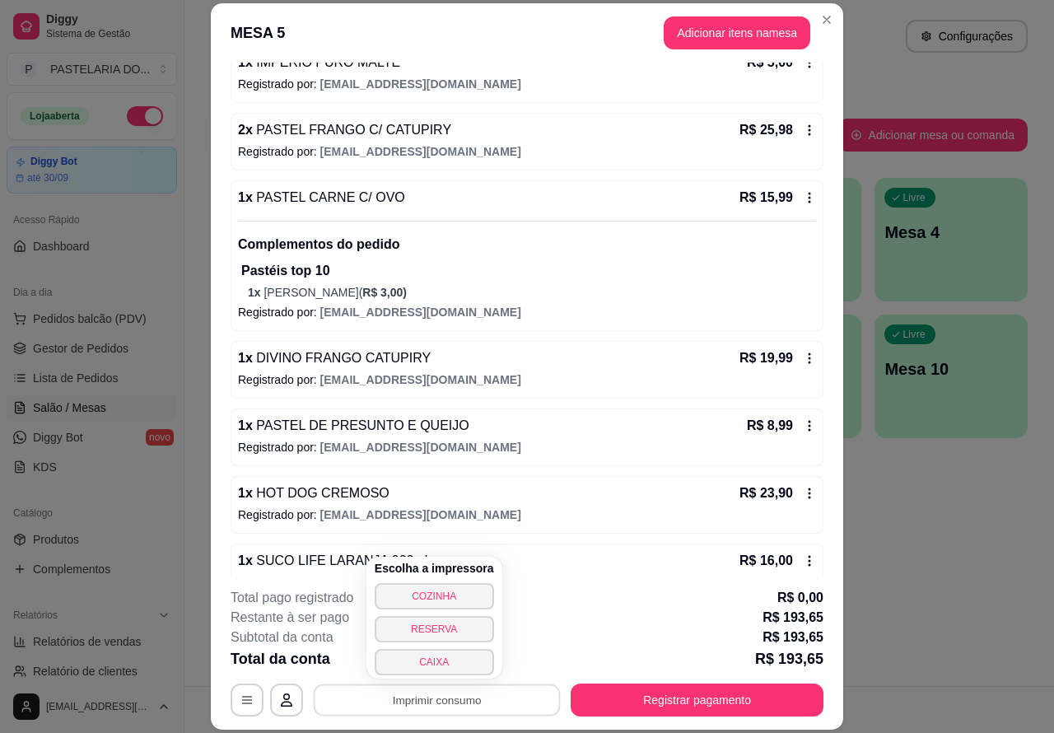
click at [463, 666] on button "CAIXA" at bounding box center [434, 662] width 119 height 26
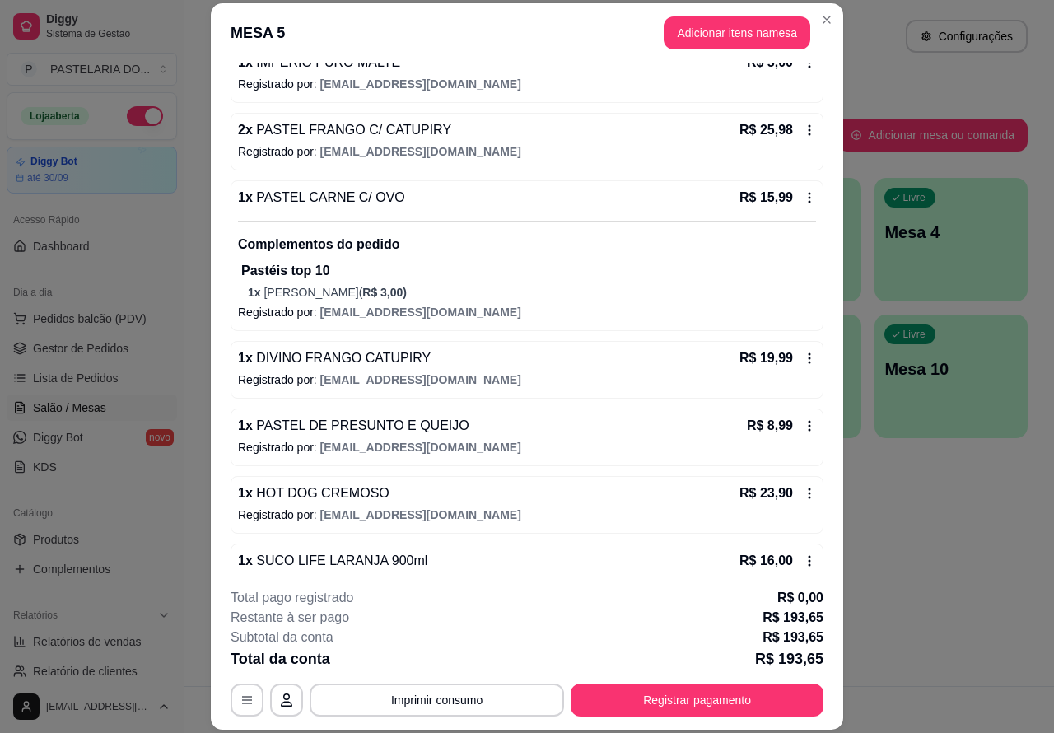
click at [933, 587] on div "Atendimento Salão Configurações Todos Mesas Comandas Pesquisar Adicionar mesa o…" at bounding box center [620, 343] width 870 height 686
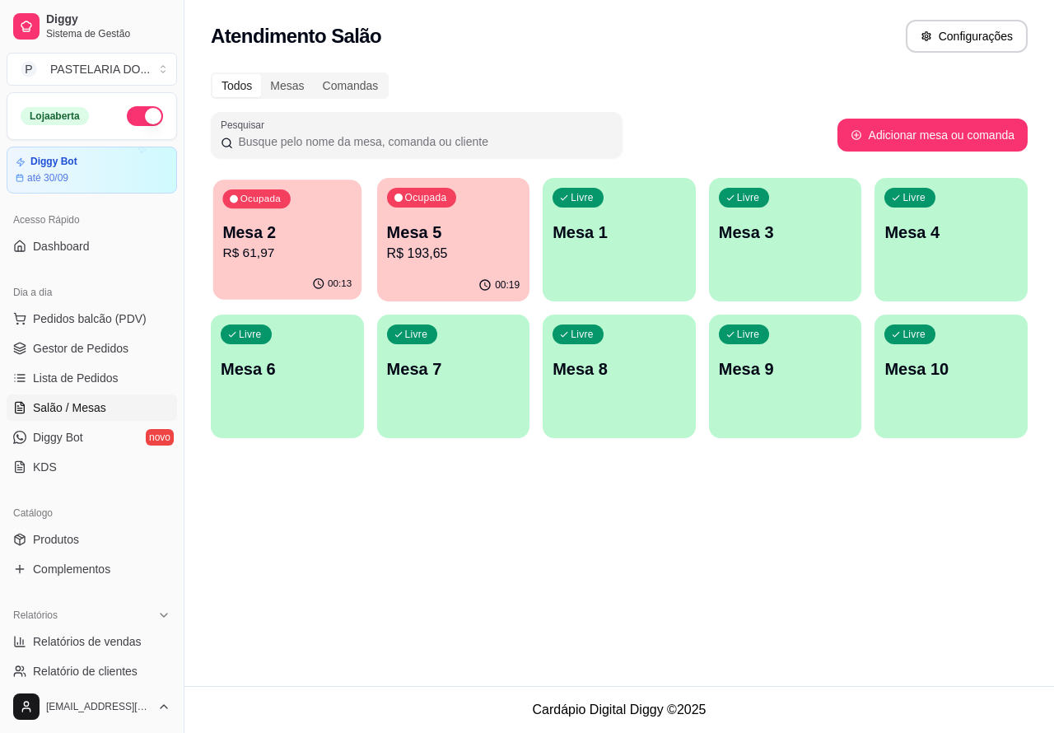
click at [327, 245] on p "R$ 61,97" at bounding box center [286, 253] width 129 height 19
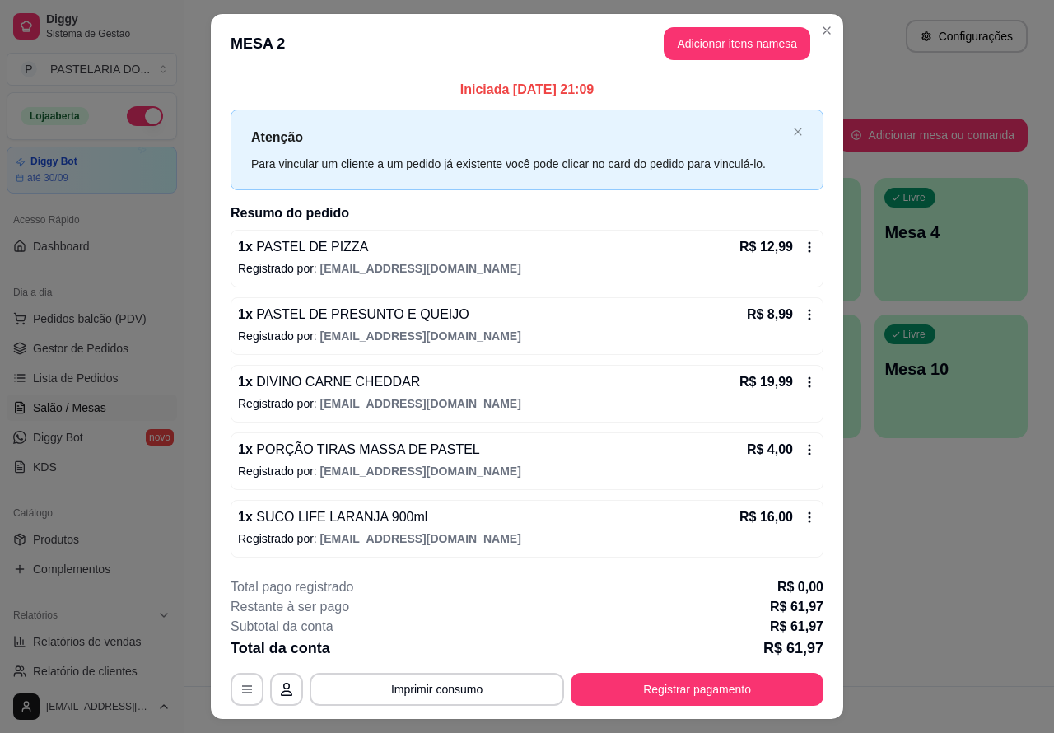
click at [923, 497] on div "Atendimento Salão Configurações Todos Mesas Comandas Pesquisar Adicionar mesa o…" at bounding box center [620, 343] width 870 height 686
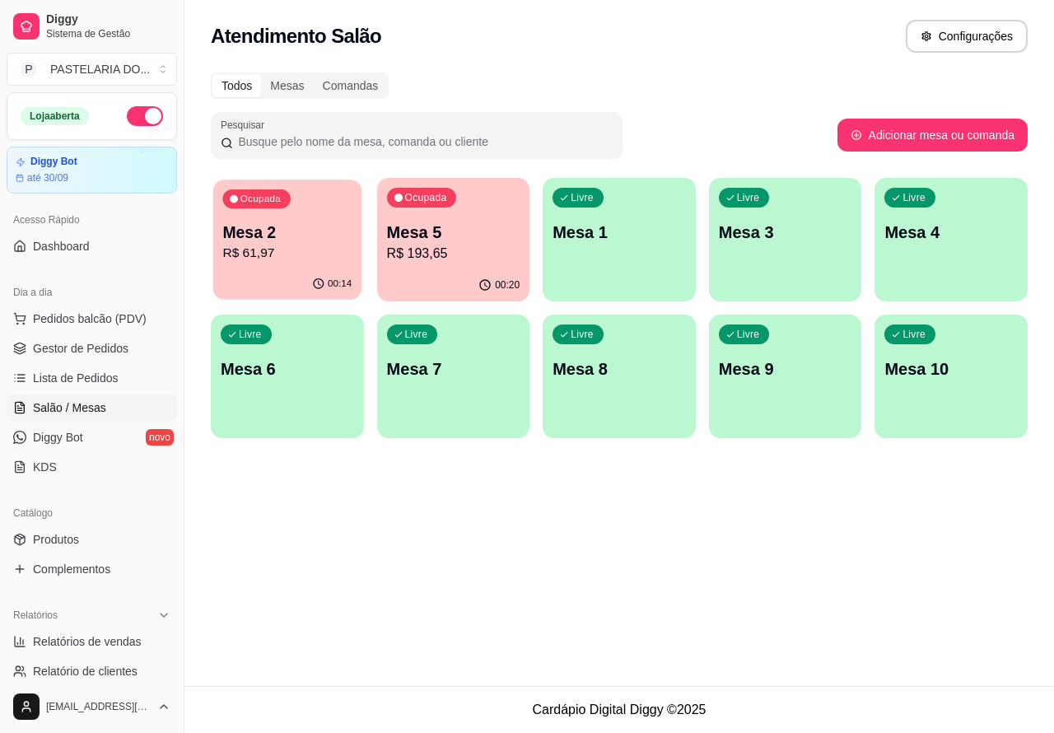
click at [295, 249] on p "R$ 61,97" at bounding box center [286, 253] width 129 height 19
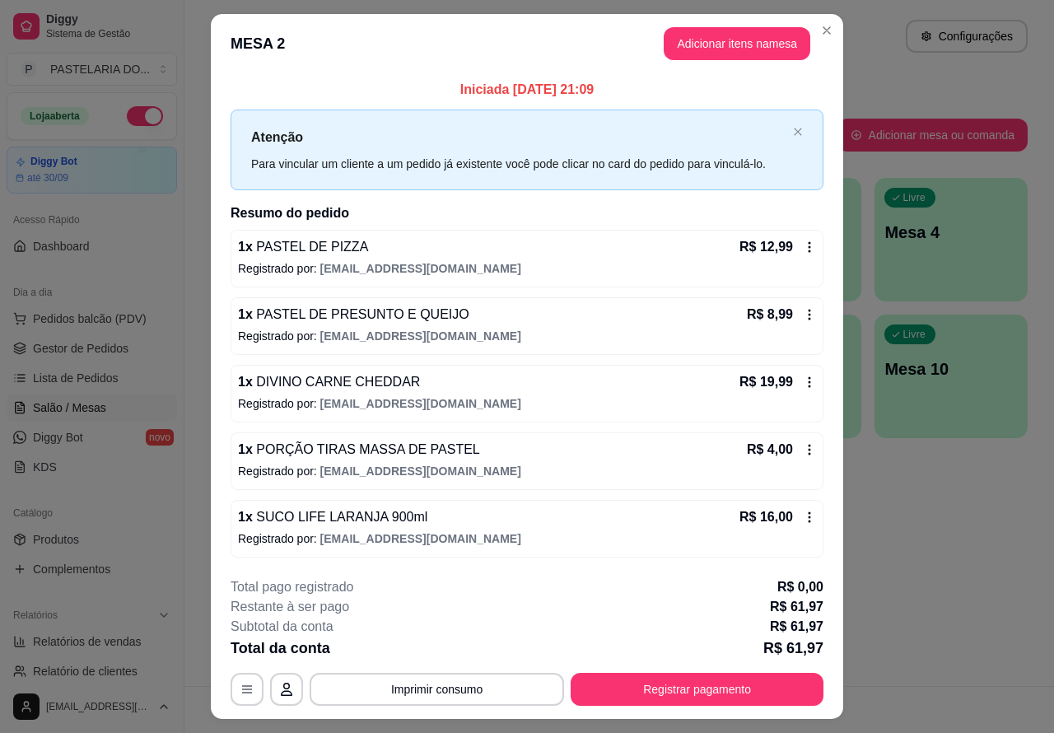
click at [900, 587] on div "Atendimento Salão Configurações Todos Mesas Comandas Pesquisar Adicionar mesa o…" at bounding box center [620, 343] width 870 height 686
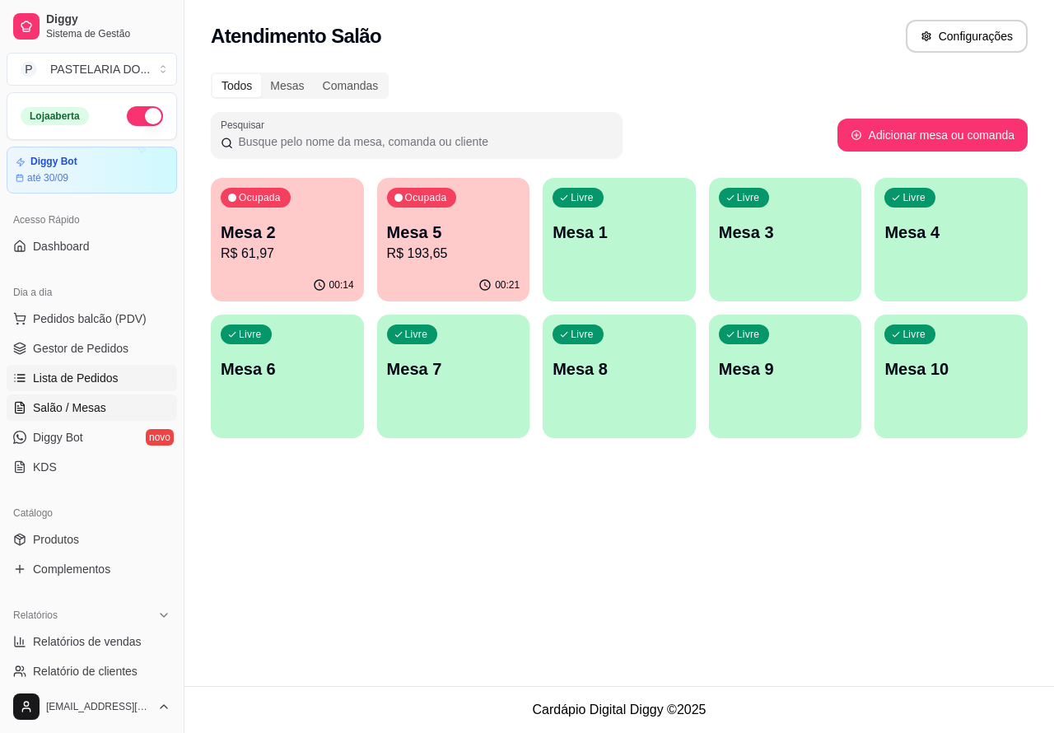
click at [85, 376] on span "Lista de Pedidos" at bounding box center [76, 378] width 86 height 16
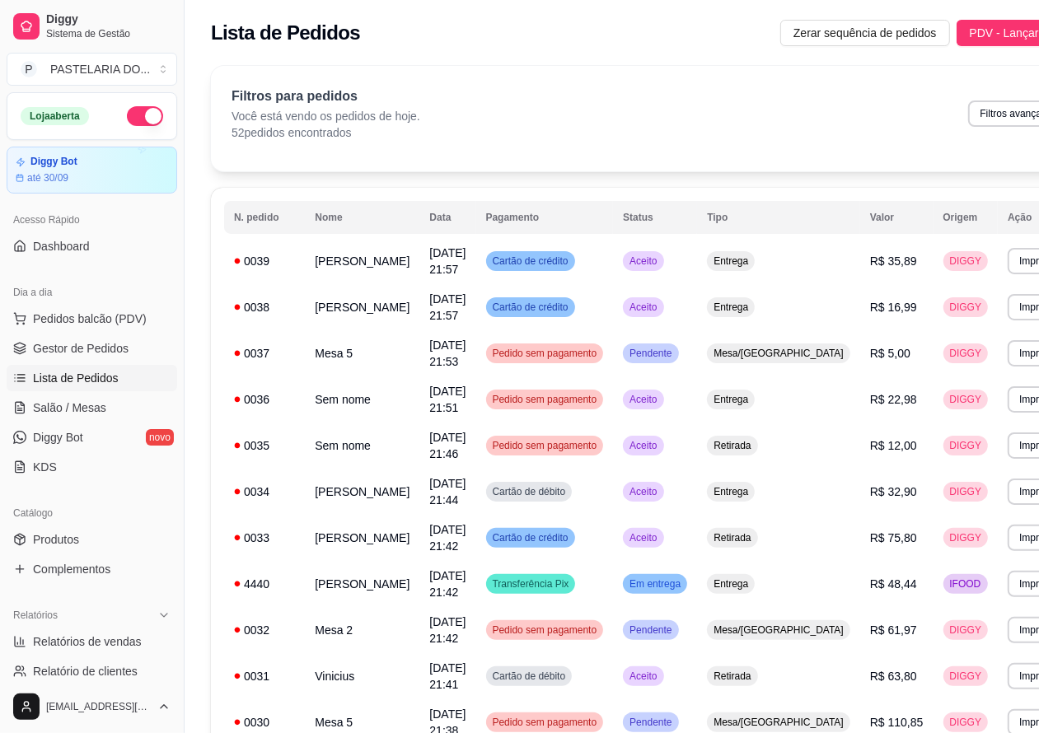
click at [1007, 258] on button "Imprimir" at bounding box center [1036, 261] width 58 height 26
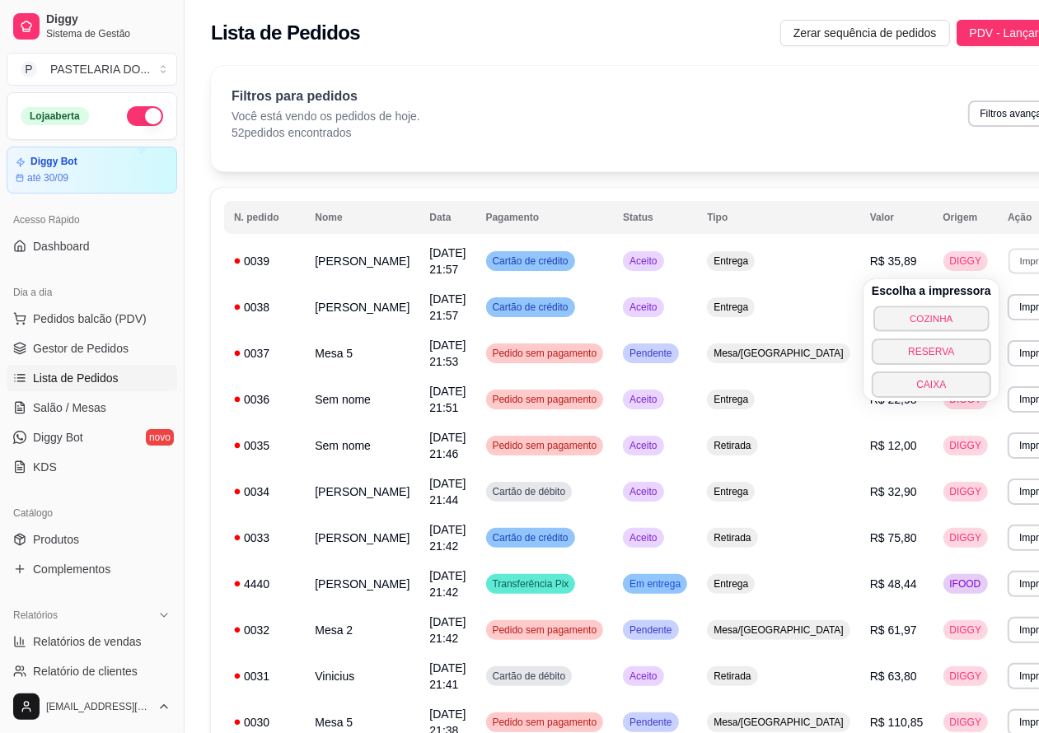
click at [928, 320] on button "COZINHA" at bounding box center [930, 319] width 115 height 26
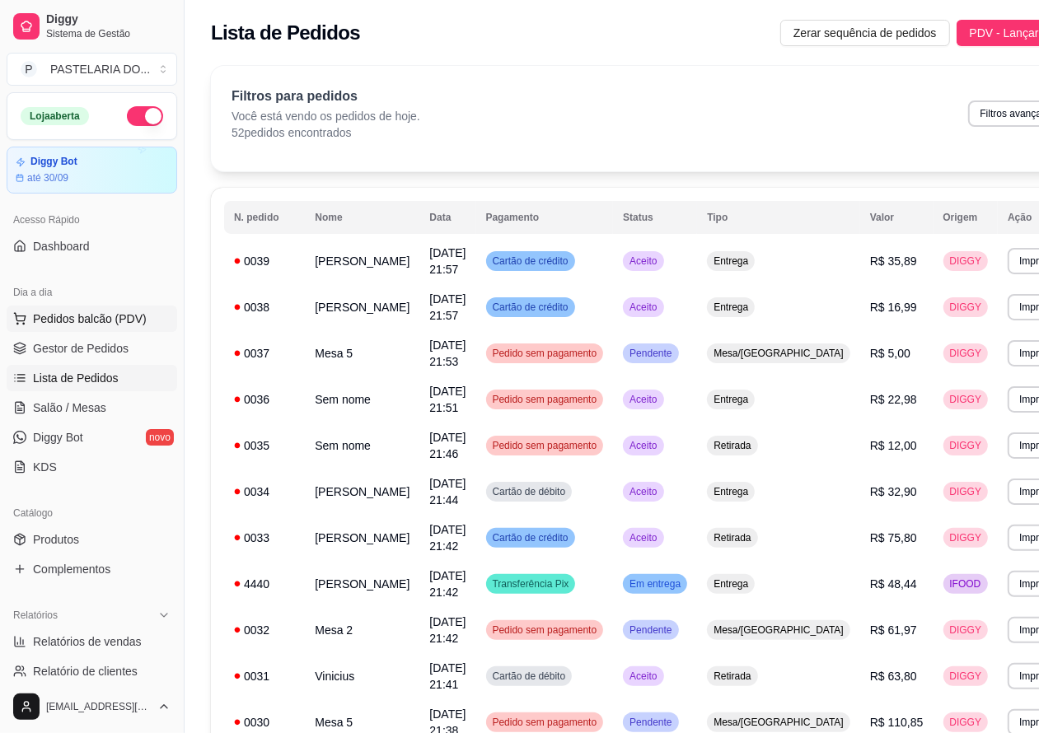
click at [124, 318] on span "Pedidos balcão (PDV)" at bounding box center [90, 319] width 114 height 16
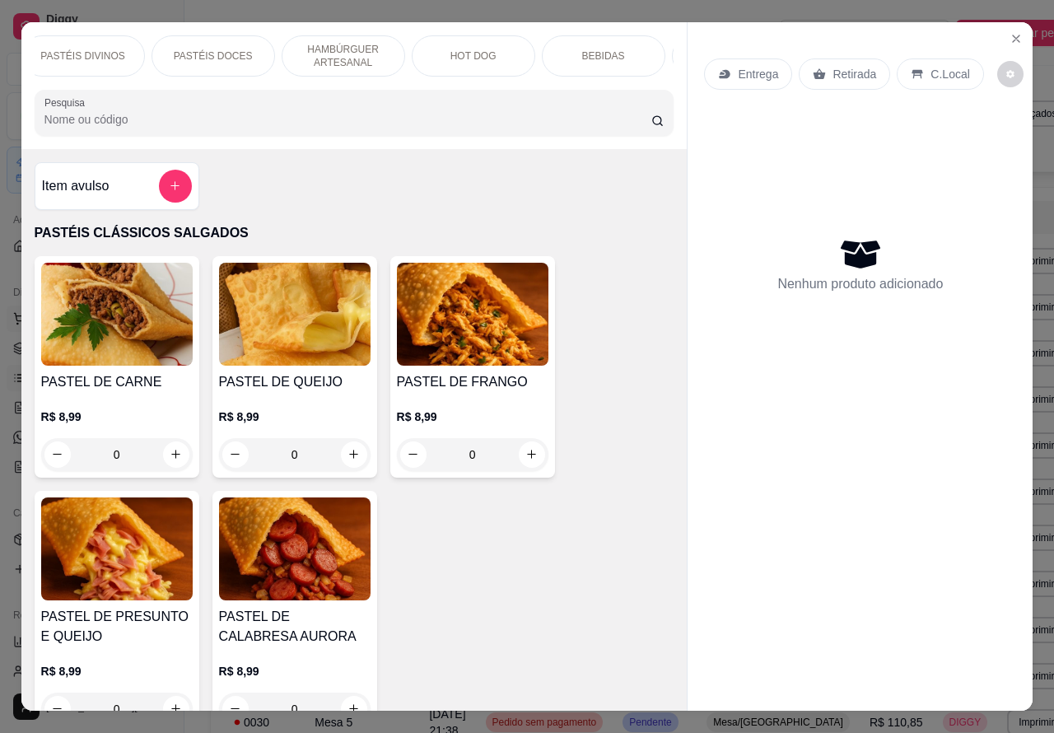
scroll to position [0, 274]
click at [358, 50] on p "HAMBÚRGUER ARTESANAL" at bounding box center [343, 56] width 96 height 26
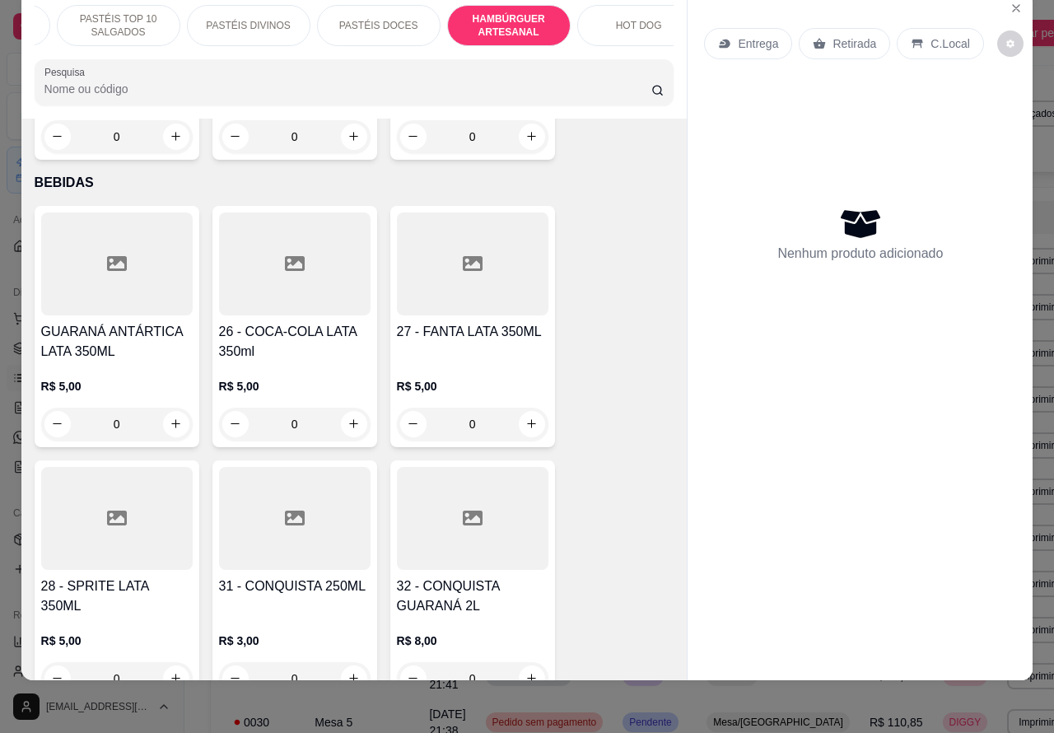
scroll to position [0, 0]
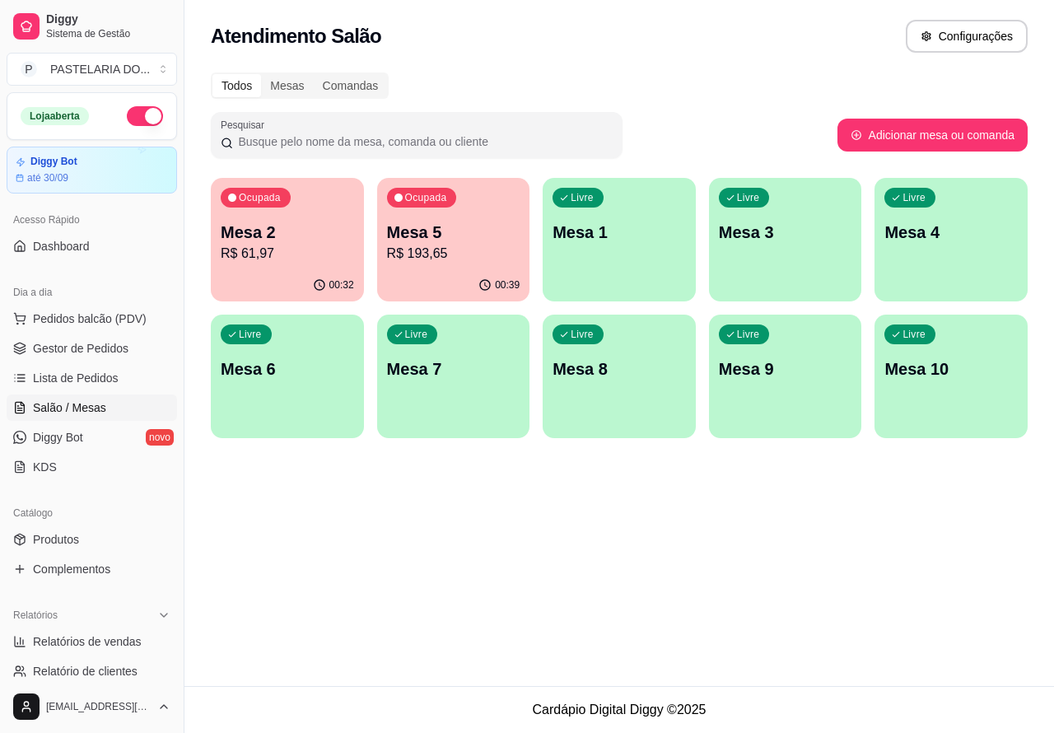
click at [297, 266] on div "Ocupada Mesa 2 R$ 61,97" at bounding box center [287, 223] width 153 height 91
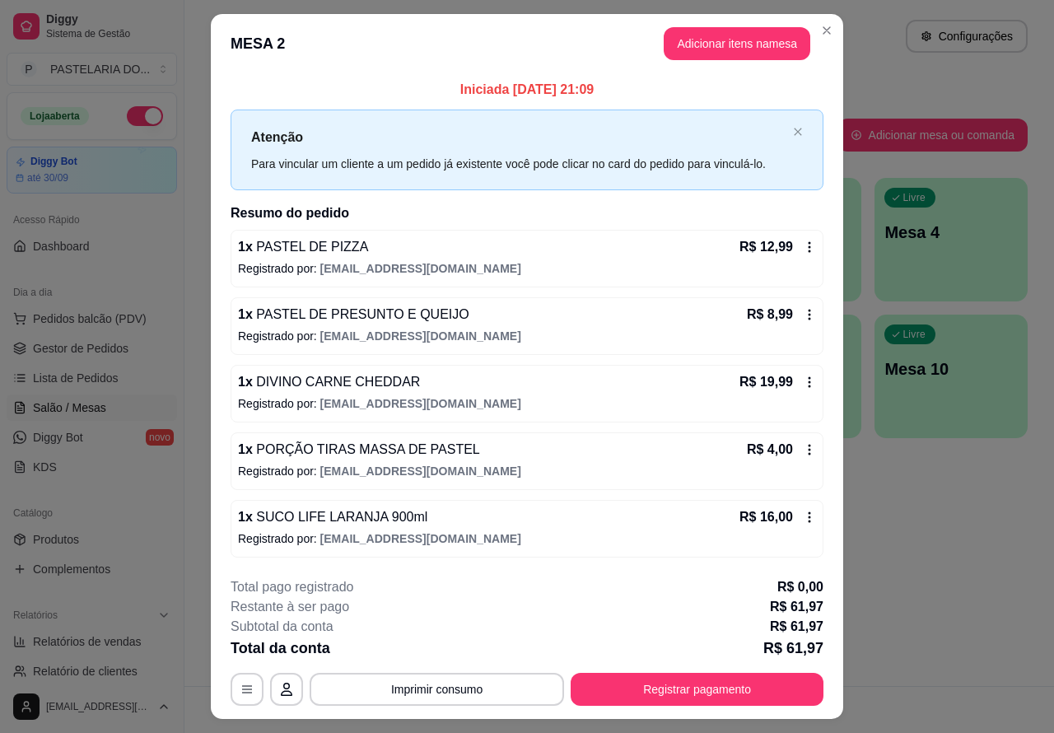
scroll to position [39, 0]
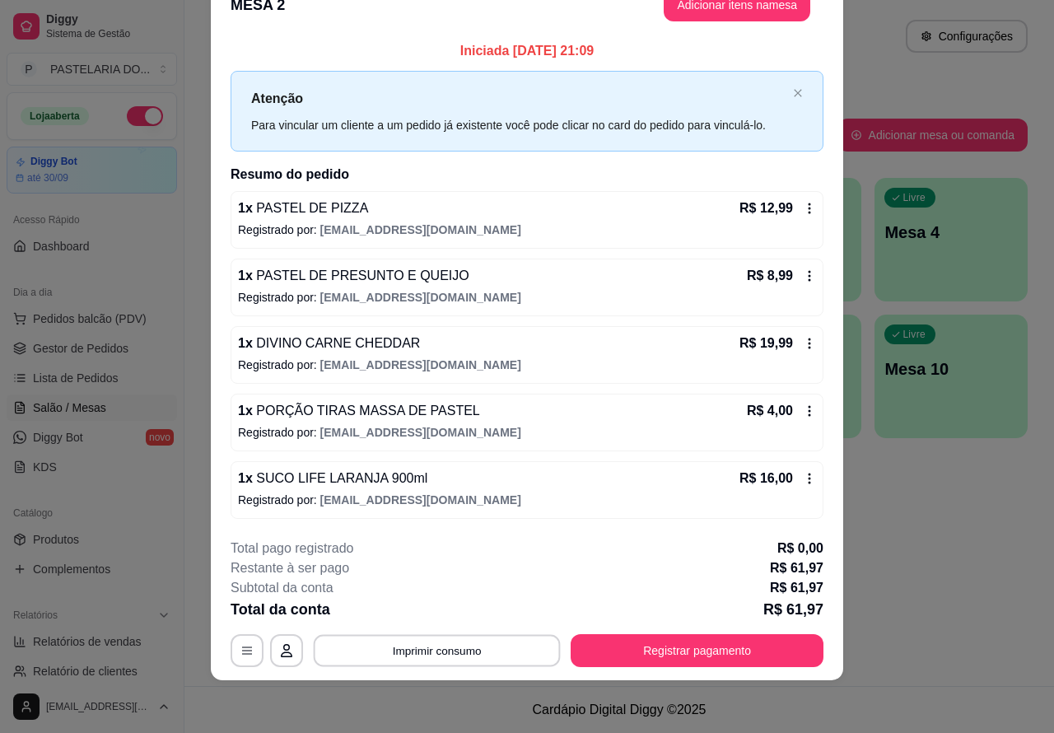
click at [507, 647] on button "Imprimir consumo" at bounding box center [437, 650] width 247 height 32
click at [928, 571] on div "**********" at bounding box center [527, 366] width 1054 height 733
click at [920, 577] on div "Atendimento Salão Configurações Todos Mesas Comandas Pesquisar Adicionar mesa o…" at bounding box center [620, 343] width 870 height 686
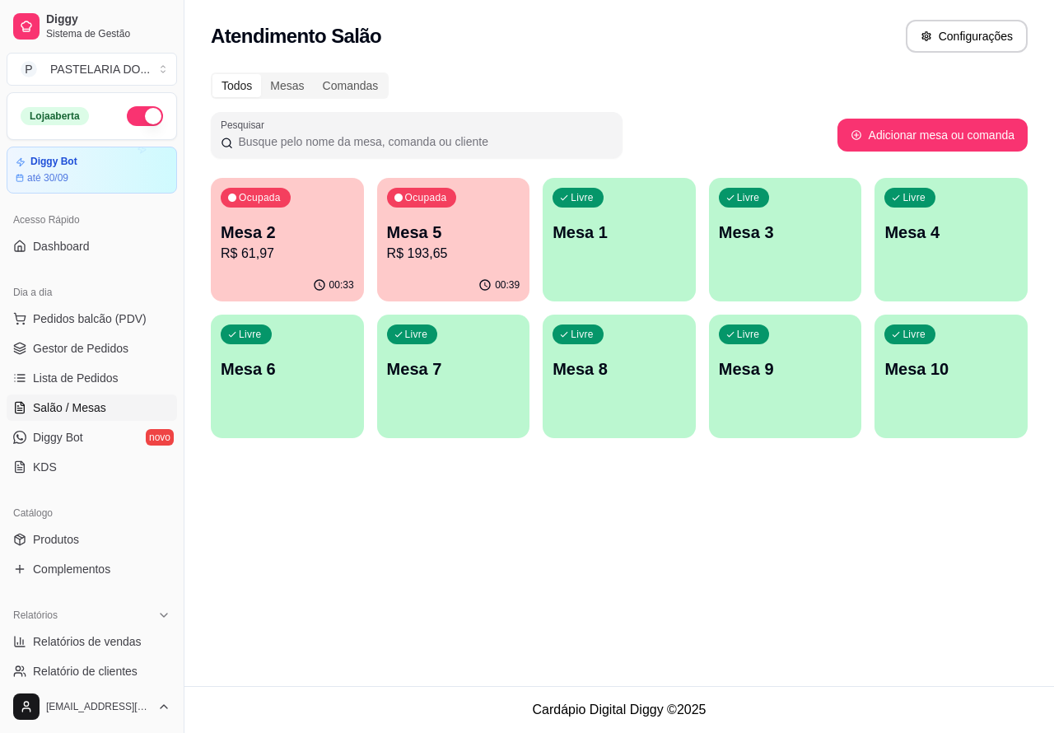
click at [320, 224] on p "Mesa 2" at bounding box center [287, 232] width 133 height 23
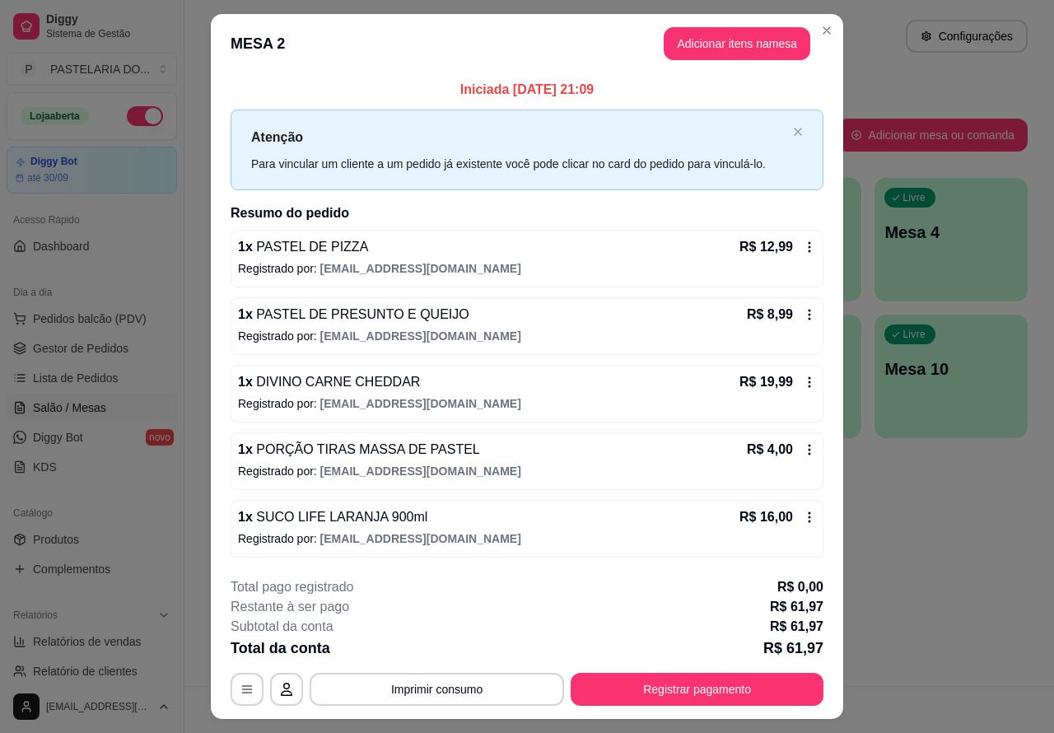
click at [929, 472] on div "Atendimento Salão Configurações Todos Mesas Comandas Pesquisar Adicionar mesa o…" at bounding box center [620, 343] width 870 height 686
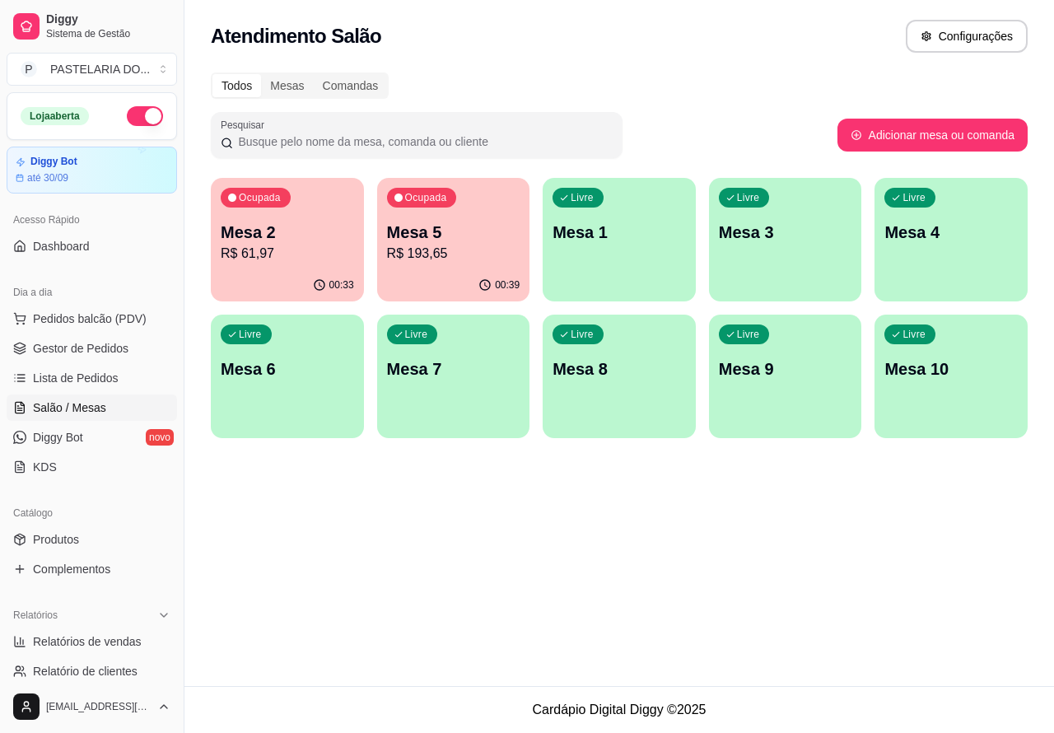
click at [321, 231] on p "Mesa 2" at bounding box center [287, 232] width 133 height 23
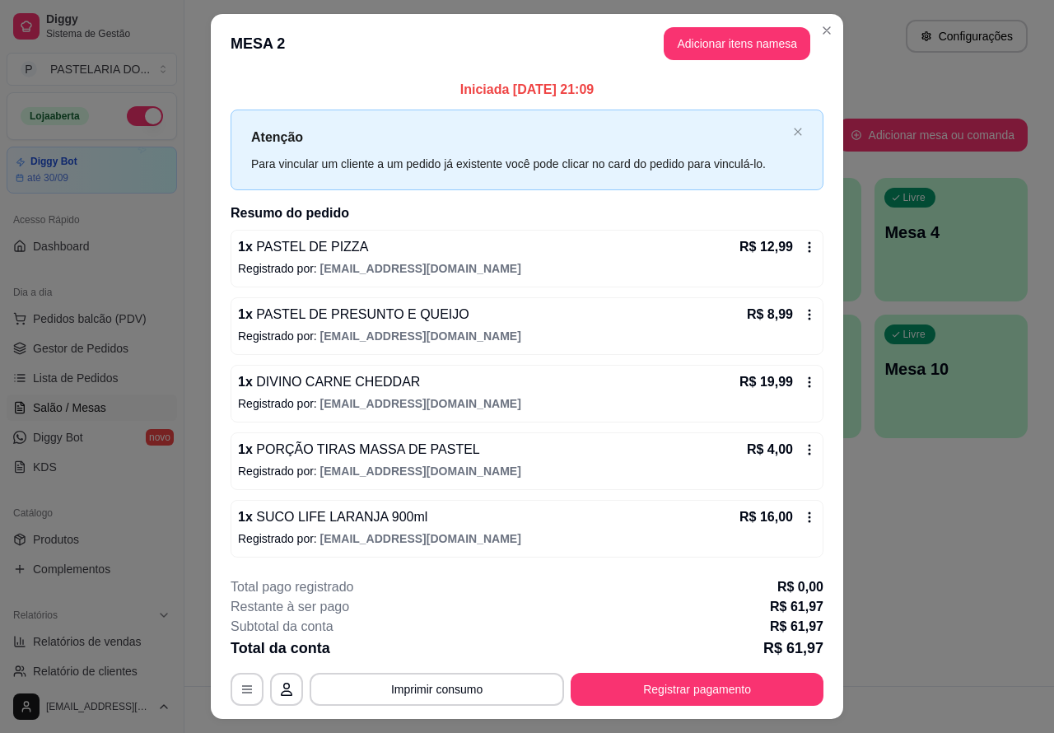
click at [937, 540] on div "Atendimento Salão Configurações Todos Mesas Comandas Pesquisar Adicionar mesa o…" at bounding box center [620, 343] width 870 height 686
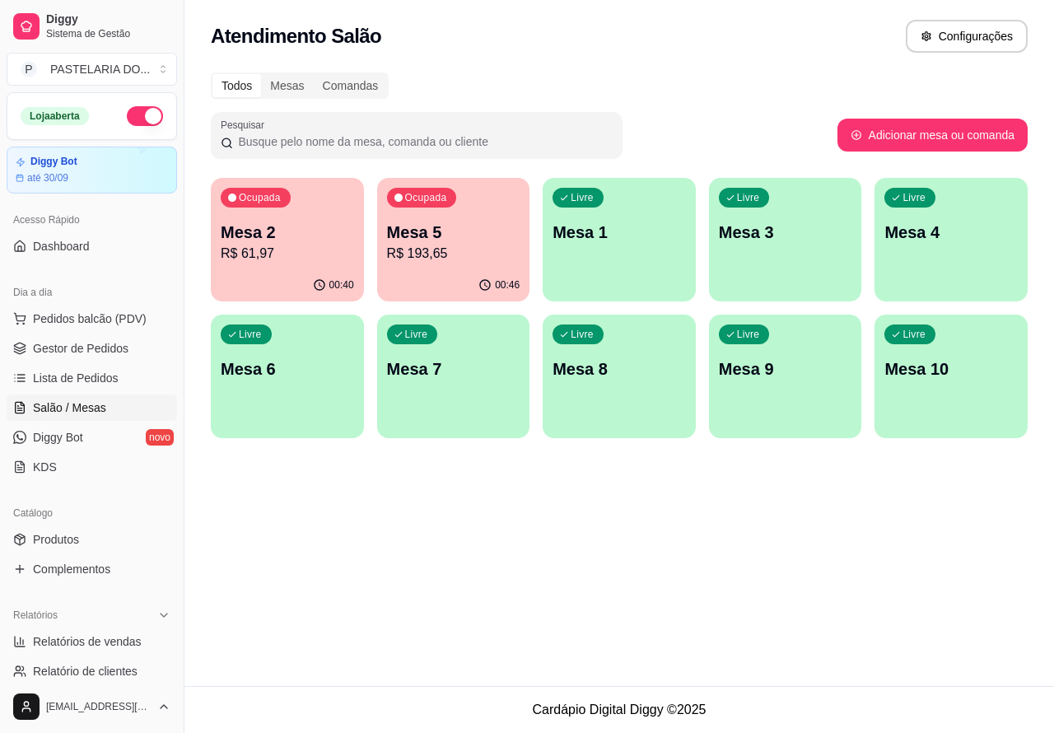
click at [446, 241] on p "Mesa 5" at bounding box center [453, 232] width 133 height 23
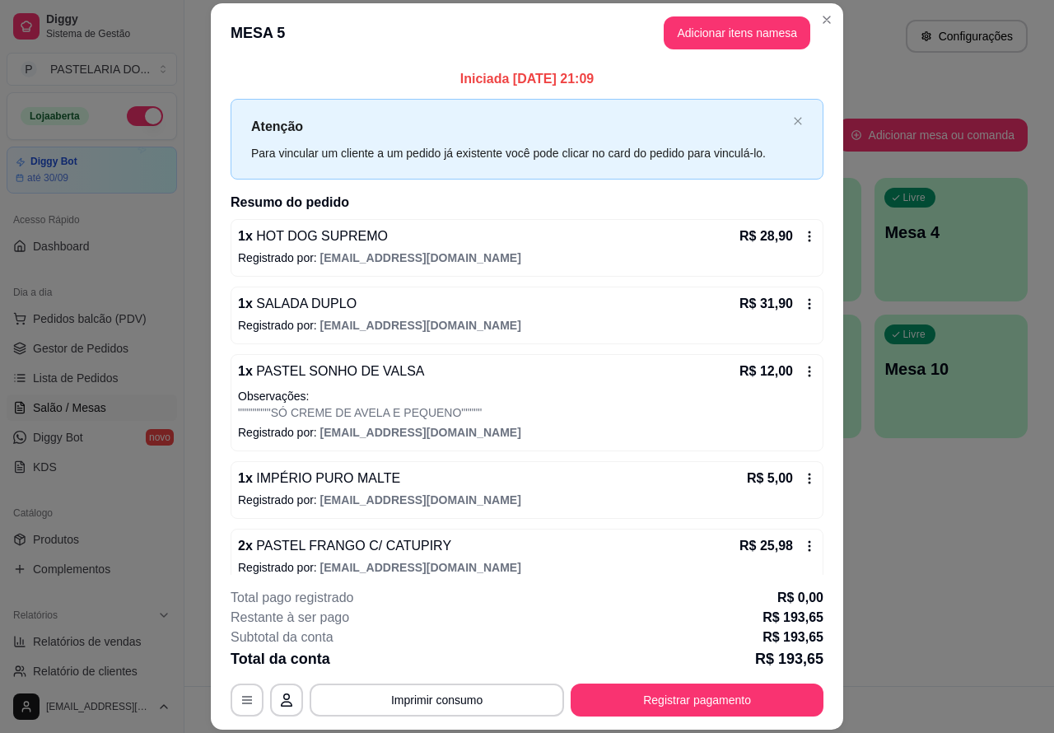
scroll to position [49, 0]
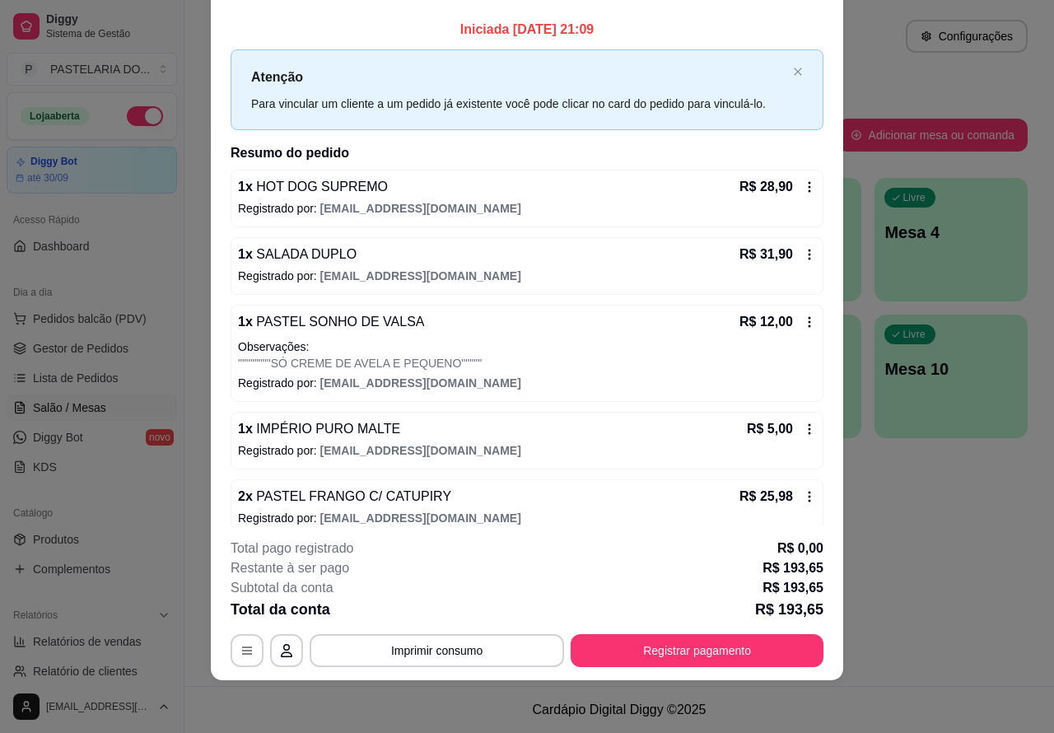
click at [488, 647] on button "Imprimir consumo" at bounding box center [437, 650] width 255 height 33
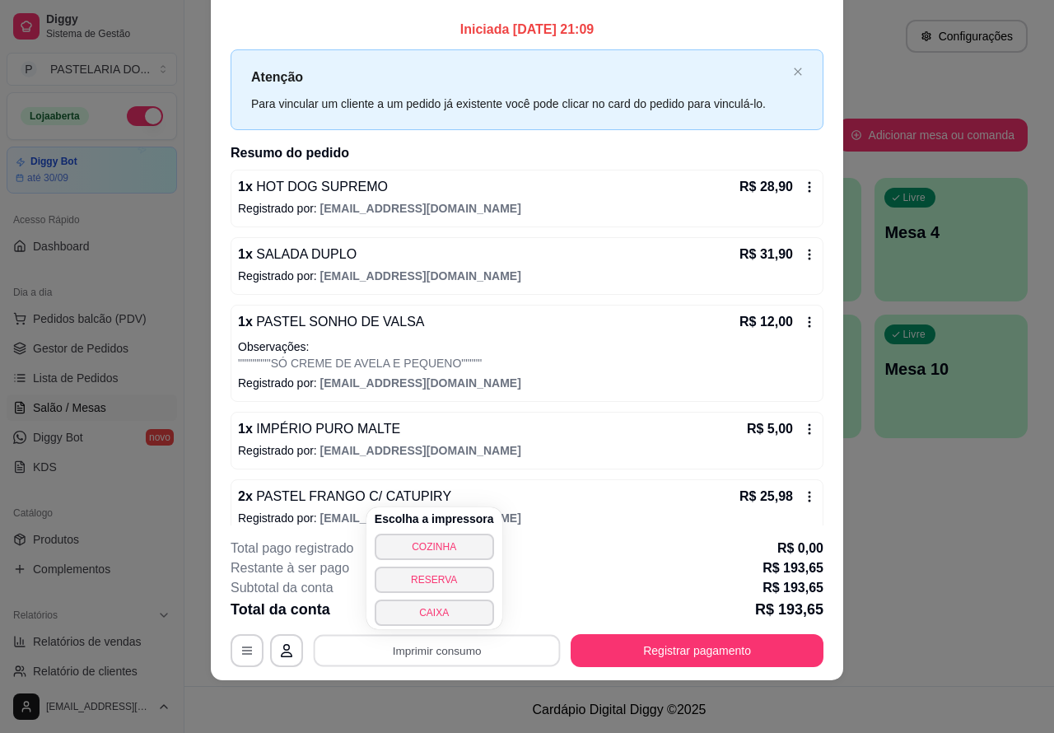
click at [453, 615] on button "CAIXA" at bounding box center [434, 613] width 119 height 26
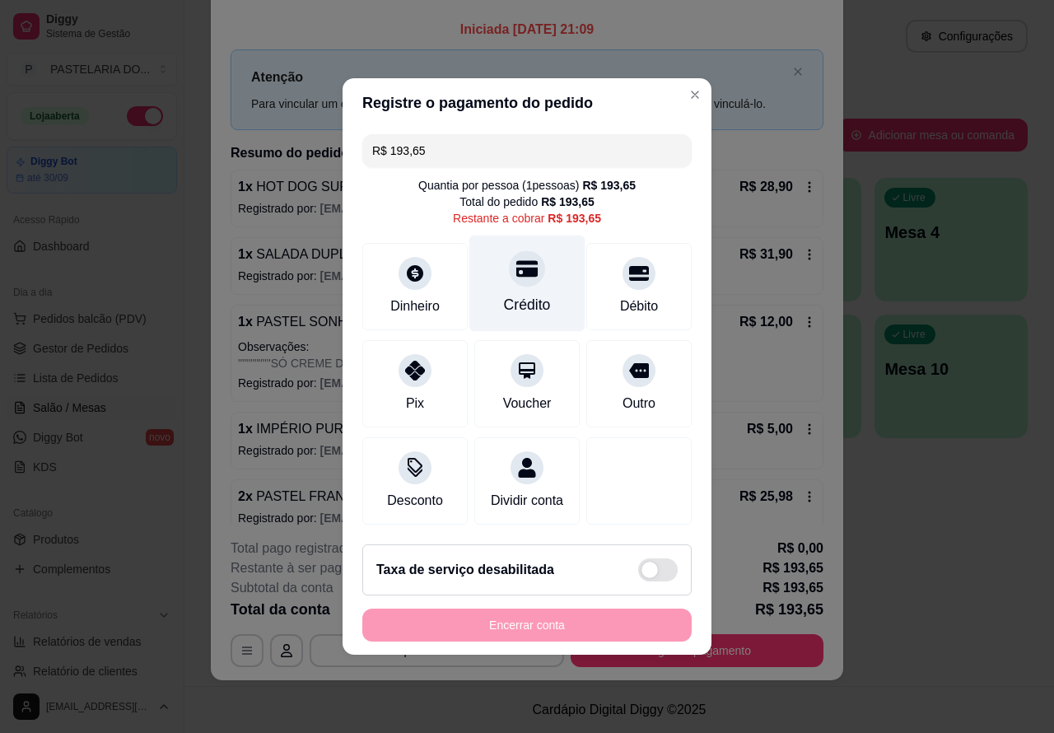
click at [517, 261] on icon at bounding box center [527, 268] width 21 height 21
type input "R$ 0,00"
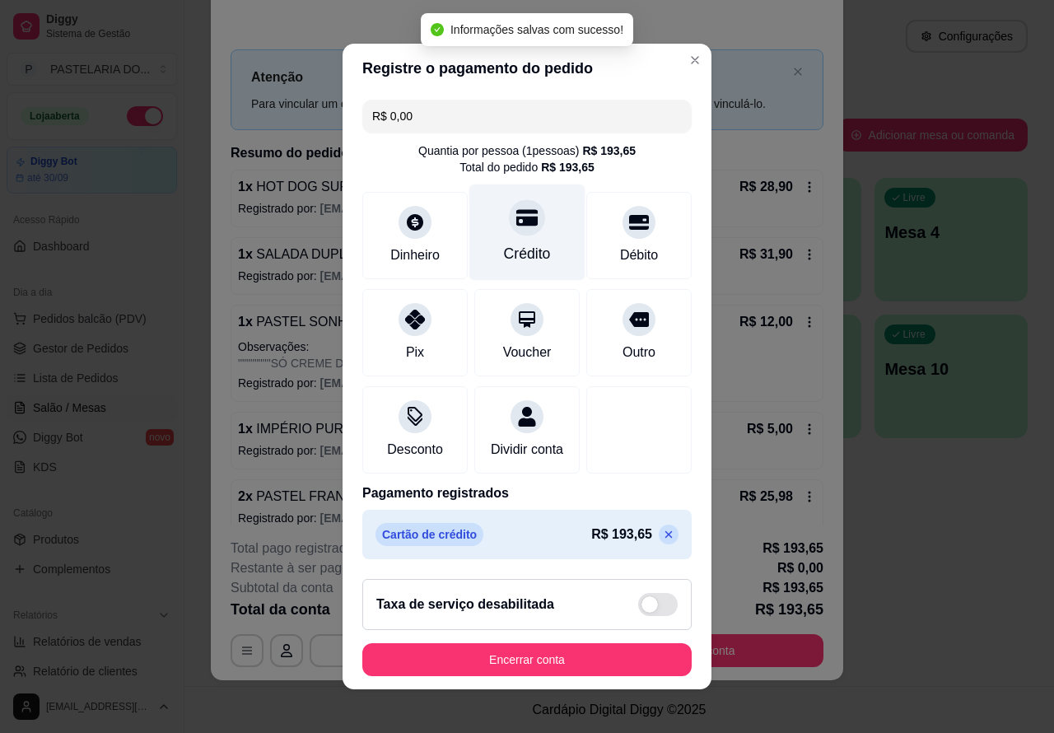
click at [581, 666] on button "Encerrar conta" at bounding box center [527, 659] width 330 height 33
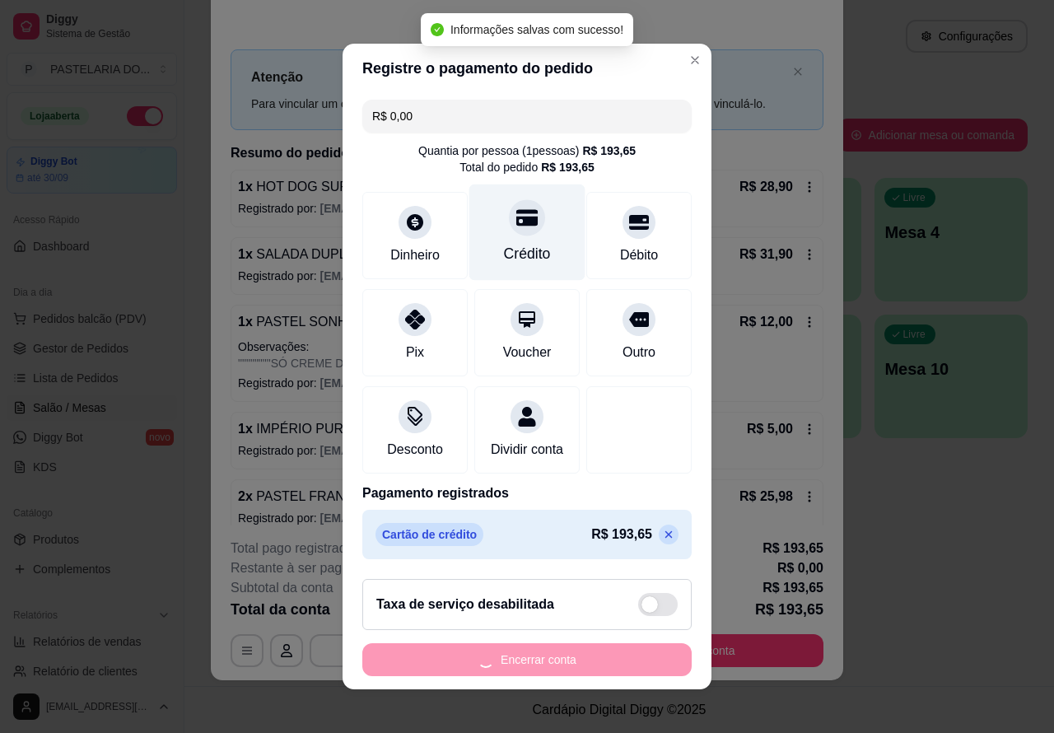
click at [965, 540] on div "MESA 5 Adicionar itens na mesa Iniciada [DATE] 21:09 Atenção Para vincular um c…" at bounding box center [527, 366] width 1054 height 733
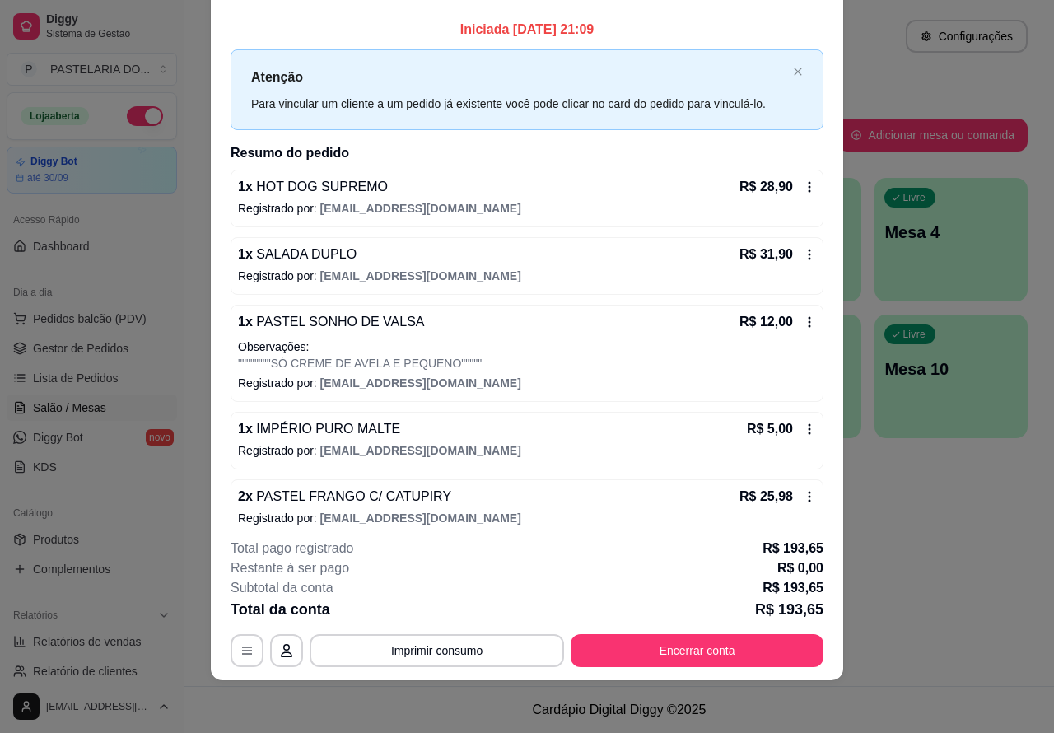
scroll to position [0, 0]
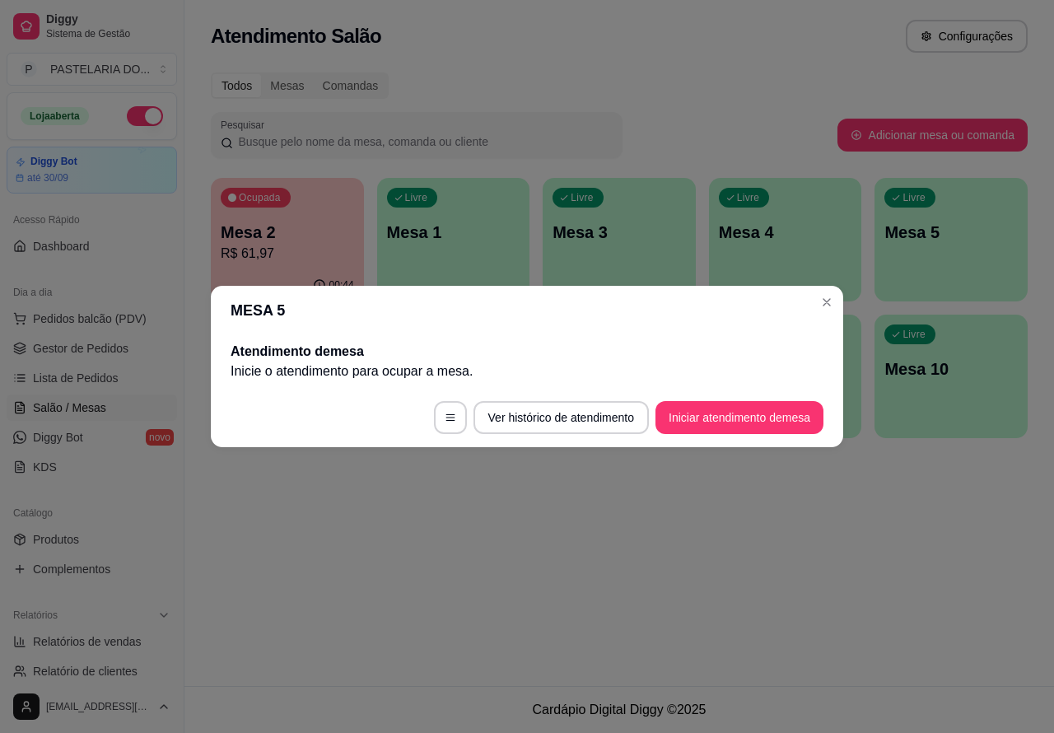
click at [685, 567] on div "Atendimento Salão Configurações Todos Mesas Comandas Pesquisar Adicionar mesa o…" at bounding box center [620, 343] width 870 height 686
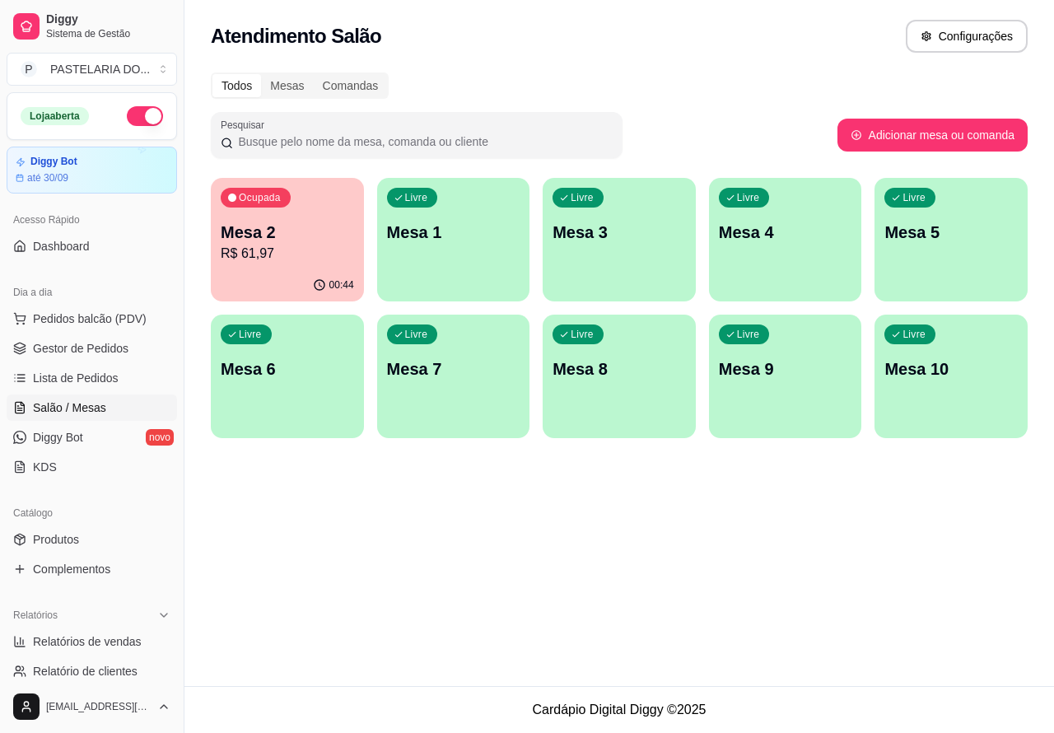
click at [266, 248] on p "R$ 61,97" at bounding box center [287, 254] width 133 height 20
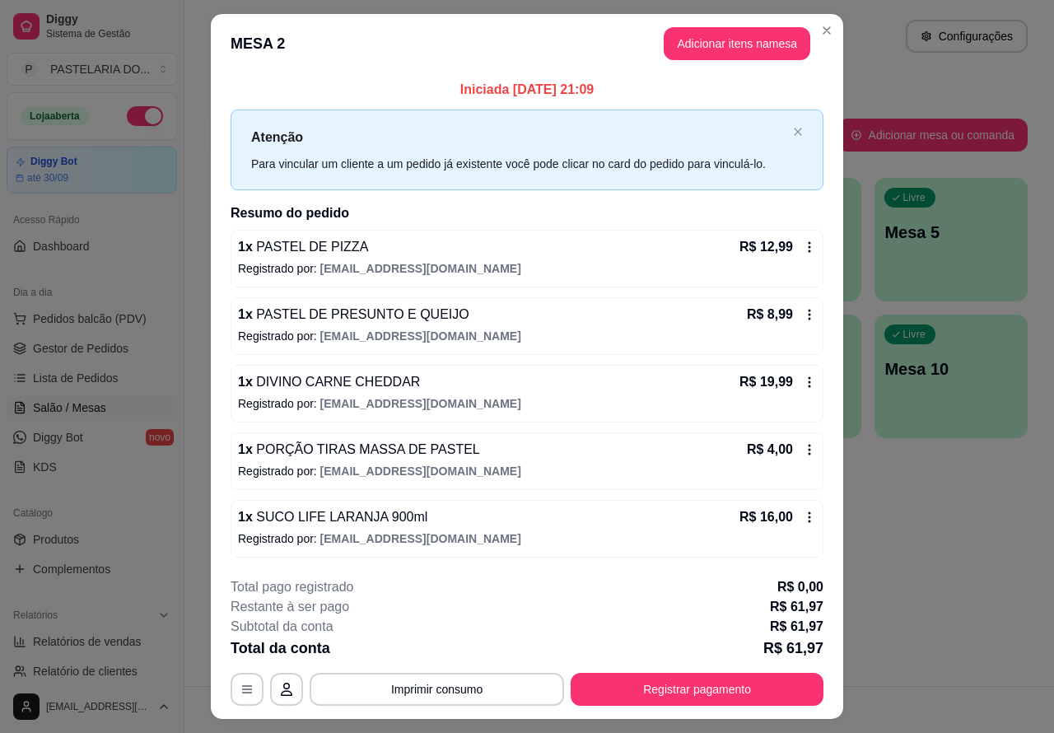
click at [528, 269] on icon at bounding box center [527, 269] width 21 height 16
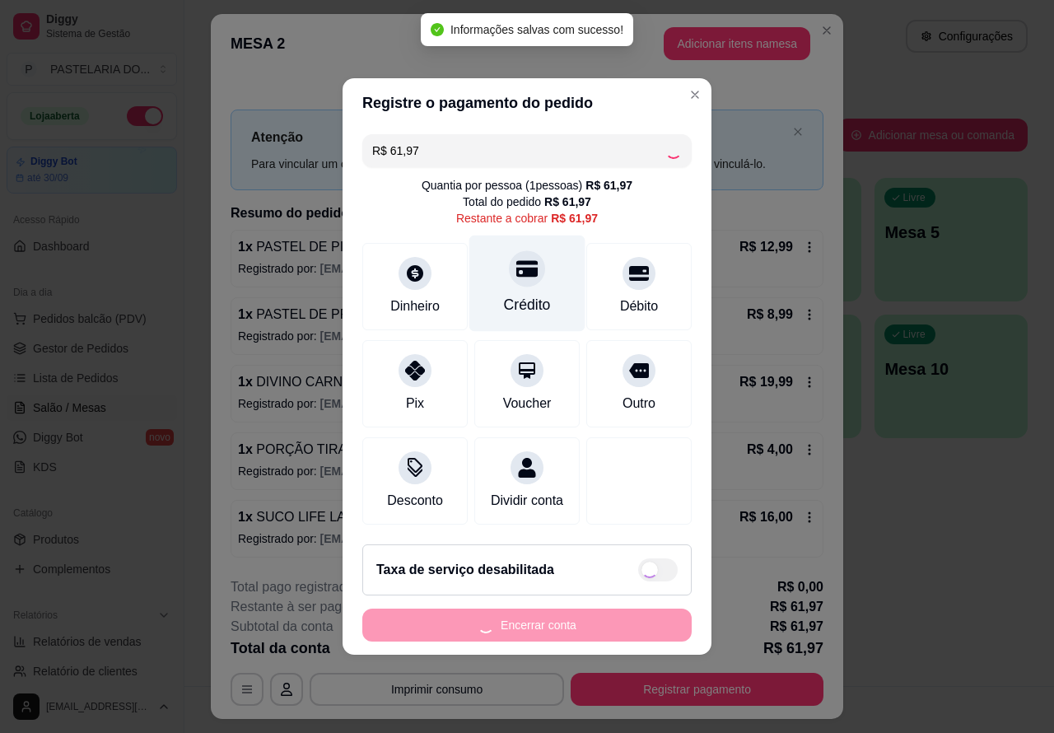
type input "R$ 0,00"
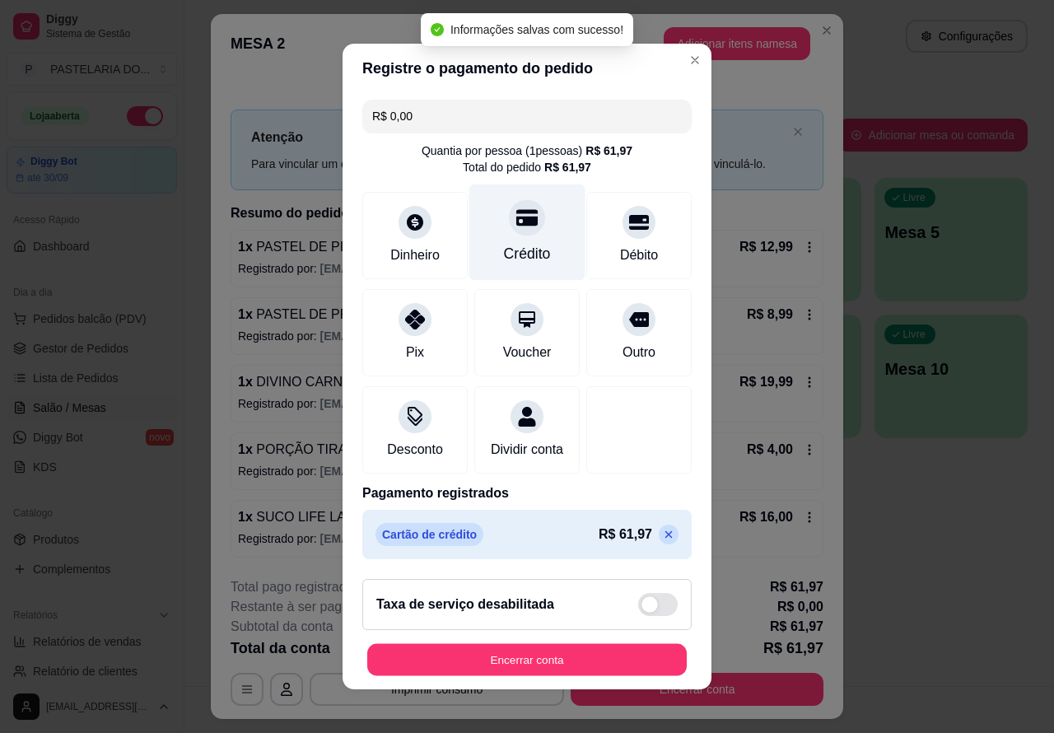
click at [574, 666] on button "Encerrar conta" at bounding box center [527, 660] width 320 height 32
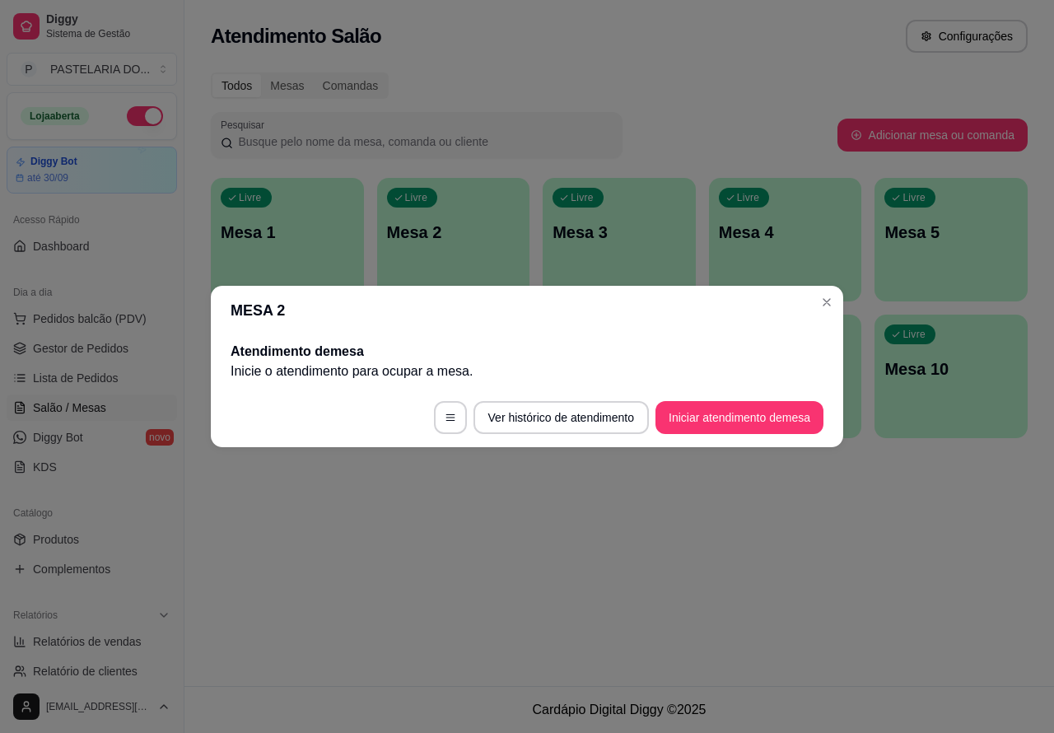
click at [861, 582] on div "Atendimento Salão Configurações Todos Mesas Comandas Pesquisar Adicionar mesa o…" at bounding box center [620, 343] width 870 height 686
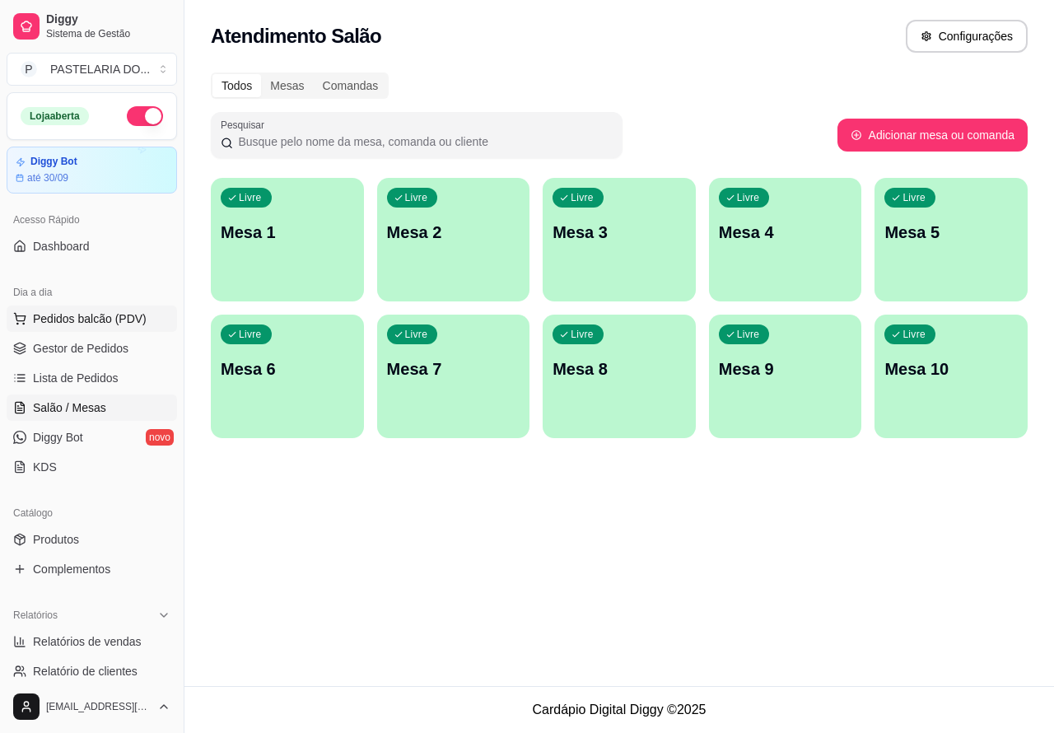
click at [116, 325] on span "Pedidos balcão (PDV)" at bounding box center [90, 319] width 114 height 16
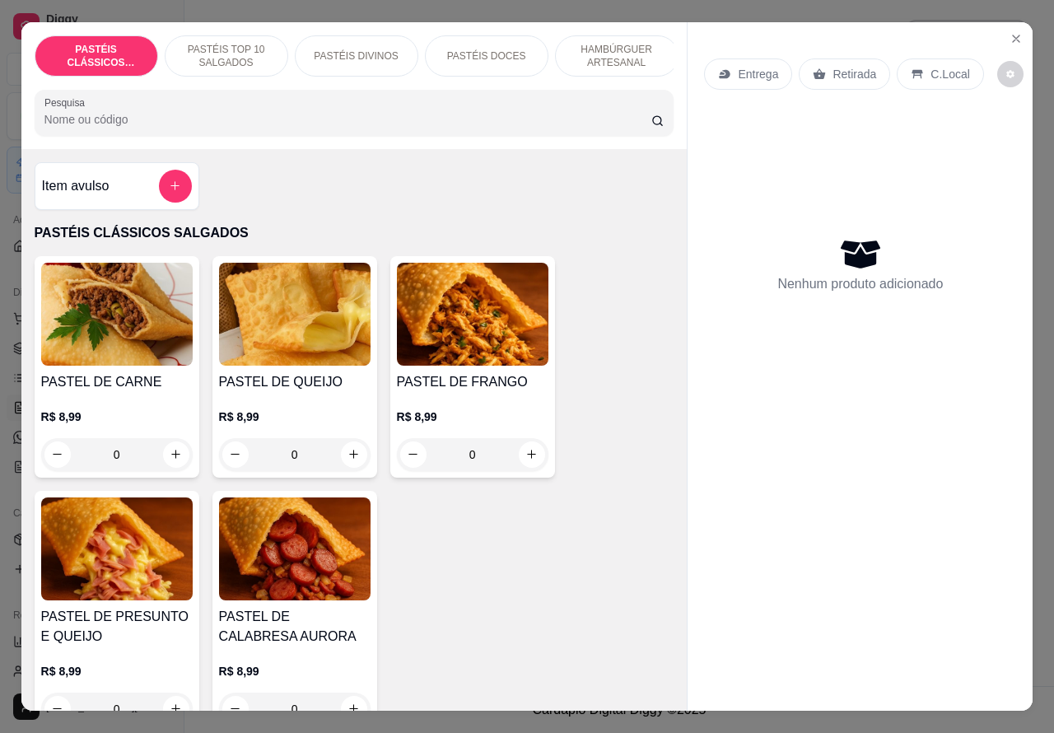
click at [862, 66] on p "Retirada" at bounding box center [855, 74] width 44 height 16
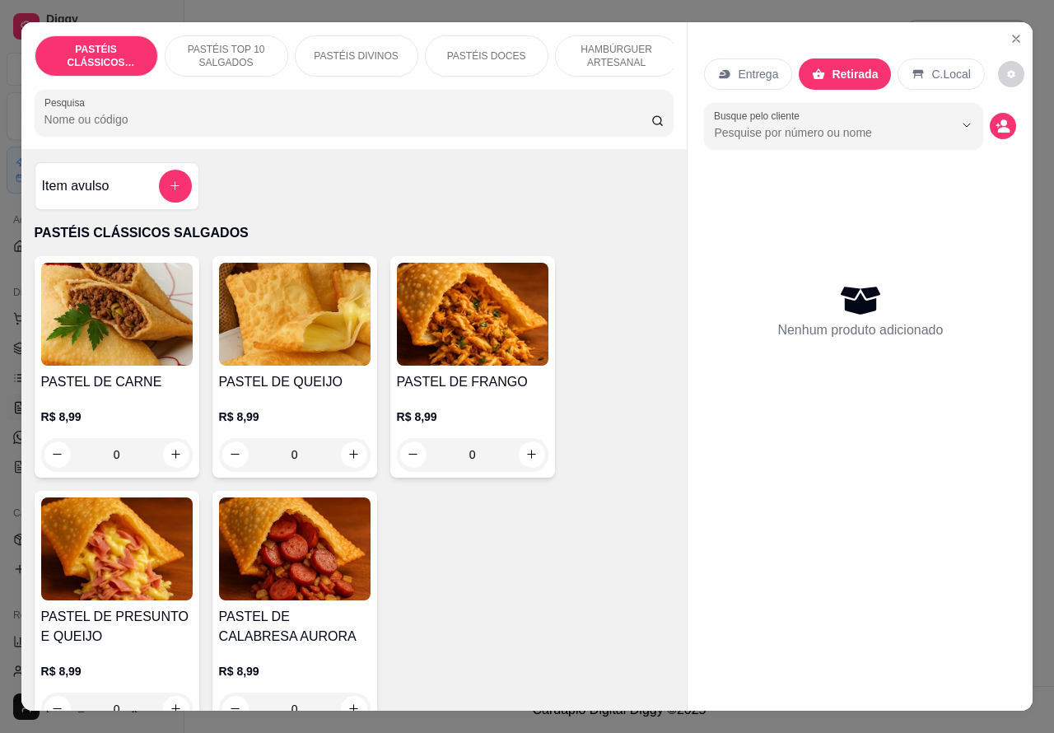
click at [352, 464] on button "increase-product-quantity" at bounding box center [354, 455] width 26 height 26
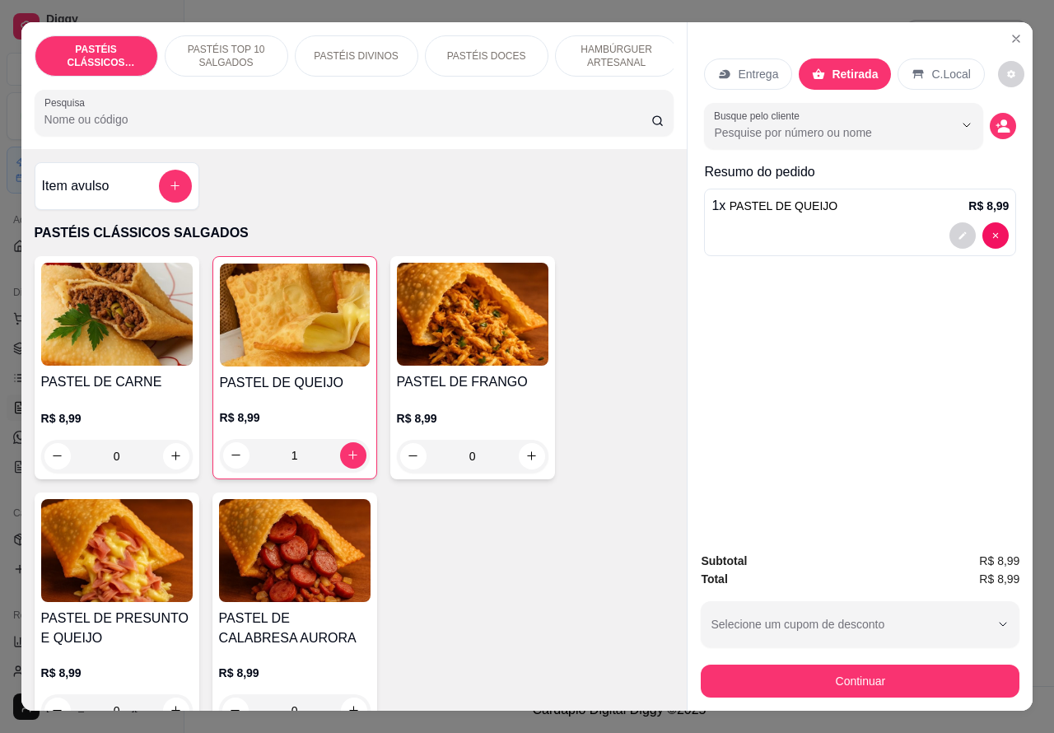
type input "1"
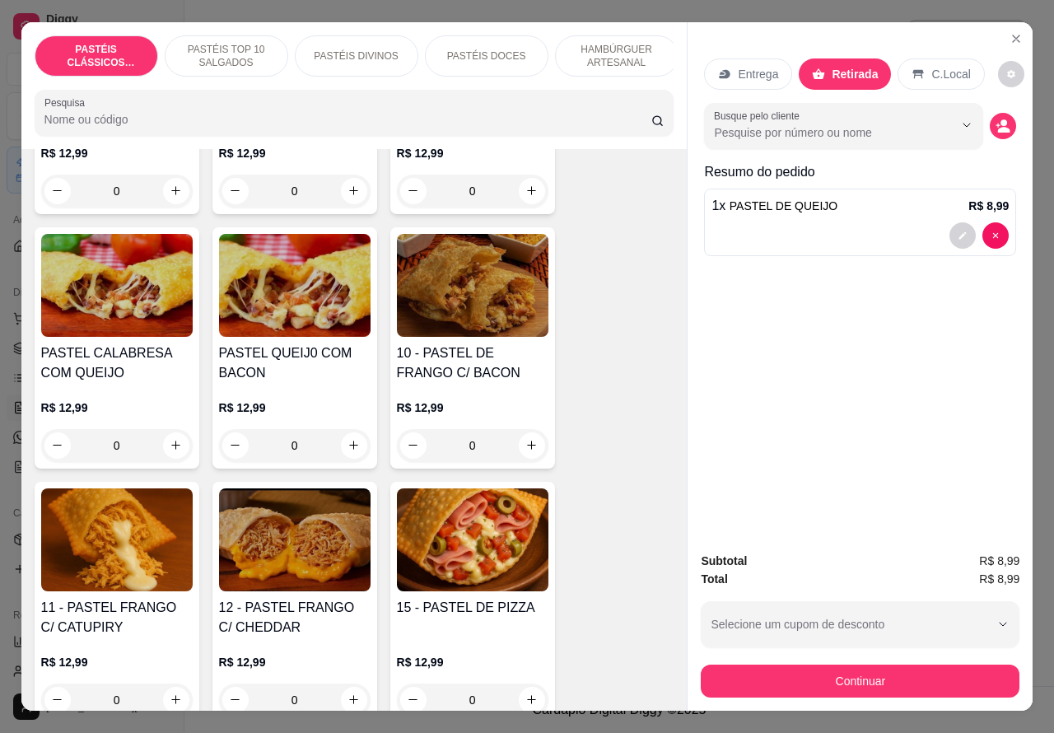
scroll to position [1319, 0]
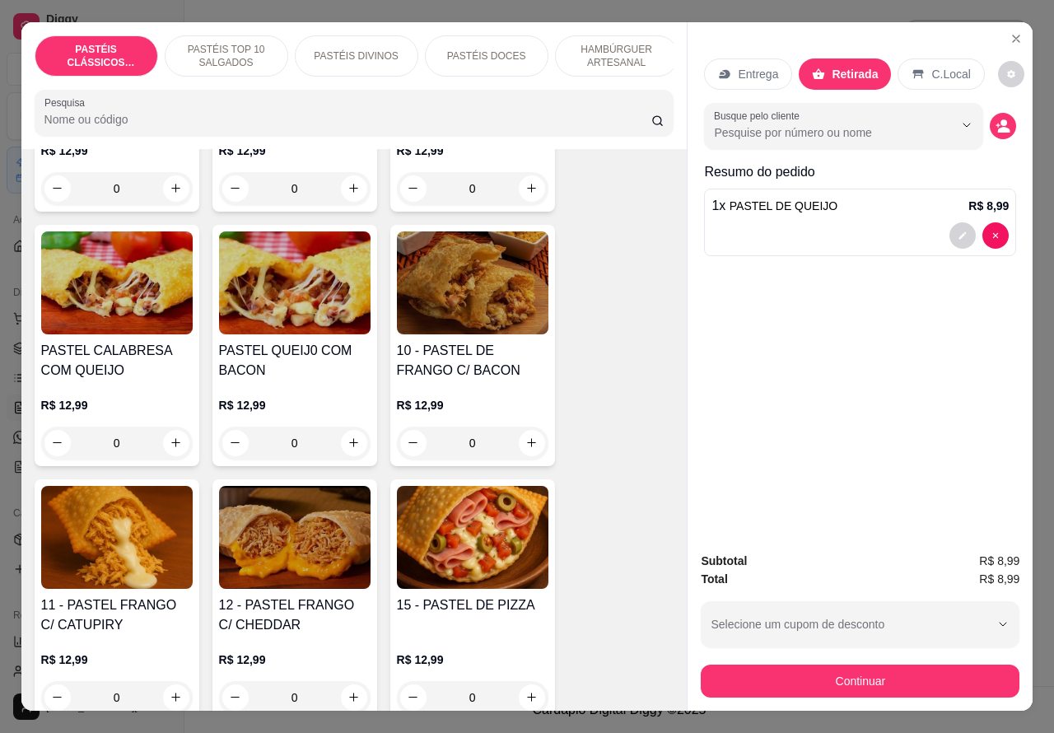
click at [170, 446] on icon "increase-product-quantity" at bounding box center [176, 443] width 12 height 12
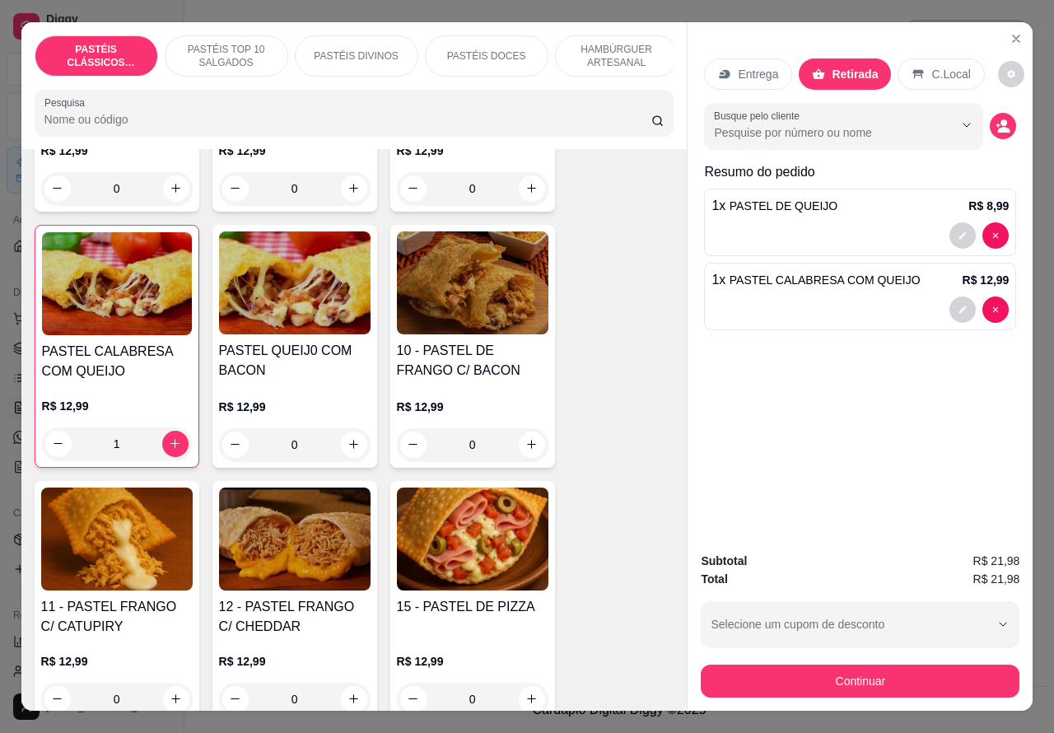
type input "1"
click at [896, 297] on div at bounding box center [860, 310] width 297 height 26
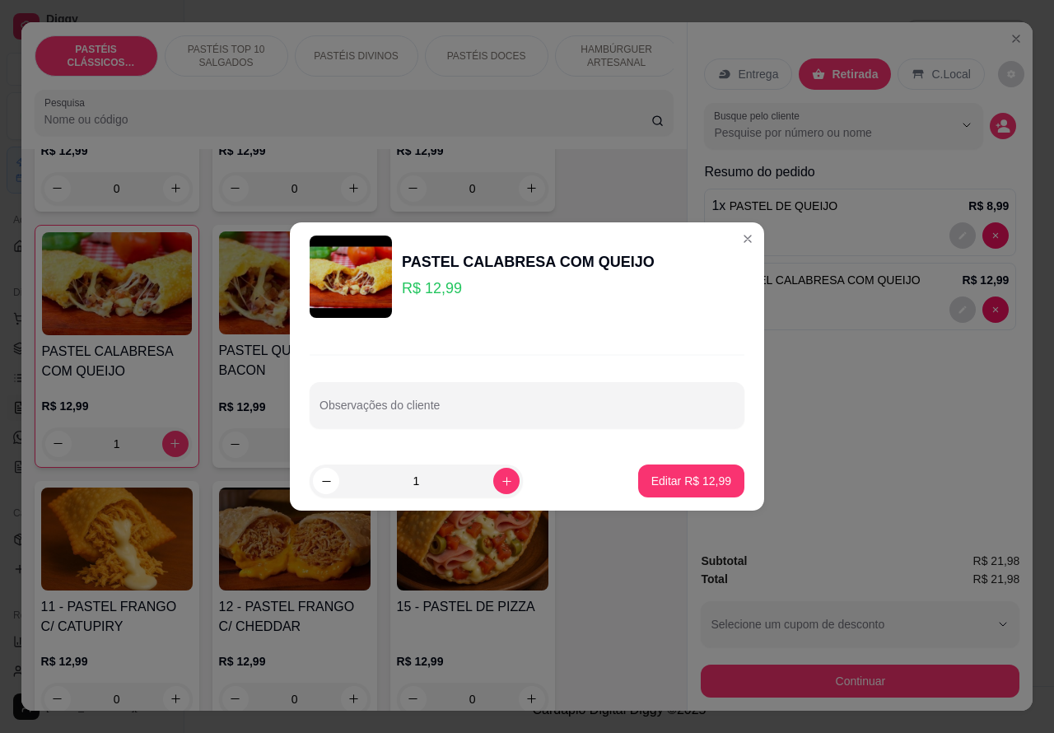
click at [568, 414] on input "Observações do cliente" at bounding box center [527, 412] width 415 height 16
type input "PAULO"
click at [680, 483] on p "Editar R$ 12,99" at bounding box center [692, 481] width 80 height 16
type input "0"
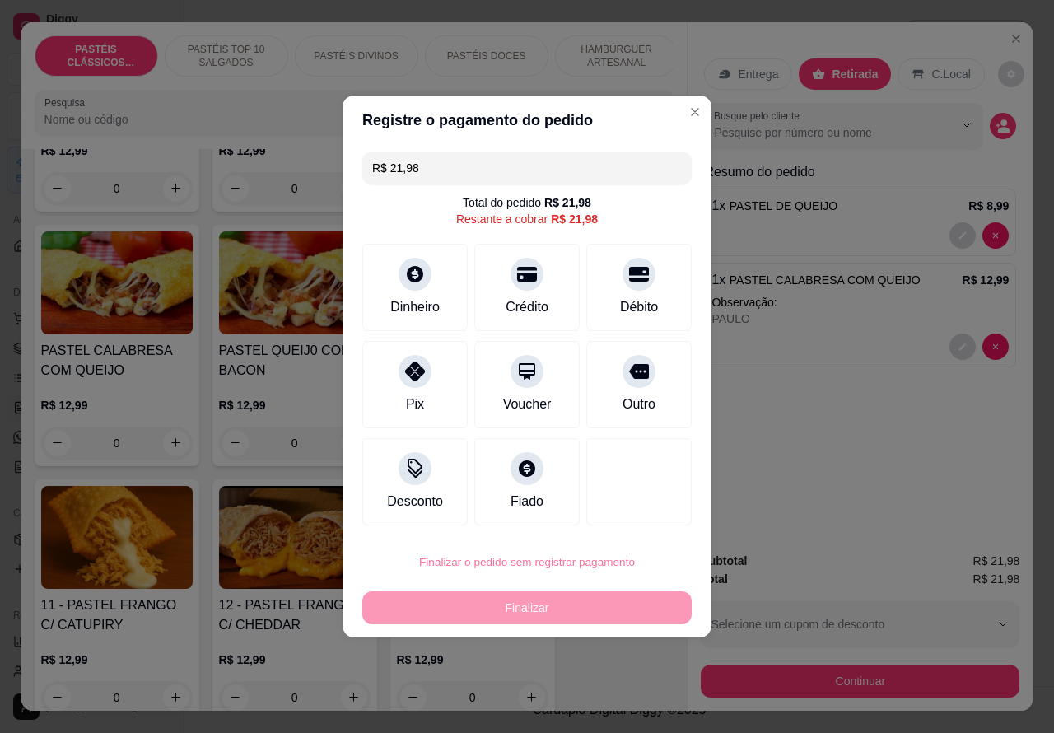
click at [640, 507] on button "Confirmar" at bounding box center [625, 516] width 61 height 26
type input "0"
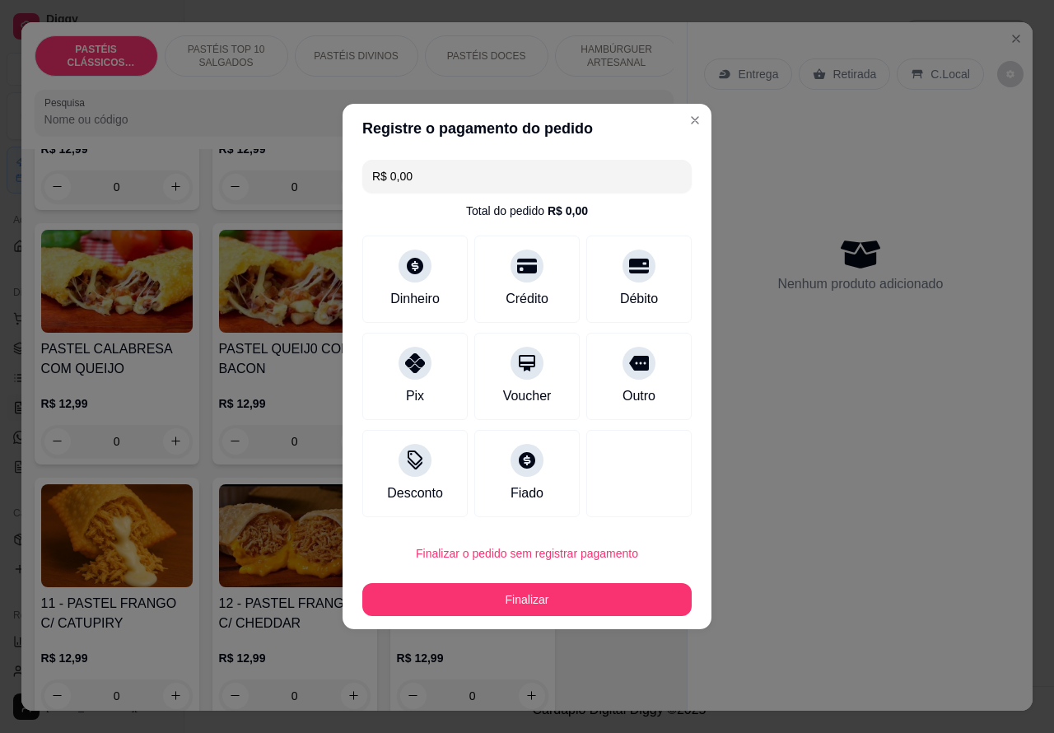
type input "R$ 0,00"
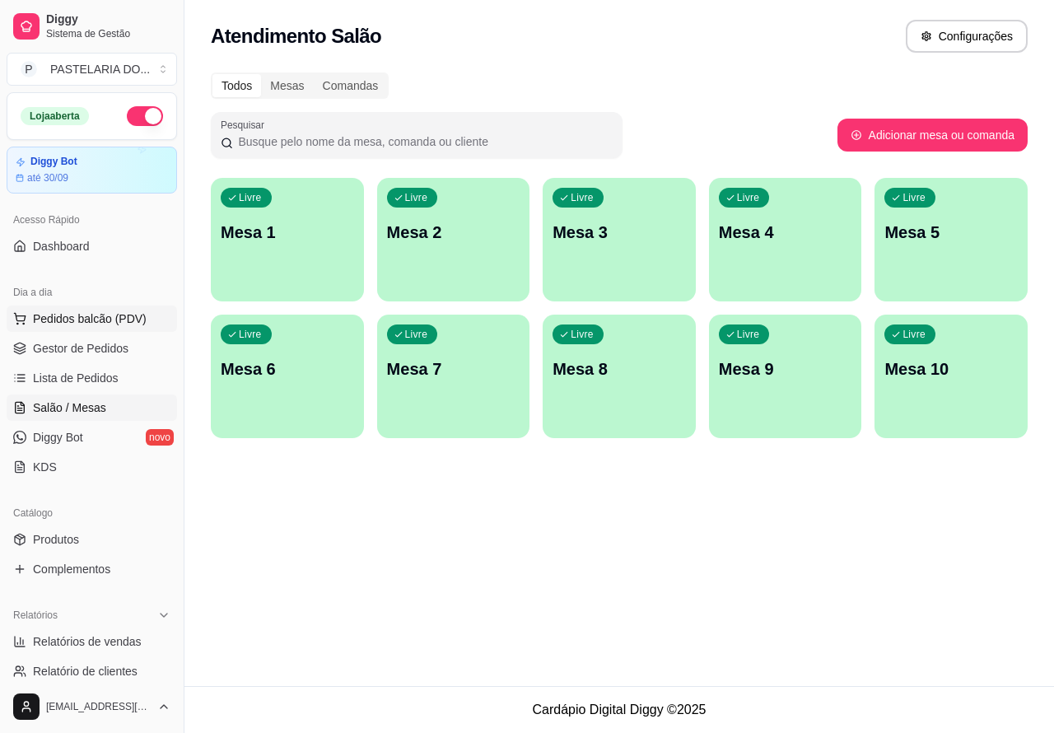
click at [125, 321] on span "Pedidos balcão (PDV)" at bounding box center [90, 319] width 114 height 16
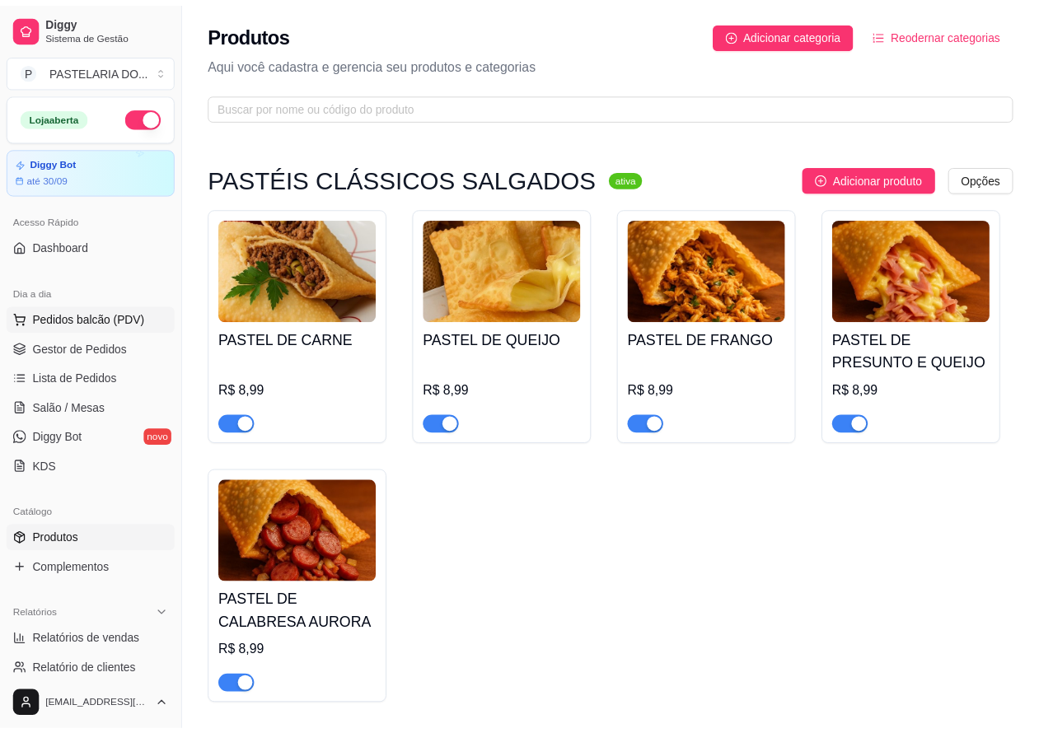
scroll to position [4853, 0]
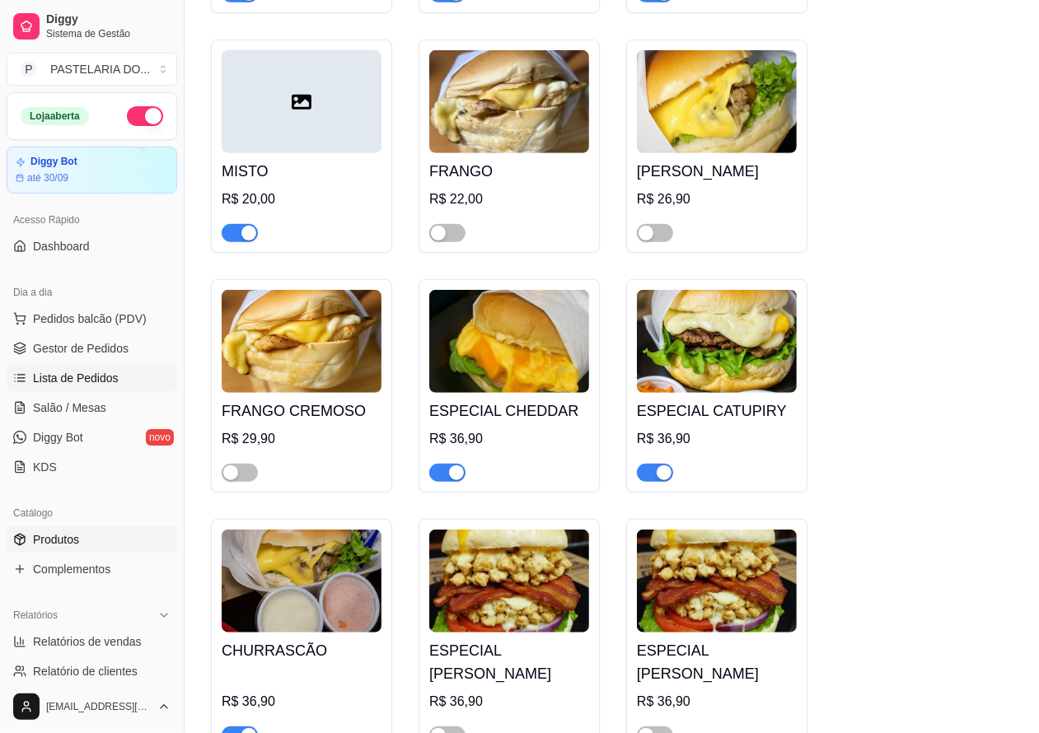
click at [113, 384] on span "Lista de Pedidos" at bounding box center [76, 378] width 86 height 16
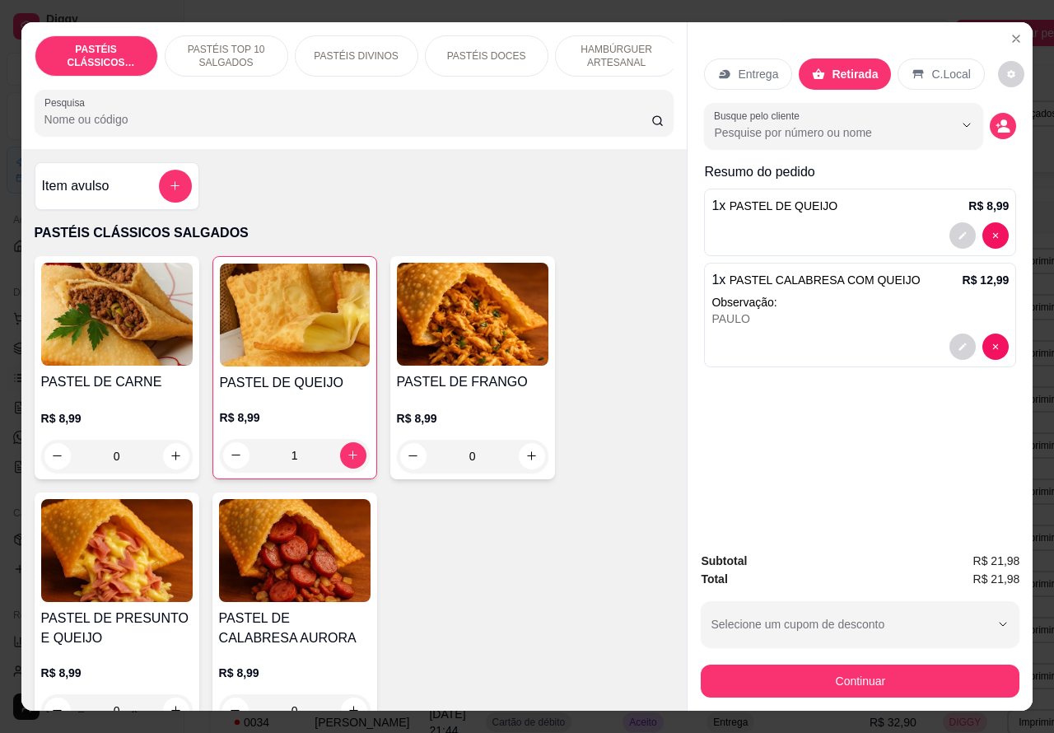
click at [241, 49] on p "PASTÉIS TOP 10 SALGADOS" at bounding box center [227, 56] width 96 height 26
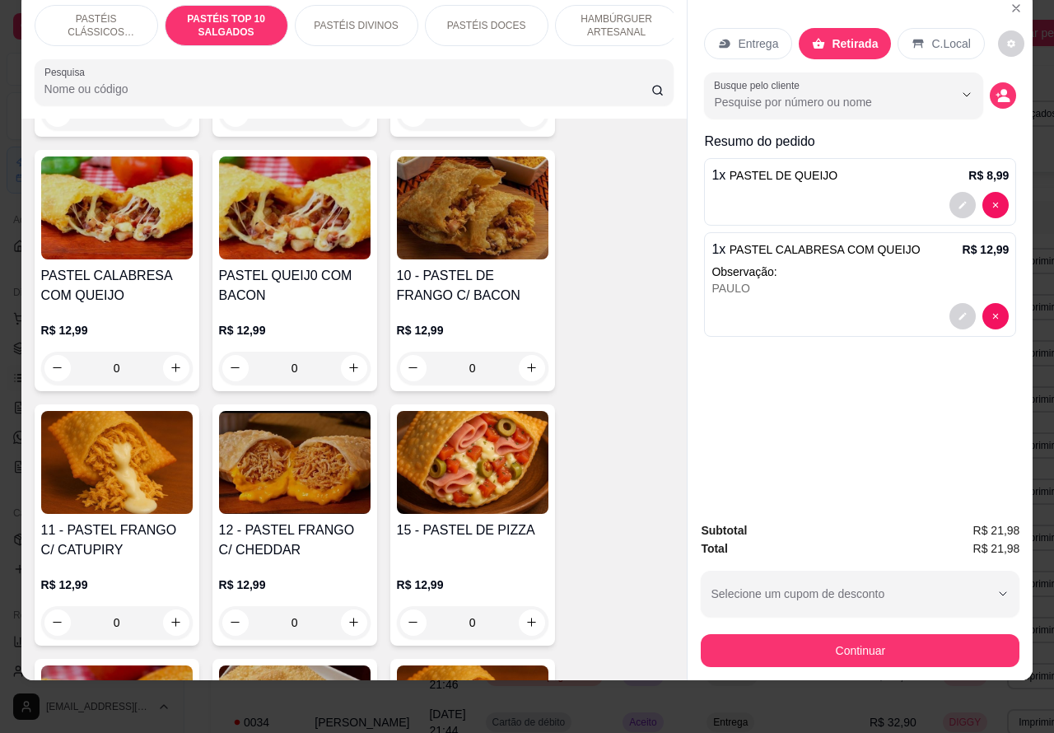
scroll to position [1382, 0]
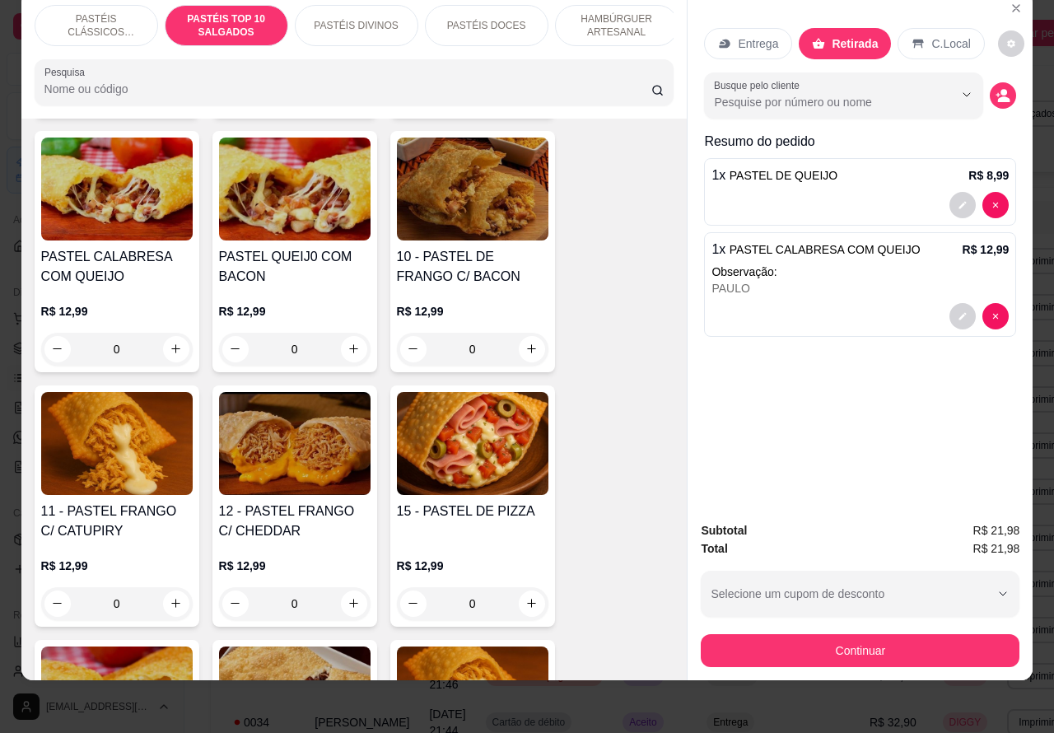
click at [530, 611] on div "0" at bounding box center [473, 603] width 152 height 33
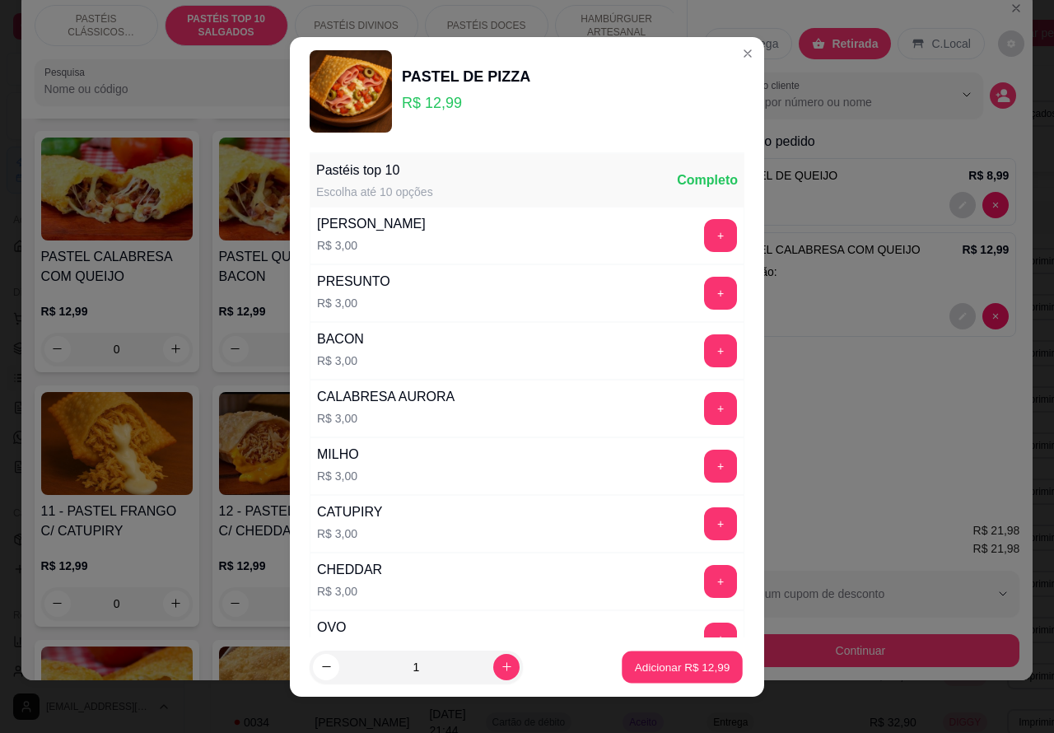
click at [648, 672] on p "Adicionar R$ 12,99" at bounding box center [683, 667] width 96 height 16
type input "1"
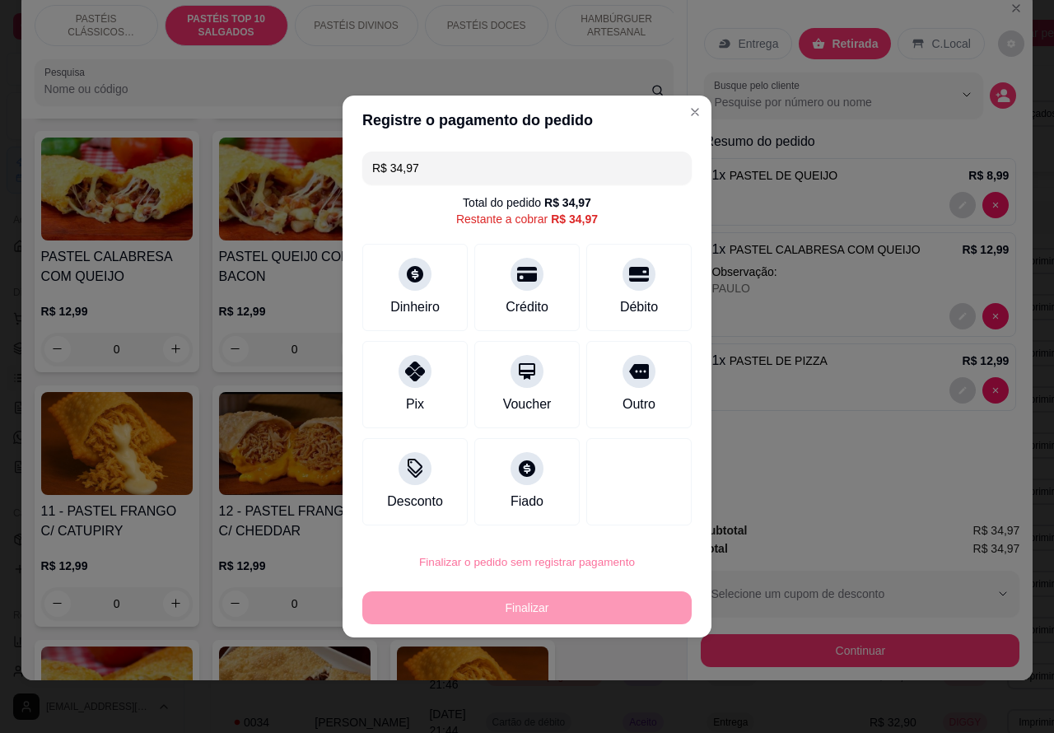
click at [627, 527] on button "Confirmar" at bounding box center [626, 516] width 61 height 26
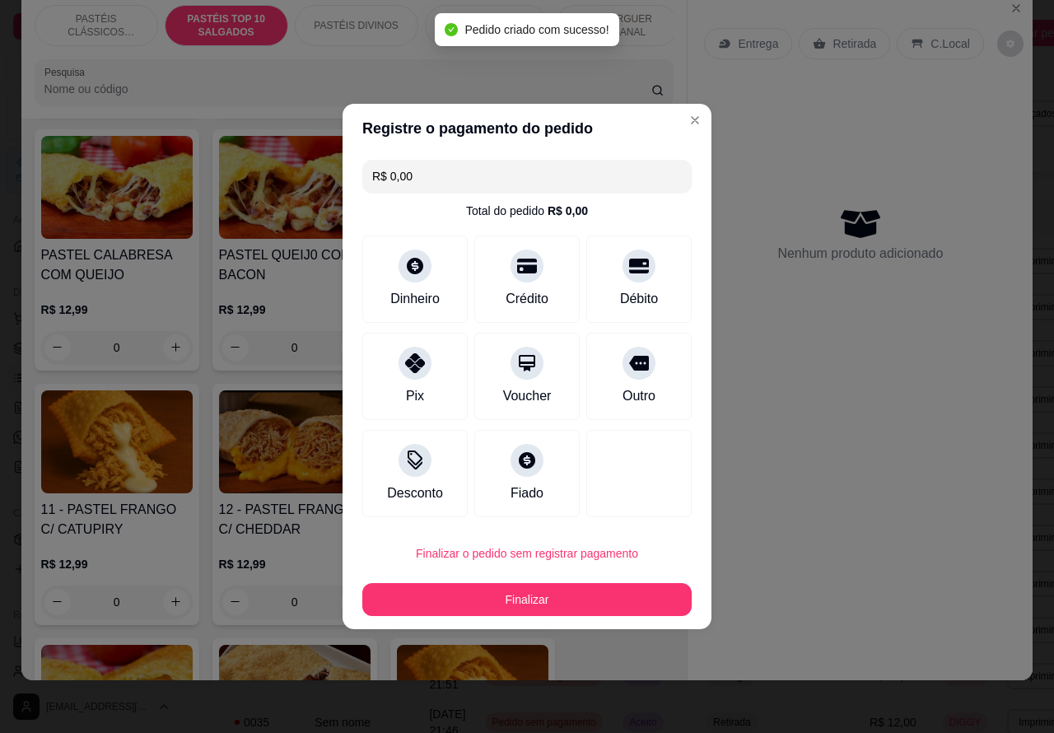
scroll to position [0, 0]
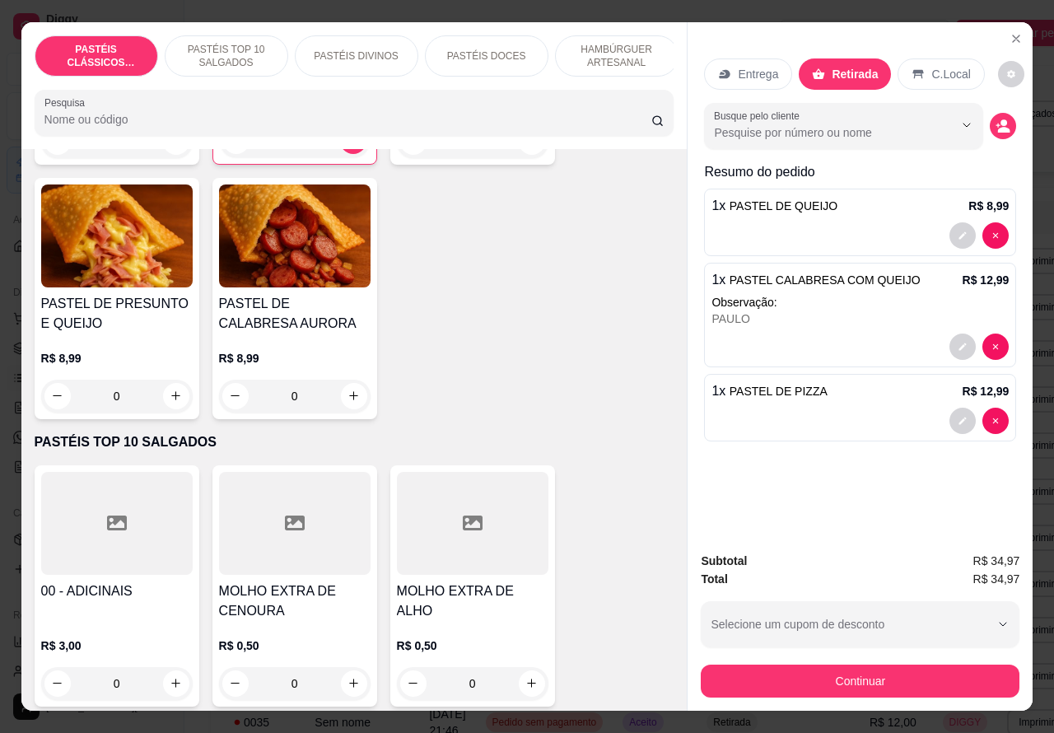
click at [236, 44] on p "PASTÉIS TOP 10 SALGADOS" at bounding box center [227, 56] width 96 height 26
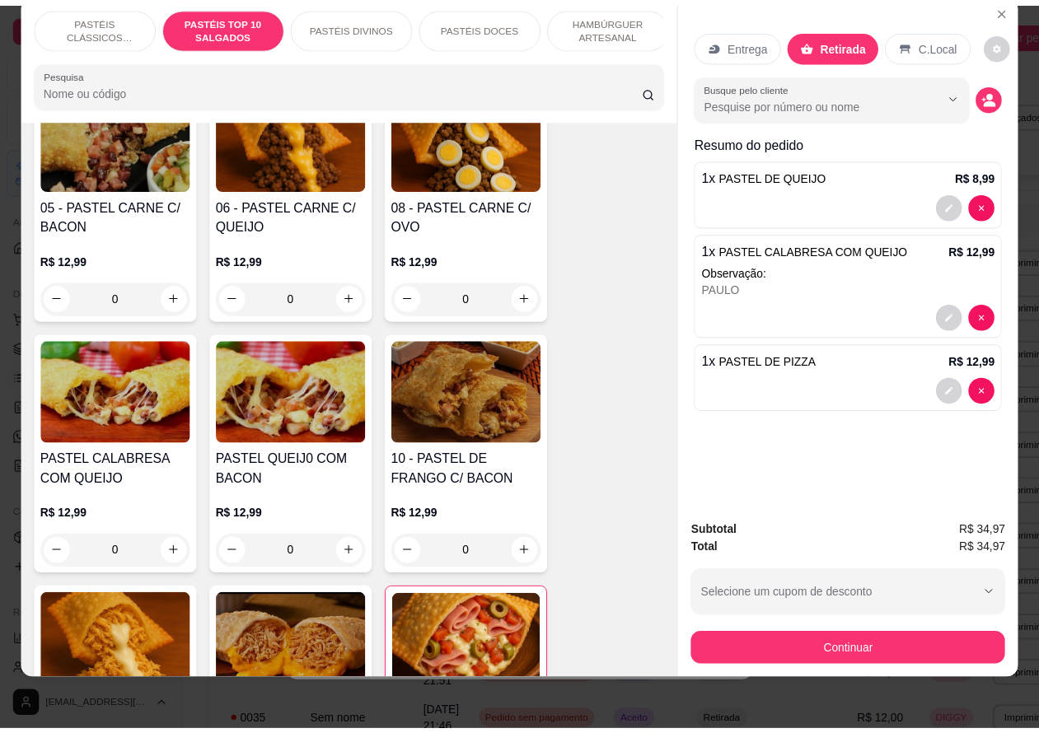
scroll to position [1435, 0]
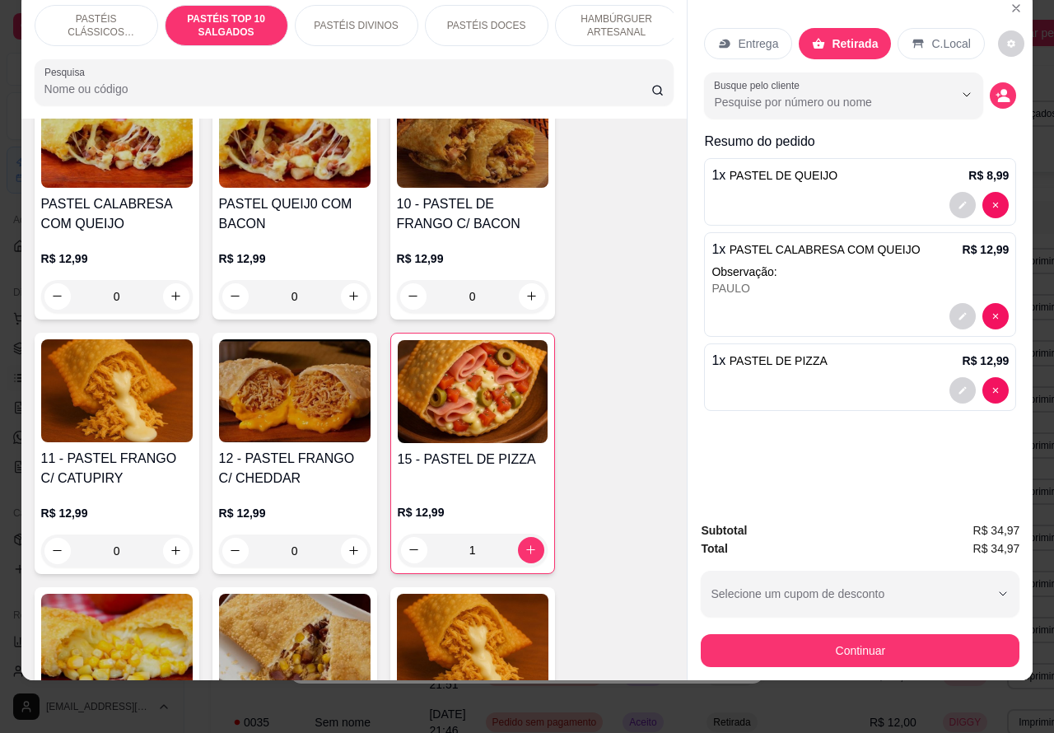
click at [167, 549] on div "0" at bounding box center [117, 551] width 152 height 33
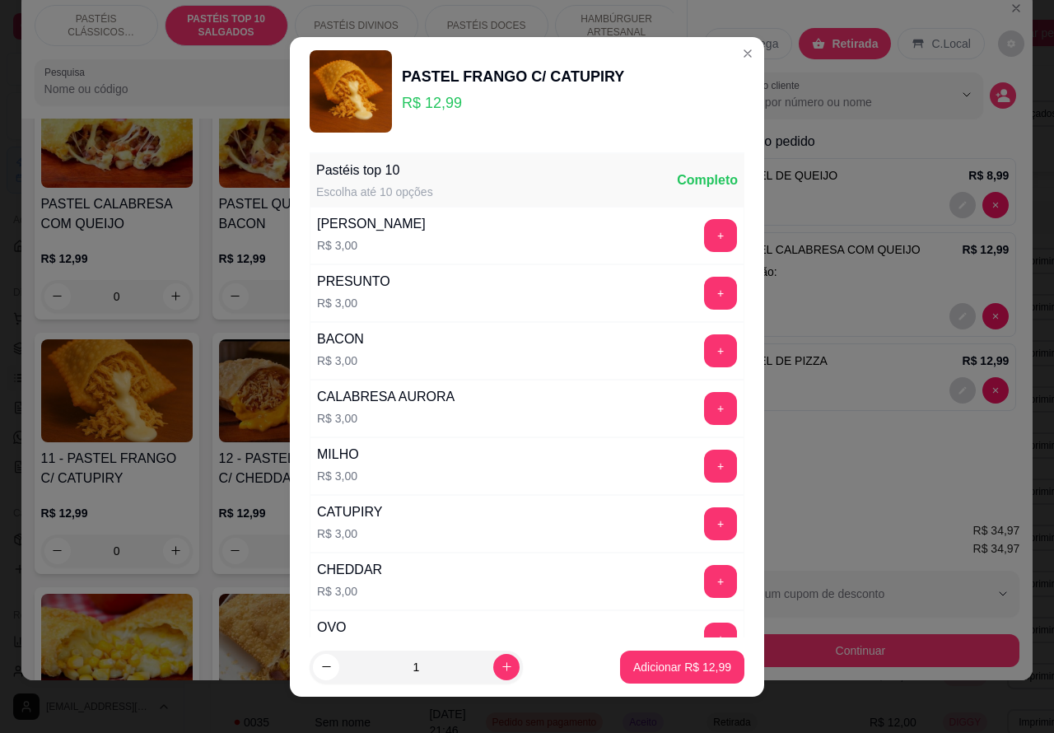
click at [648, 668] on p "Adicionar R$ 12,99" at bounding box center [682, 667] width 98 height 16
type input "1"
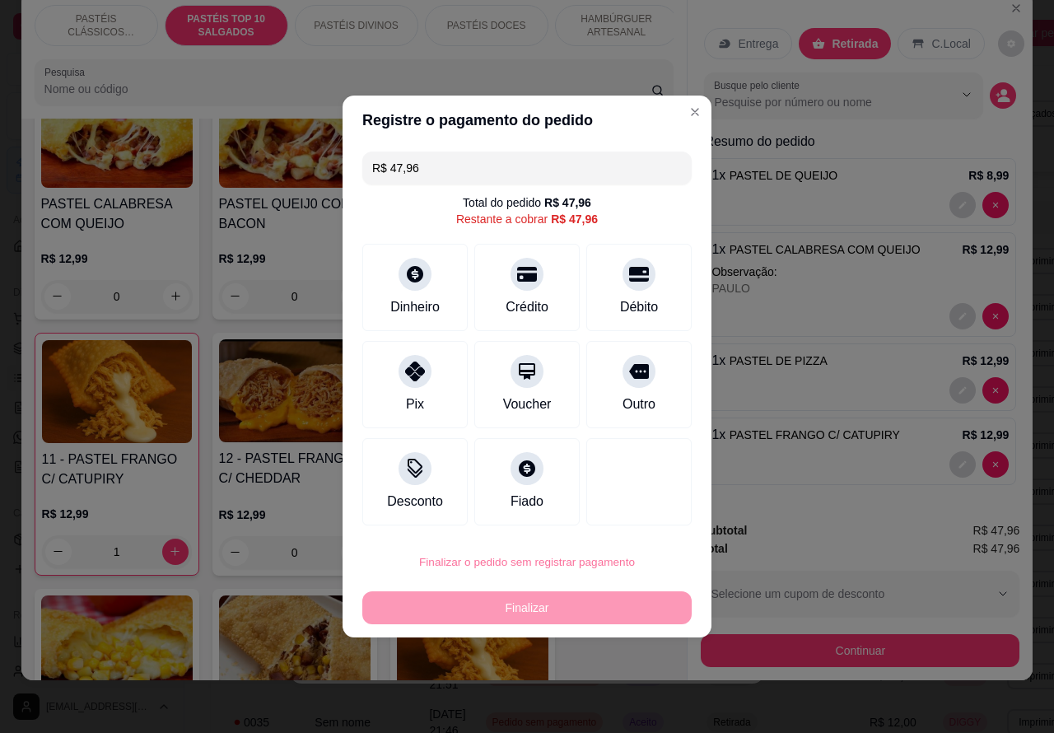
click at [651, 517] on button "Confirmar" at bounding box center [625, 515] width 58 height 25
type input "0"
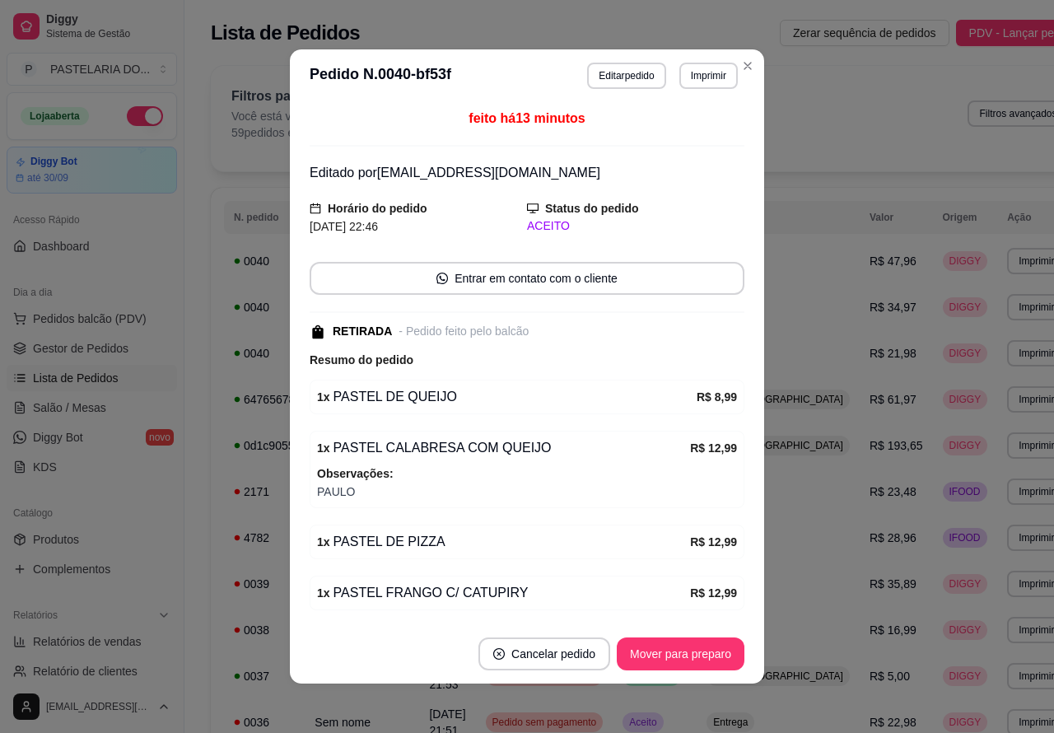
click at [747, 58] on button "Close" at bounding box center [748, 66] width 26 height 26
click at [747, 66] on button "Close" at bounding box center [748, 66] width 26 height 26
click at [740, 66] on div "Filtros para pedidos Você está vendo os pedidos de hoje. 59 pedidos encontrados…" at bounding box center [650, 118] width 879 height 105
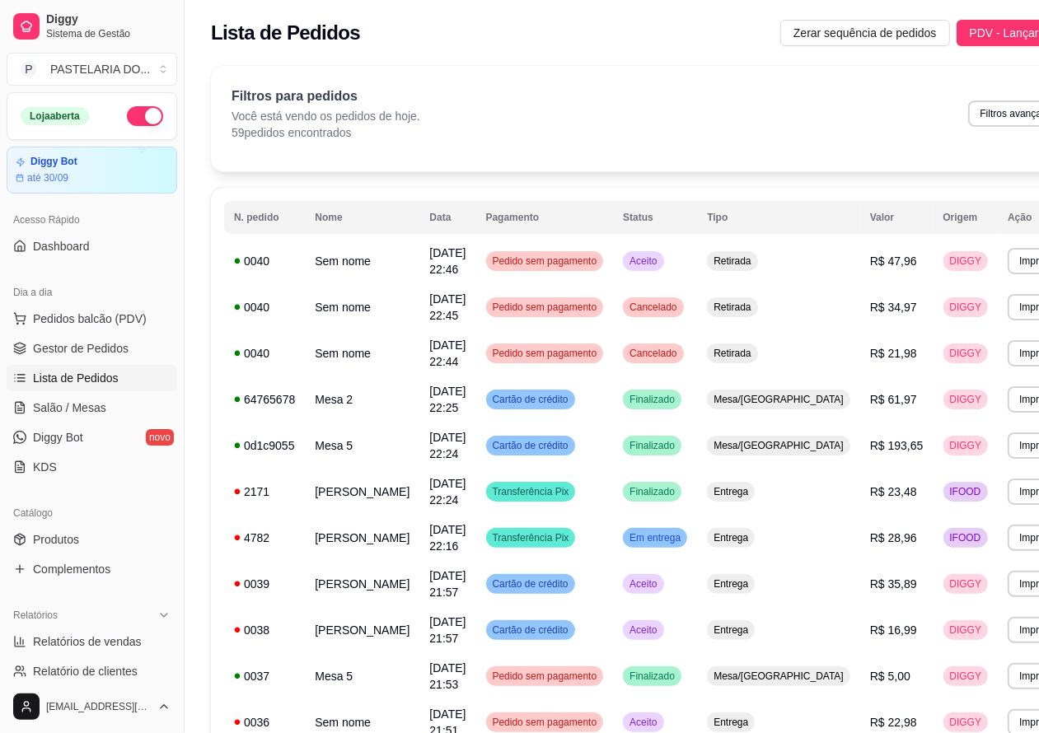
click at [133, 119] on button "button" at bounding box center [145, 116] width 36 height 20
